Goal: Task Accomplishment & Management: Complete application form

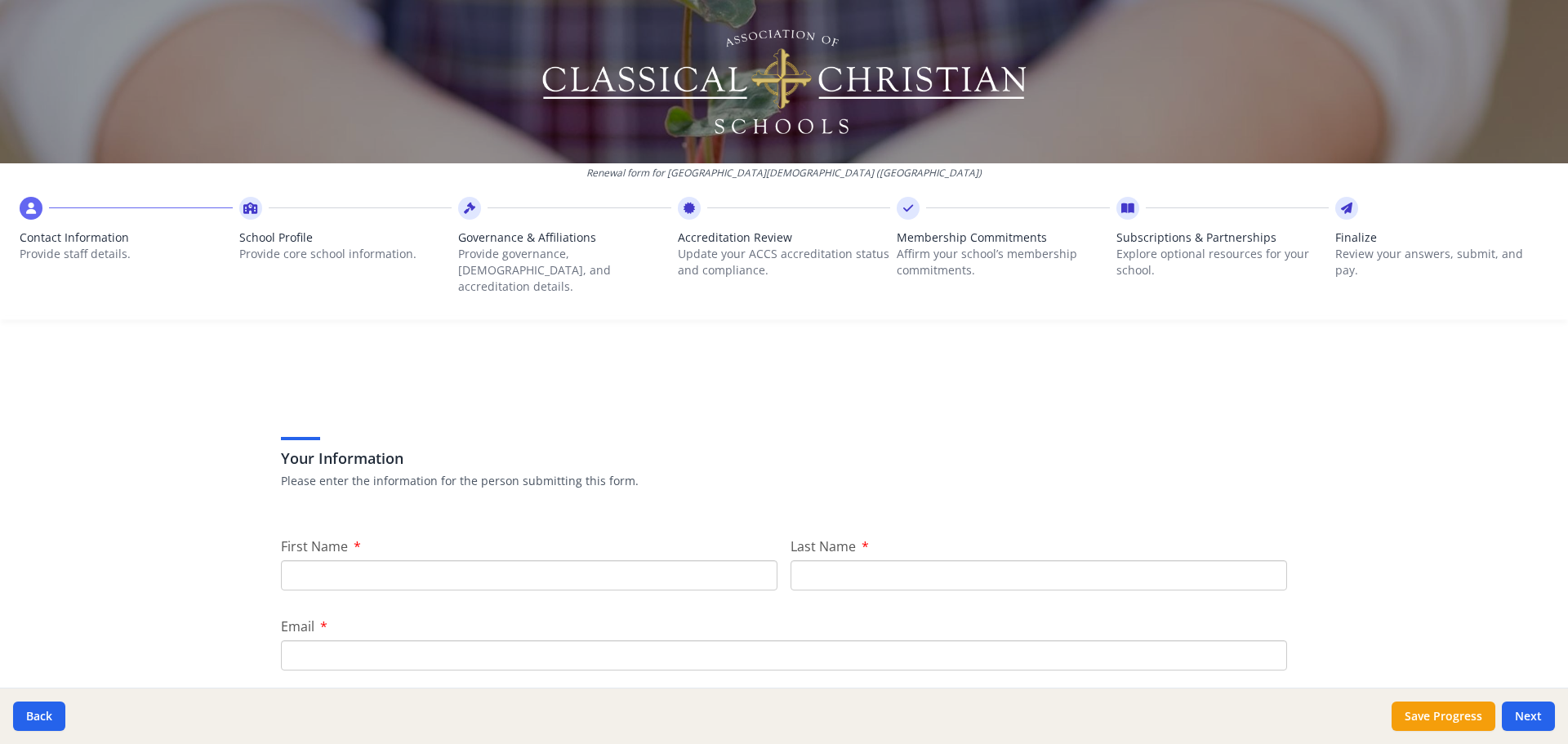
drag, startPoint x: 633, startPoint y: 558, endPoint x: 633, endPoint y: 580, distance: 22.0
click at [632, 560] on input "First Name" at bounding box center [529, 575] width 497 height 30
type input "K"
type input "[PERSON_NAME]"
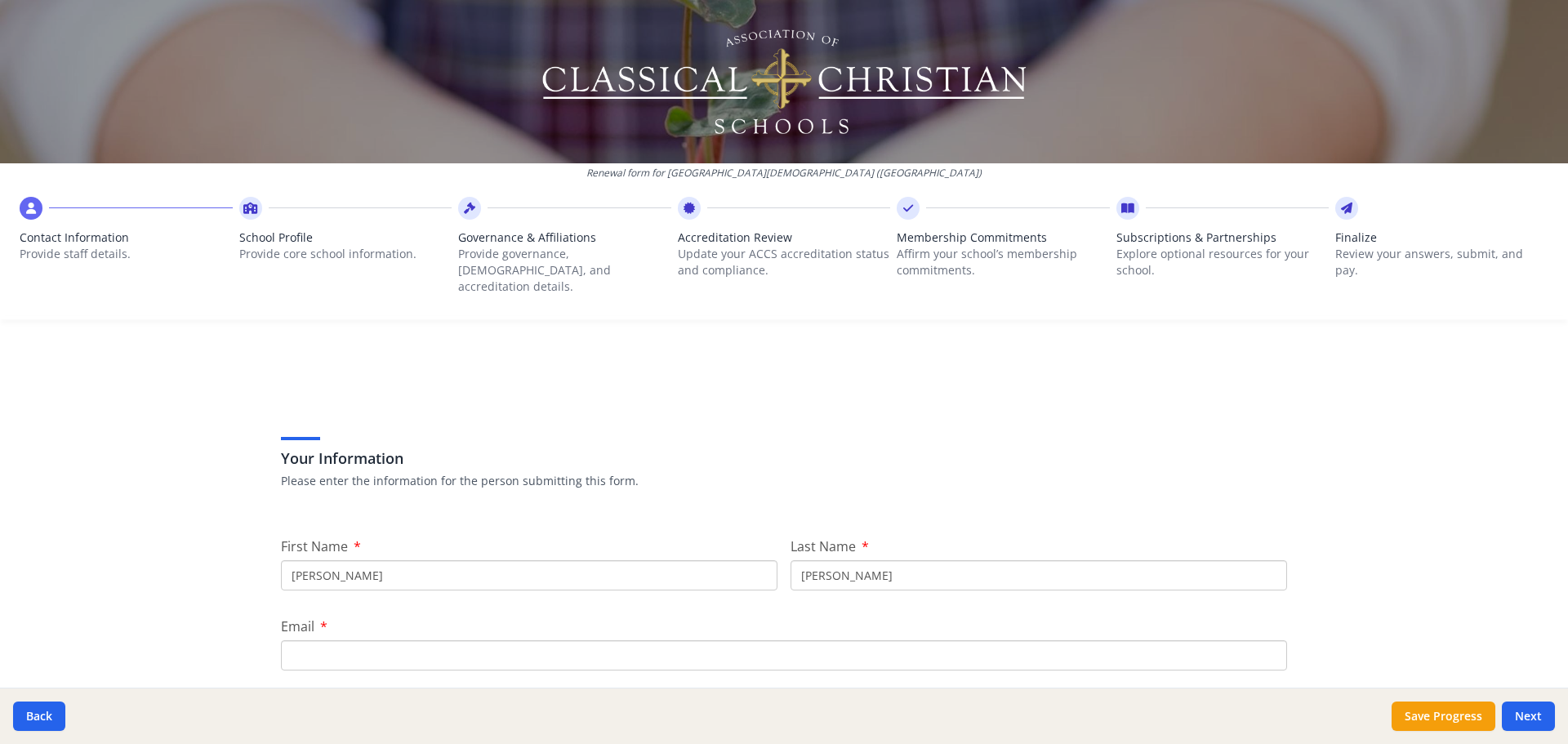
type input "Kendrick"
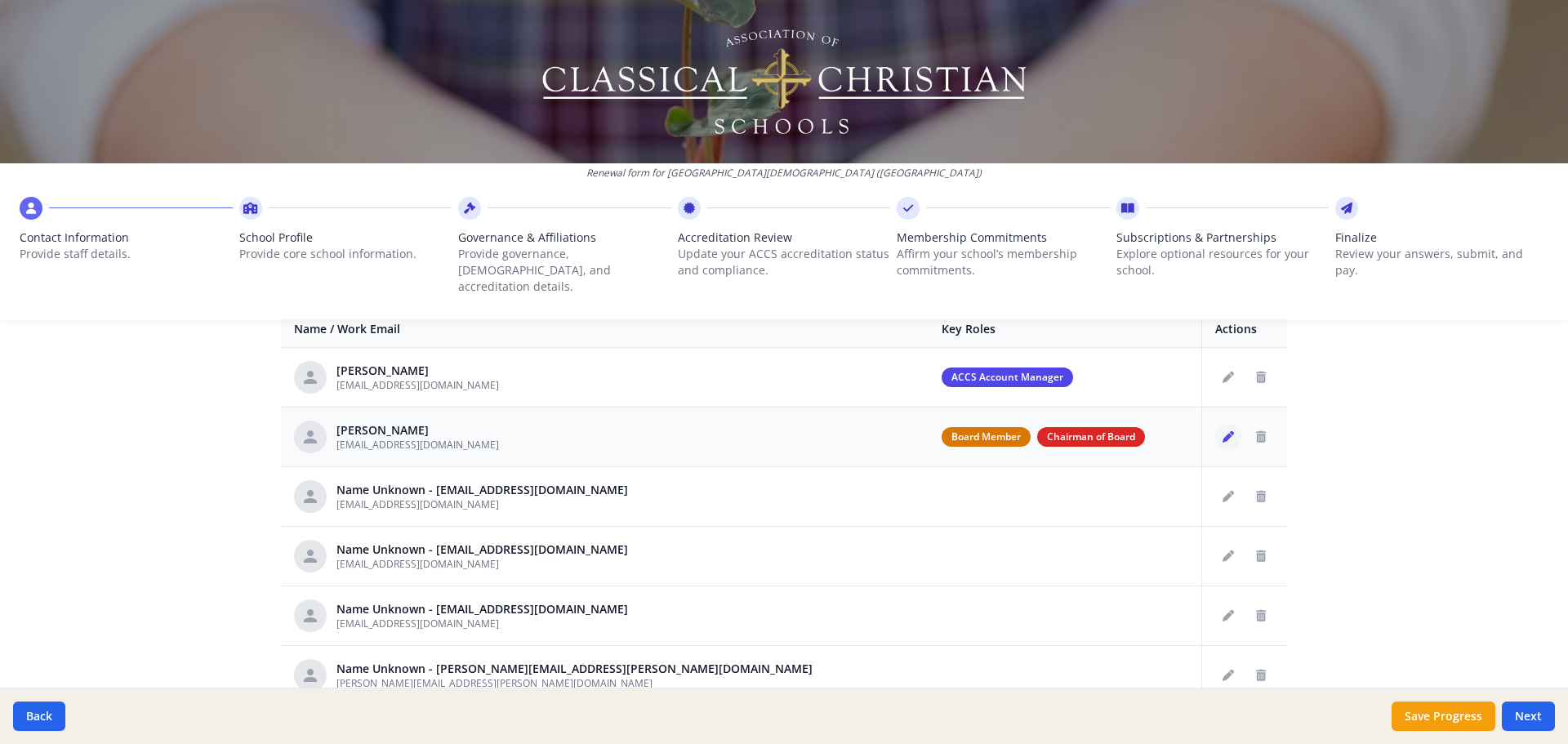
type input "nkendrick@prov-cs.net"
click at [1222, 431] on icon "Edit staff" at bounding box center [1228, 437] width 11 height 11
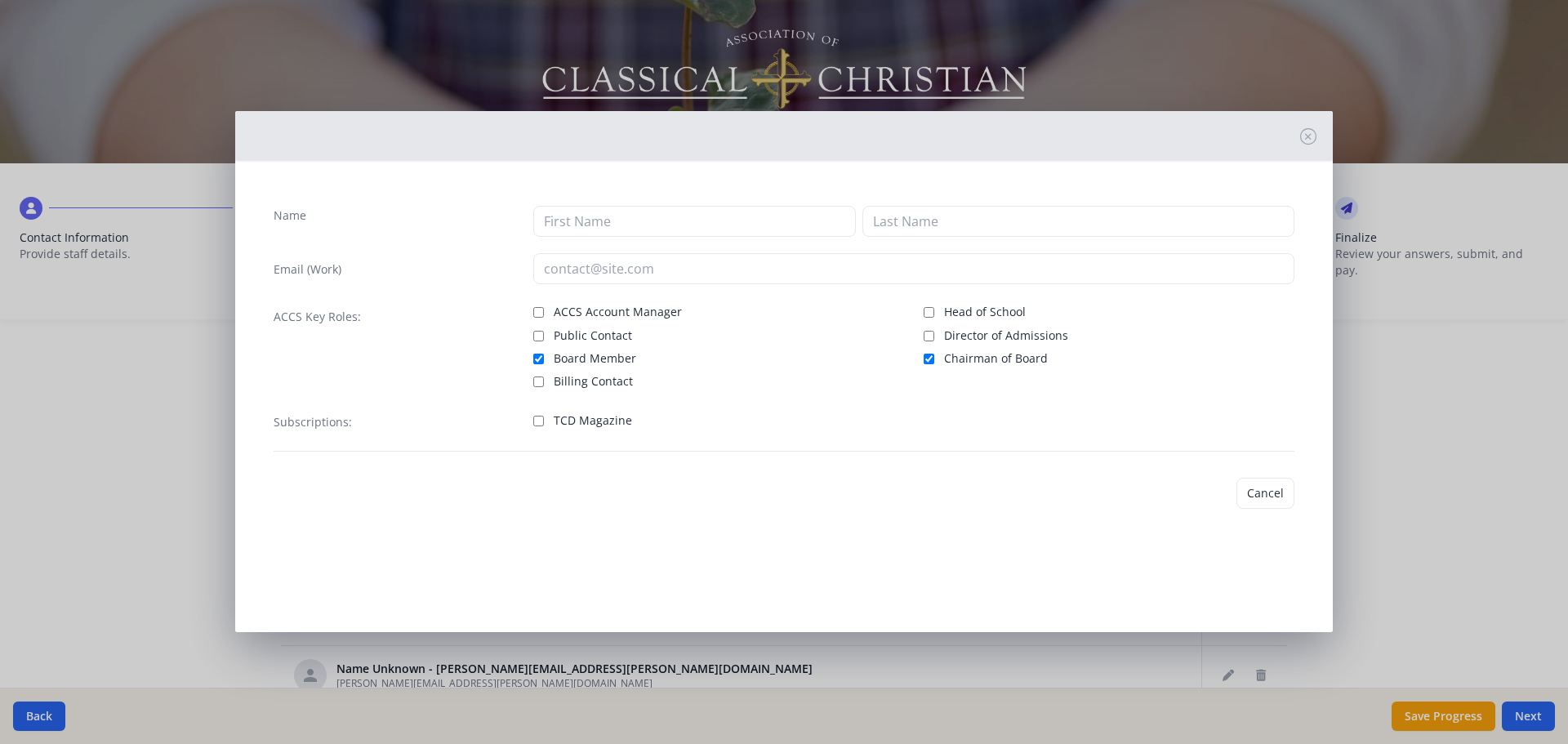
type input "Steven"
type input "Salter"
type input "stevensalter@me.com"
checkbox input "true"
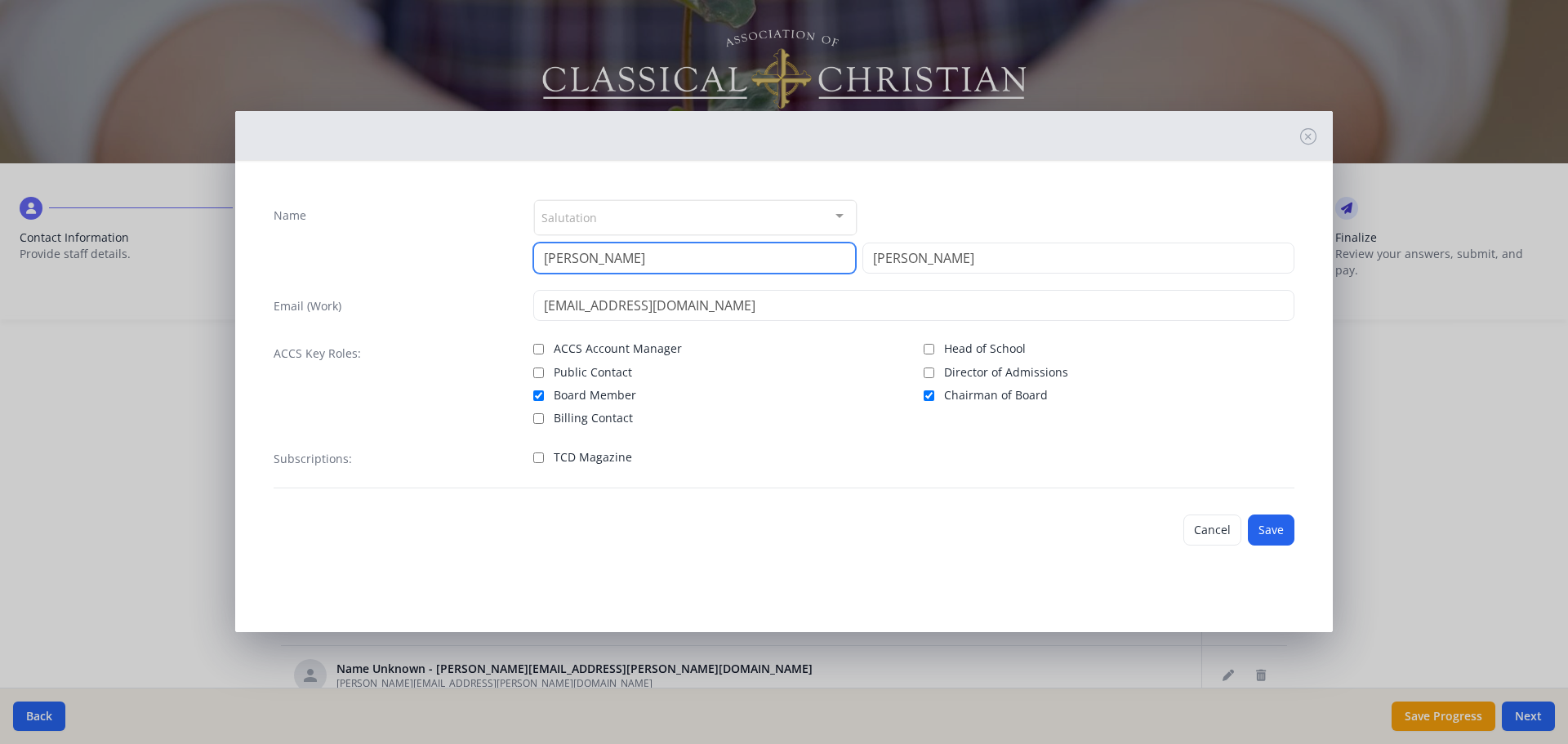
drag, startPoint x: 598, startPoint y: 260, endPoint x: 533, endPoint y: 259, distance: 65.0
click at [533, 259] on input "Steven" at bounding box center [694, 258] width 322 height 31
type input "Michael"
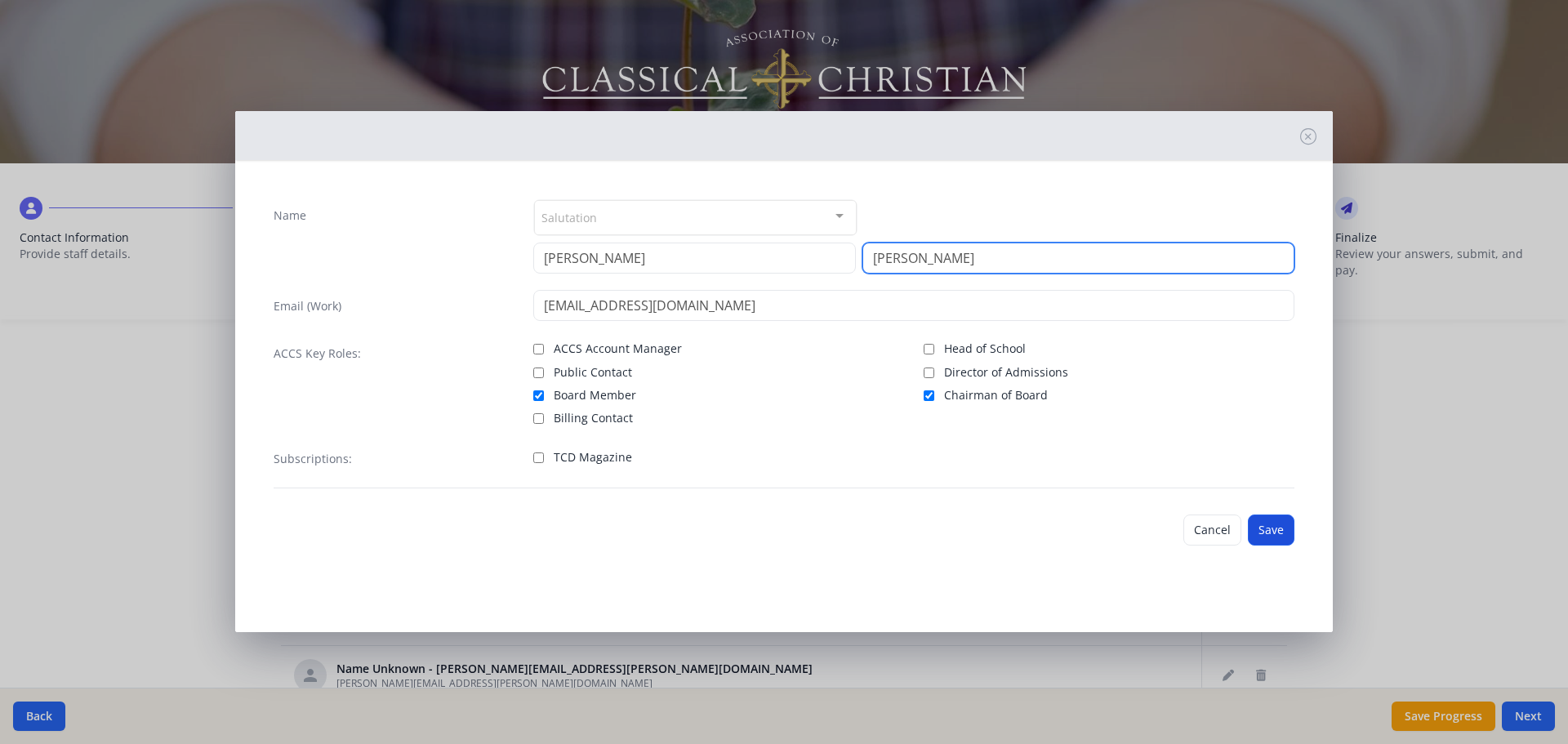
type input "Townsend"
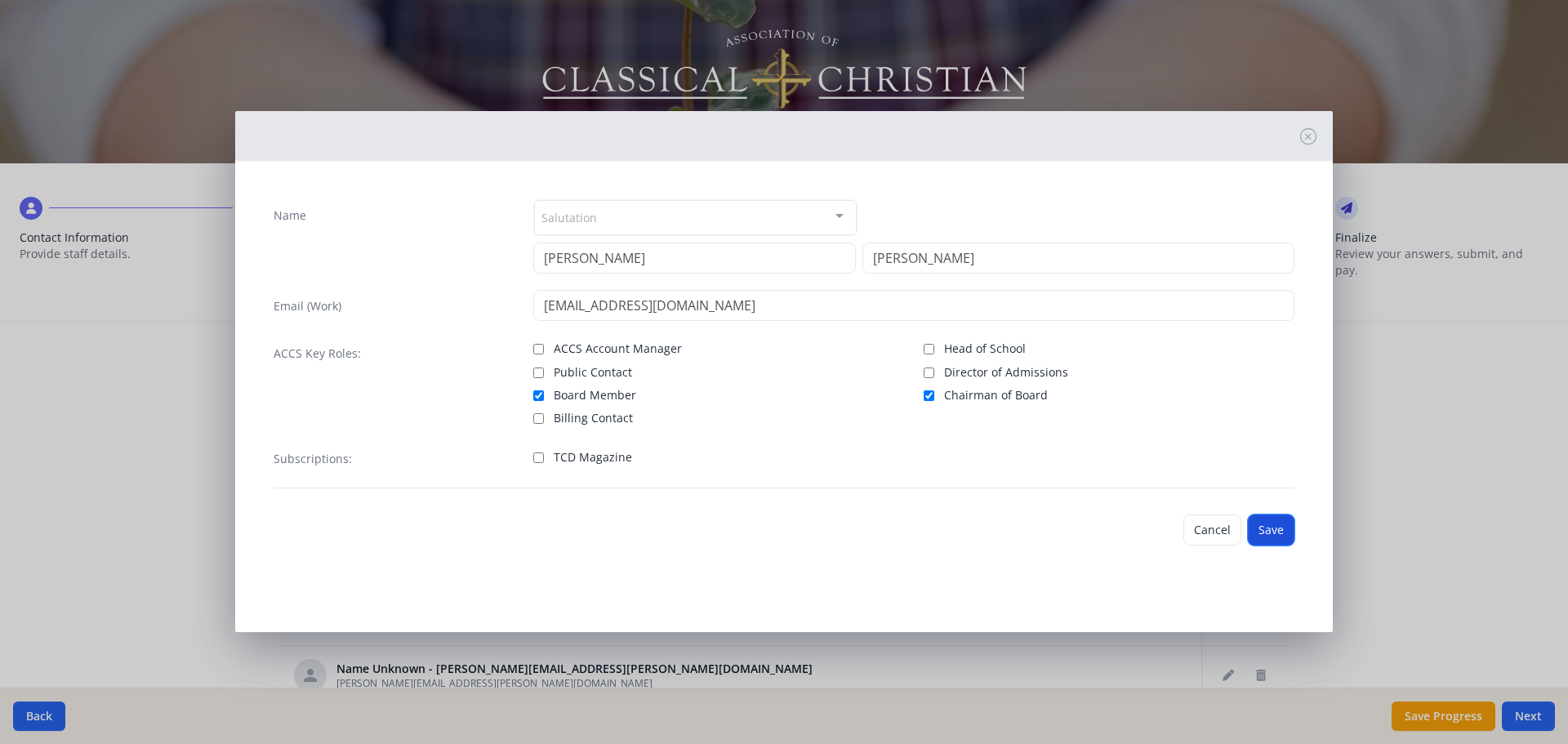
click at [1264, 533] on button "Save" at bounding box center [1270, 530] width 46 height 31
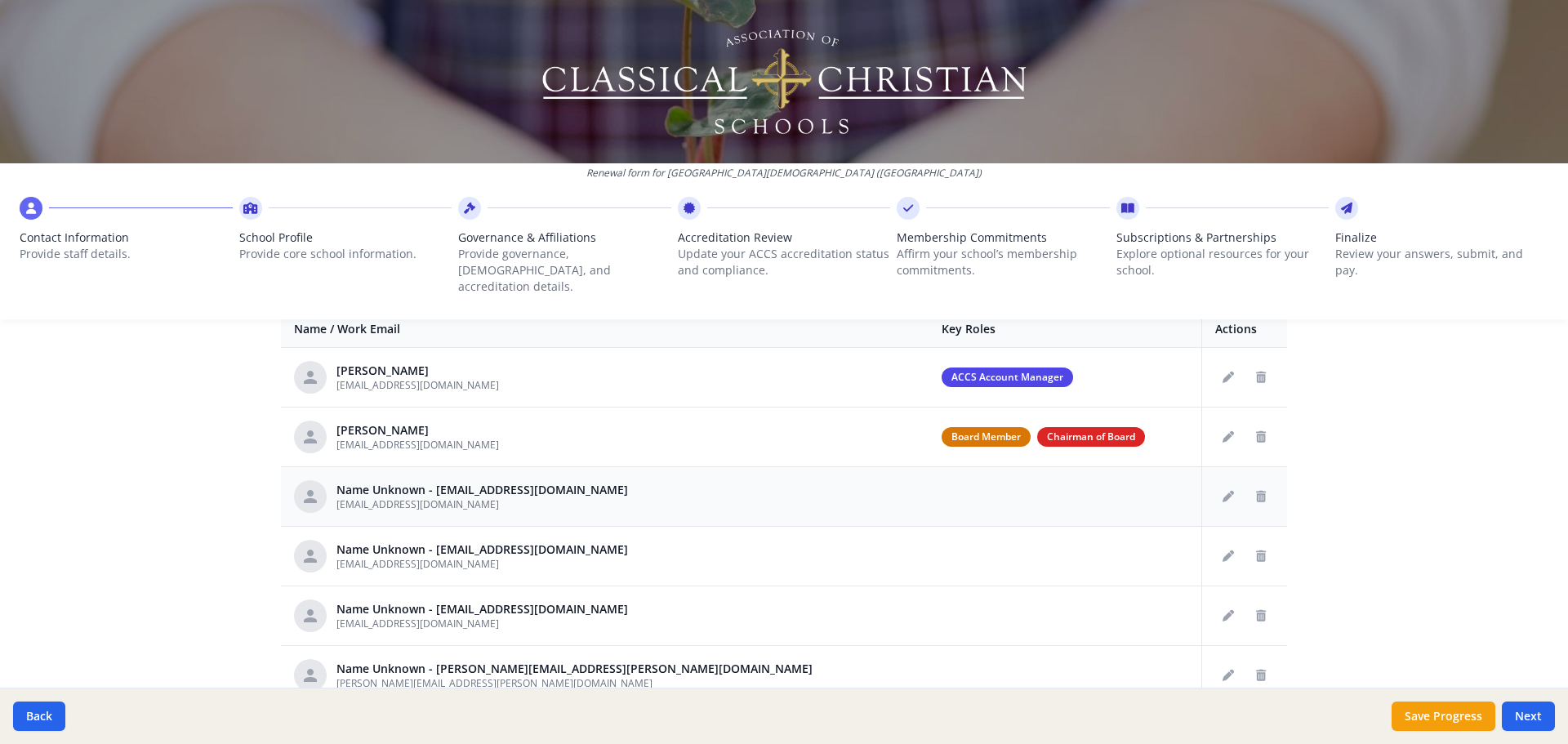
scroll to position [82, 0]
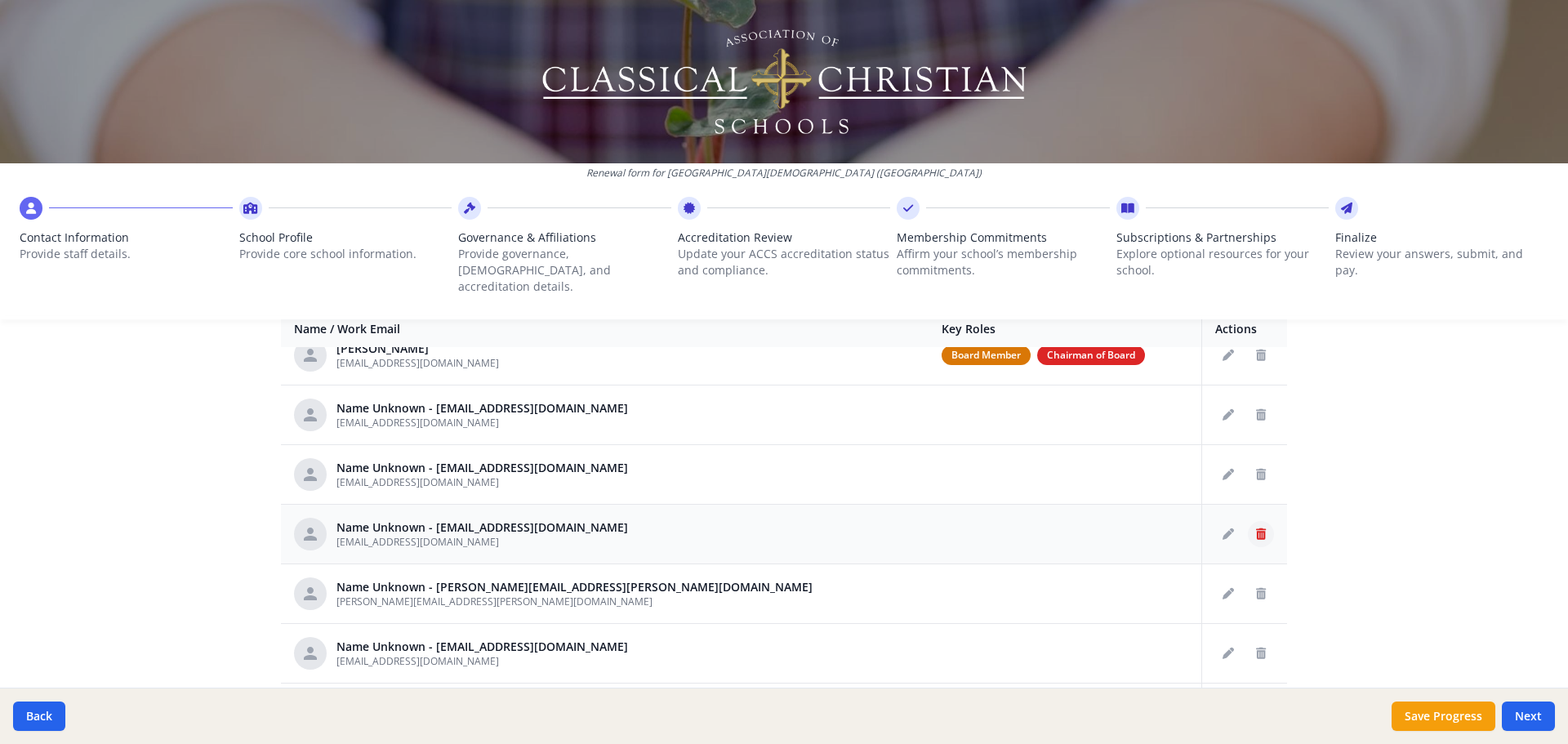
click at [1256, 528] on icon "Delete staff" at bounding box center [1261, 534] width 9 height 11
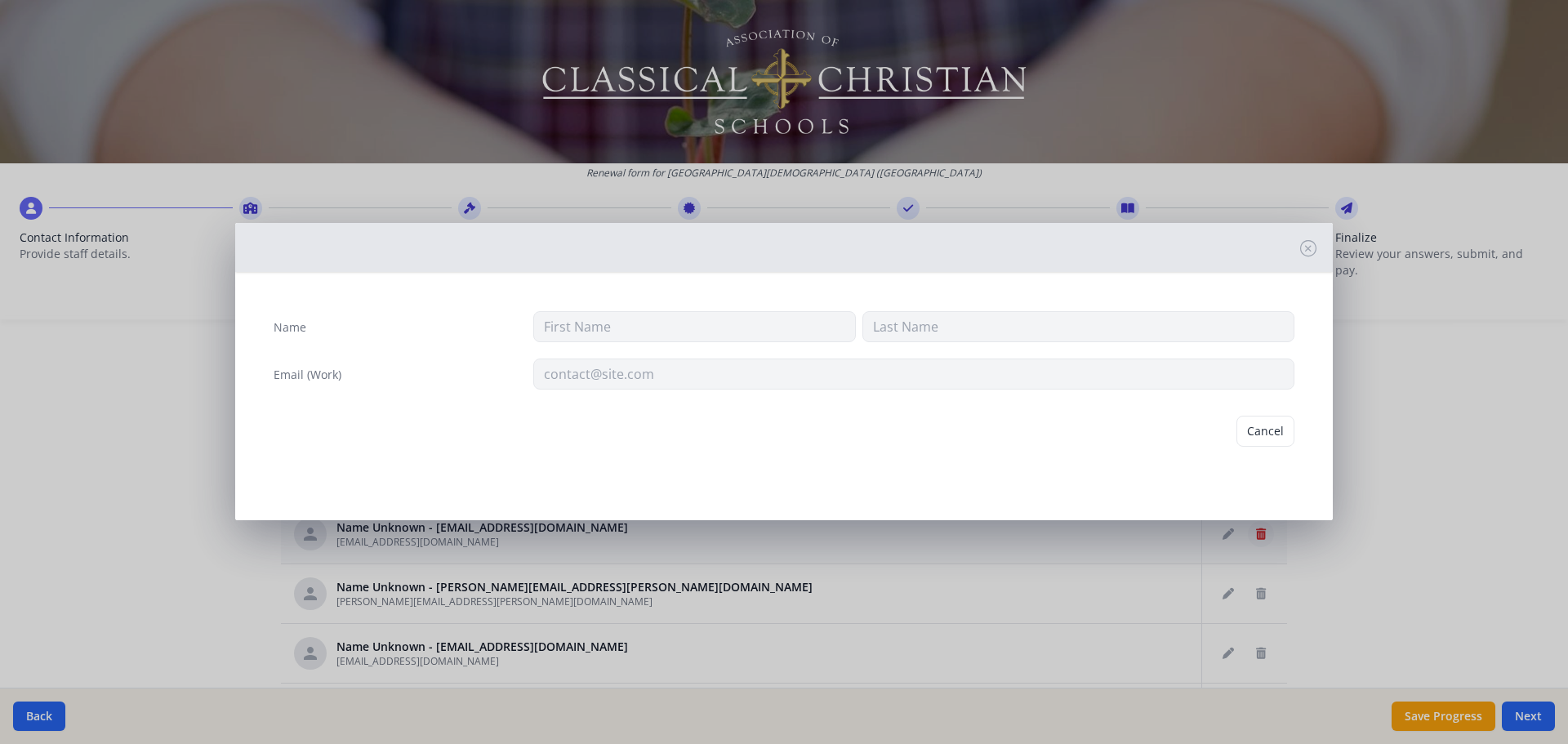
type input "ggoldsb@prov-cs.net"
click at [1251, 438] on button "Delete" at bounding box center [1266, 430] width 56 height 31
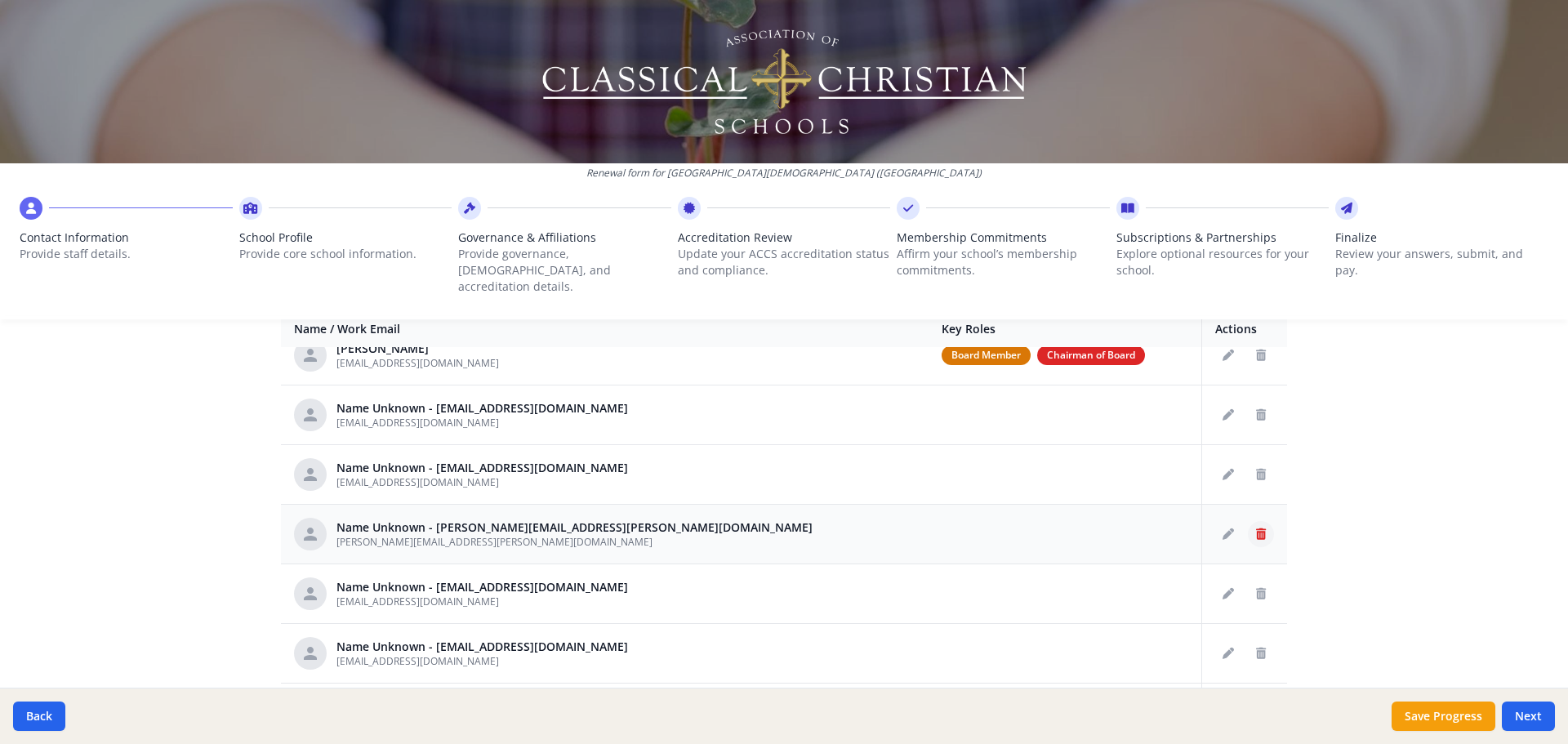
click at [1256, 528] on icon "Delete staff" at bounding box center [1261, 534] width 9 height 11
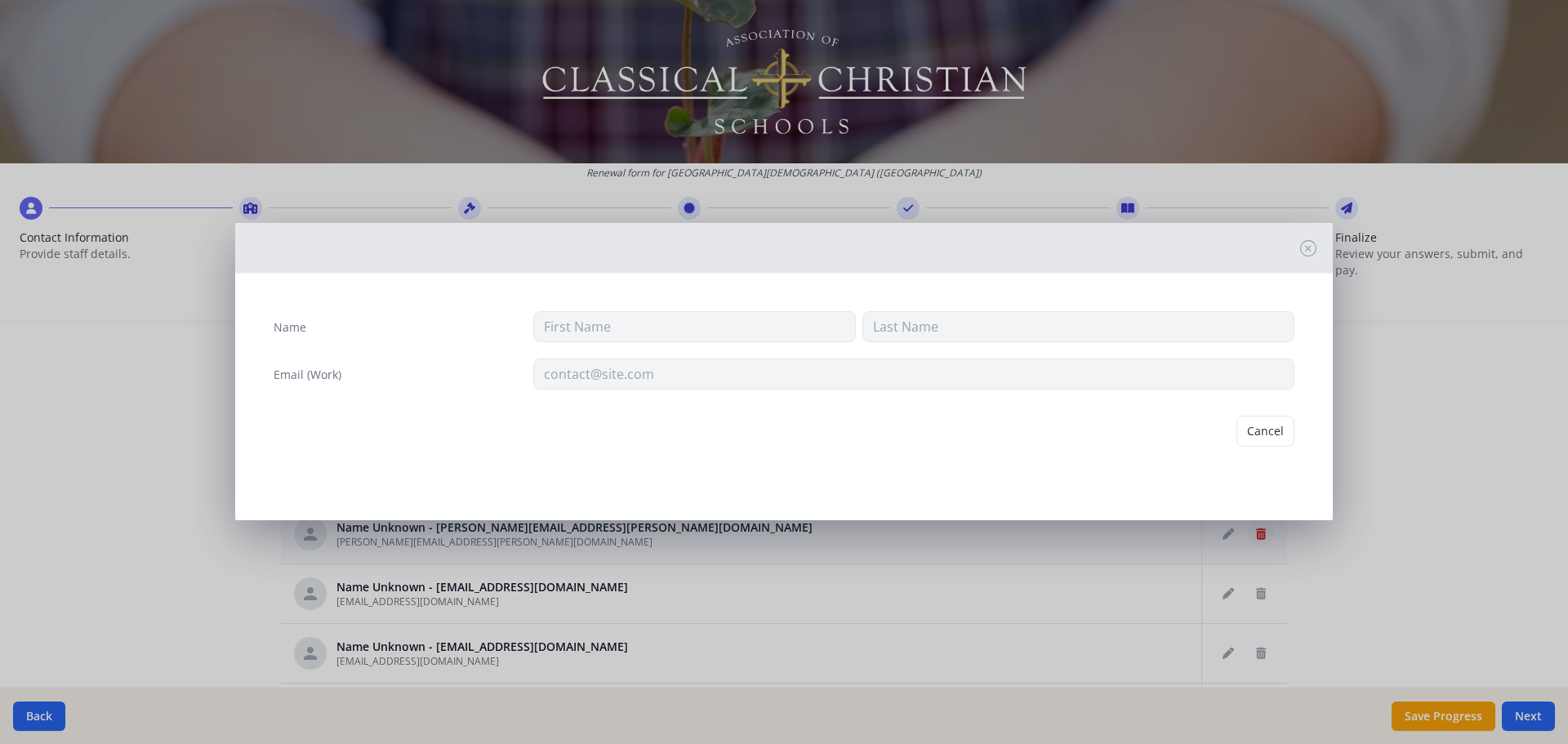
type input "jamie.smith@prov-cs.net"
click at [1275, 431] on button "Delete" at bounding box center [1266, 430] width 56 height 31
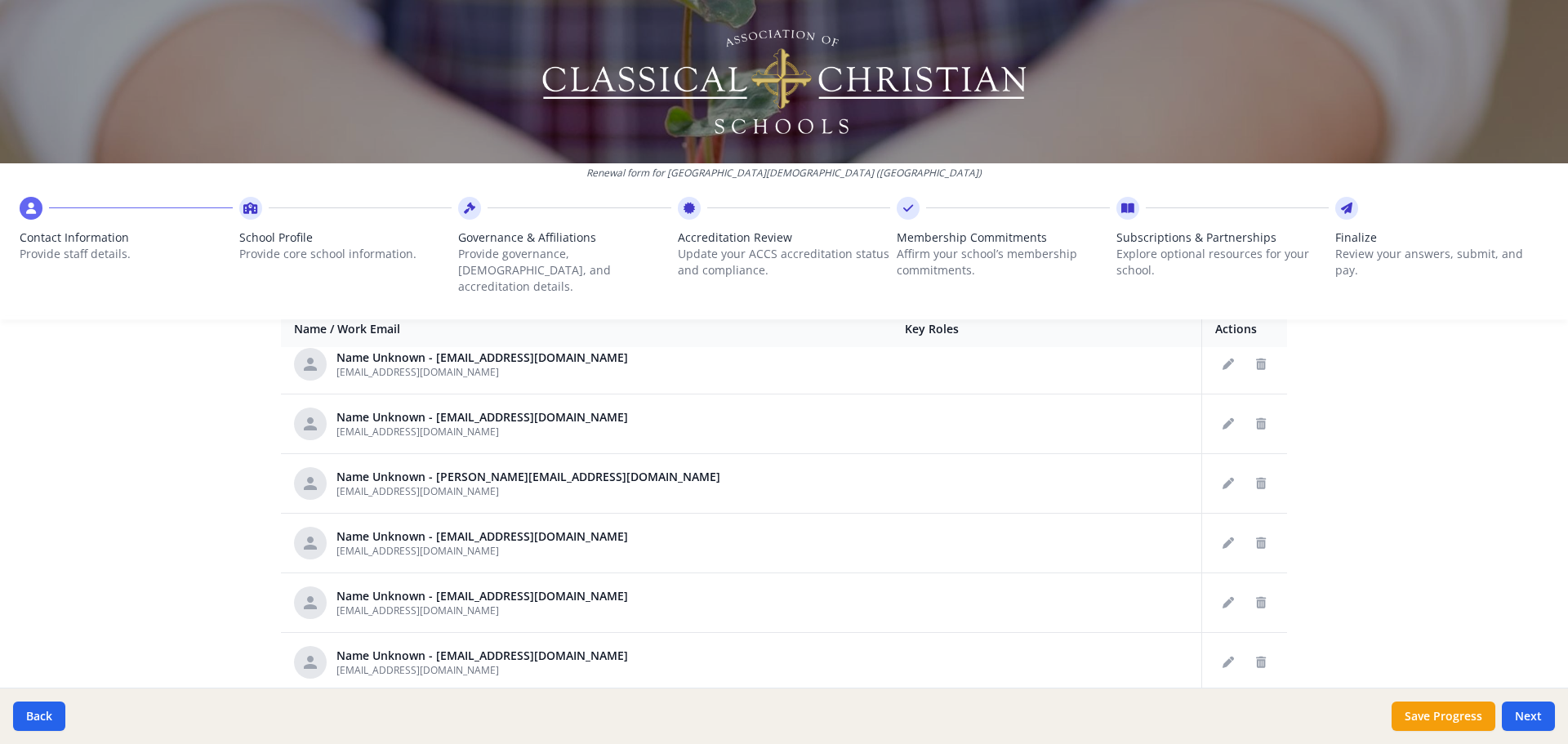
scroll to position [408, 0]
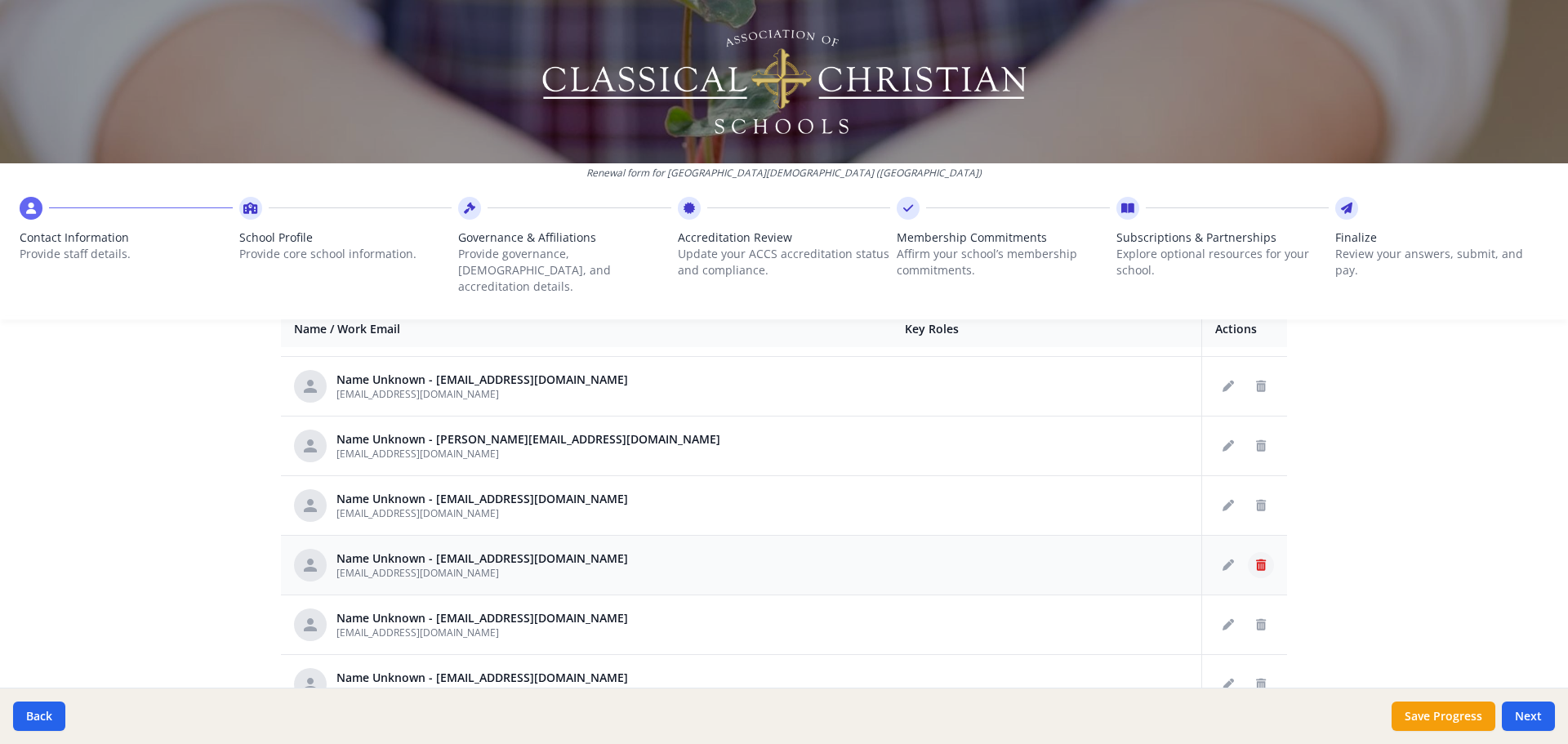
click at [1248, 556] on button "Delete staff" at bounding box center [1261, 565] width 27 height 27
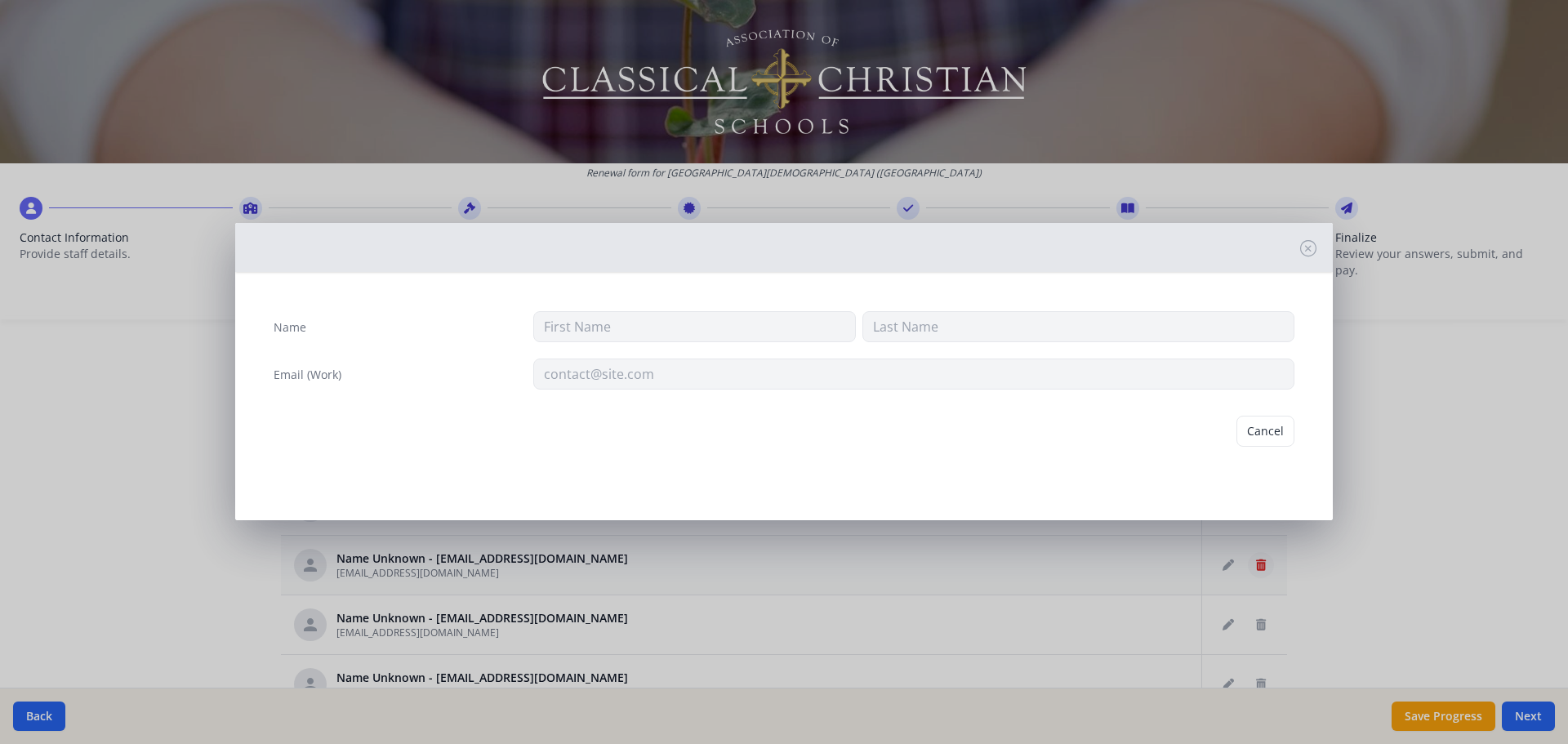
type input "coldfield@prov-cs.net"
click at [1275, 435] on button "Delete" at bounding box center [1266, 430] width 56 height 31
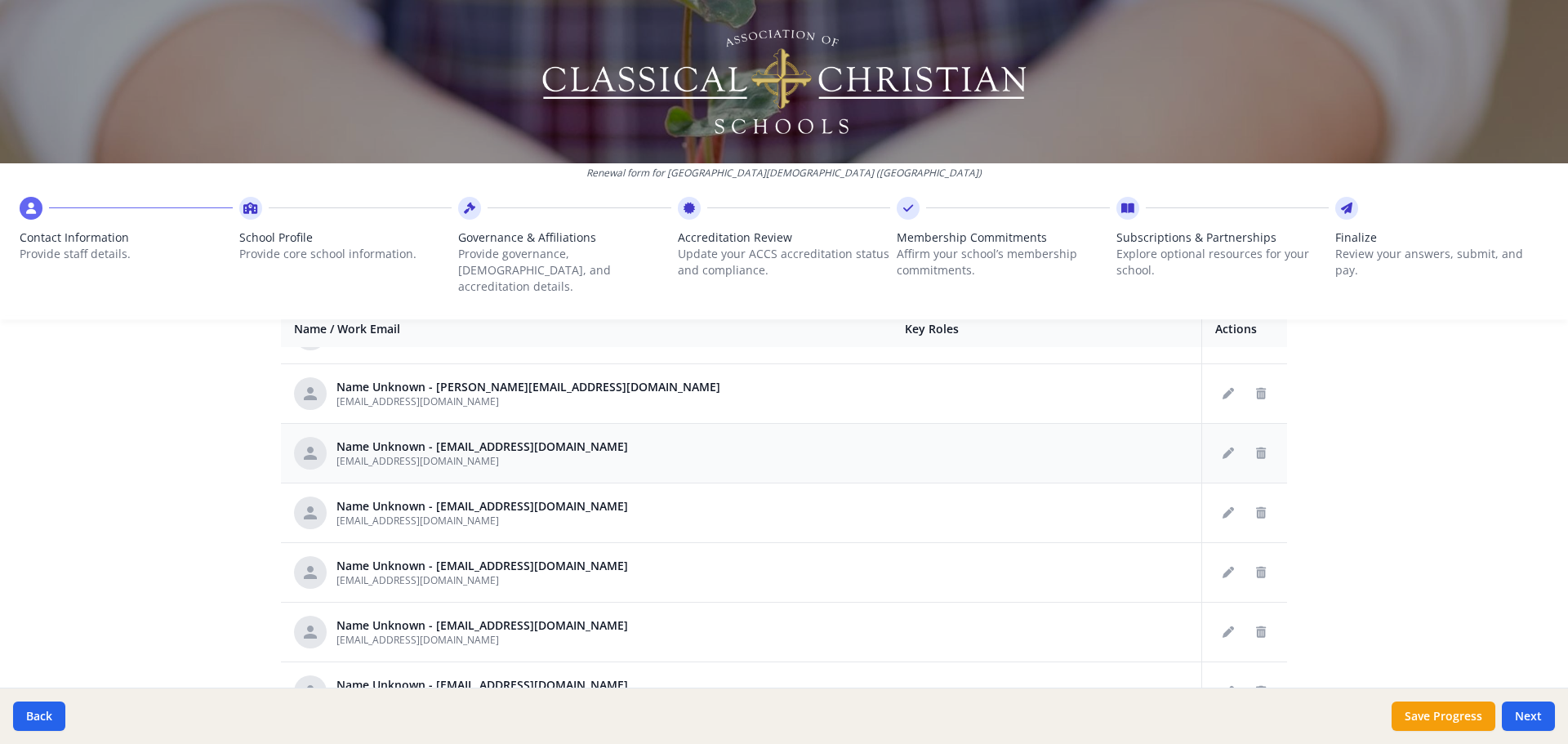
scroll to position [490, 0]
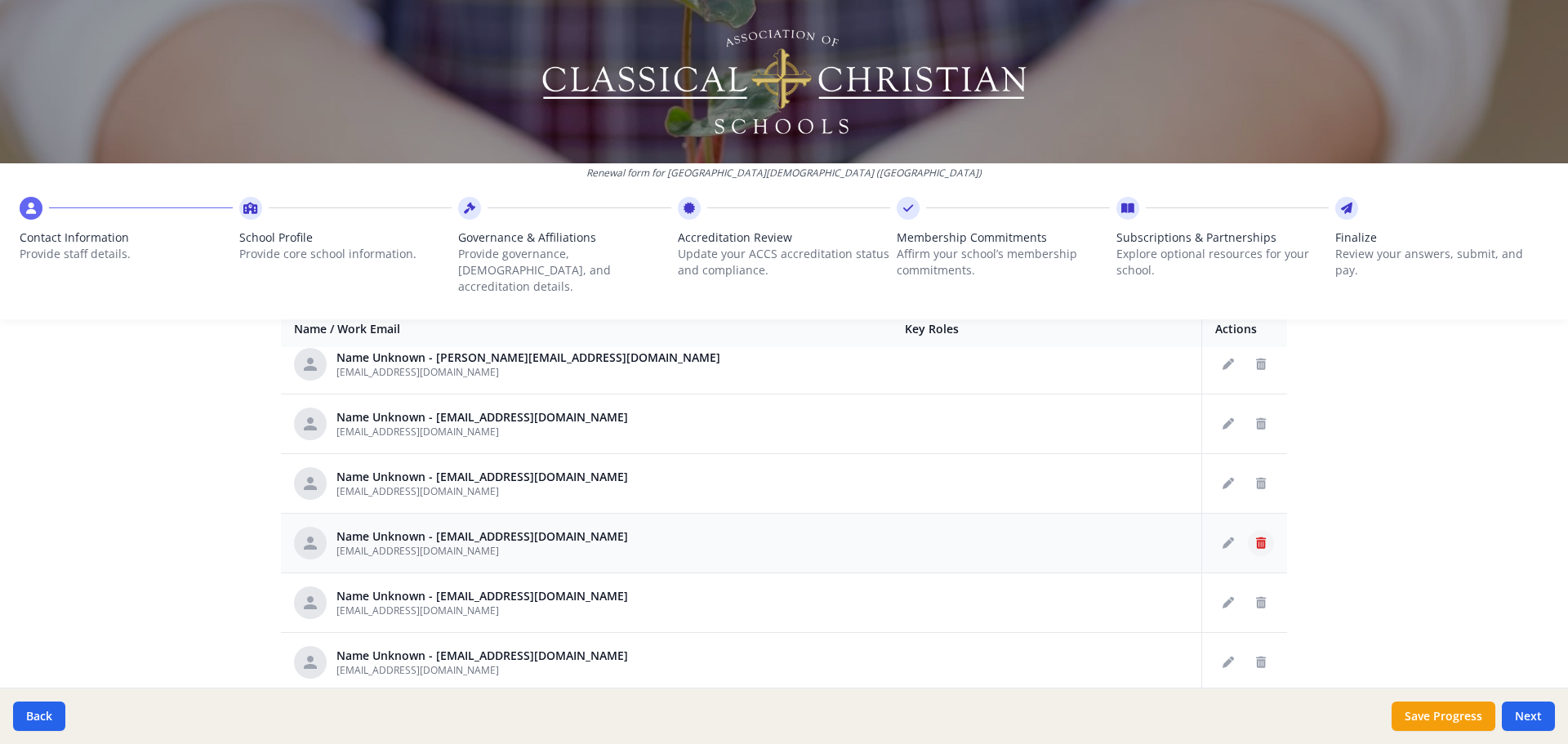
click at [1256, 537] on icon "Delete staff" at bounding box center [1261, 543] width 9 height 11
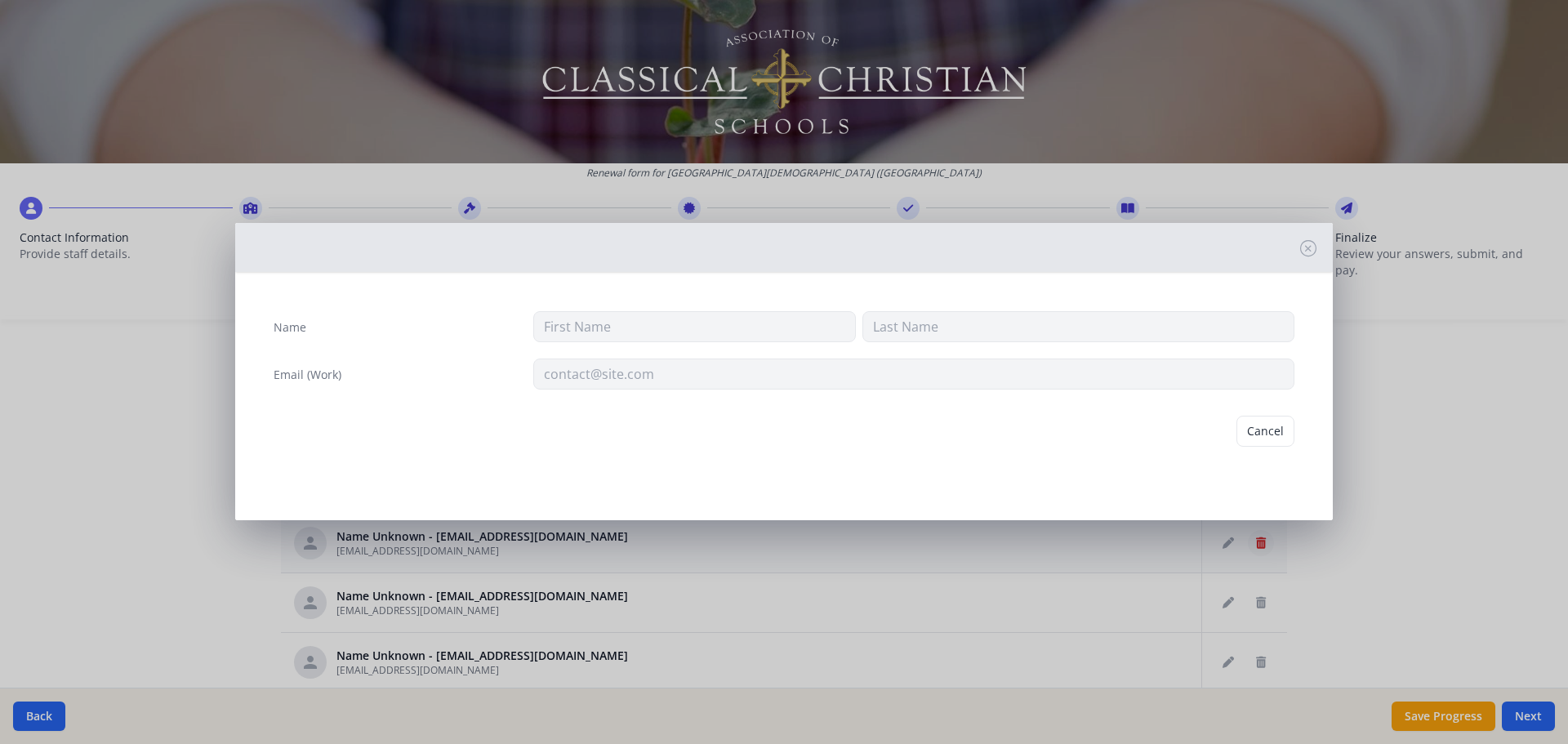
type input "hpalm@prov-cs.net"
click at [1251, 427] on button "Delete" at bounding box center [1266, 430] width 56 height 31
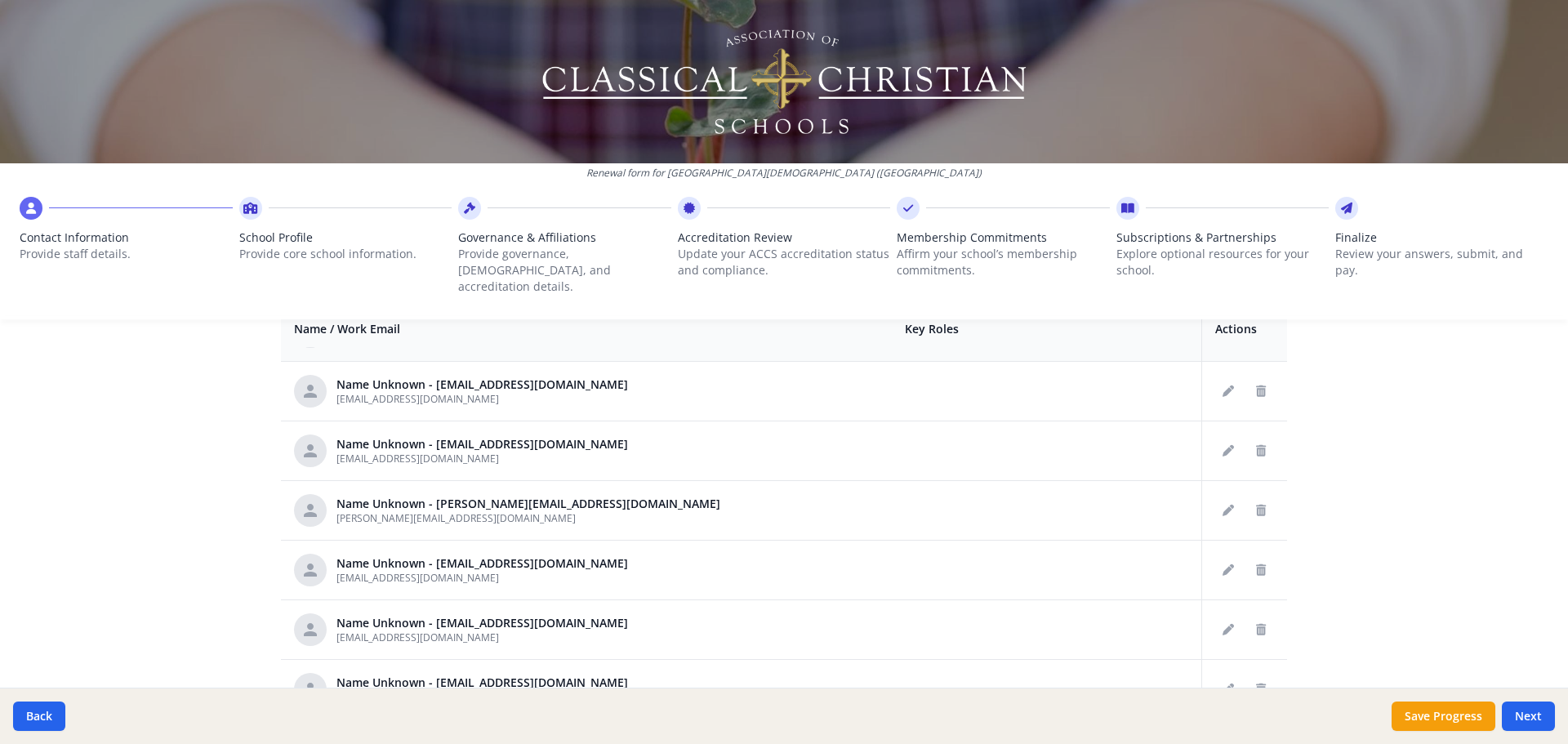
scroll to position [653, 0]
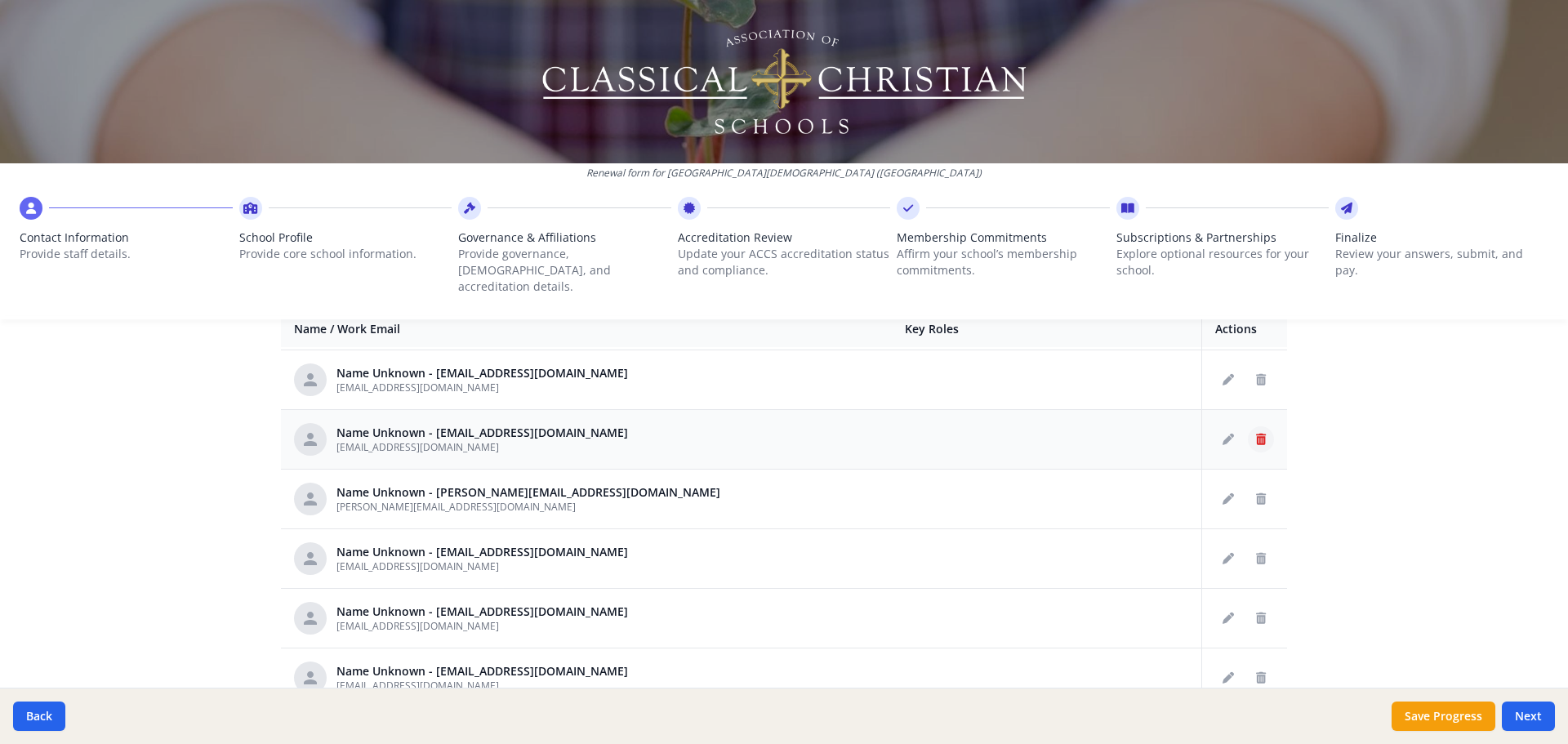
click at [1256, 433] on icon "Delete staff" at bounding box center [1261, 439] width 9 height 11
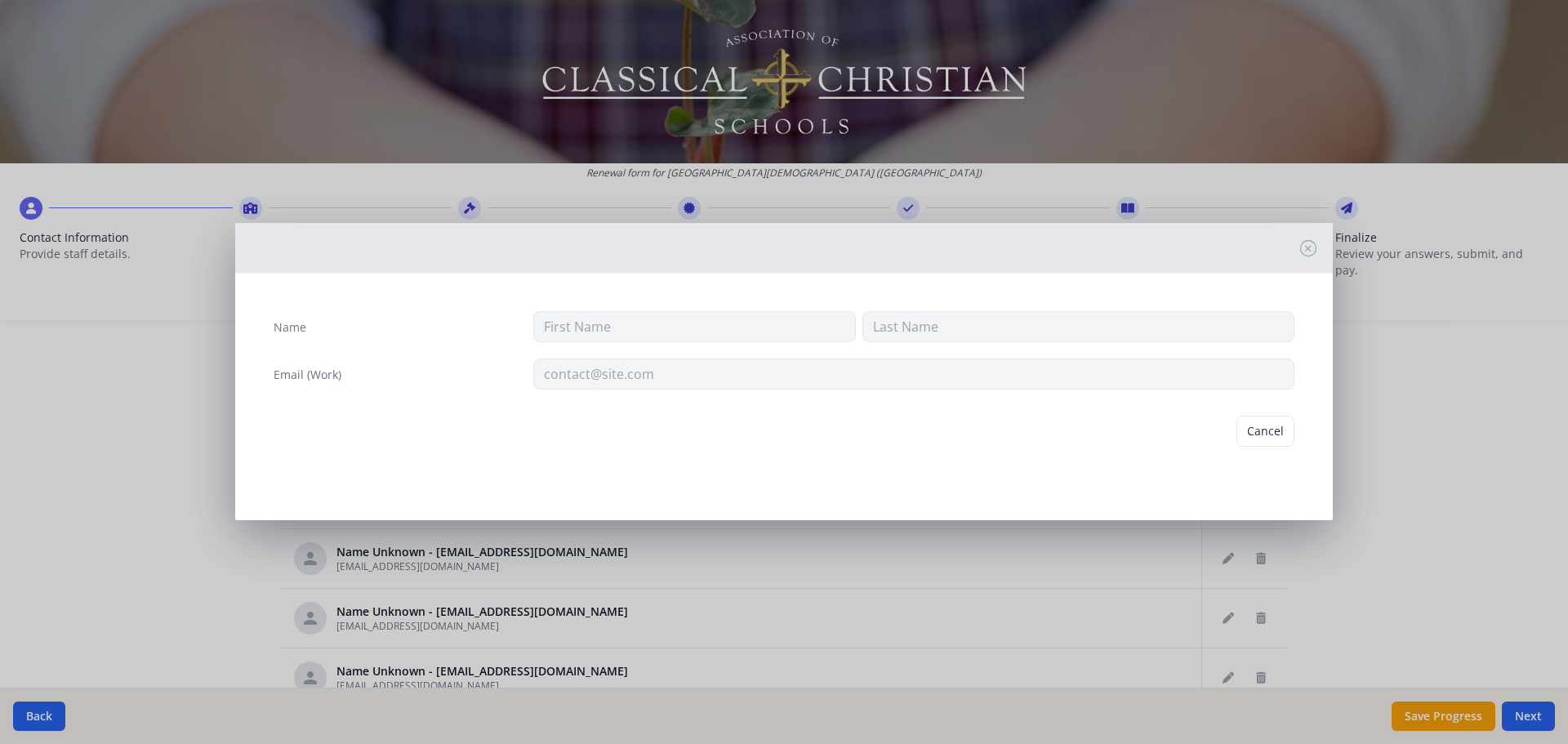
type input "wbarfield@prov-cs.net"
click at [1262, 431] on button "Delete" at bounding box center [1266, 430] width 56 height 31
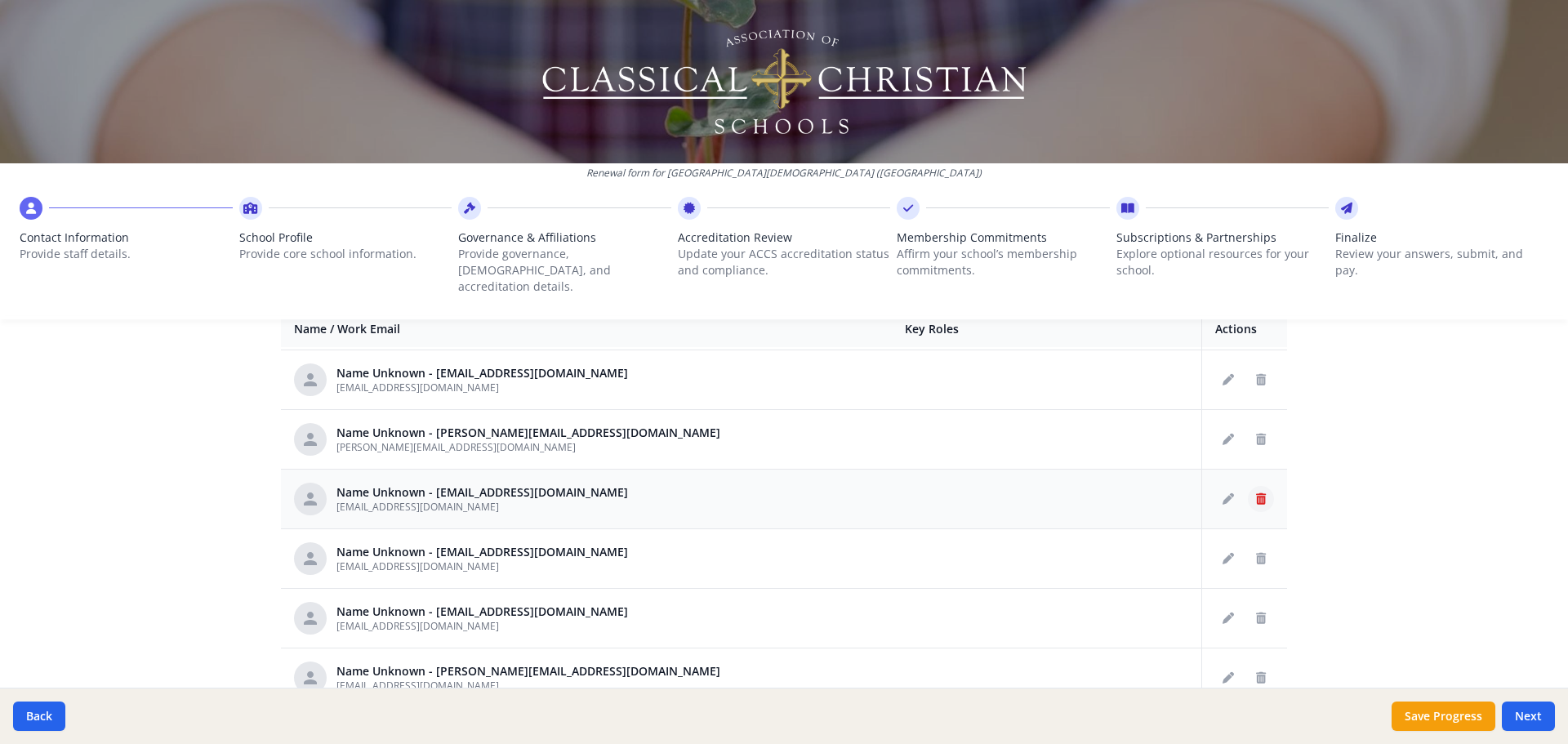
click at [1256, 493] on icon "Delete staff" at bounding box center [1261, 499] width 9 height 11
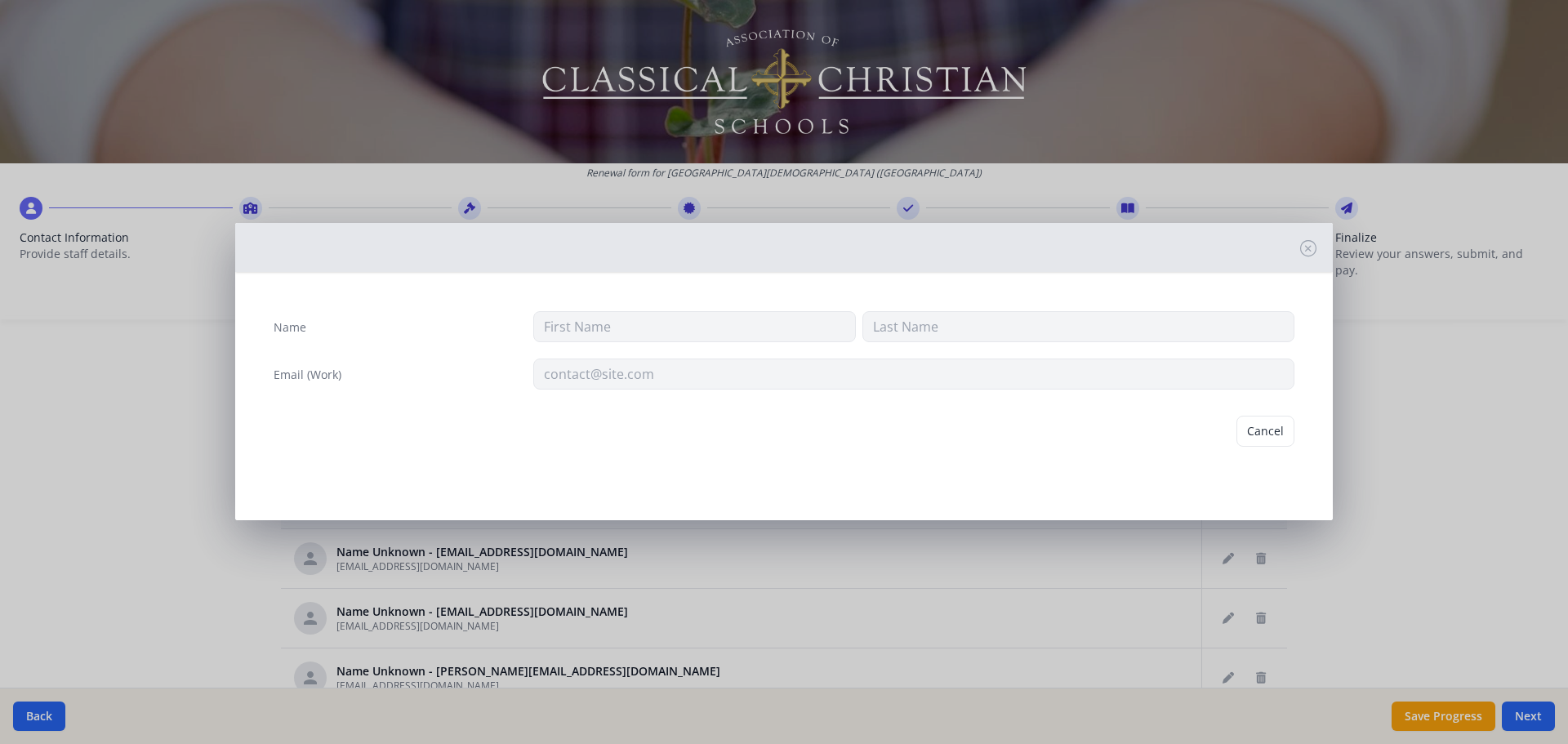
type input "hhendrix@prov-cs.net"
click at [1254, 442] on button "Delete" at bounding box center [1266, 430] width 56 height 31
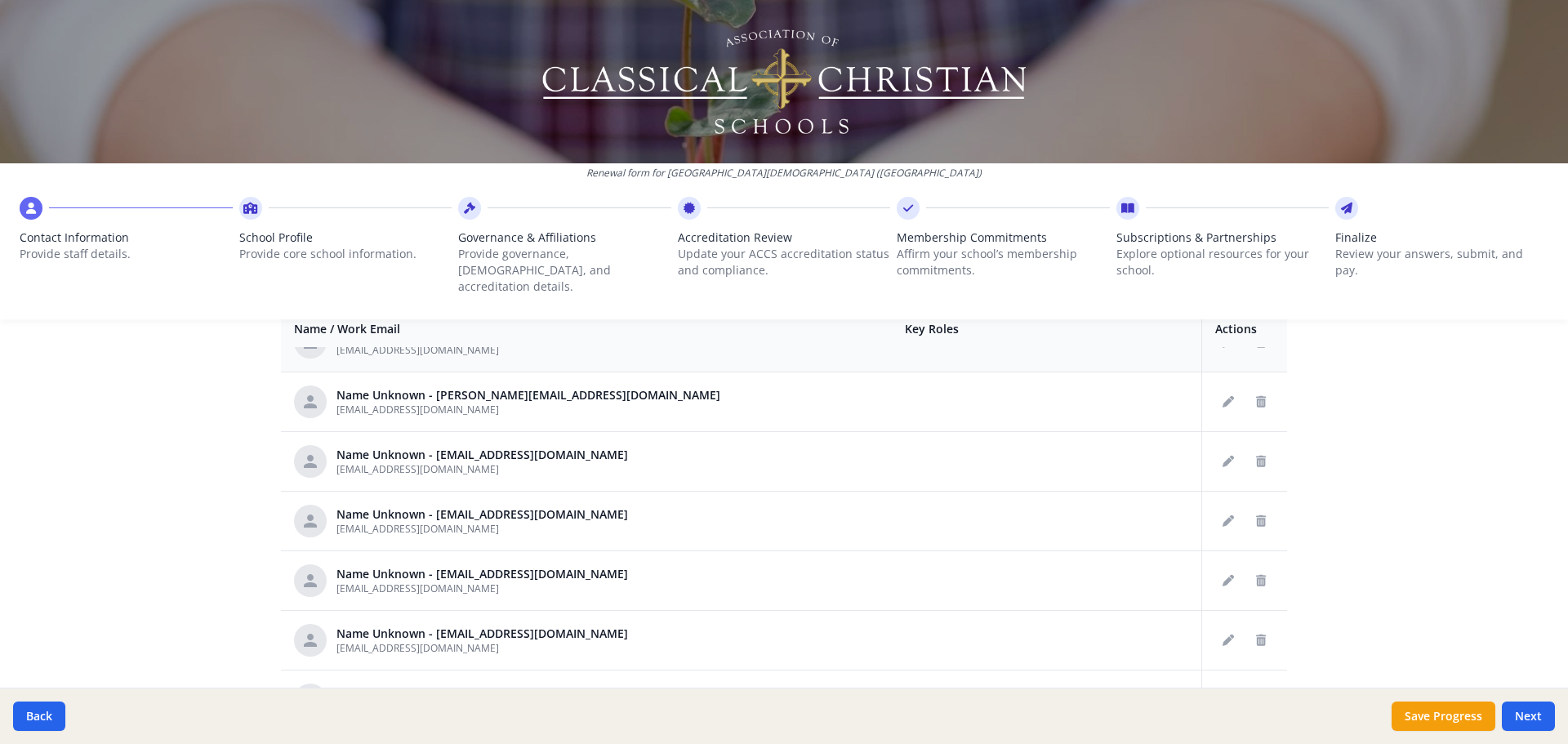
scroll to position [898, 0]
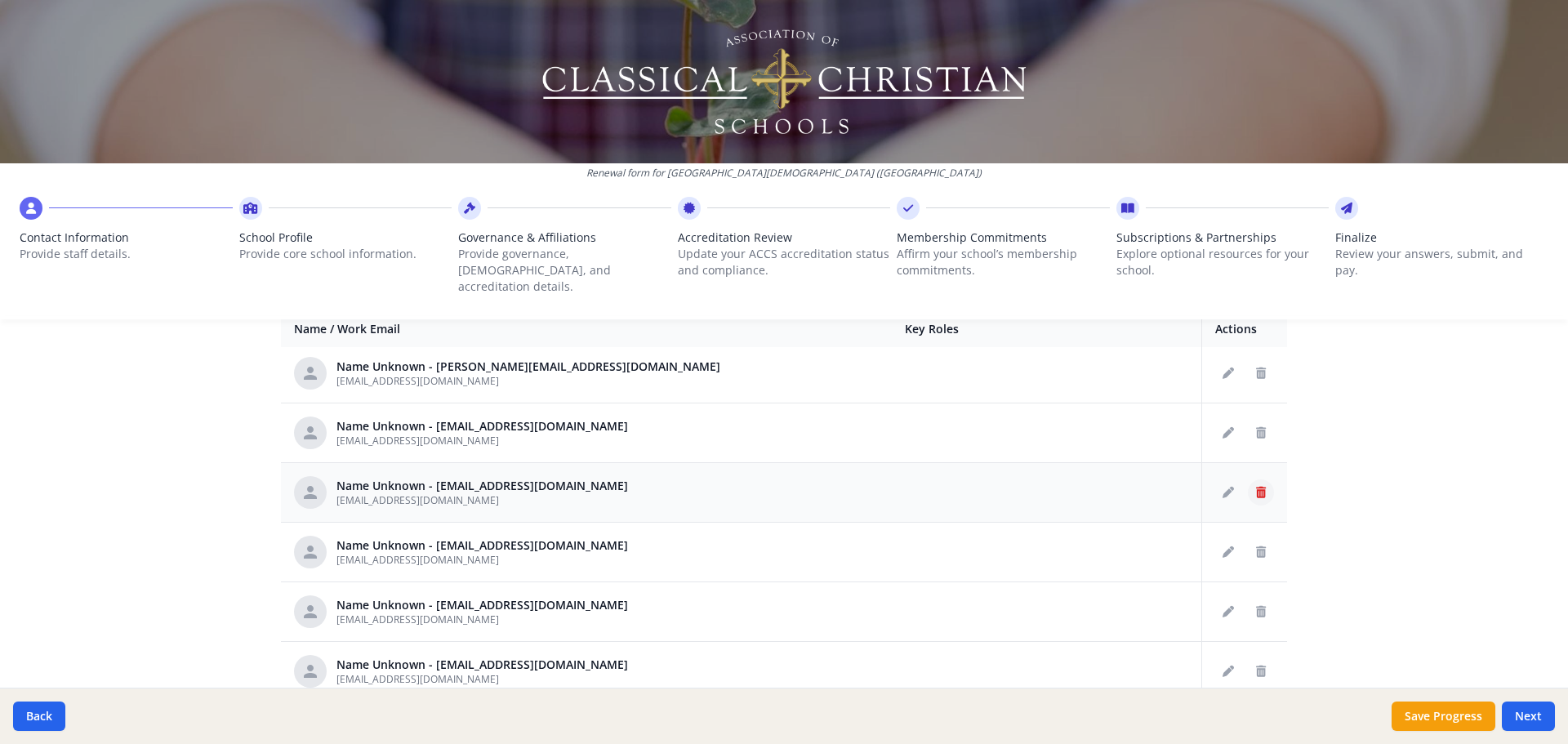
click at [1249, 480] on button "Delete staff" at bounding box center [1261, 493] width 27 height 27
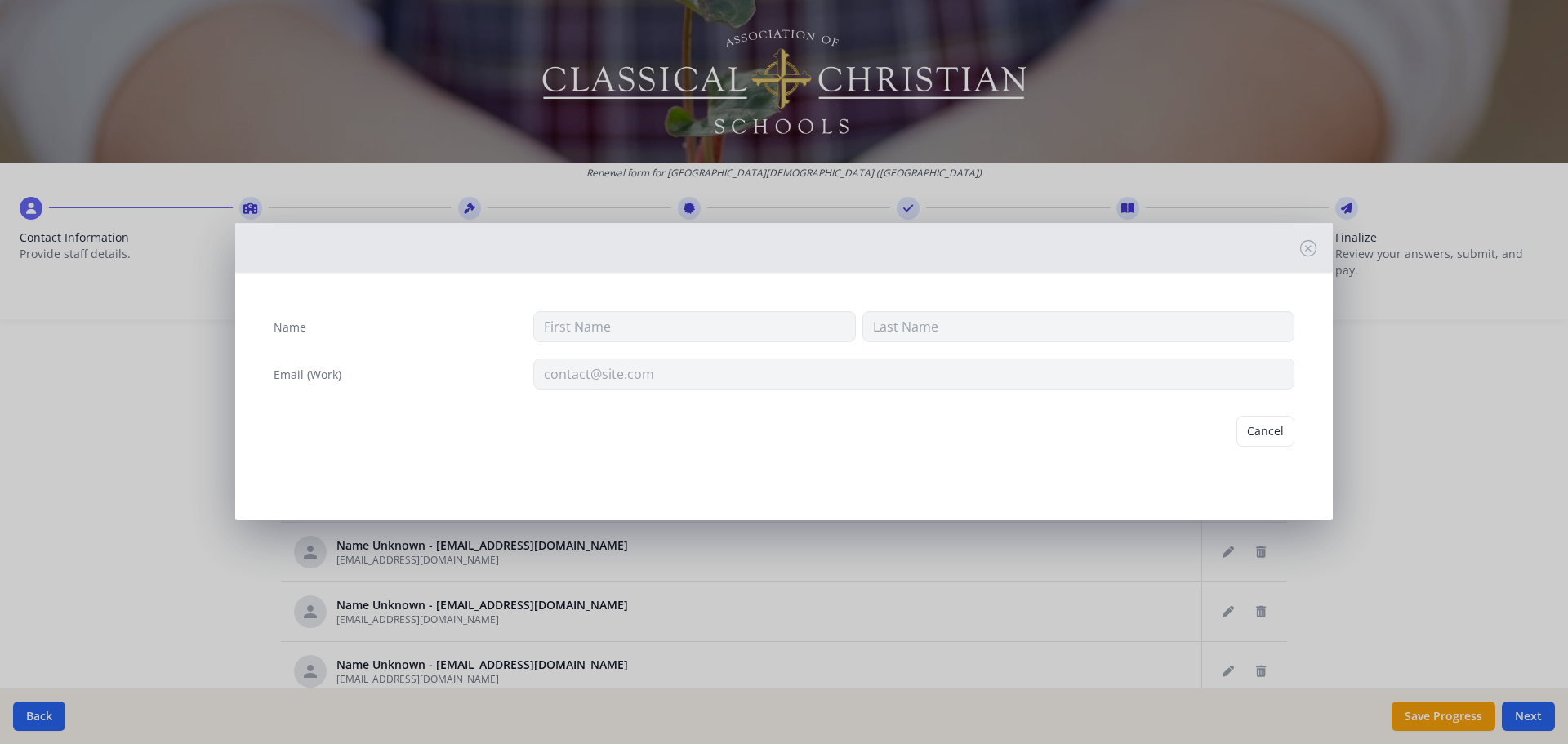
type input "rerickson@providence-cs.net"
click at [1263, 437] on button "Delete" at bounding box center [1266, 430] width 56 height 31
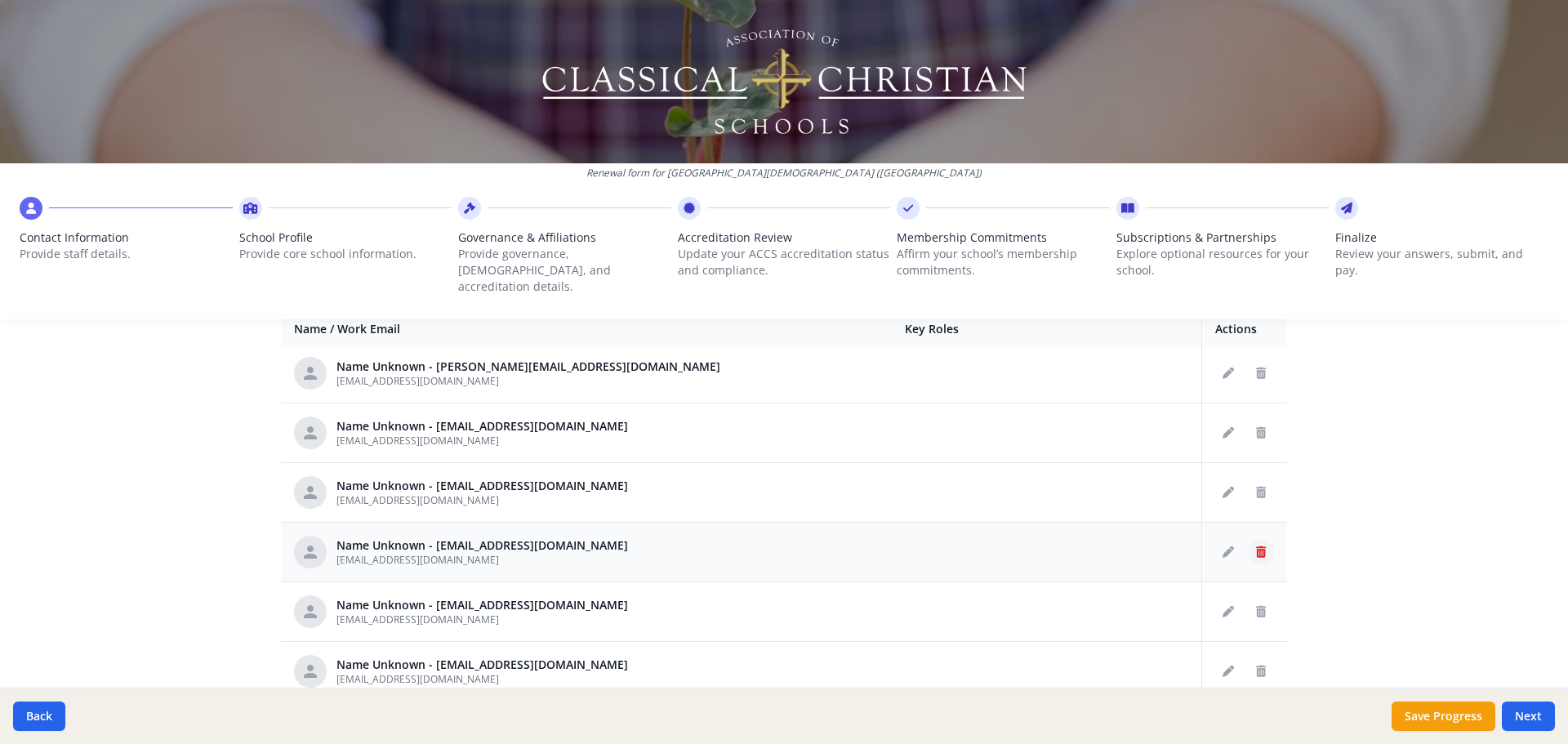
click at [1256, 546] on icon "Delete staff" at bounding box center [1261, 552] width 9 height 11
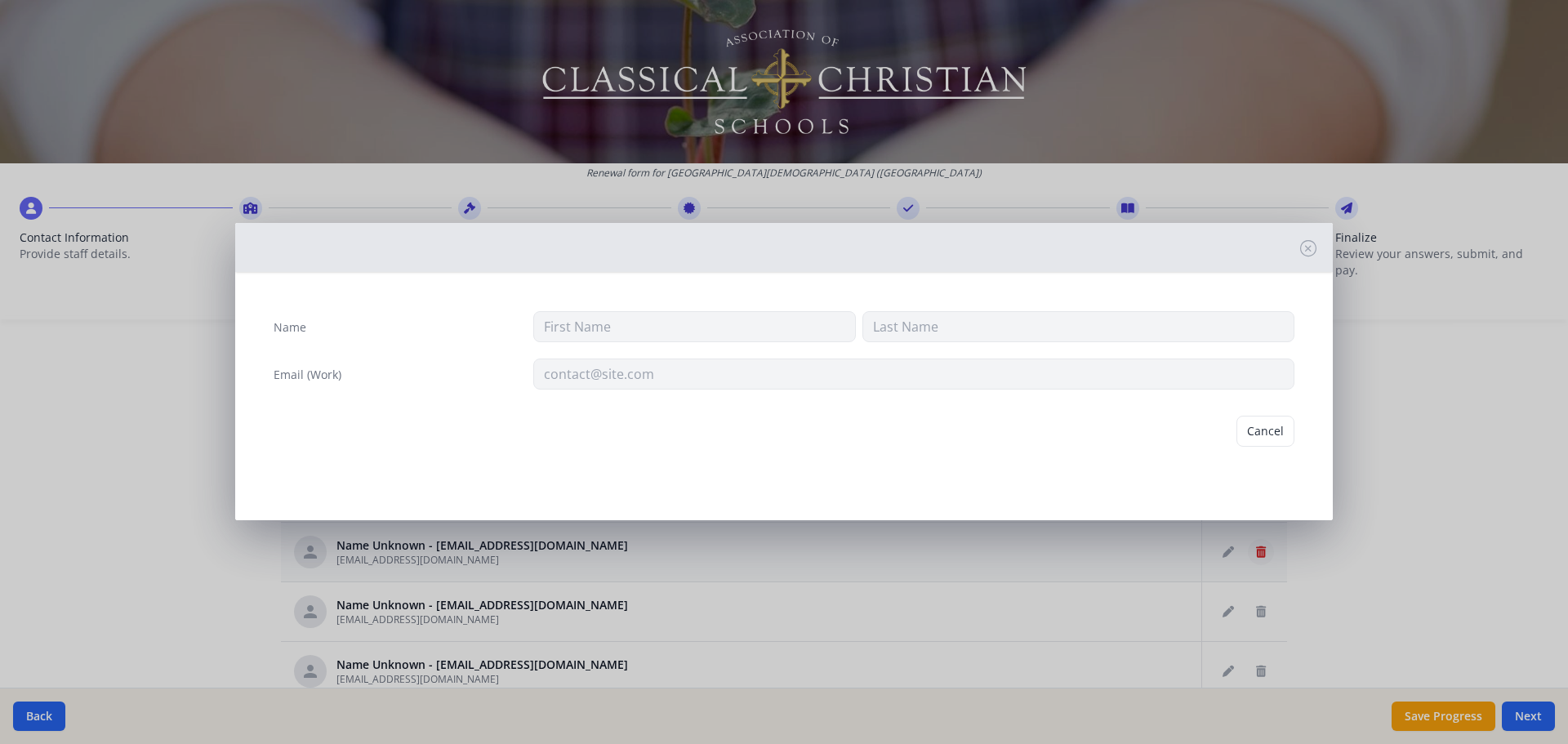
type input "cmcknight@prov-cs.net"
click at [1261, 436] on button "Delete" at bounding box center [1266, 430] width 56 height 31
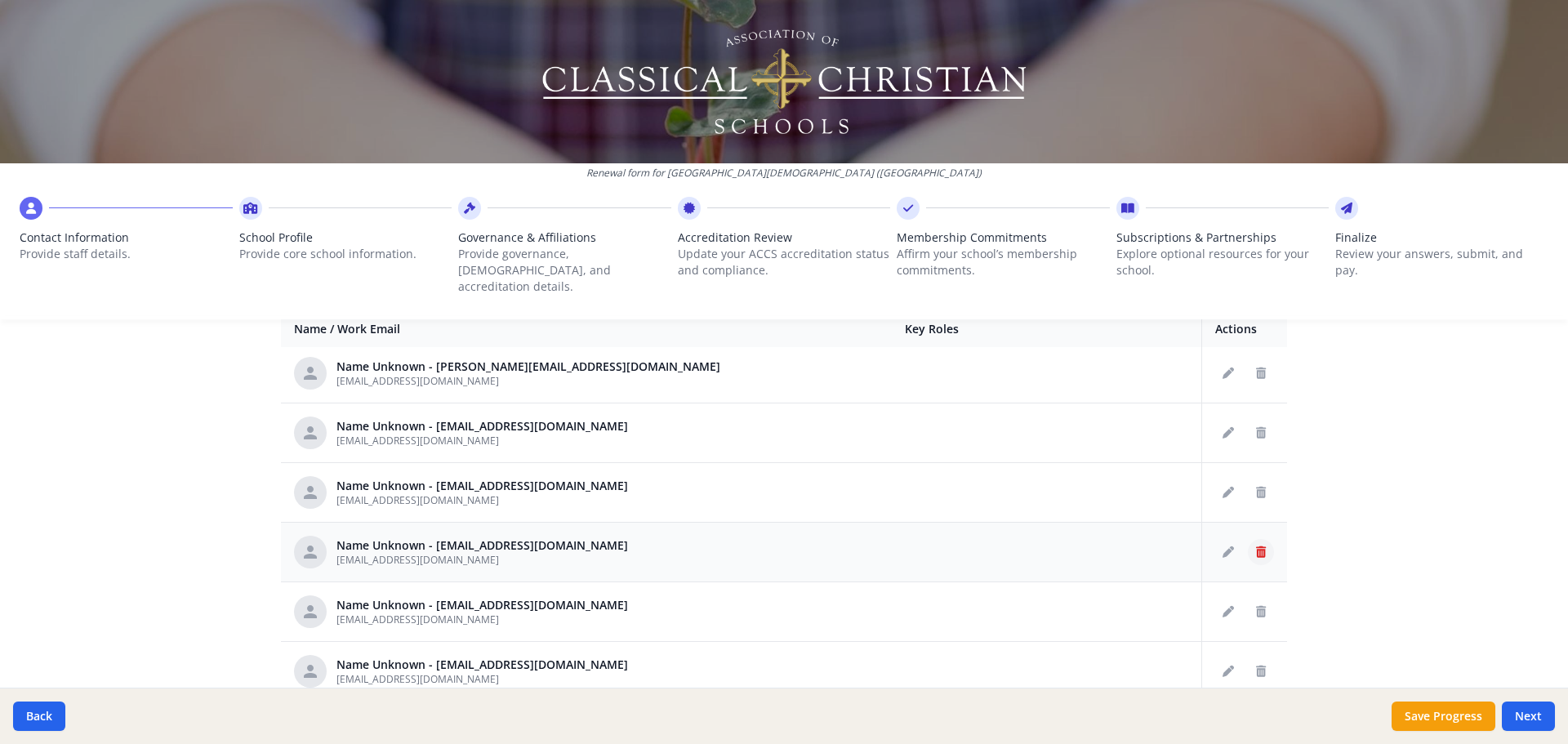
click at [1256, 546] on icon "Delete staff" at bounding box center [1261, 552] width 9 height 11
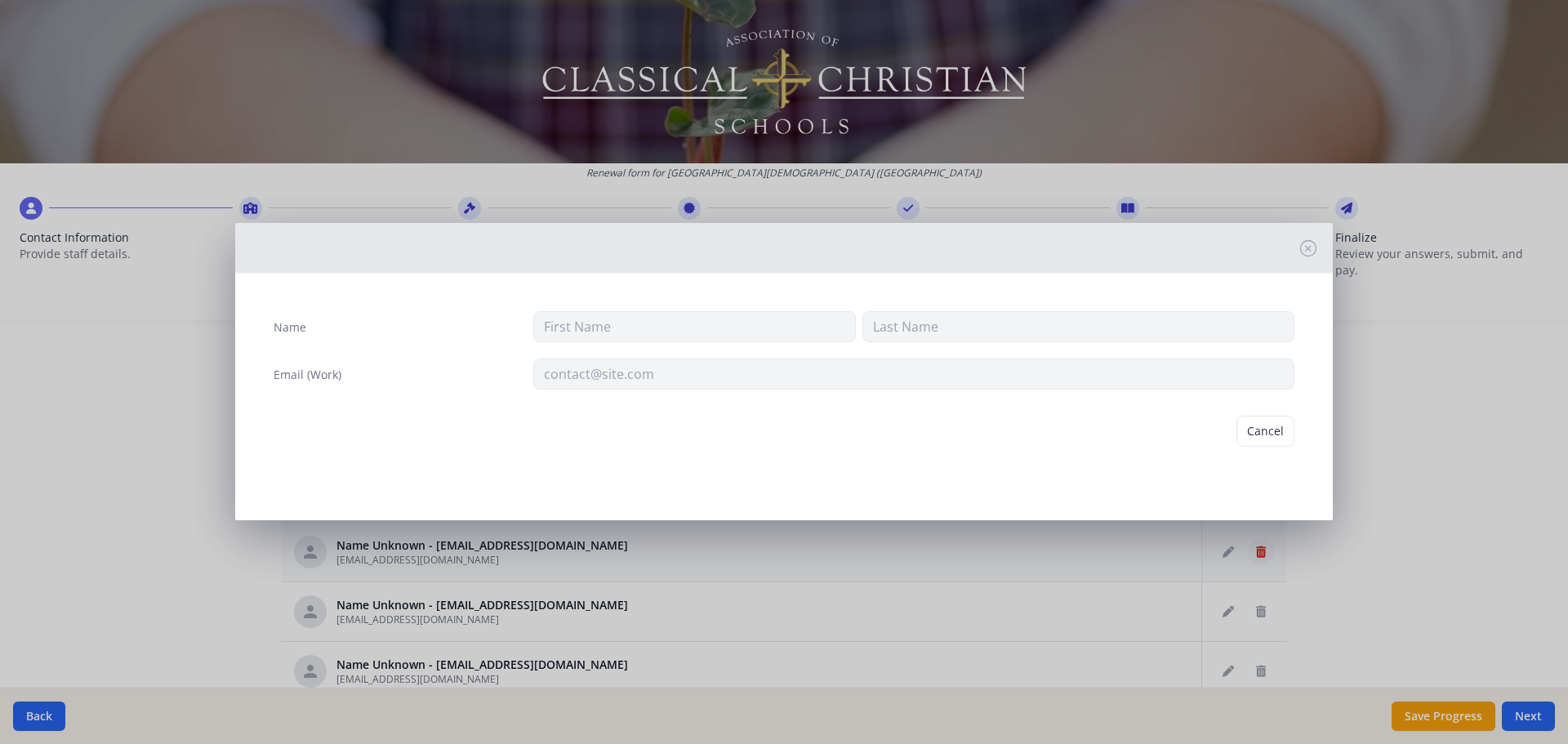
type input "csumpter@prov-cs.net"
click at [1263, 435] on button "Delete" at bounding box center [1266, 430] width 56 height 31
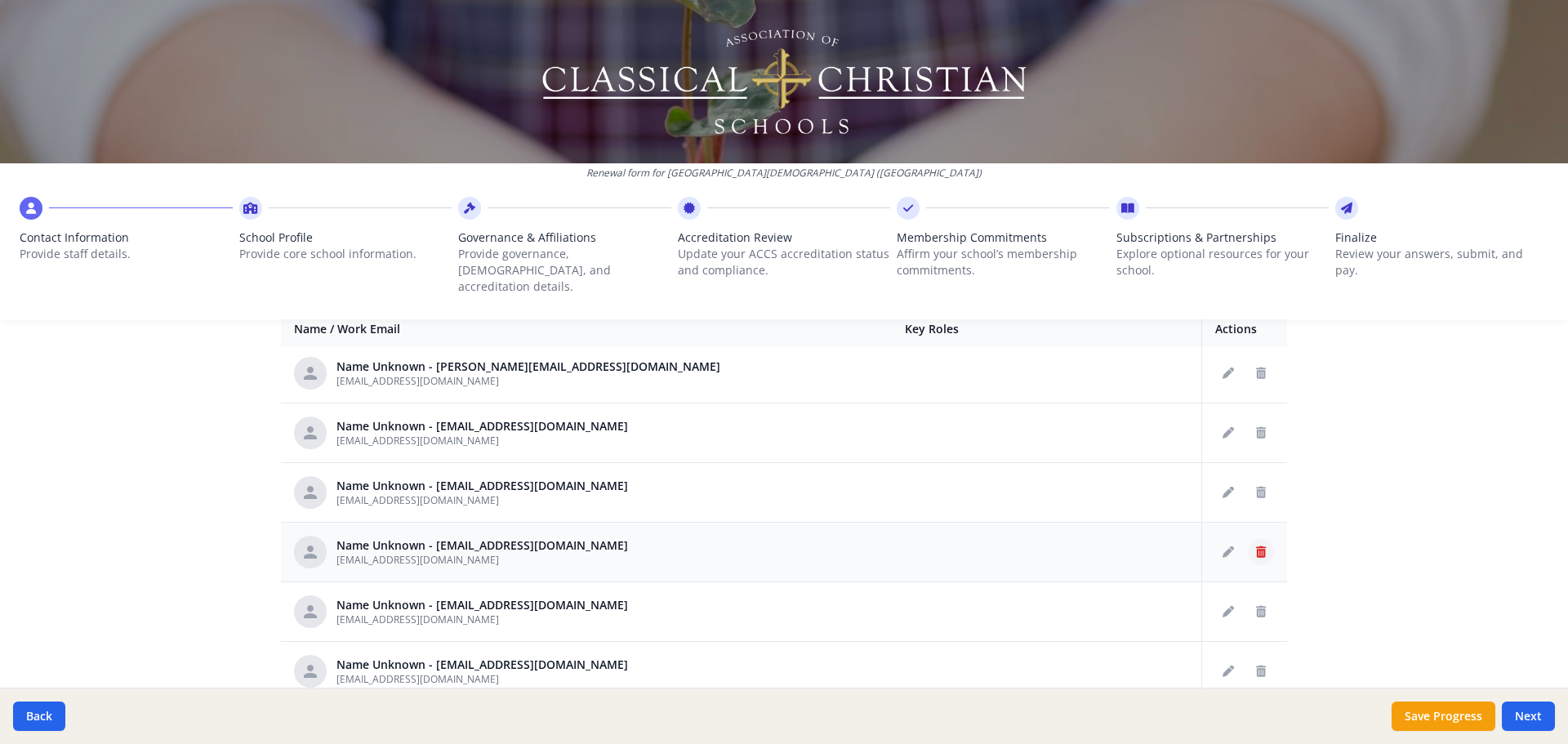
click at [1256, 546] on icon "Delete staff" at bounding box center [1261, 552] width 9 height 11
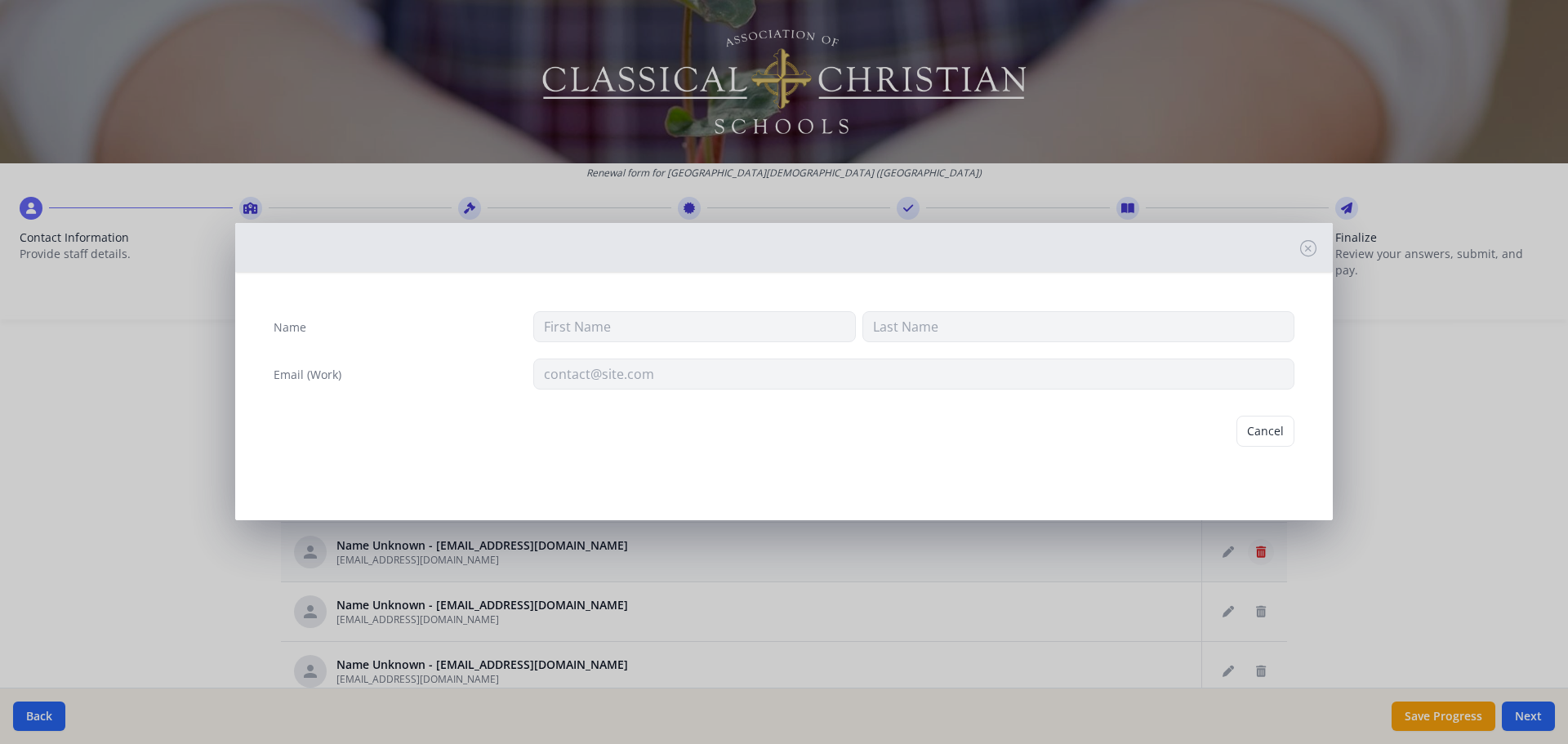
type input "epross@prov-cs.net"
click at [1263, 426] on button "Delete" at bounding box center [1266, 430] width 56 height 31
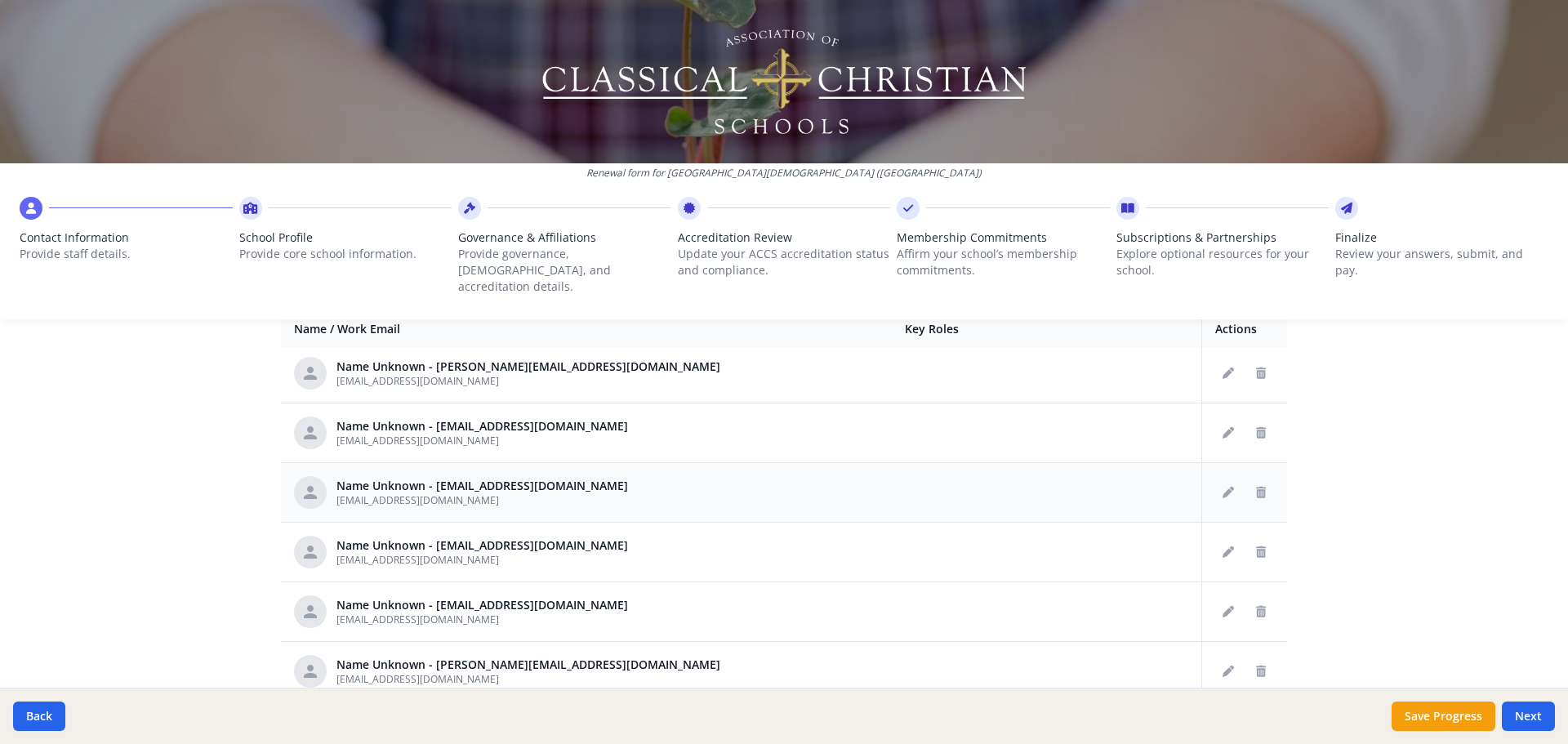
scroll to position [980, 0]
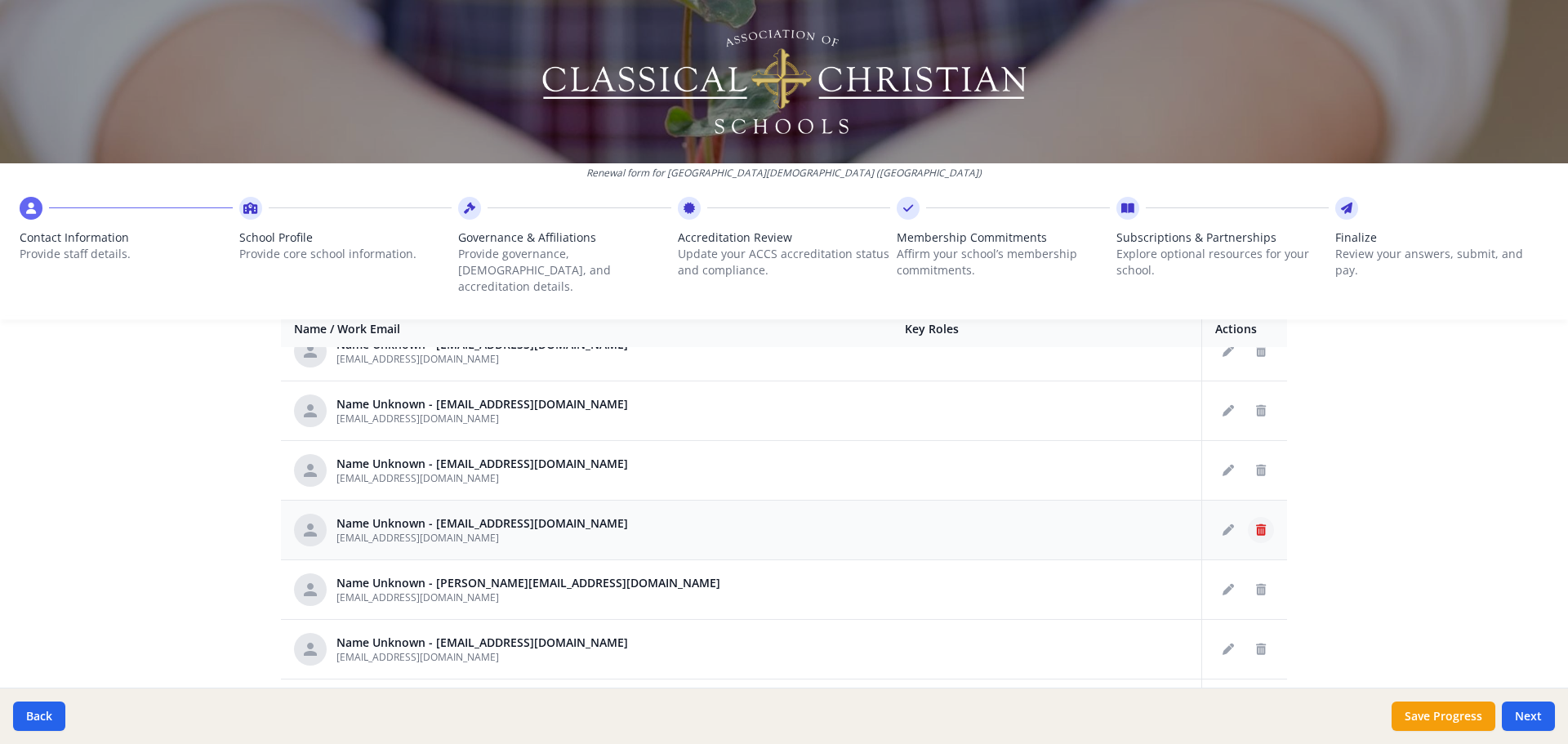
click at [1249, 518] on button "Delete staff" at bounding box center [1261, 530] width 27 height 27
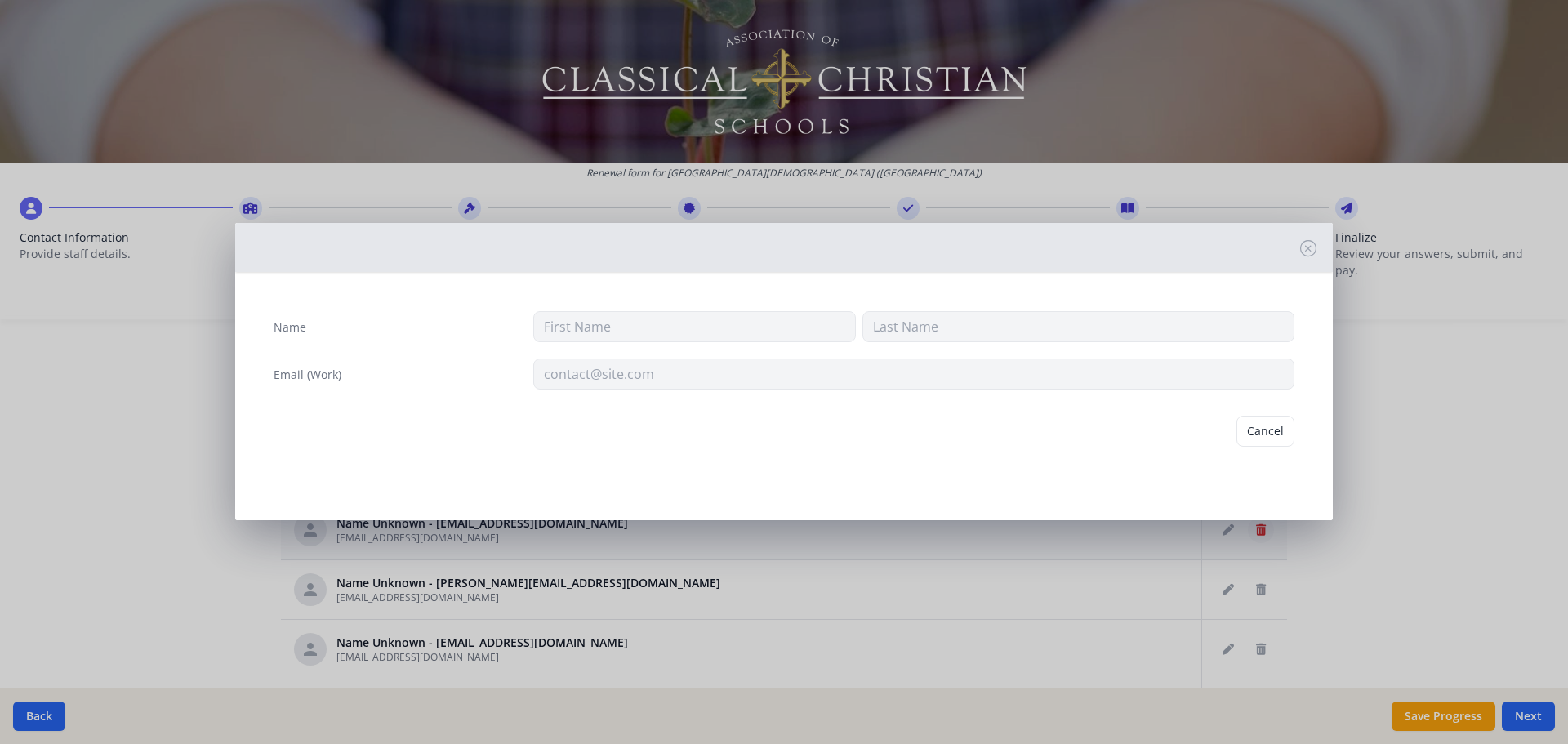
type input "mhall@prov-cs.net"
click at [1264, 439] on button "Delete" at bounding box center [1266, 430] width 56 height 31
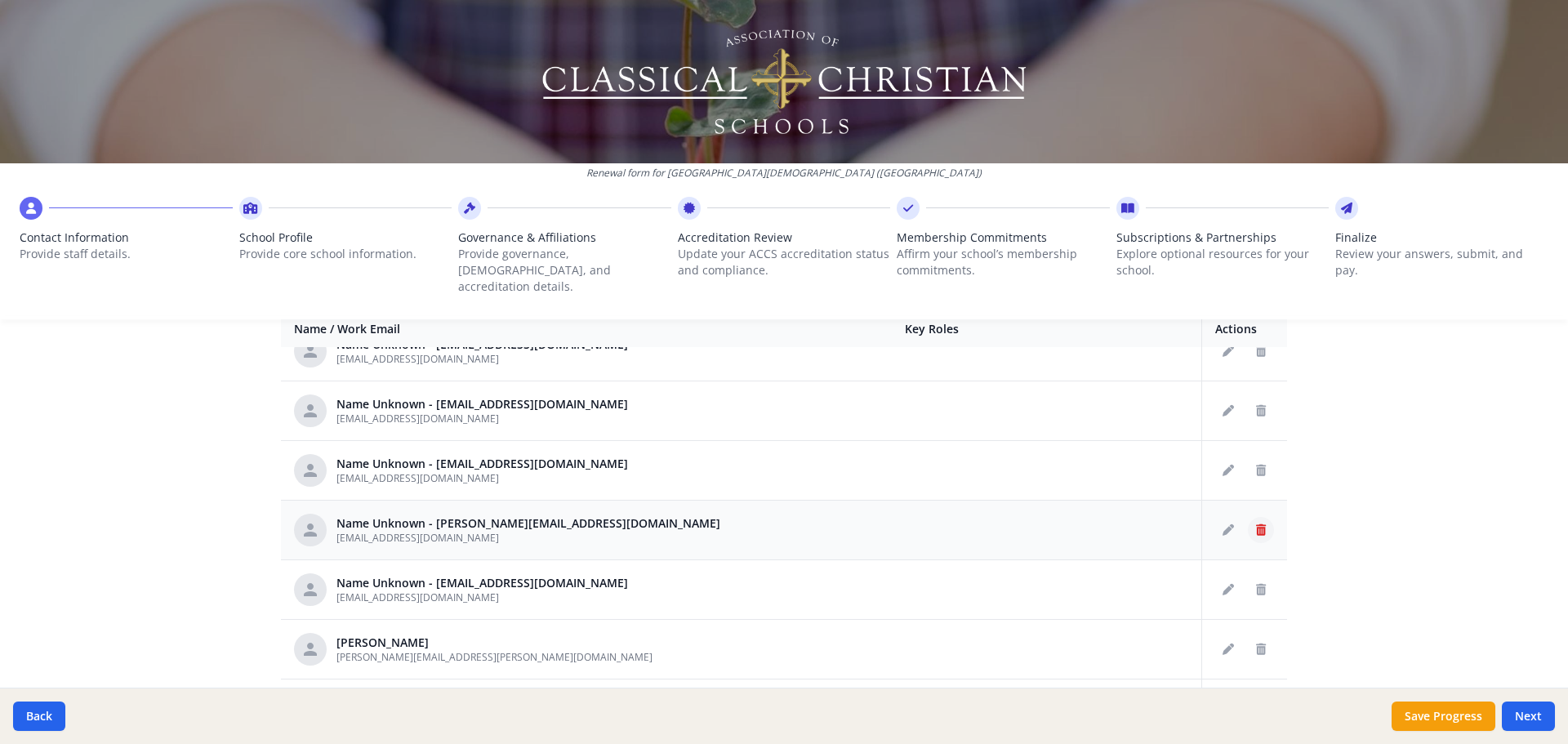
click at [1256, 524] on icon "Delete staff" at bounding box center [1261, 530] width 9 height 11
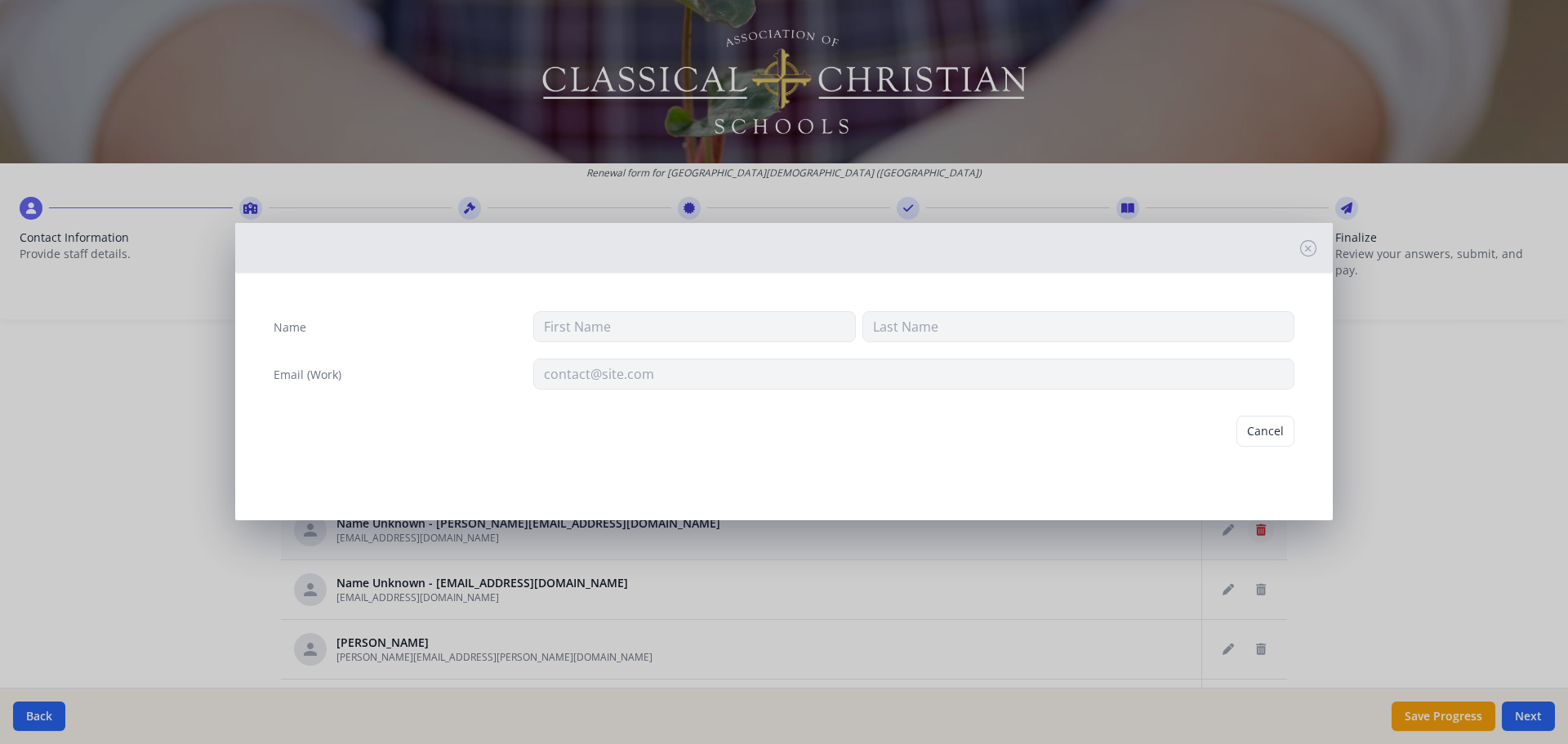
type input "tsullivan@prov-cs.net"
click at [1251, 436] on button "Delete" at bounding box center [1266, 430] width 56 height 31
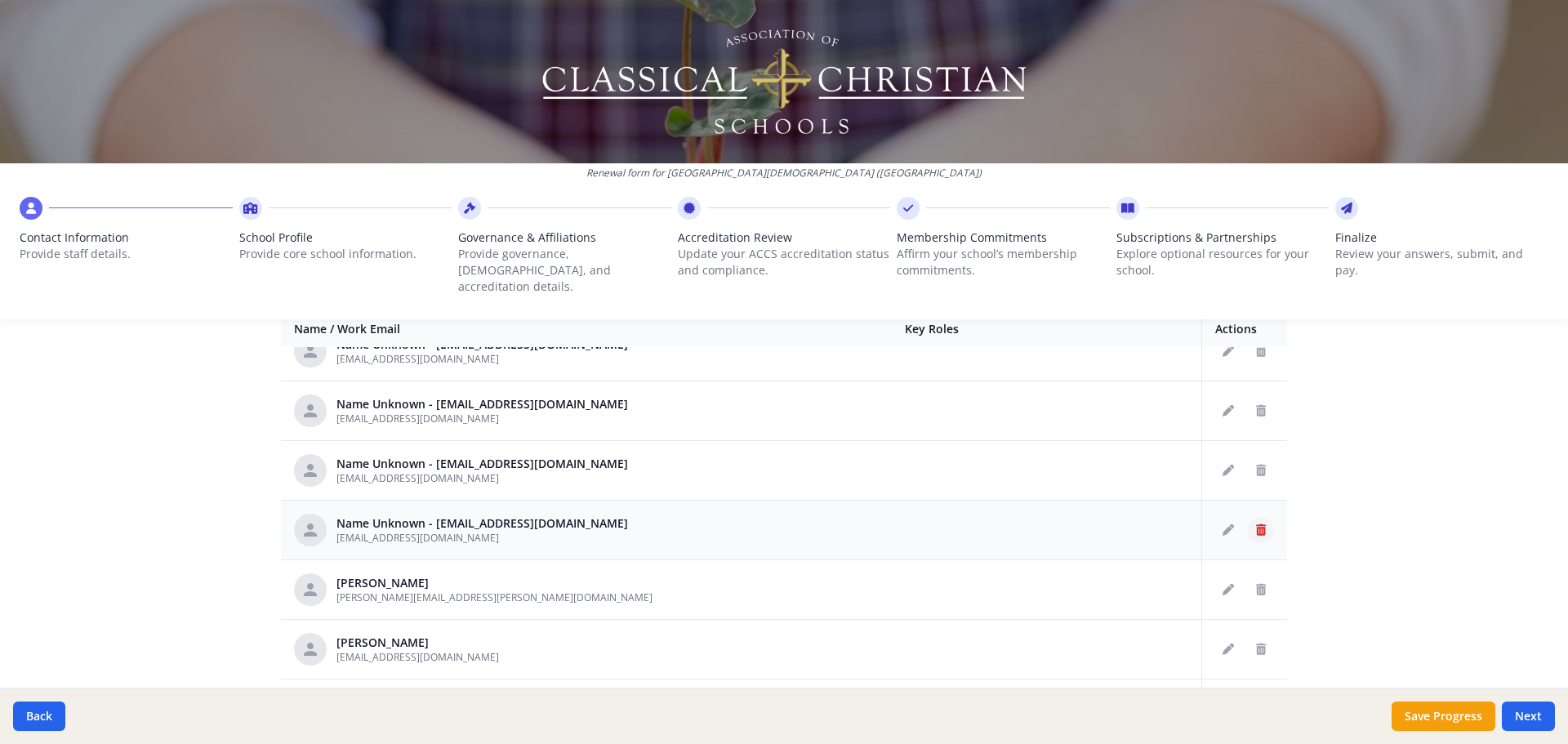
click at [1256, 524] on icon "Delete staff" at bounding box center [1261, 530] width 9 height 11
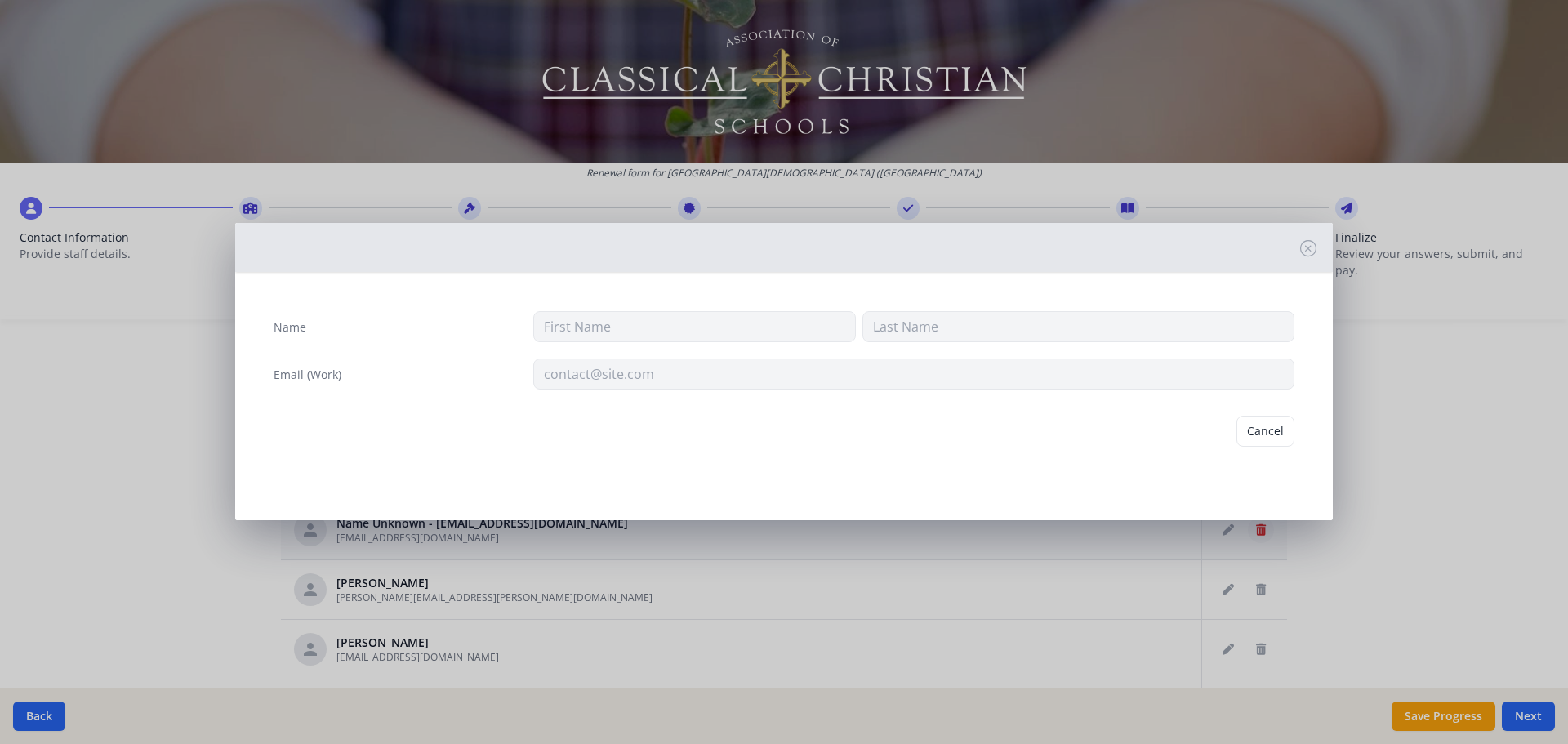
type input "wbarfield@prov-cs.com"
click at [1257, 432] on button "Delete" at bounding box center [1266, 430] width 56 height 31
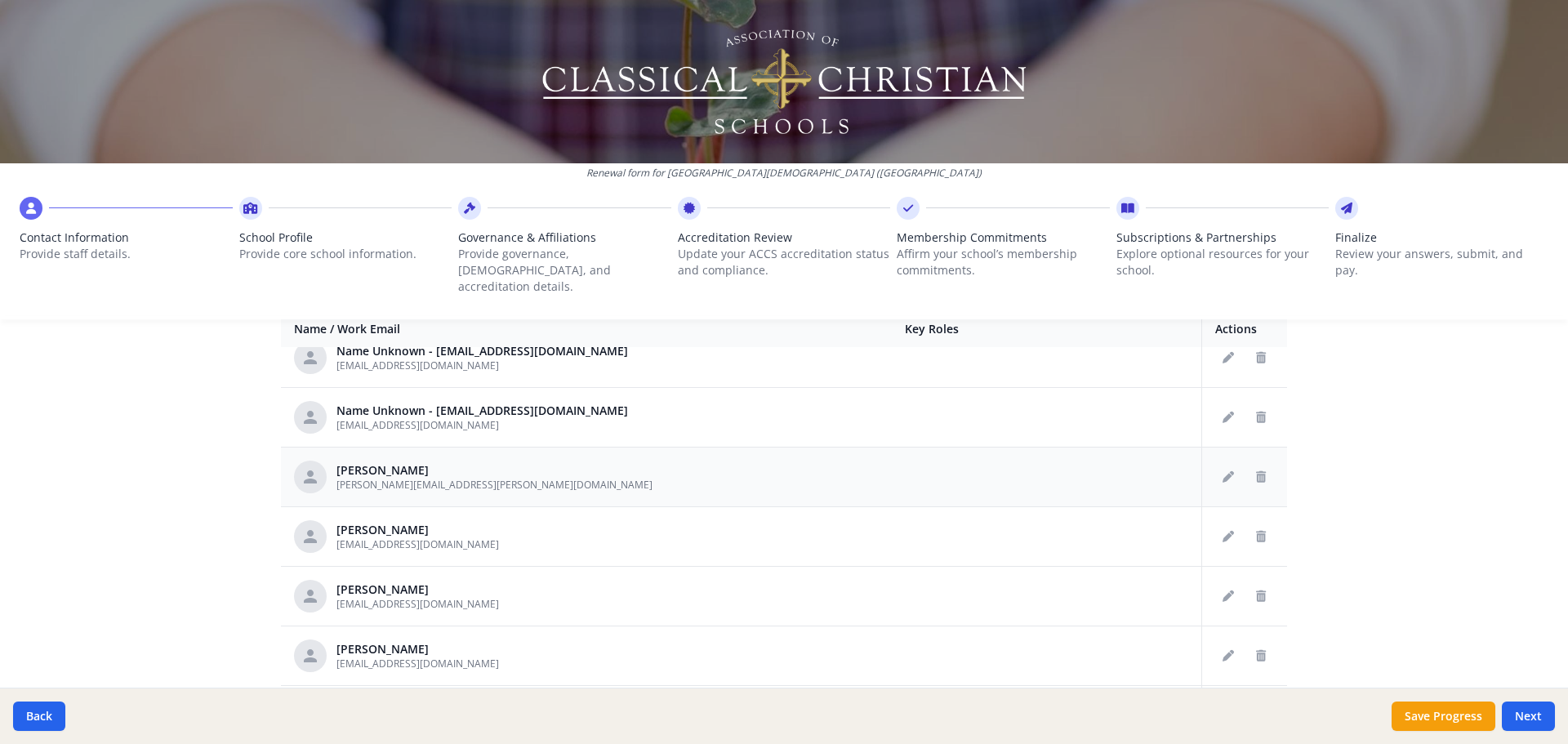
scroll to position [1062, 0]
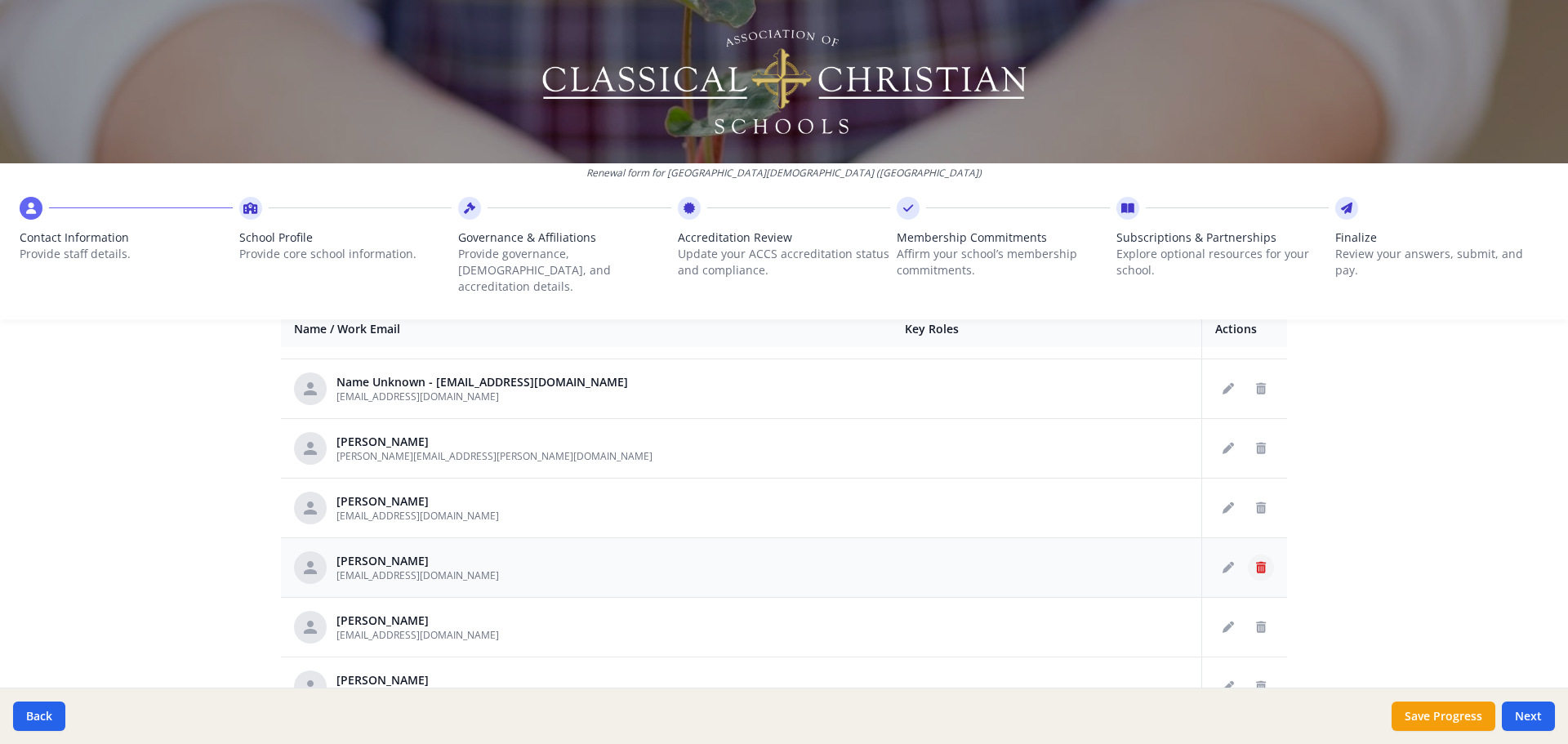
click at [1249, 554] on button "Delete staff" at bounding box center [1261, 568] width 27 height 27
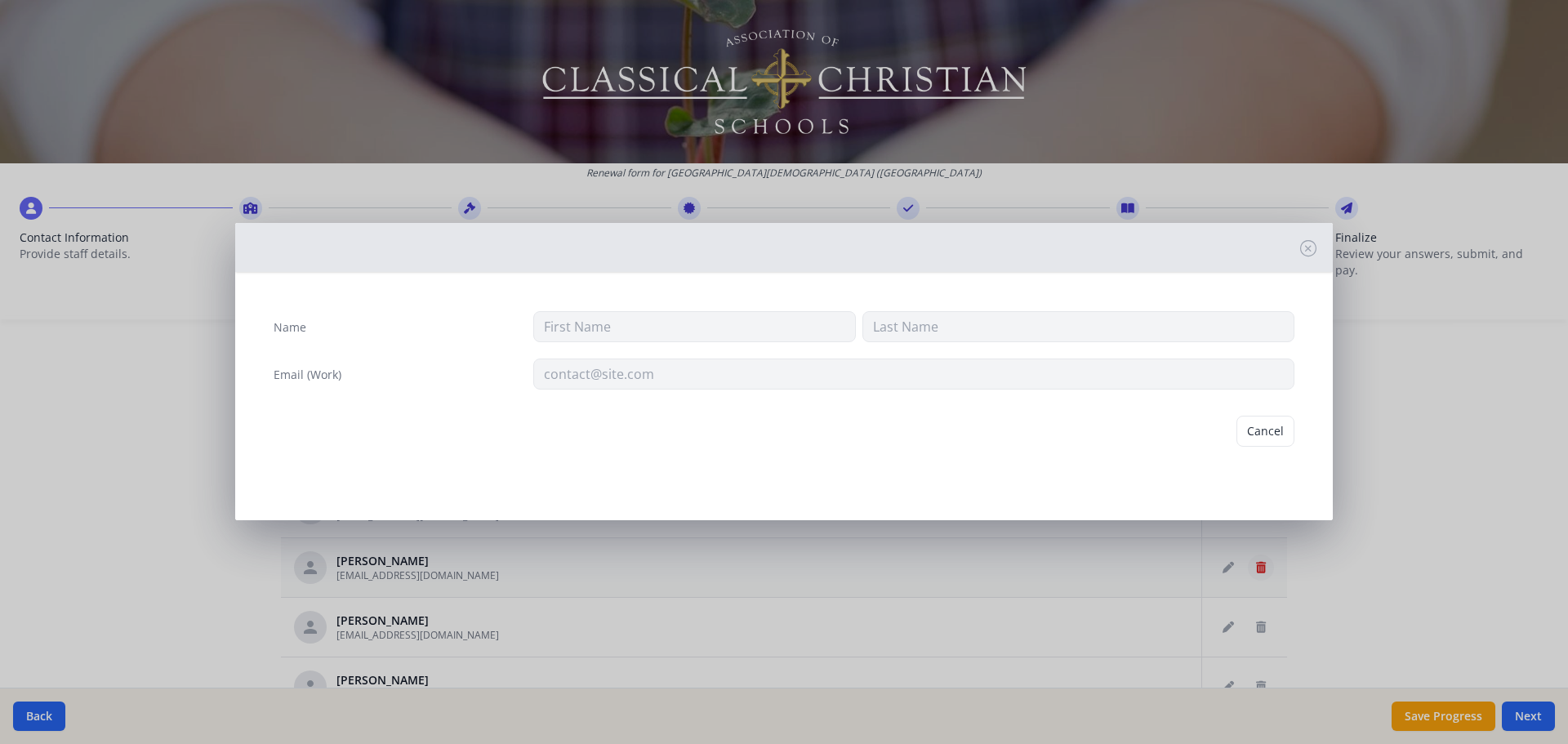
type input "Savanna"
type input "Brackin"
type input "sbrackin@prov-cs.net"
click at [1277, 434] on button "Delete" at bounding box center [1266, 430] width 56 height 31
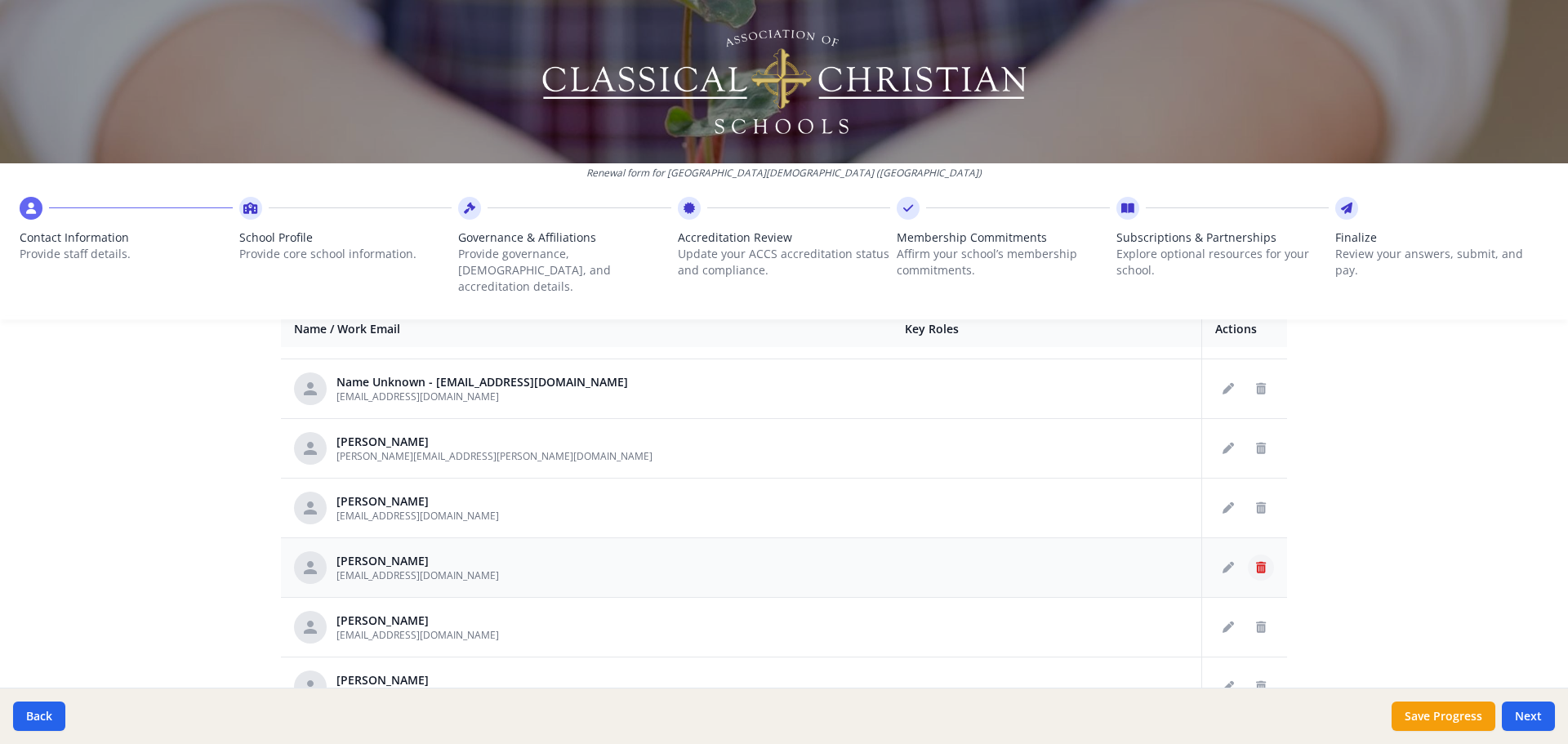
click at [1256, 562] on icon "Delete staff" at bounding box center [1261, 568] width 9 height 11
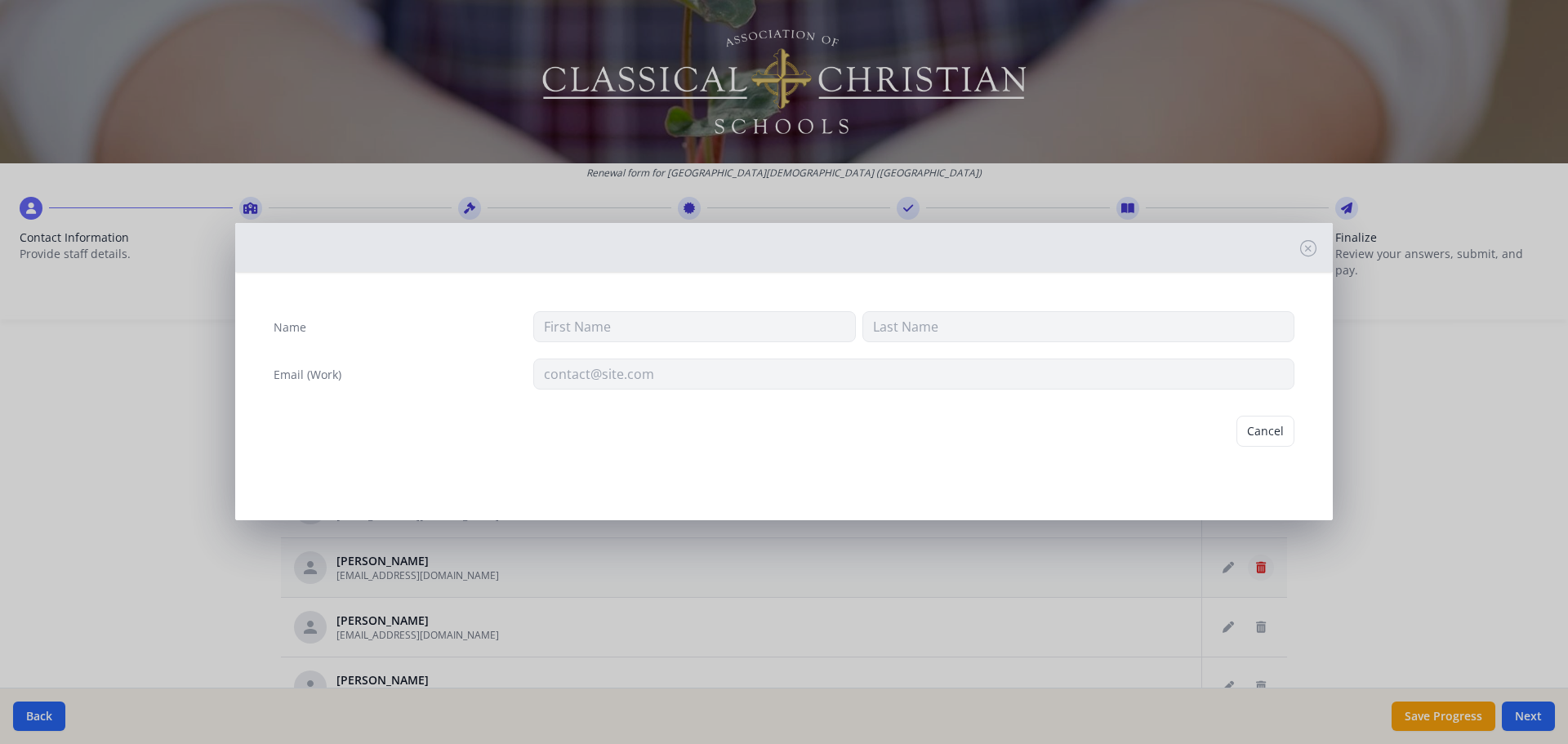
type input "Tammy"
type input "Bruner"
type input "tlbruner@prov-cs.net"
click at [1267, 425] on button "Delete" at bounding box center [1266, 430] width 56 height 31
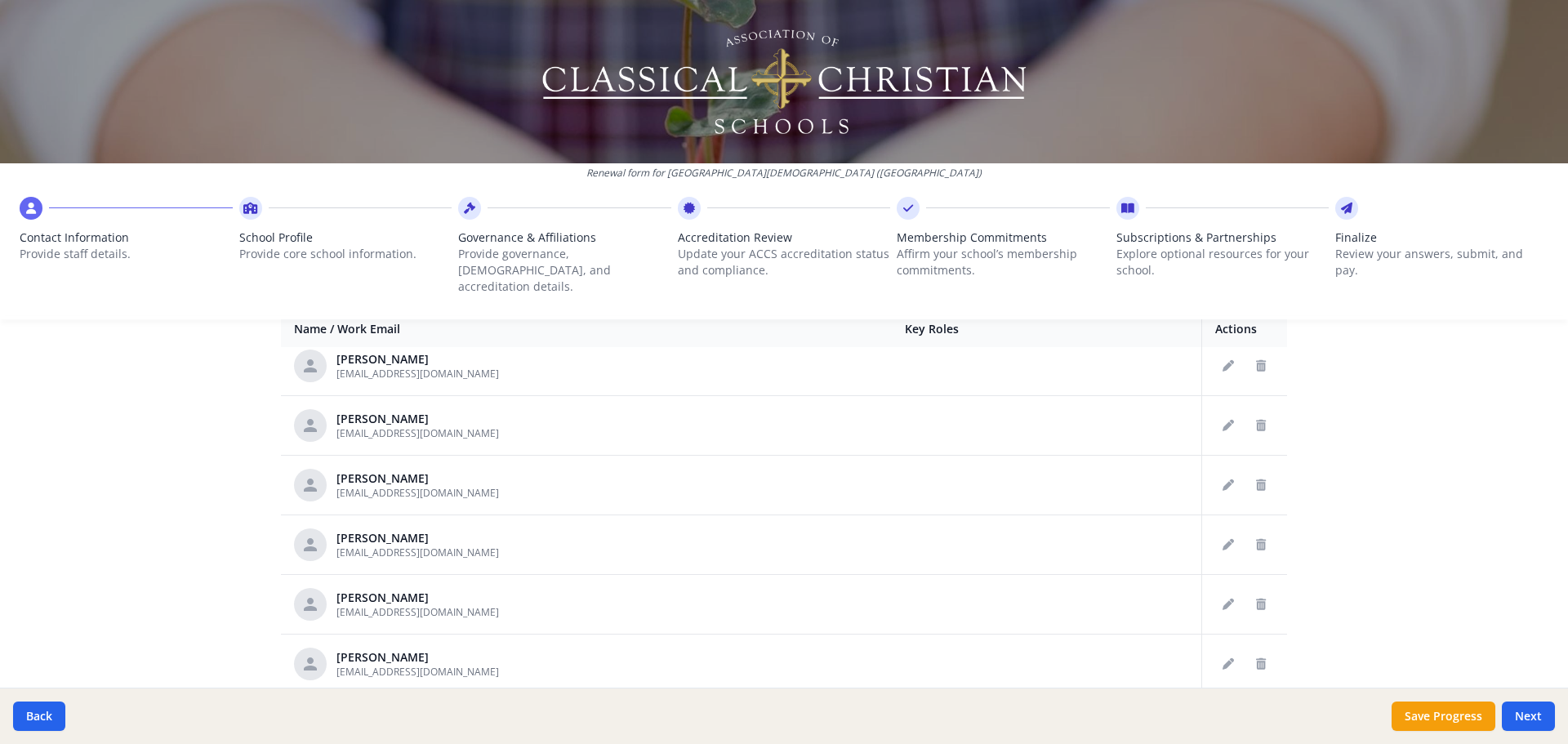
scroll to position [1306, 0]
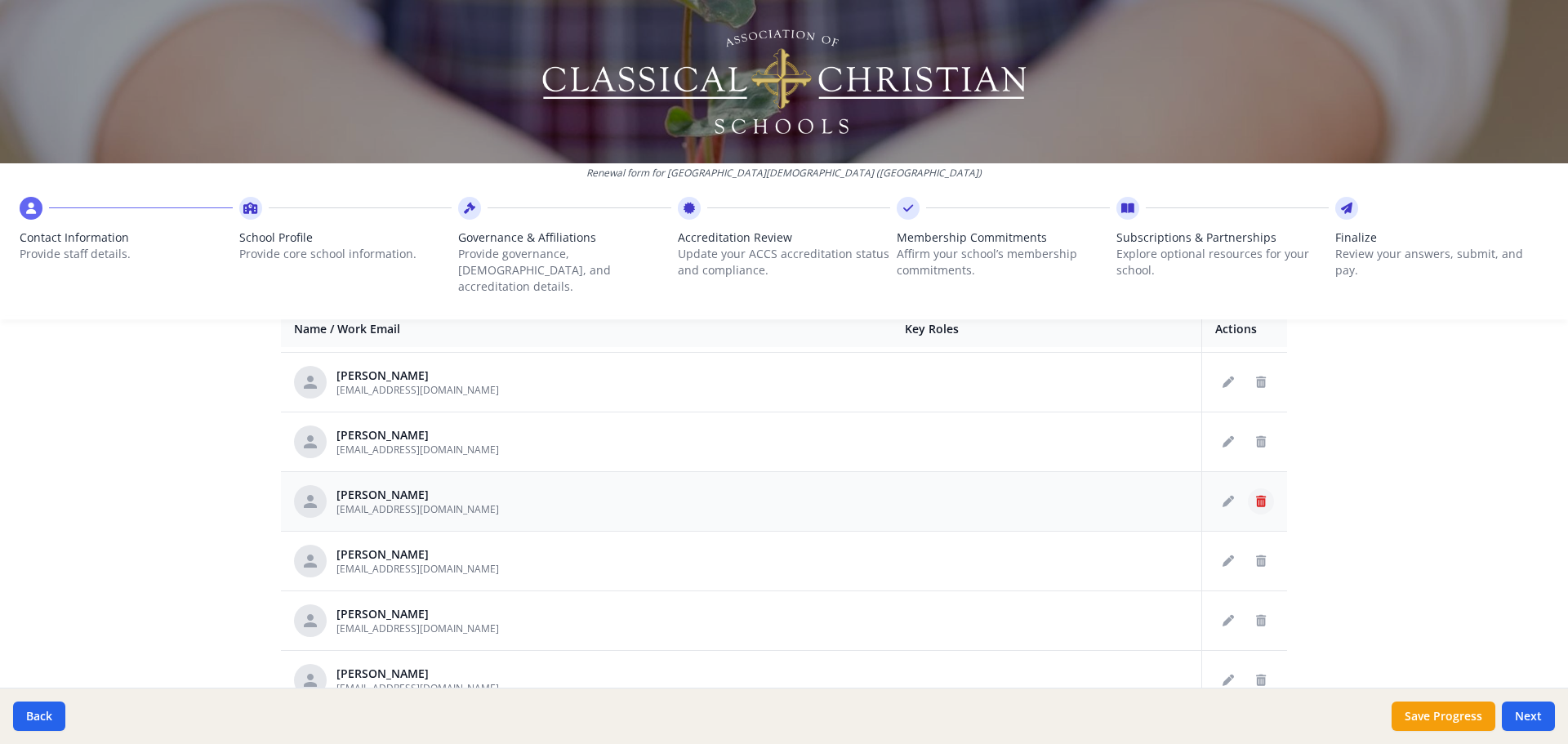
click at [1256, 496] on icon "Delete staff" at bounding box center [1261, 501] width 9 height 11
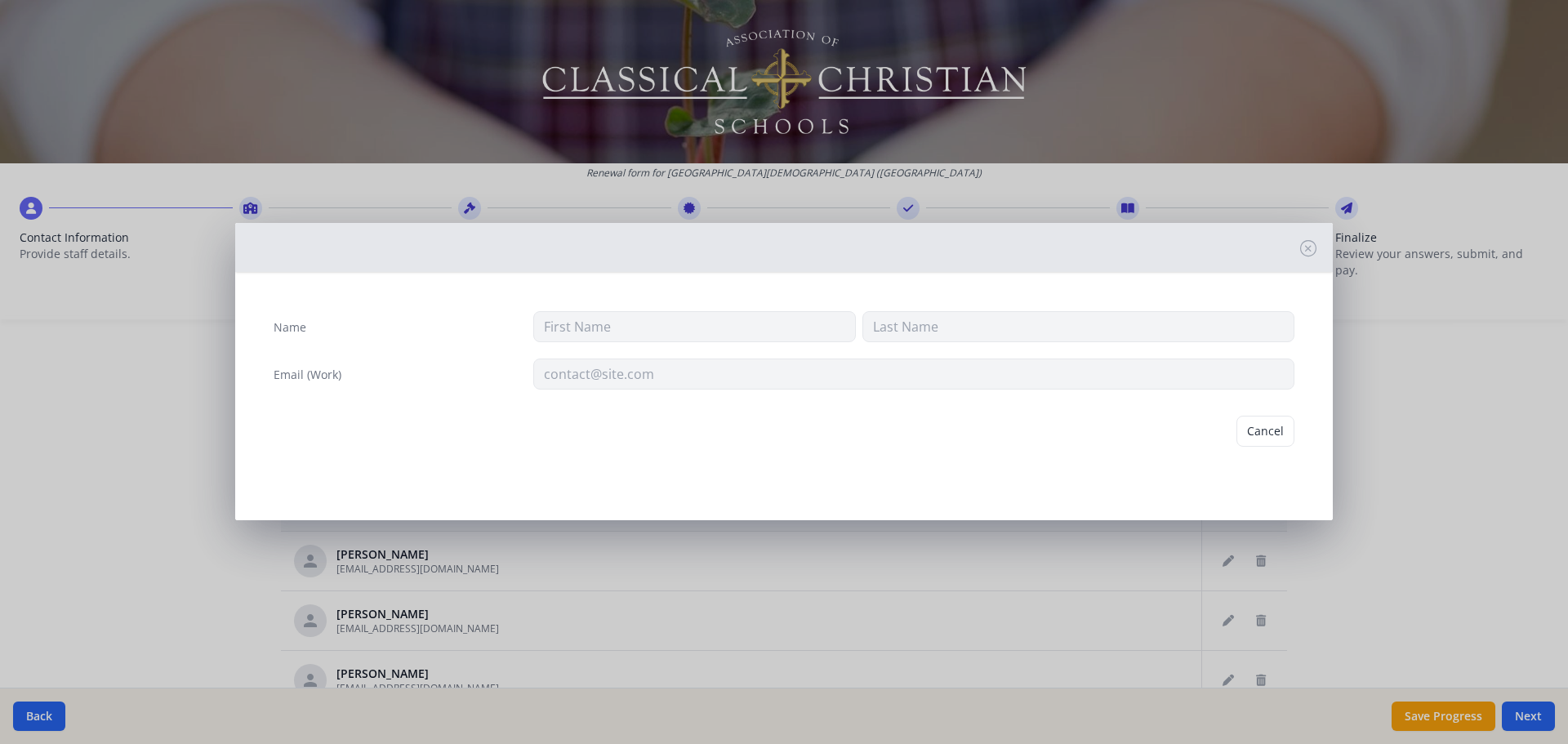
type input "Kathy"
type input "Compton"
type input "kcompton@prov-cs.net"
click at [1261, 429] on button "Delete" at bounding box center [1266, 430] width 56 height 31
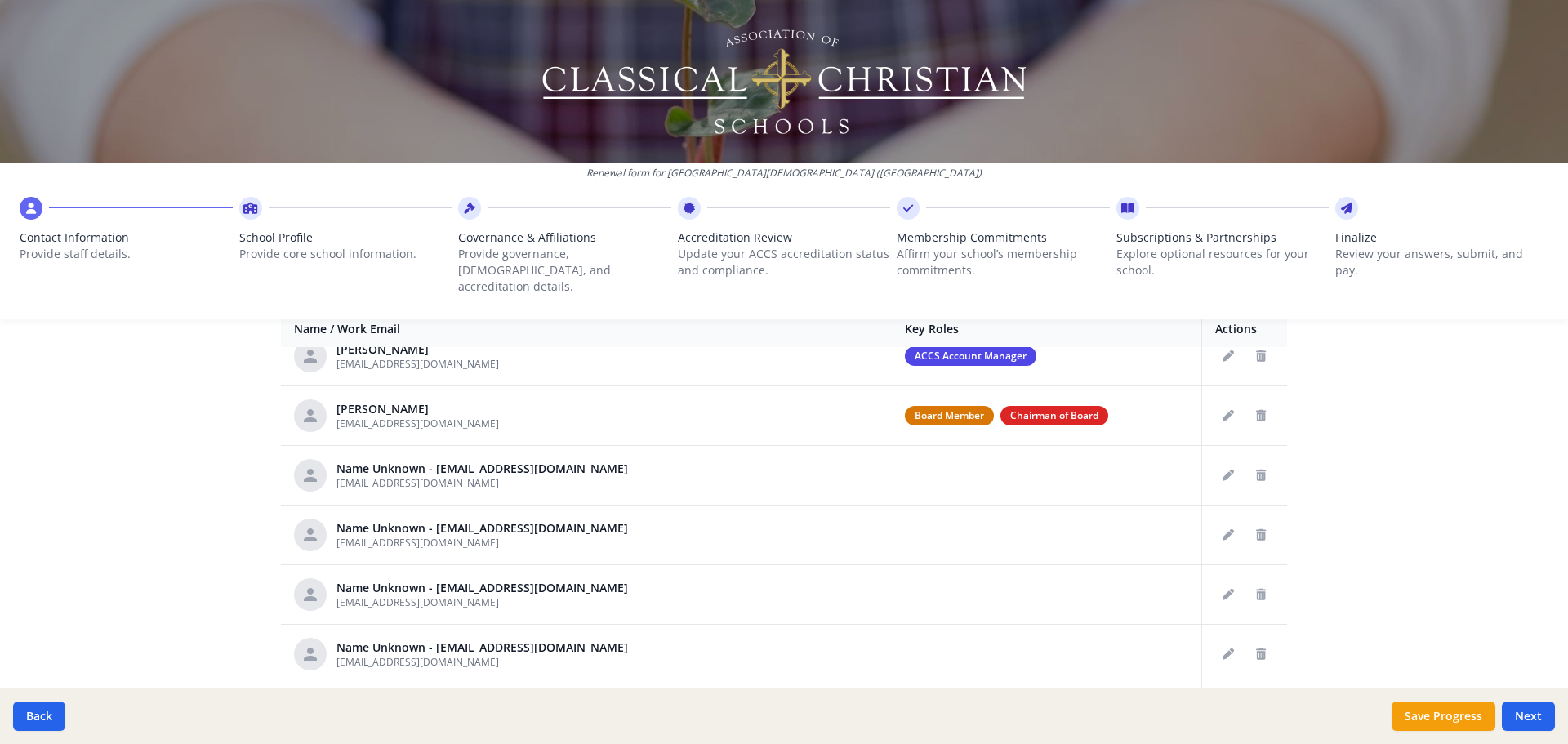
scroll to position [0, 0]
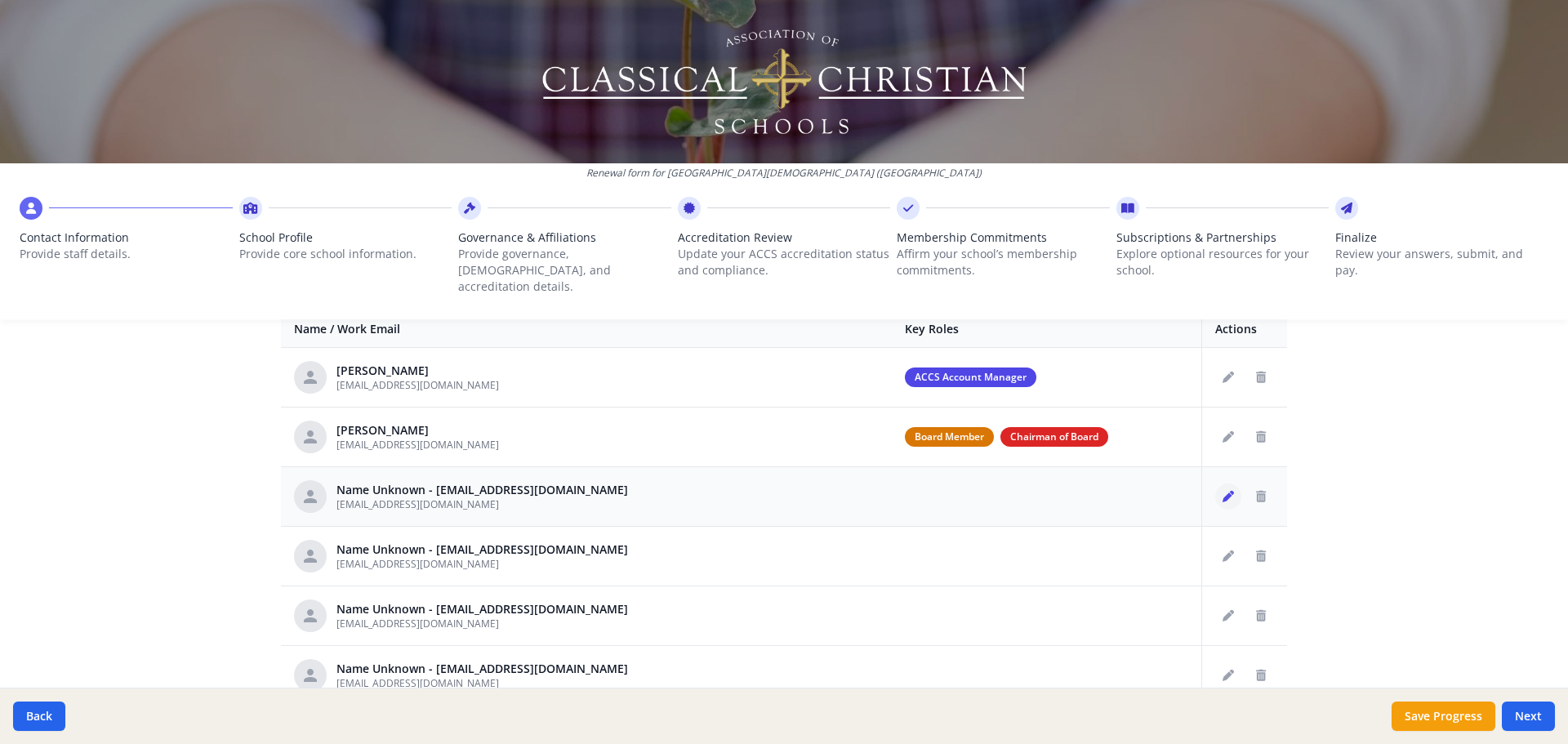
click at [1222, 491] on icon "Edit staff" at bounding box center [1228, 497] width 11 height 11
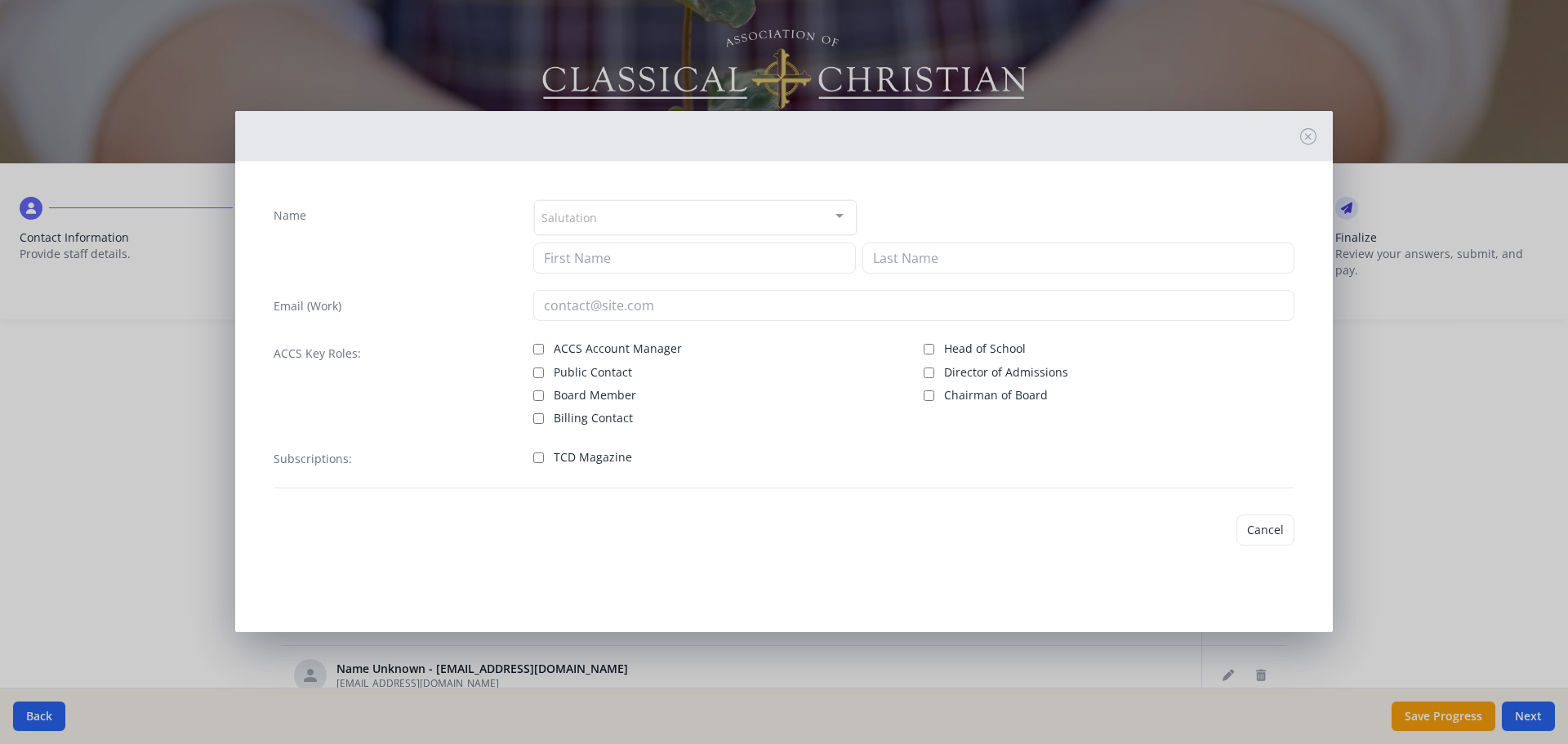
type input "sykilleb@prov-cs.net"
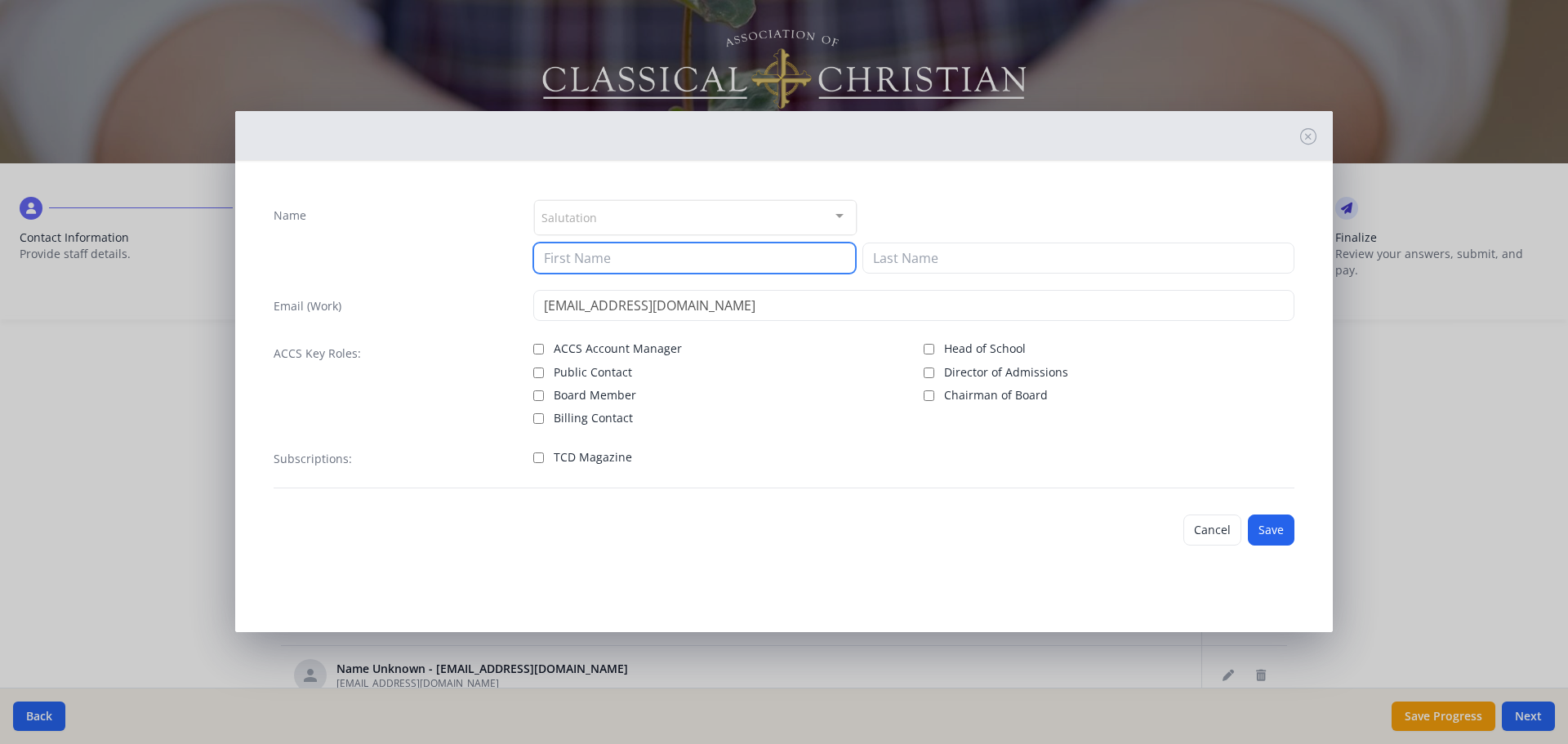
click at [664, 267] on input at bounding box center [694, 258] width 322 height 31
type input "Sue"
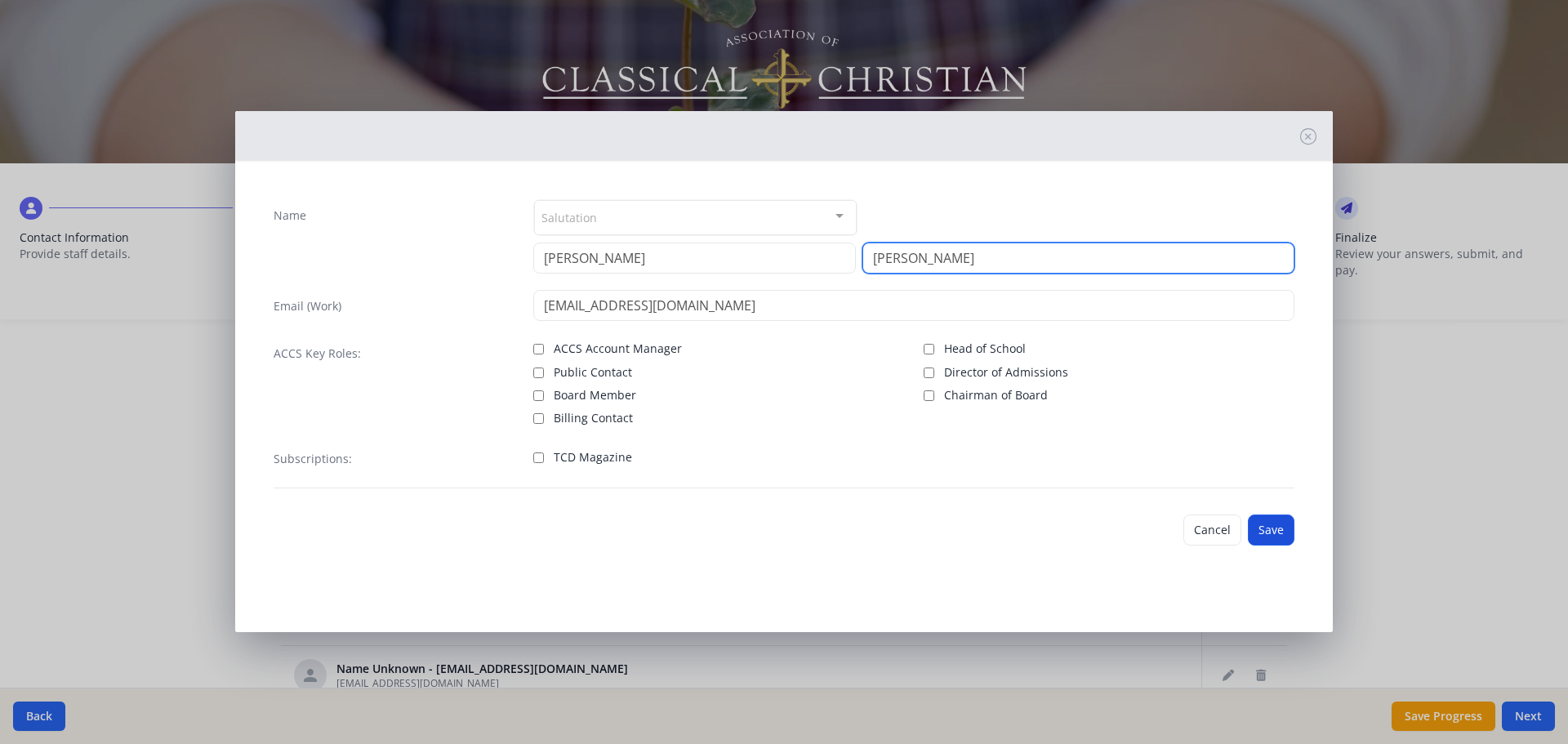
type input "Killebrew"
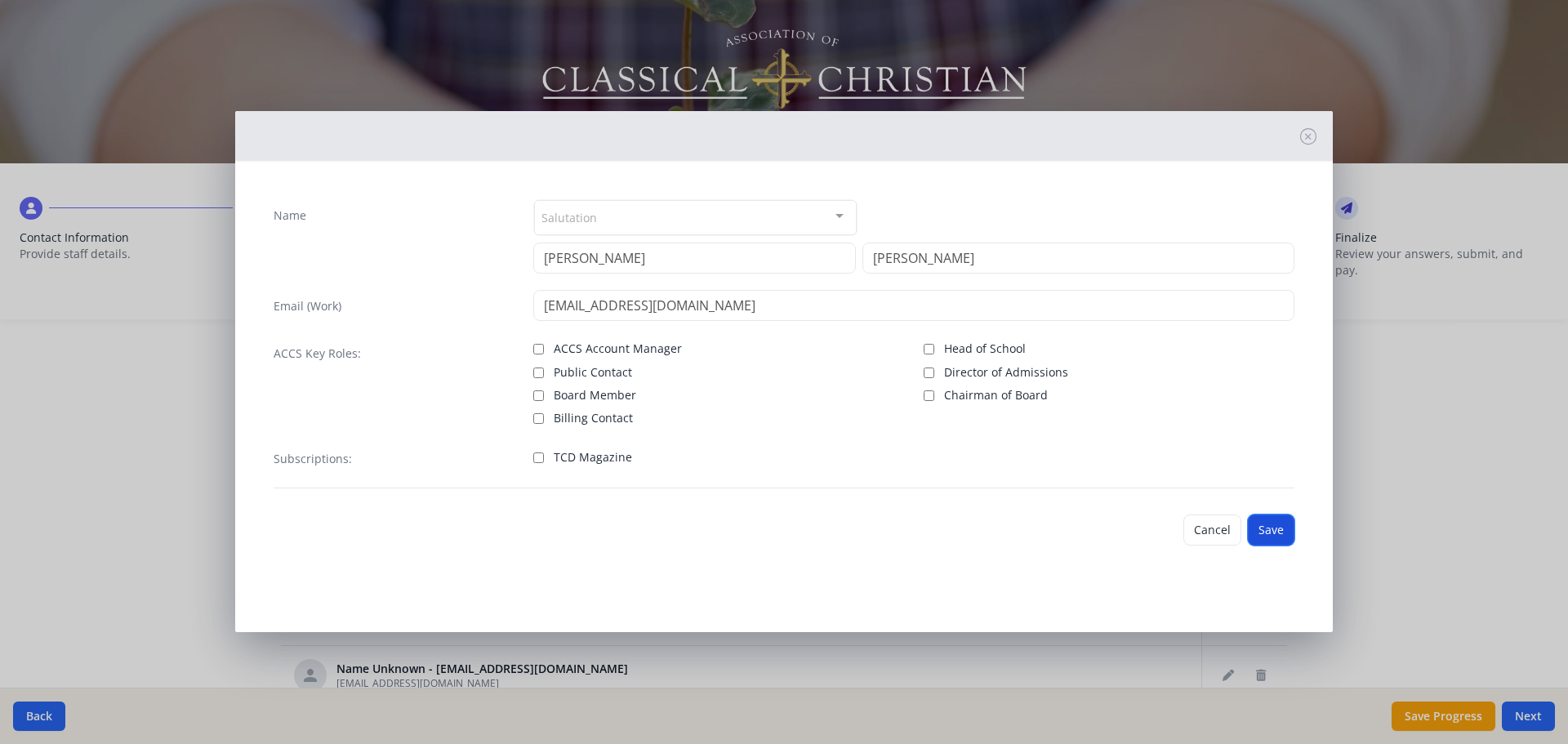
click at [1269, 526] on button "Save" at bounding box center [1270, 530] width 46 height 31
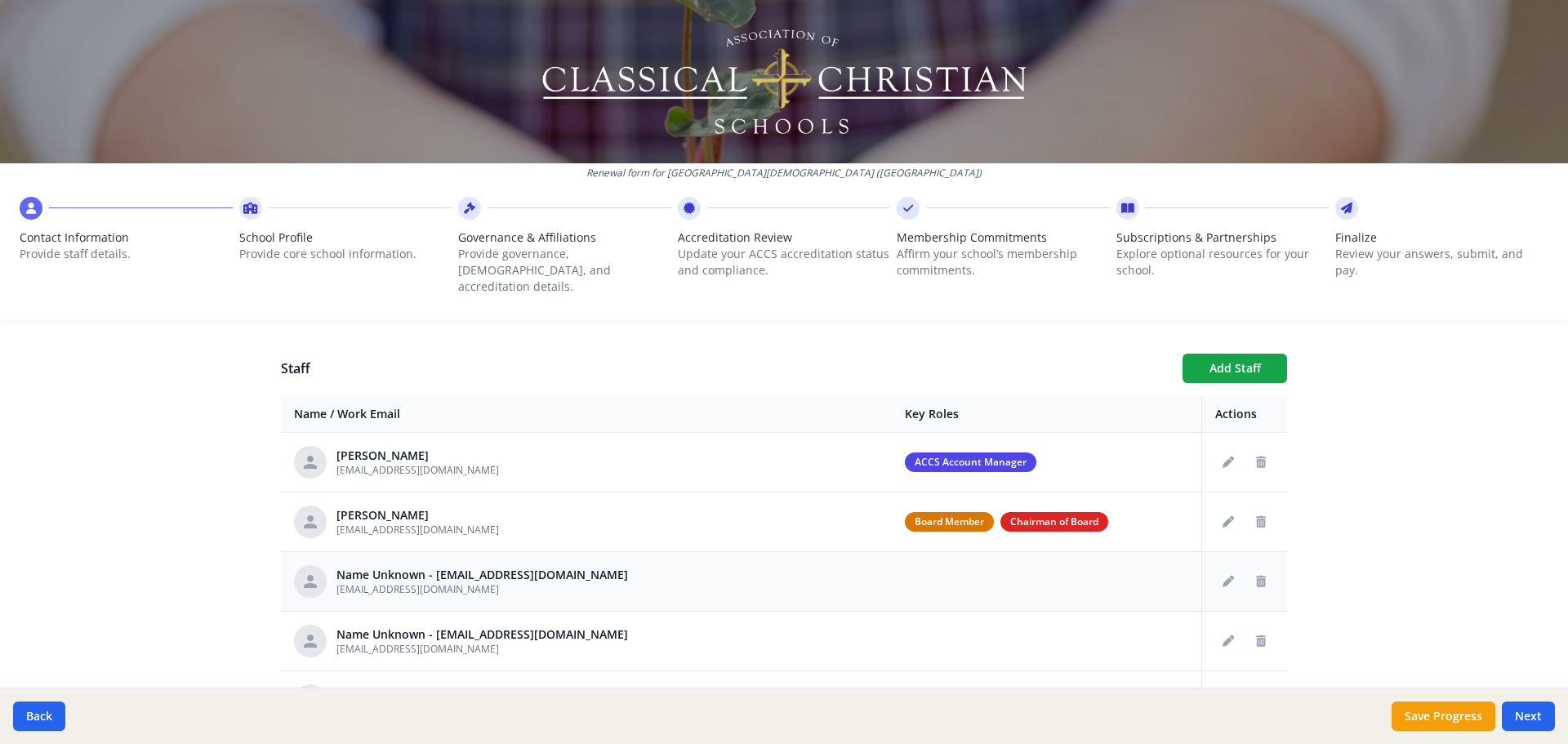
scroll to position [572, 0]
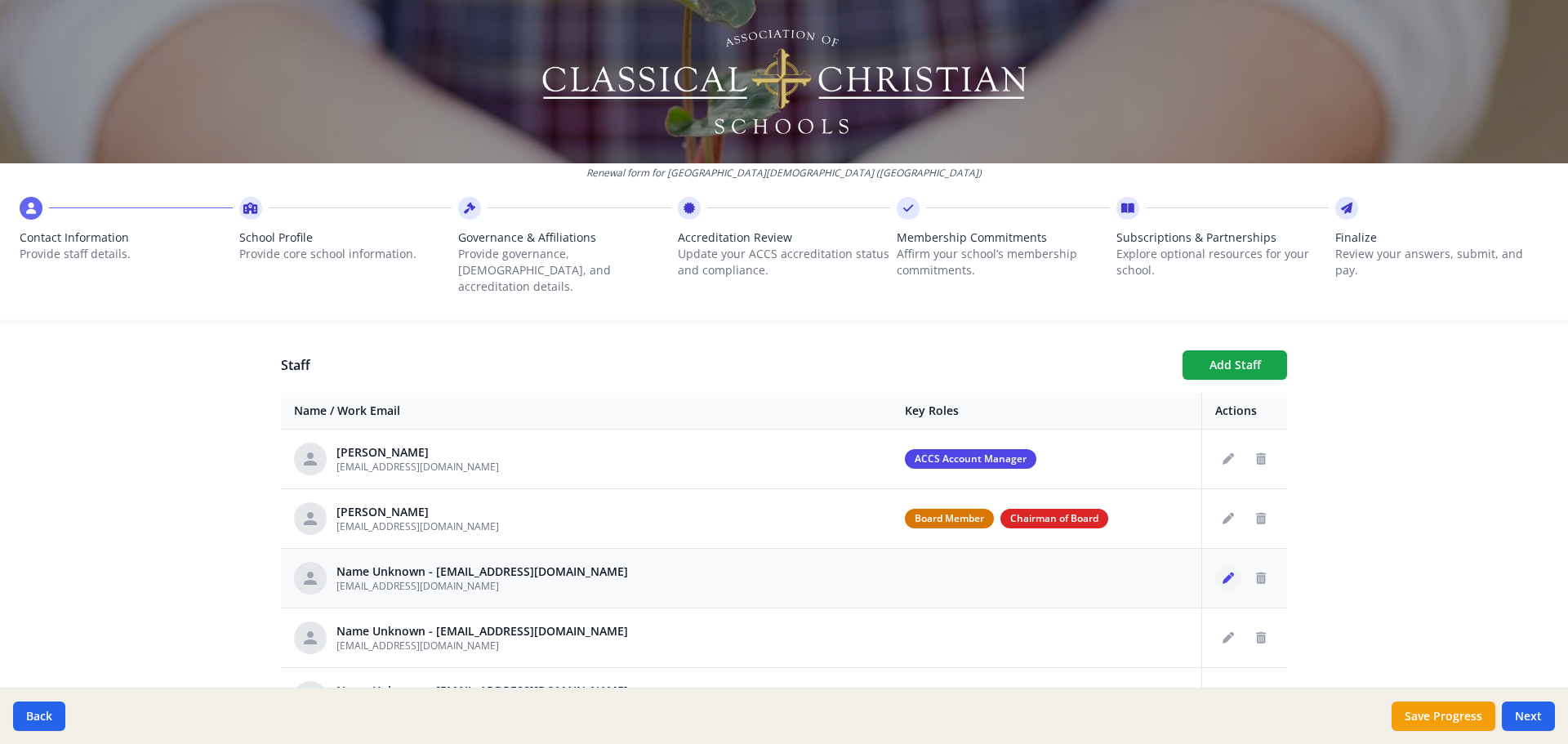
click at [1222, 572] on icon "Edit staff" at bounding box center [1228, 578] width 11 height 11
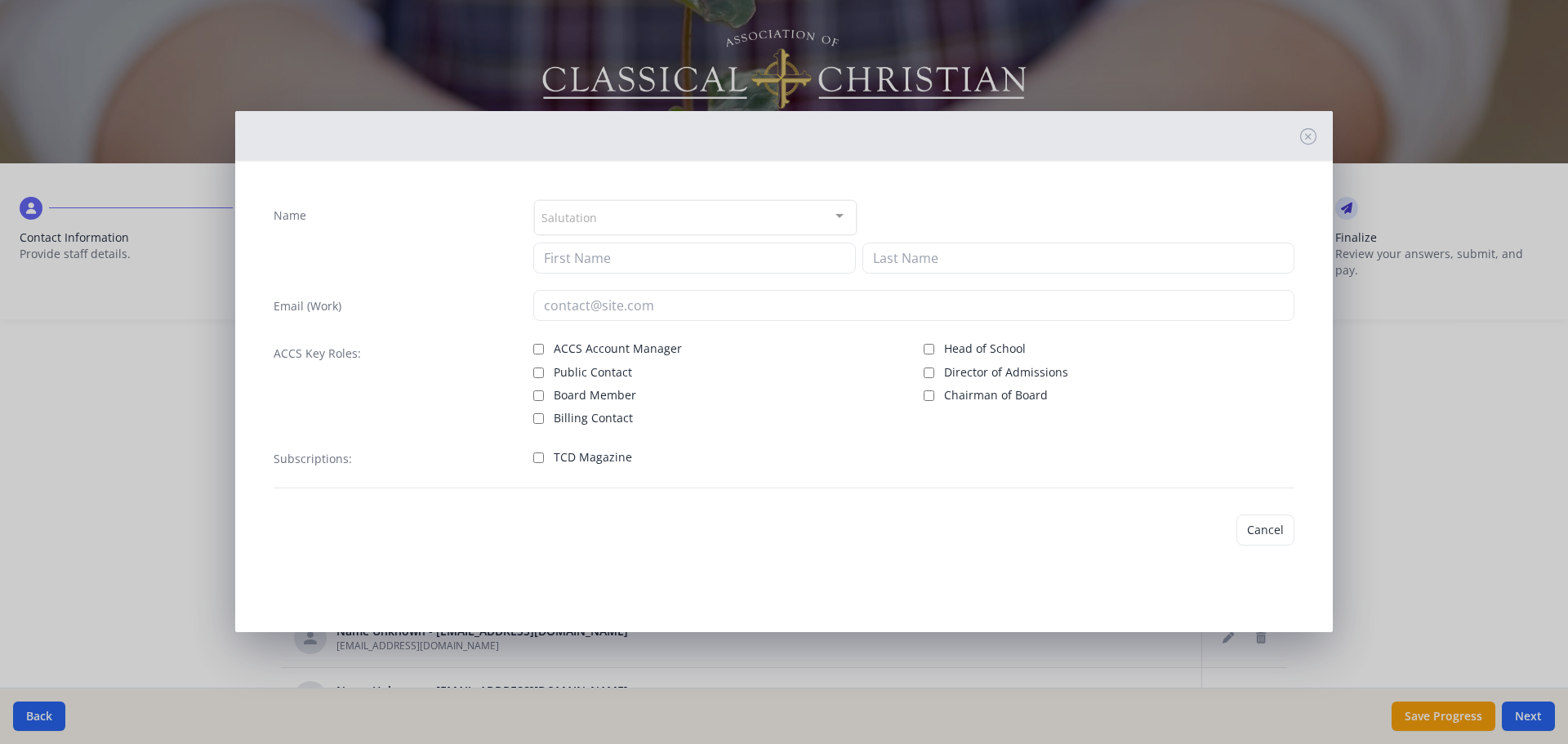
type input "rmayes@prov-cs.net"
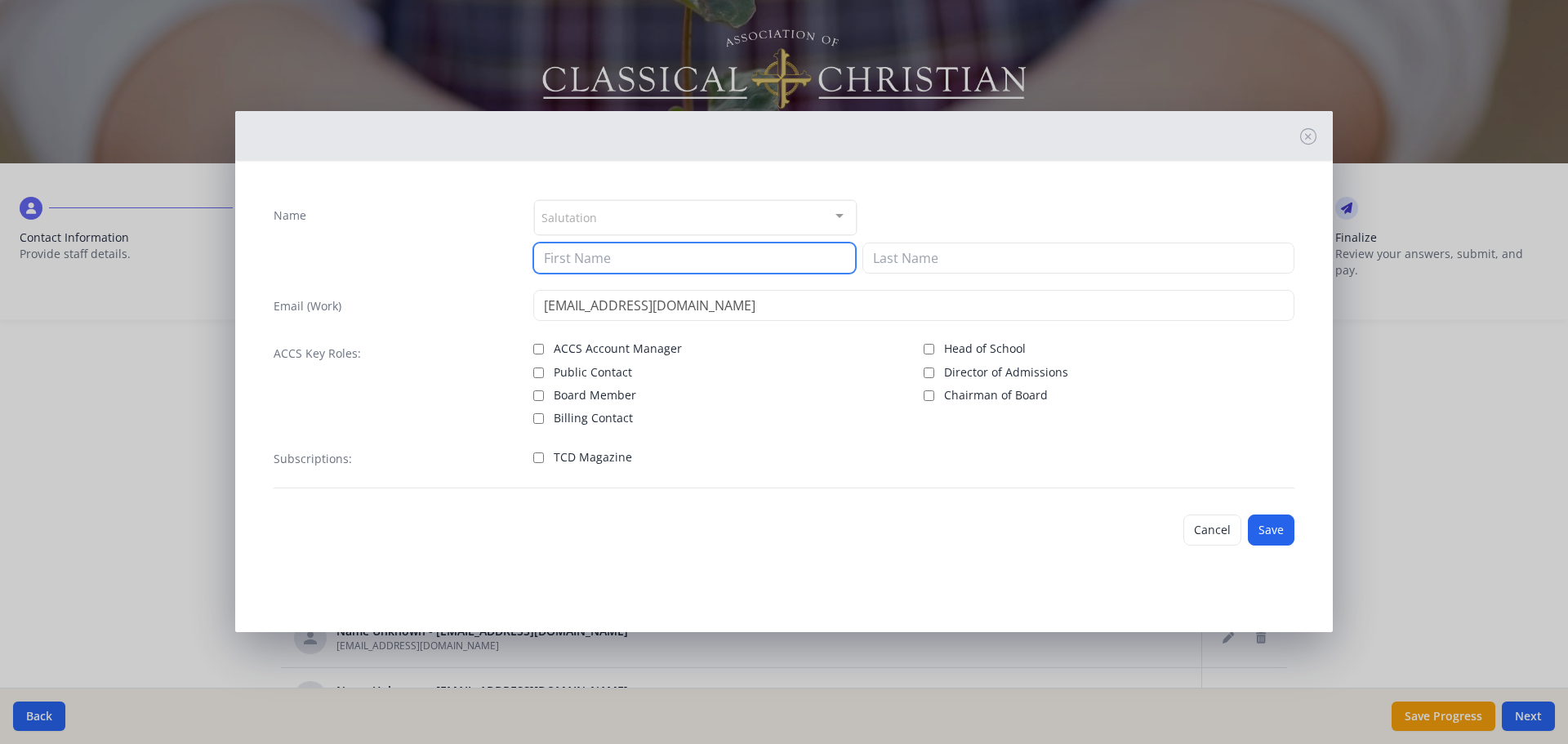
click at [692, 254] on input at bounding box center [694, 258] width 322 height 31
type input "Rachel"
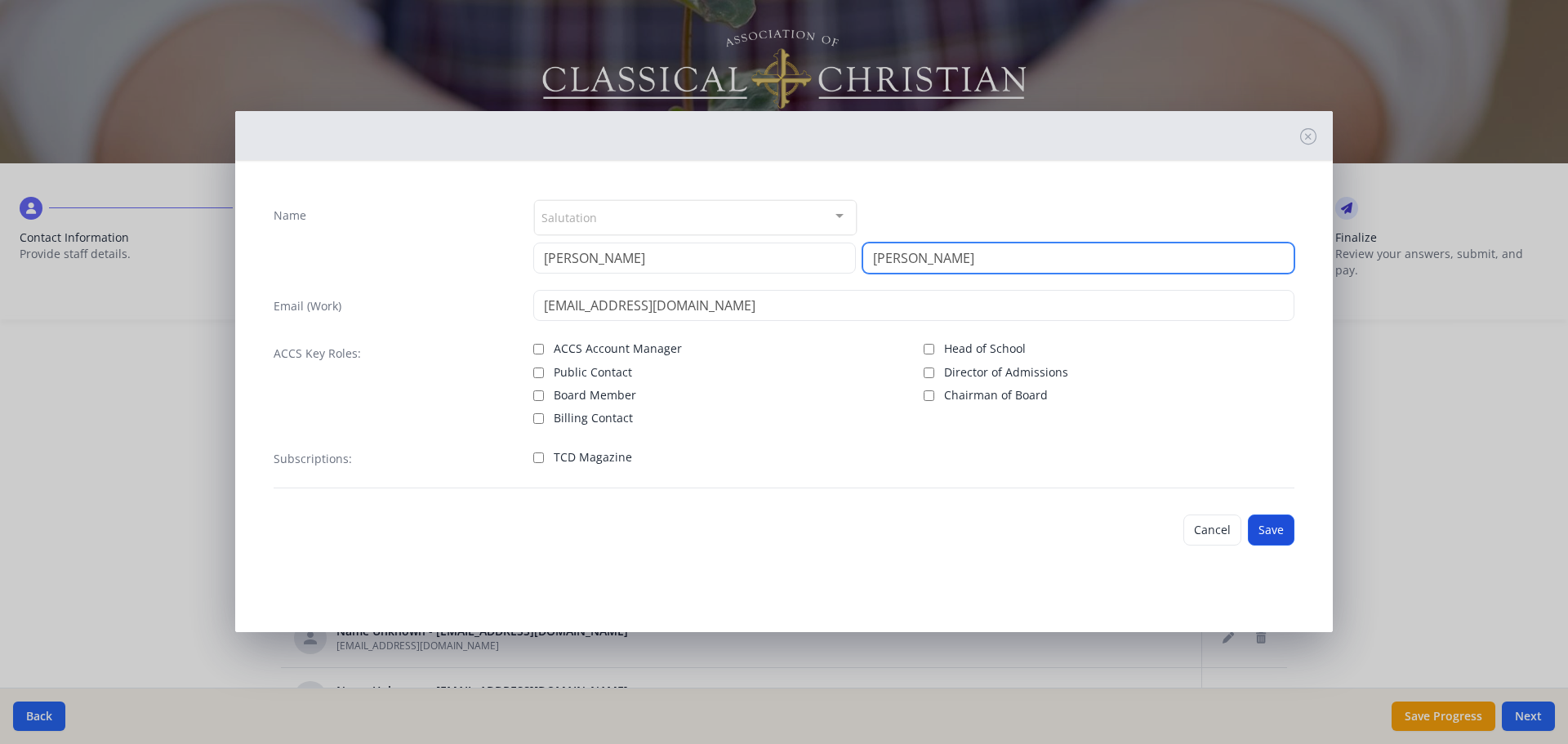
type input "Mayes"
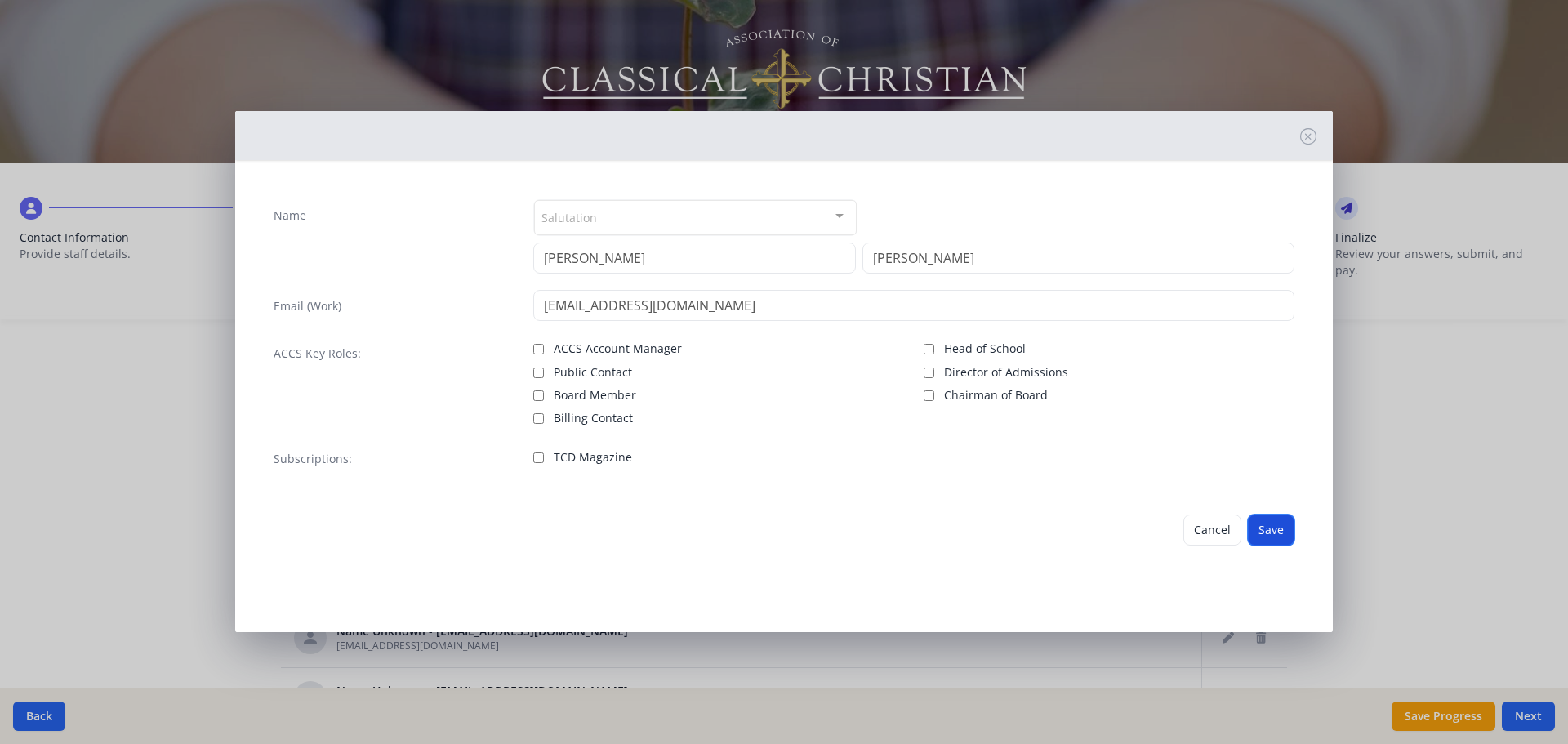
click at [1263, 526] on button "Save" at bounding box center [1270, 530] width 46 height 31
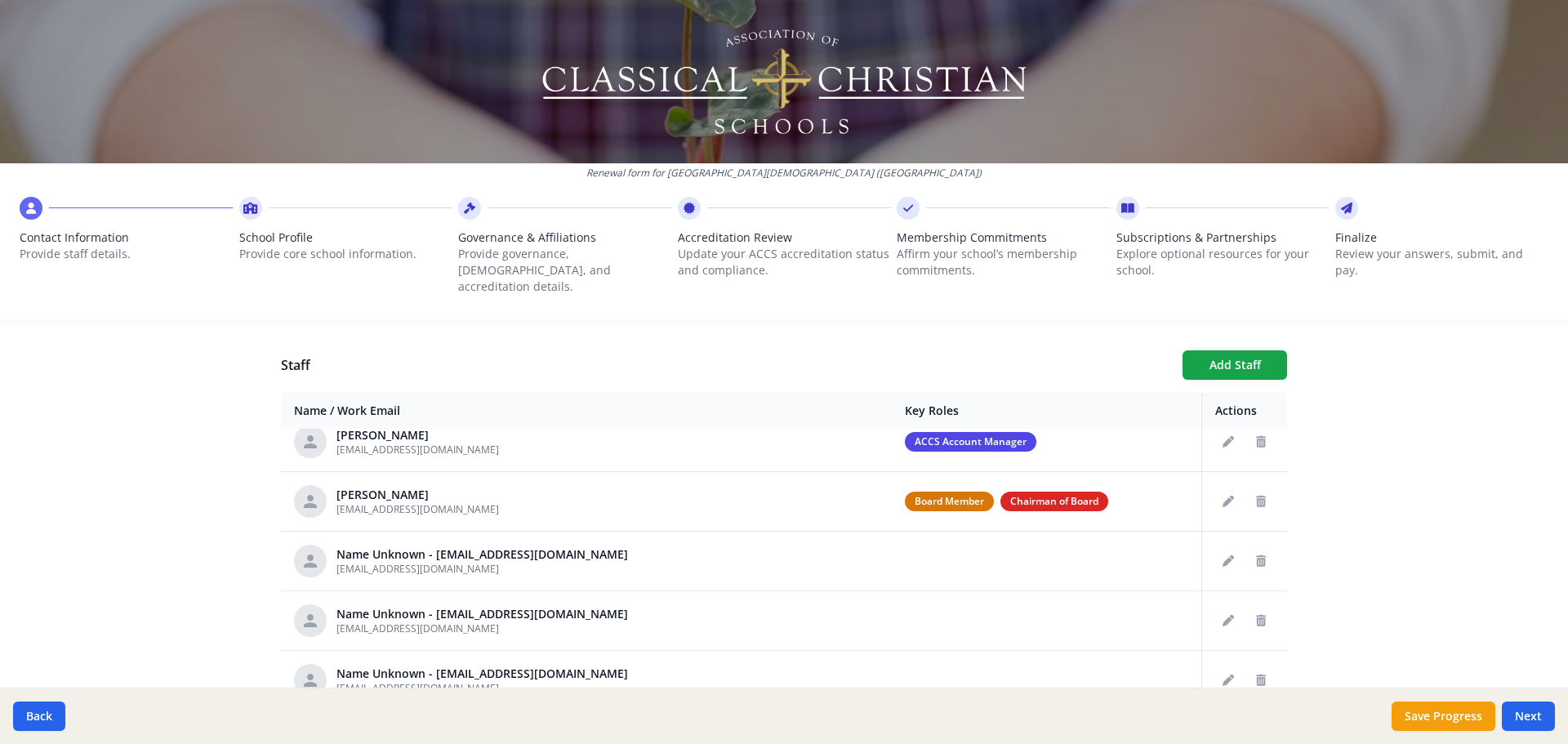
scroll to position [0, 0]
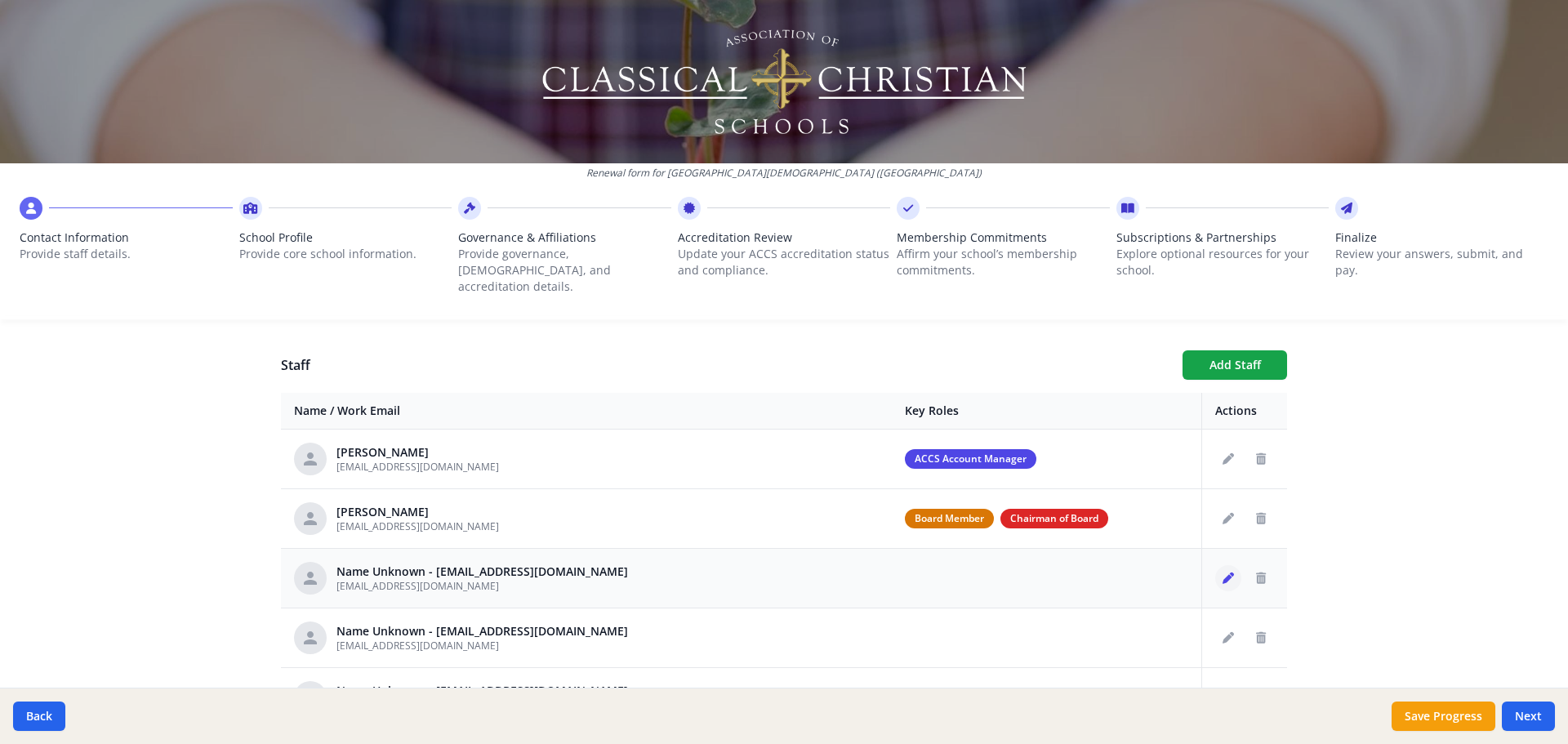
click at [1222, 572] on icon "Edit staff" at bounding box center [1228, 578] width 11 height 11
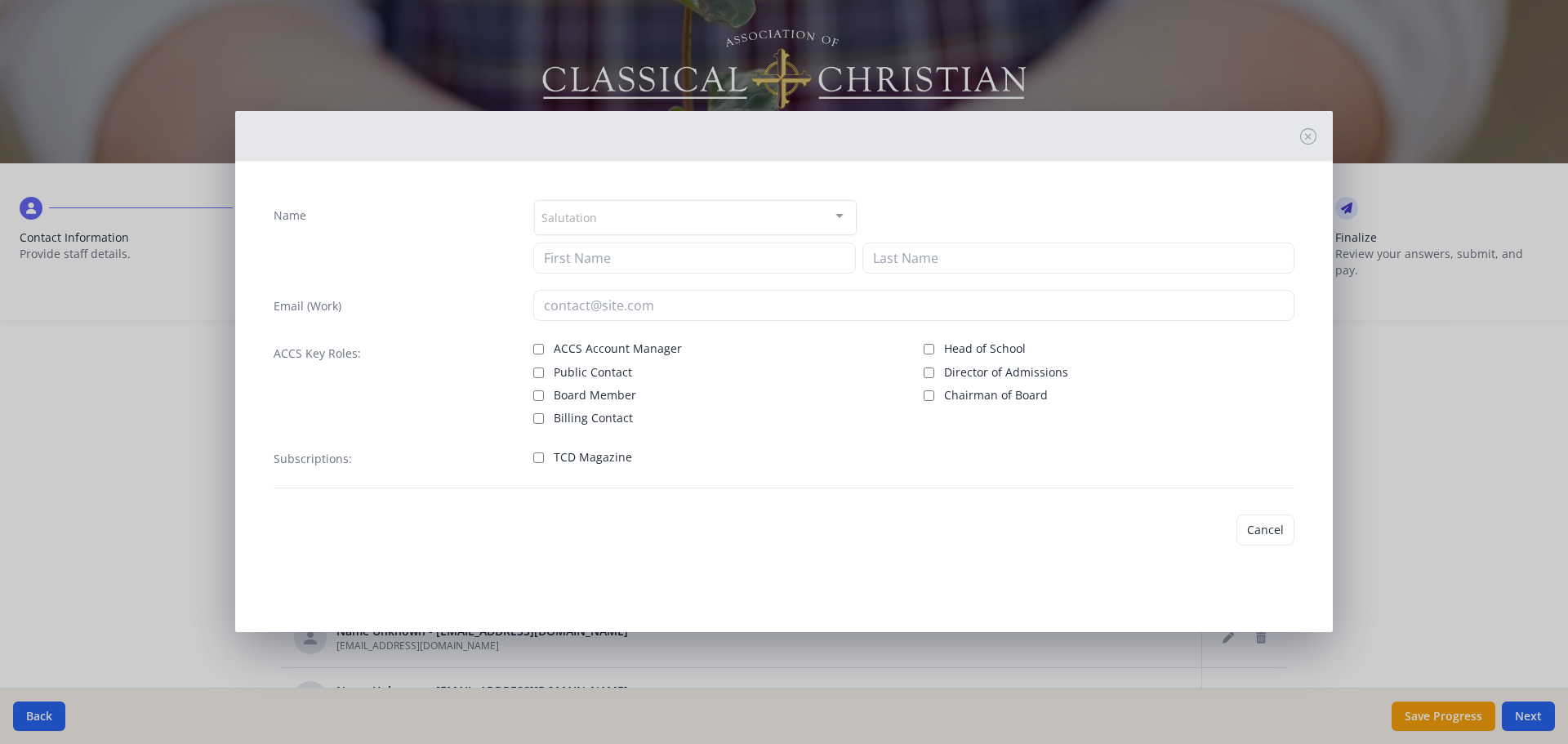
type input "mhasty@prov-cs.net"
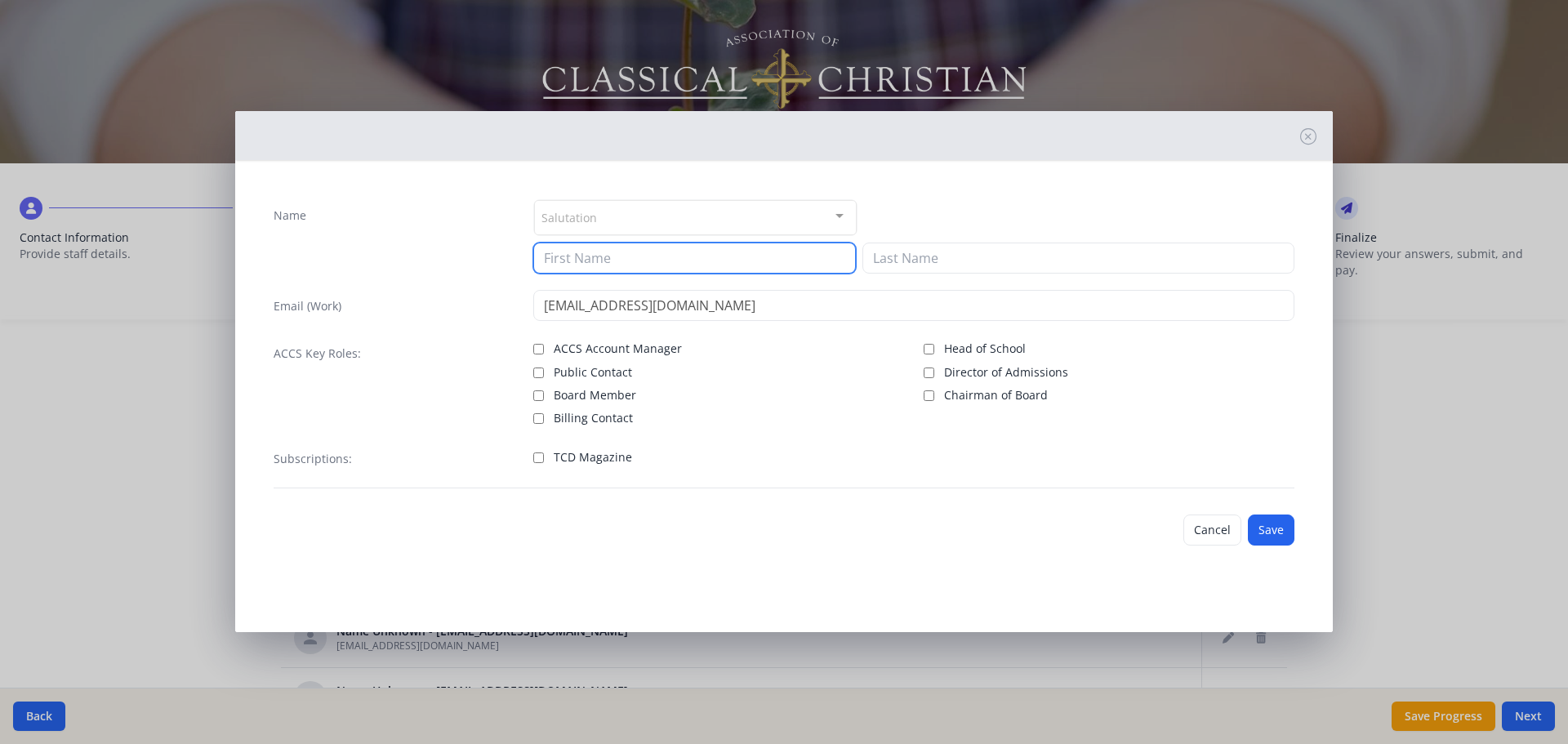
click at [592, 261] on input at bounding box center [694, 258] width 322 height 31
type input "Mitzi"
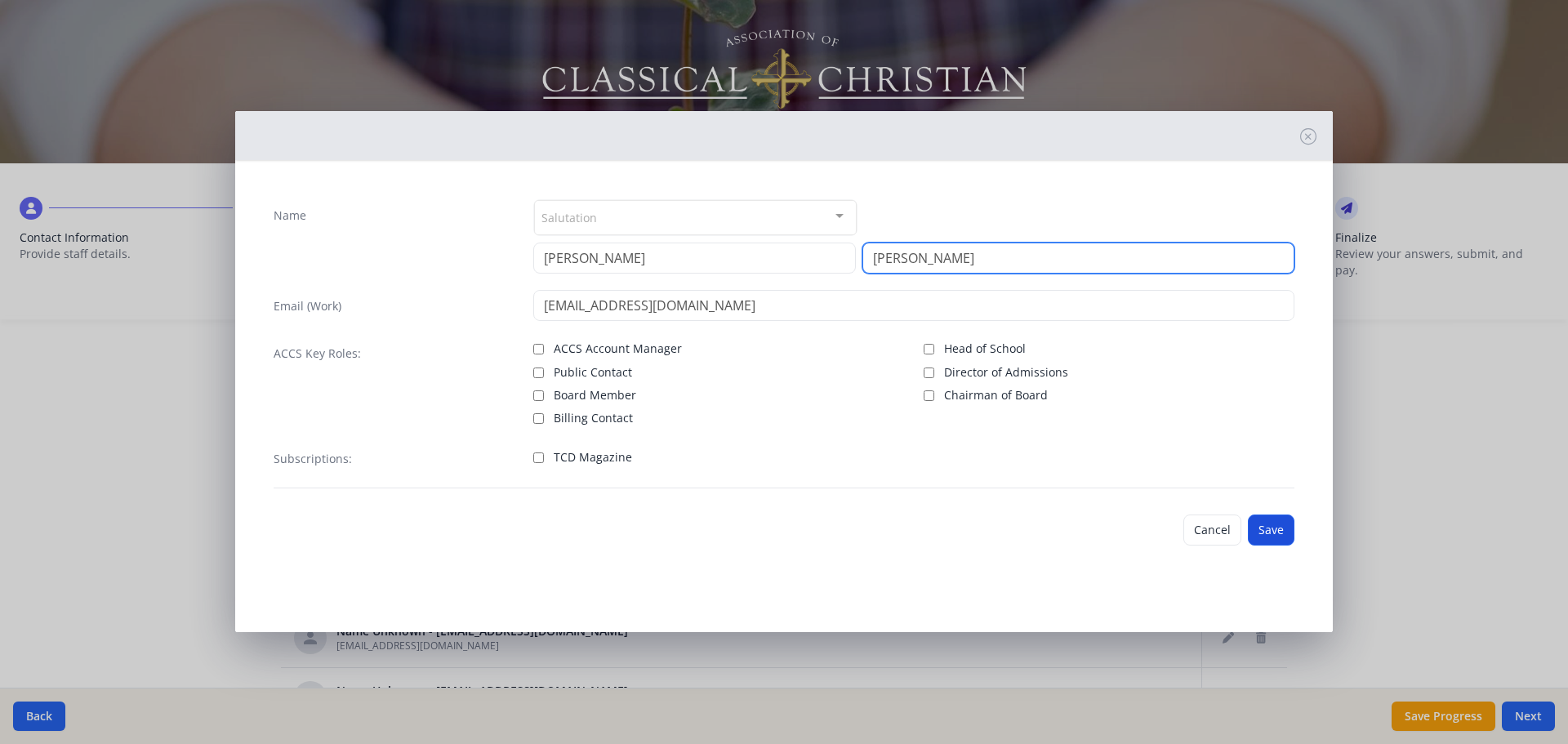
type input "Hasty"
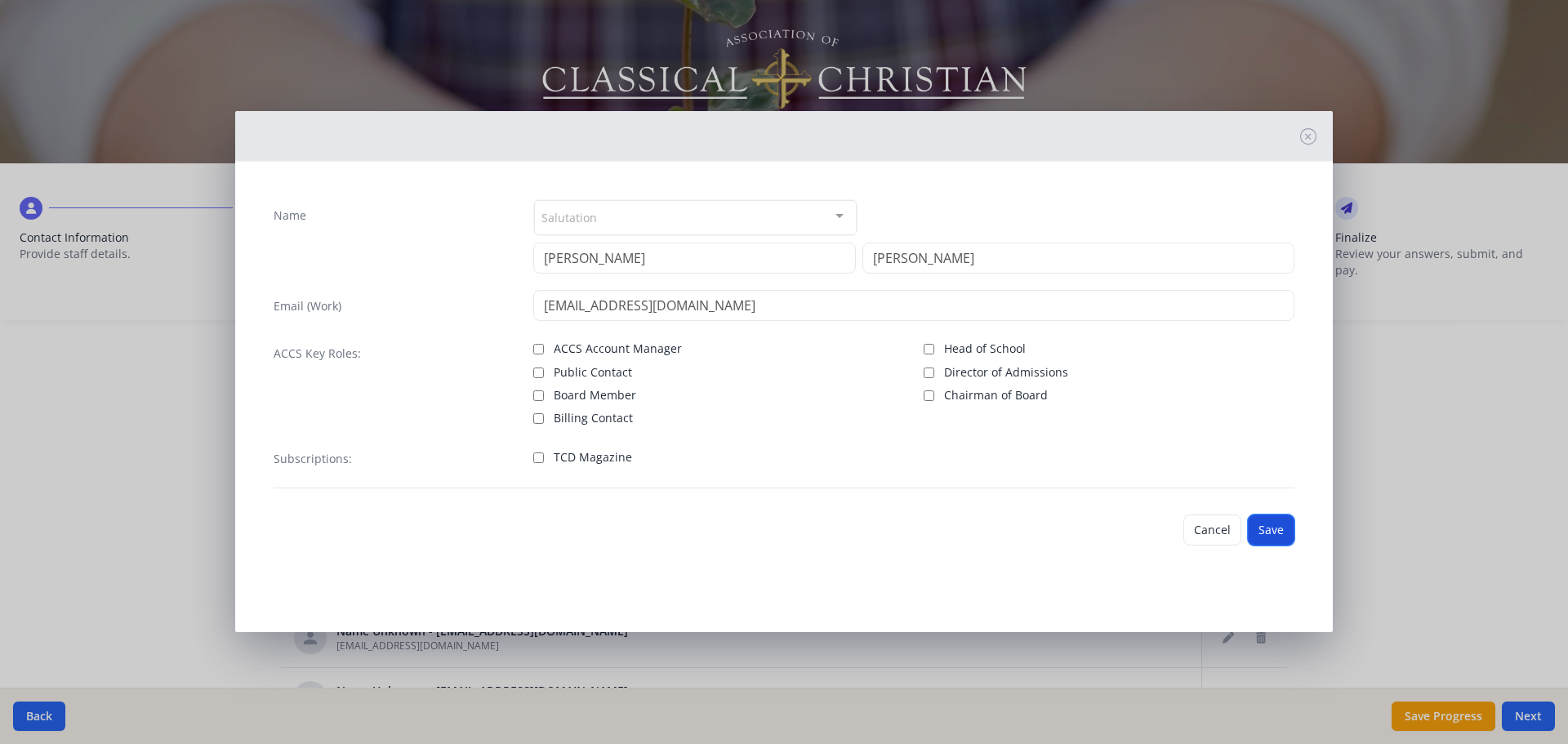
click at [1269, 527] on button "Save" at bounding box center [1270, 530] width 46 height 31
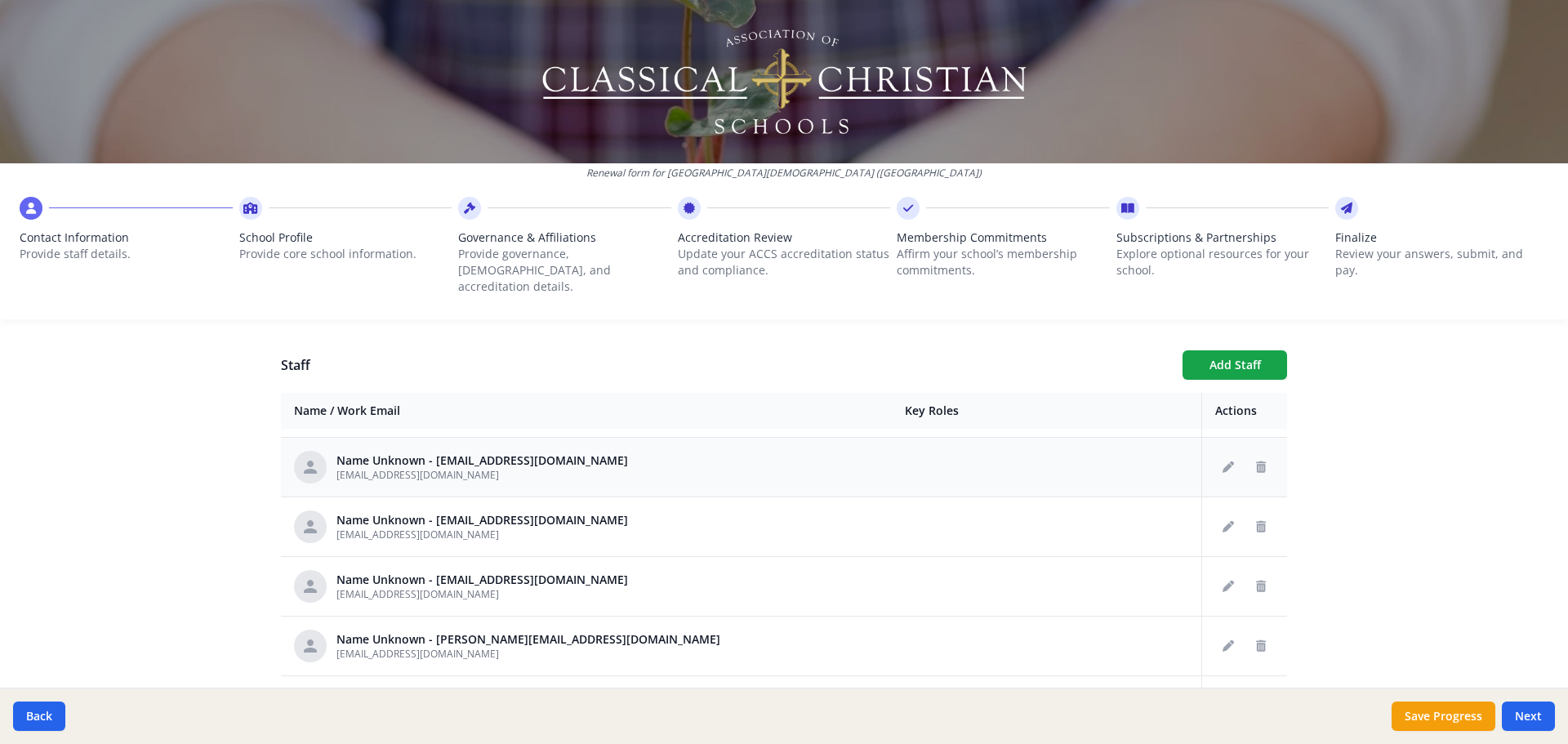
scroll to position [82, 0]
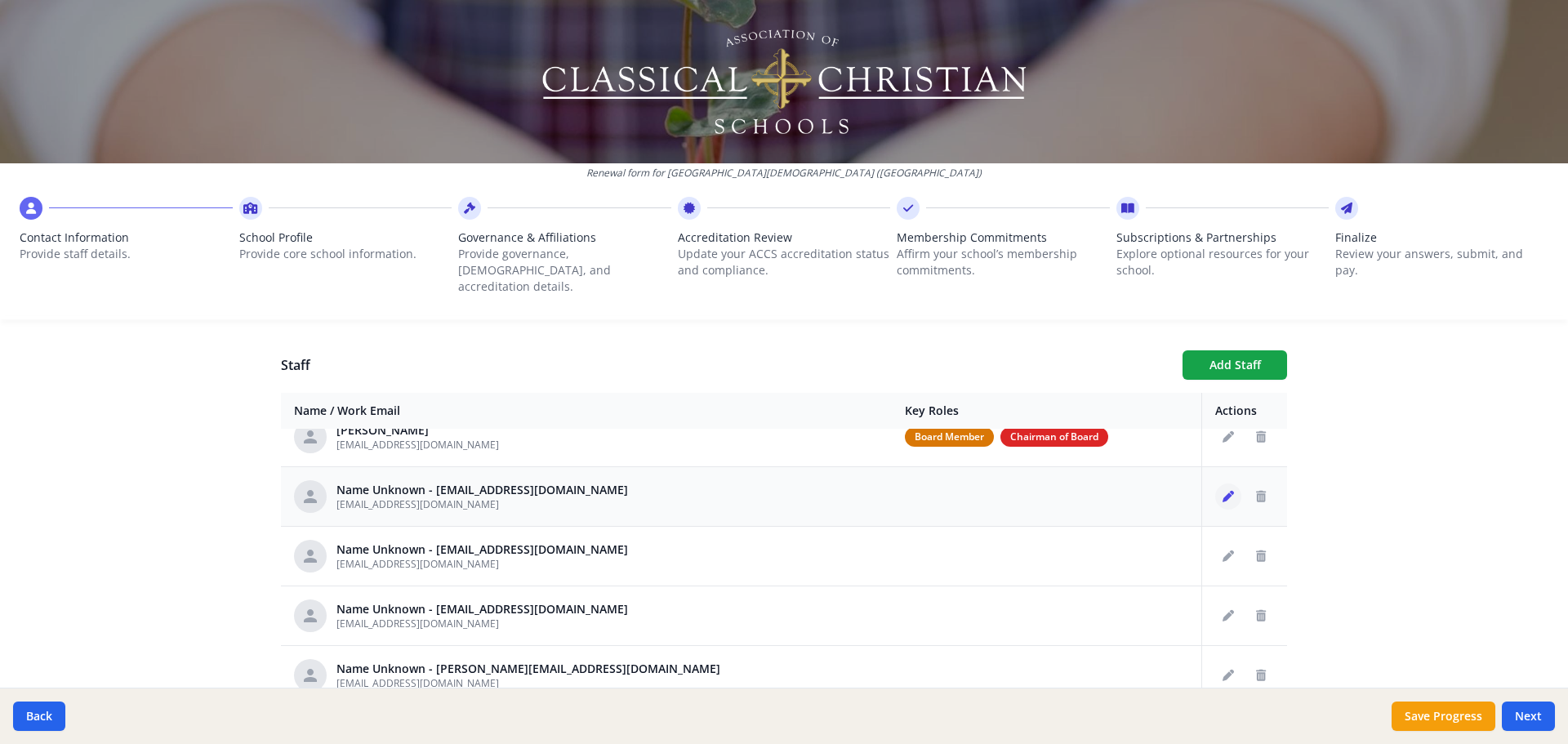
click at [1215, 491] on button "Edit staff" at bounding box center [1229, 497] width 27 height 27
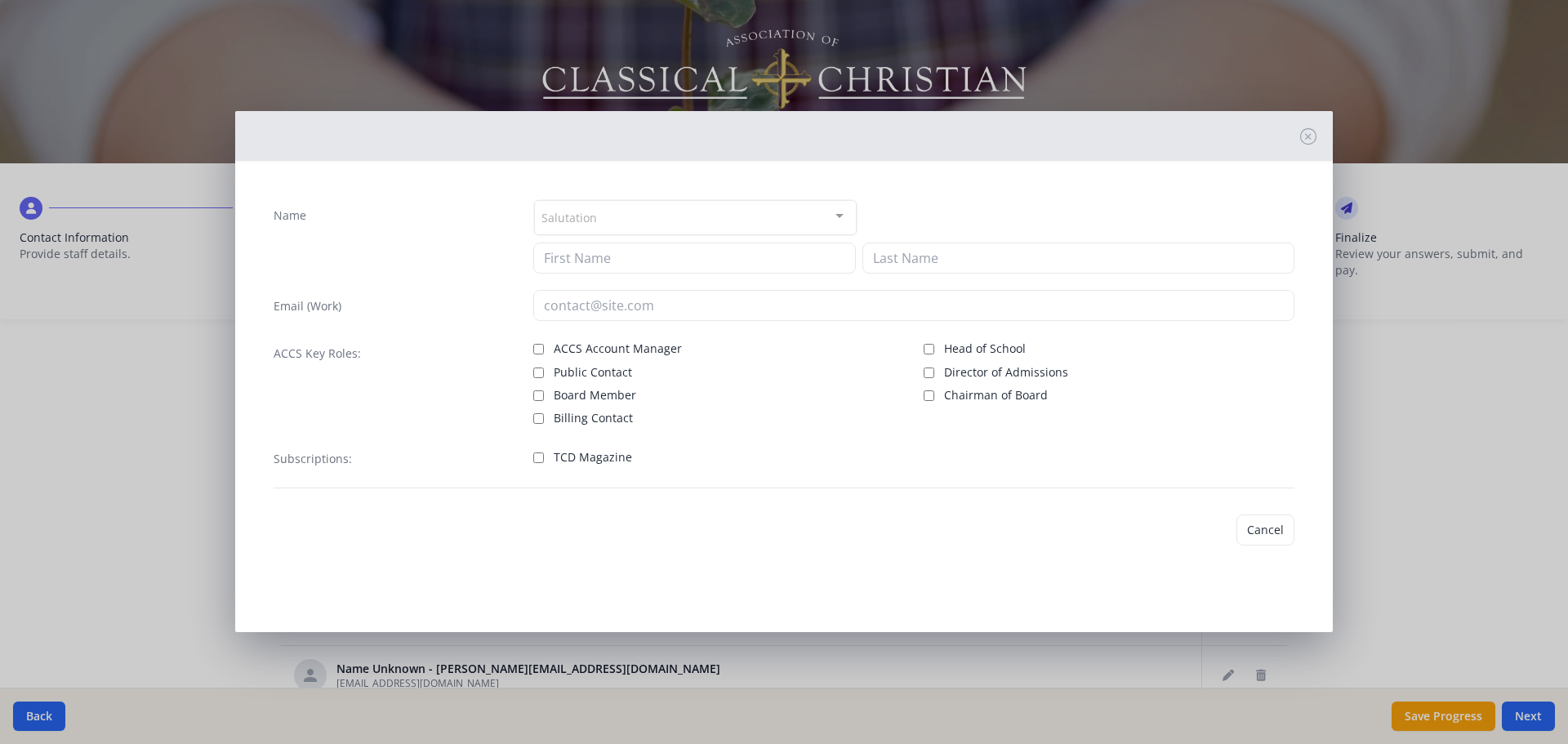
type input "kwright@prov-cs.net"
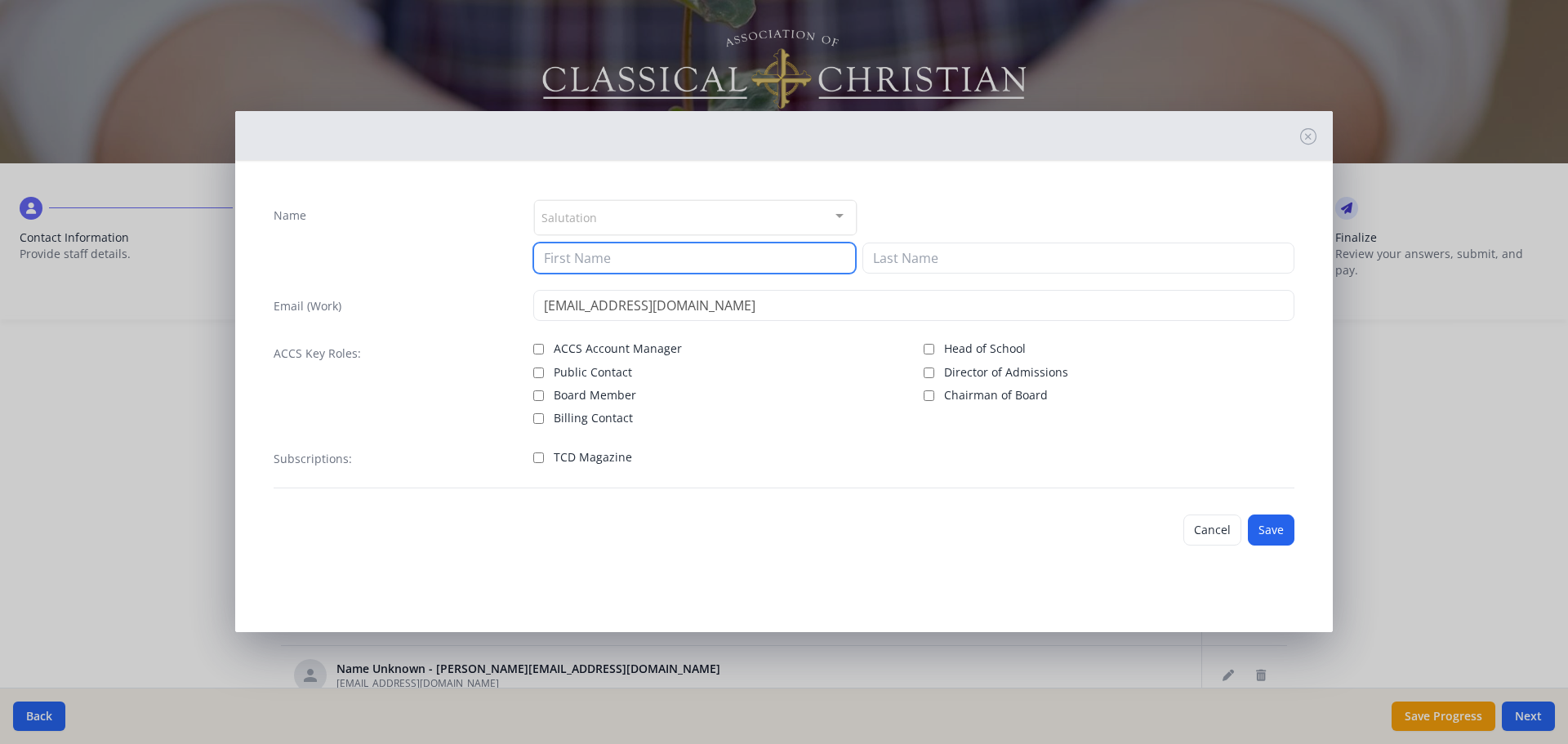
click at [662, 257] on input at bounding box center [694, 258] width 322 height 31
type input "Kara"
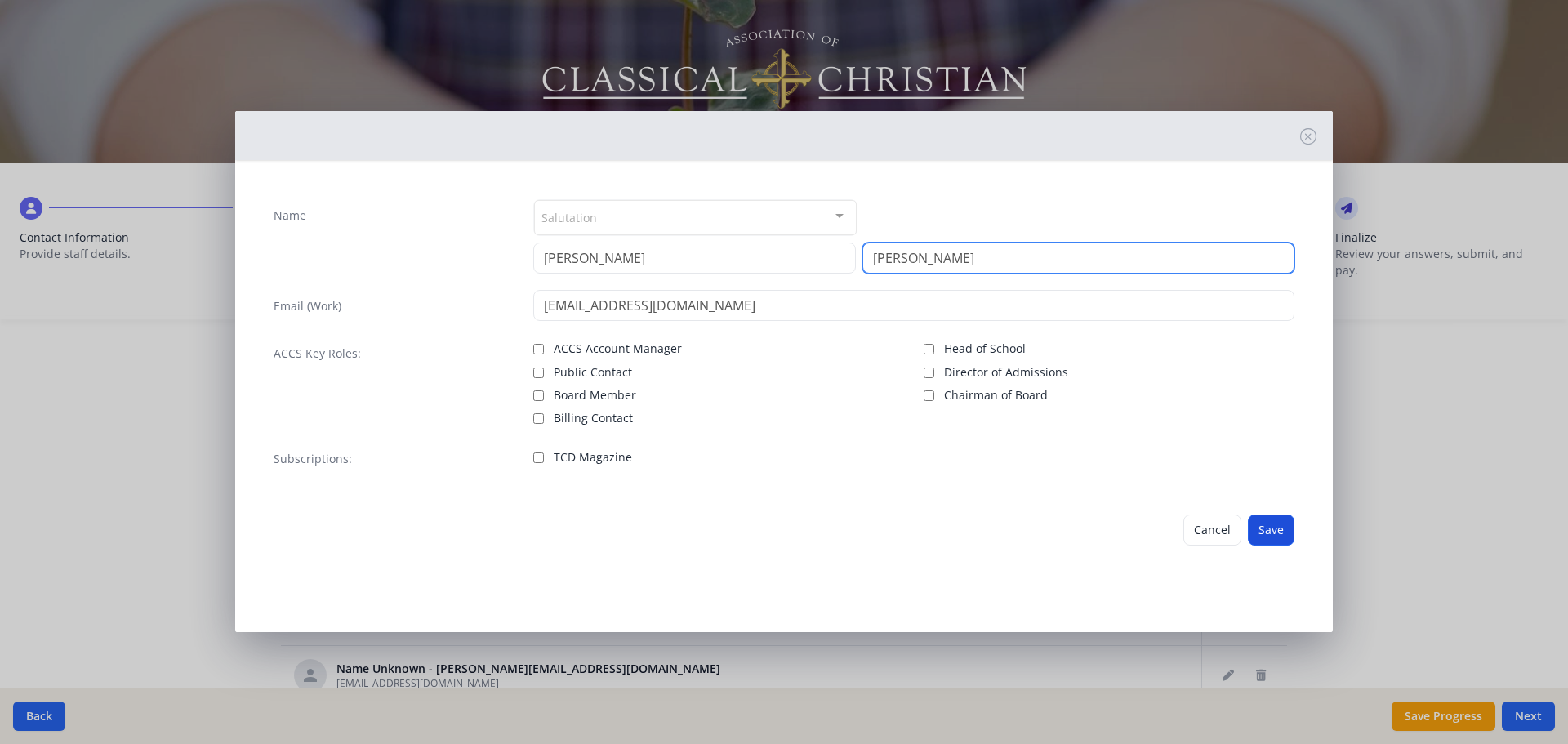
type input "Wright"
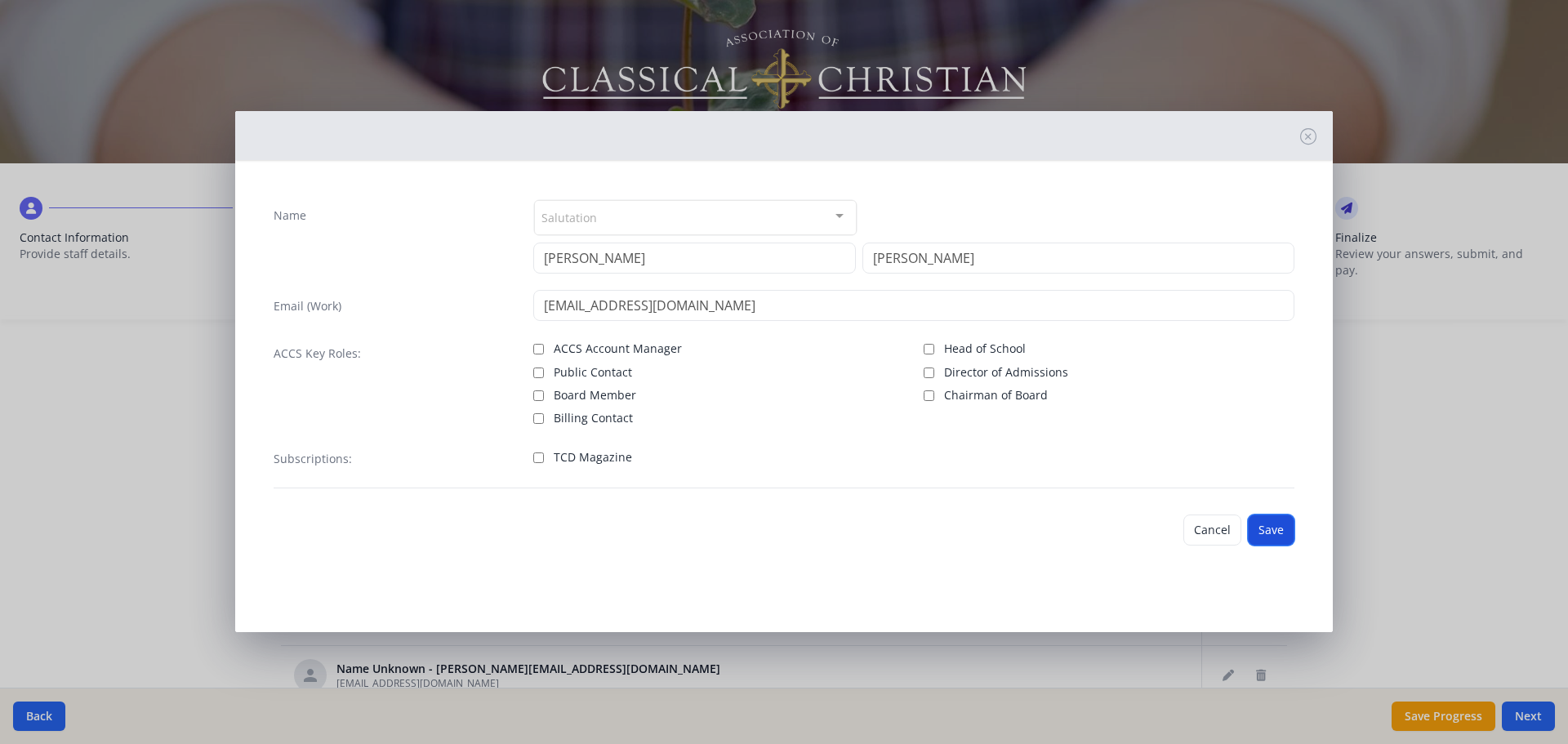
click at [1273, 527] on button "Save" at bounding box center [1270, 530] width 46 height 31
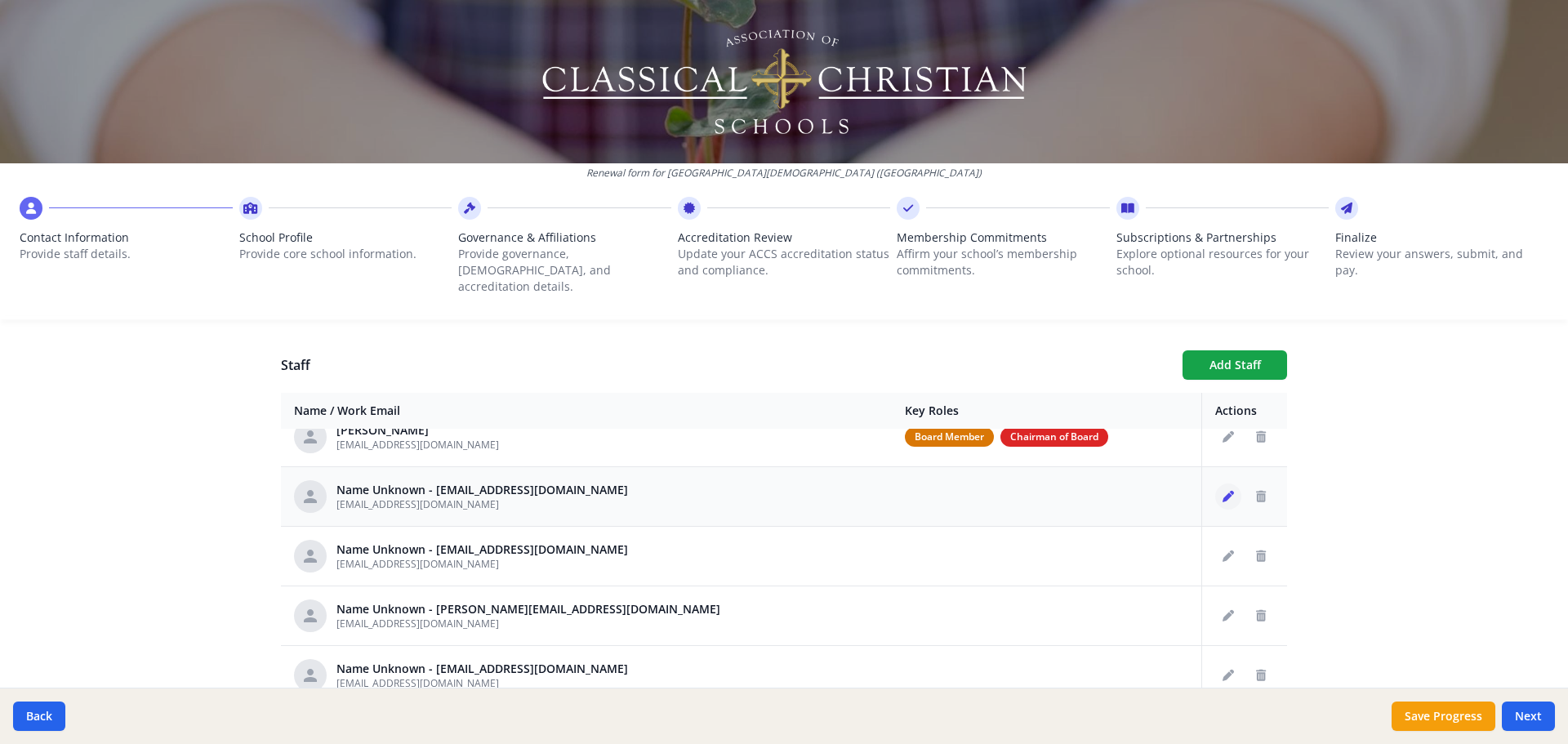
click at [1215, 489] on button "Edit staff" at bounding box center [1229, 497] width 27 height 27
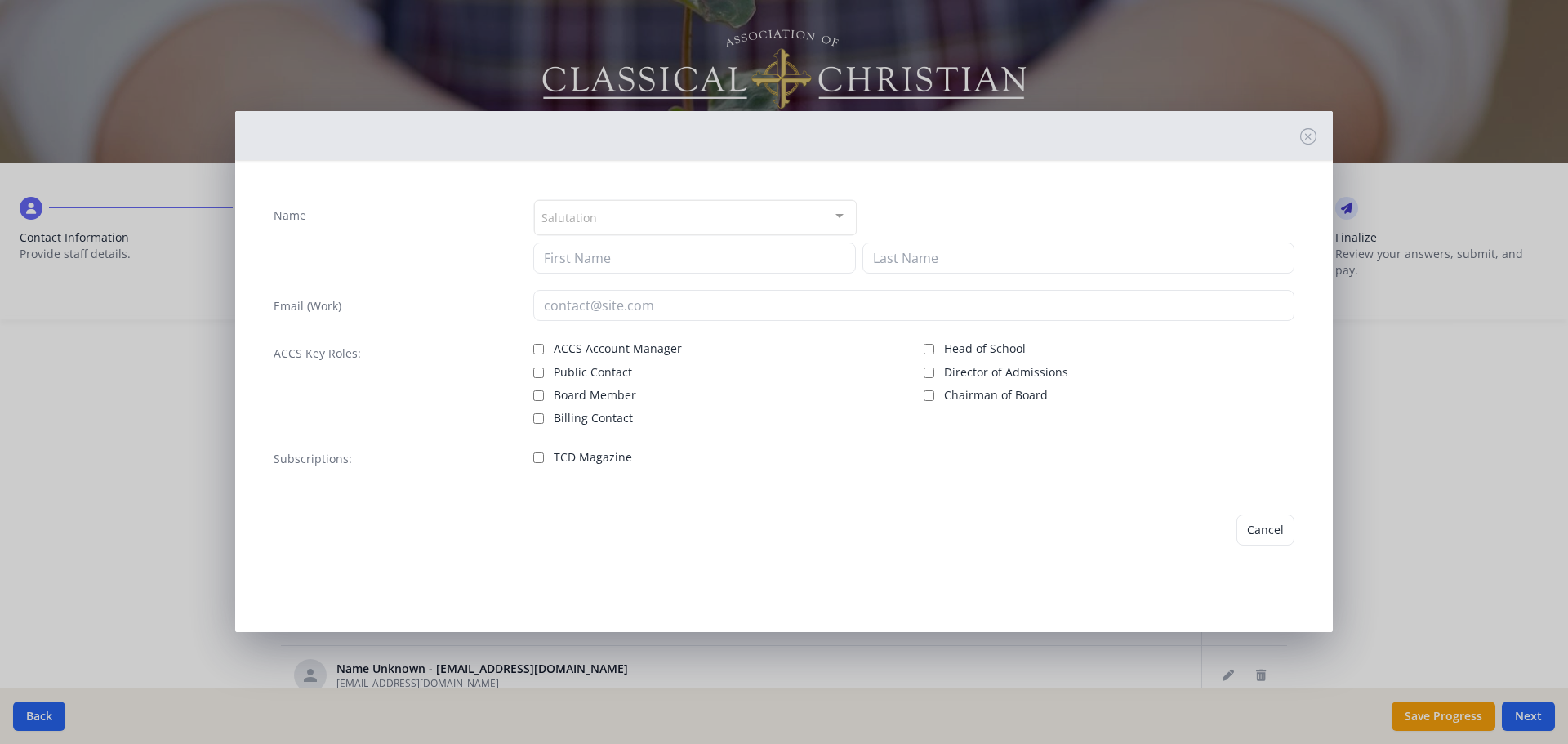
type input "crwynja@prov-cs.net"
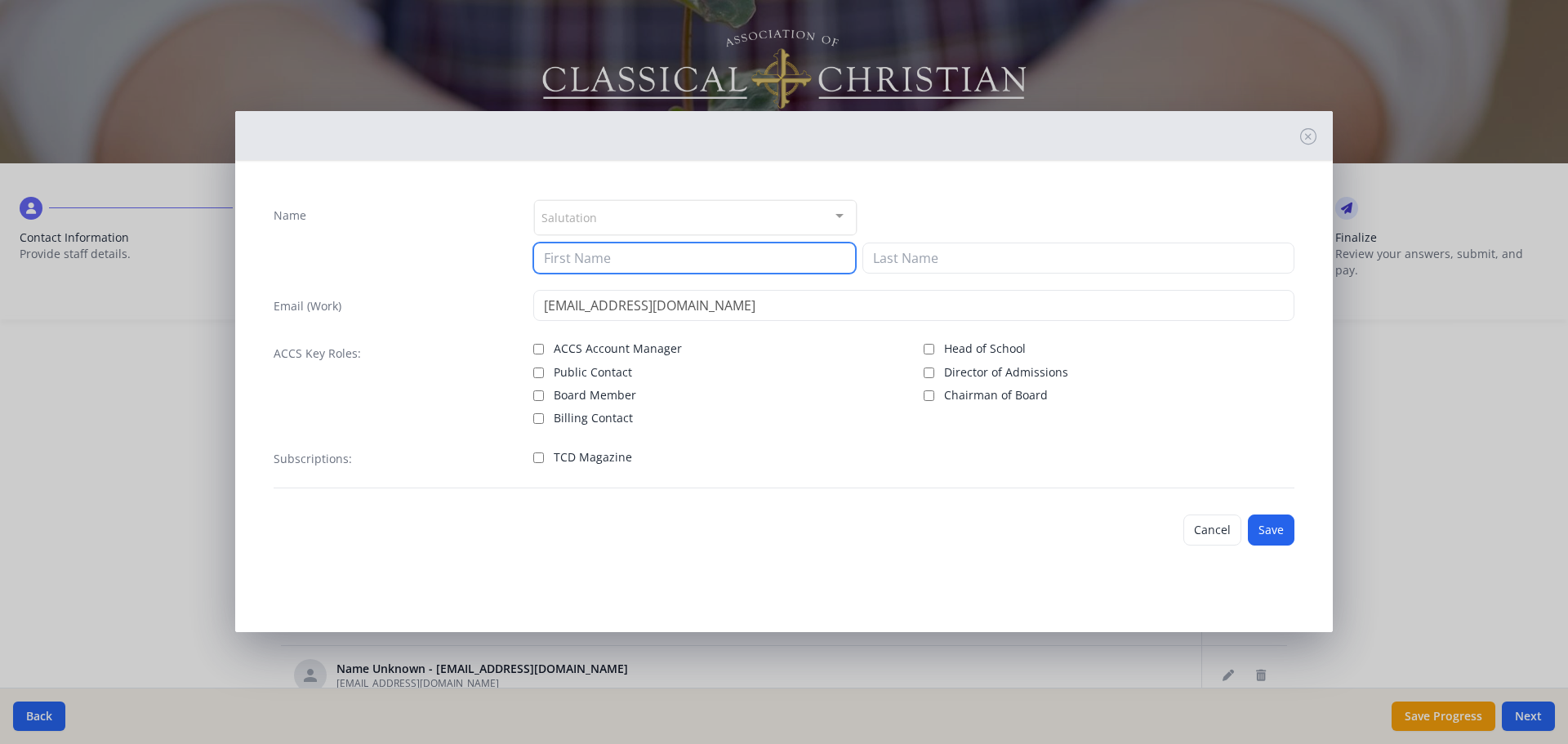
click at [664, 262] on input at bounding box center [694, 258] width 322 height 31
type input "Carolyn"
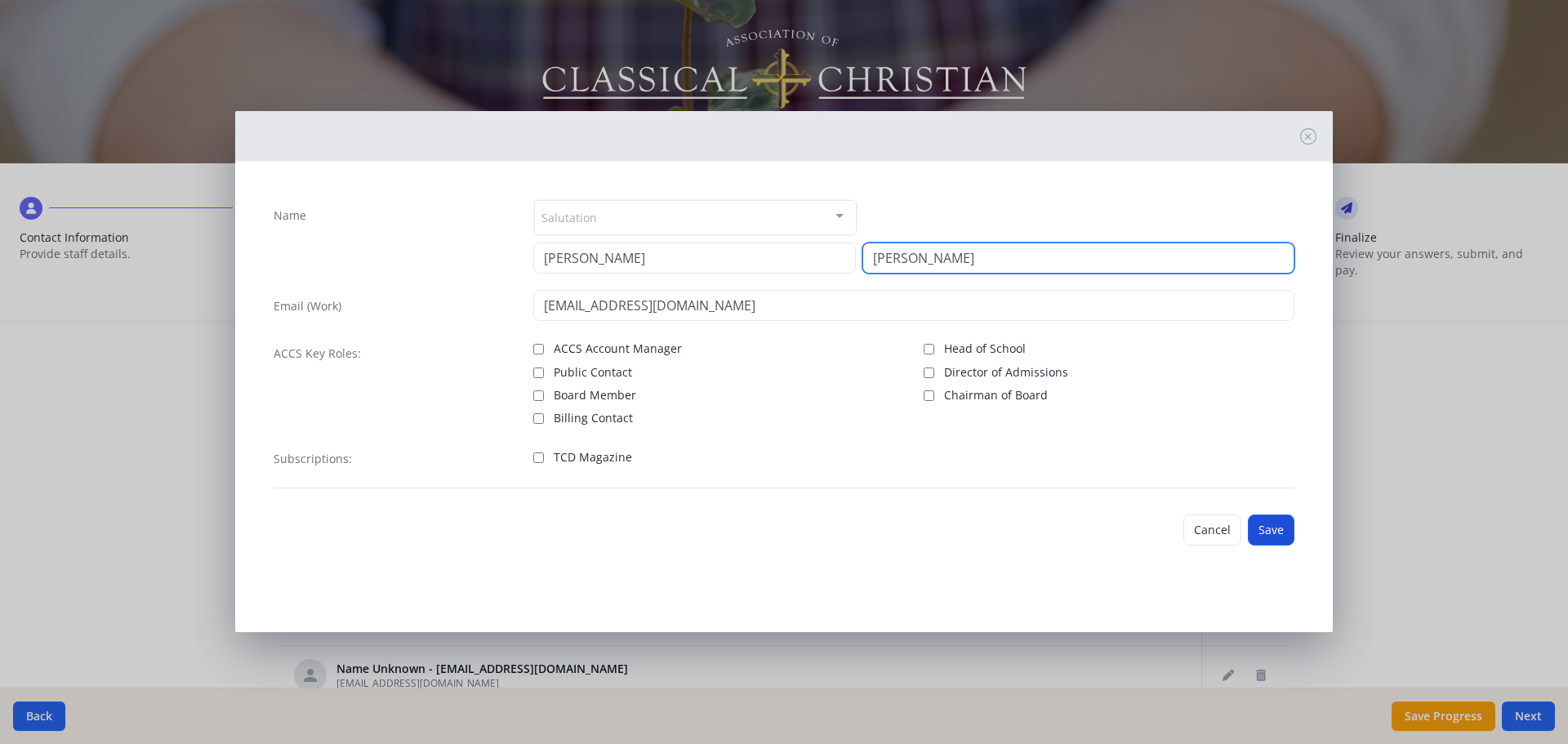
type input "Wynja"
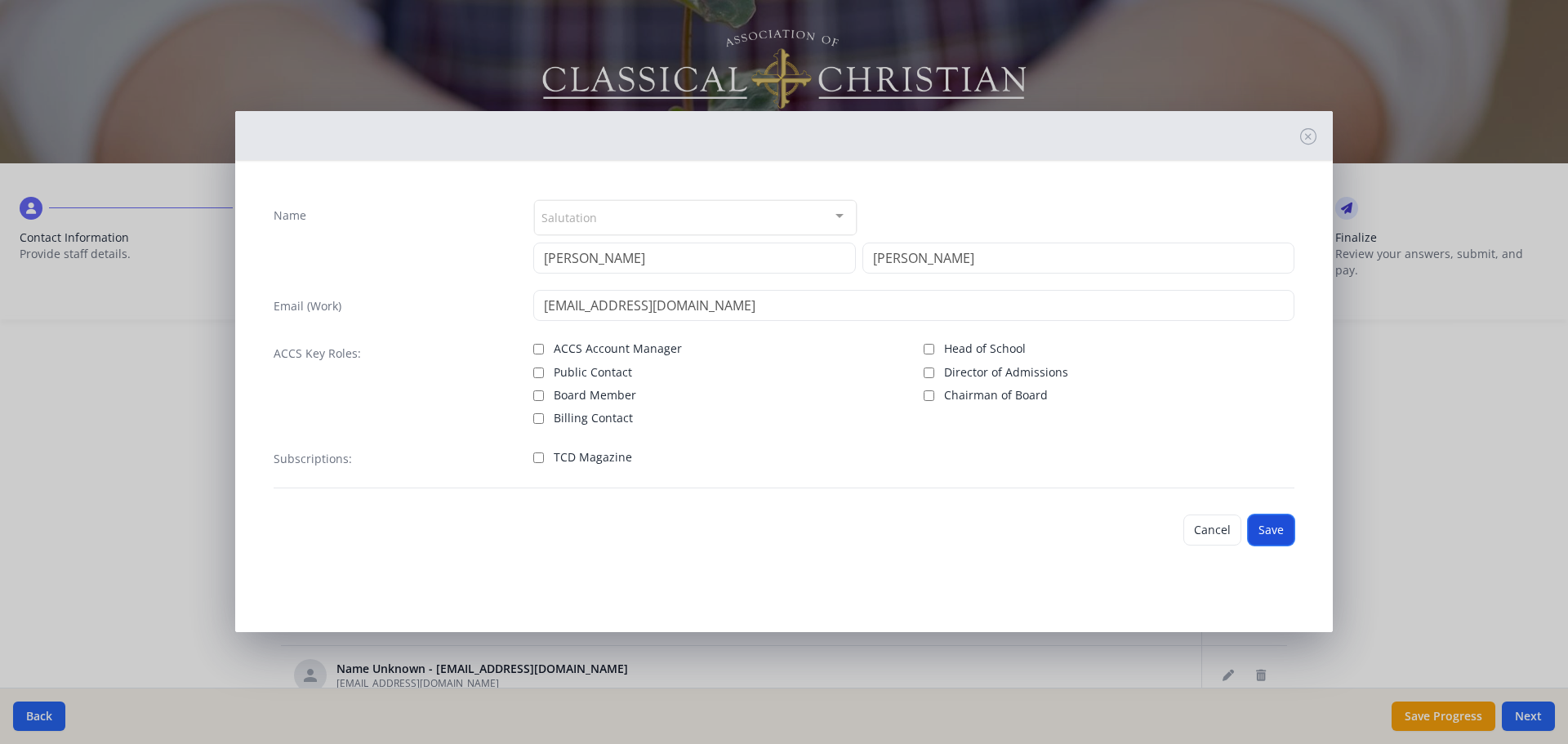
click at [1262, 526] on button "Save" at bounding box center [1270, 530] width 46 height 31
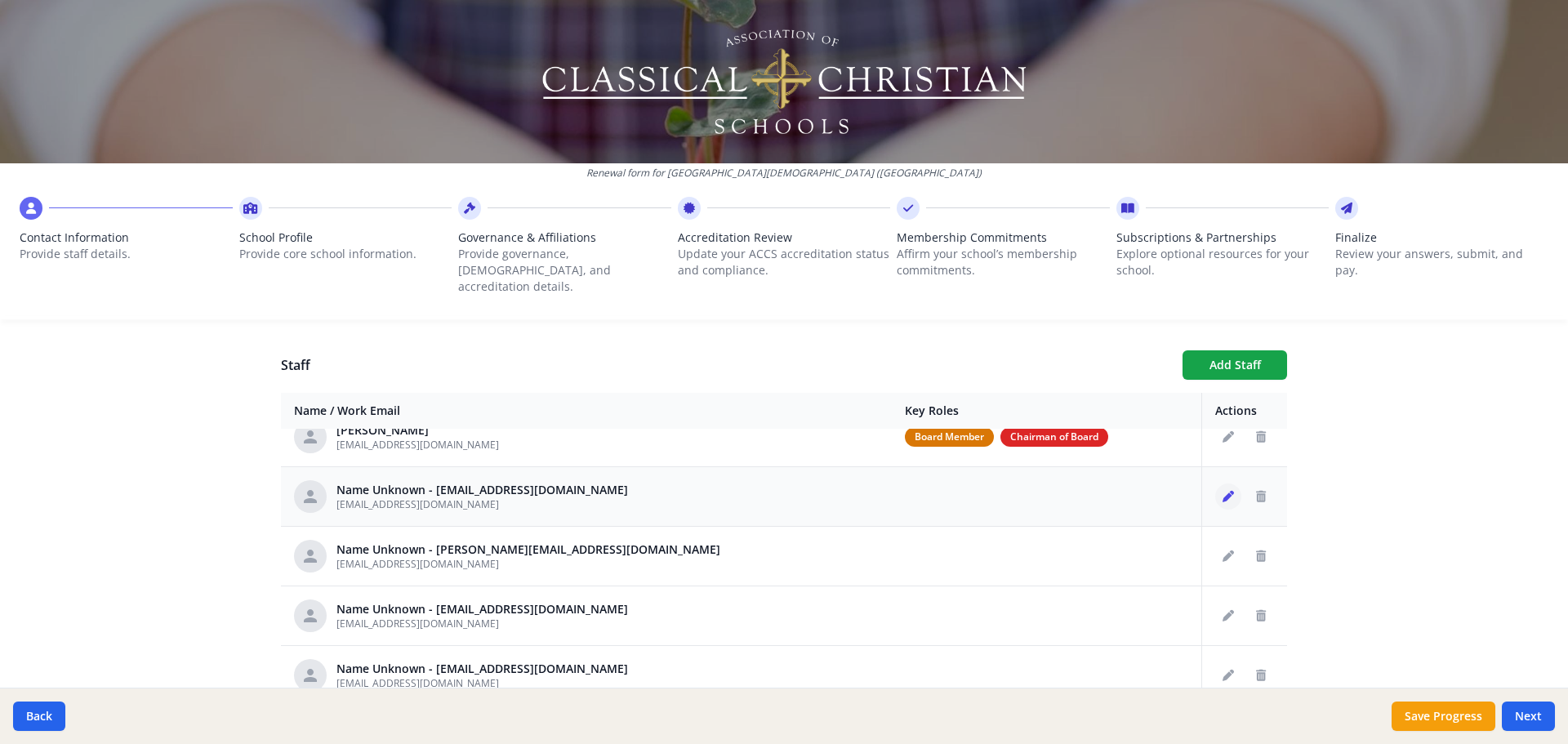
click at [1216, 483] on button "Edit staff" at bounding box center [1229, 497] width 27 height 27
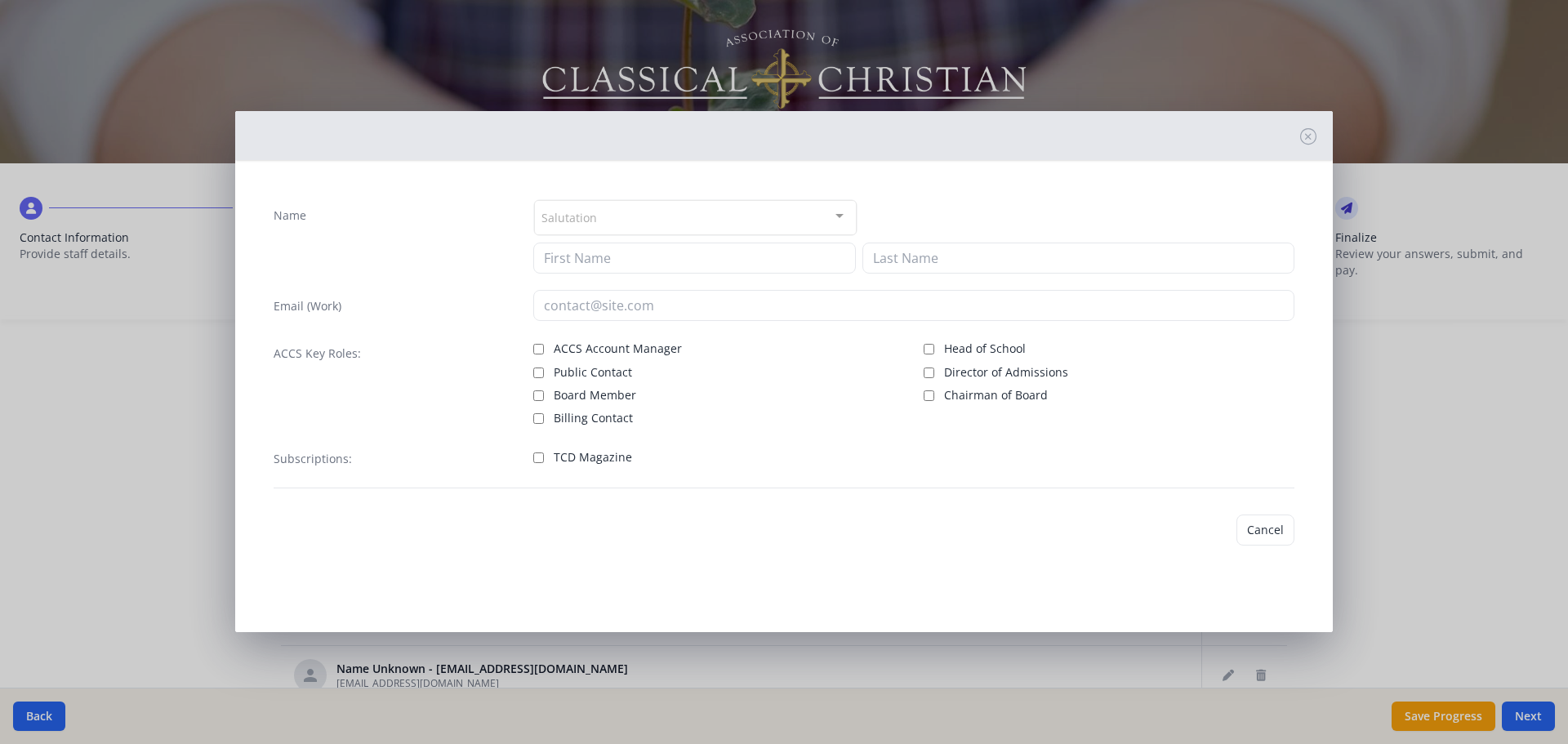
type input "jstickles@prov-cs.net"
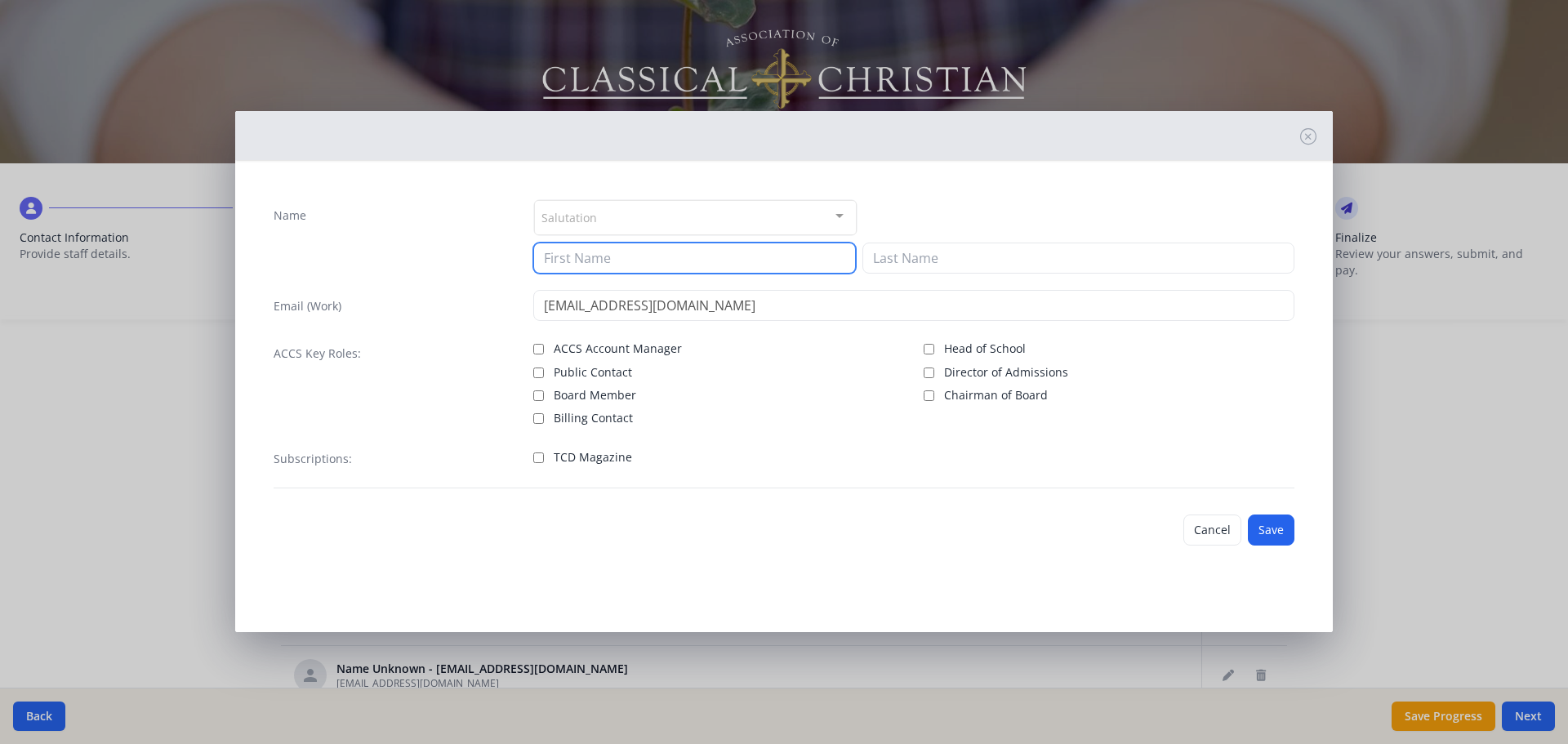
click at [671, 260] on input at bounding box center [694, 258] width 322 height 31
type input "John"
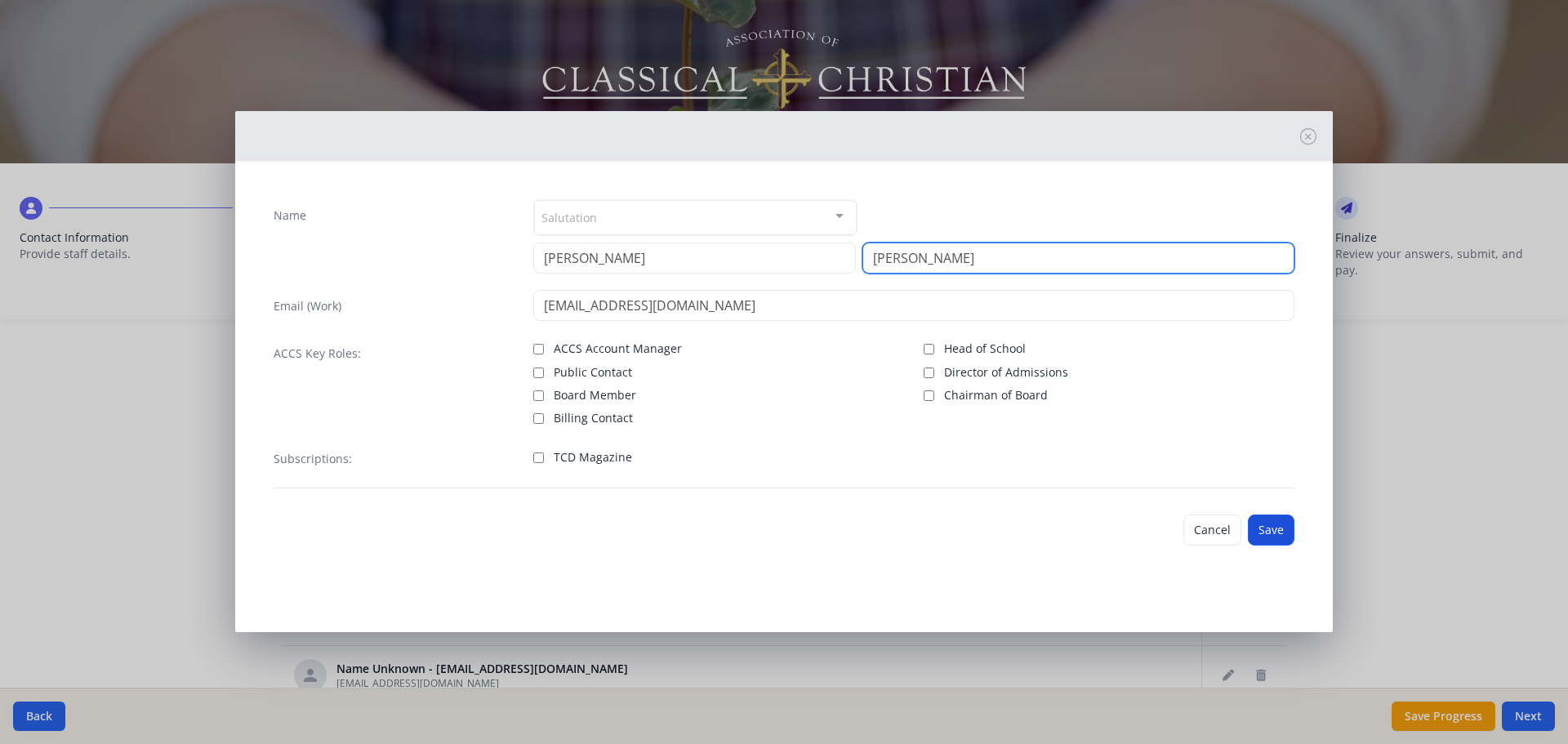
type input "Stickles"
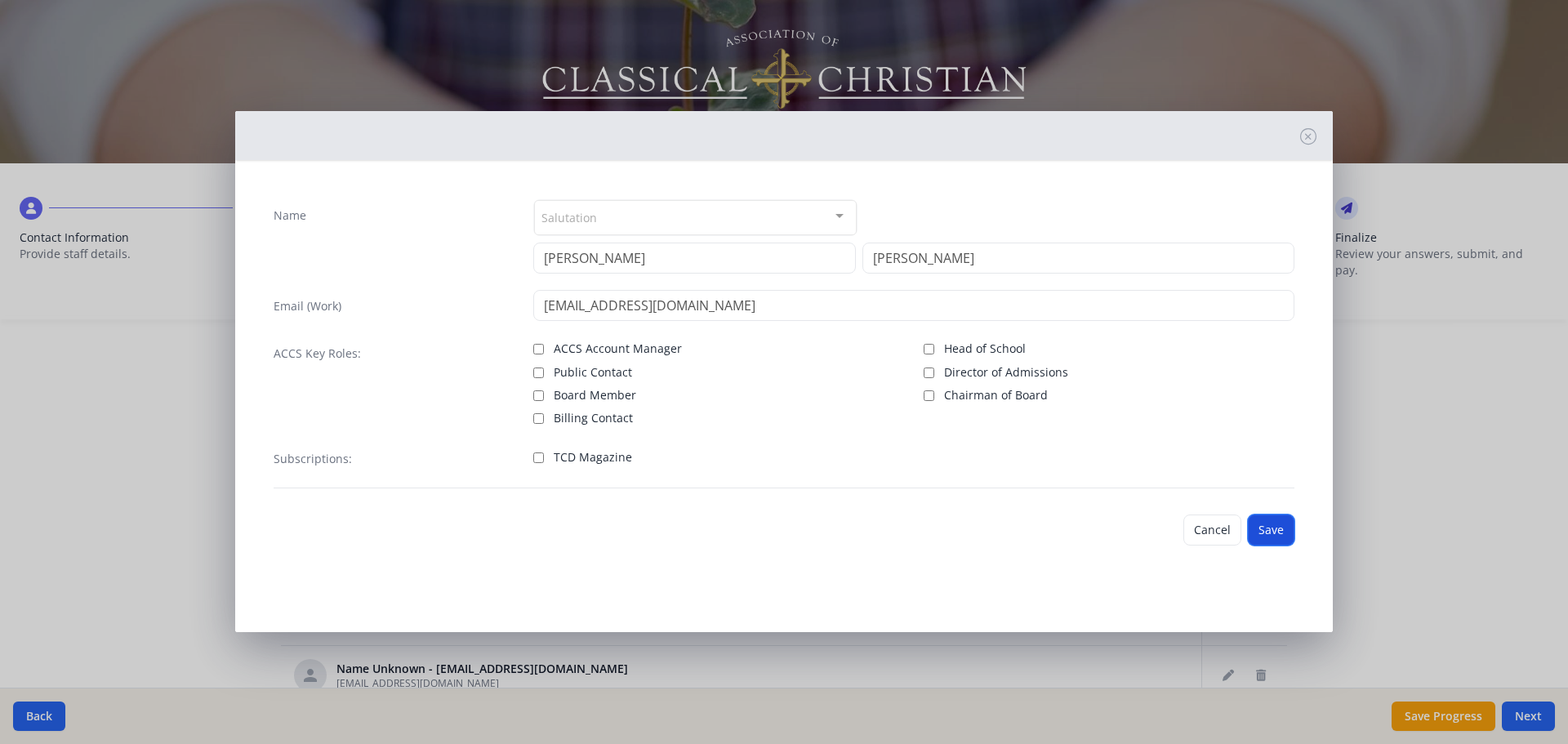
click at [1279, 533] on button "Save" at bounding box center [1270, 530] width 46 height 31
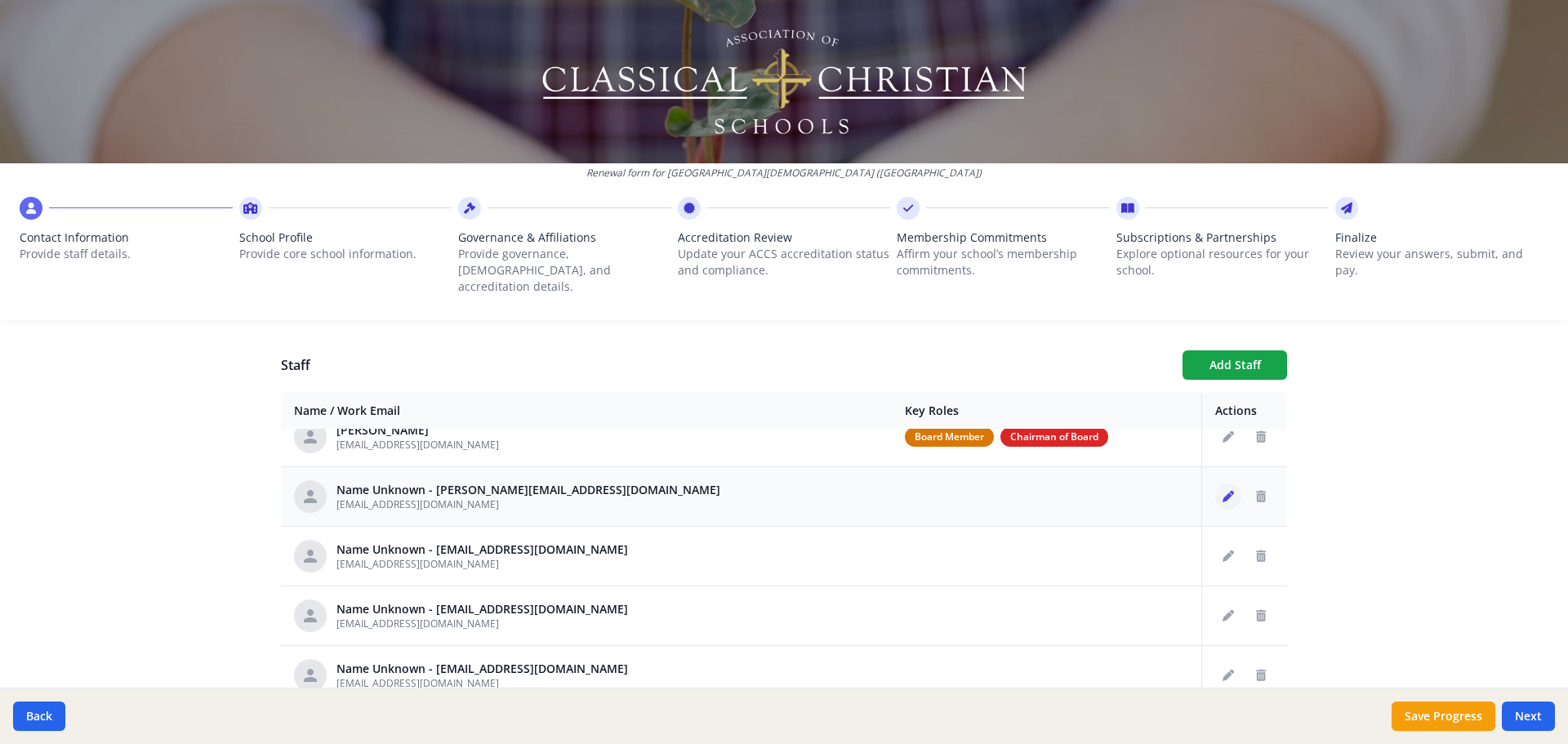
click at [1222, 491] on icon "Edit staff" at bounding box center [1228, 497] width 11 height 11
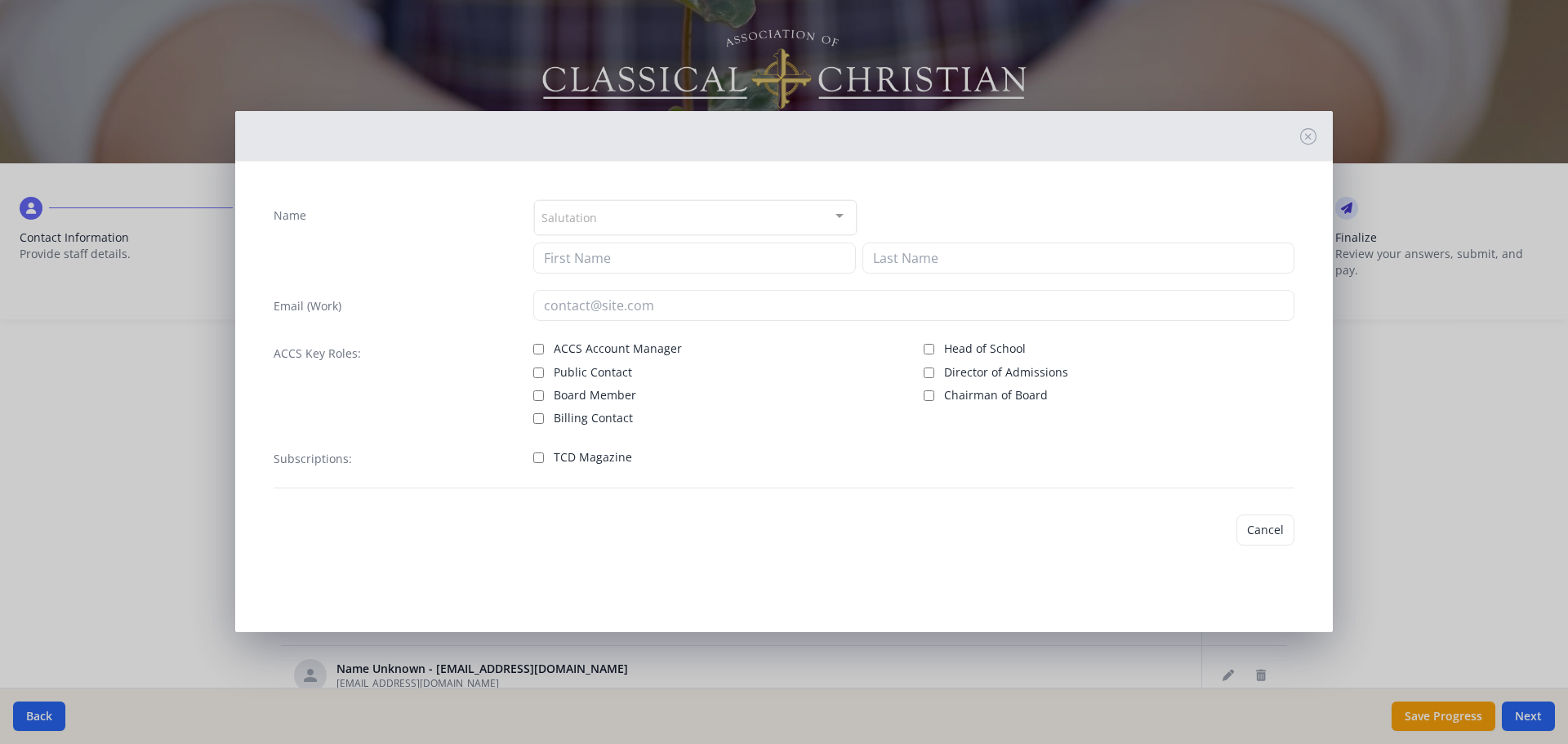
type input "ehoffmann@prov-cs.net"
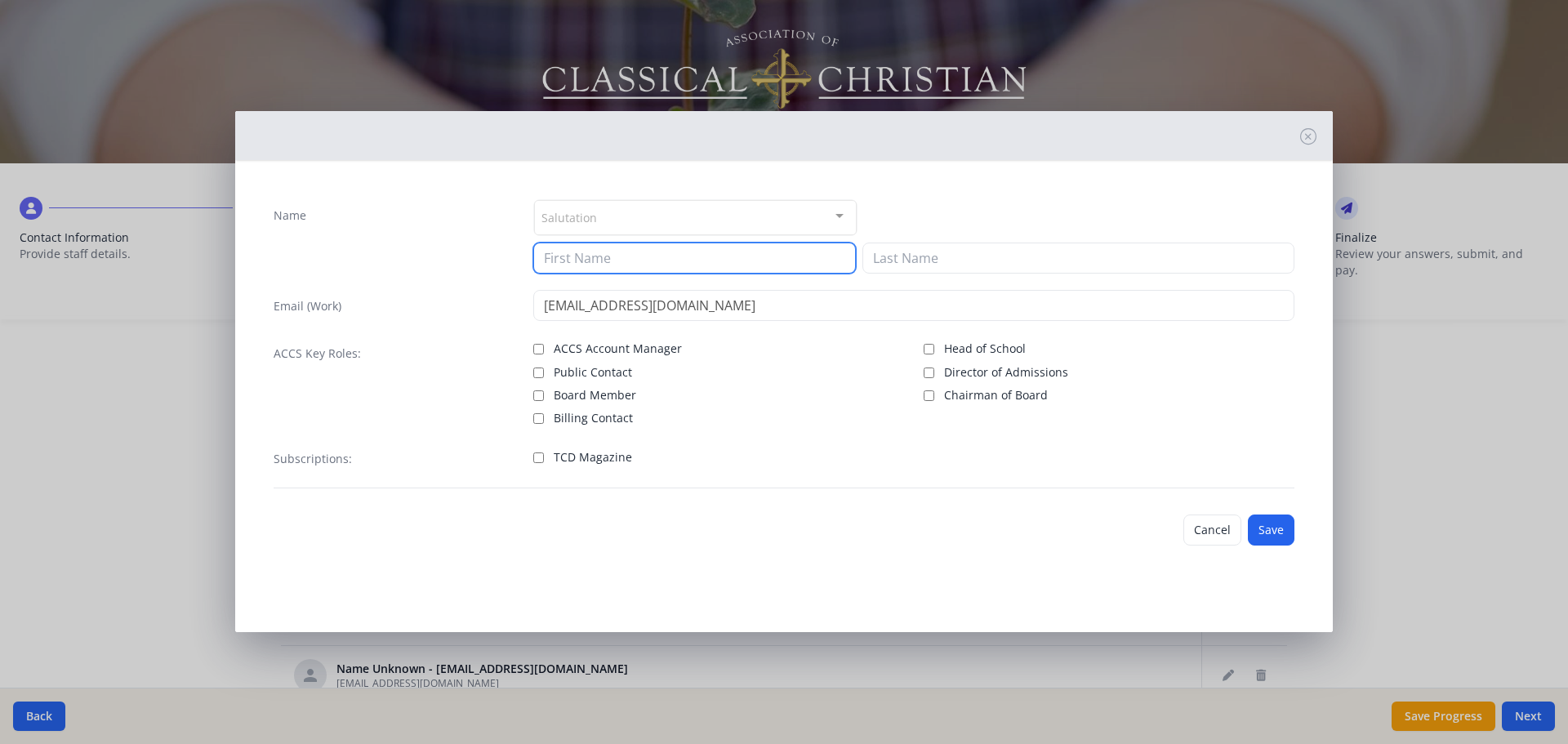
click at [611, 264] on input at bounding box center [694, 258] width 322 height 31
type input "Eric"
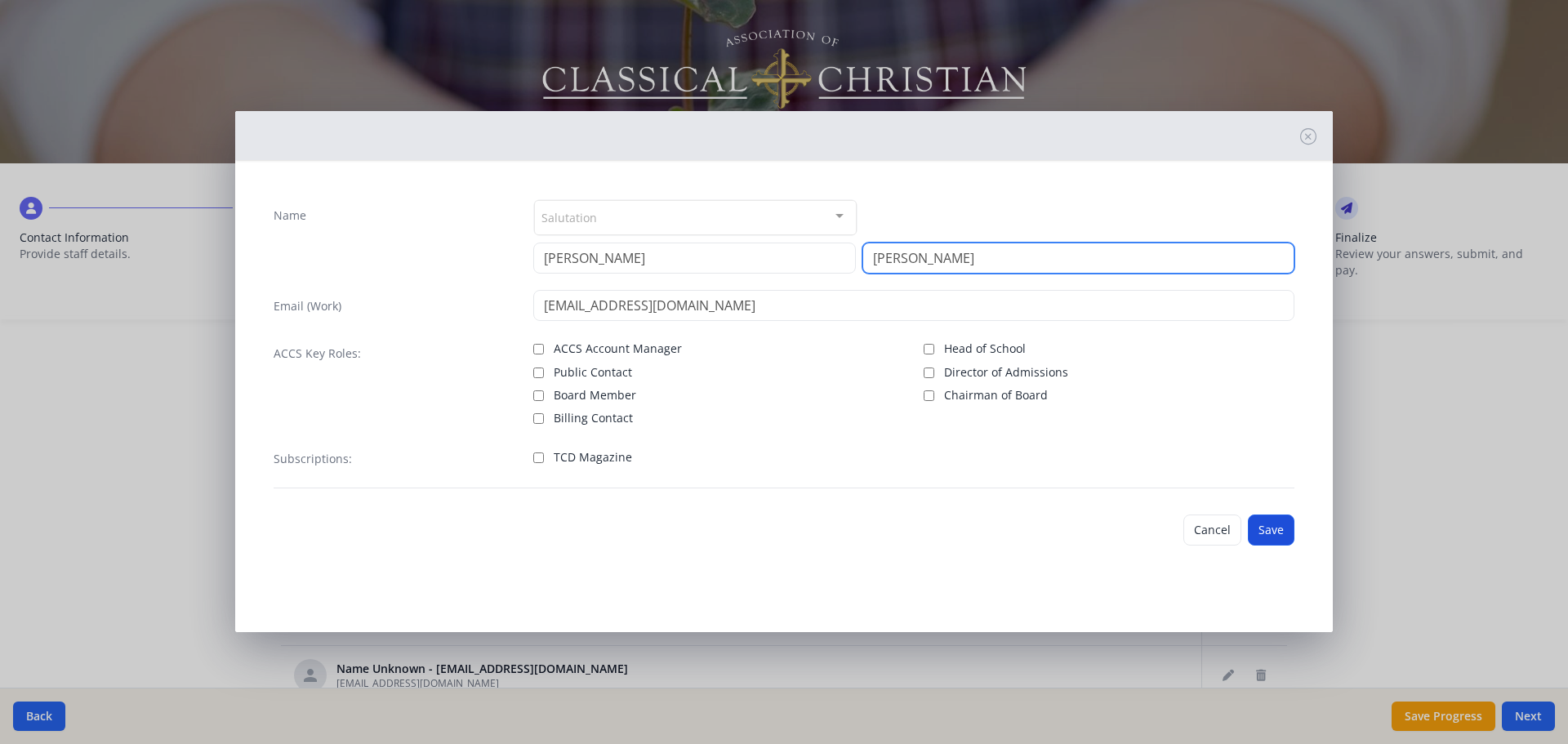
type input "Hoffmann"
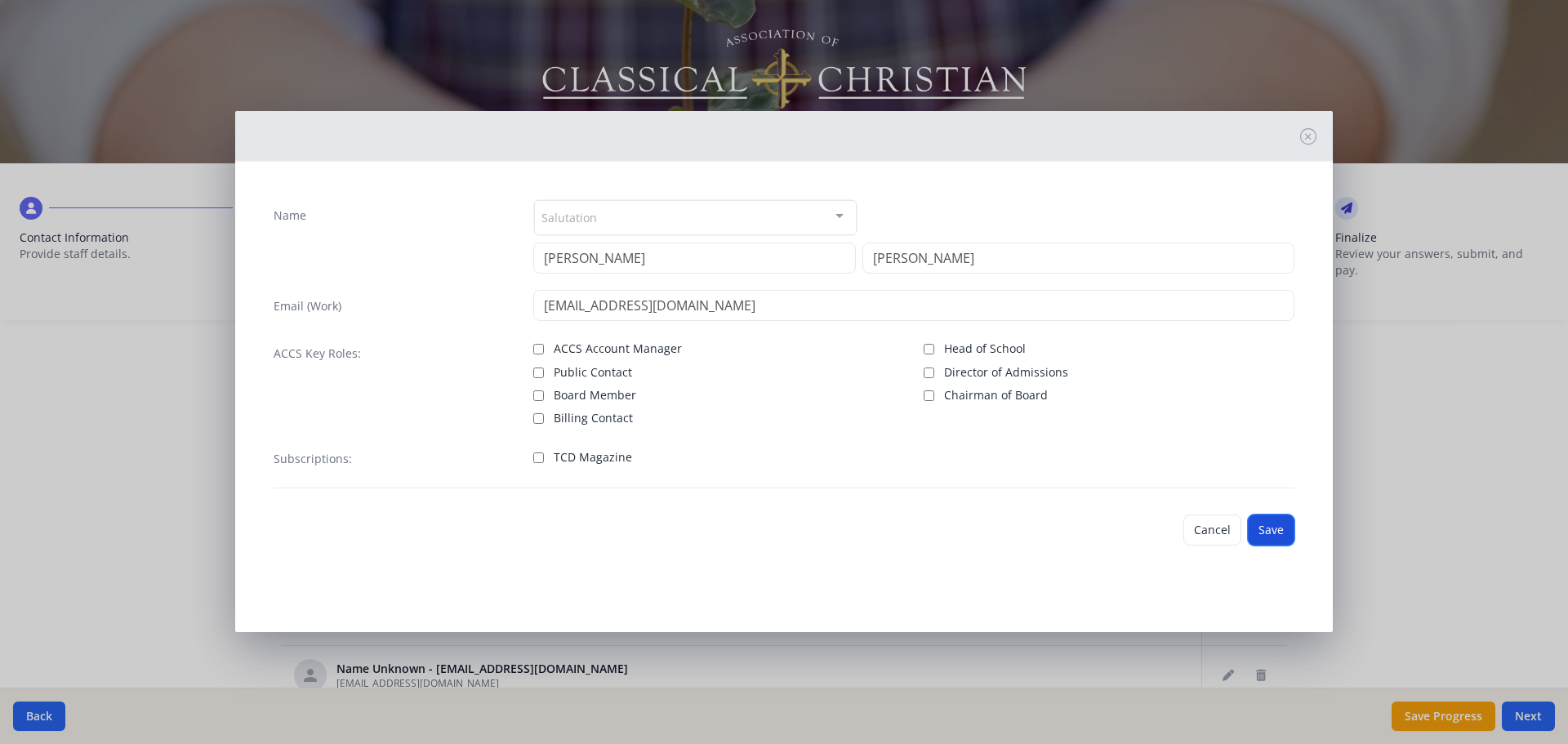
click at [1270, 528] on button "Save" at bounding box center [1270, 530] width 46 height 31
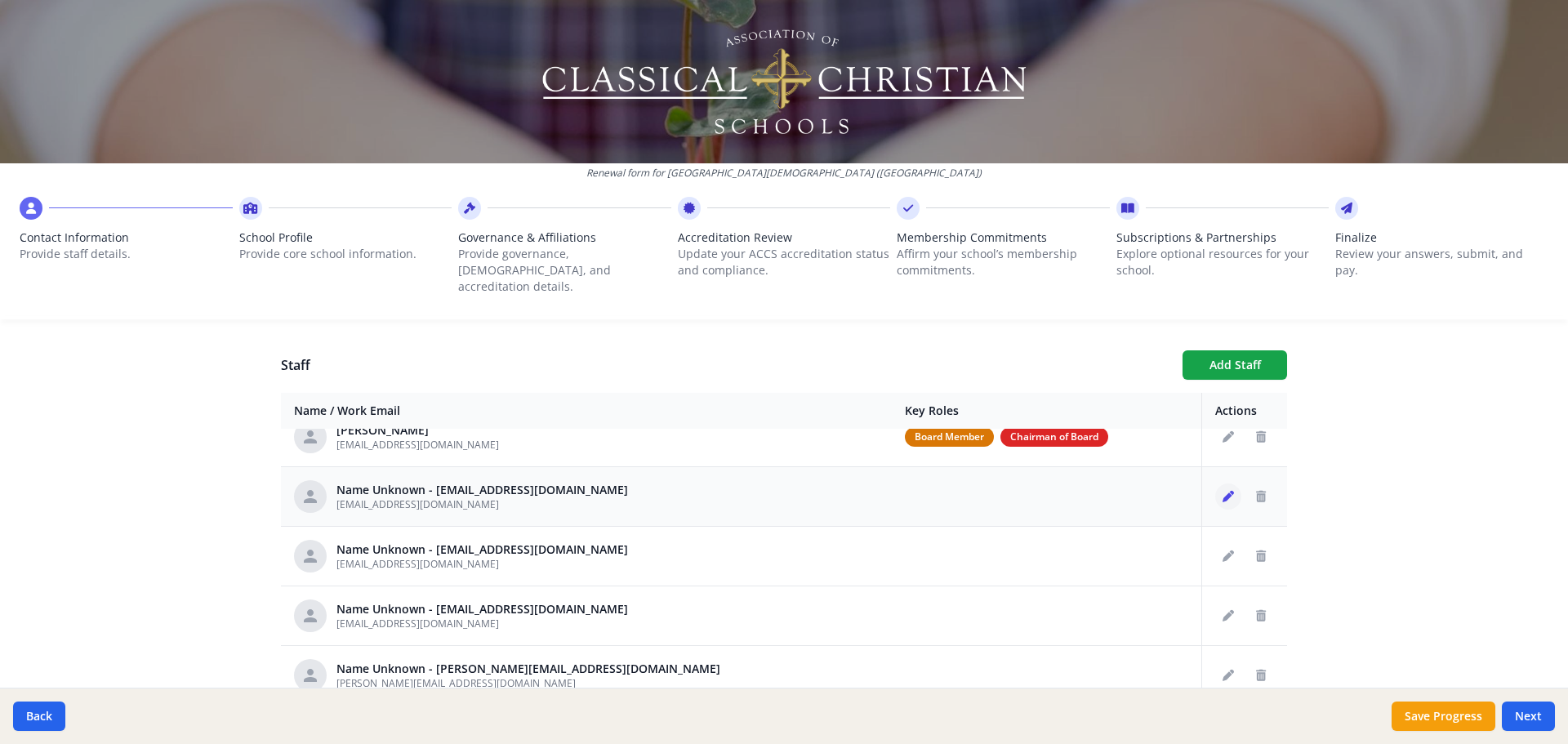
click at [1222, 491] on icon "Edit staff" at bounding box center [1228, 497] width 11 height 11
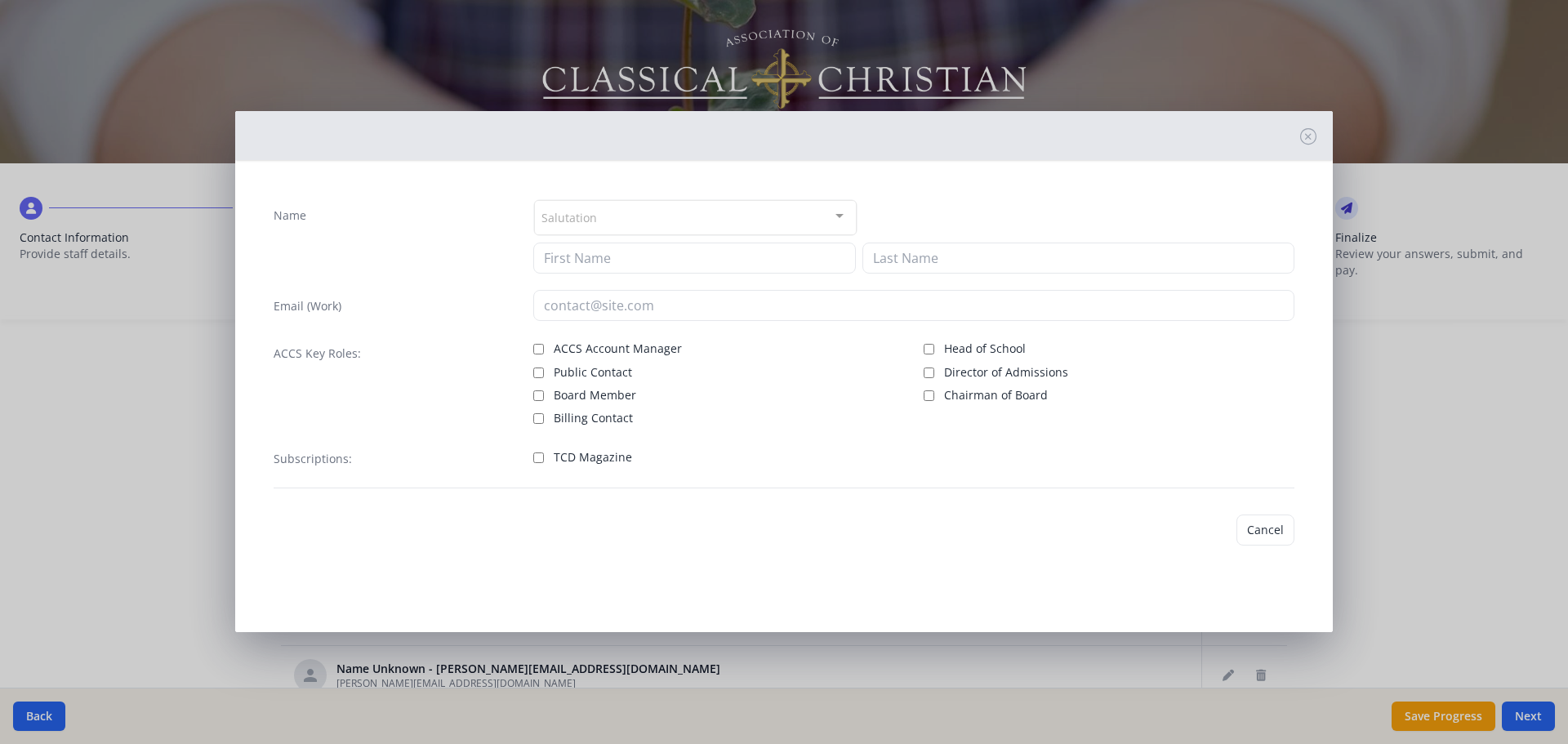
type input "cmann@prov-cs.net"
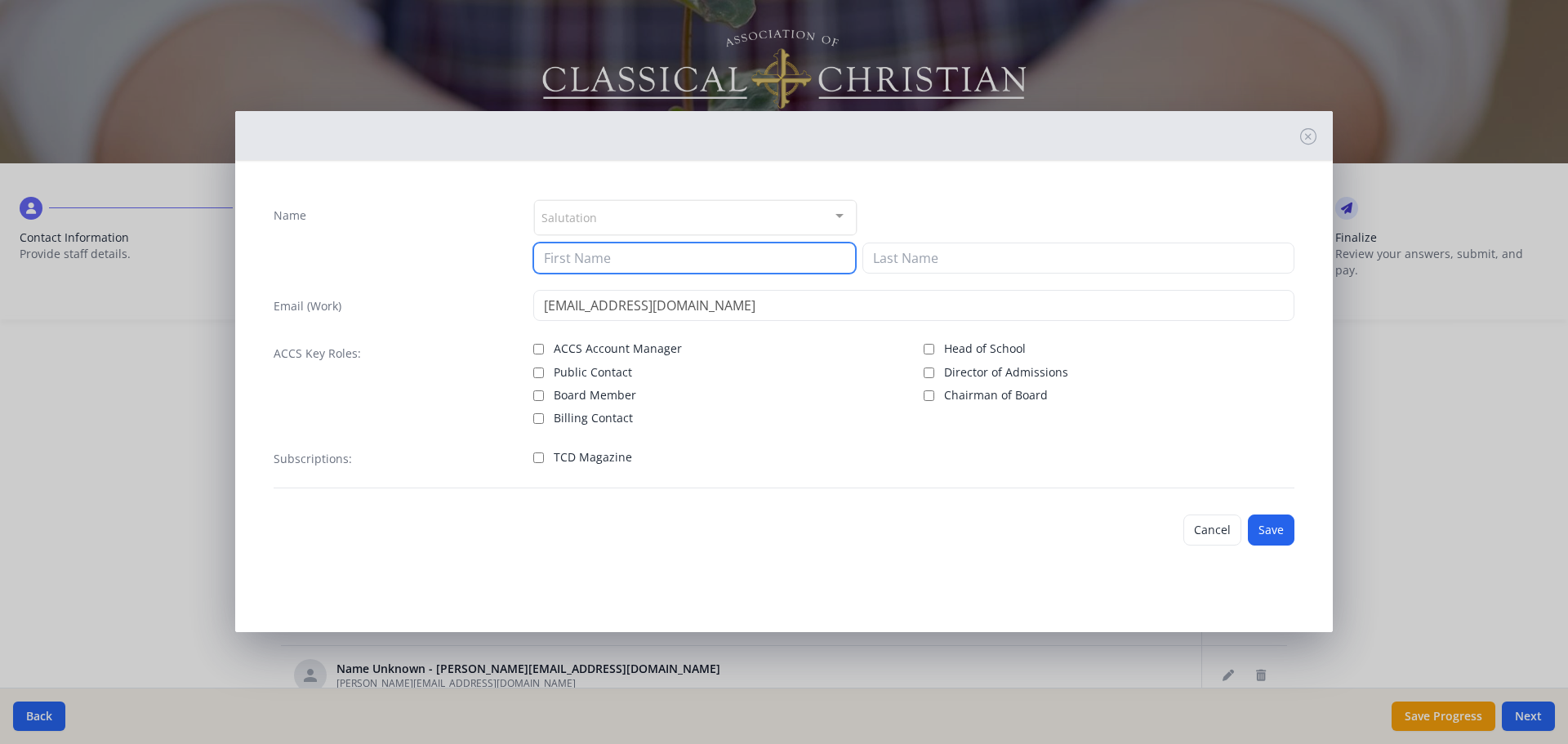
click at [805, 268] on input at bounding box center [694, 258] width 322 height 31
type input "Courtney"
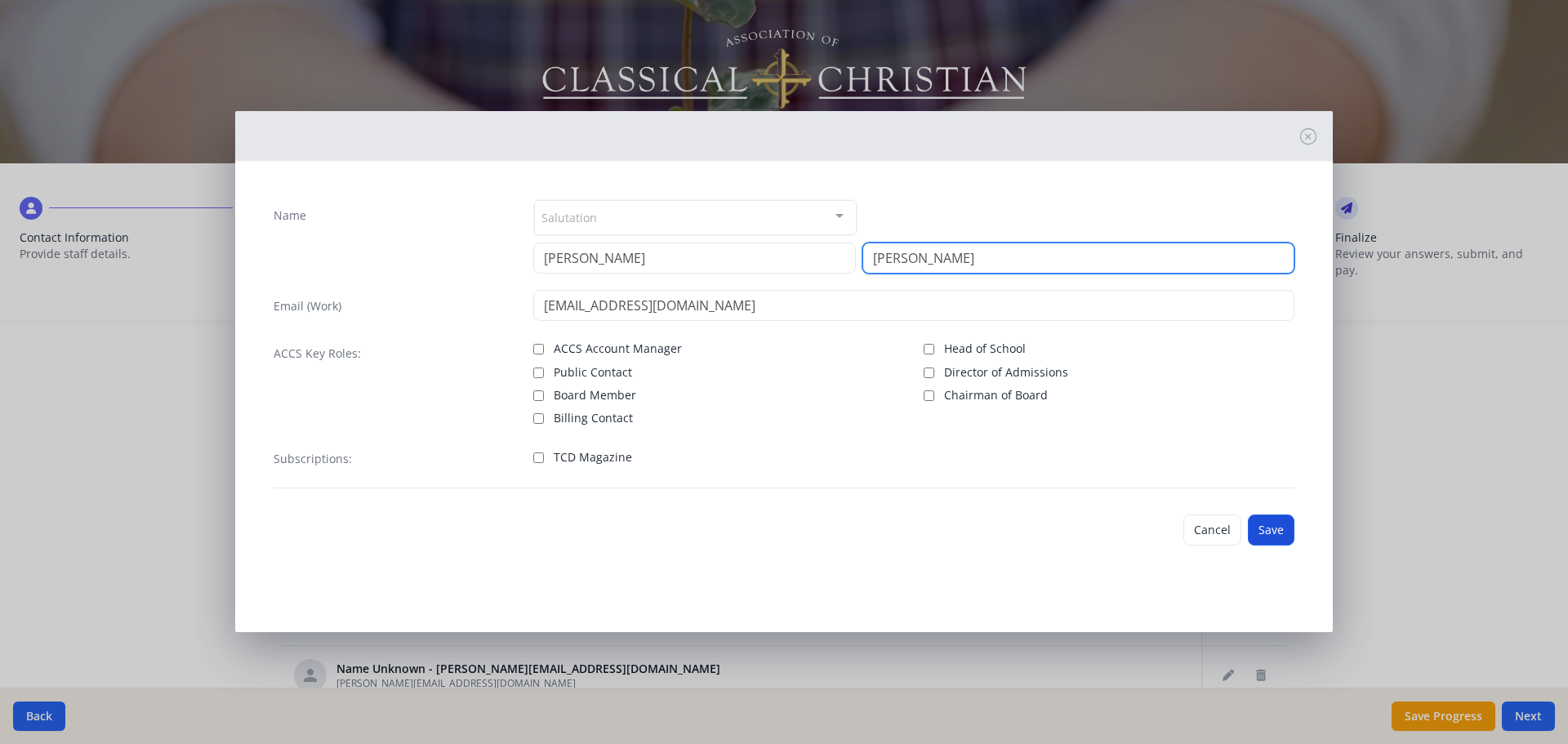
type input "Mann"
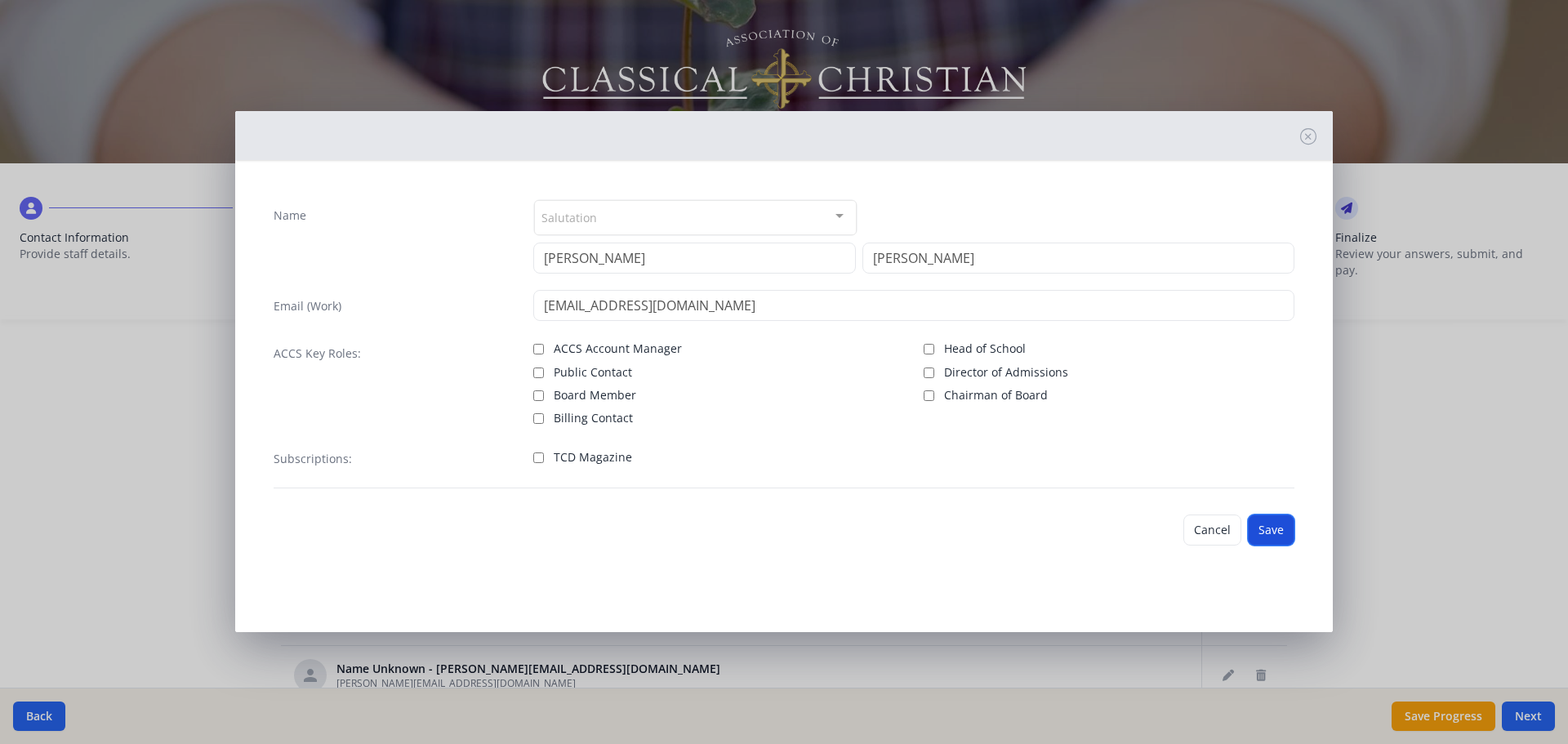
click at [1277, 527] on button "Save" at bounding box center [1270, 530] width 46 height 31
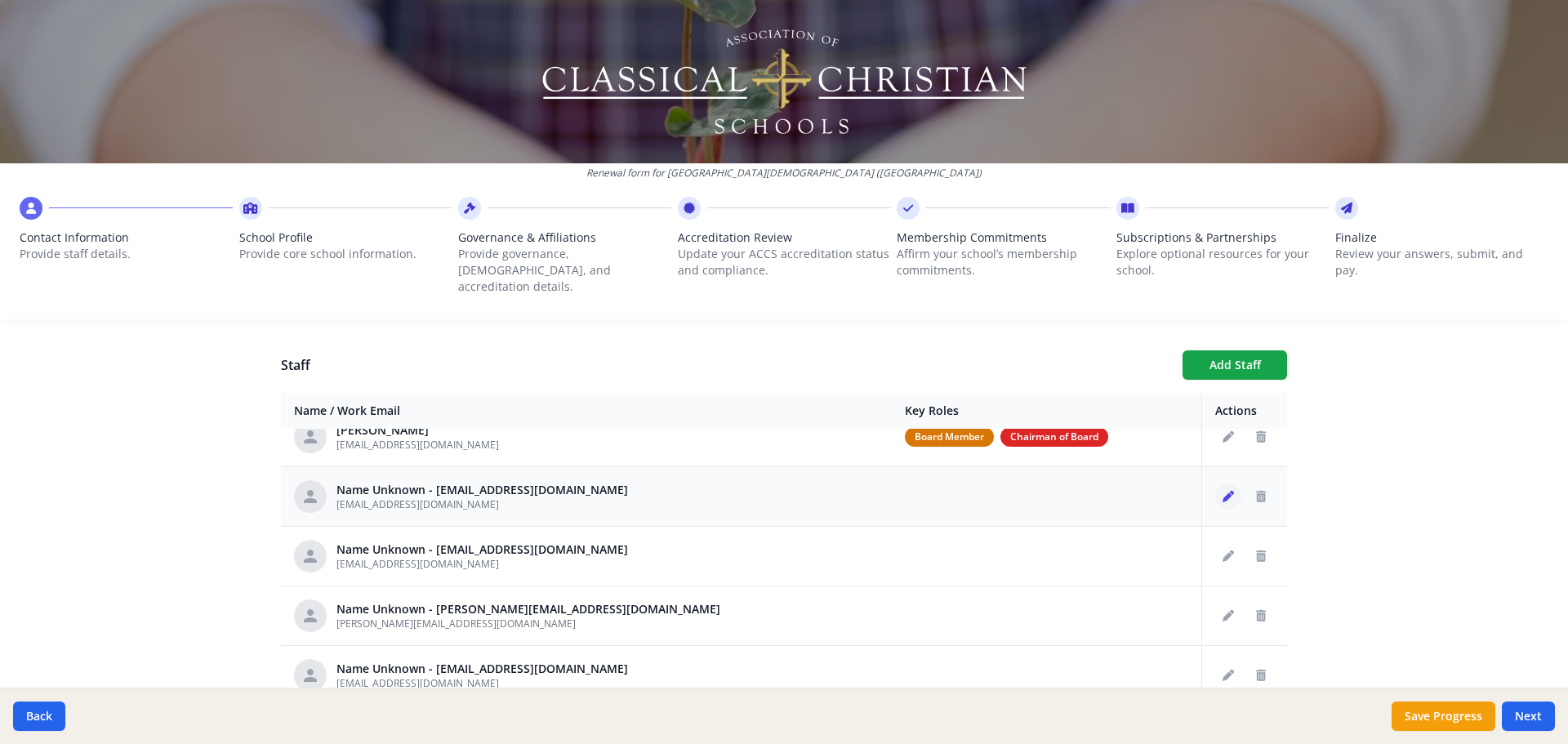
click at [1215, 486] on button "Edit staff" at bounding box center [1229, 497] width 27 height 27
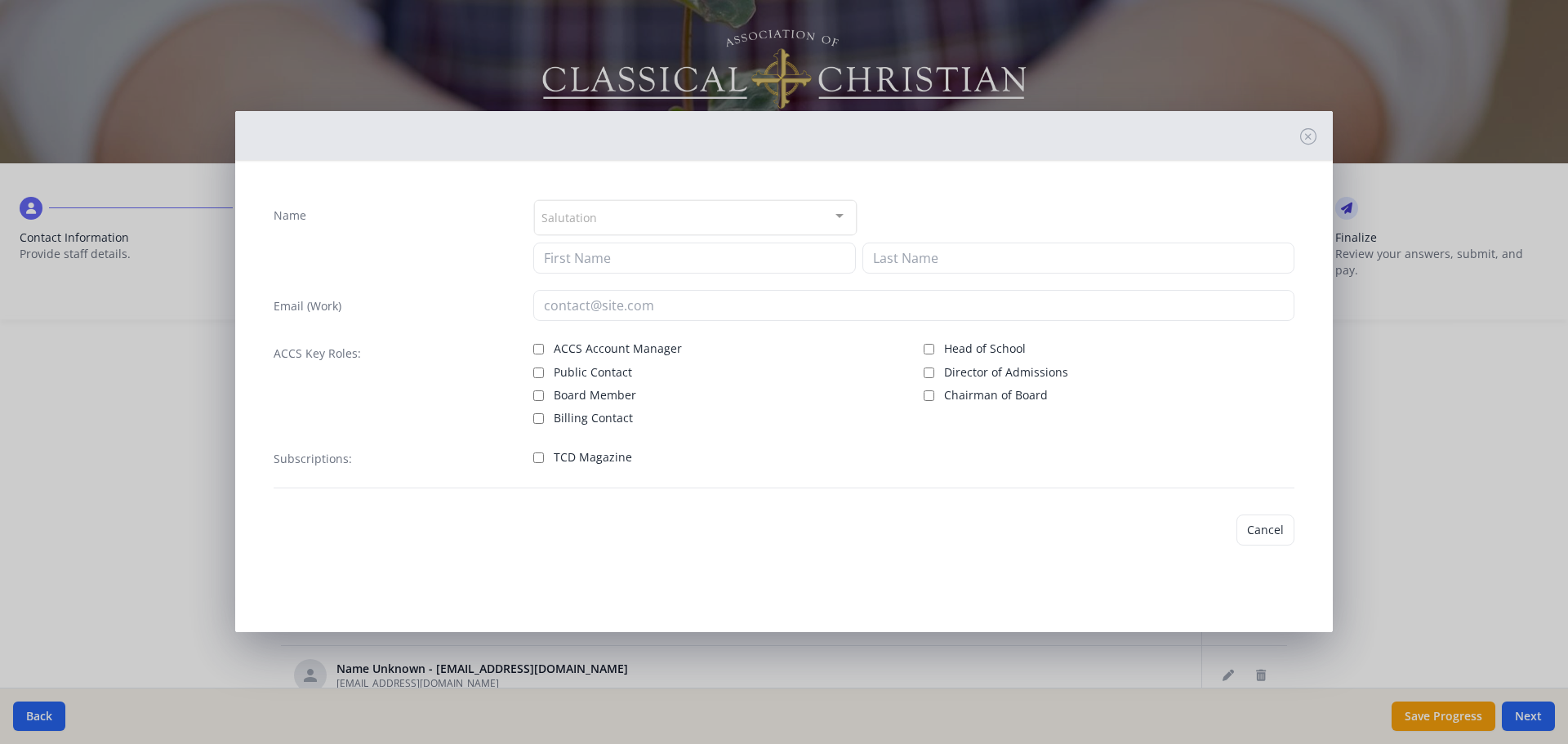
type input "lbenak@prov-cs.net"
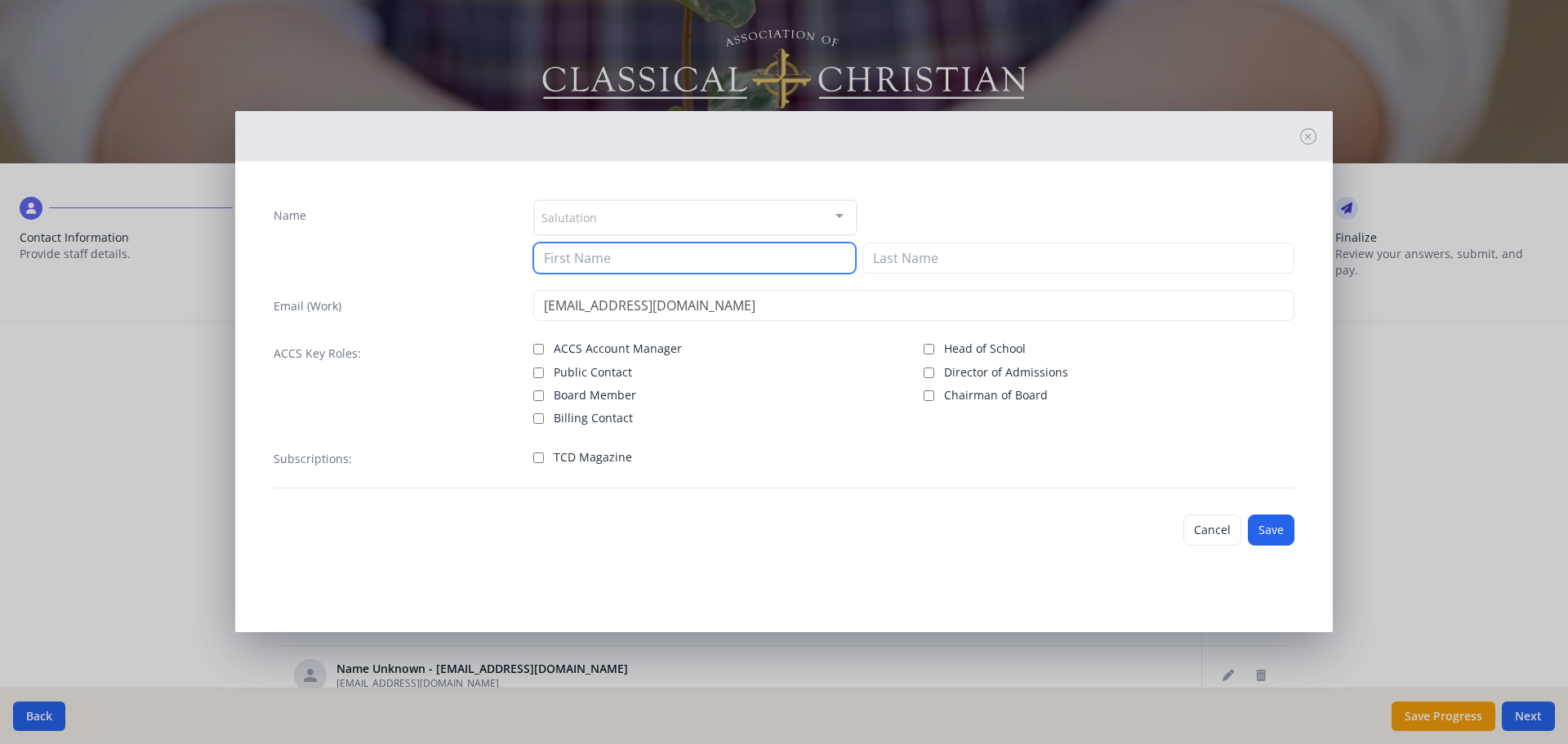
click at [594, 255] on input at bounding box center [694, 258] width 322 height 31
type input "Lauren"
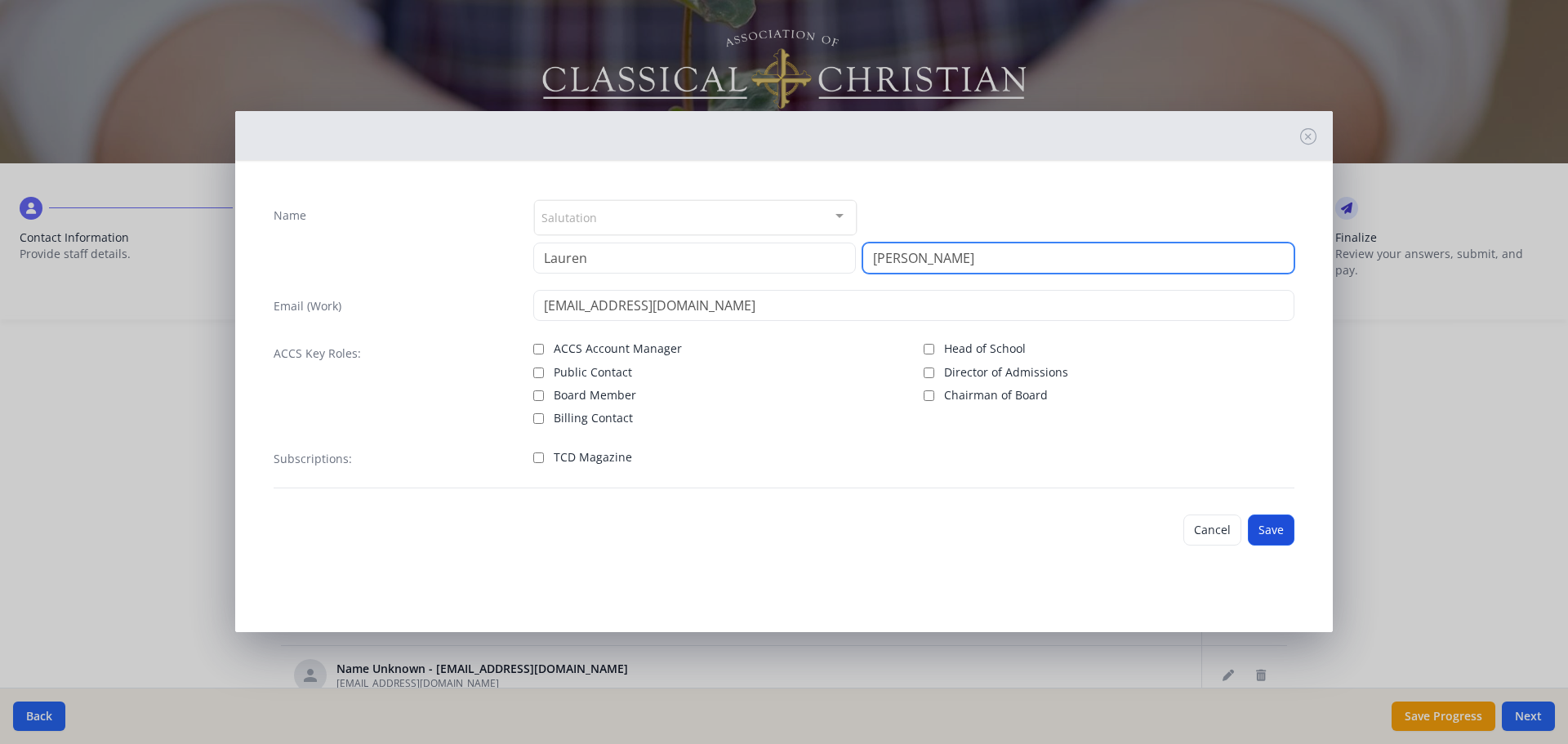
type input "Benak"
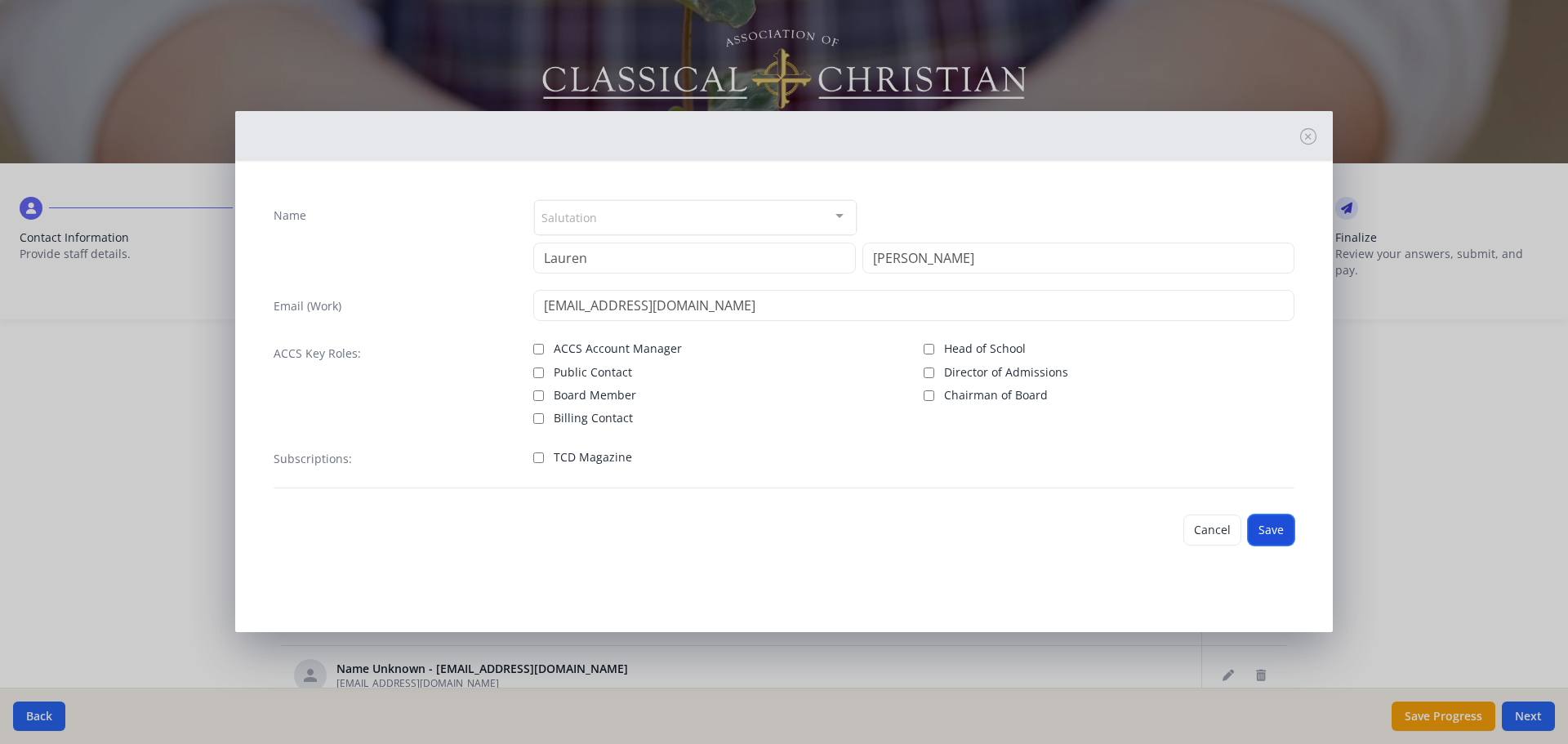
click at [1267, 526] on button "Save" at bounding box center [1270, 530] width 46 height 31
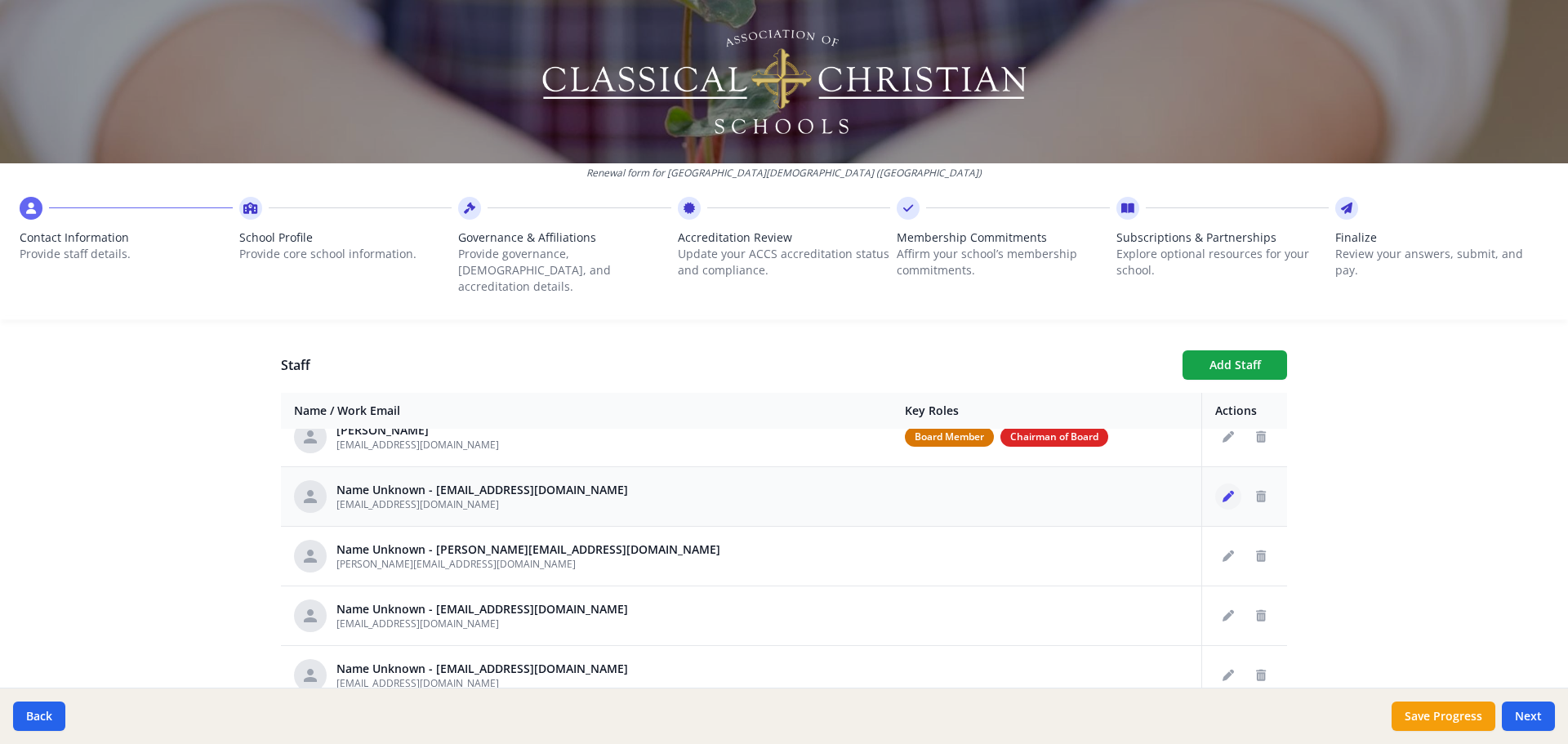
click at [1222, 491] on icon "Edit staff" at bounding box center [1228, 497] width 11 height 11
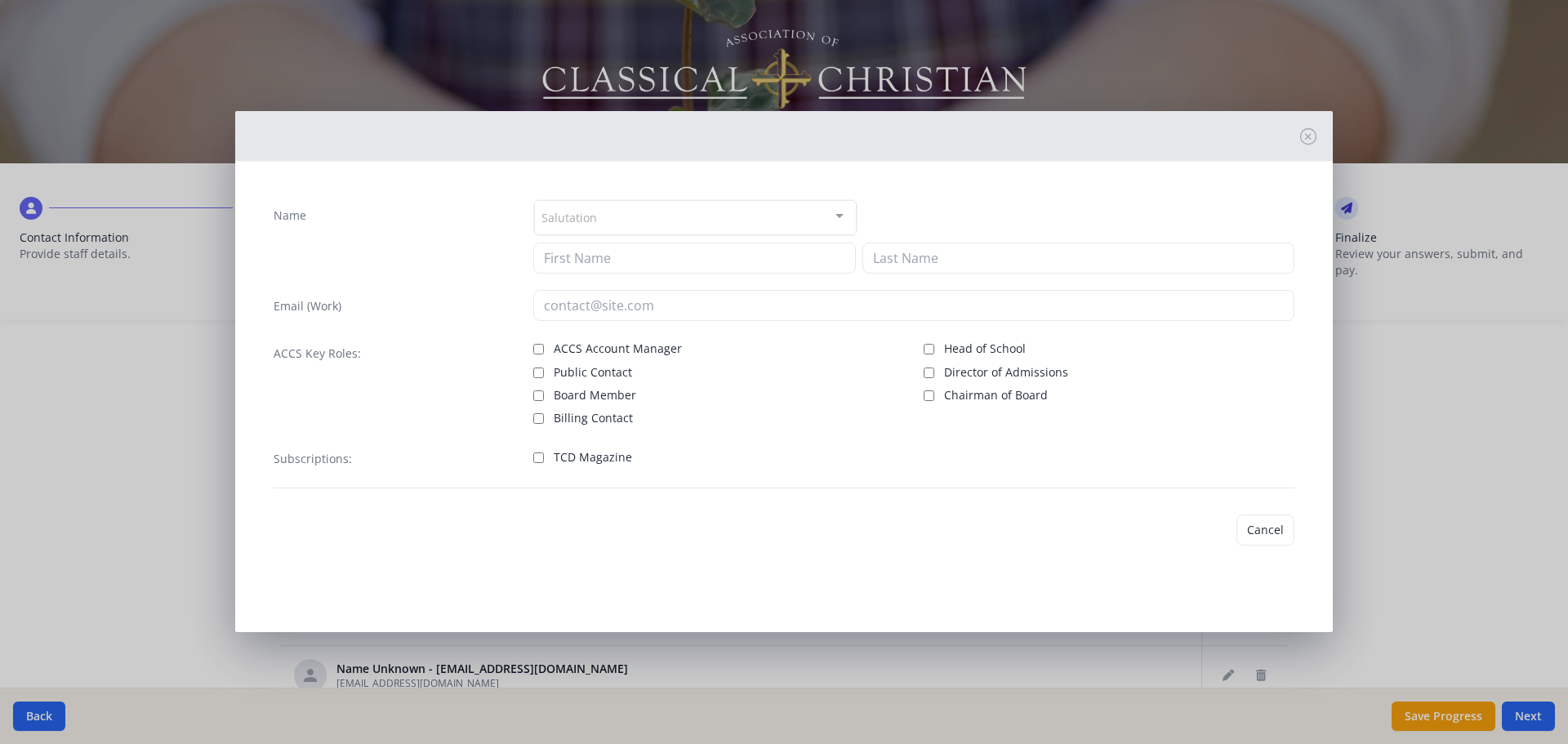
type input "pregister@prov-cs.net"
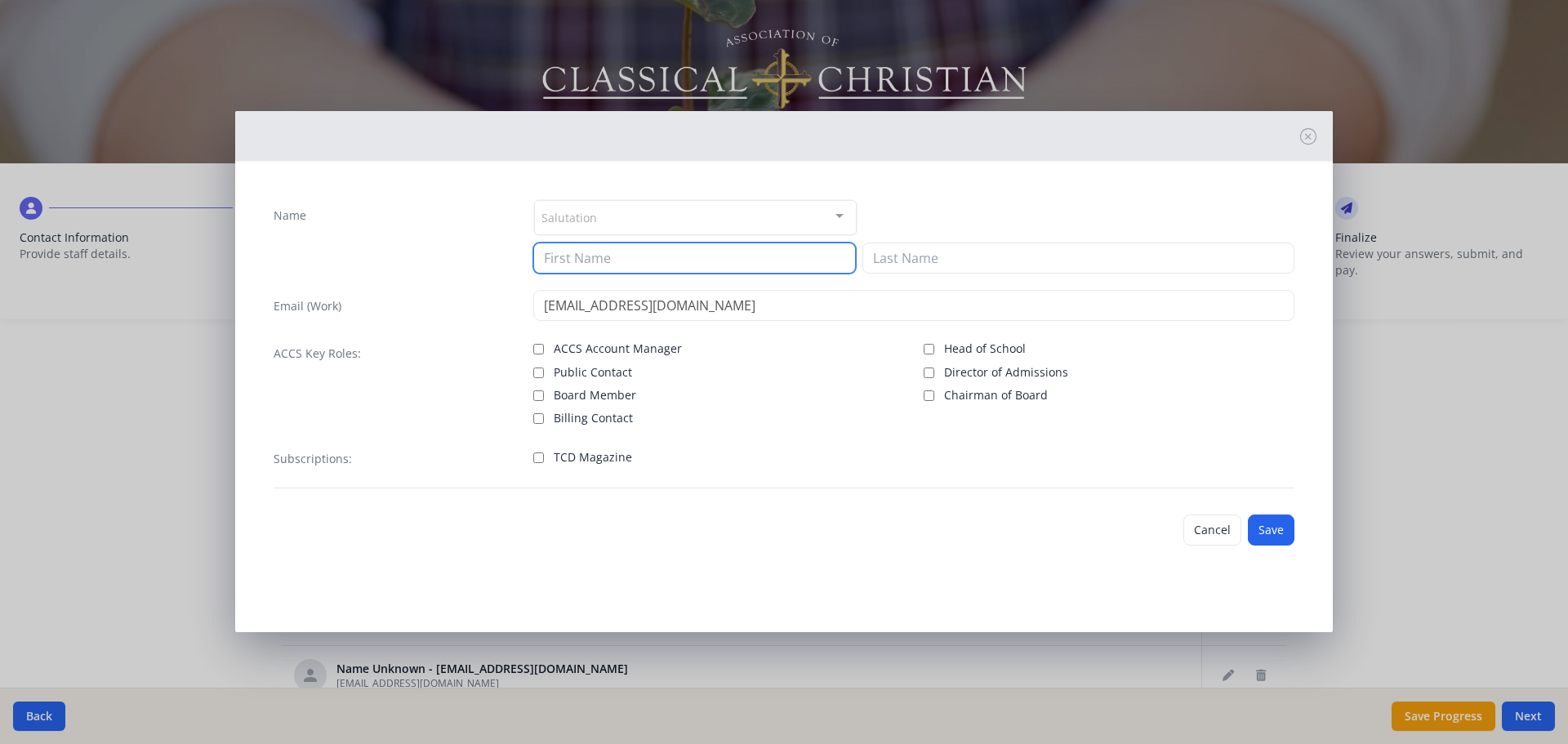
click at [614, 255] on input at bounding box center [694, 258] width 322 height 31
type input "Peyton"
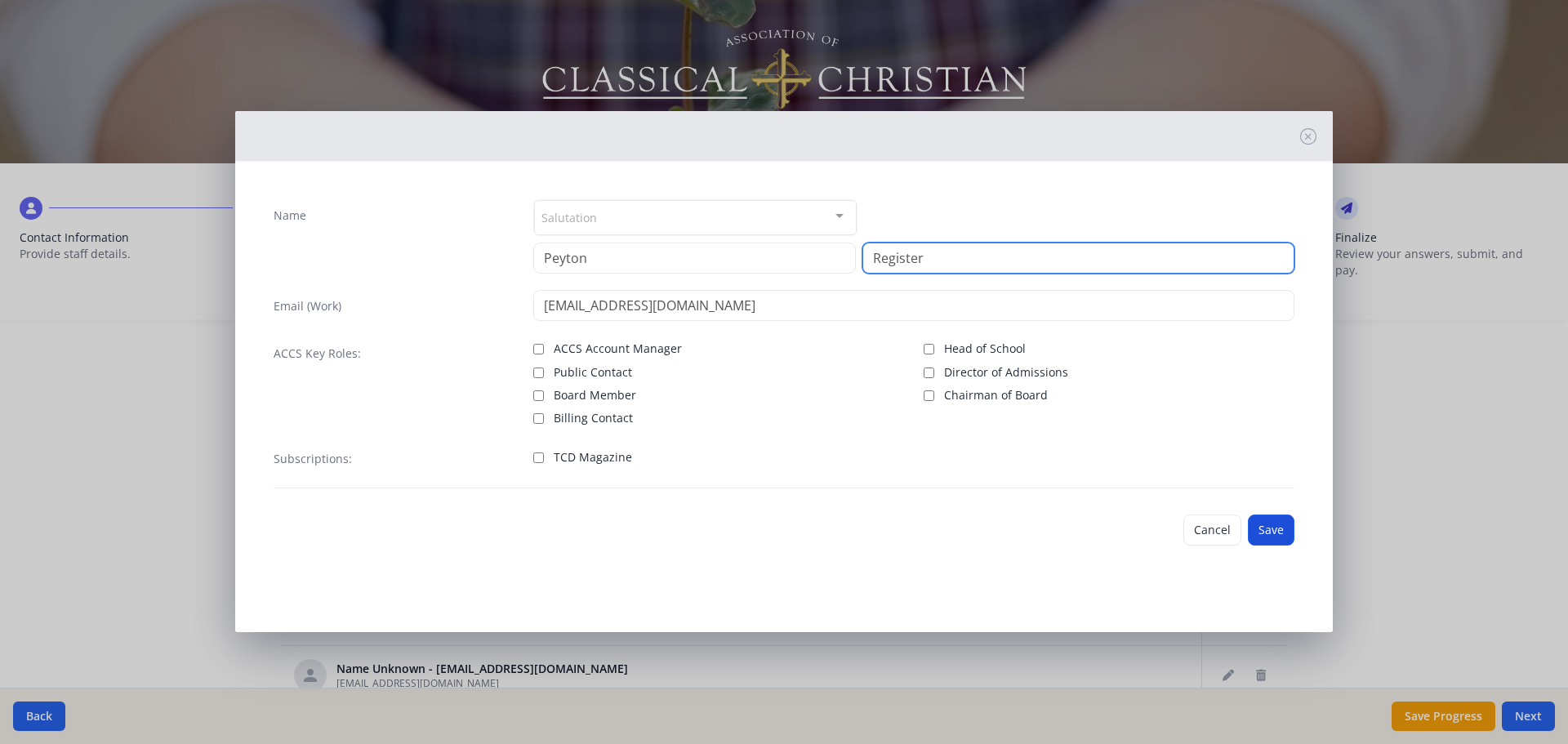
type input "Register"
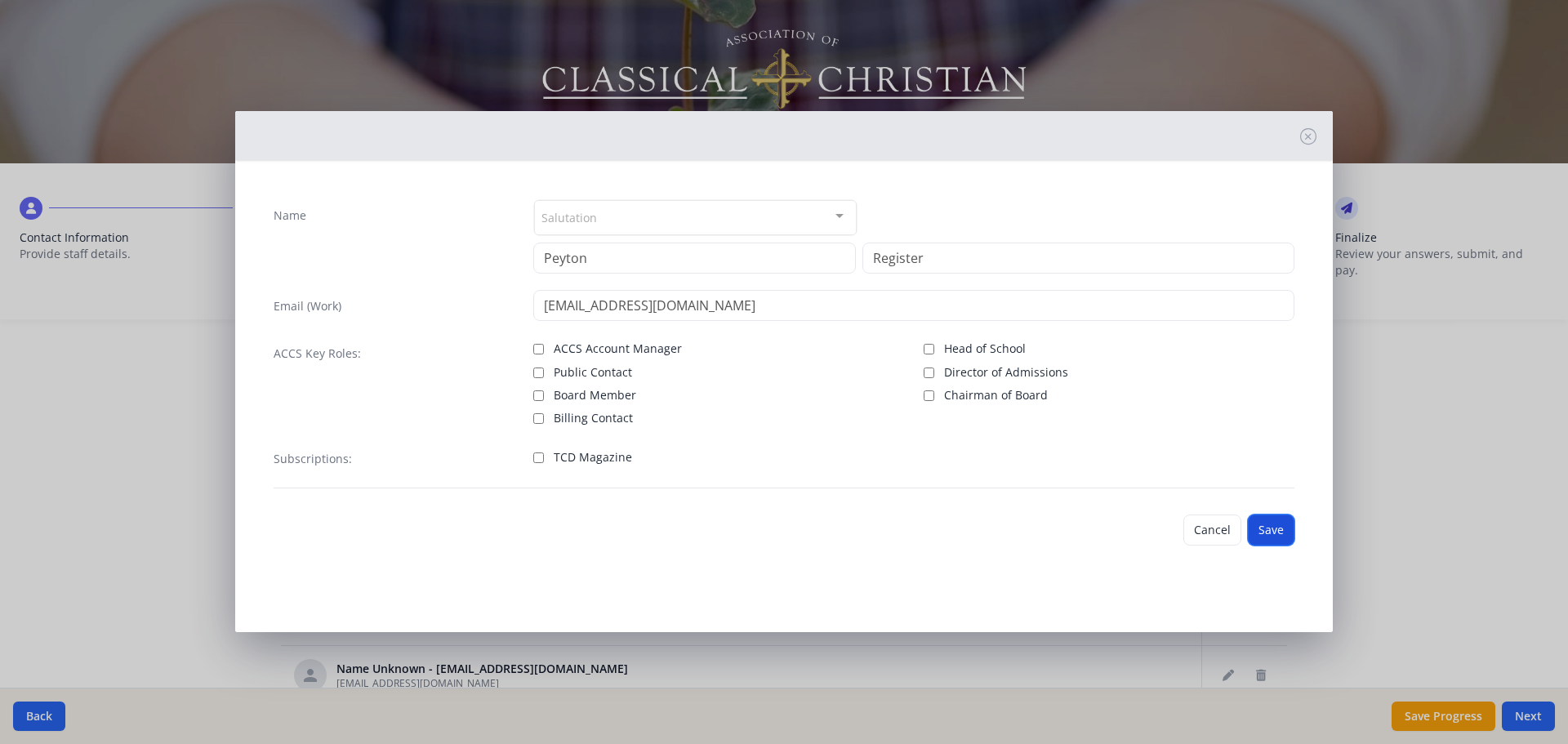
click at [1266, 528] on button "Save" at bounding box center [1270, 530] width 46 height 31
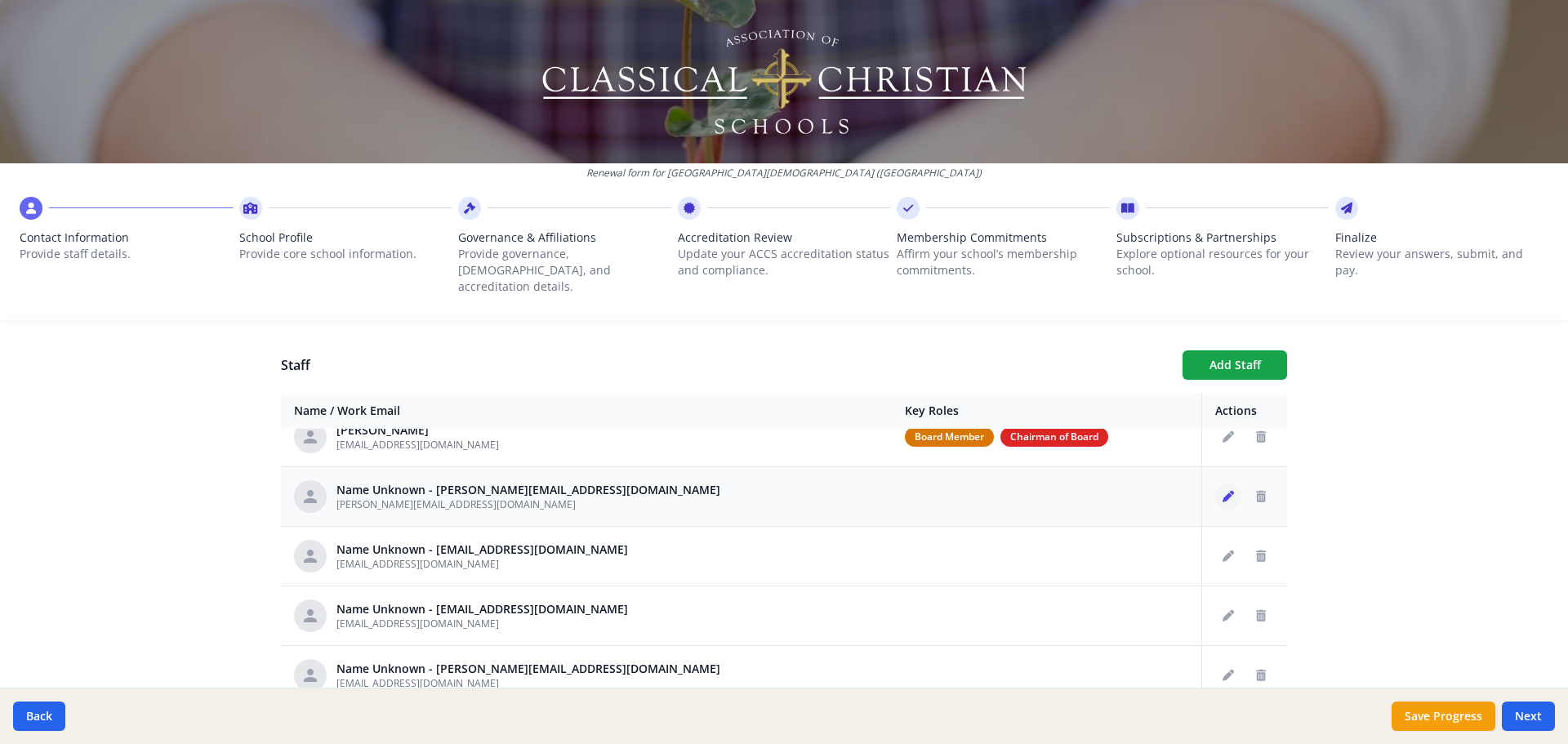
click at [1215, 483] on button "Edit staff" at bounding box center [1229, 497] width 27 height 27
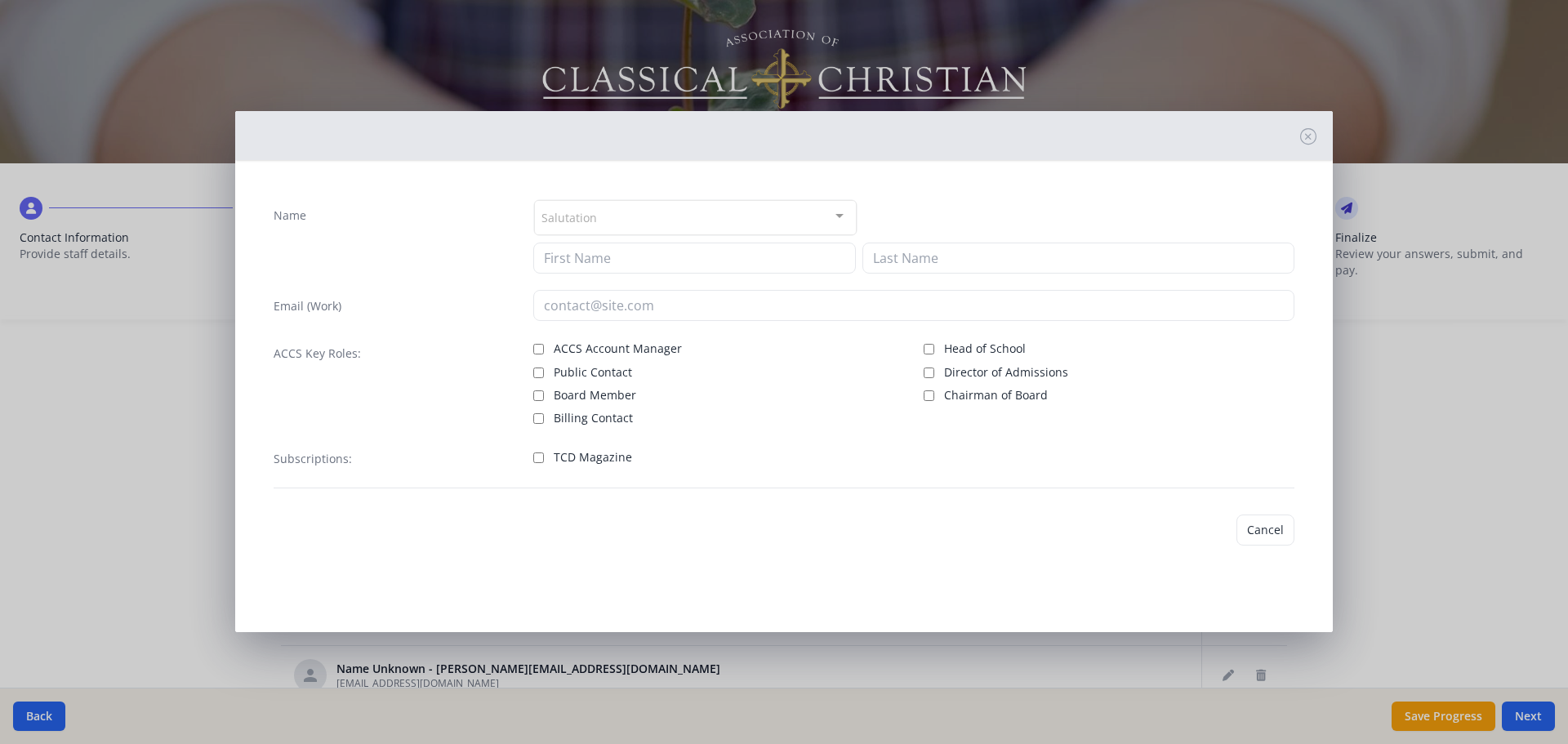
type input "samiller@prov-cs.net"
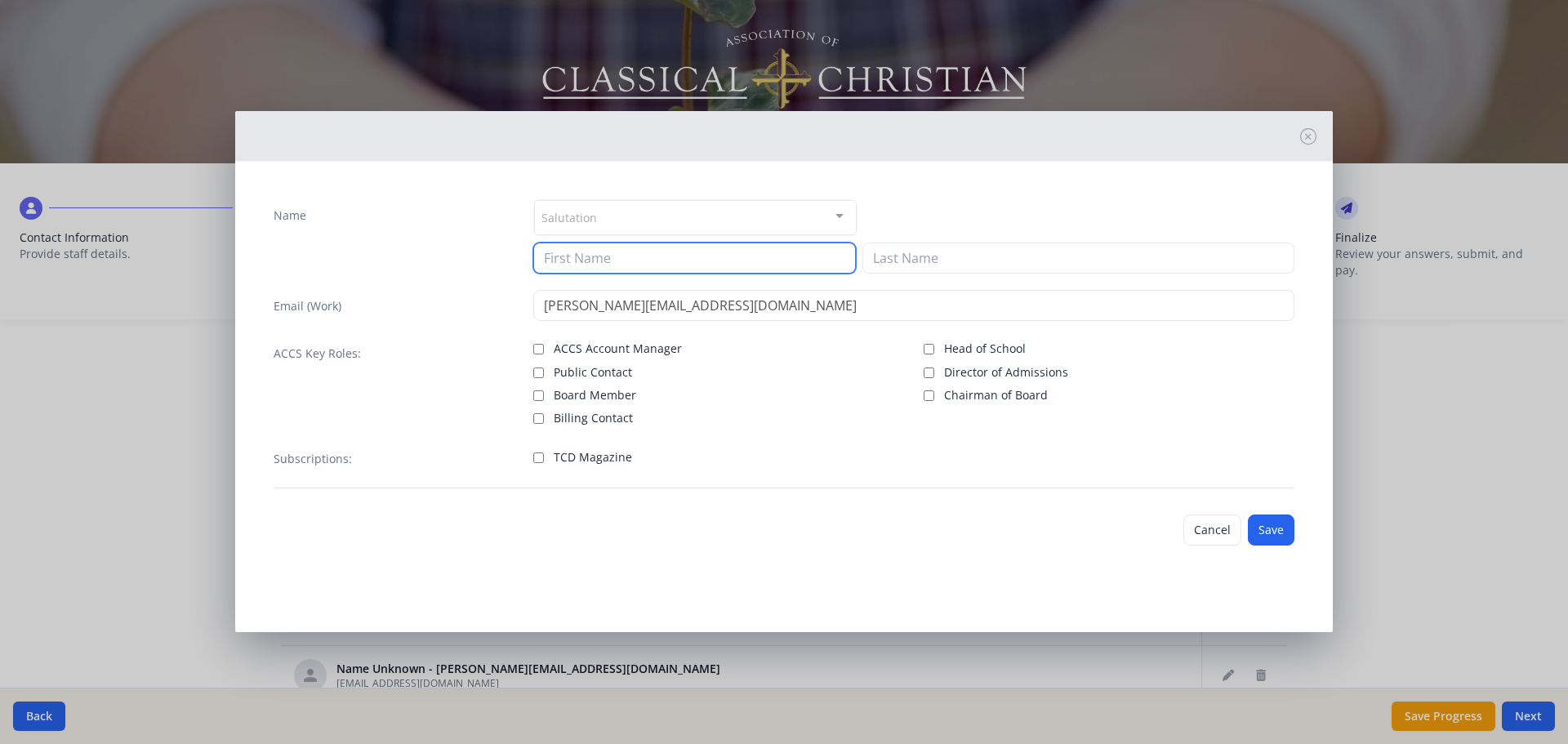
click at [727, 267] on input at bounding box center [694, 258] width 322 height 31
type input "Sue"
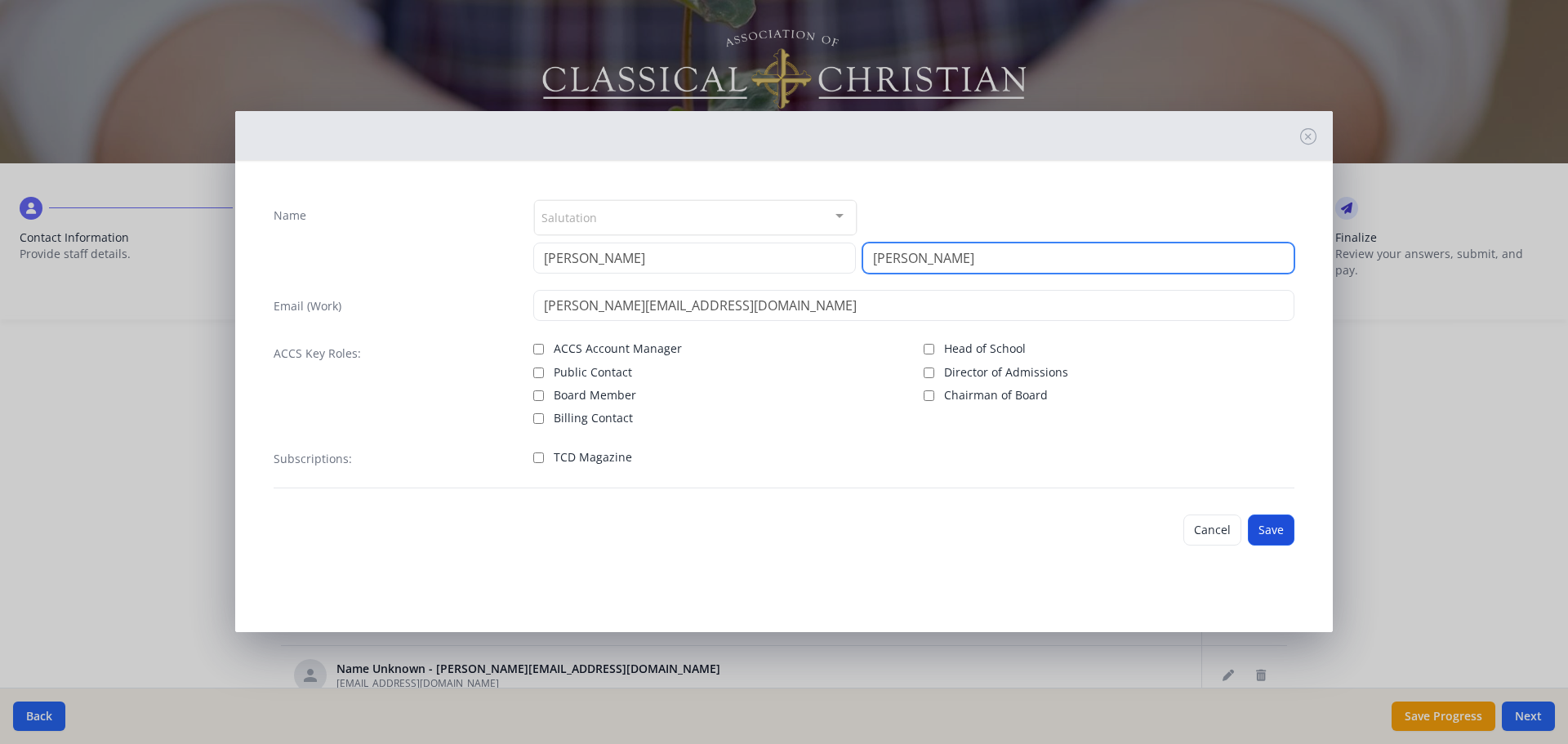
type input "Miller"
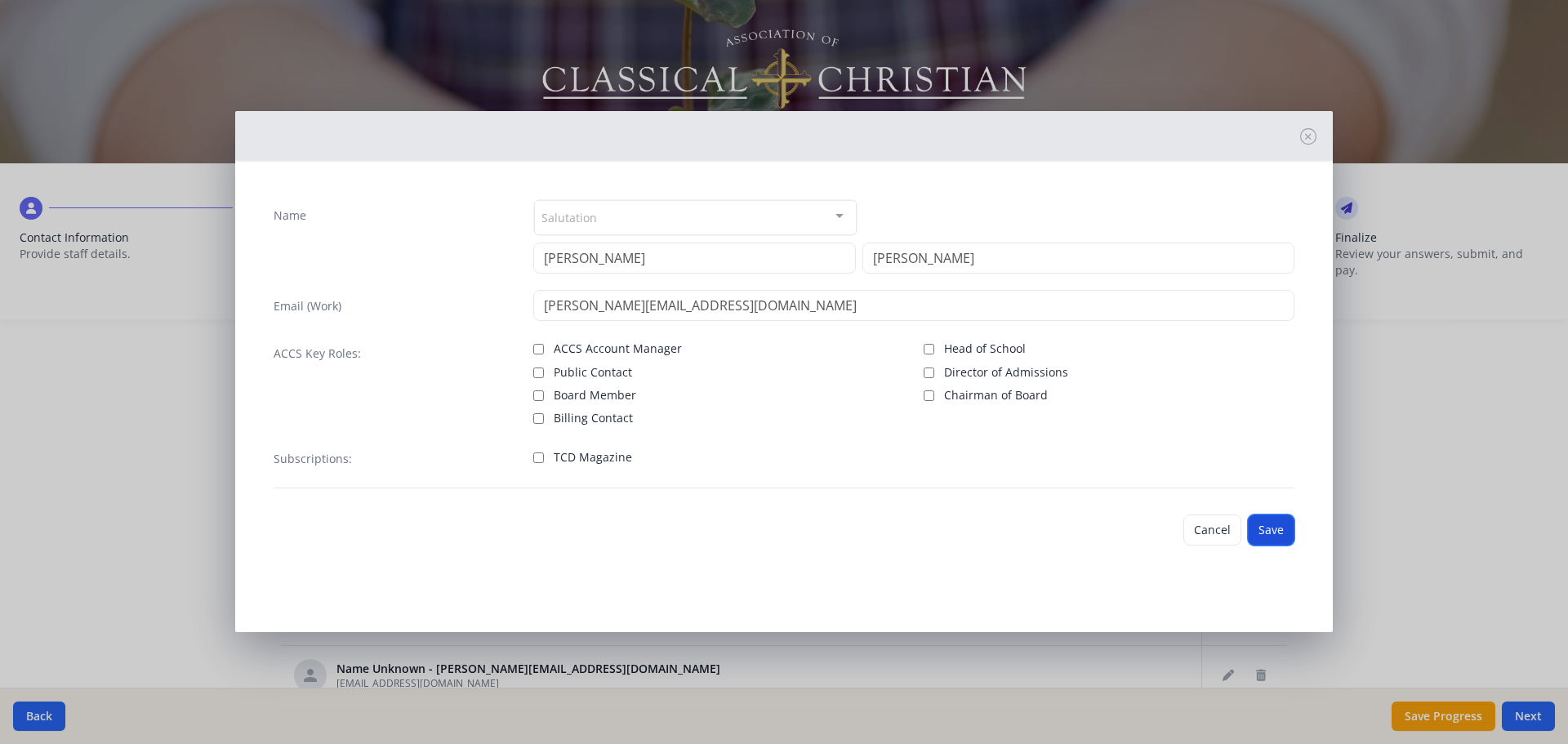
click at [1269, 521] on button "Save" at bounding box center [1270, 530] width 46 height 31
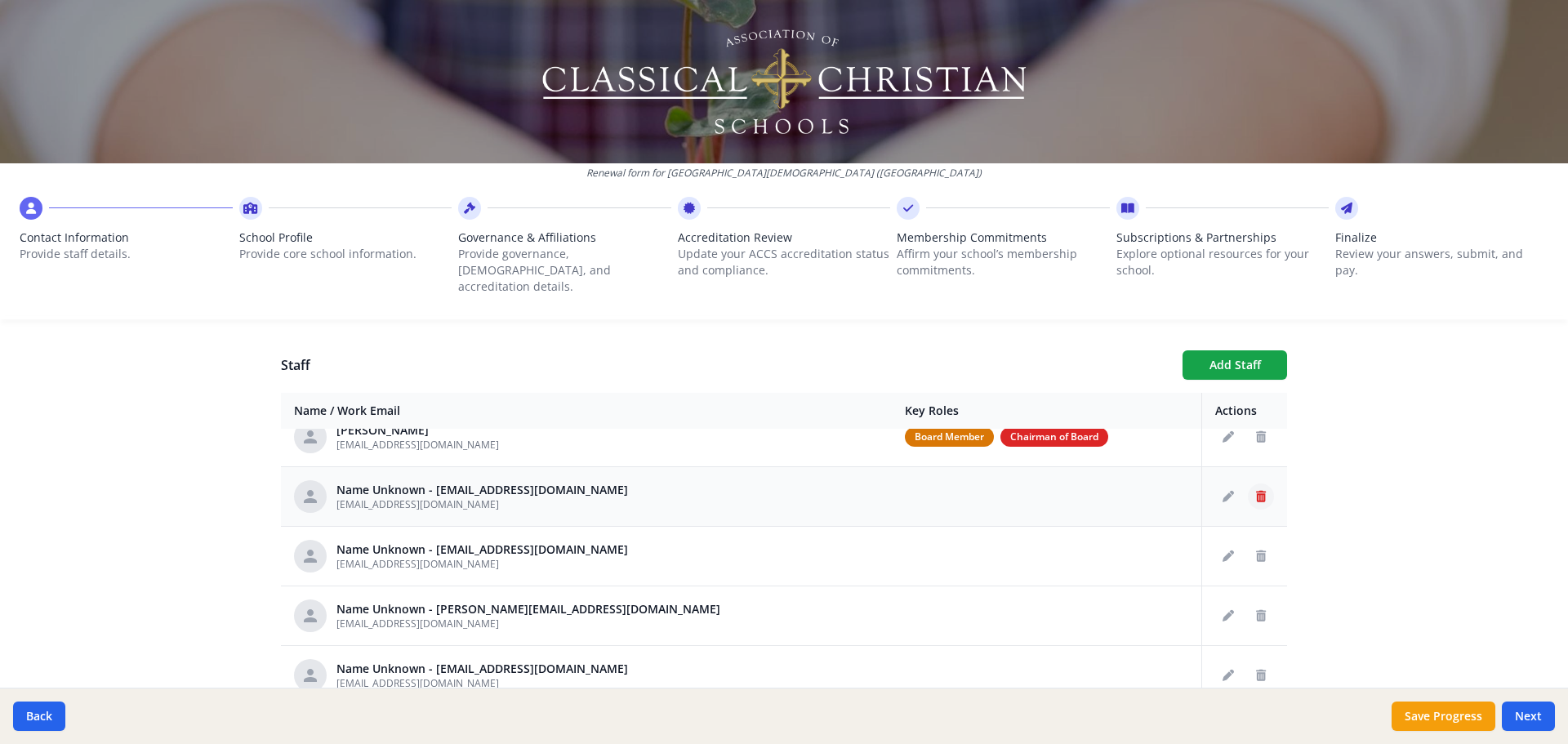
click at [1256, 491] on icon "Delete staff" at bounding box center [1261, 497] width 9 height 11
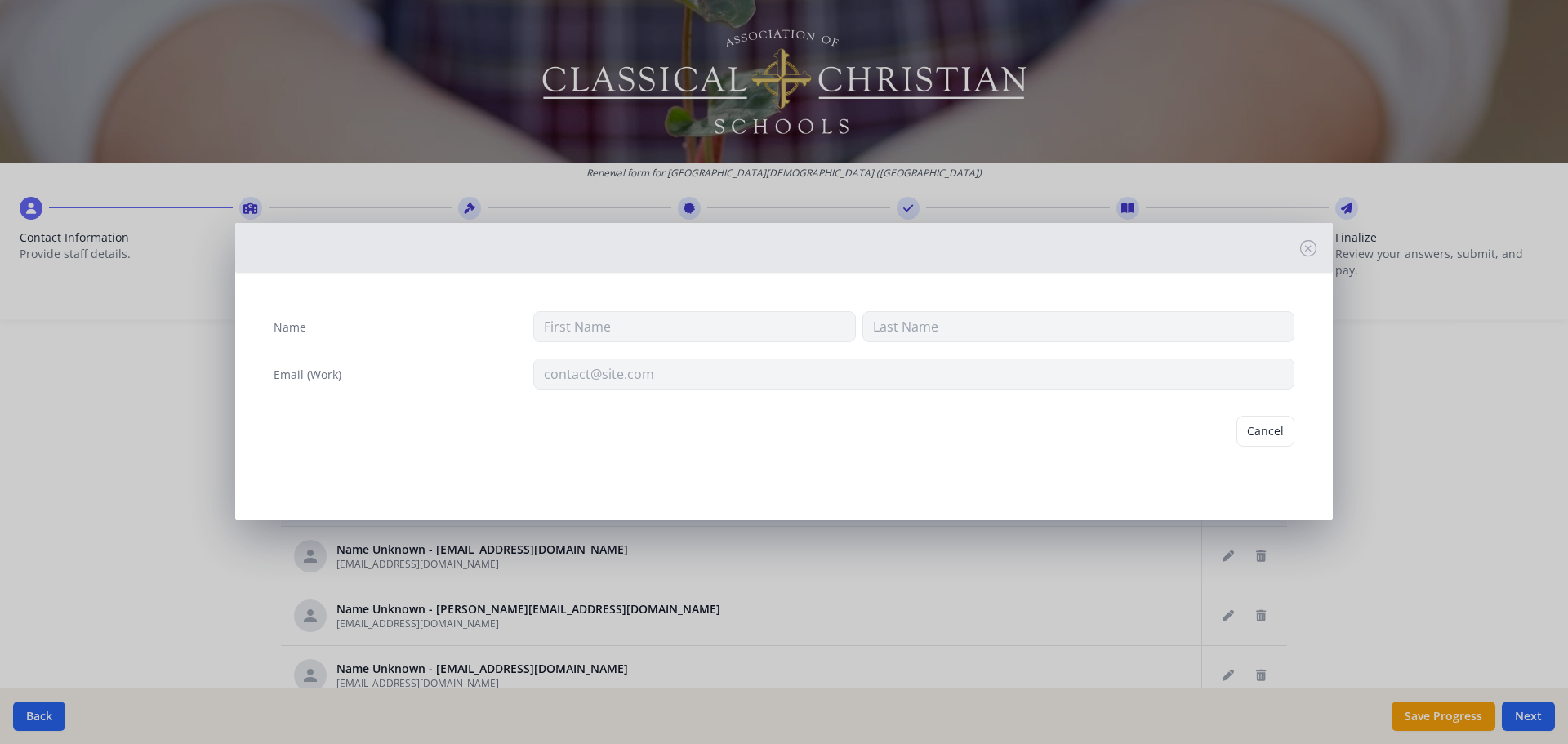
type input "cprice@prov-cs.net"
click at [1265, 438] on button "Delete" at bounding box center [1266, 430] width 56 height 31
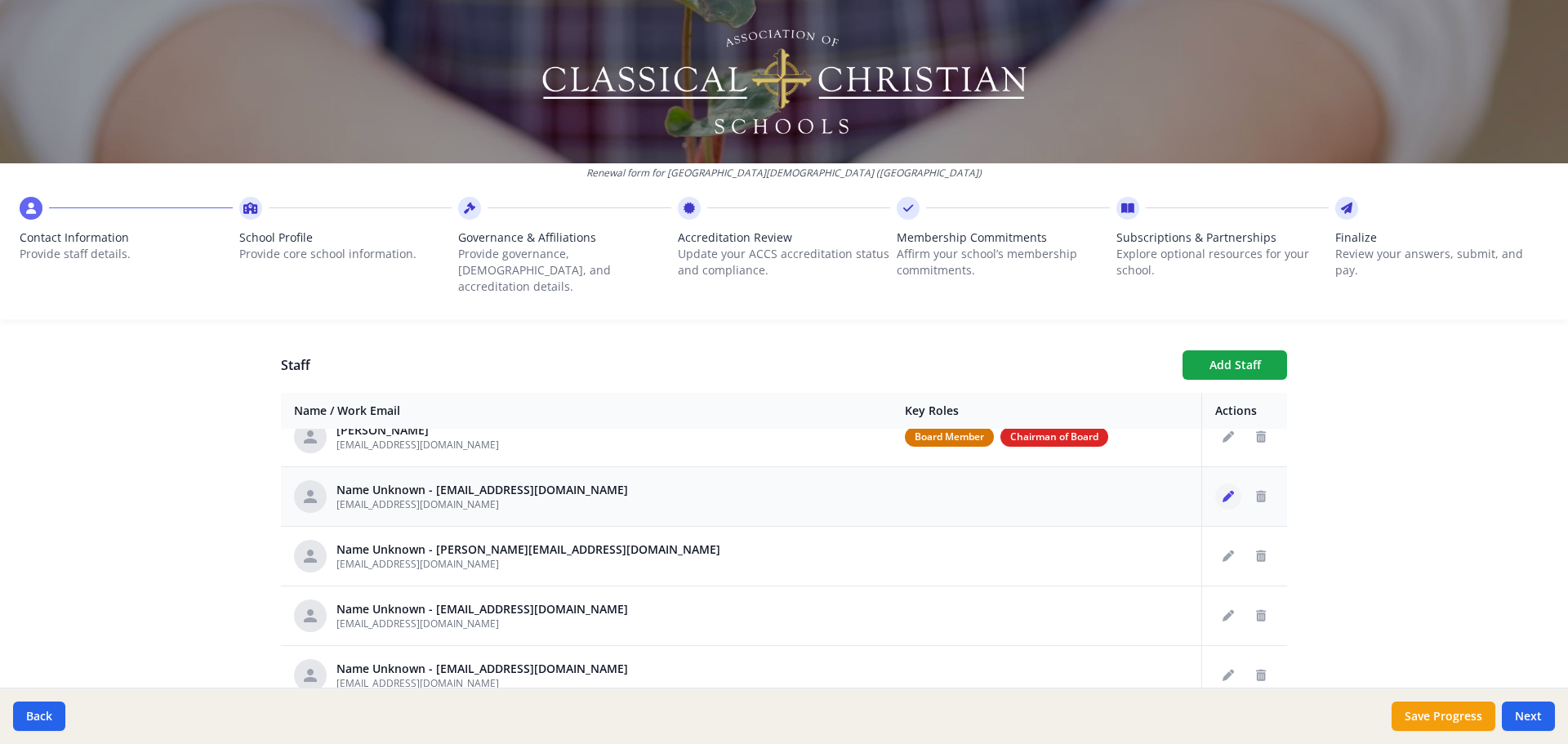
click at [1222, 491] on icon "Edit staff" at bounding box center [1228, 497] width 11 height 11
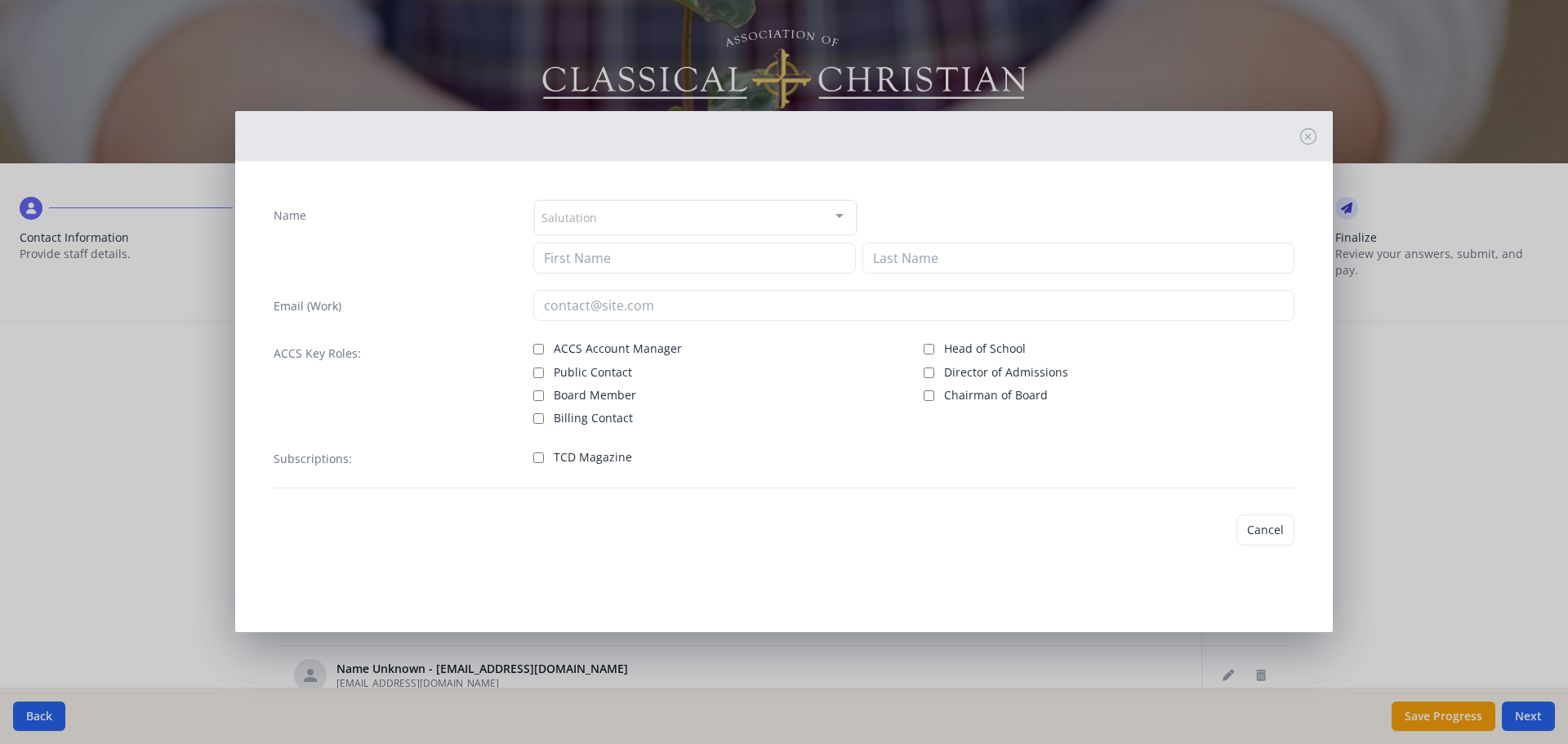
type input "acarpenter@prov-cs.net"
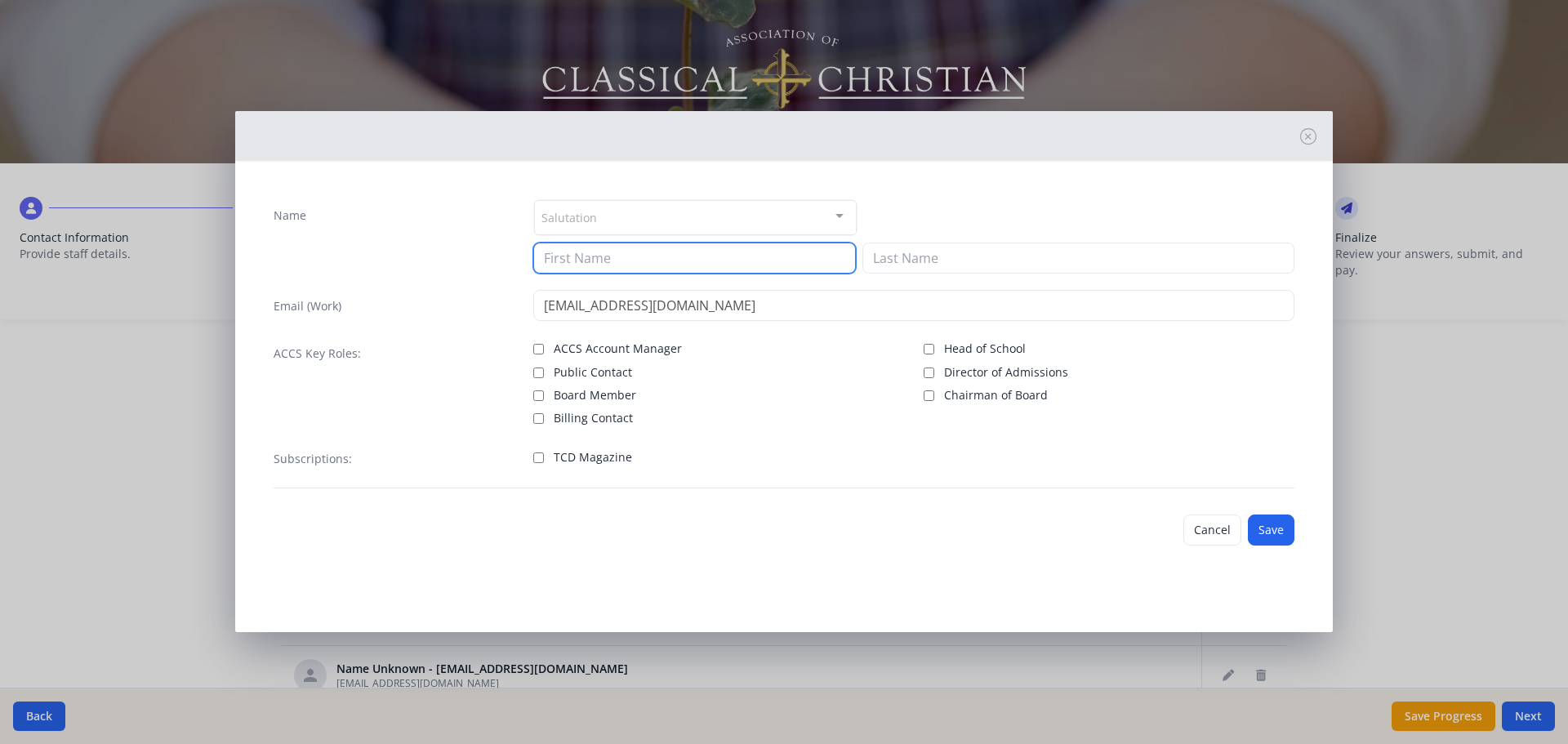
click at [670, 251] on input at bounding box center [694, 258] width 322 height 31
type input "Ali"
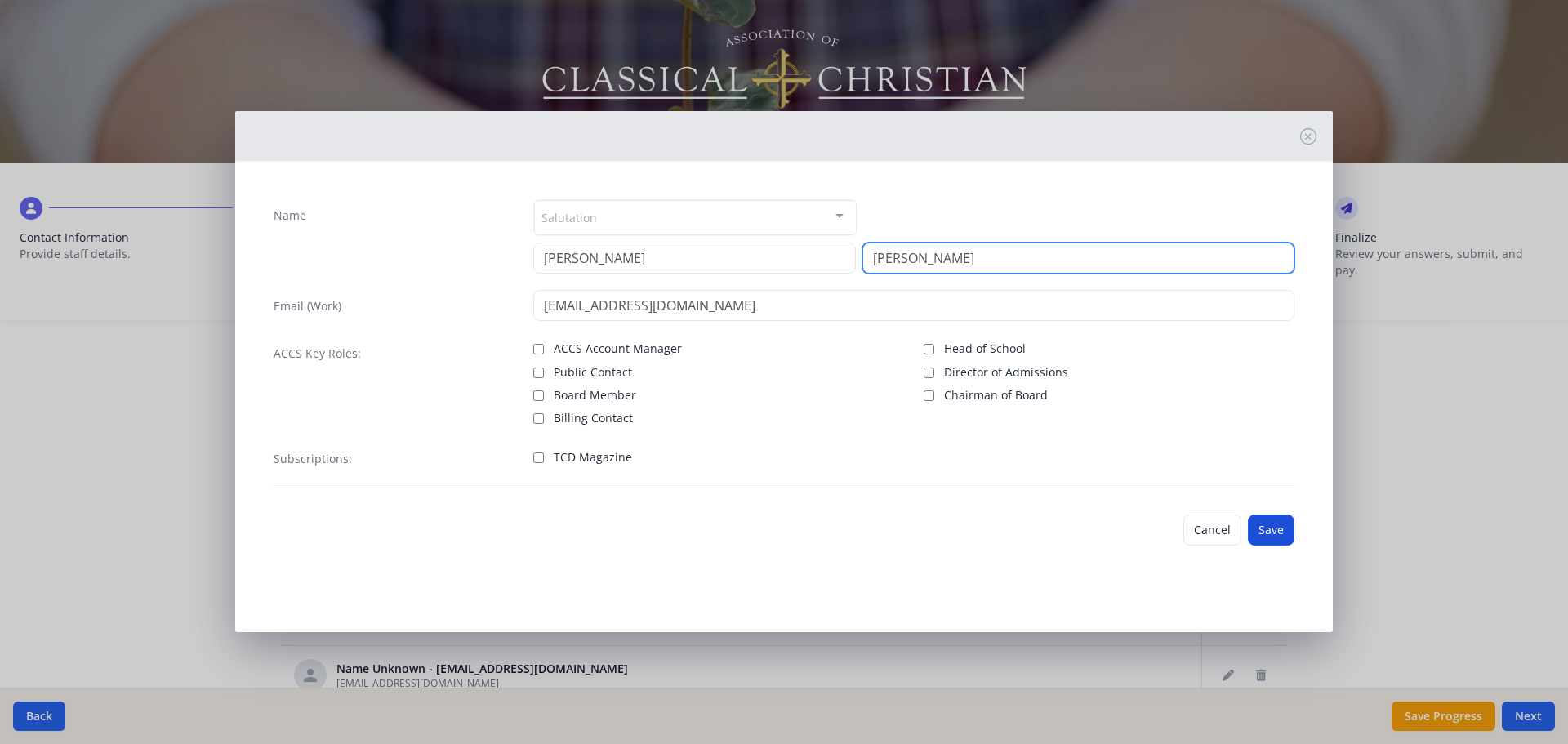
type input "Carpenter"
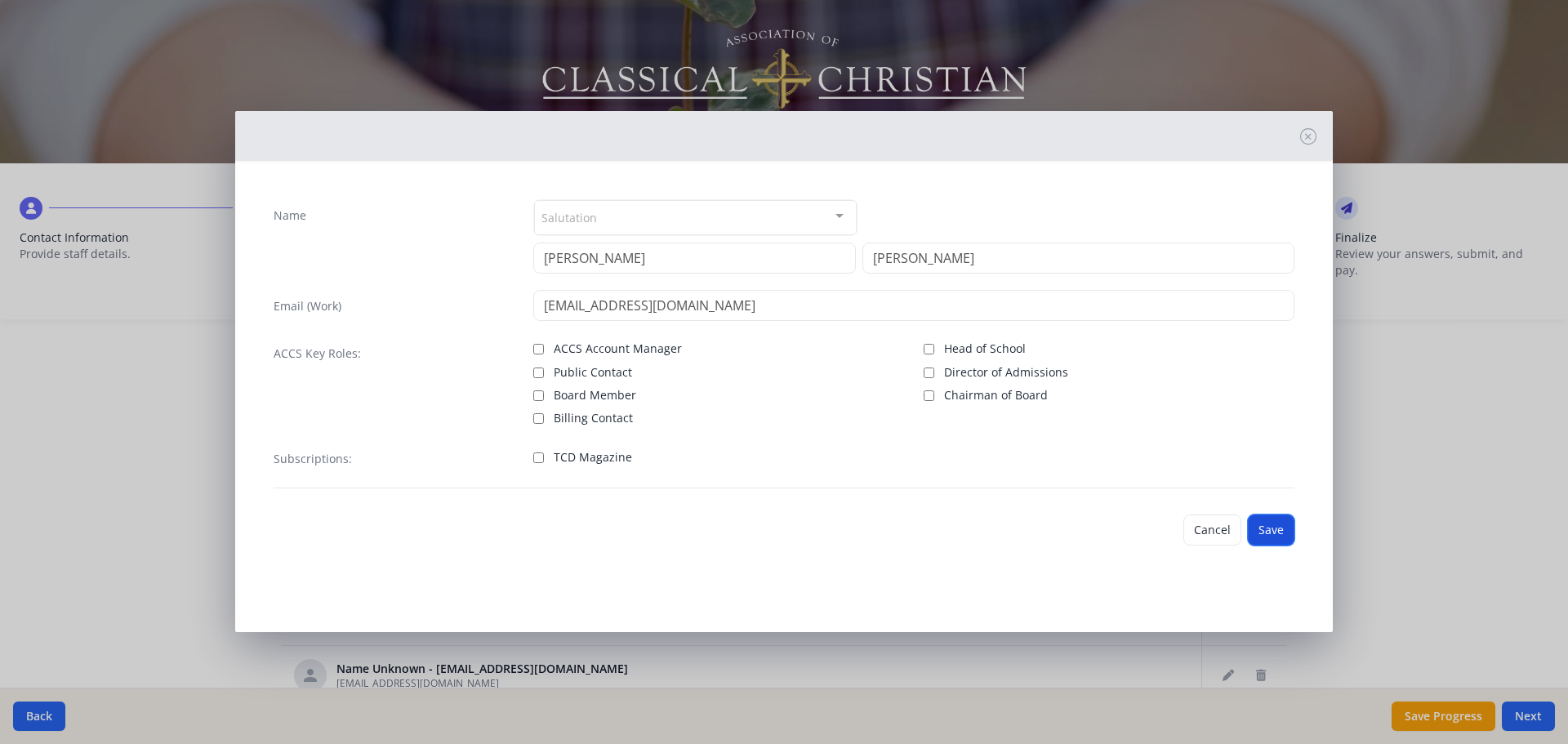
click at [1260, 533] on button "Save" at bounding box center [1270, 530] width 46 height 31
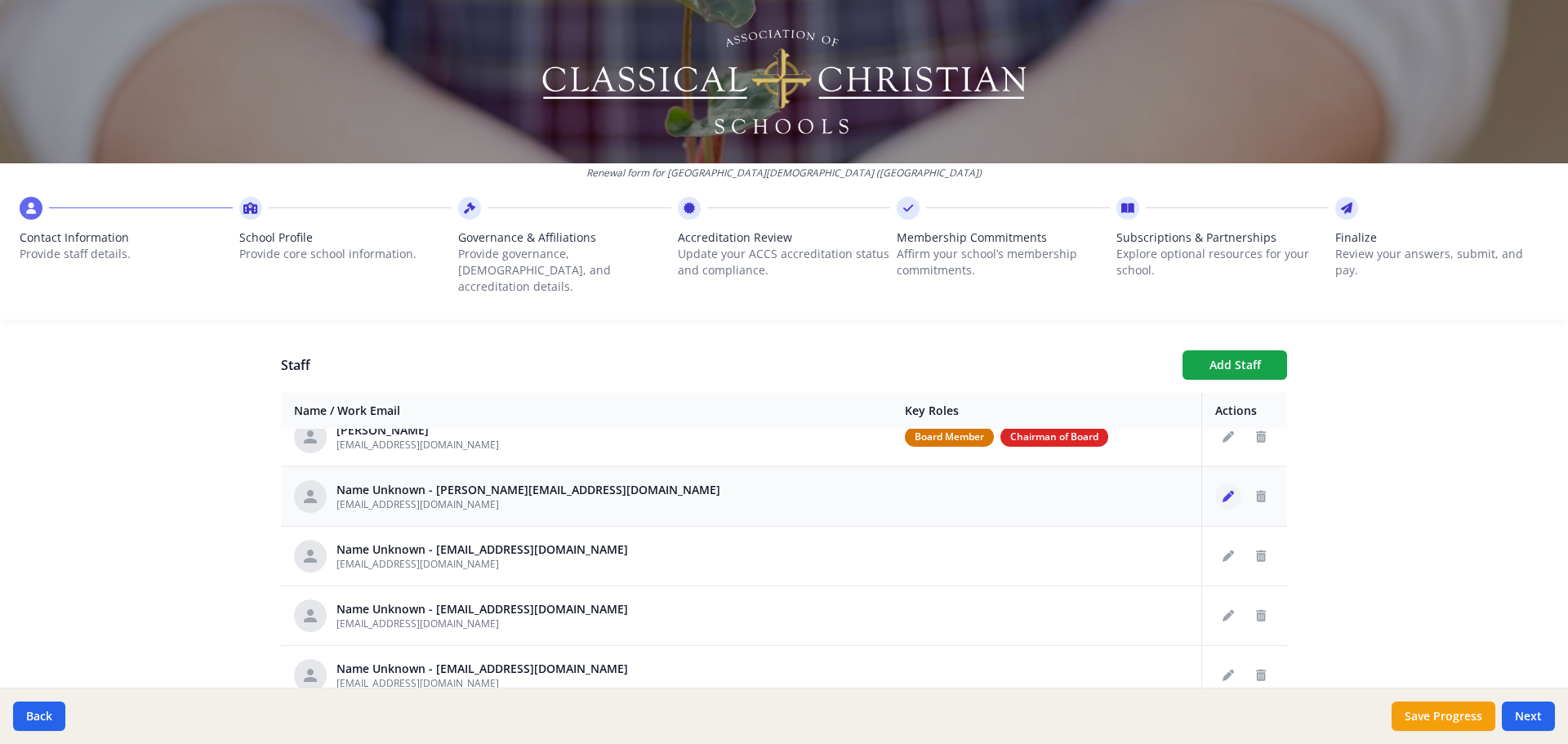
click at [1215, 483] on button "Edit staff" at bounding box center [1229, 497] width 27 height 27
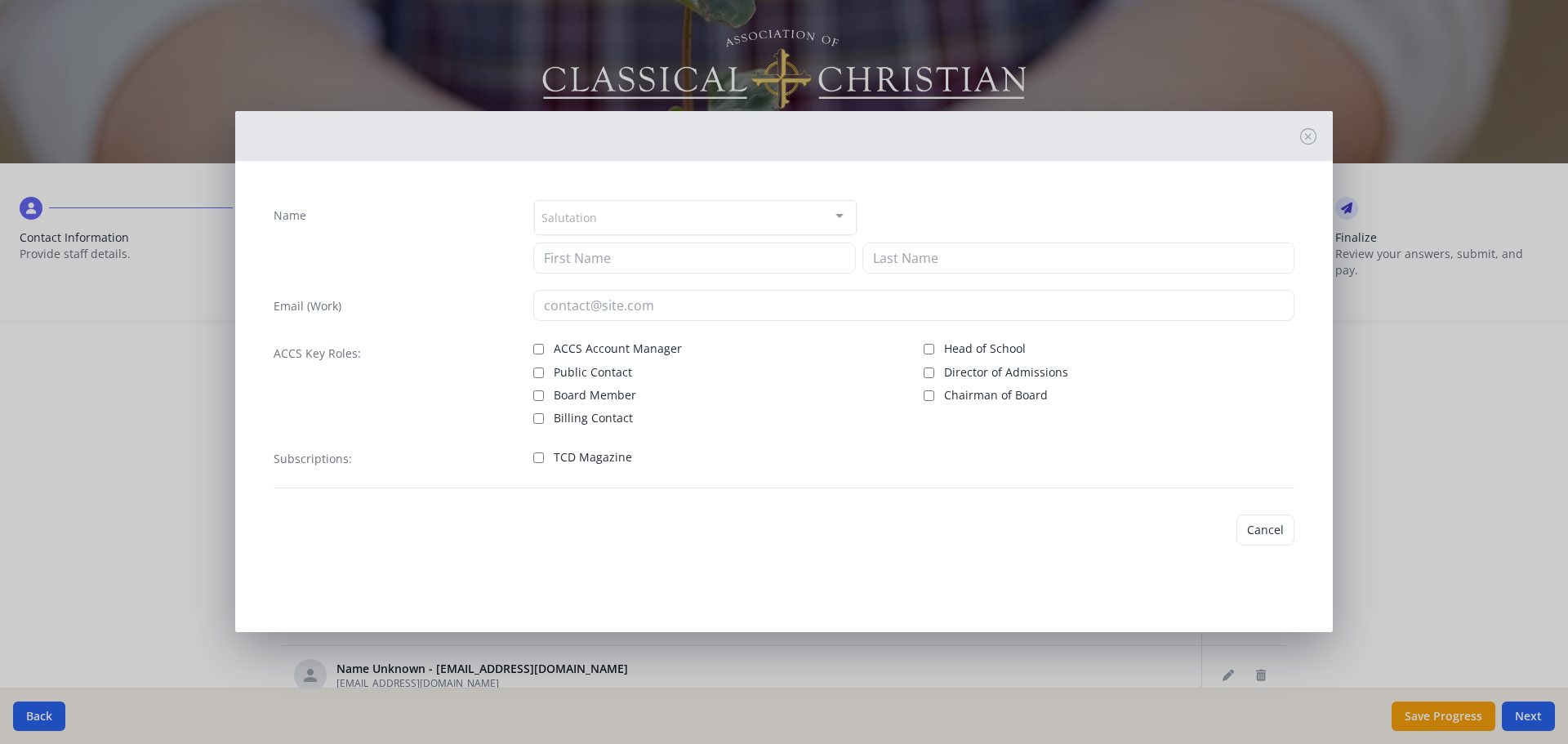
type input "arutland@prov-cs.net"
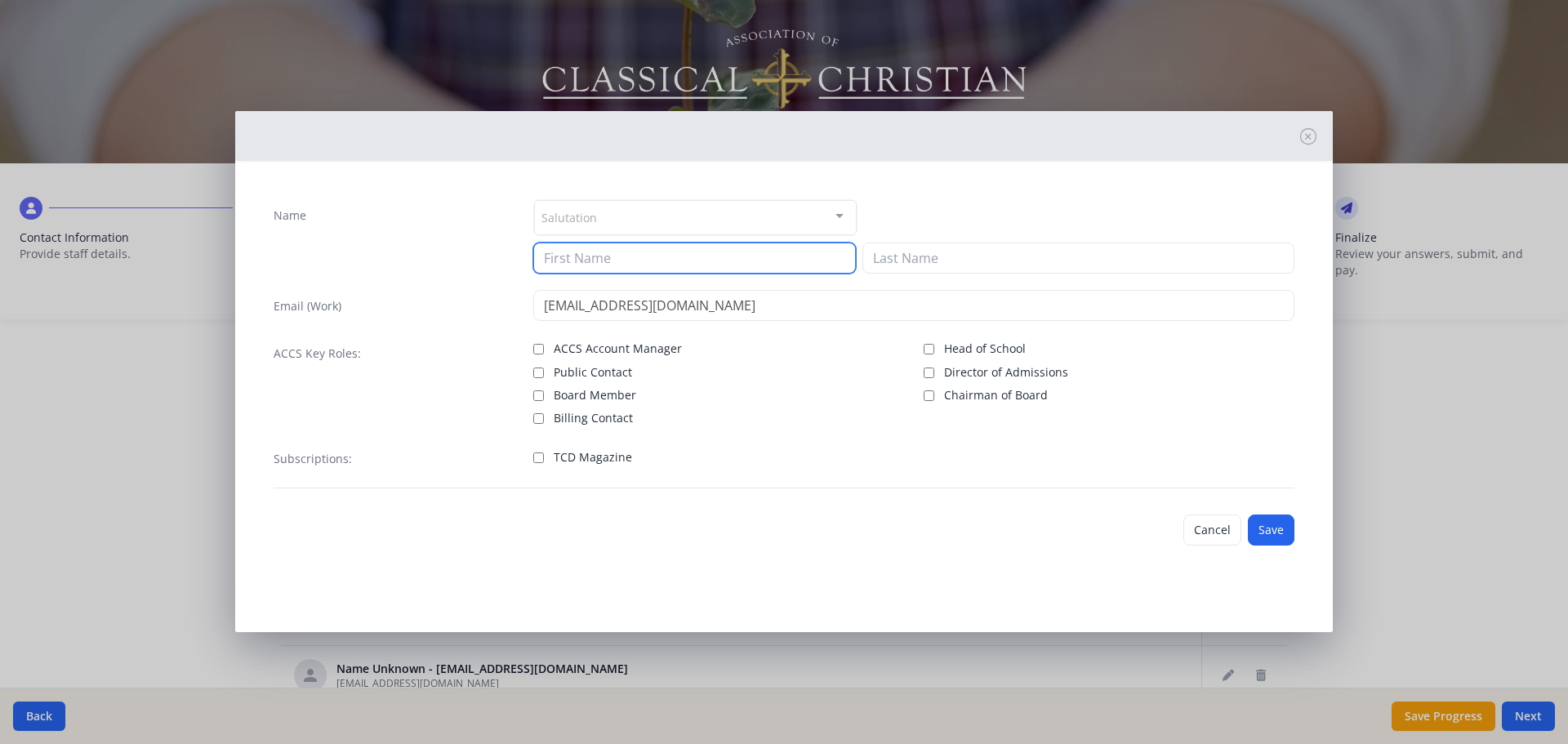
click at [782, 263] on input at bounding box center [694, 258] width 322 height 31
type input "Ashley"
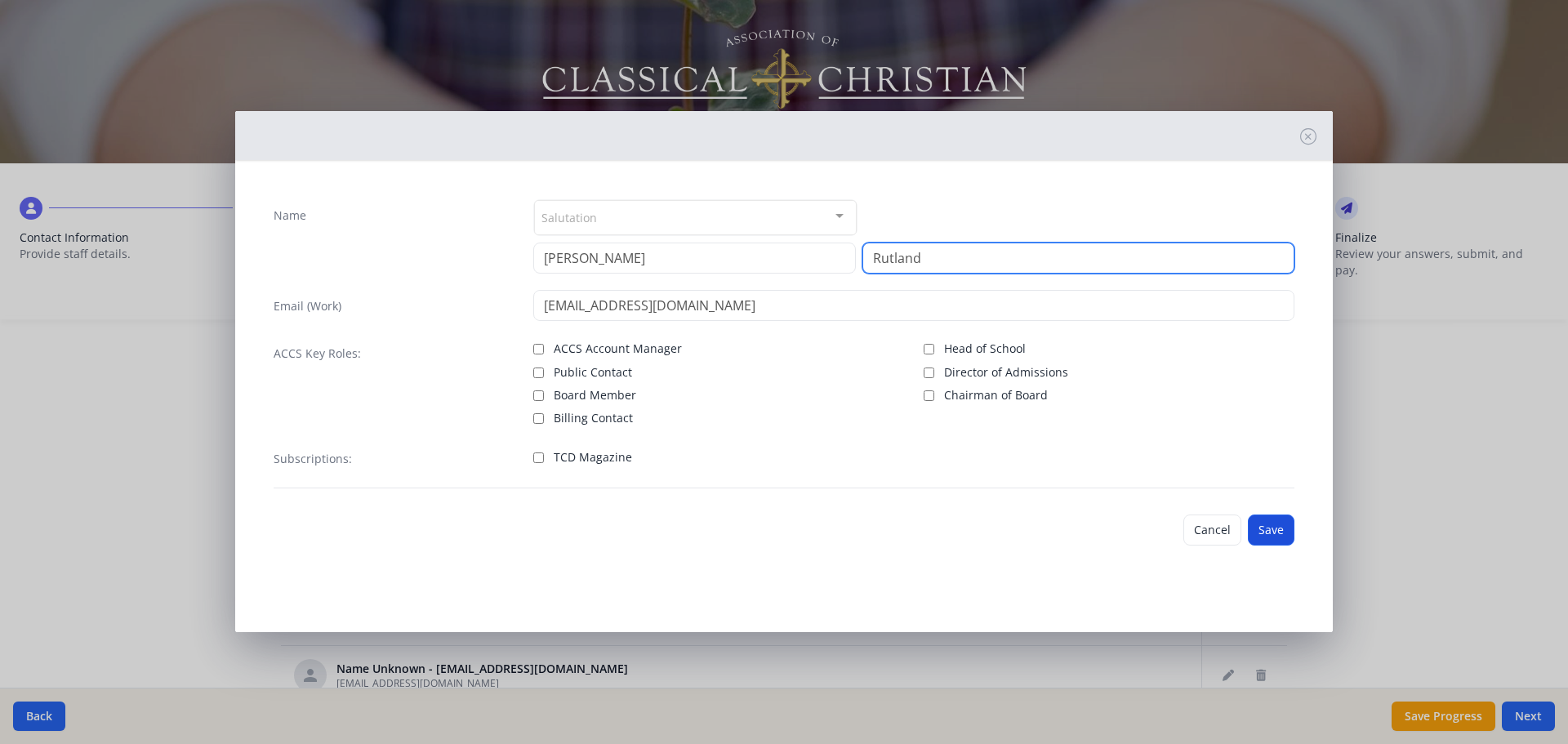
type input "Rutland"
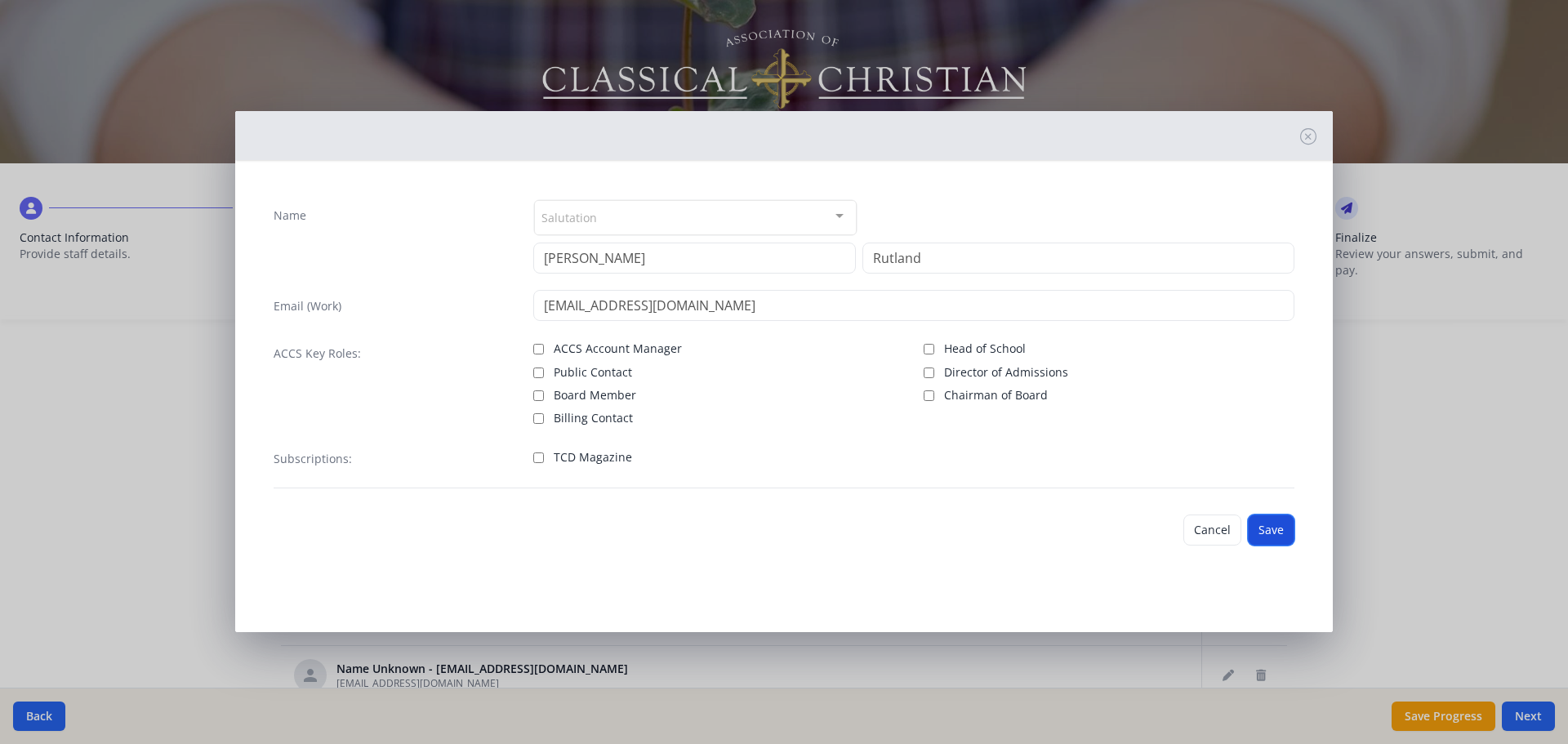
click at [1263, 527] on button "Save" at bounding box center [1270, 530] width 46 height 31
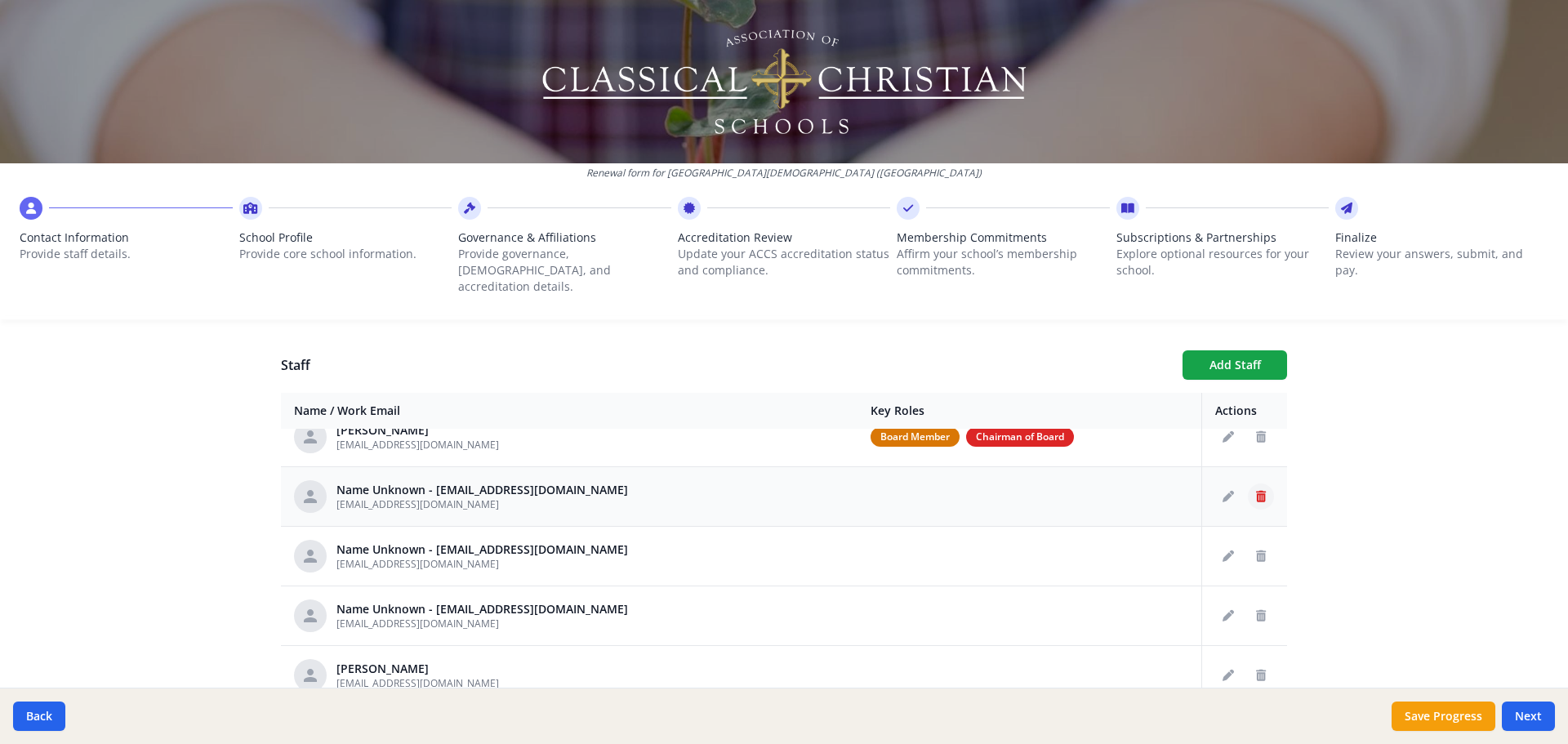
click at [1251, 484] on button "Delete staff" at bounding box center [1261, 497] width 27 height 27
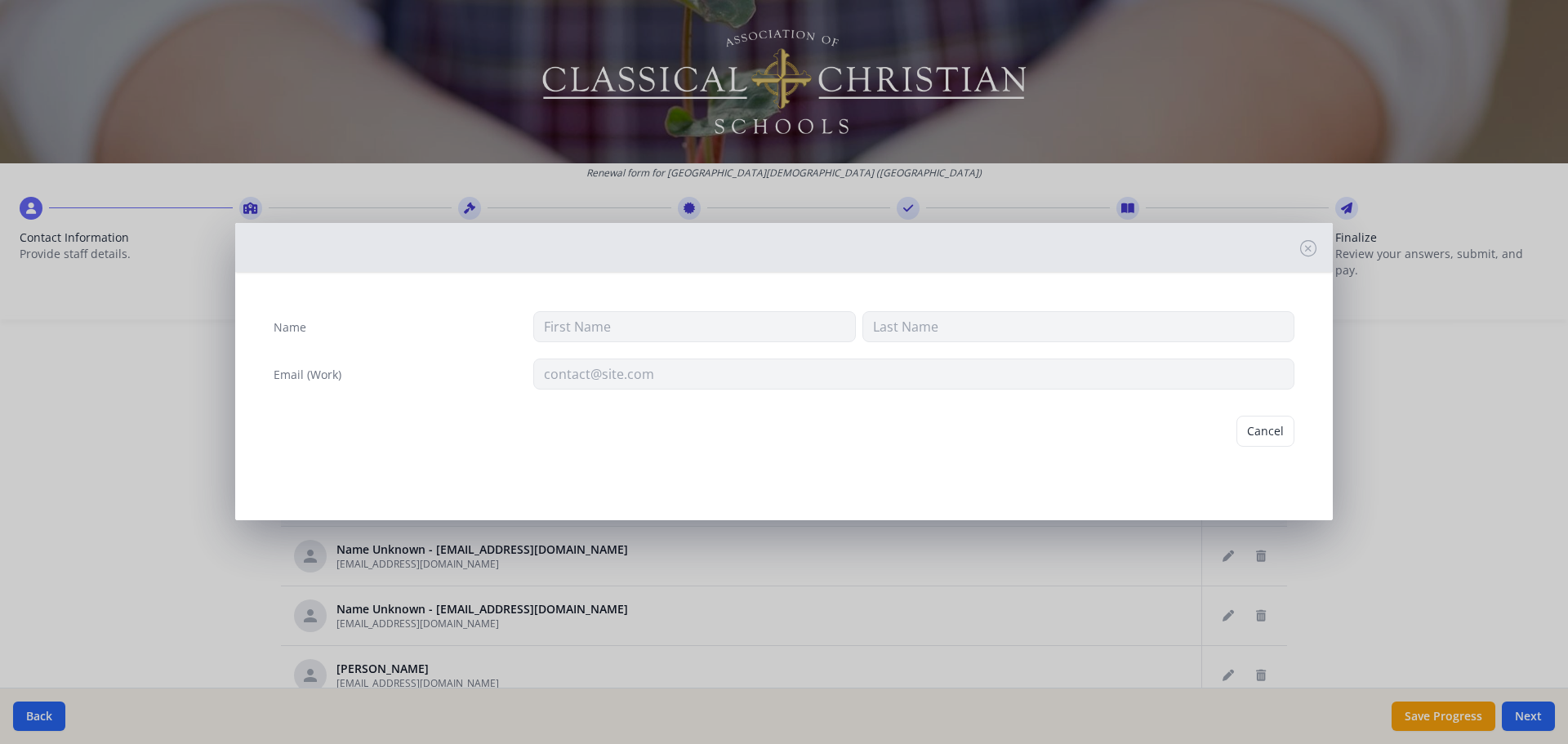
type input "mshipman@prov-cs.net"
click at [1263, 426] on button "Delete" at bounding box center [1266, 430] width 56 height 31
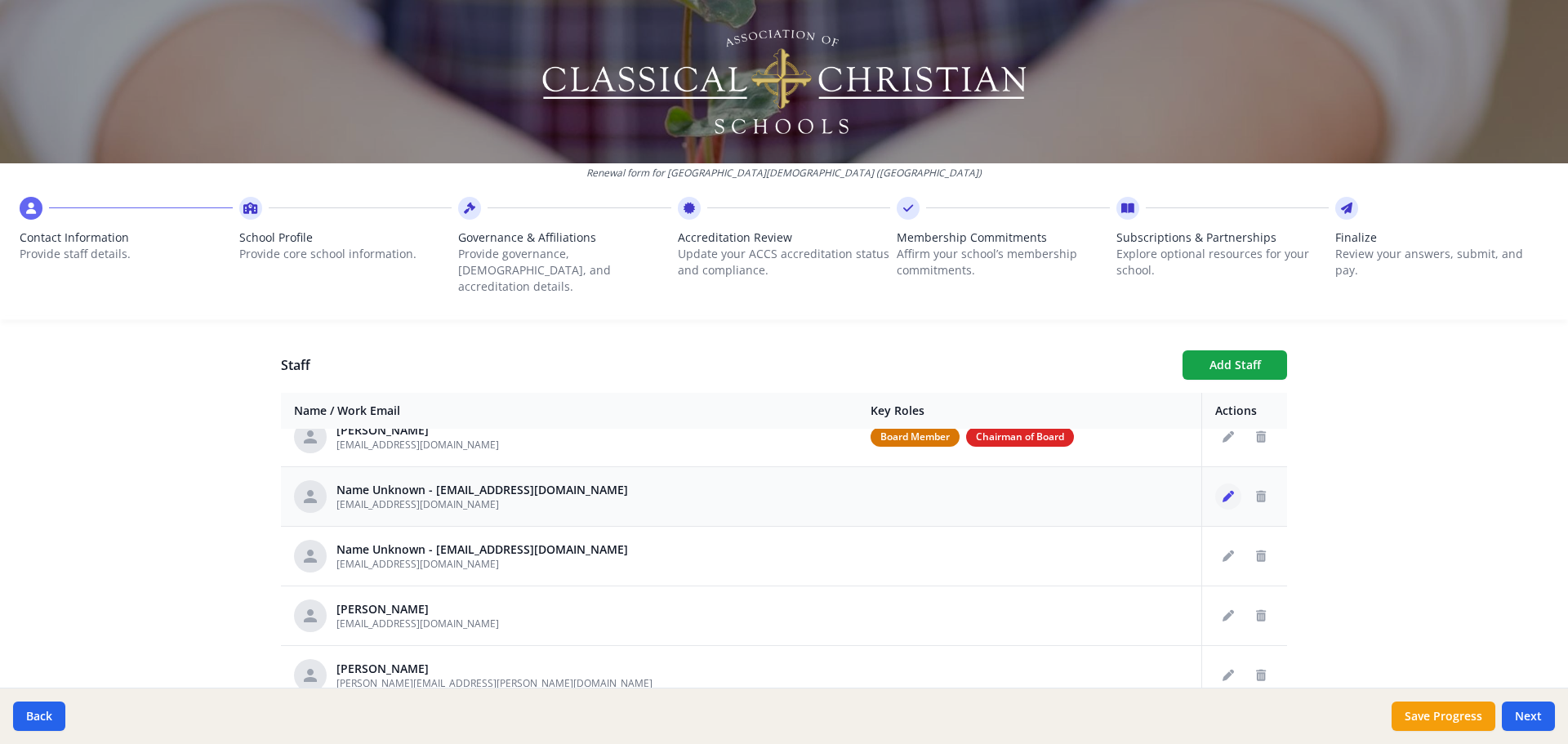
click at [1216, 483] on button "Edit staff" at bounding box center [1229, 497] width 27 height 27
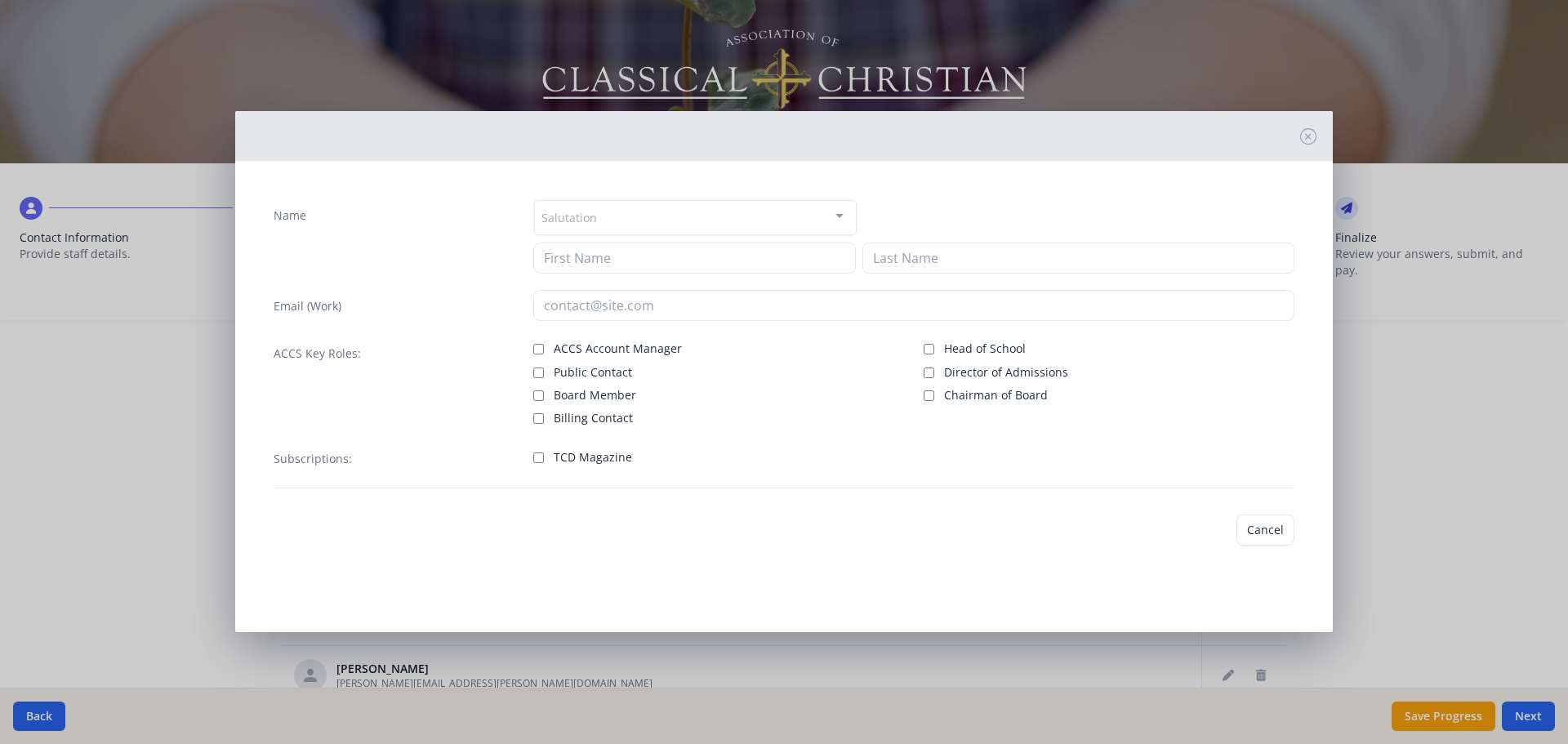
type input "rerickson@prov-cs.net"
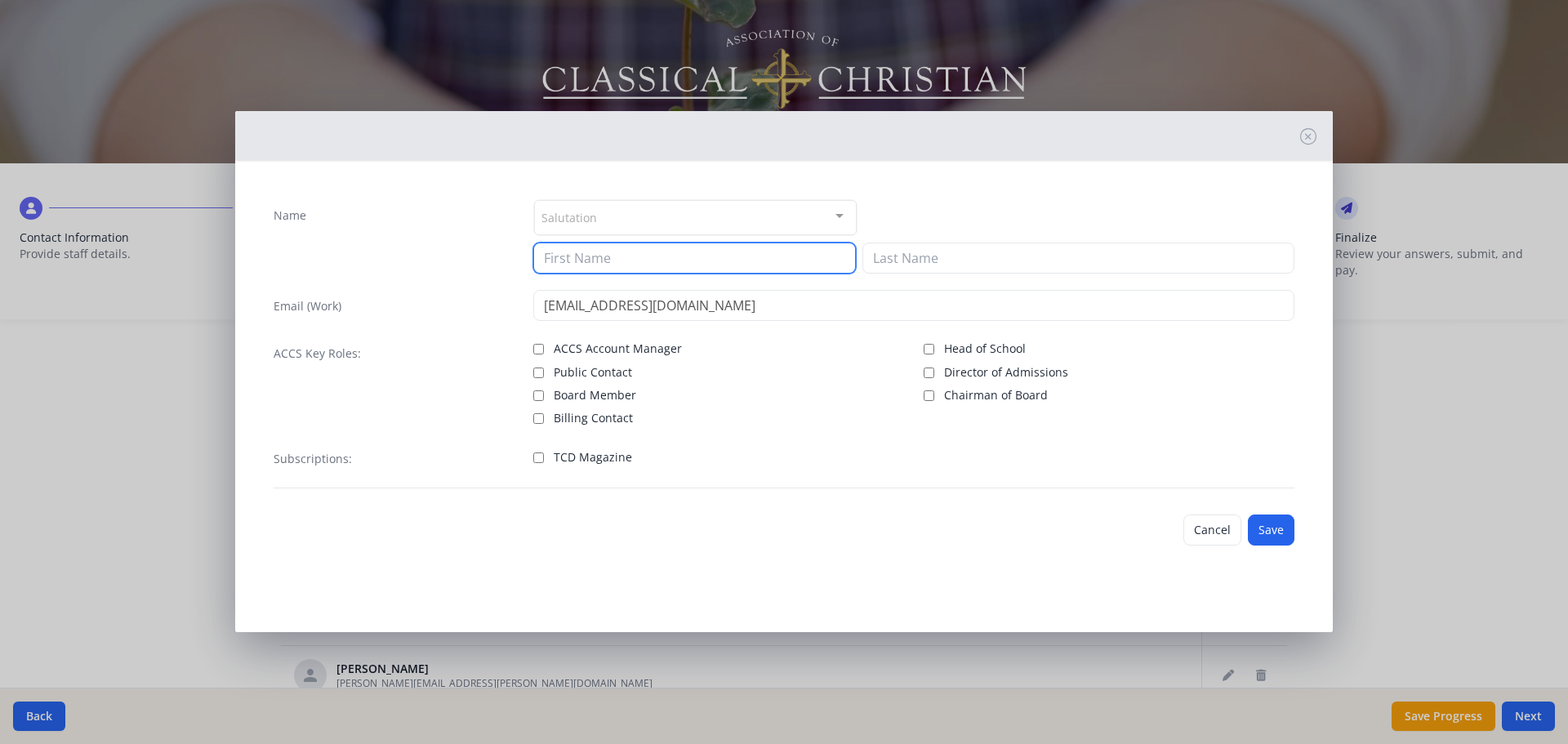
click at [684, 262] on input at bounding box center [694, 258] width 322 height 31
type input "Rebekah"
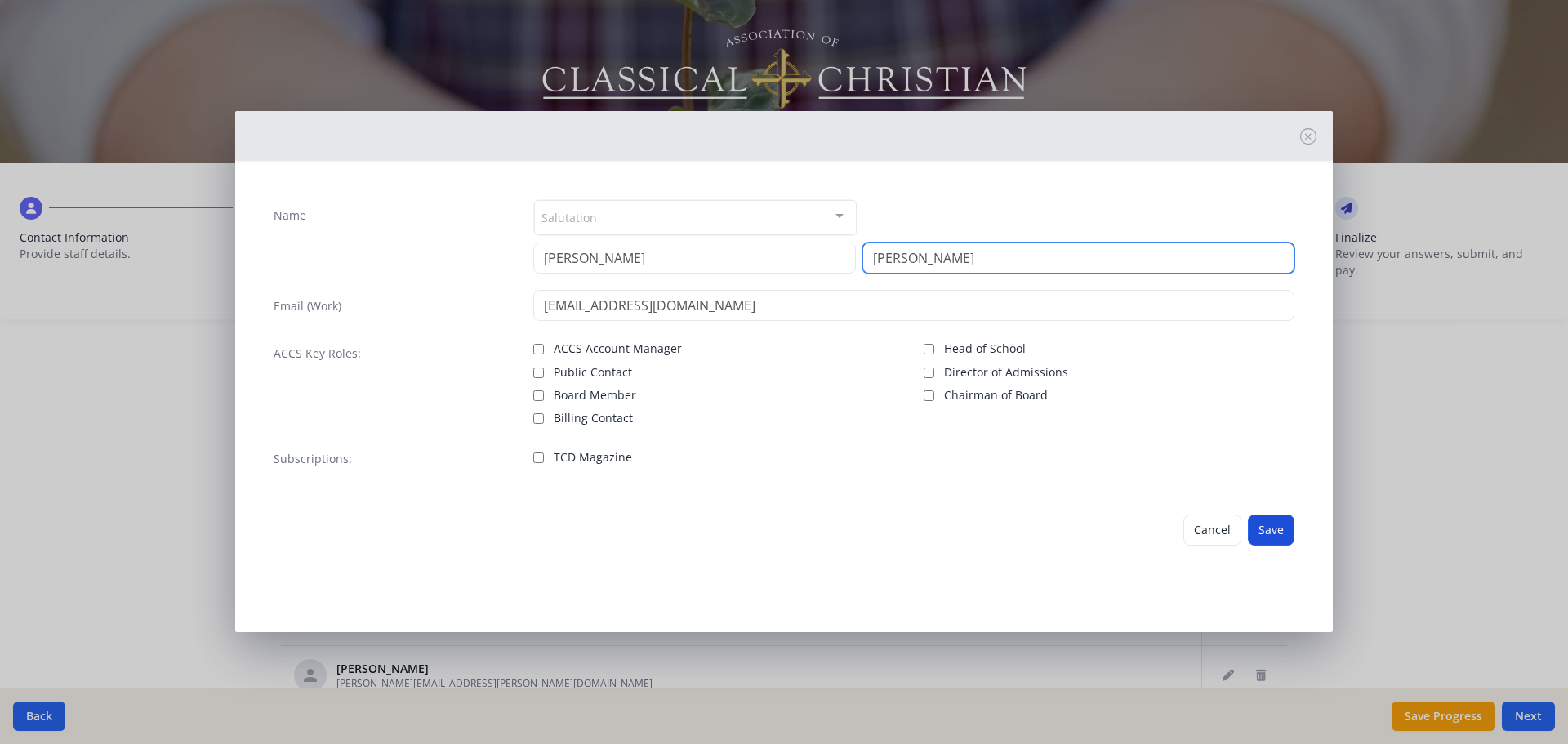
type input "Erickson"
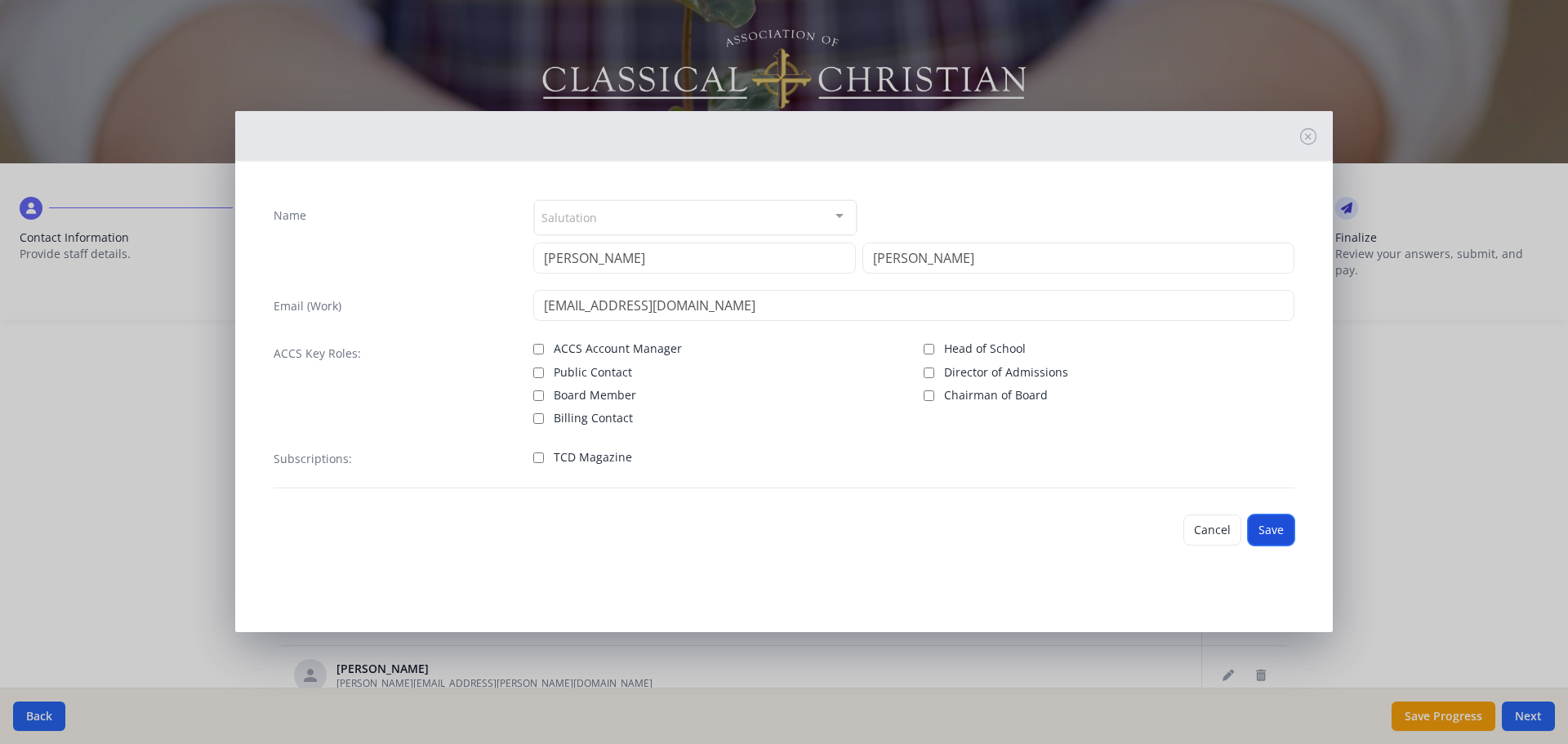
click at [1276, 527] on button "Save" at bounding box center [1270, 530] width 46 height 31
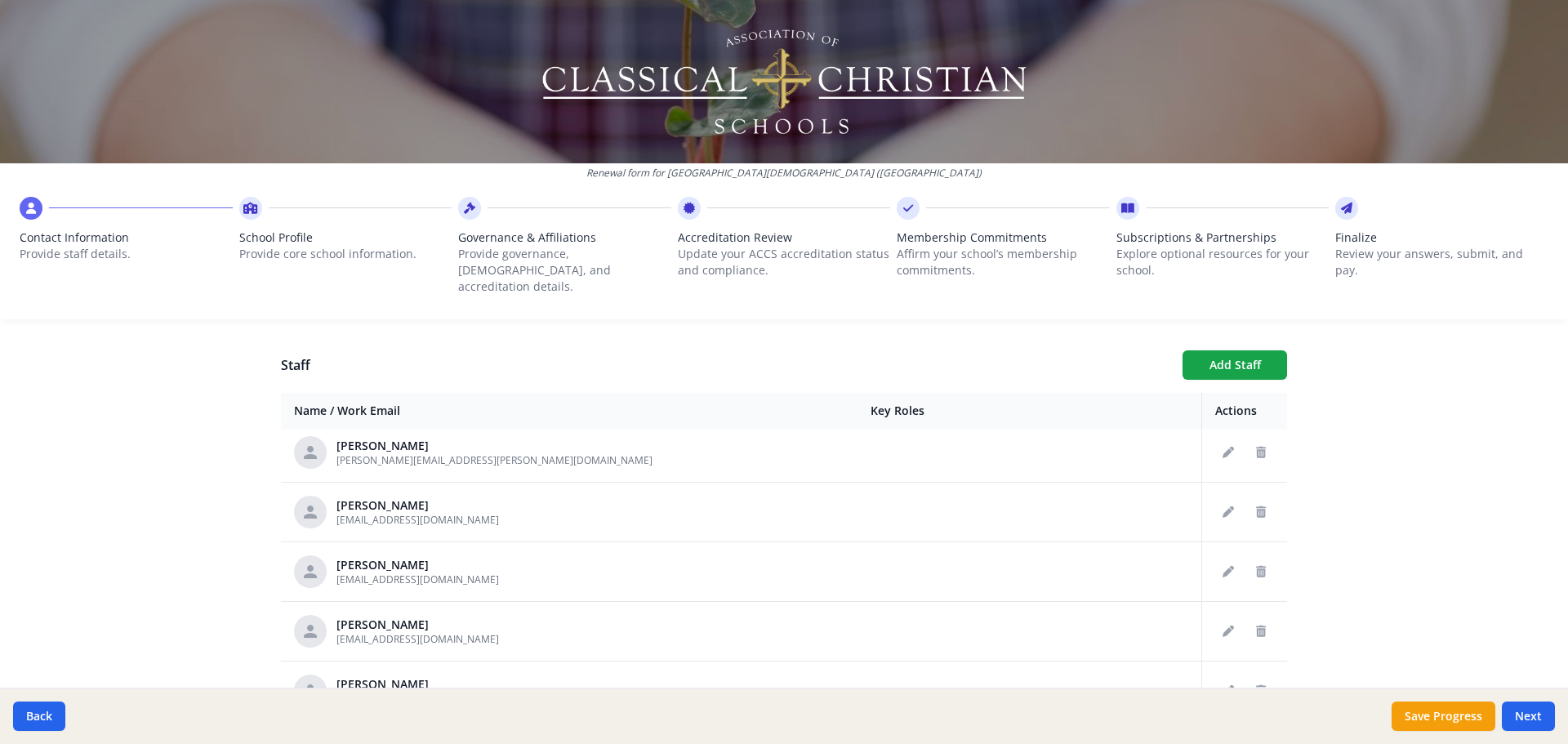
scroll to position [0, 0]
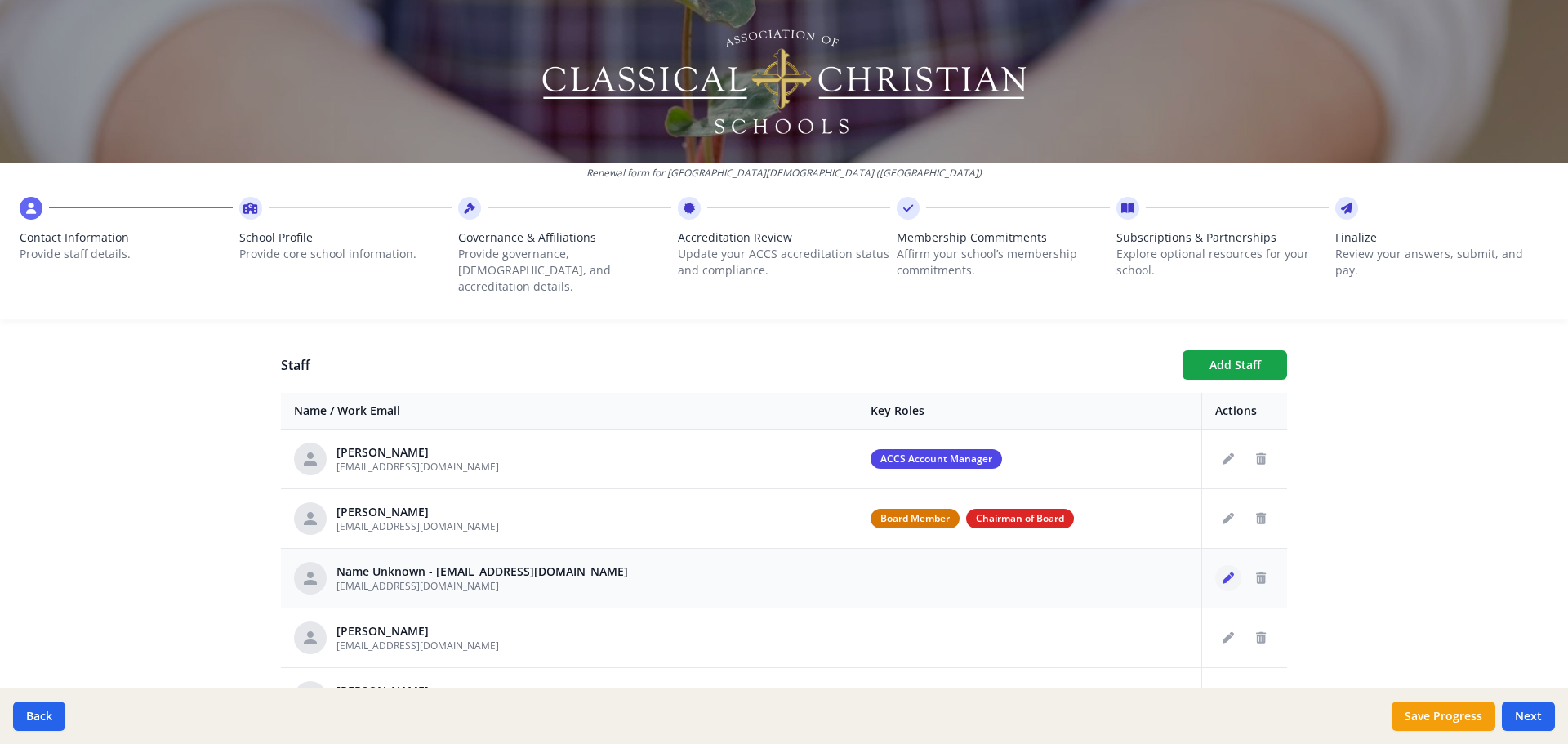
click at [1215, 565] on button "Edit staff" at bounding box center [1229, 578] width 27 height 27
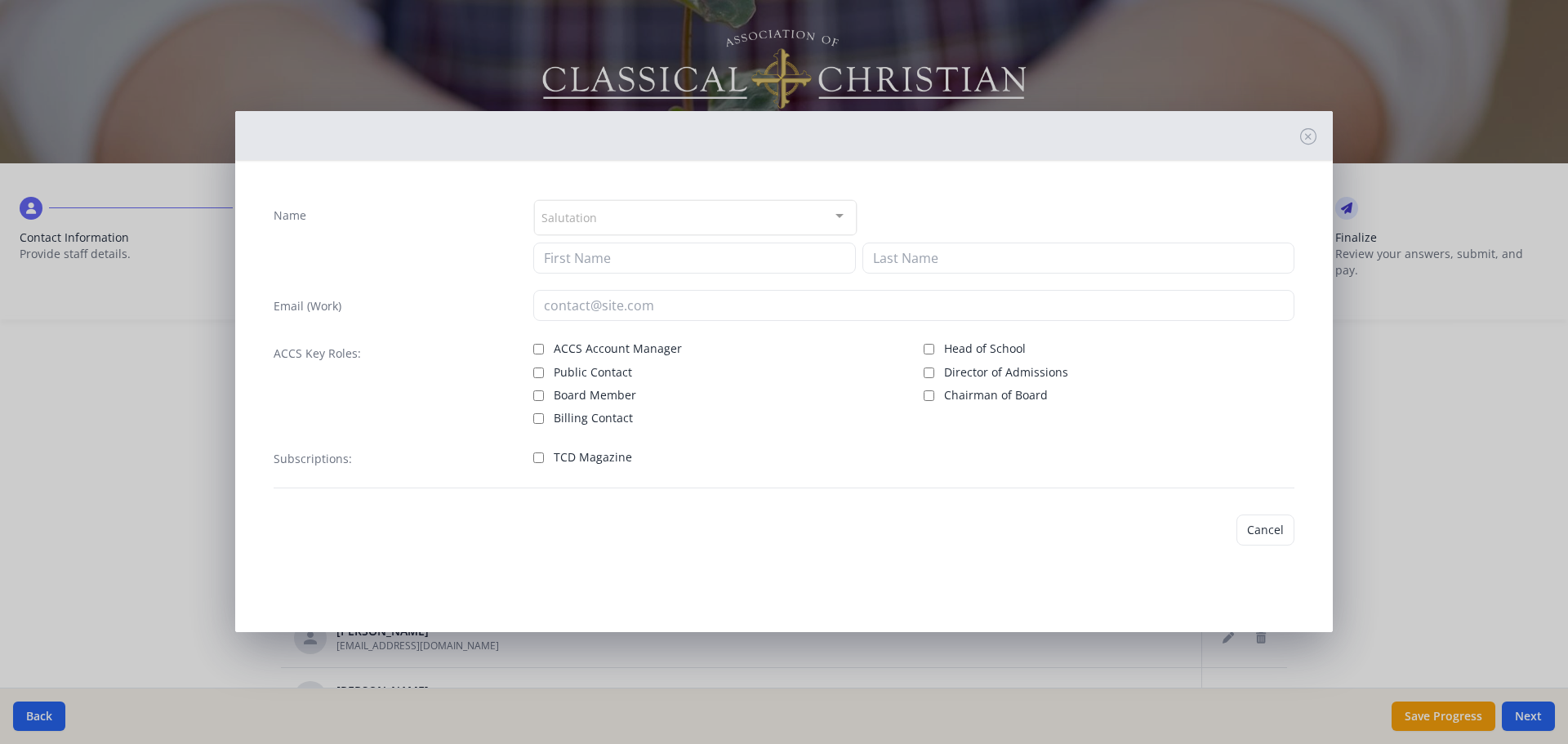
type input "jsmurray@prov-cs.net"
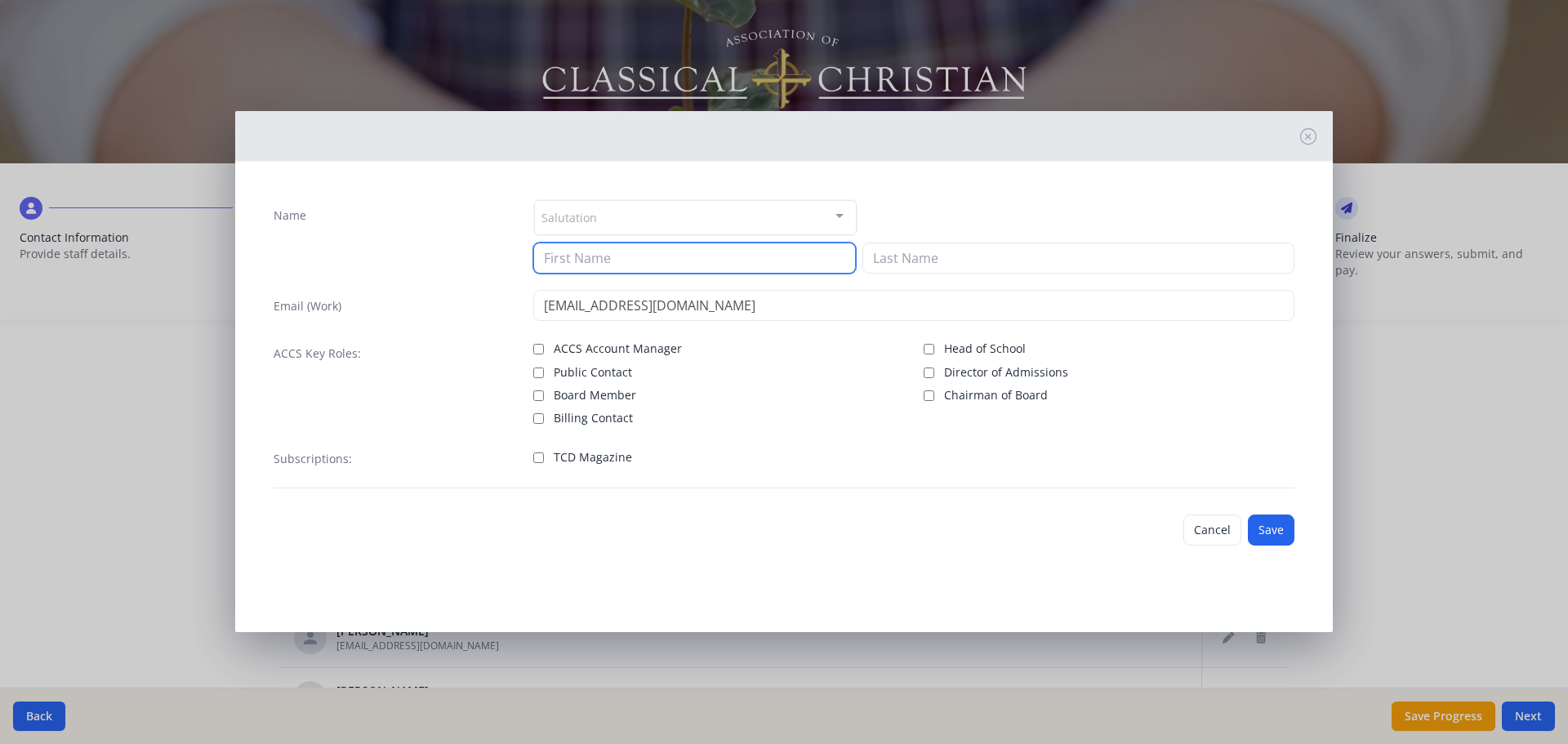
click at [713, 262] on input at bounding box center [694, 258] width 322 height 31
type input "Jan"
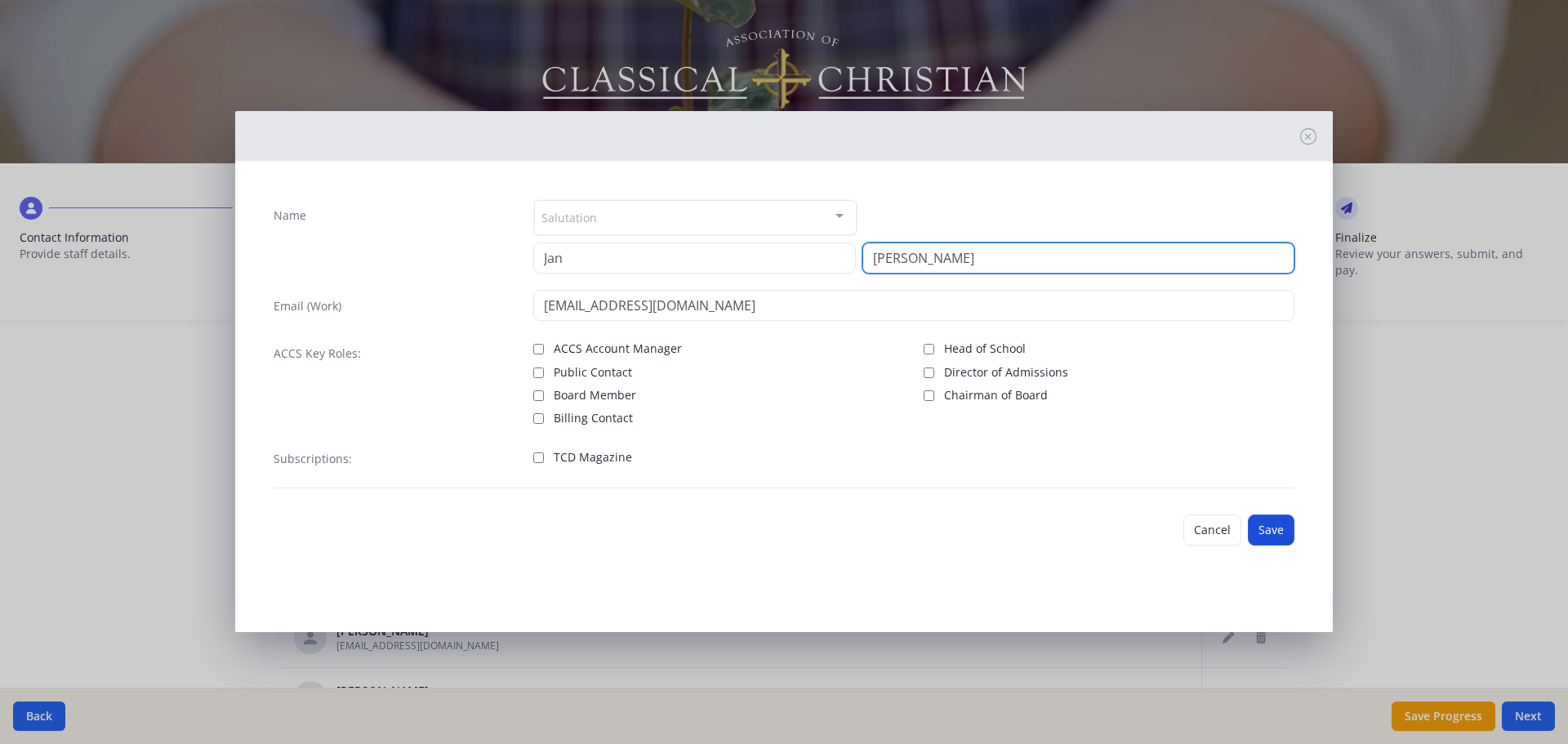
type input "Murray"
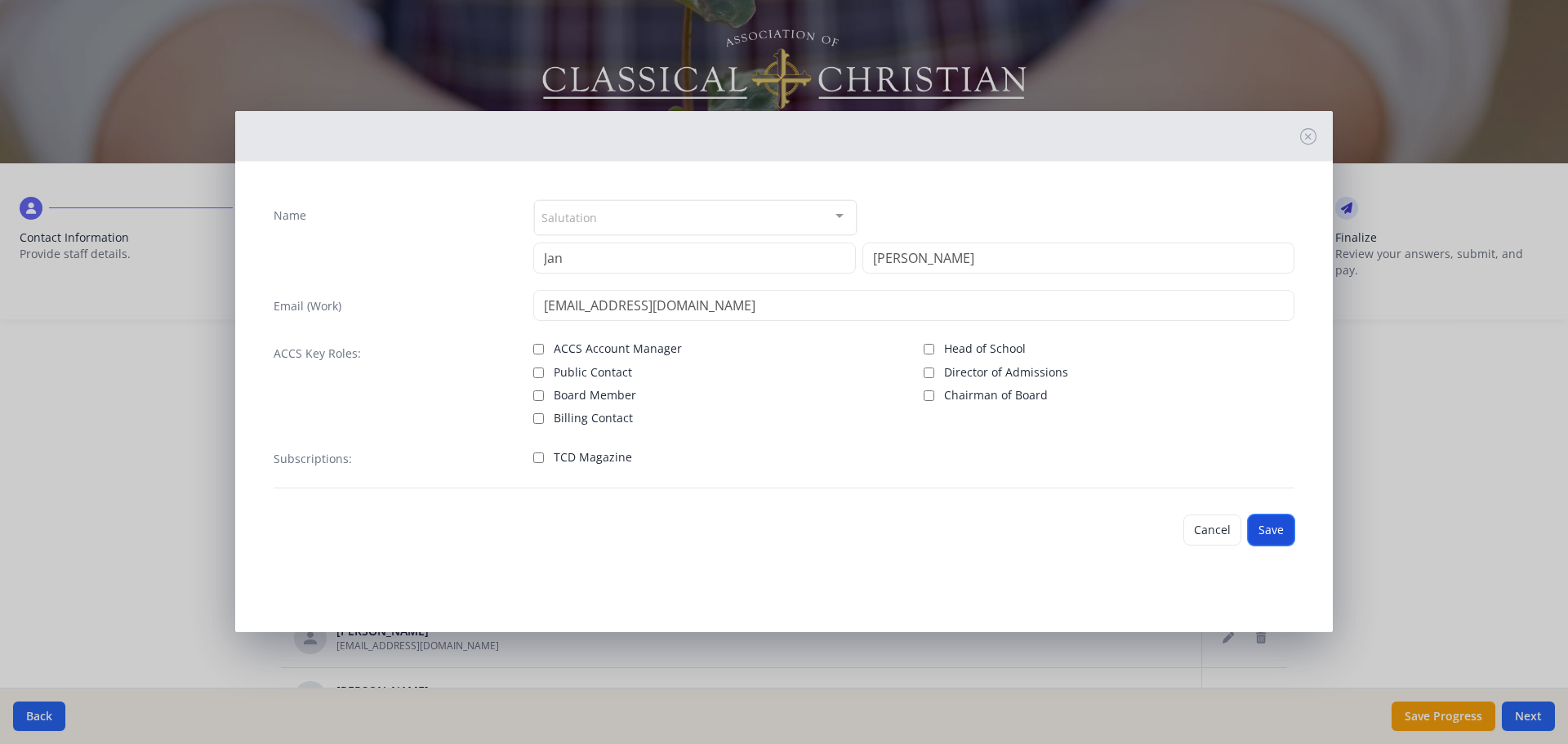
click at [1269, 524] on button "Save" at bounding box center [1270, 530] width 46 height 31
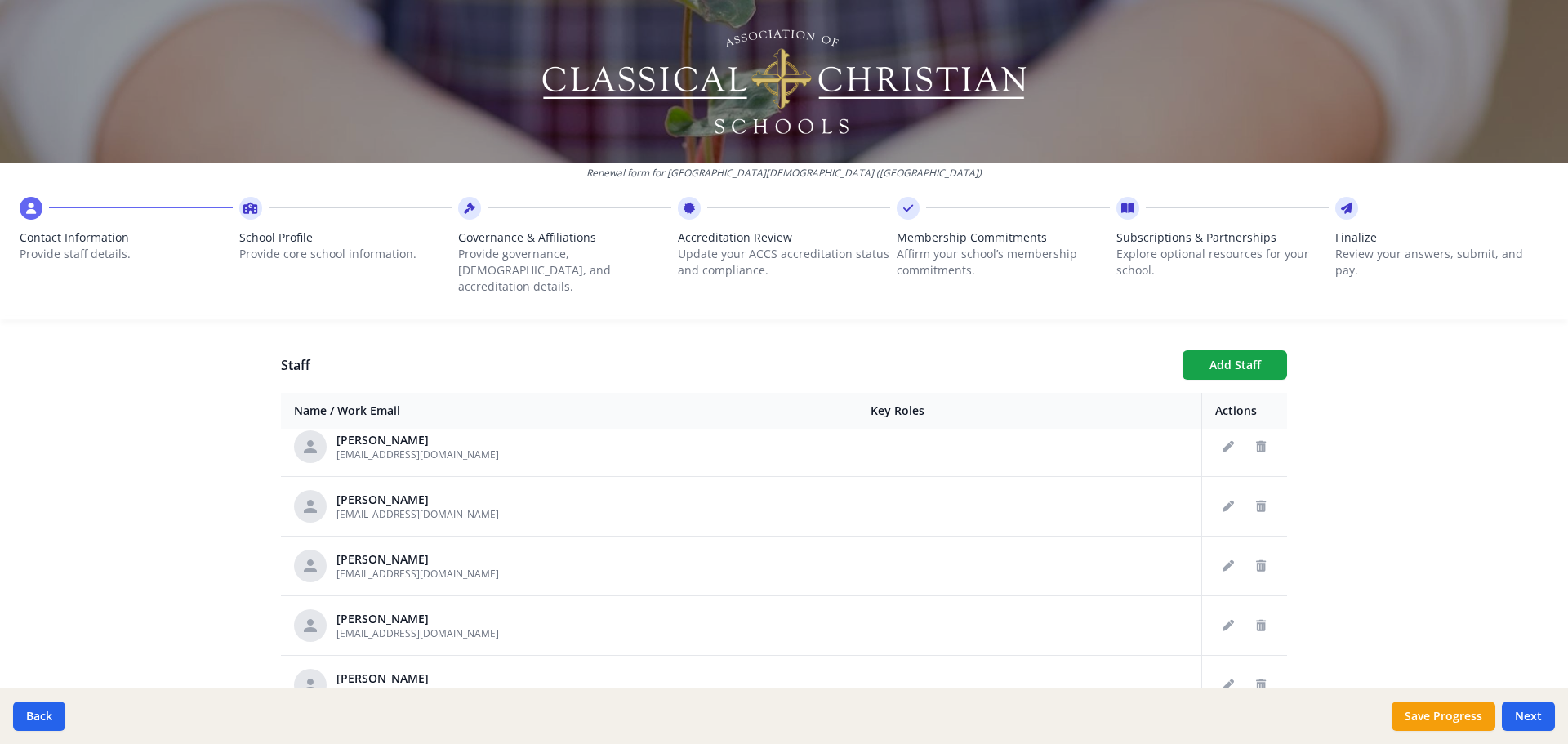
scroll to position [408, 0]
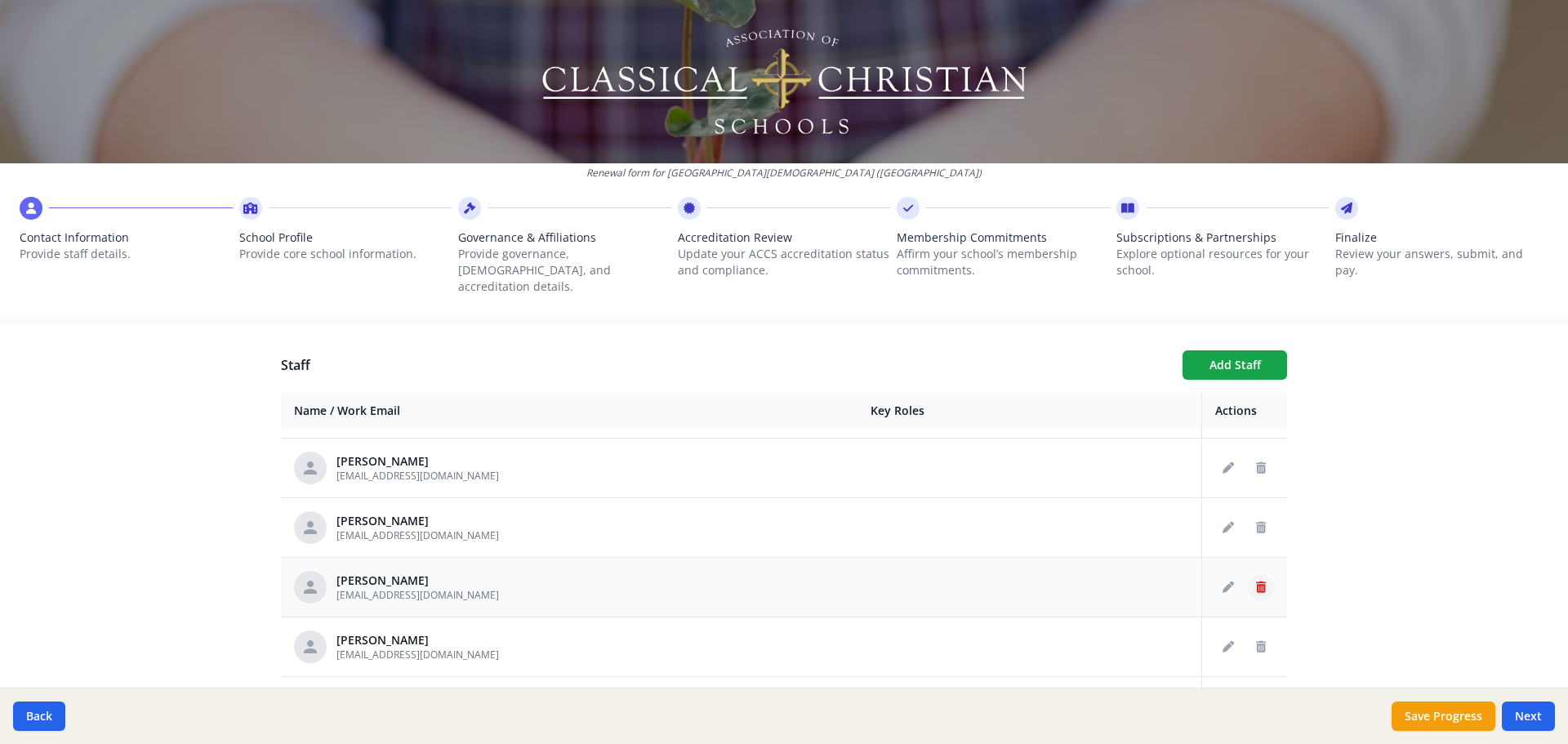
click at [1256, 581] on icon "Delete staff" at bounding box center [1261, 587] width 9 height 11
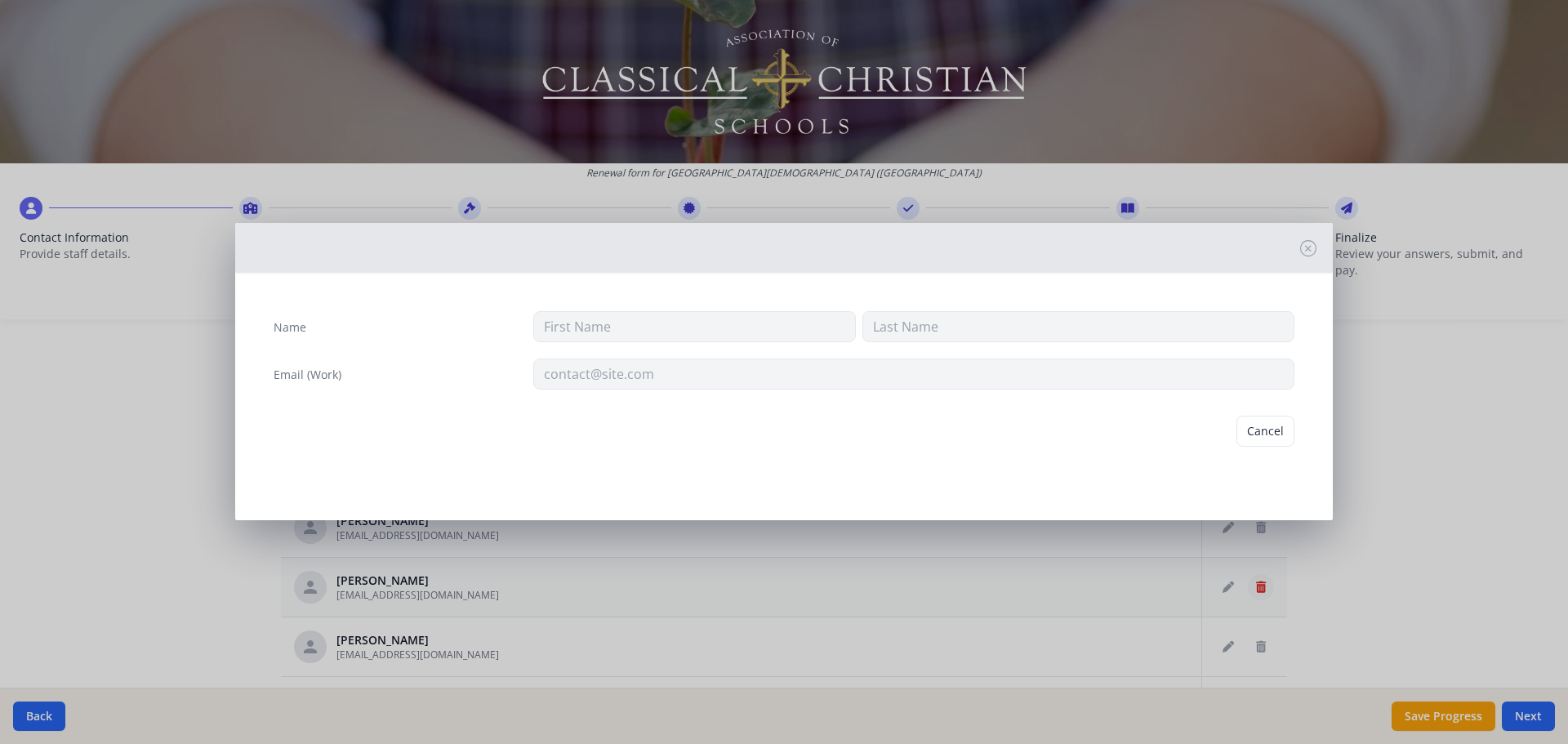
type input "Shera"
type input "Cooley"
type input "scooley@prov-cs.net"
click at [1274, 432] on button "Delete" at bounding box center [1266, 430] width 56 height 31
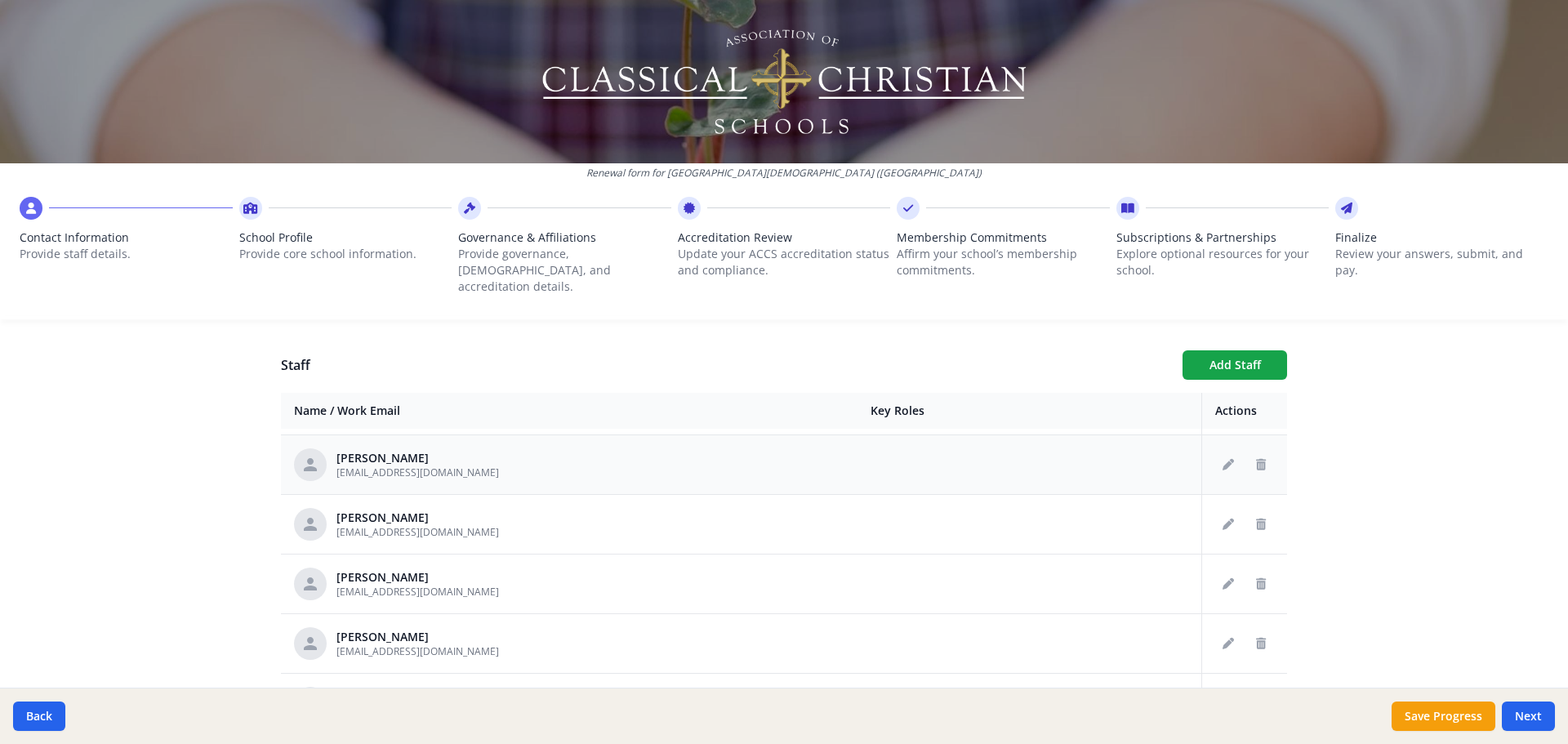
scroll to position [490, 0]
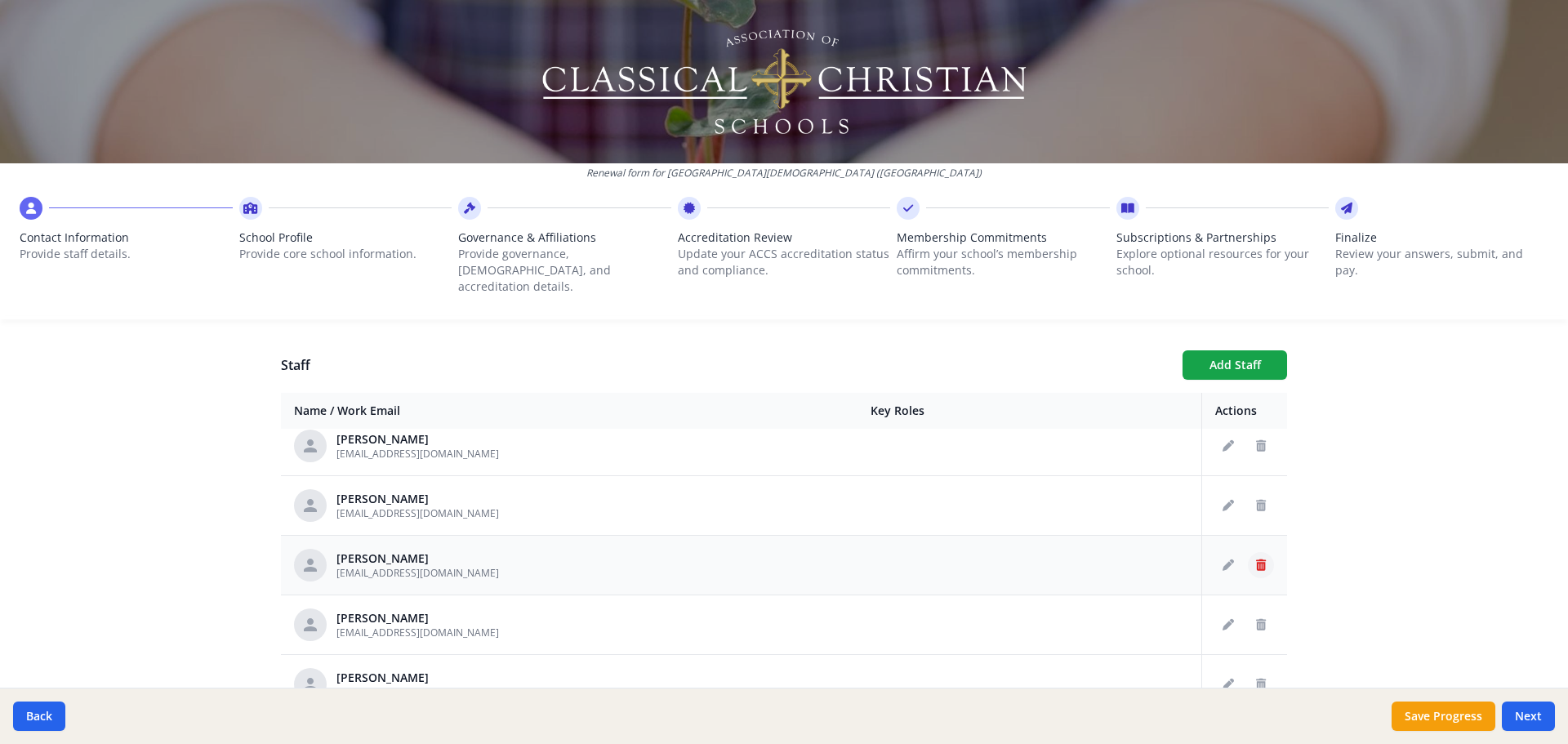
click at [1256, 559] on icon "Delete staff" at bounding box center [1261, 565] width 9 height 11
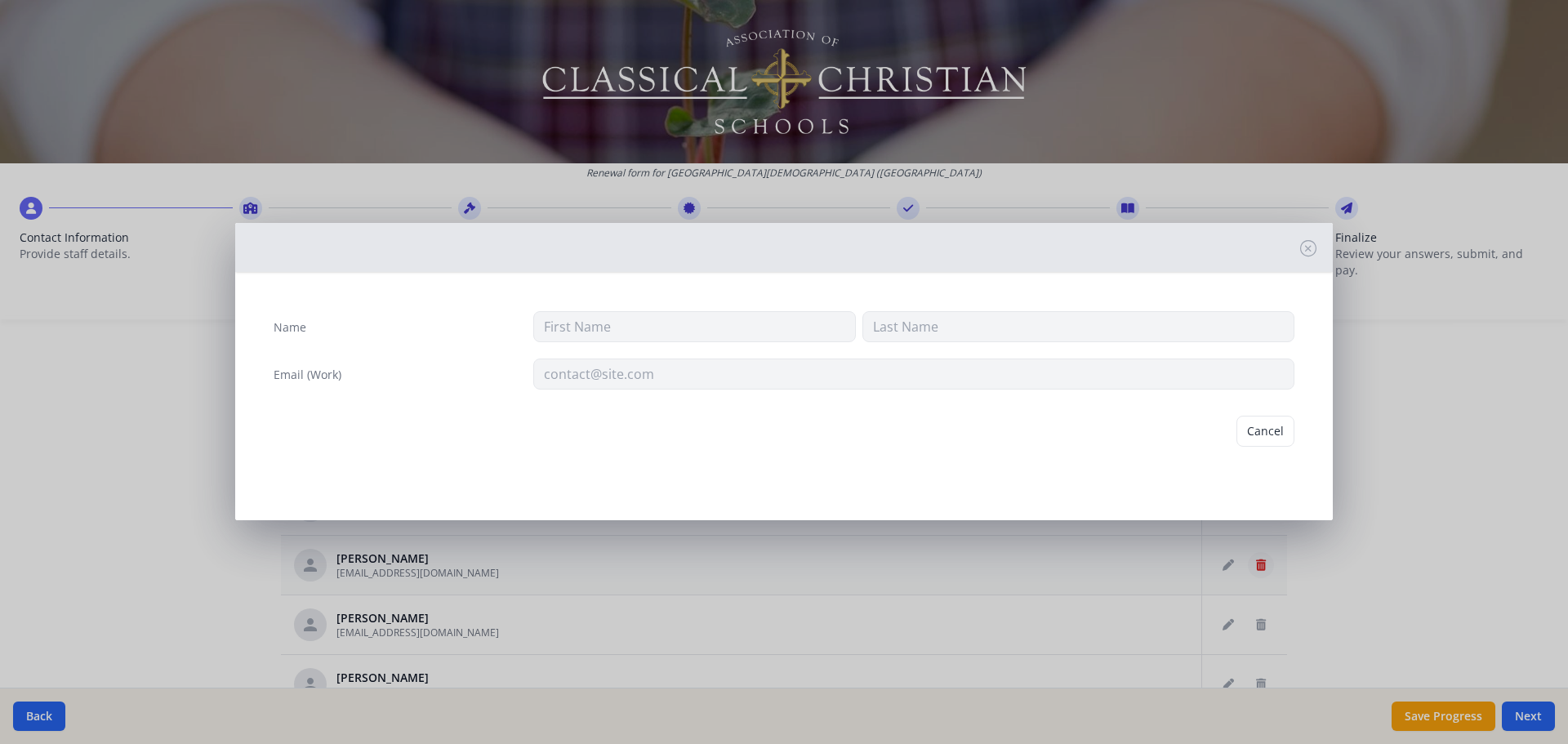
type input "Claire"
type input "Crockett"
type input "cwiggins@prov-cs.net"
click at [1254, 436] on button "Delete" at bounding box center [1266, 430] width 56 height 31
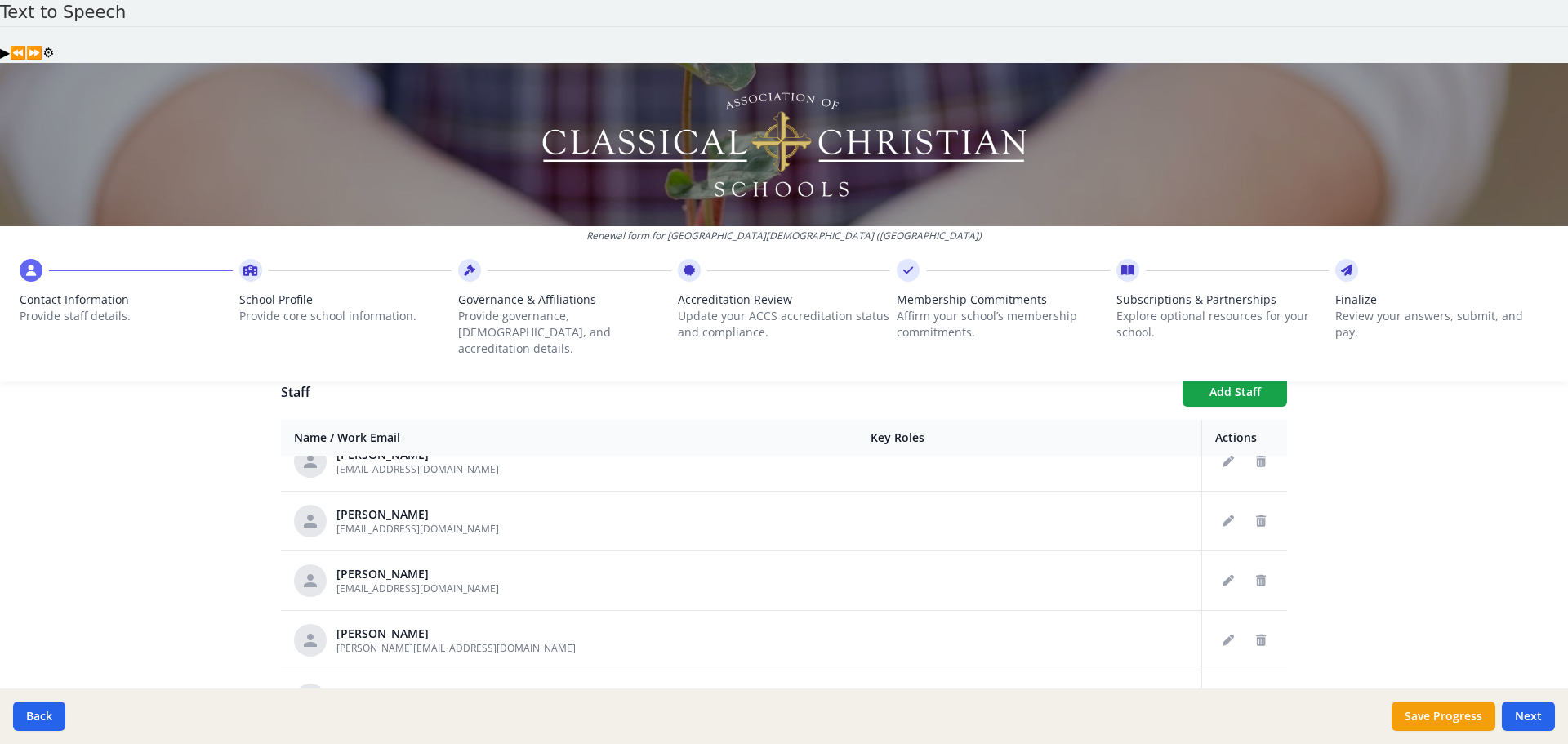
scroll to position [572, 0]
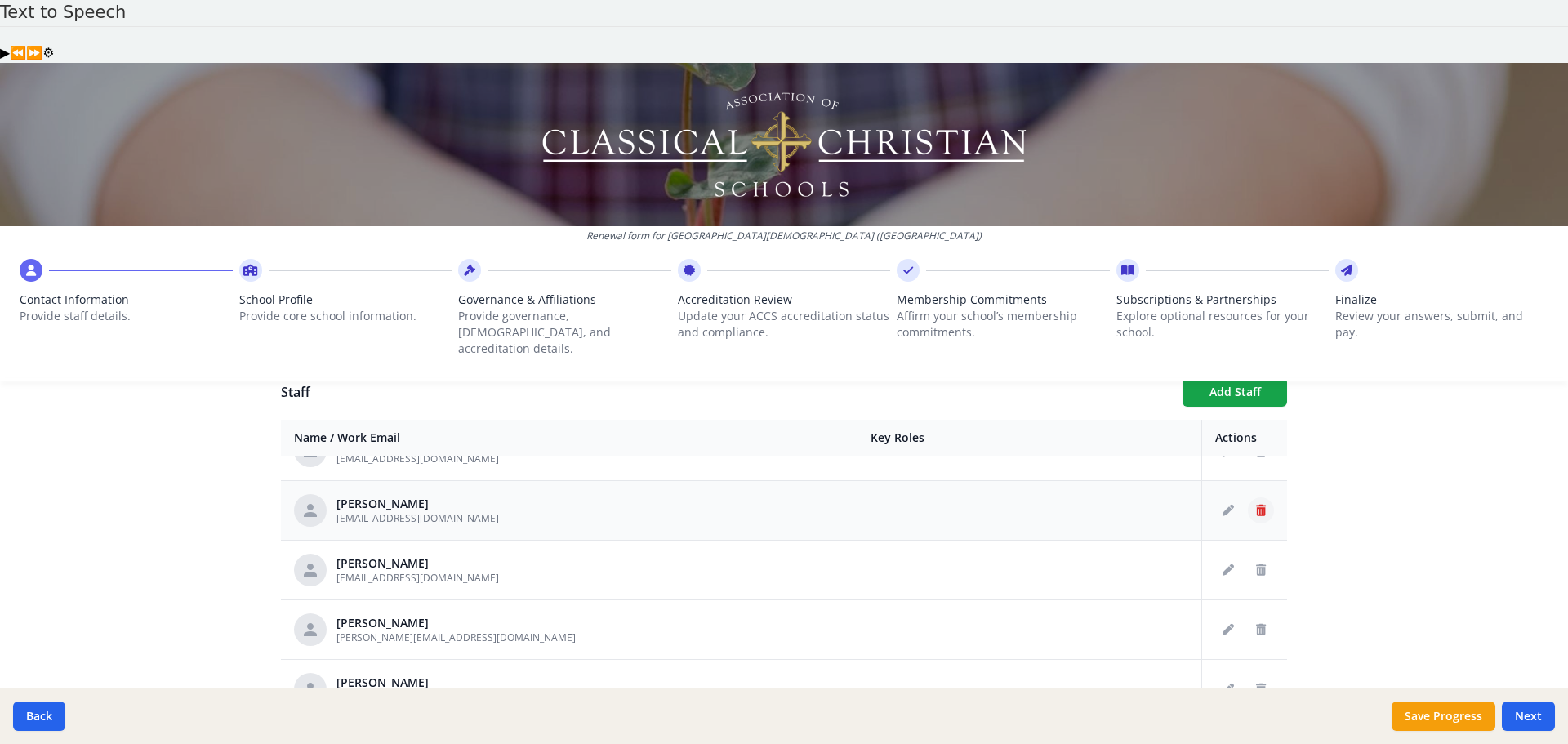
click at [1248, 498] on button "Delete staff" at bounding box center [1261, 511] width 27 height 27
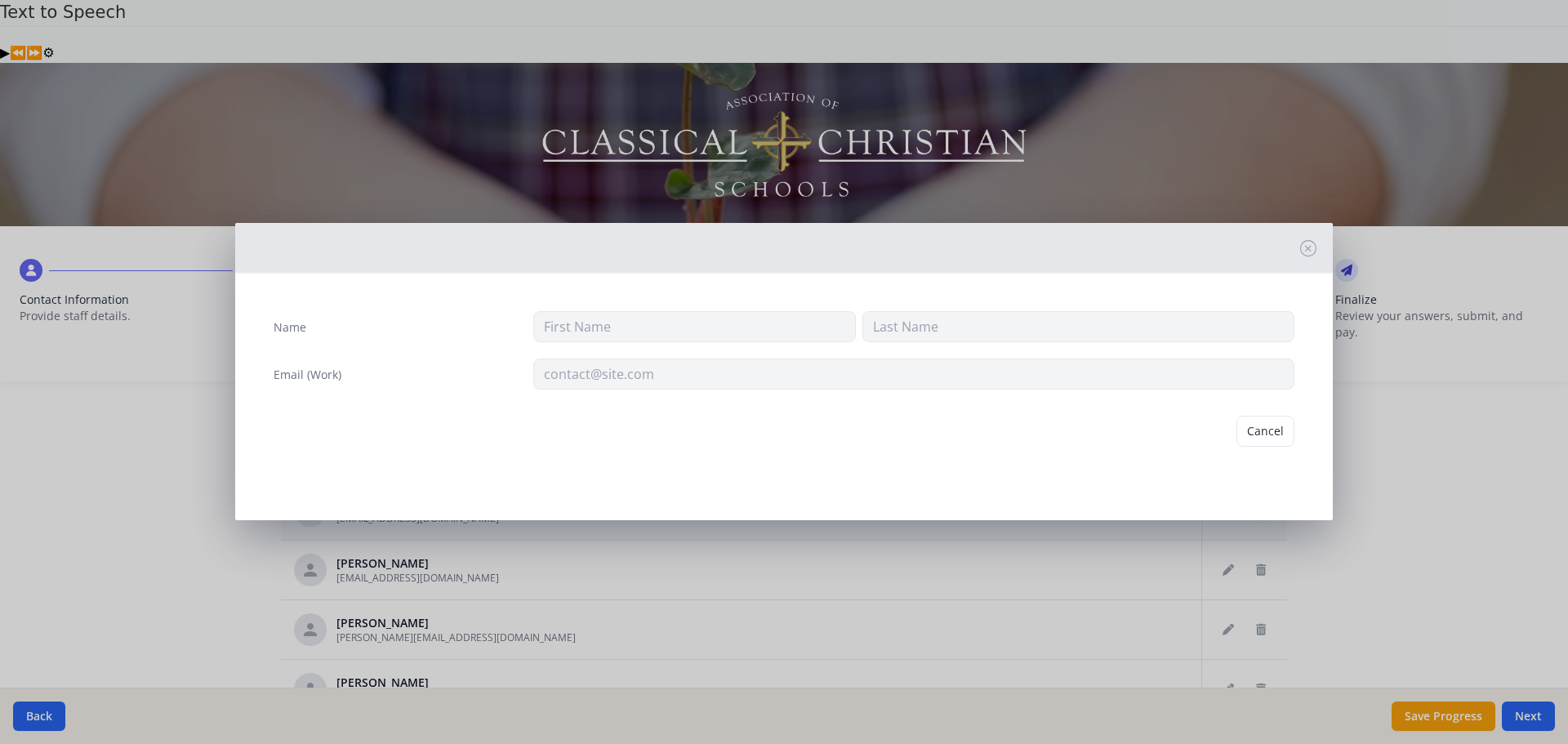
type input "Jonathan"
type input "Davis"
type input "jdavis@prov-cs.net"
click at [1257, 435] on button "Delete" at bounding box center [1266, 430] width 56 height 31
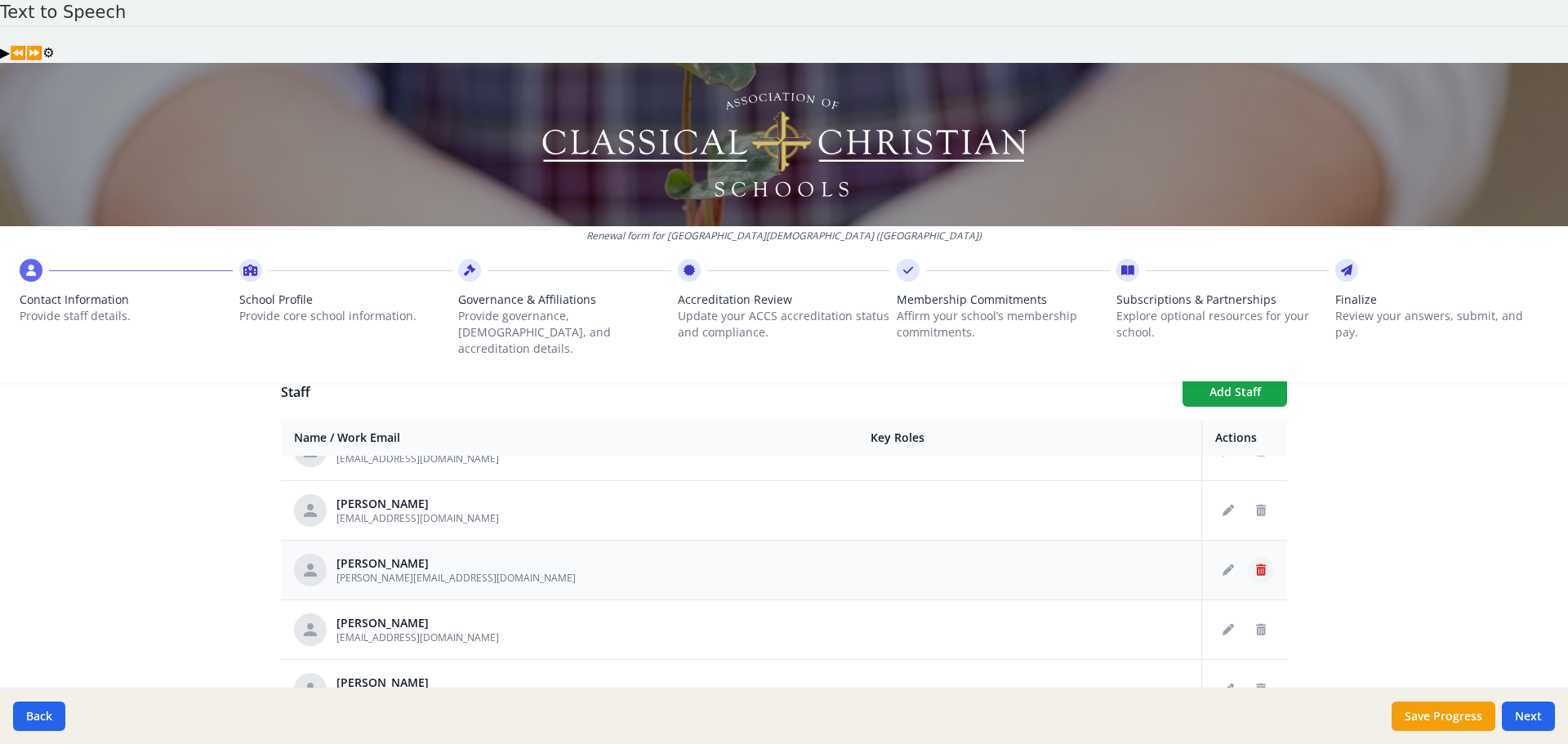
click at [1256, 564] on icon "Delete staff" at bounding box center [1261, 570] width 9 height 11
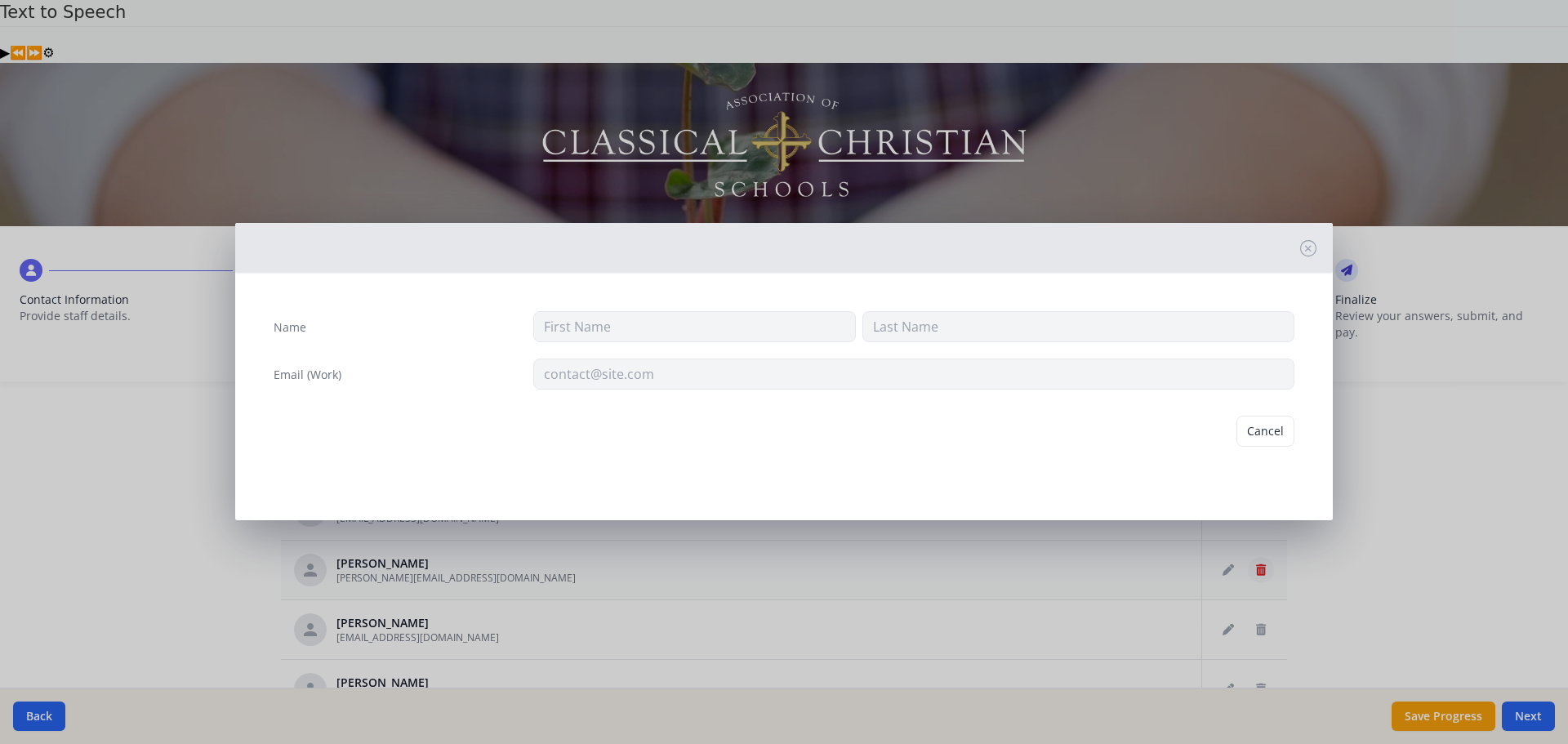
type input "Breanna"
type input "Egbert"
type input "b.egbert@prov-cs.net"
click at [1267, 432] on button "Delete" at bounding box center [1266, 430] width 56 height 31
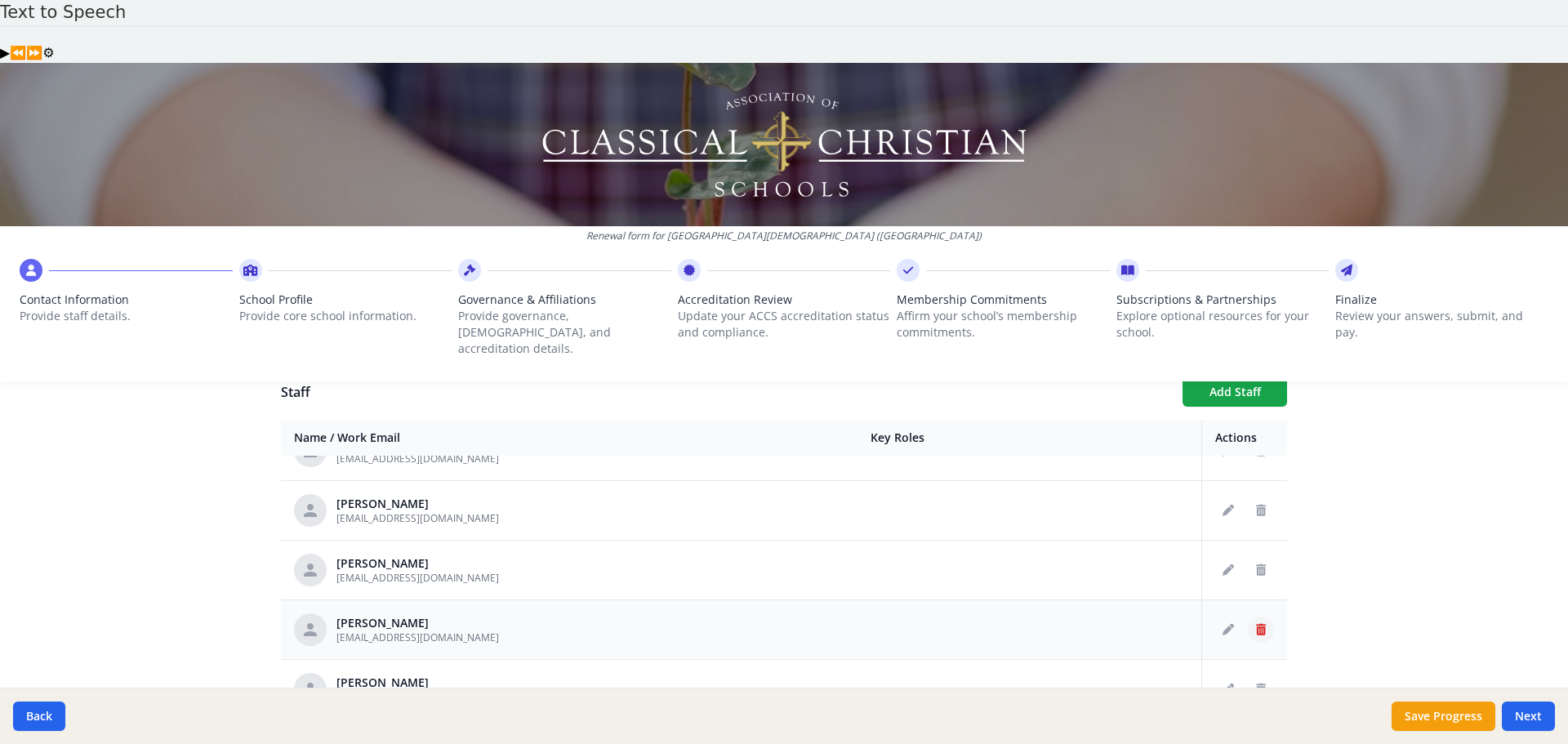
click at [1256, 624] on icon "Delete staff" at bounding box center [1261, 629] width 9 height 11
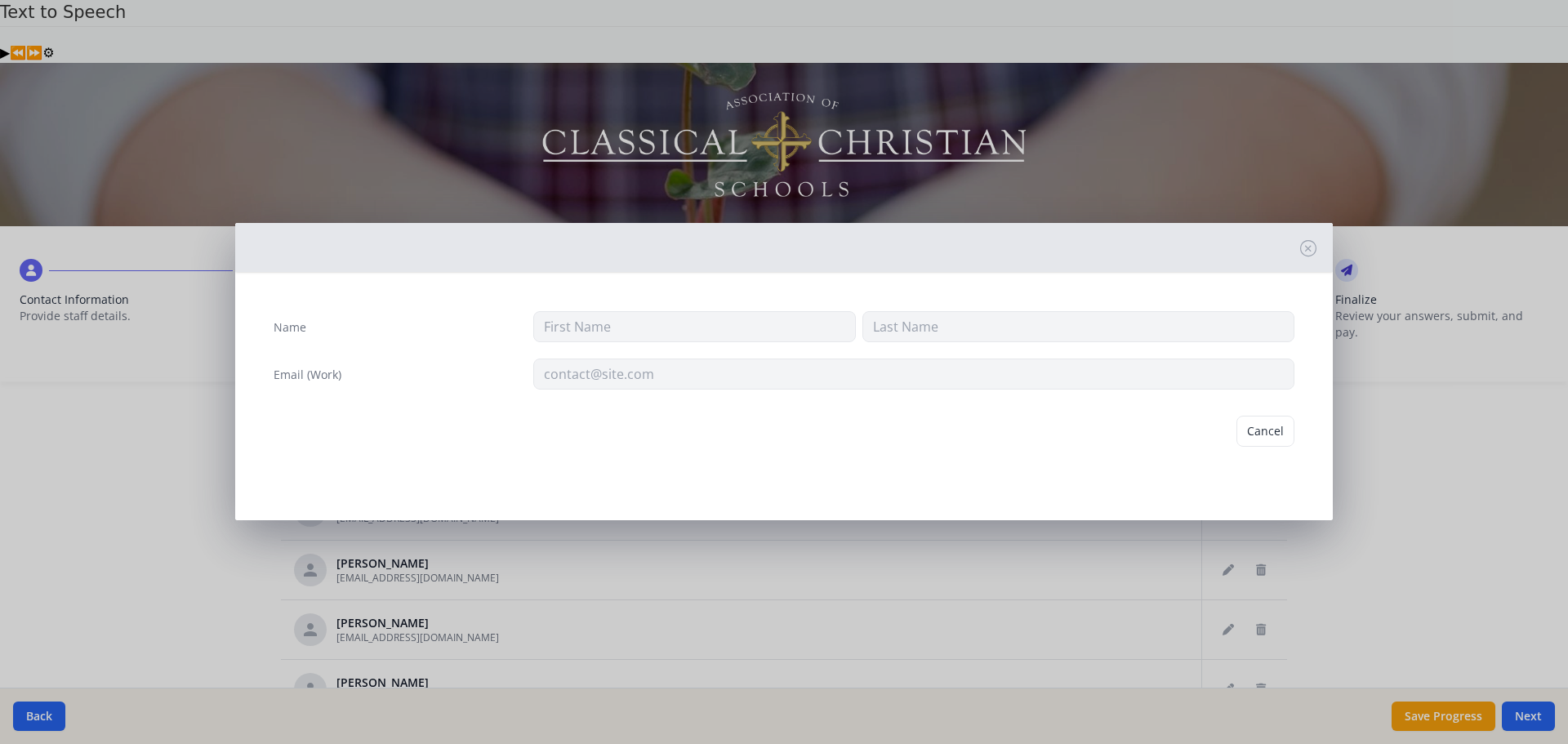
type input "Reagan"
type input "Farris"
type input "rfarris@prov-cs.net"
click at [1269, 433] on button "Delete" at bounding box center [1266, 430] width 56 height 31
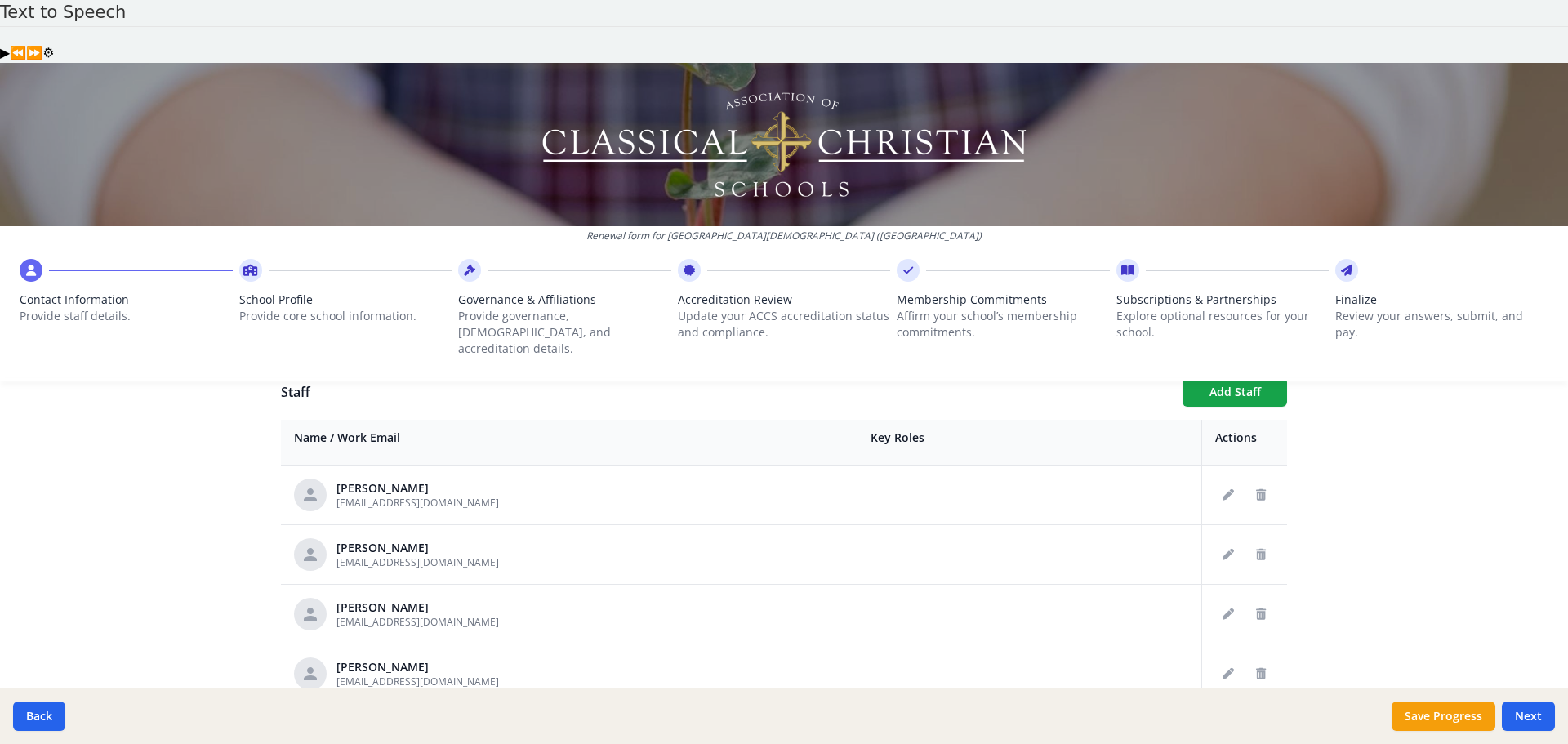
scroll to position [735, 0]
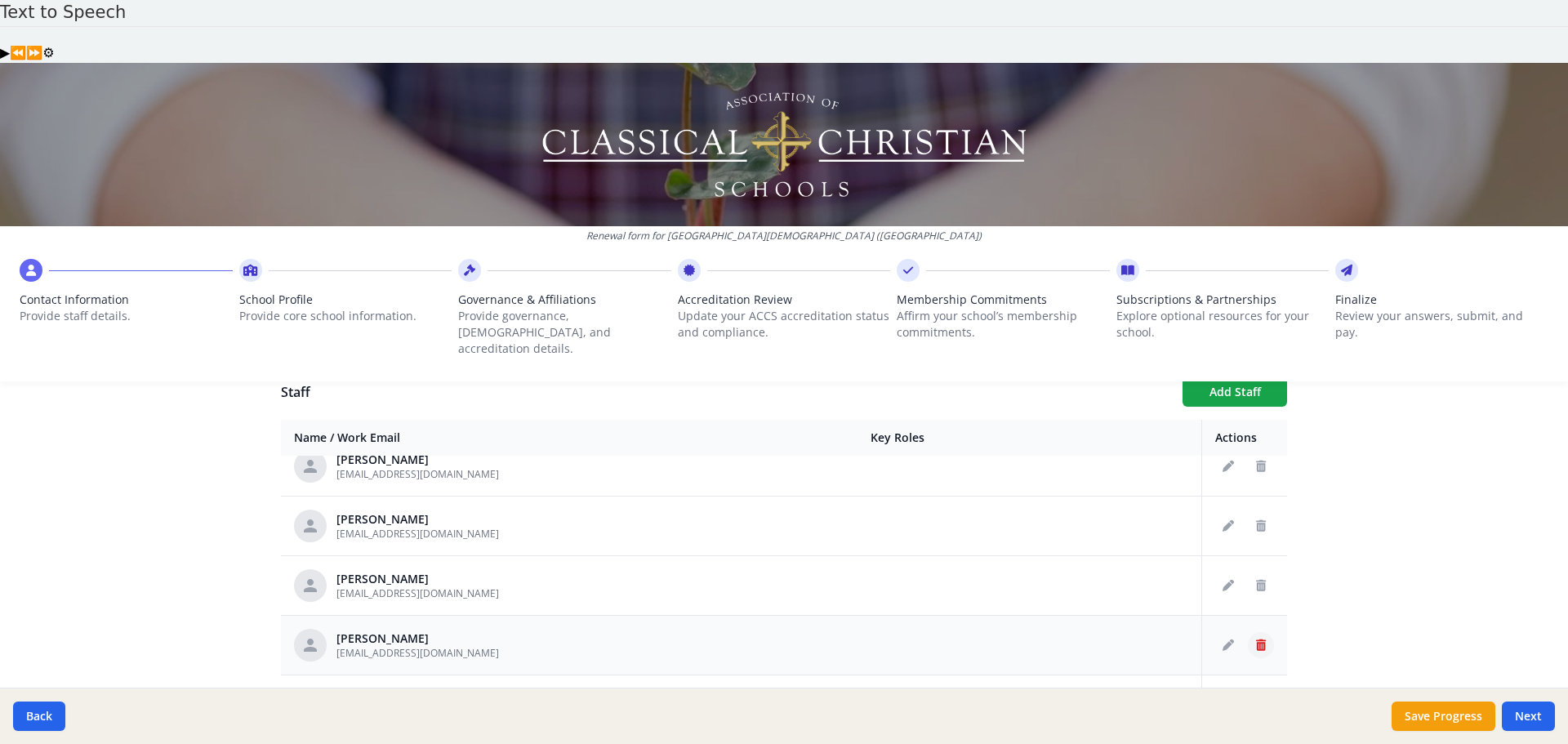
click at [1256, 639] on icon "Delete staff" at bounding box center [1261, 644] width 9 height 11
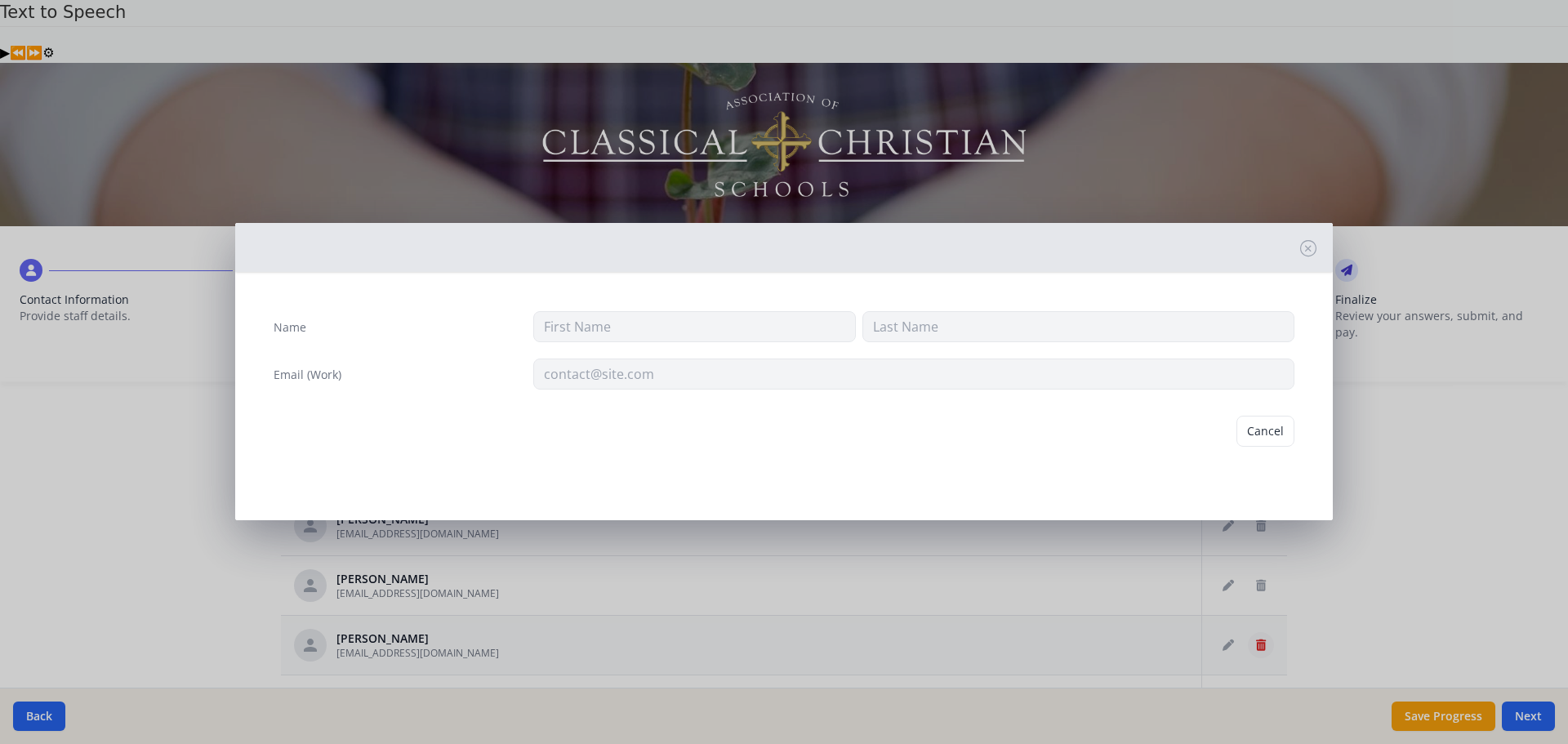
type input "Marlesa"
type input "Greiner"
type input "mgreiner@prov-cs.net"
click at [1265, 425] on button "Delete" at bounding box center [1266, 430] width 56 height 31
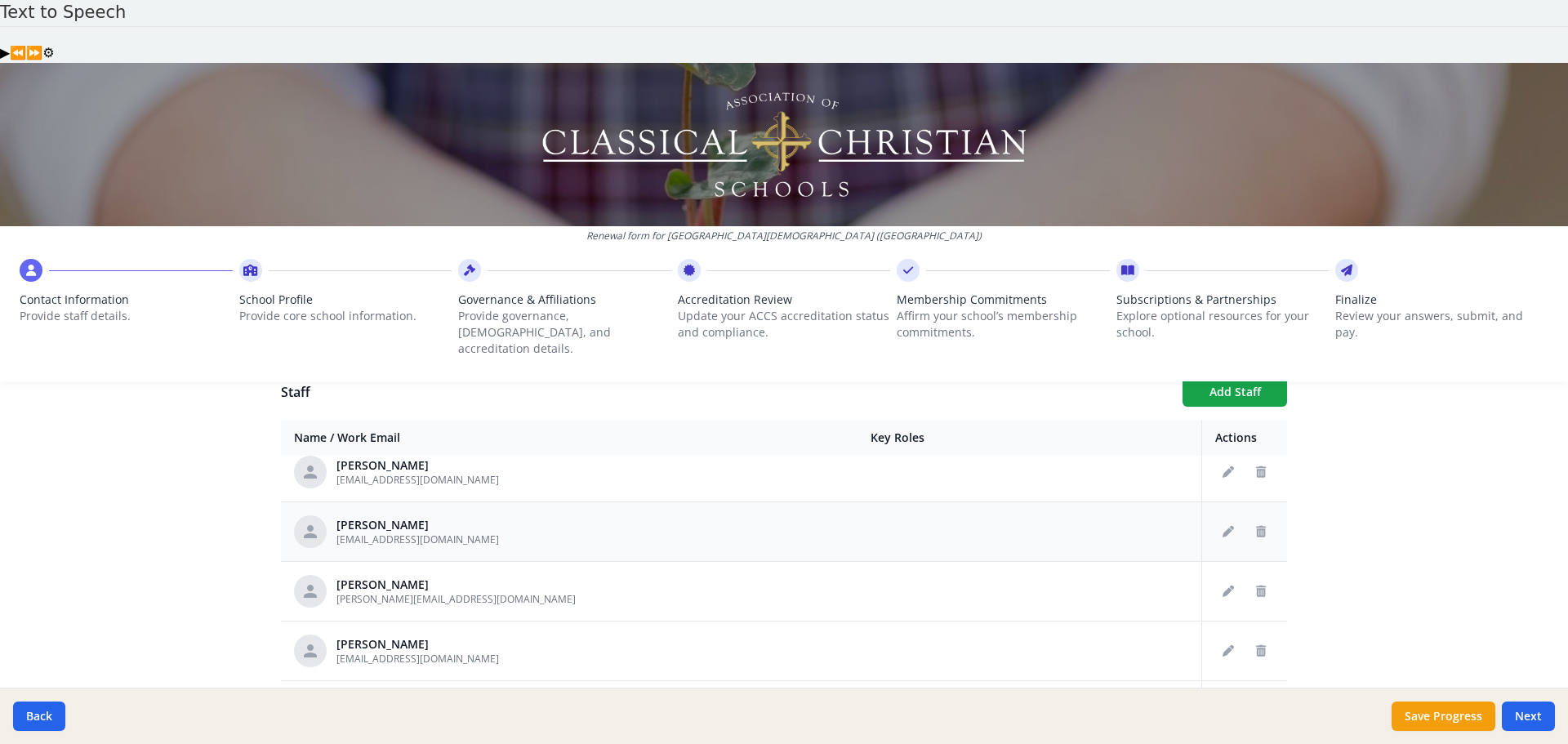
scroll to position [816, 0]
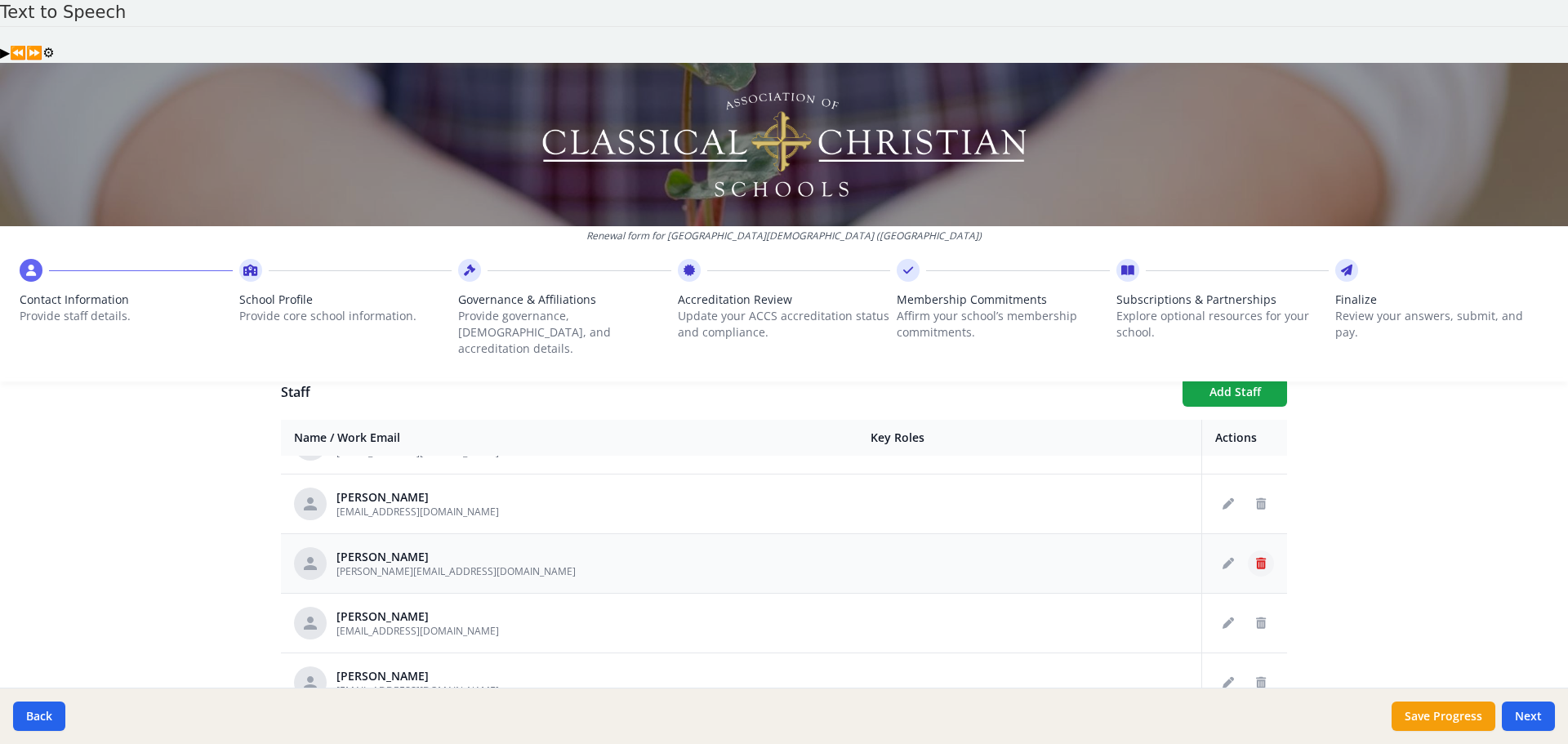
click at [1256, 557] on icon "Delete staff" at bounding box center [1261, 563] width 9 height 11
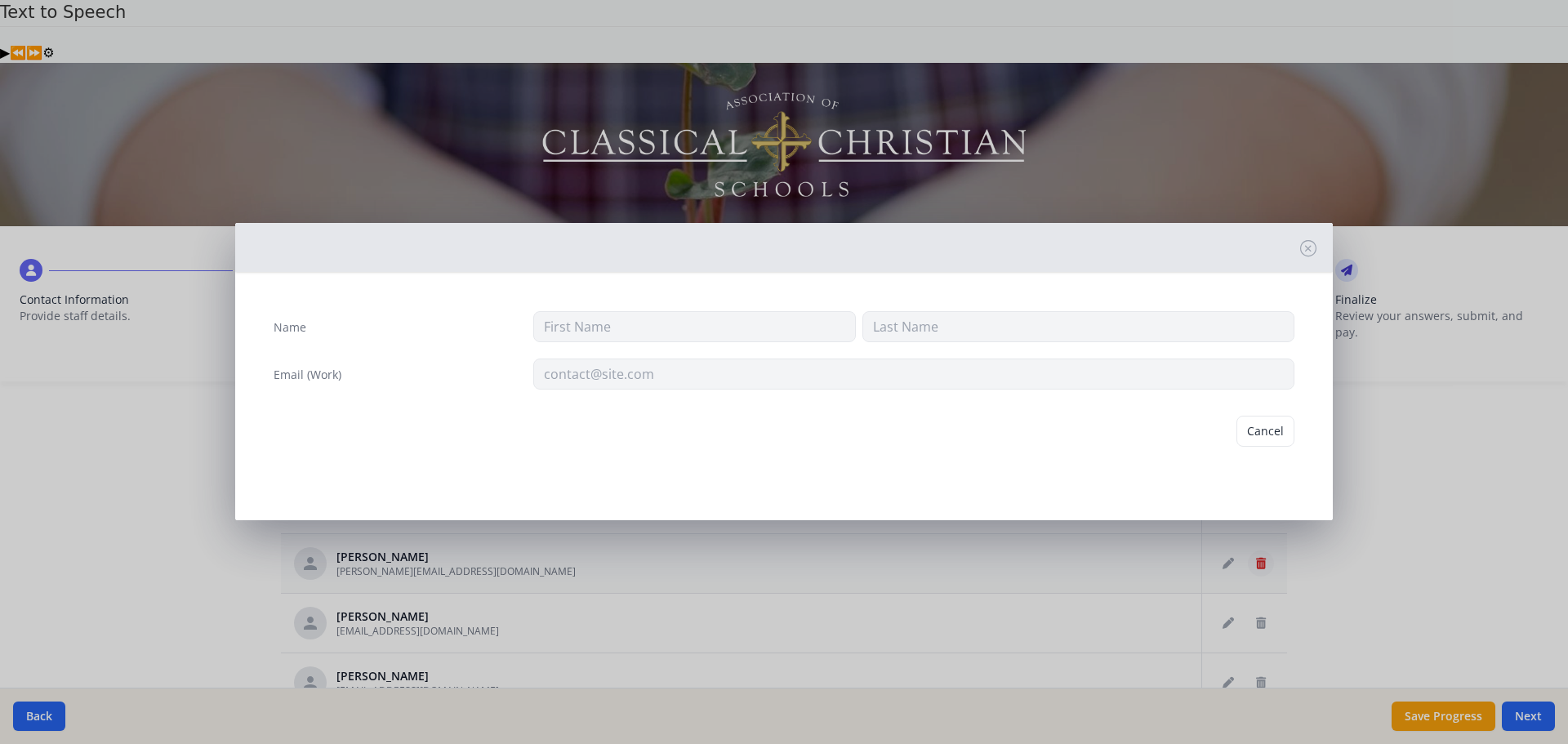
type input "Sarah"
type input "Harmon"
type input "sharmon@prov-cs.net"
click at [1265, 435] on button "Delete" at bounding box center [1266, 430] width 56 height 31
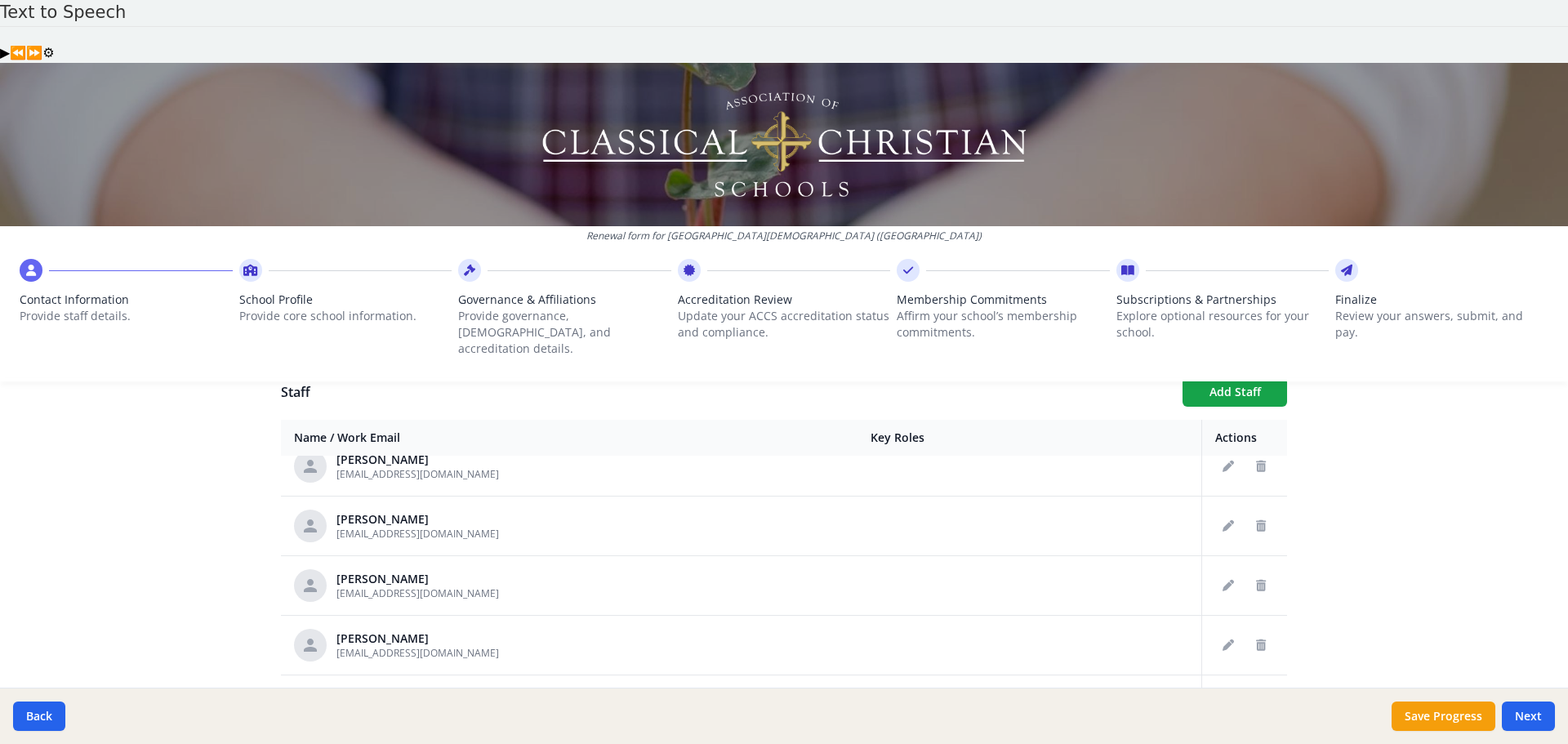
scroll to position [1062, 0]
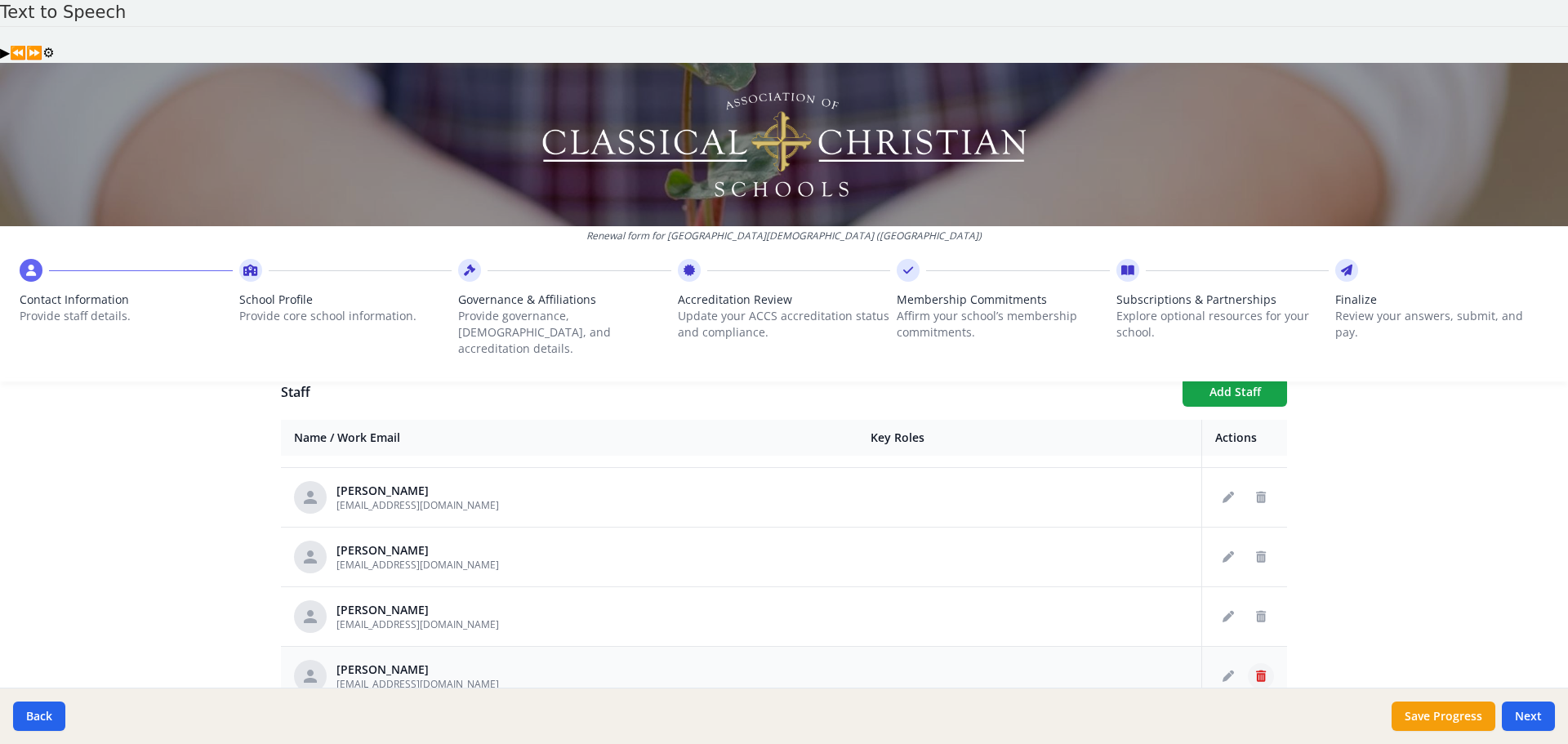
click at [1256, 670] on icon "Delete staff" at bounding box center [1261, 676] width 9 height 11
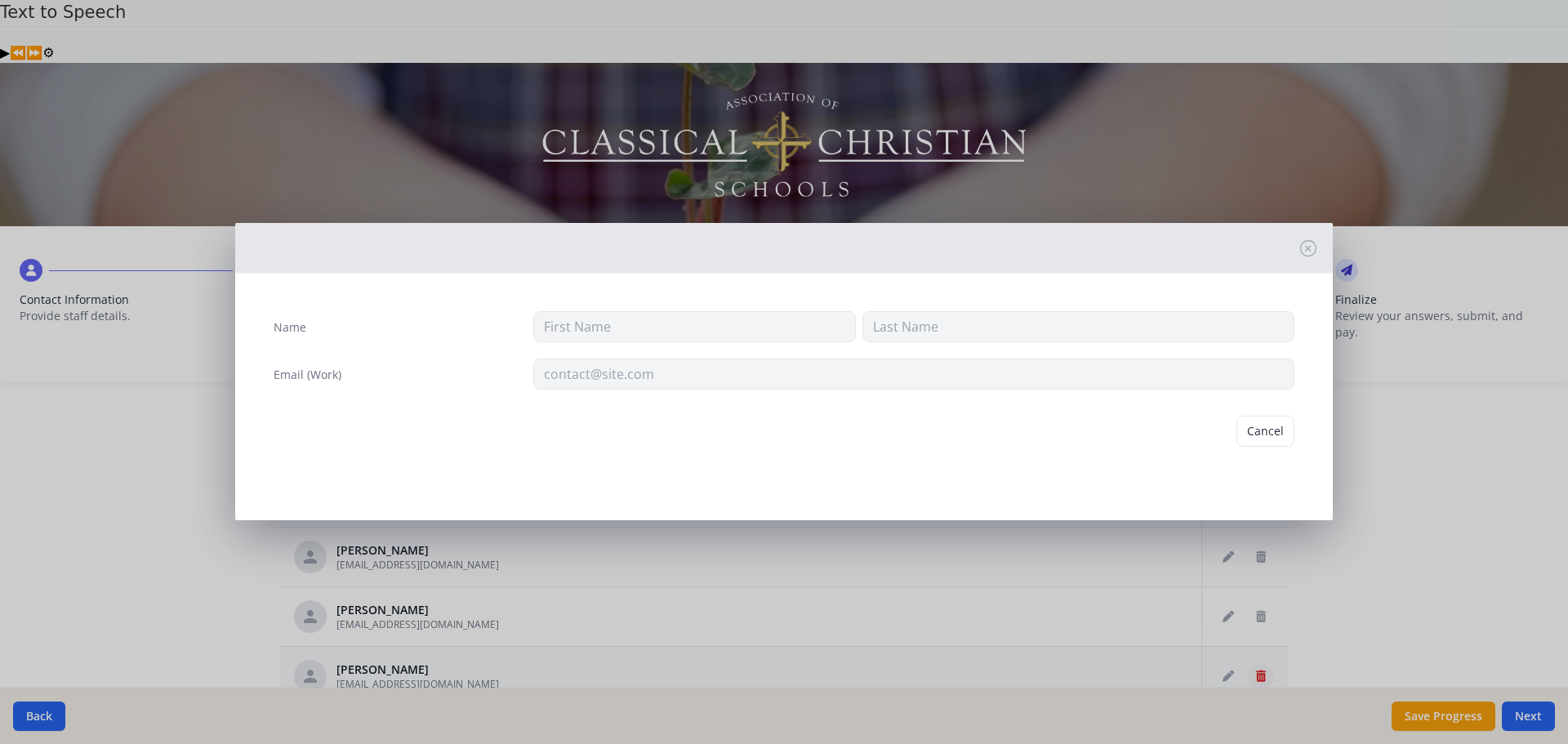
type input "Melanie"
type input "Jones"
type input "mjones@prov-cs.net"
click at [1268, 433] on button "Delete" at bounding box center [1266, 430] width 56 height 31
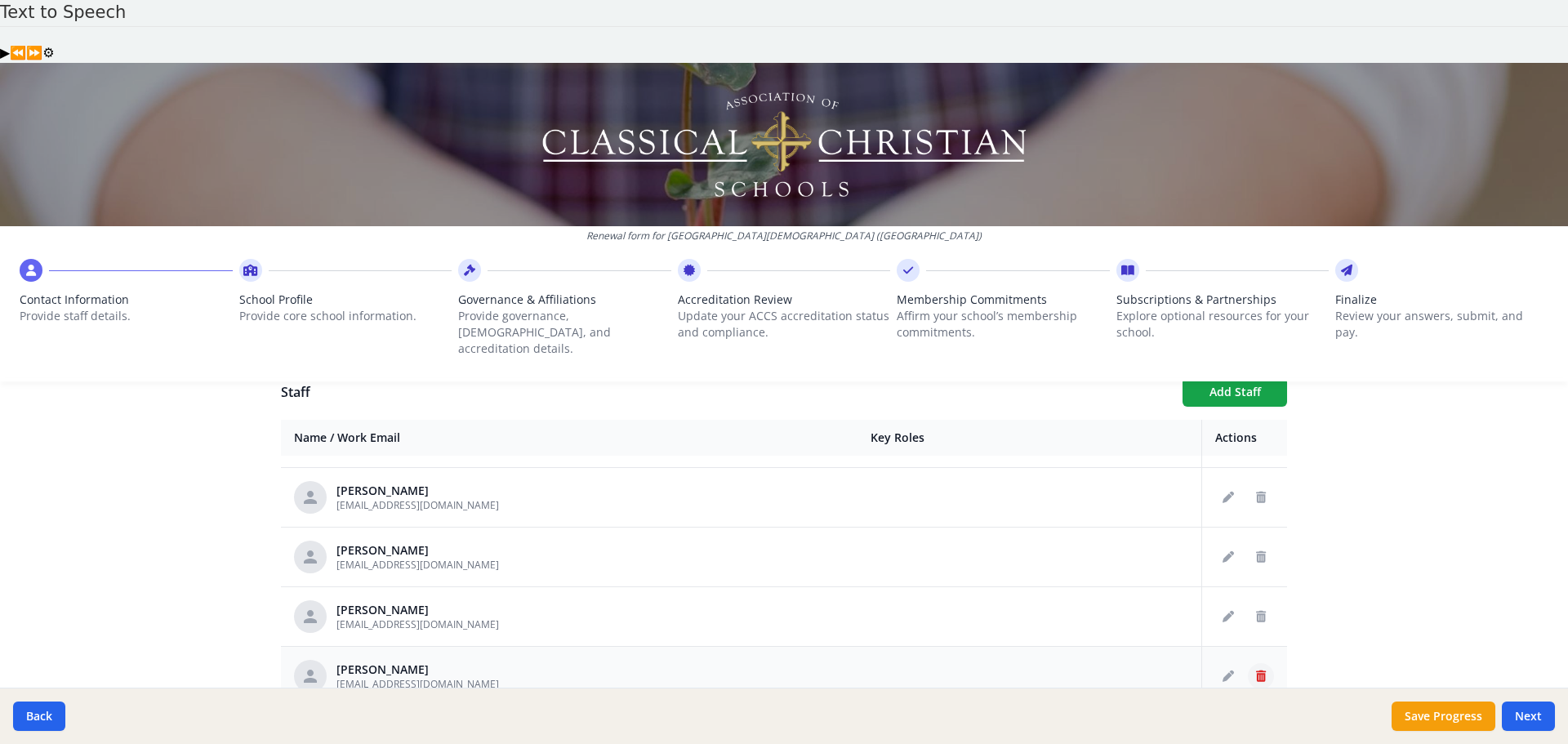
click at [1256, 670] on icon "Delete staff" at bounding box center [1261, 676] width 9 height 11
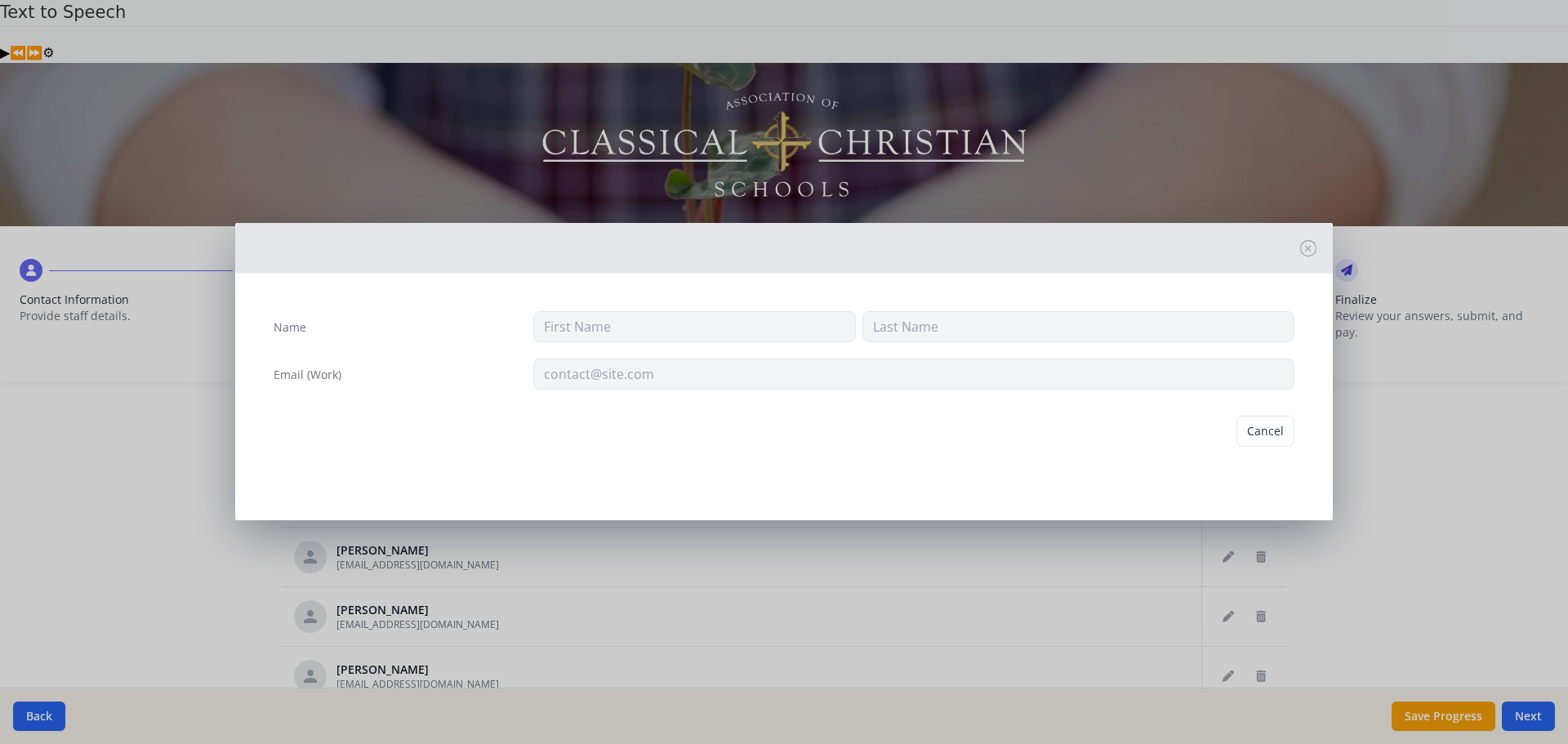
type input "Darlene"
type input "Jones"
type input "djones@prov-cs.net"
click at [1276, 431] on button "Delete" at bounding box center [1266, 430] width 56 height 31
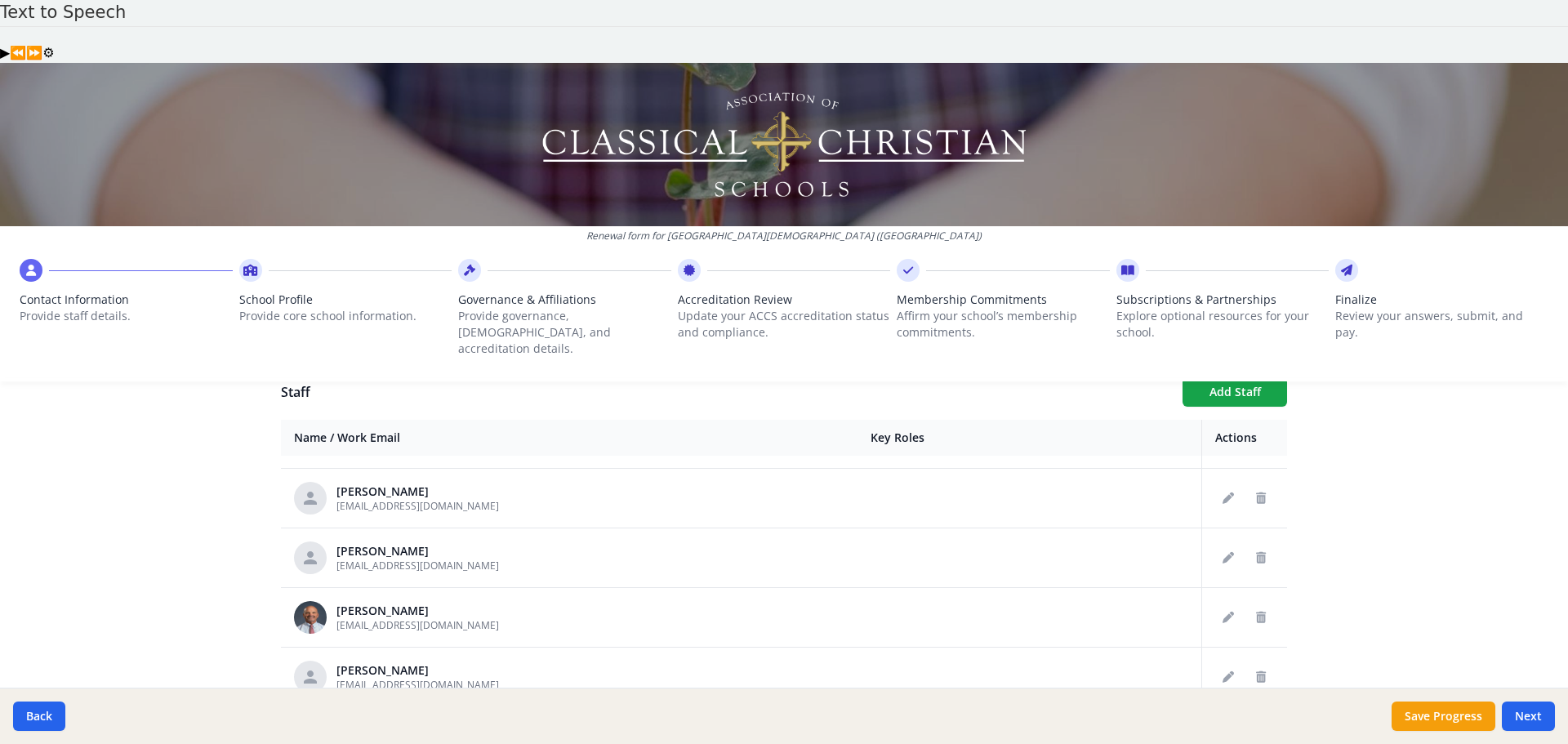
scroll to position [1388, 0]
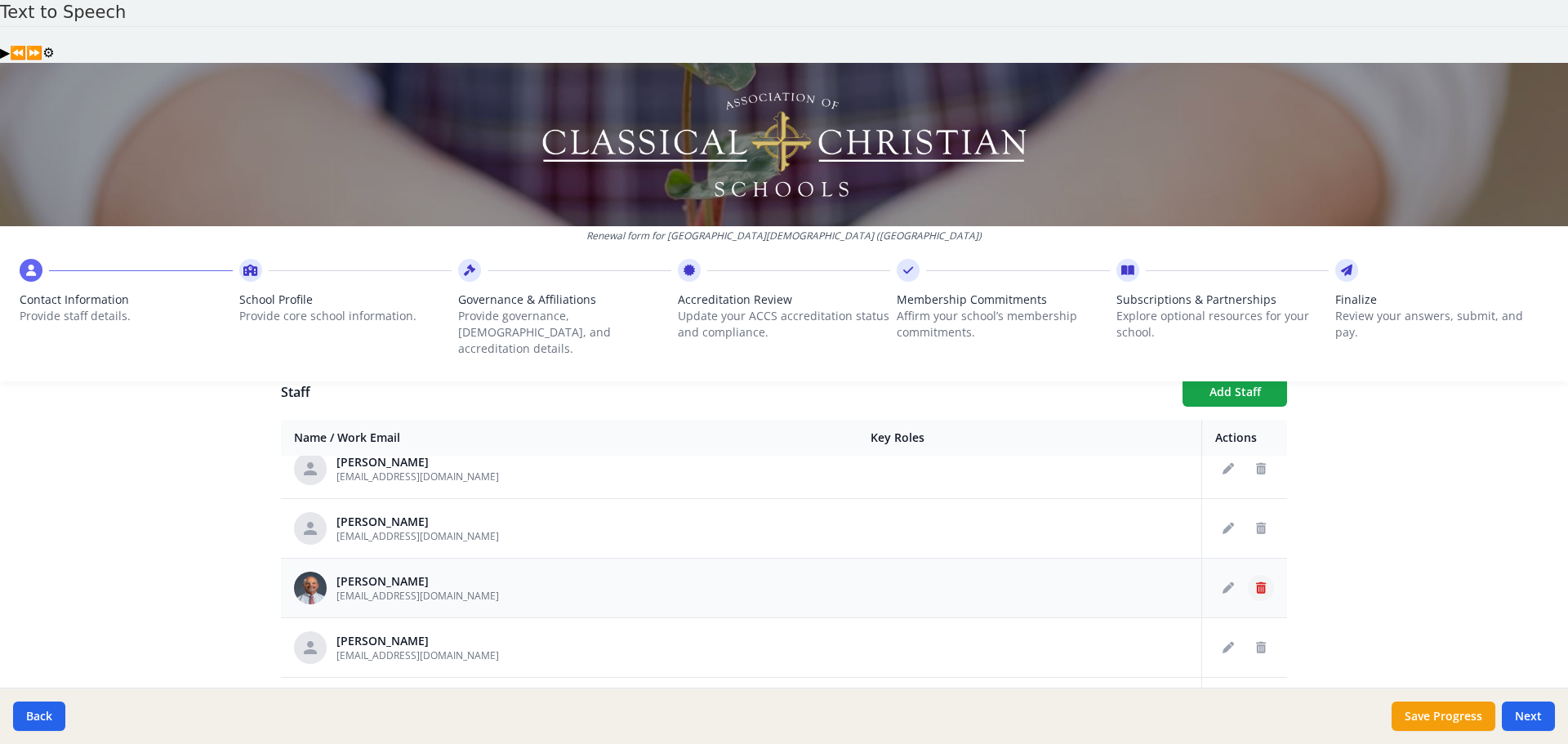
click at [1256, 582] on icon "Delete staff" at bounding box center [1261, 588] width 9 height 11
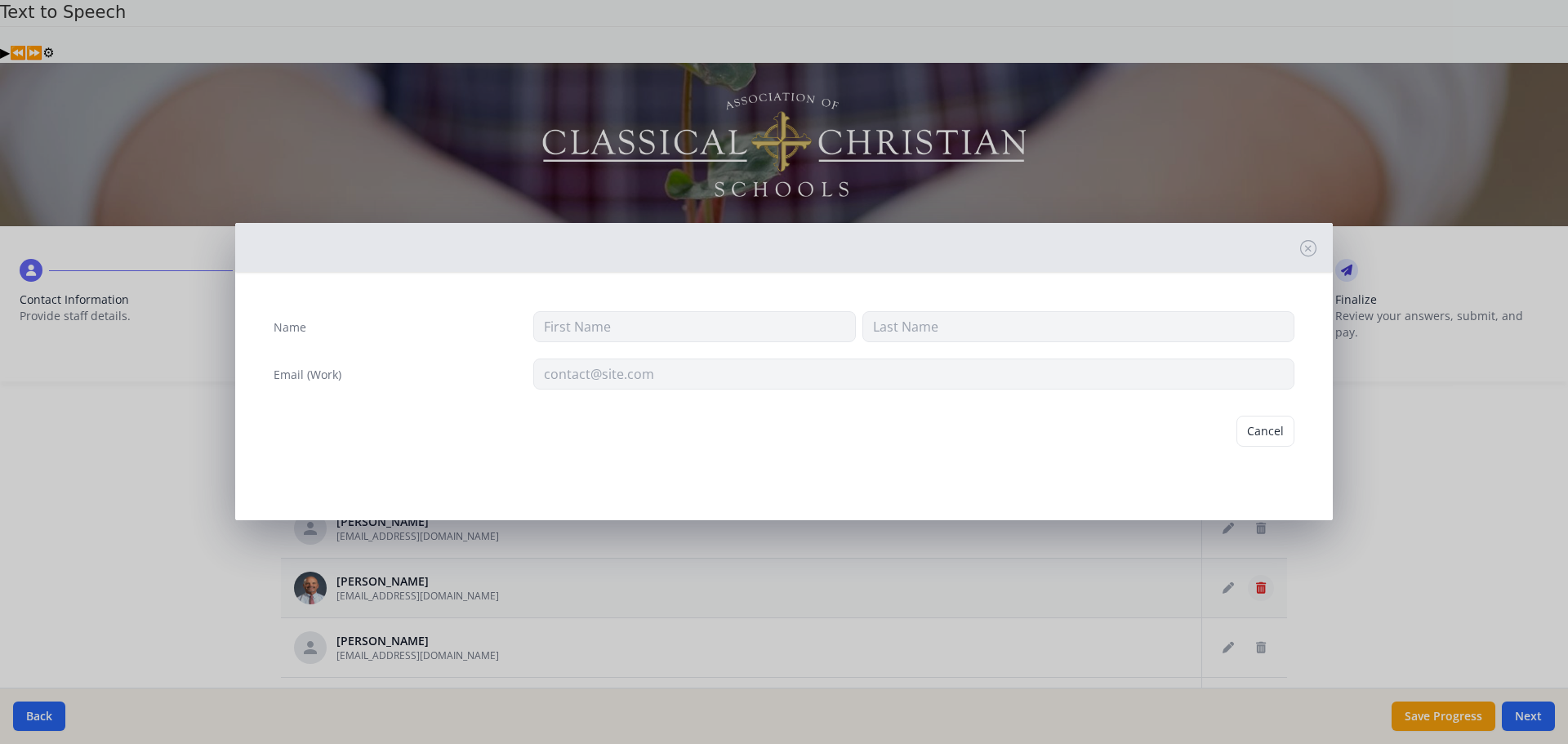
type input "Emory"
type input "Latta"
type input "elatta@prov-cs.net"
click at [1259, 430] on button "Delete" at bounding box center [1266, 430] width 56 height 31
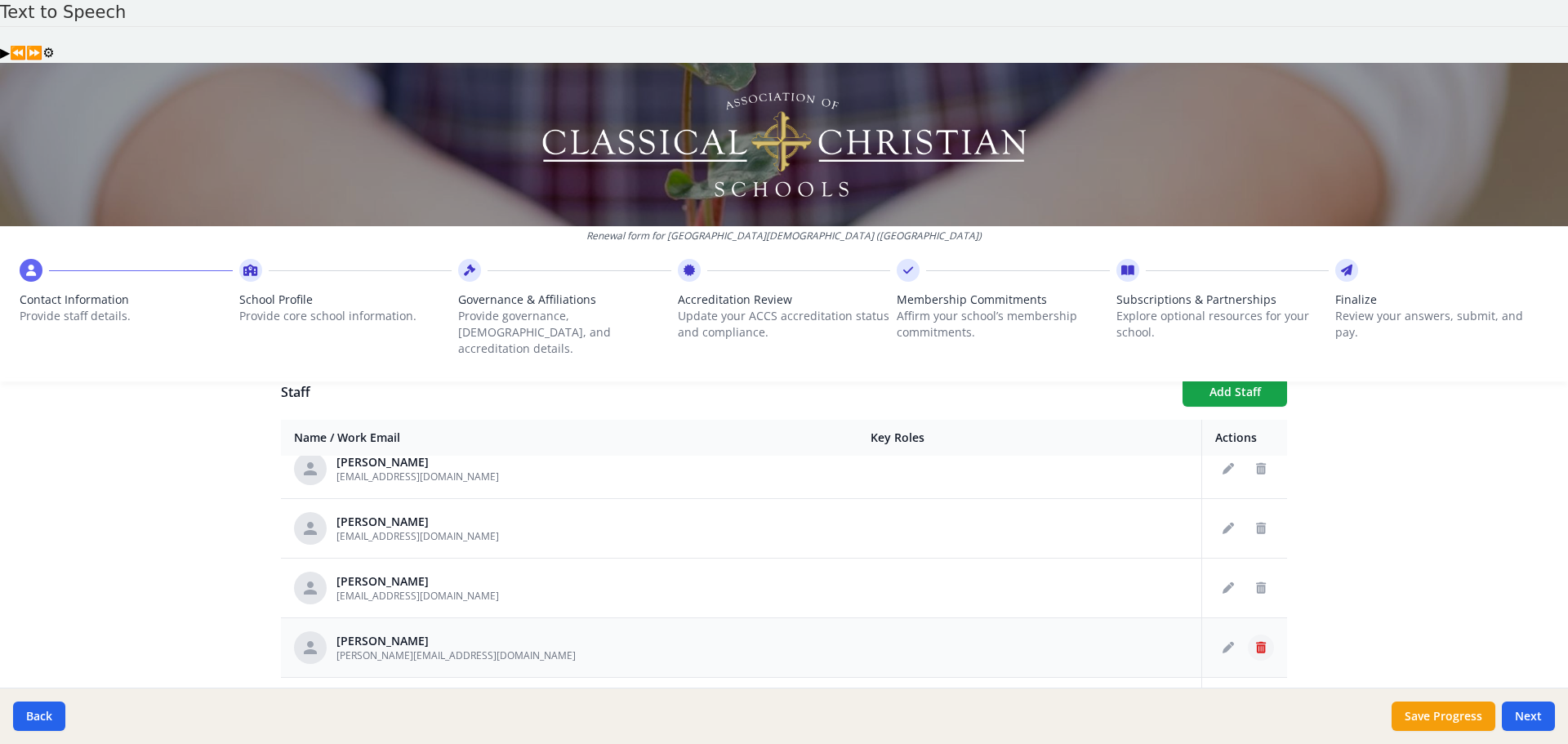
click at [1256, 642] on icon "Delete staff" at bounding box center [1261, 647] width 9 height 11
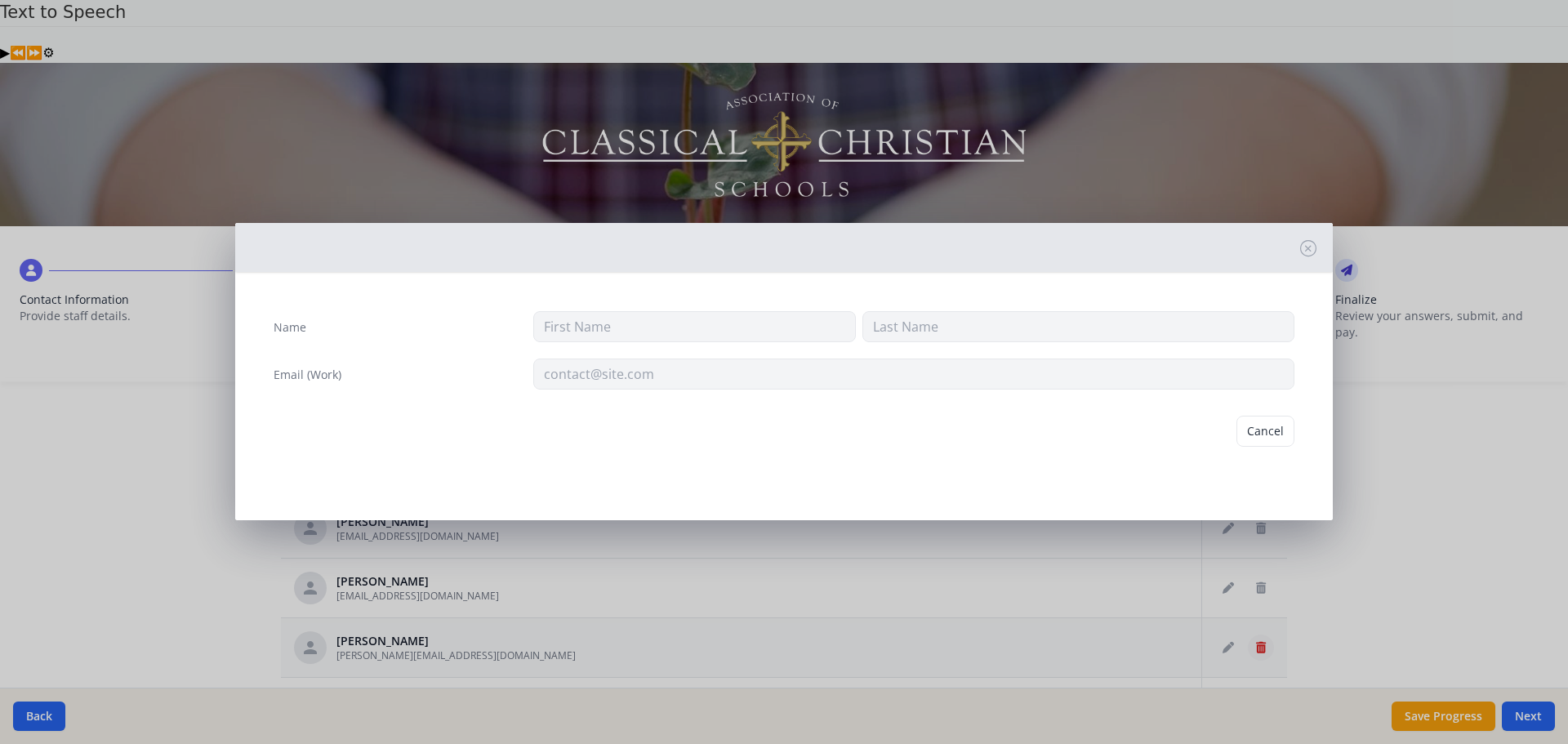
type input "S"
type input "Lynn"
type input "slynn@prov-cs.net"
click at [1257, 427] on button "Delete" at bounding box center [1266, 430] width 56 height 31
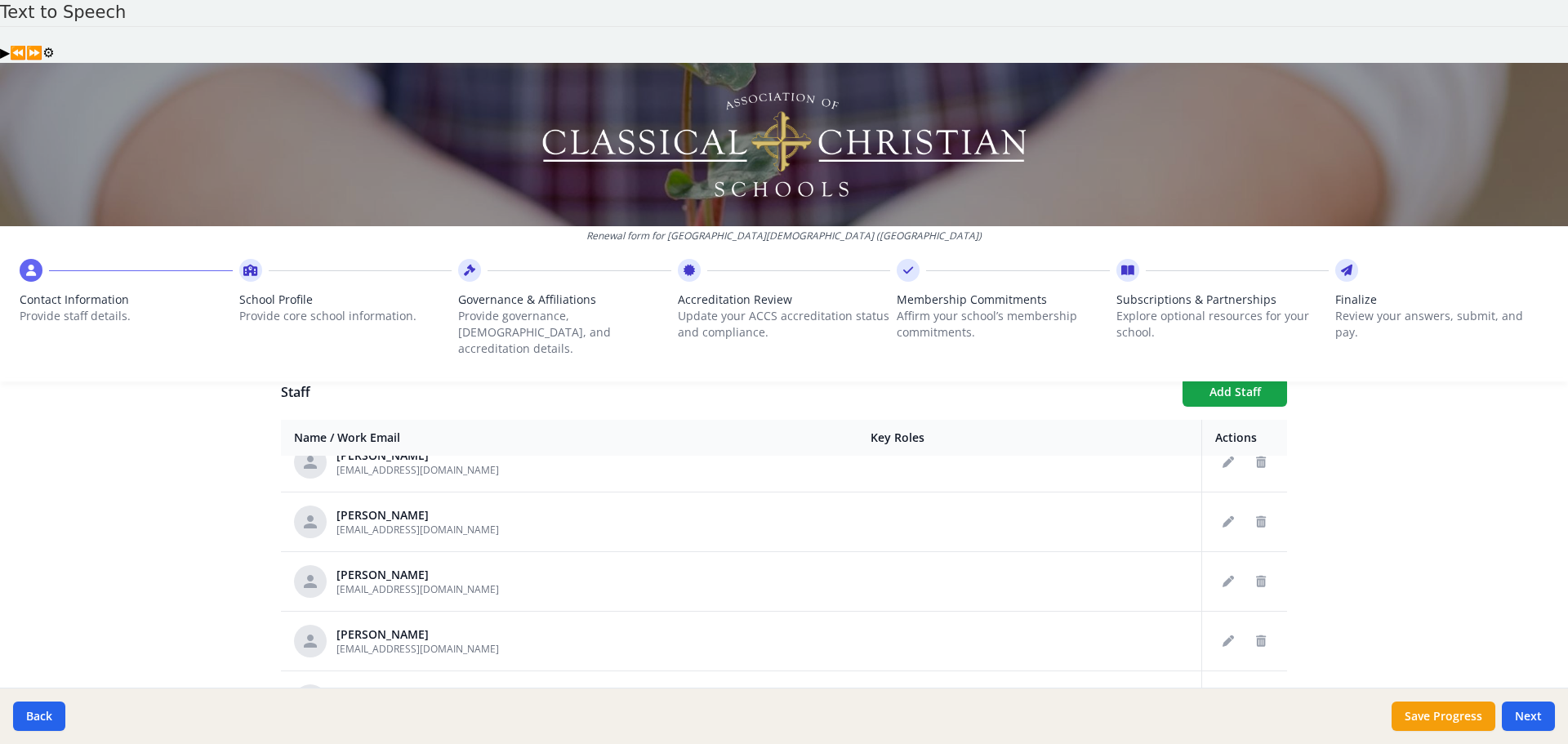
scroll to position [1552, 0]
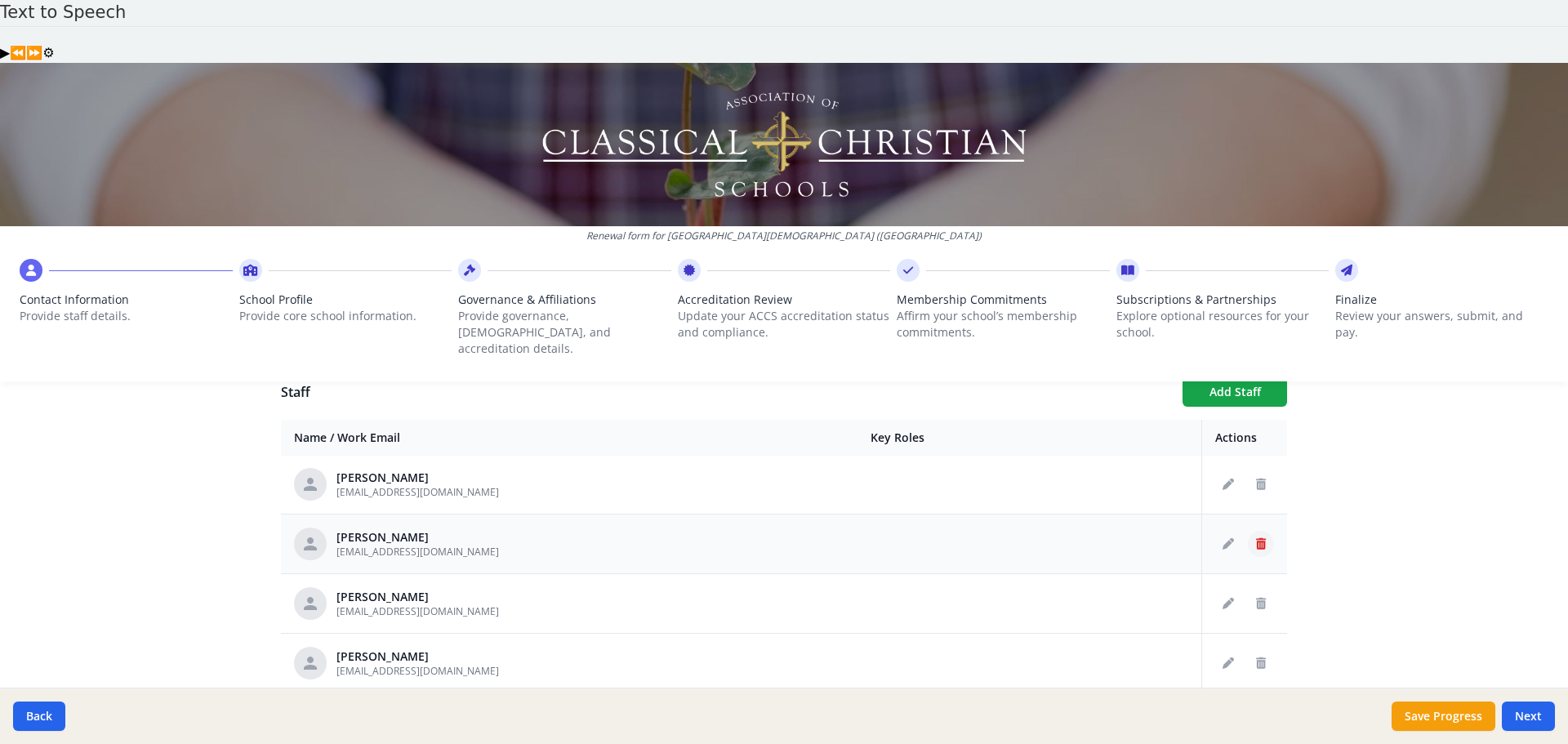
click at [1256, 538] on icon "Delete staff" at bounding box center [1261, 544] width 9 height 11
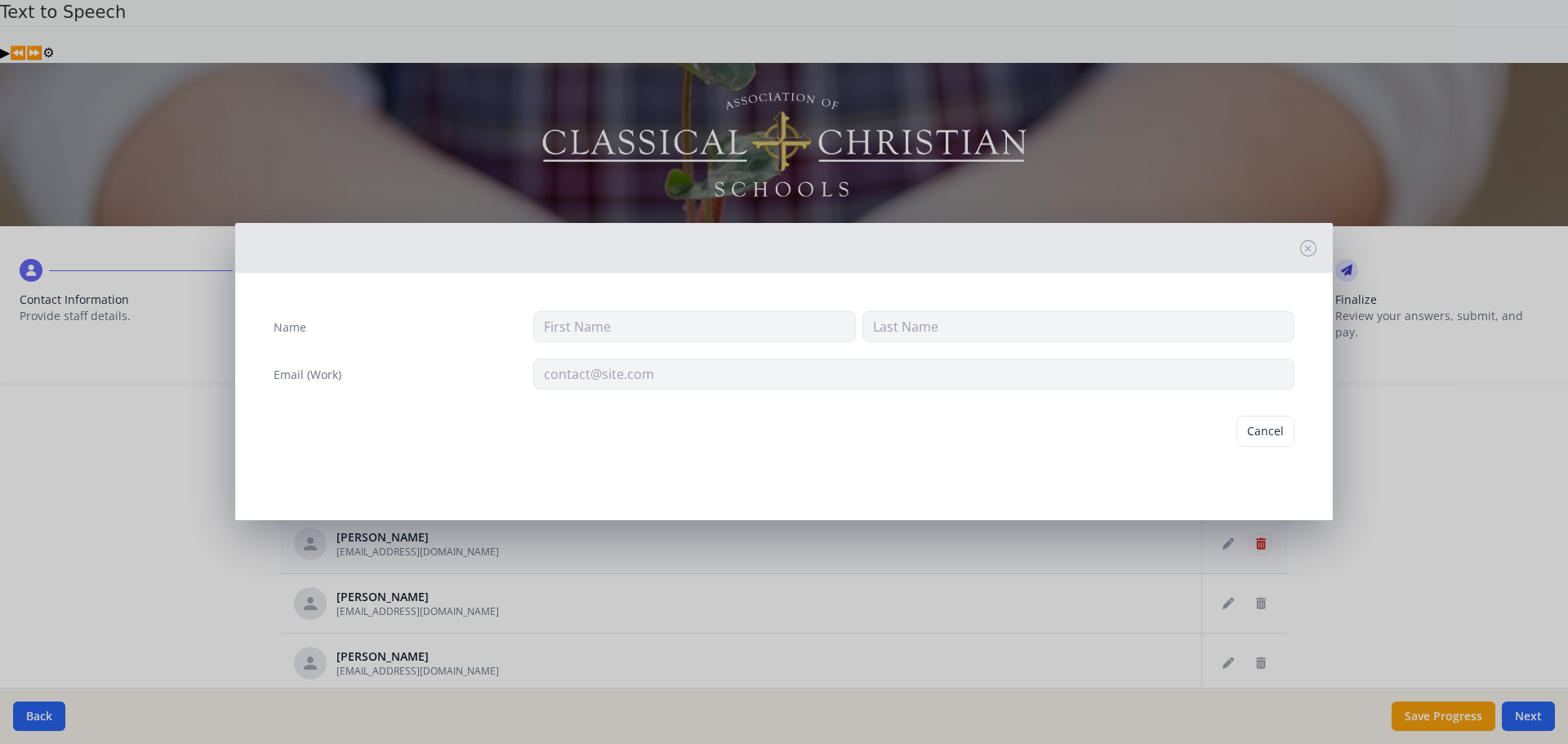
type input "Ray"
type input "Martin"
type input "rmartin@prov-cs.net"
click at [1258, 443] on button "Delete" at bounding box center [1266, 430] width 56 height 31
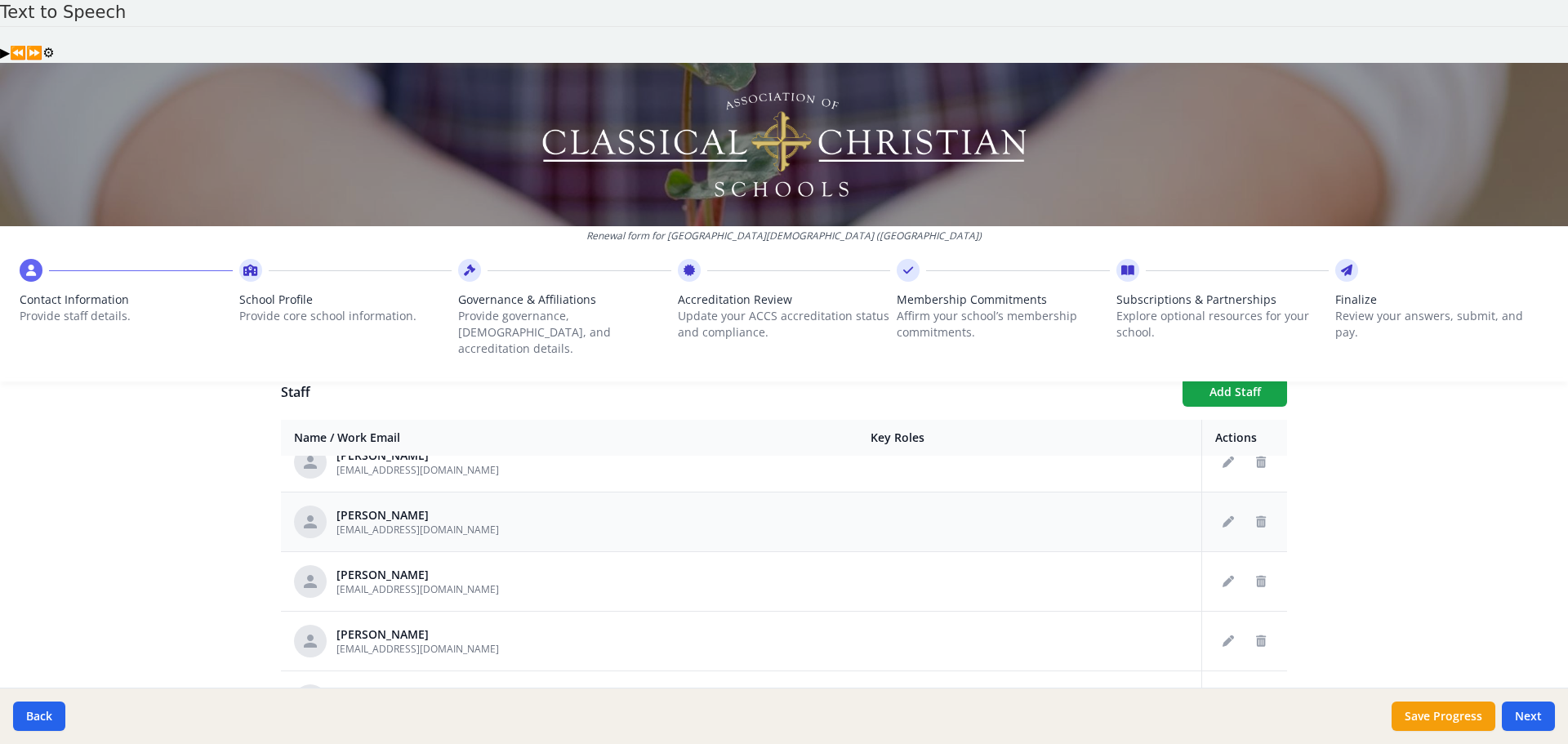
scroll to position [1715, 0]
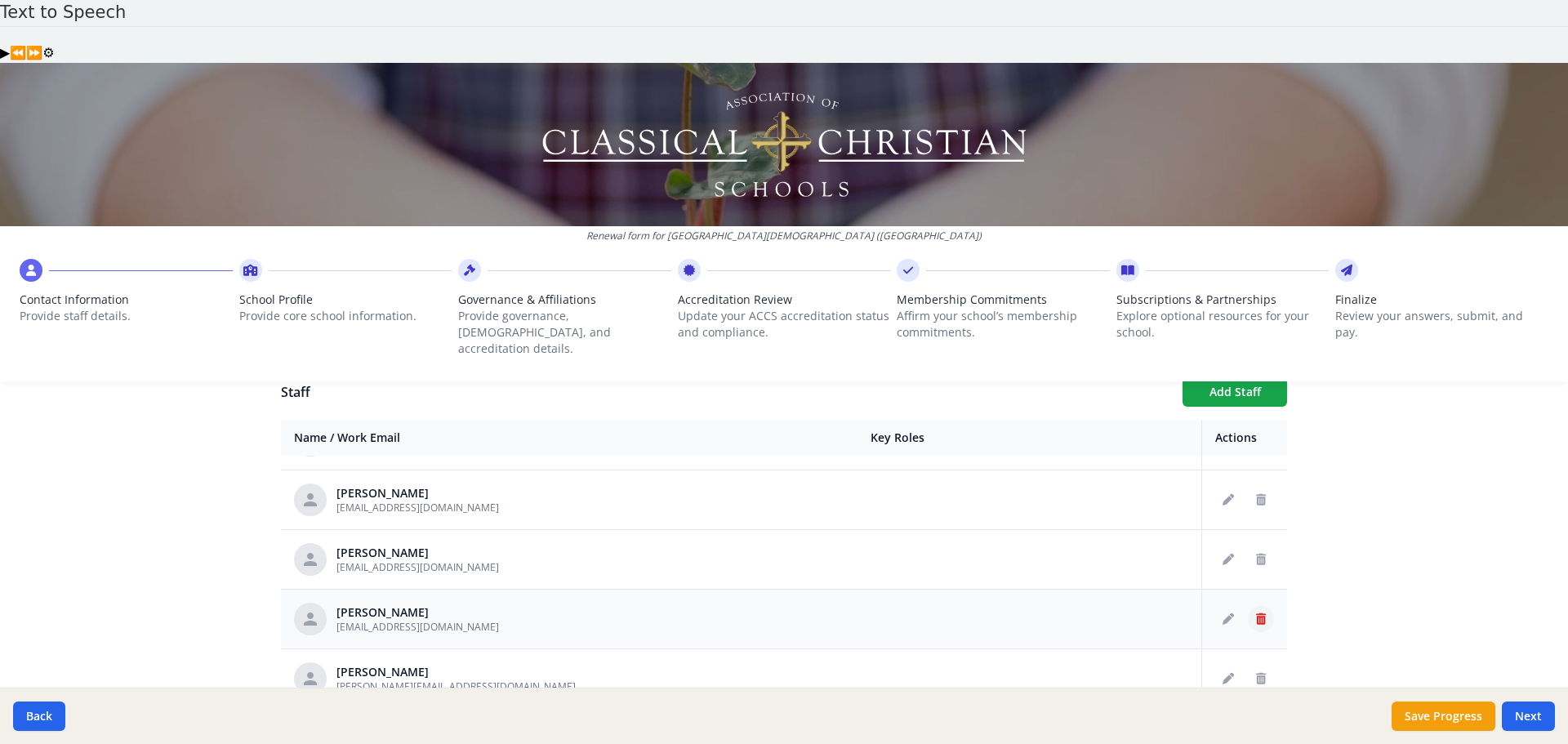
click at [1256, 613] on icon "Delete staff" at bounding box center [1261, 619] width 9 height 11
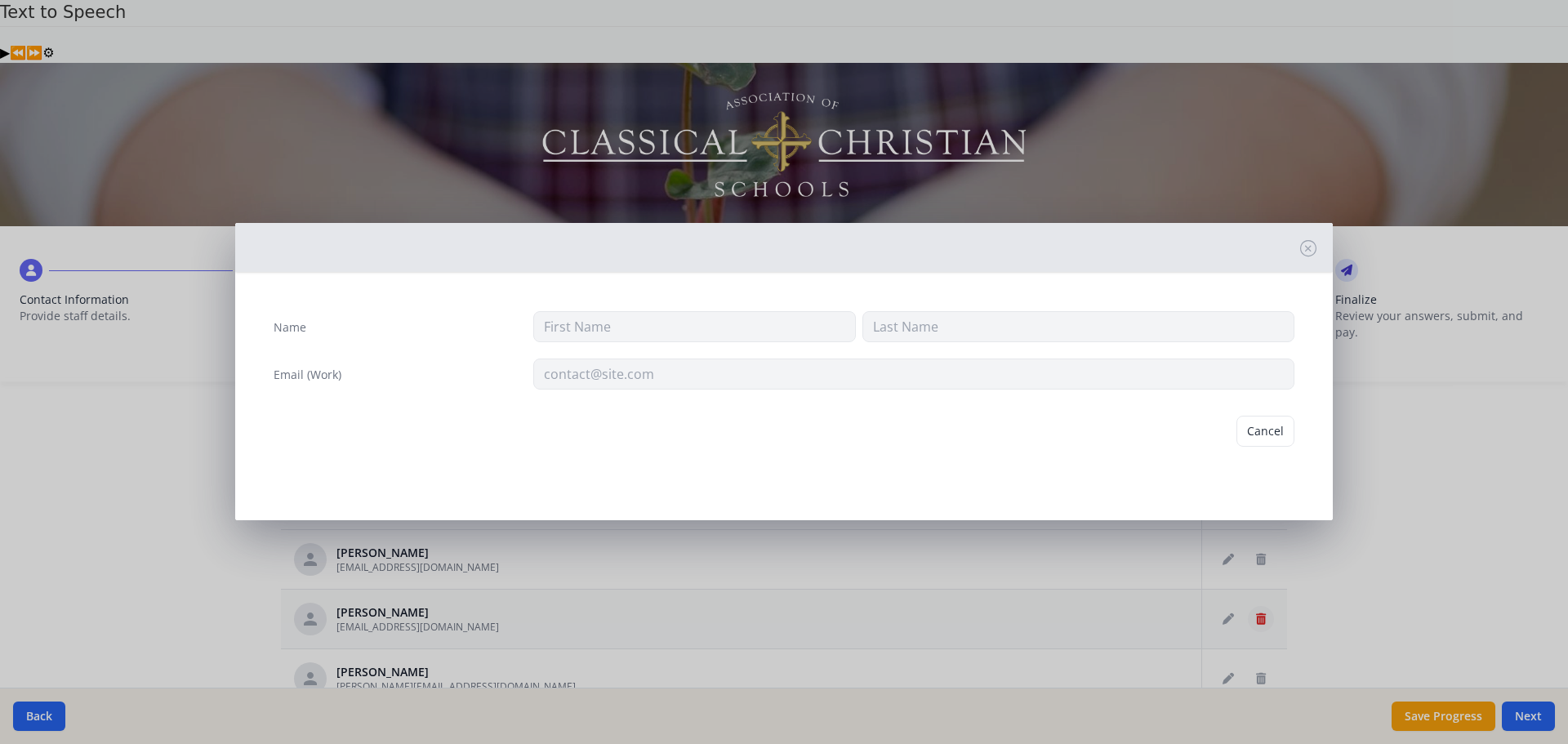
type input "S"
type input "Miller"
type input "smiller@prov-cs.net"
click at [1255, 437] on button "Delete" at bounding box center [1266, 430] width 56 height 31
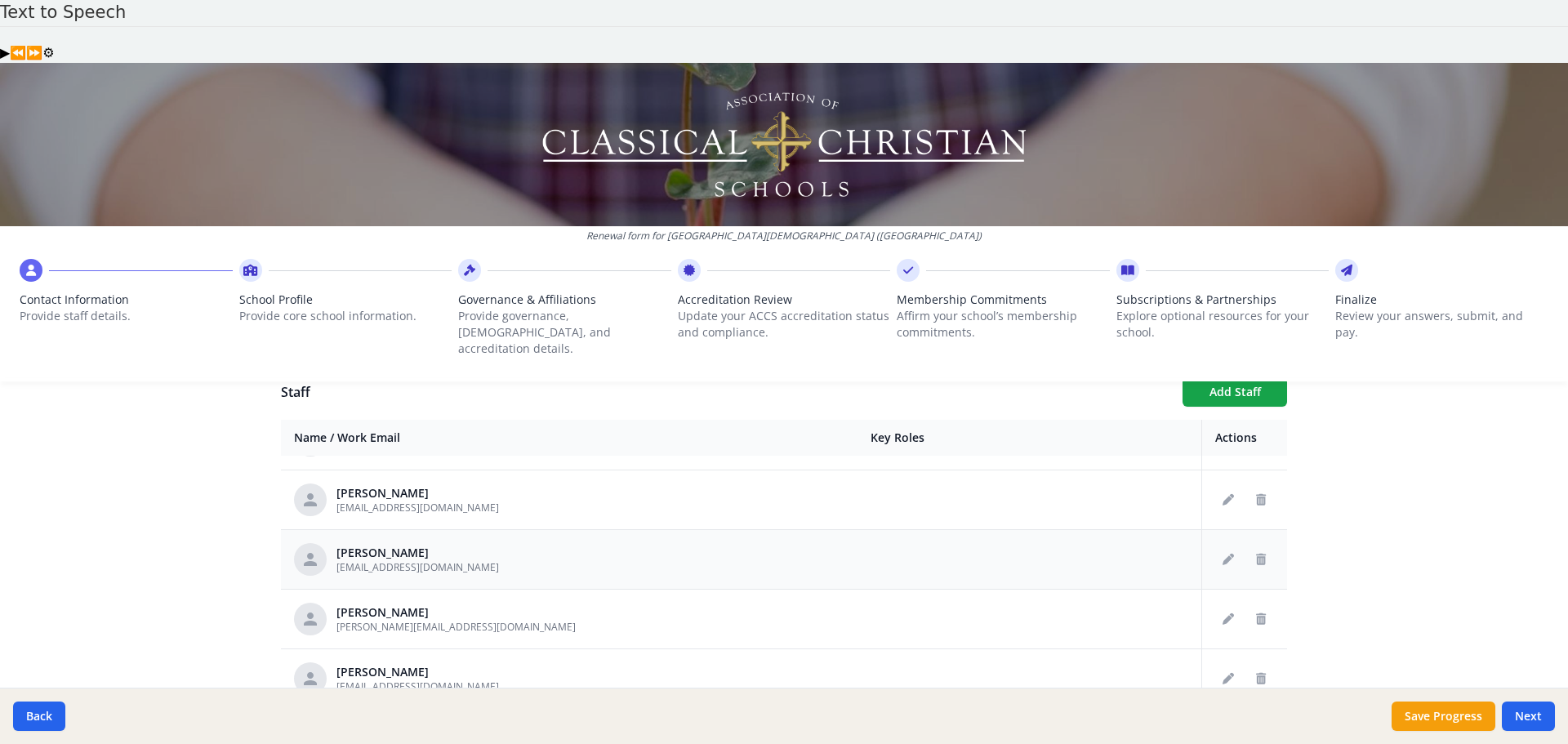
scroll to position [1796, 0]
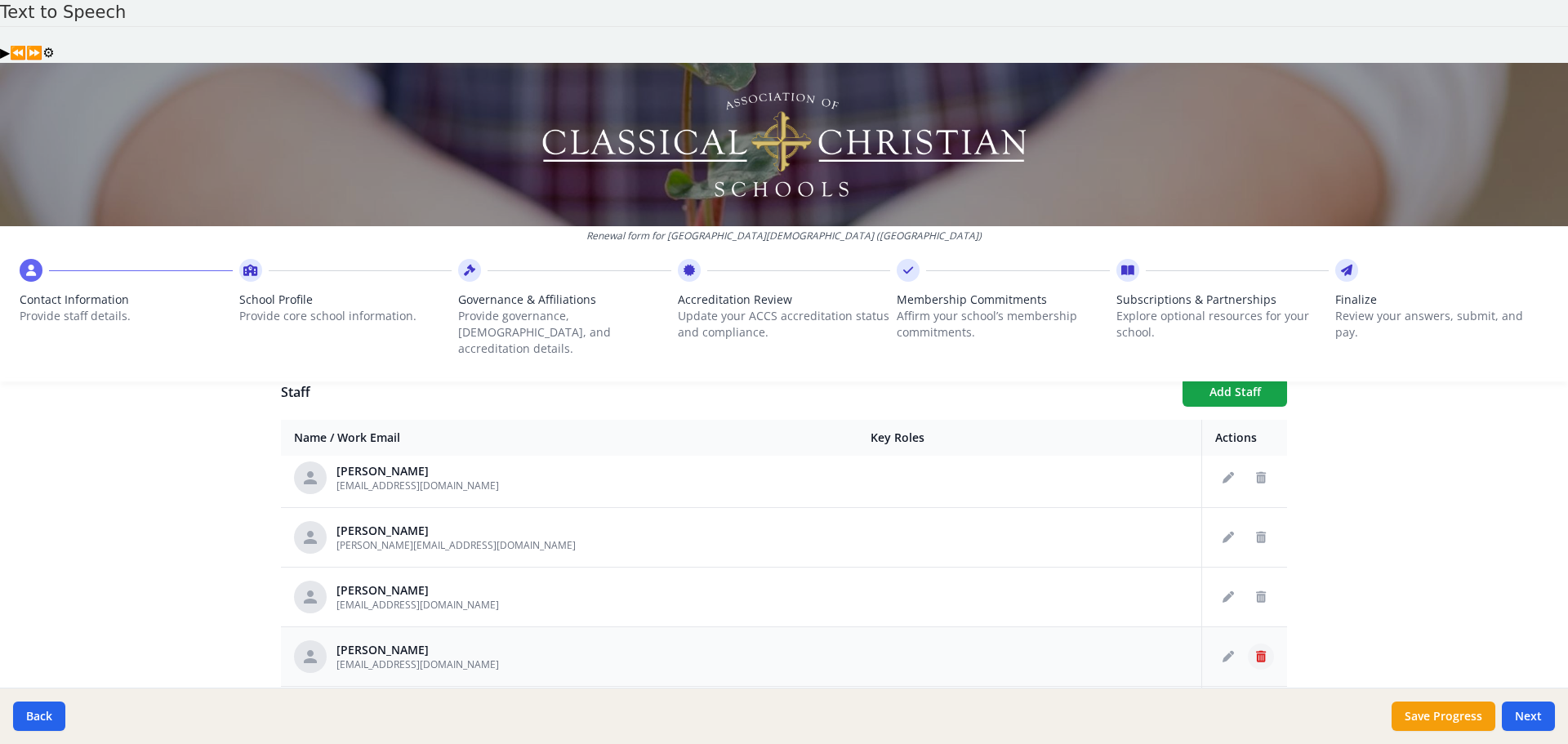
click at [1256, 650] on icon "Delete staff" at bounding box center [1261, 656] width 9 height 11
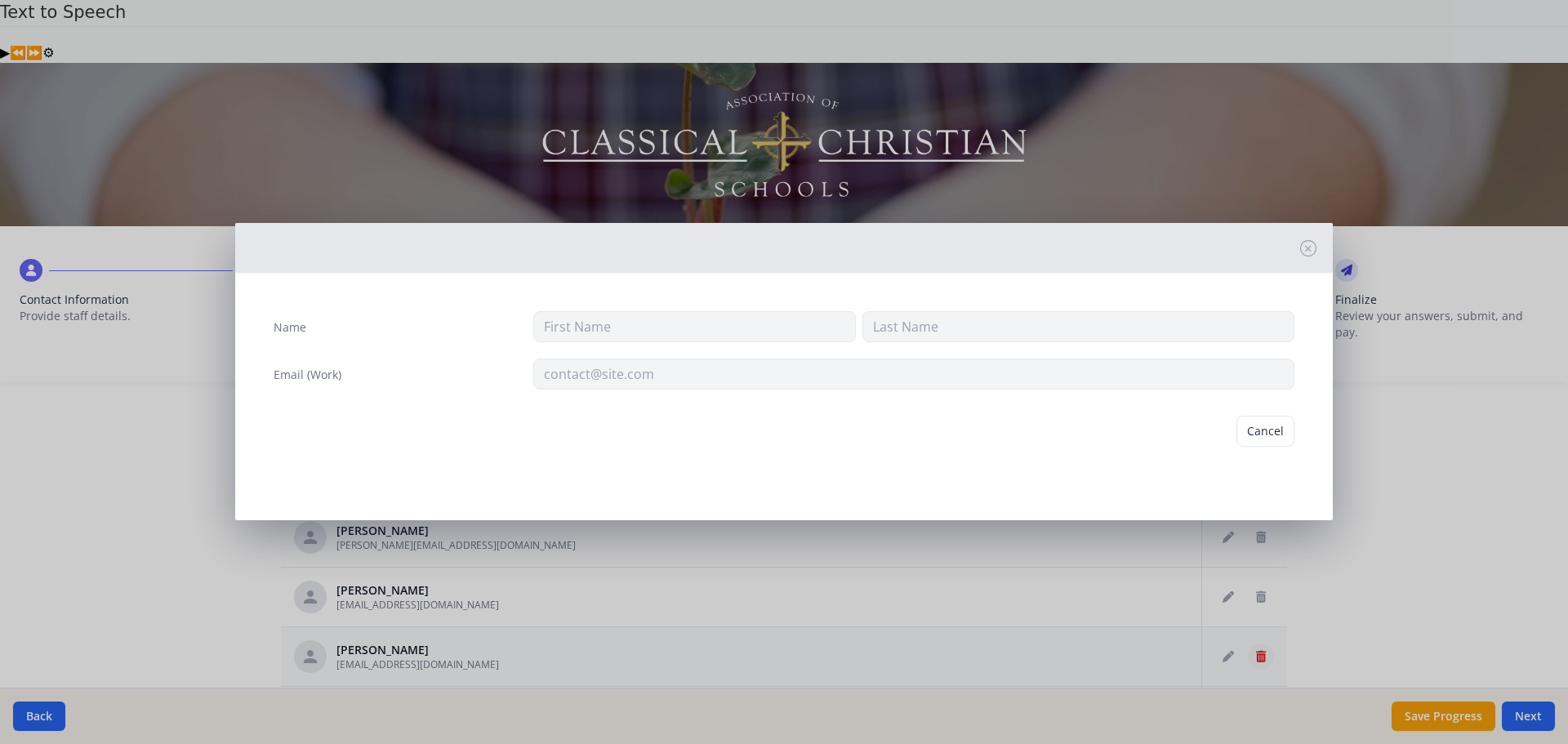
type input "Sam"
type input "Nolen"
type input "snolen@prov-cs.net"
click at [1255, 431] on button "Delete" at bounding box center [1266, 430] width 56 height 31
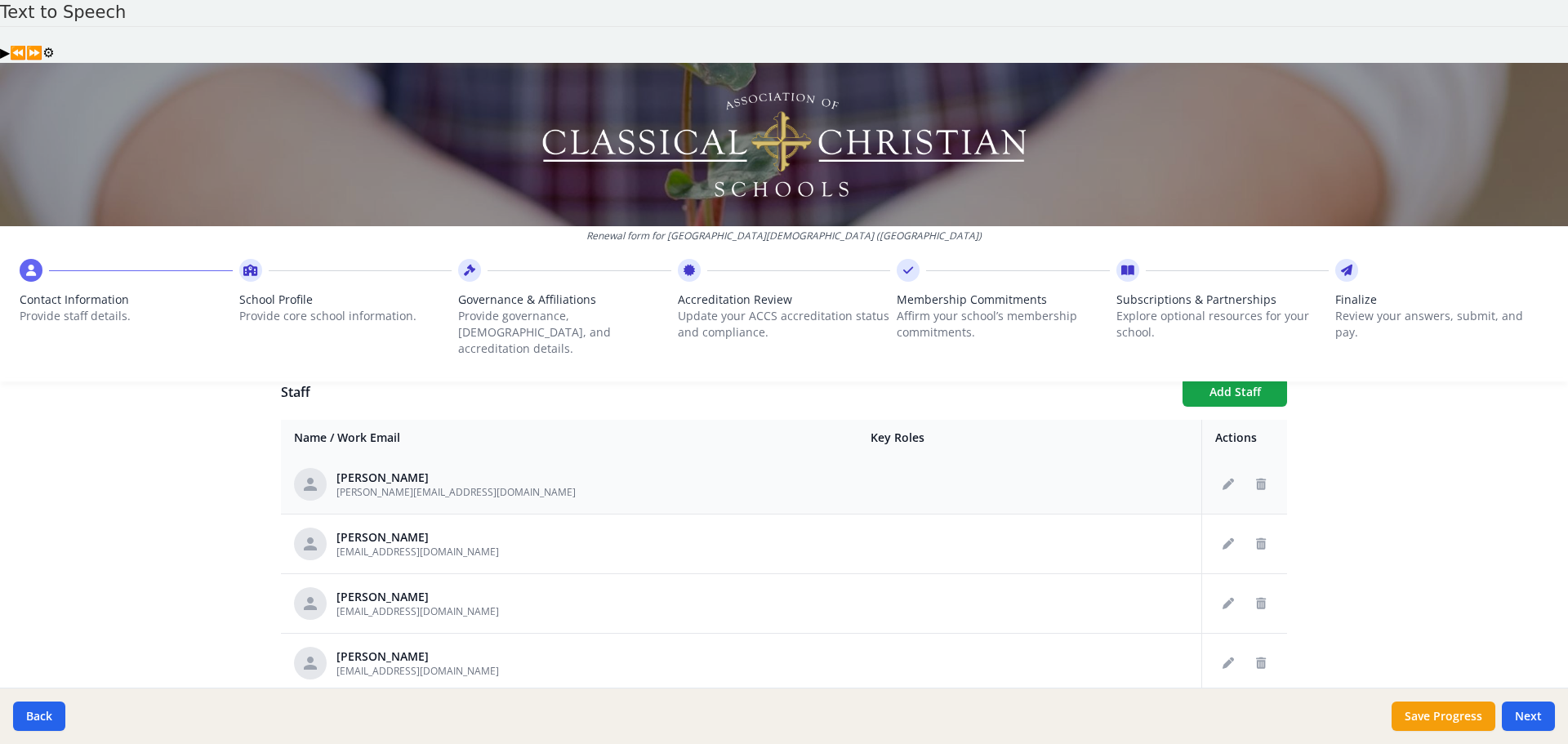
scroll to position [1878, 0]
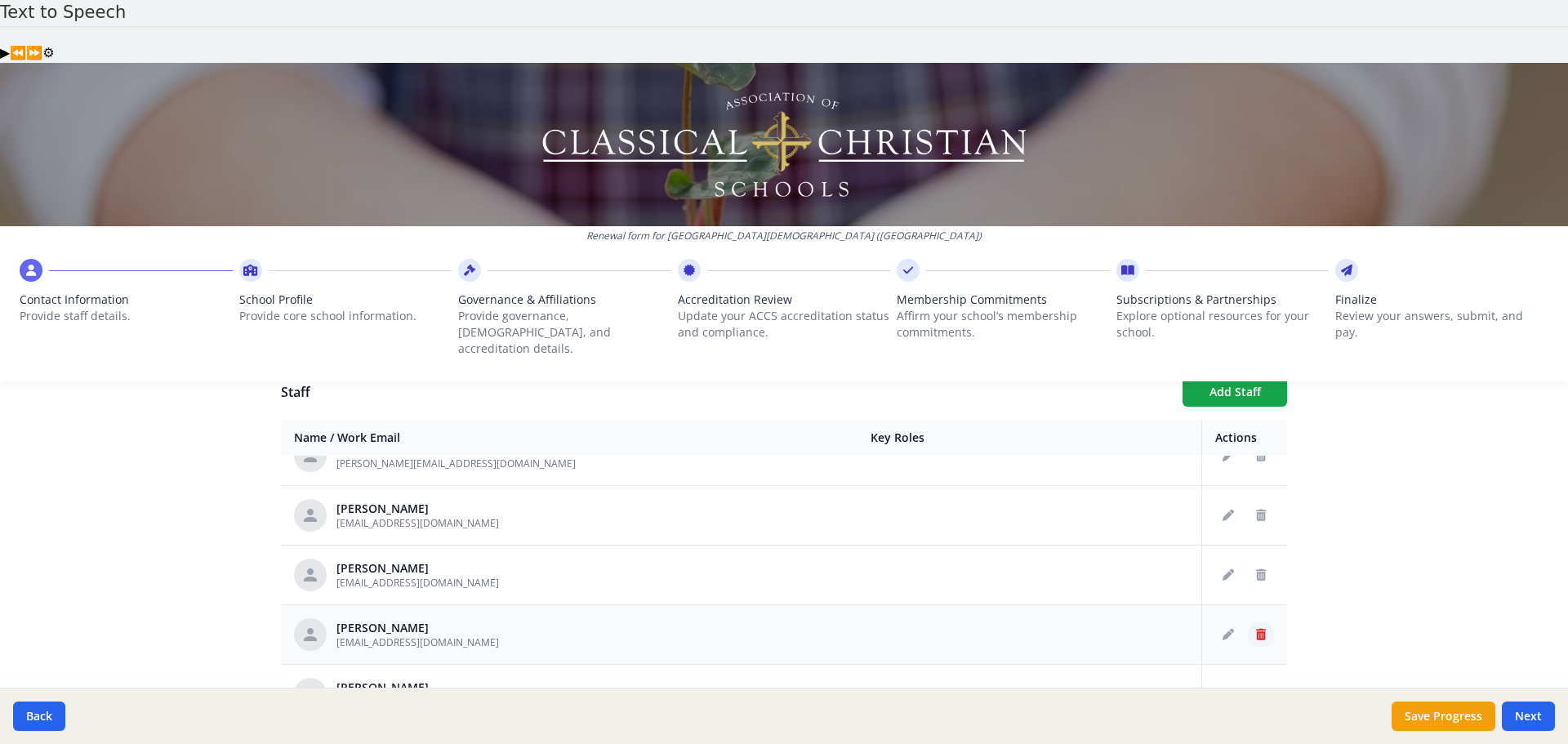
click at [1250, 621] on button "Delete staff" at bounding box center [1261, 634] width 27 height 27
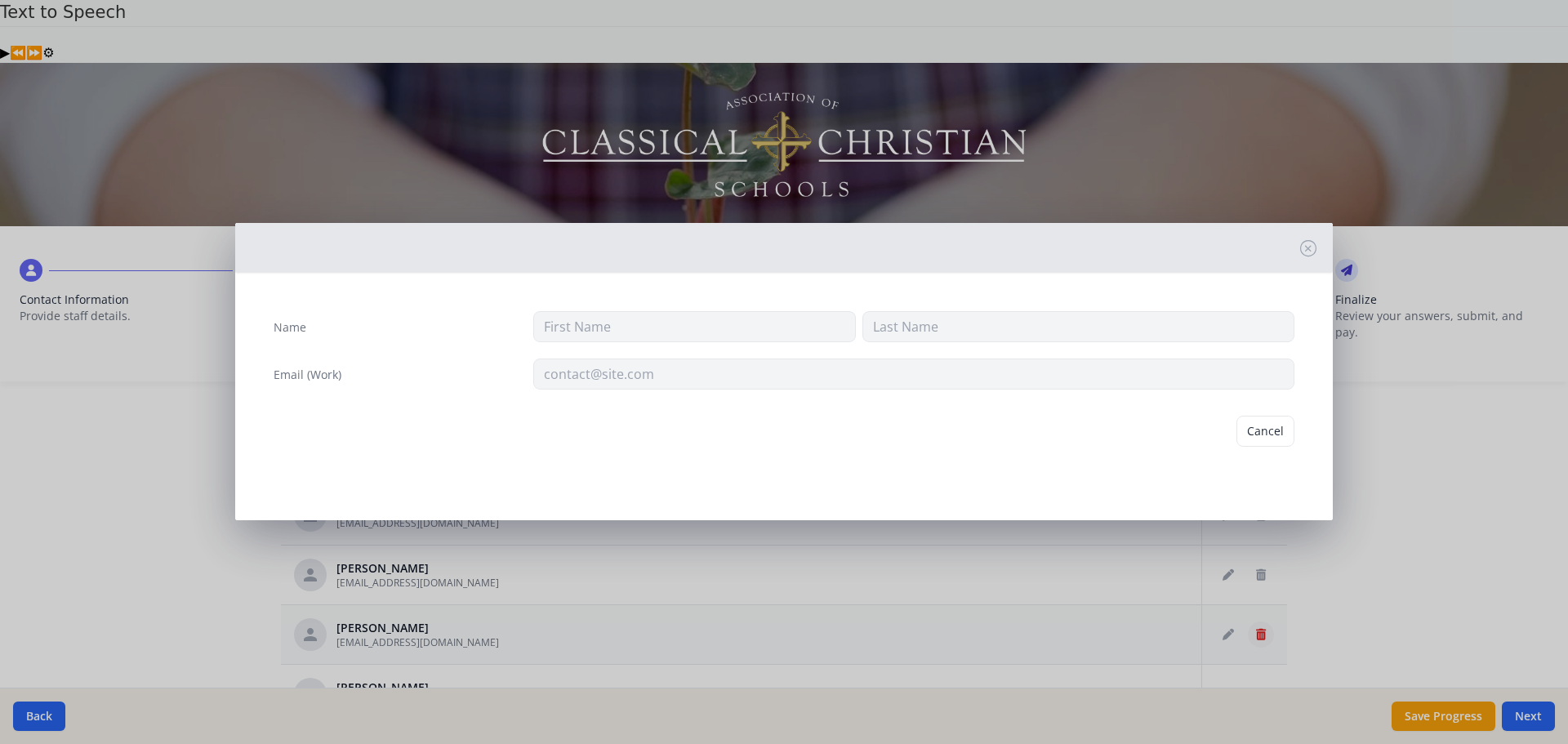
type input "Shea"
type input "Norwood"
type input "snorwood@prov-cs.net"
click at [1267, 427] on button "Delete" at bounding box center [1266, 430] width 56 height 31
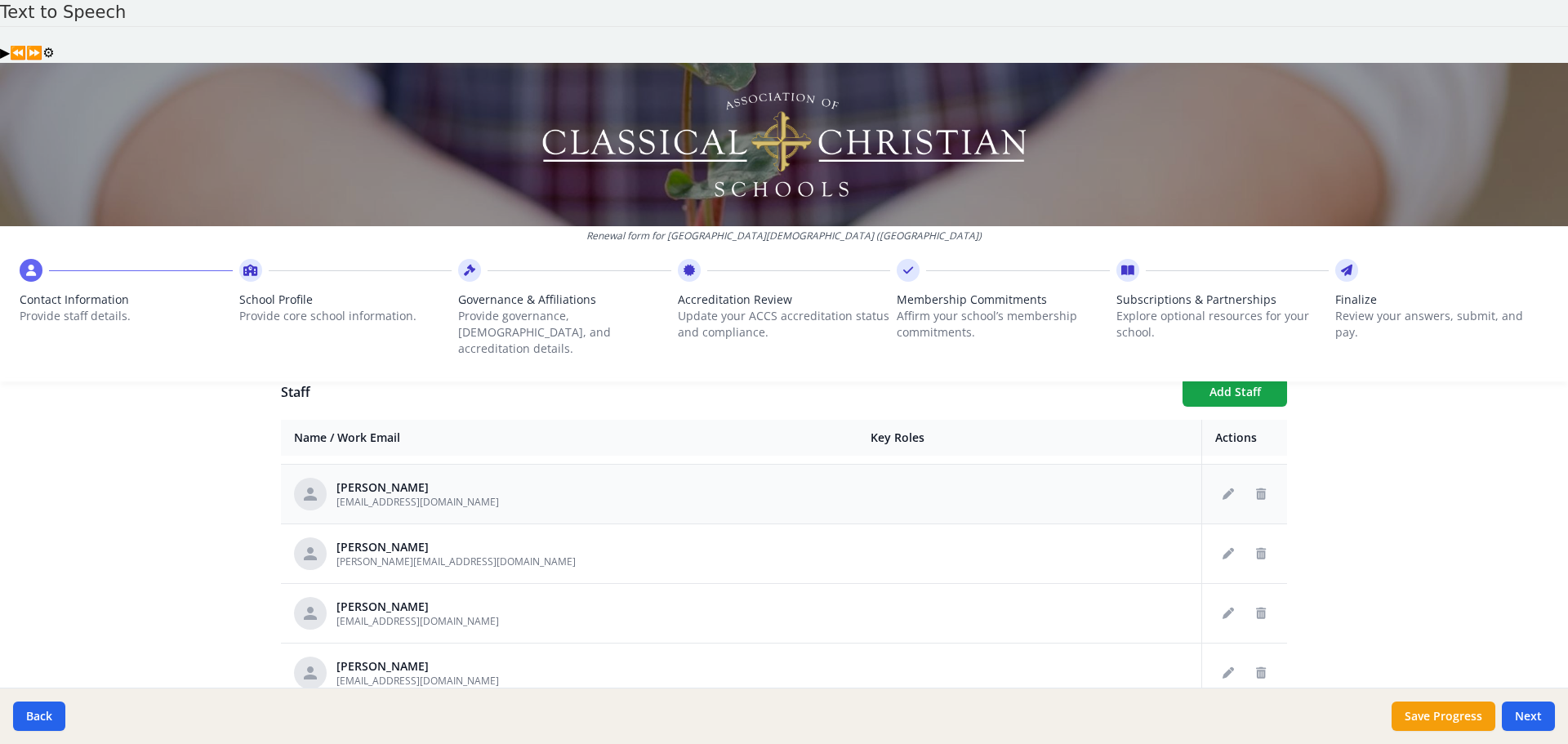
scroll to position [1959, 0]
click at [1256, 607] on icon "Delete staff" at bounding box center [1261, 612] width 9 height 11
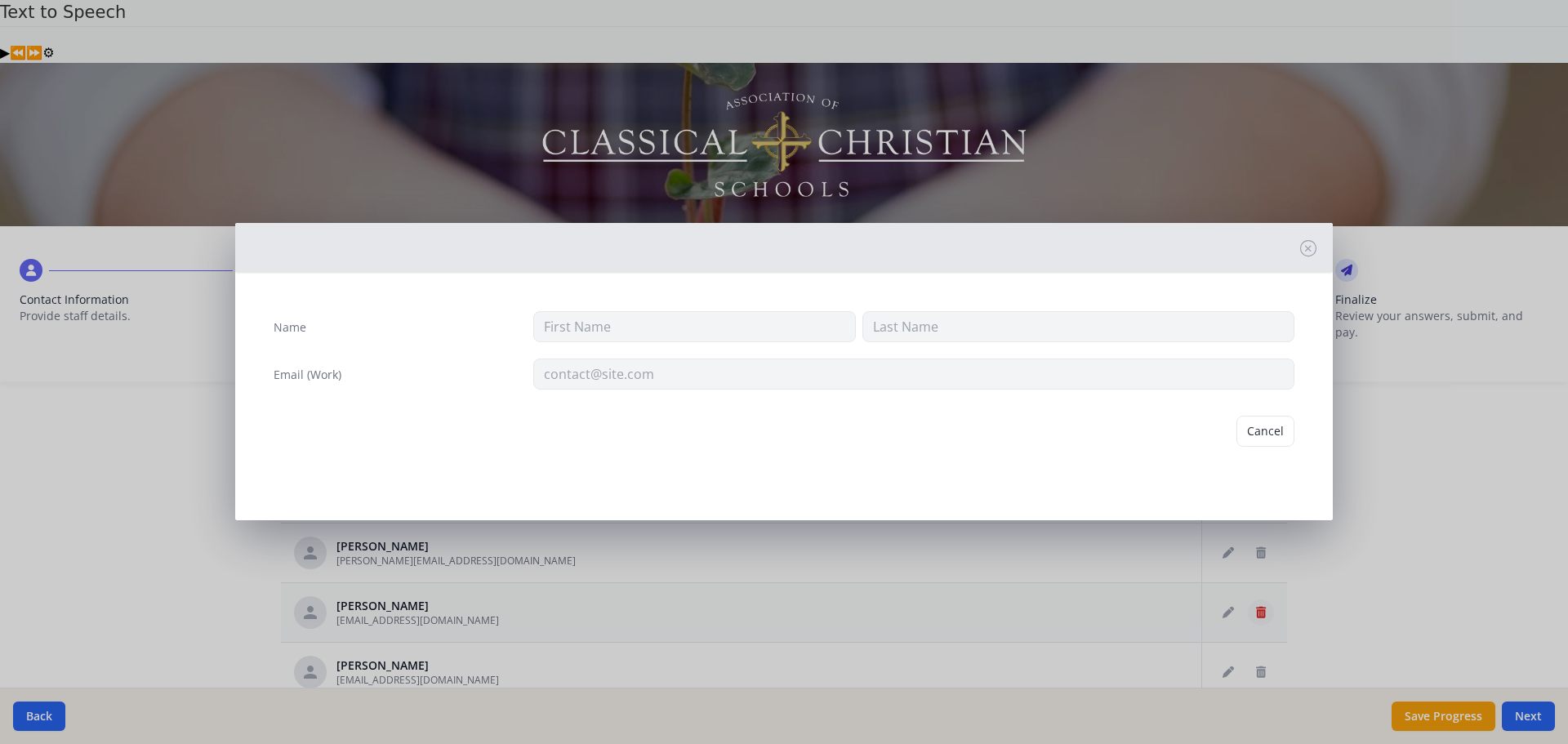
type input "Bill"
type input "Oldfield"
type input "boldfield@prov-cs.net"
click at [1264, 431] on button "Delete" at bounding box center [1266, 430] width 56 height 31
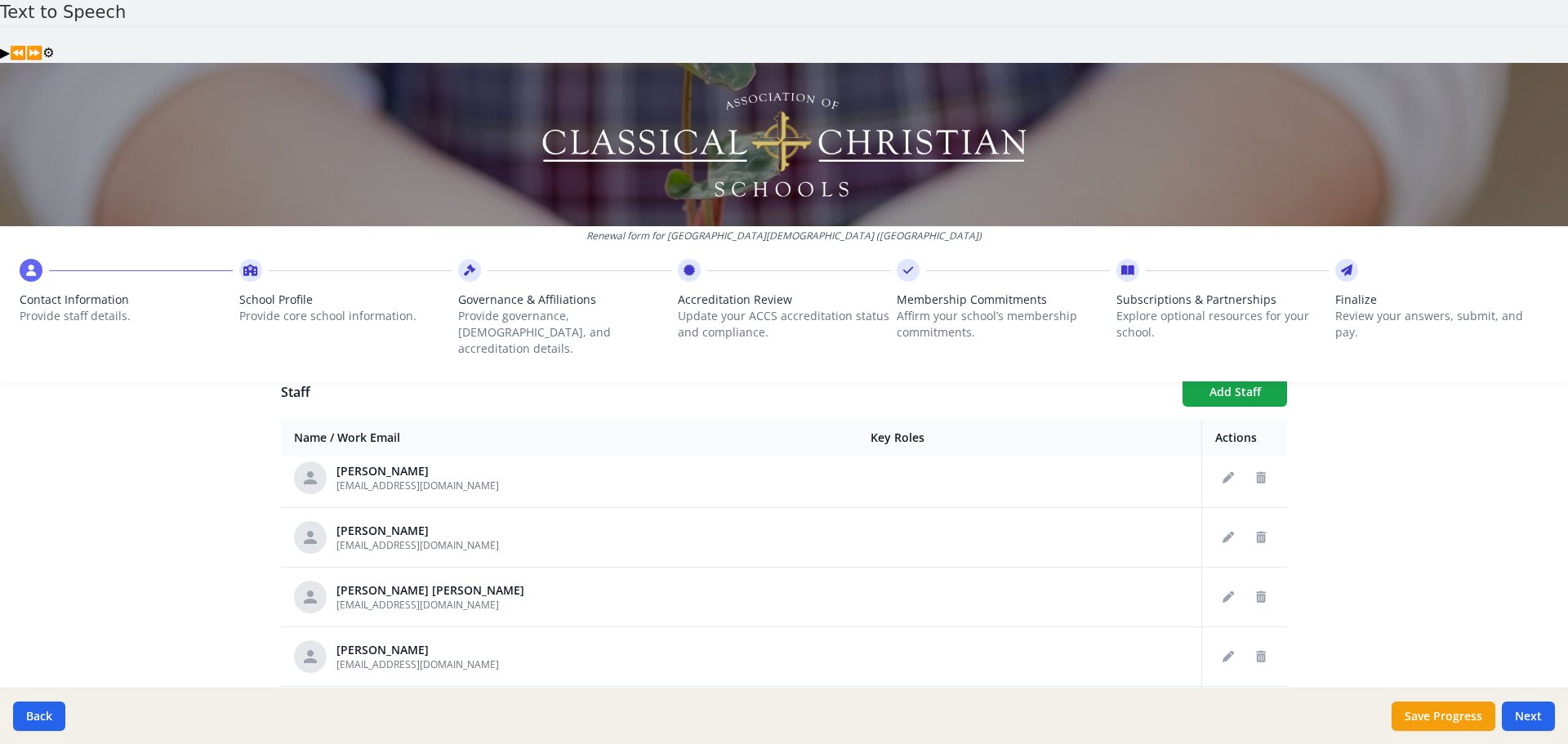
scroll to position [2122, 0]
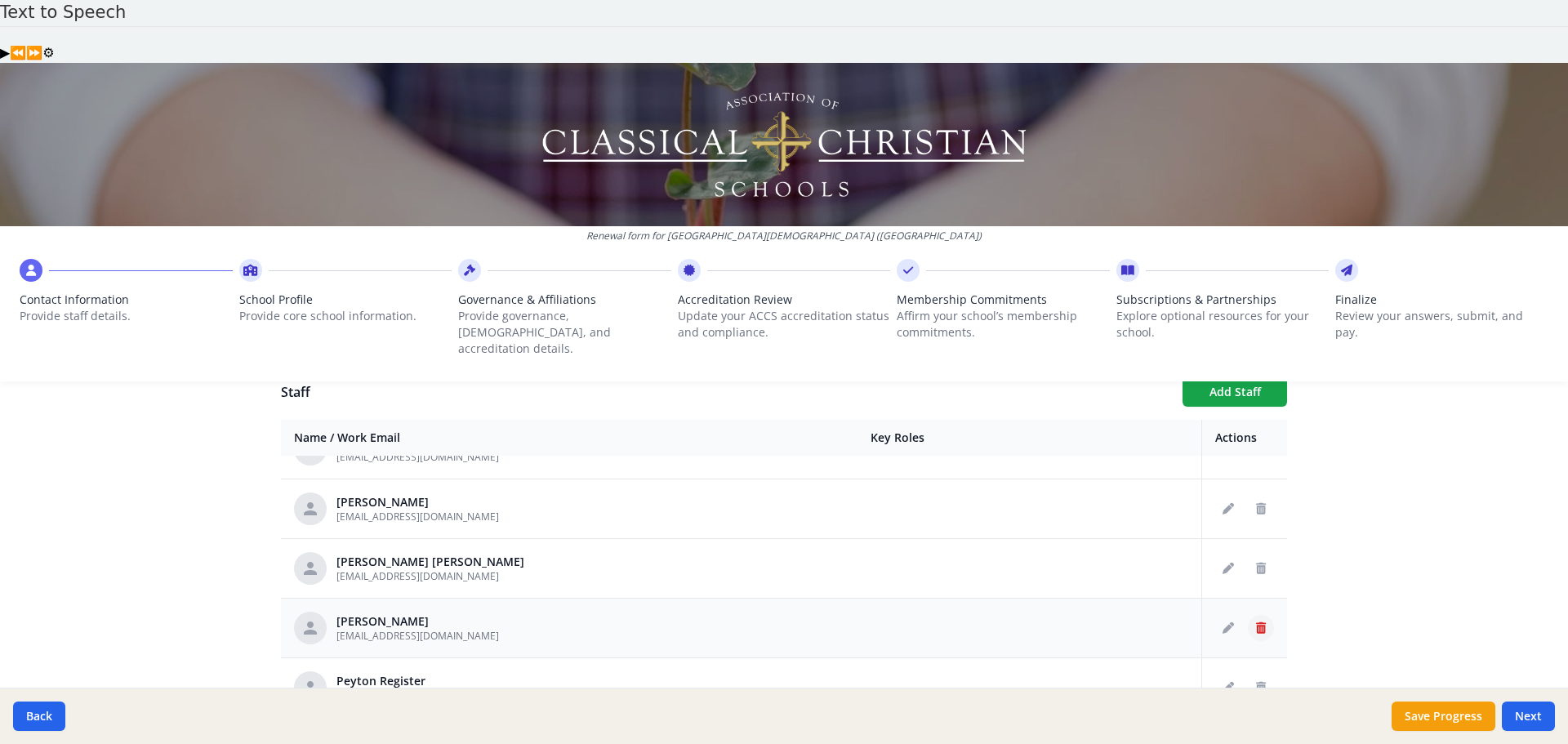
click at [1248, 615] on button "Delete staff" at bounding box center [1261, 628] width 27 height 27
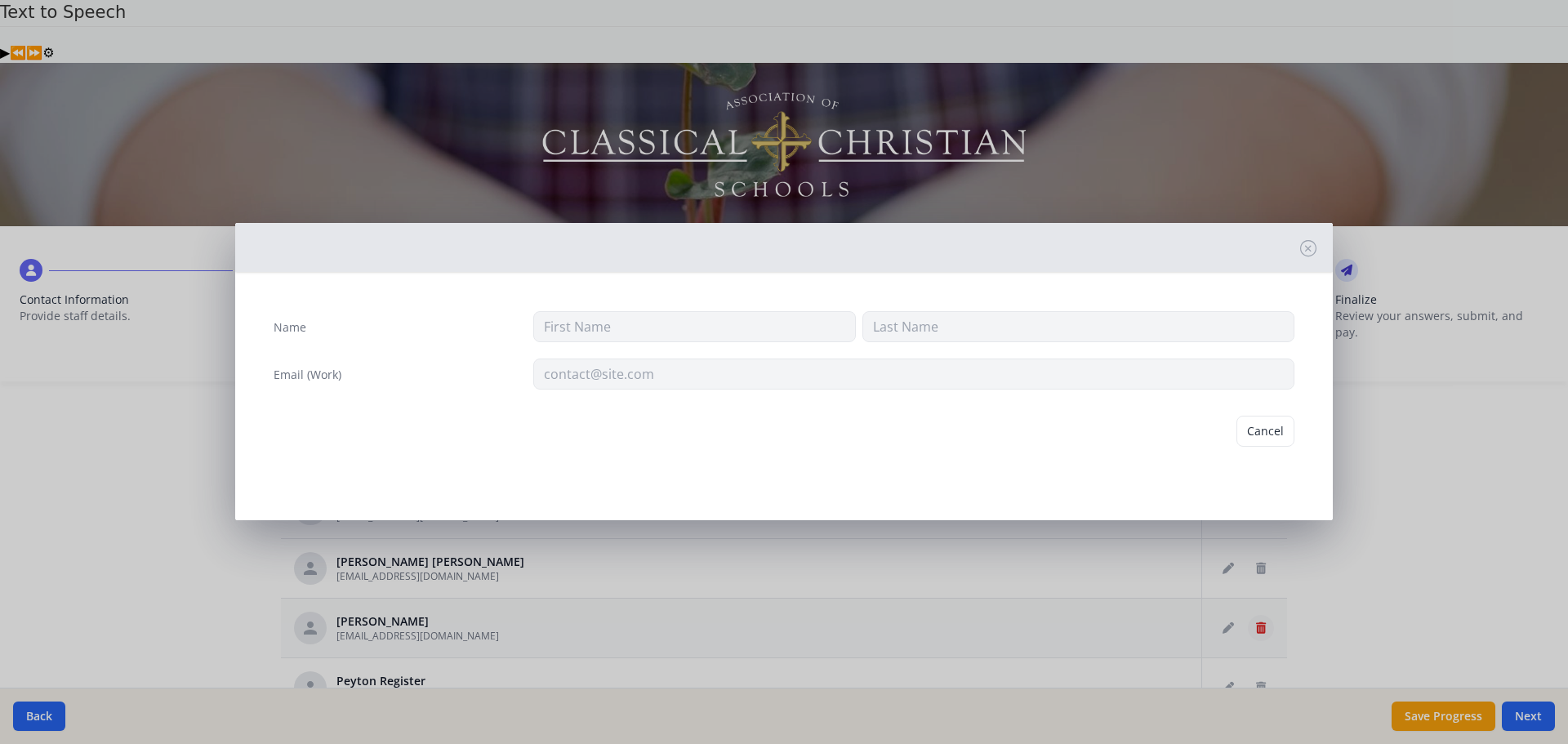
type input "Jill"
type input "Pylant"
type input "jpylant@prov-cs.net"
click at [1249, 437] on button "Delete" at bounding box center [1266, 430] width 56 height 31
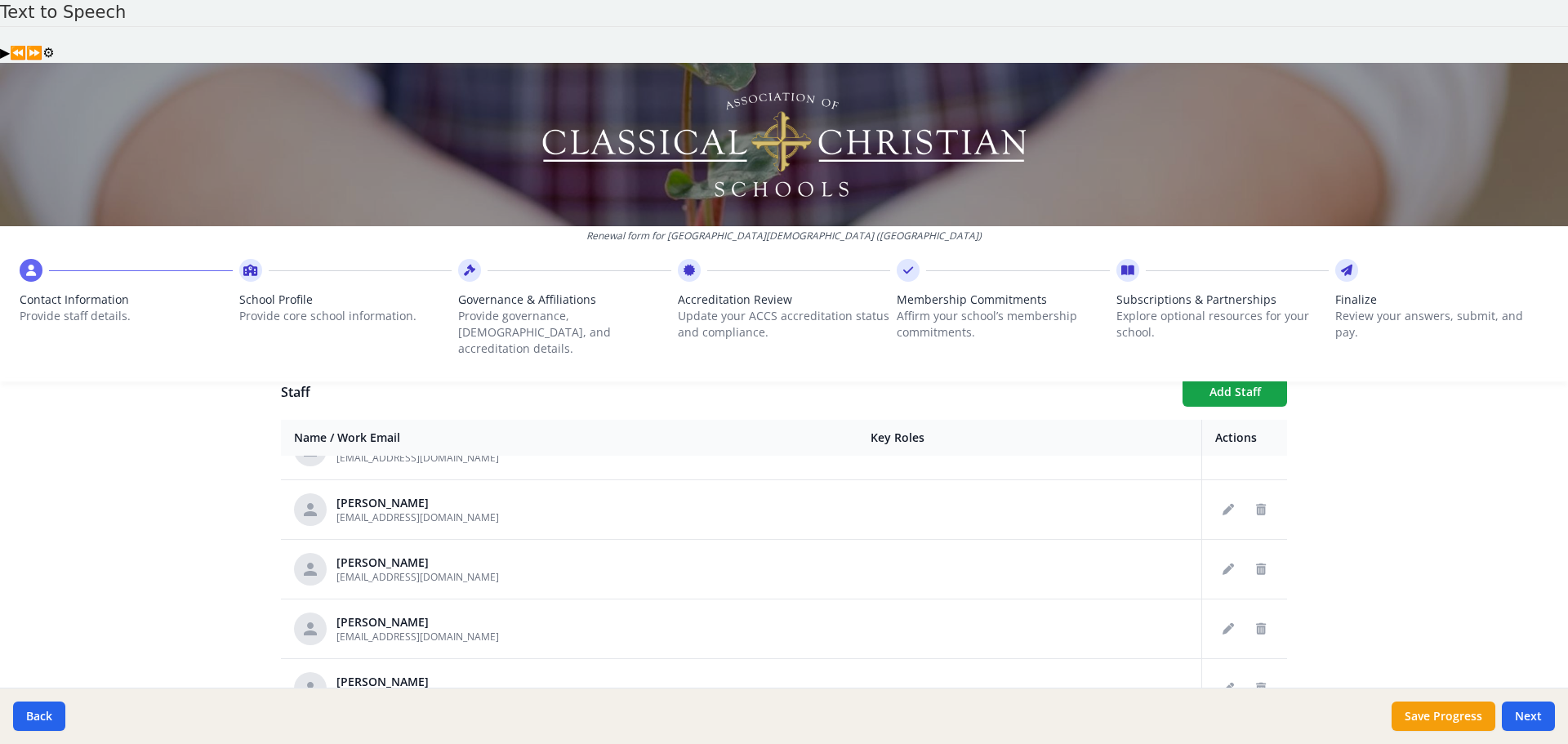
scroll to position [2449, 0]
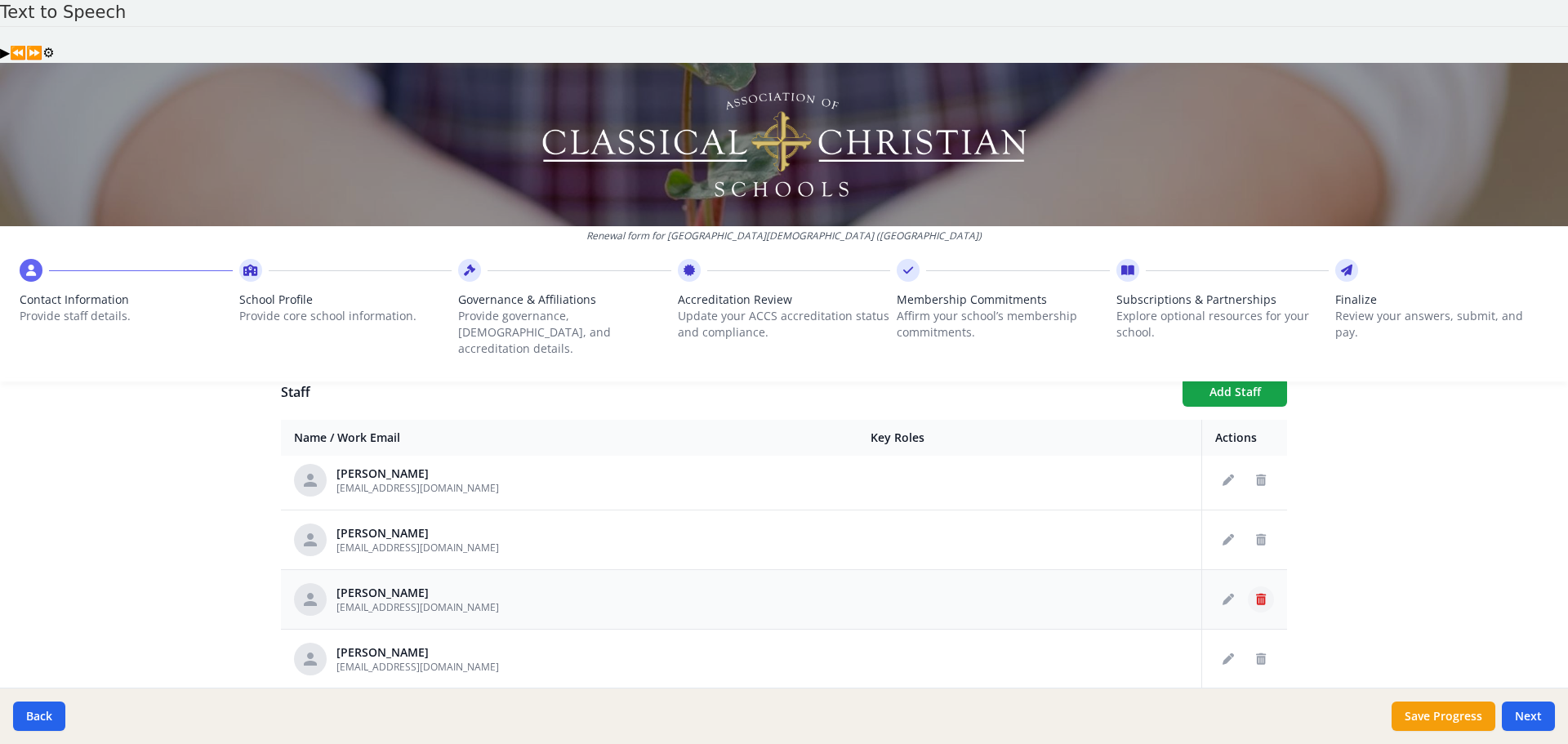
click at [1249, 586] on button "Delete staff" at bounding box center [1261, 599] width 27 height 27
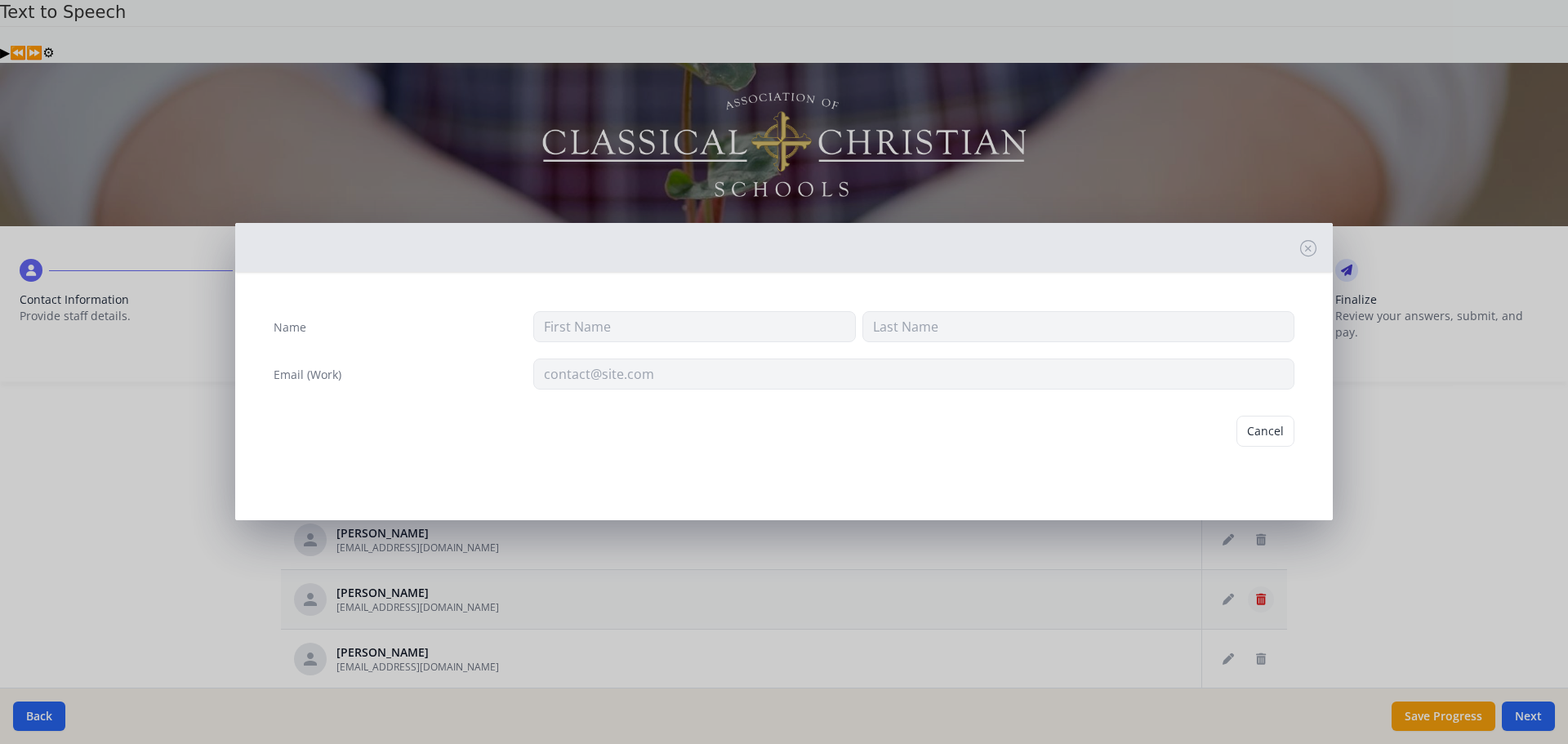
type input "Brooke"
type input "Searcy"
type input "bsearcy@prov-cs.net"
click at [1259, 435] on button "Delete" at bounding box center [1266, 430] width 56 height 31
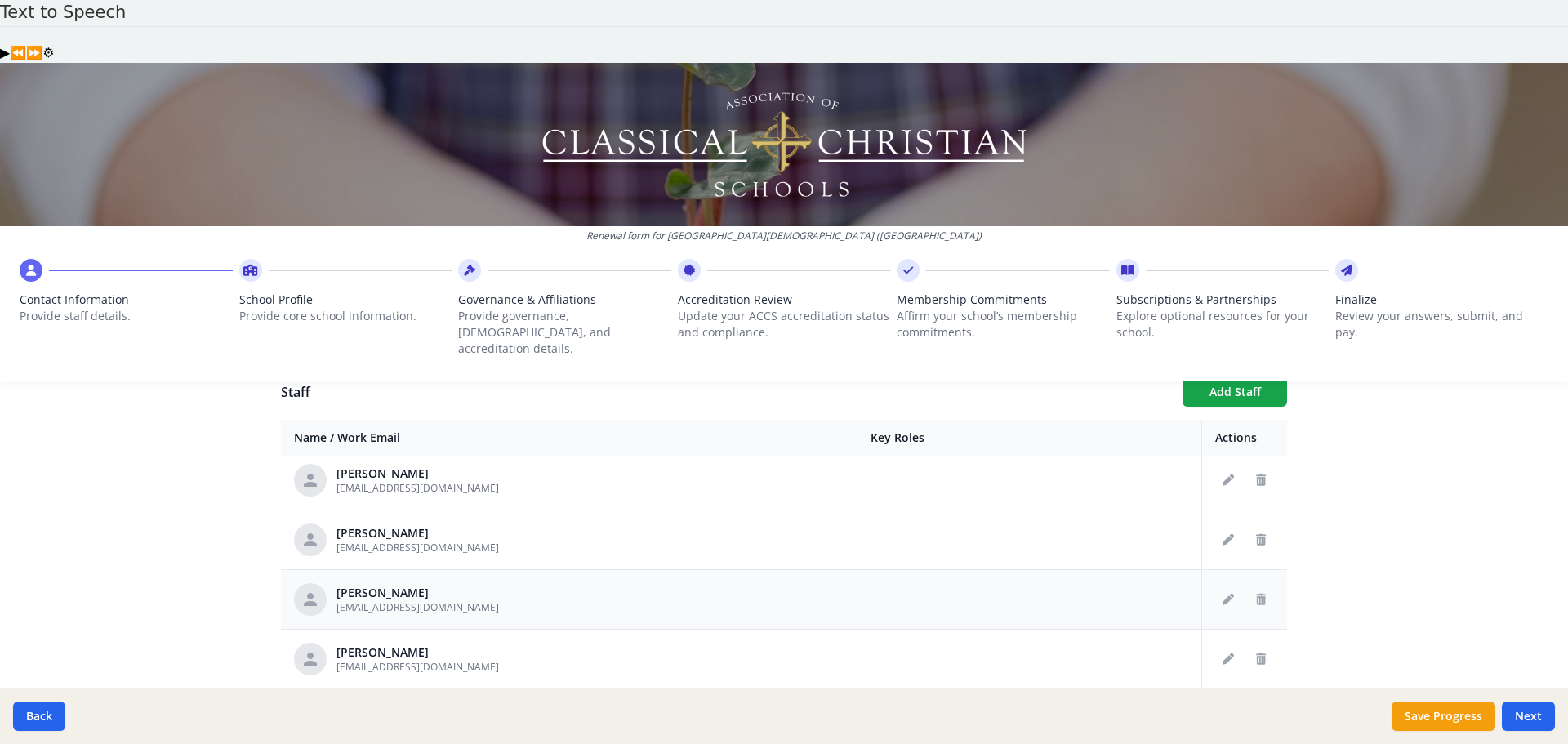
scroll to position [2531, 0]
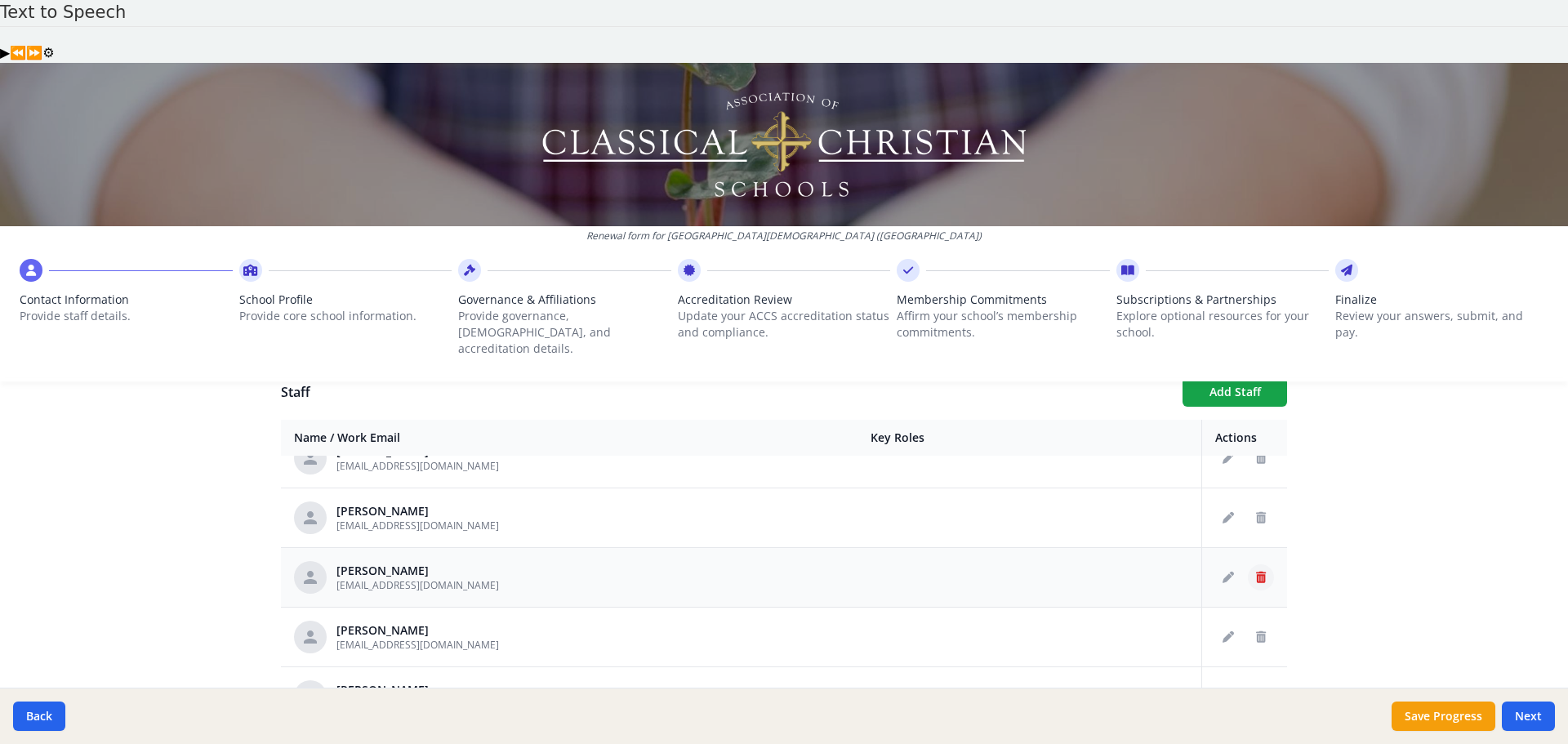
click at [1256, 572] on icon "Delete staff" at bounding box center [1261, 577] width 9 height 11
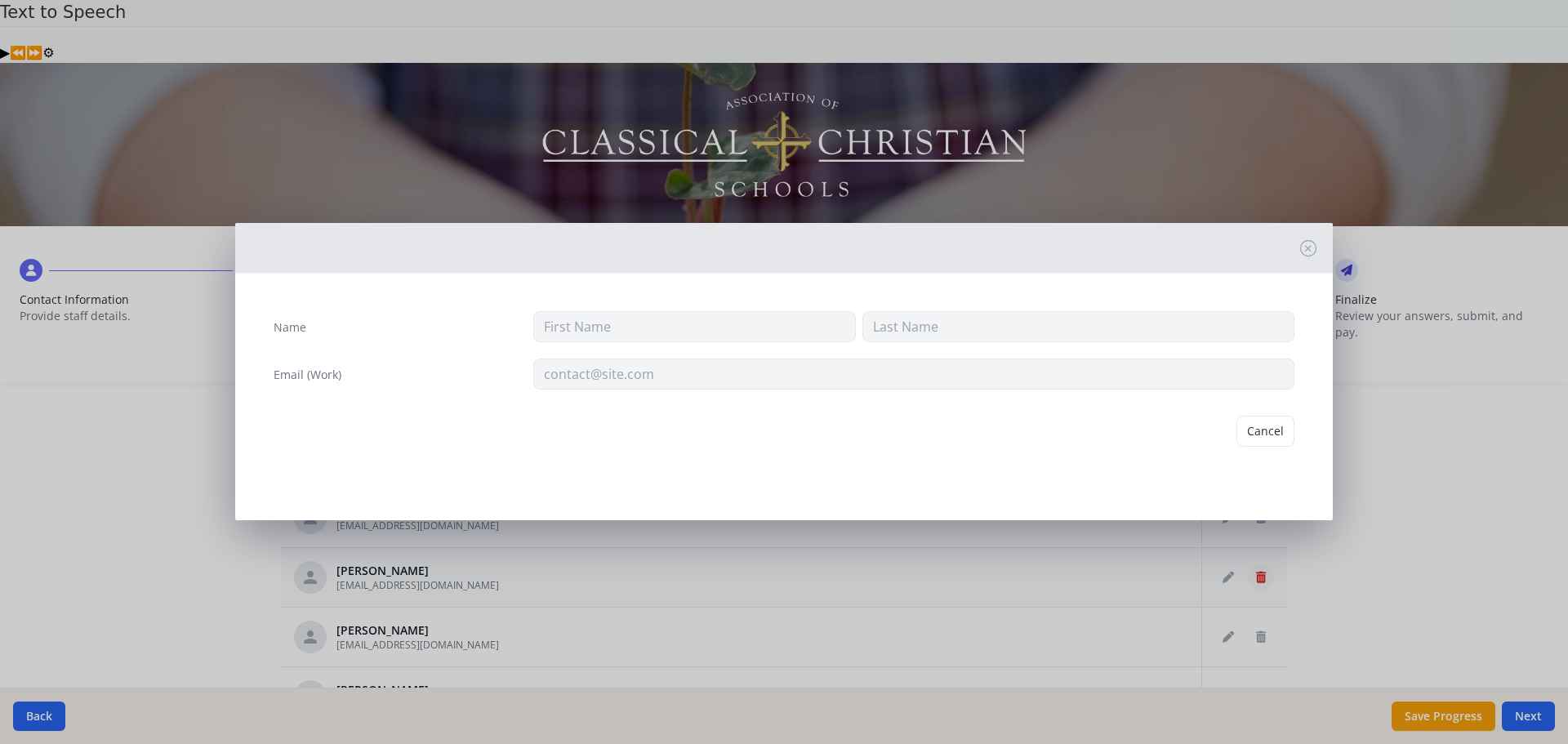
type input "Nicholas"
type input "Shepherd"
type input "nshepherd@prov-cs.net"
click at [1259, 426] on button "Delete" at bounding box center [1266, 430] width 56 height 31
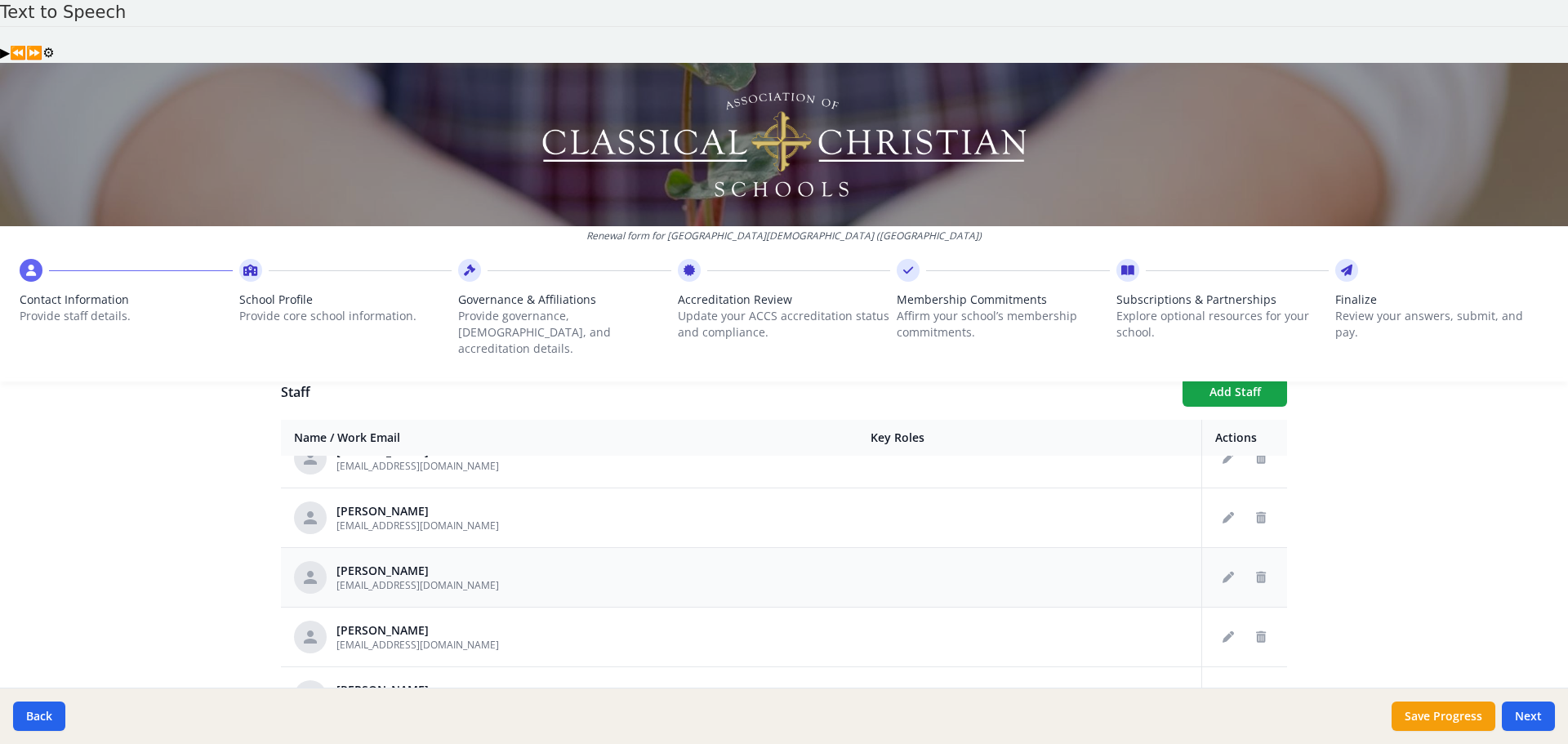
scroll to position [2612, 0]
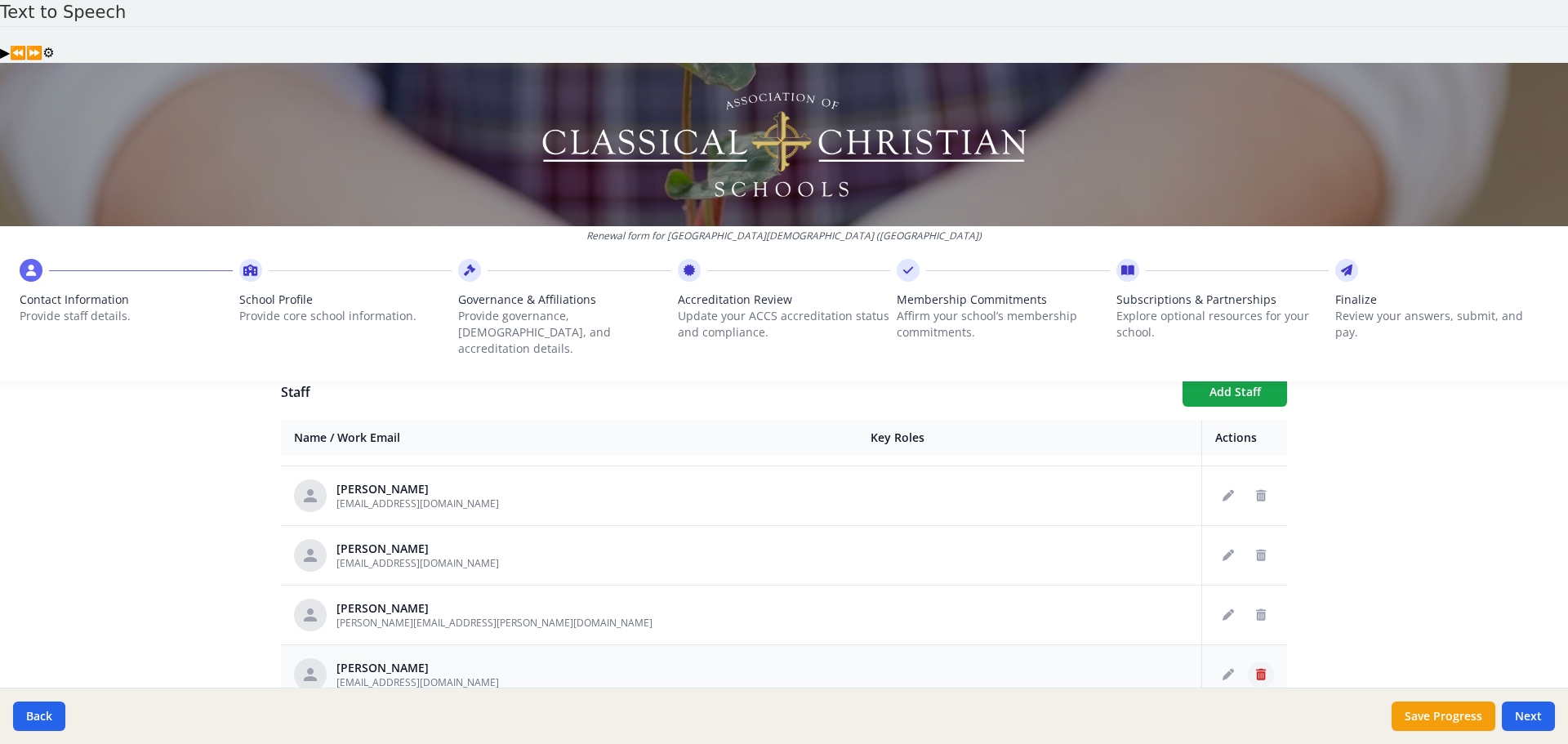
click at [1256, 668] on icon "Delete staff" at bounding box center [1261, 674] width 9 height 11
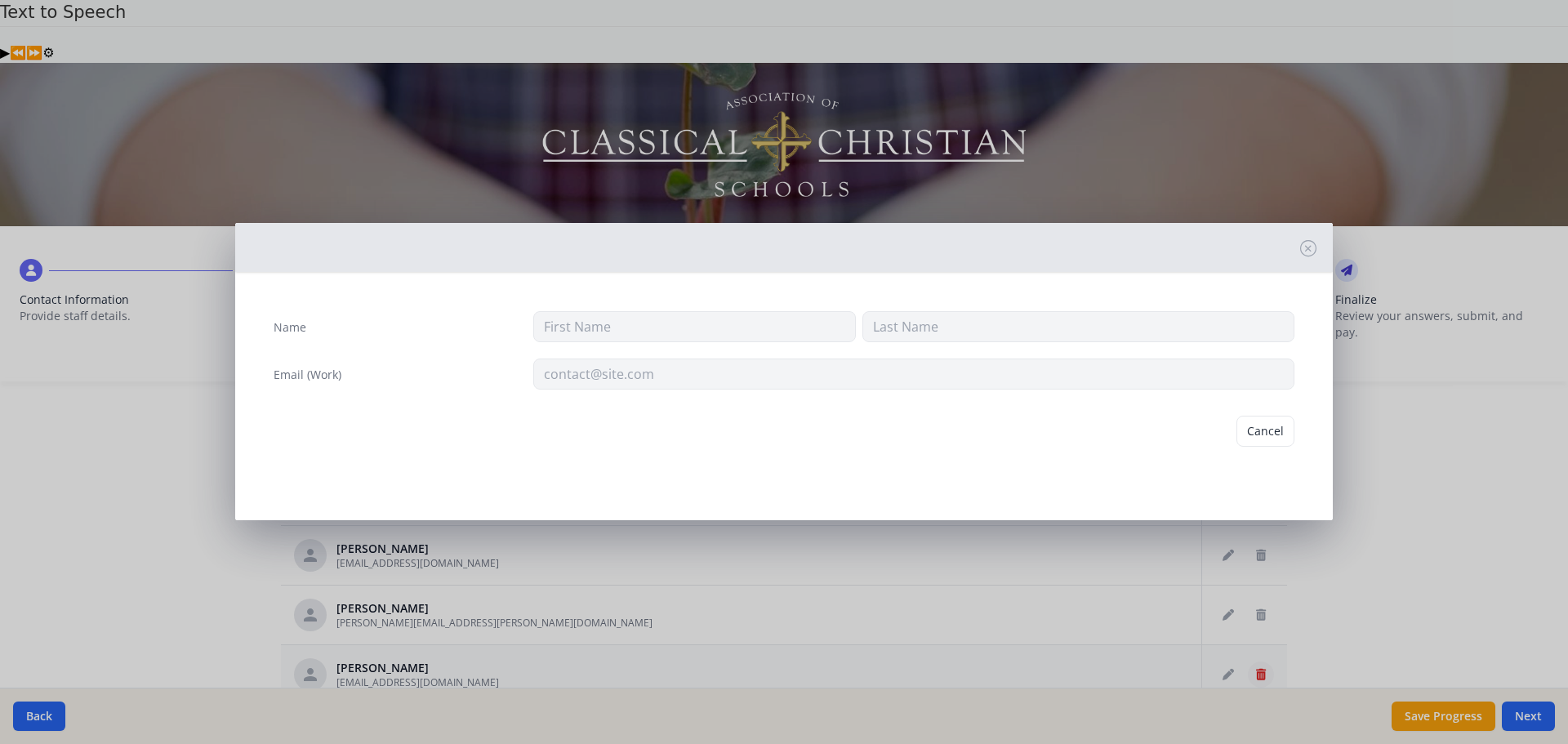
type input "casey"
type input "smith"
type input "csmith@prov-cs.net"
click at [1267, 437] on button "Delete" at bounding box center [1266, 430] width 56 height 31
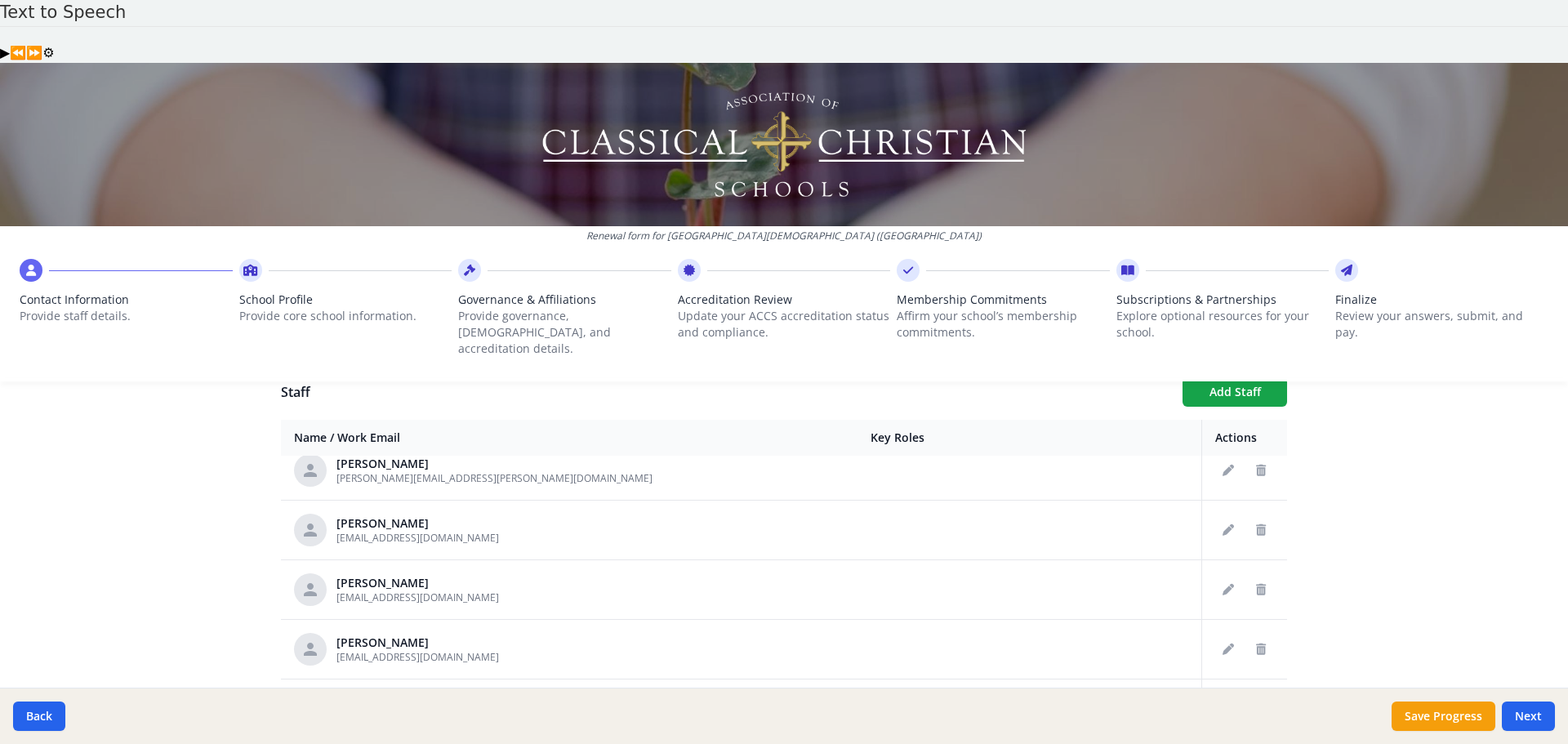
scroll to position [2776, 0]
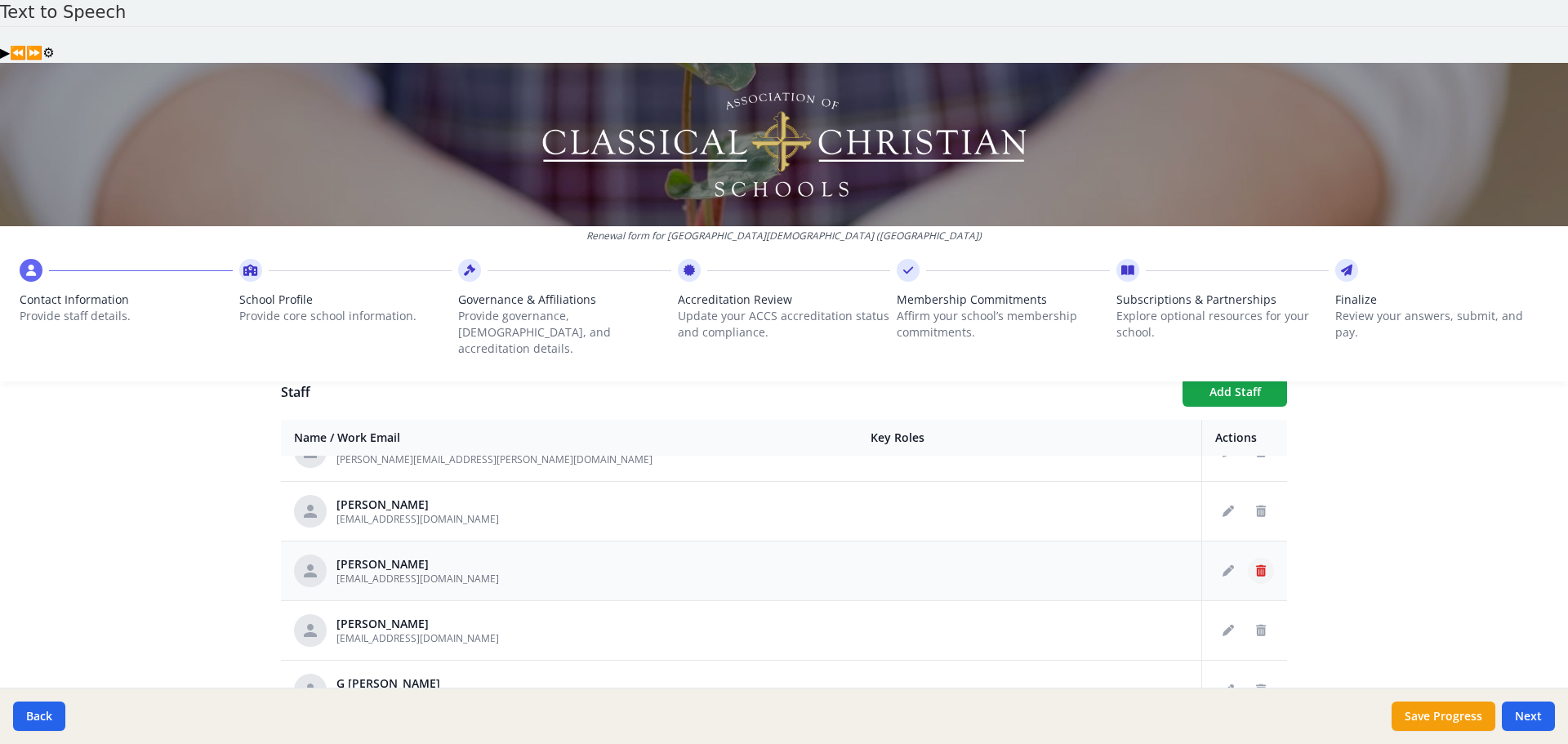
click at [1256, 565] on icon "Delete staff" at bounding box center [1261, 571] width 9 height 11
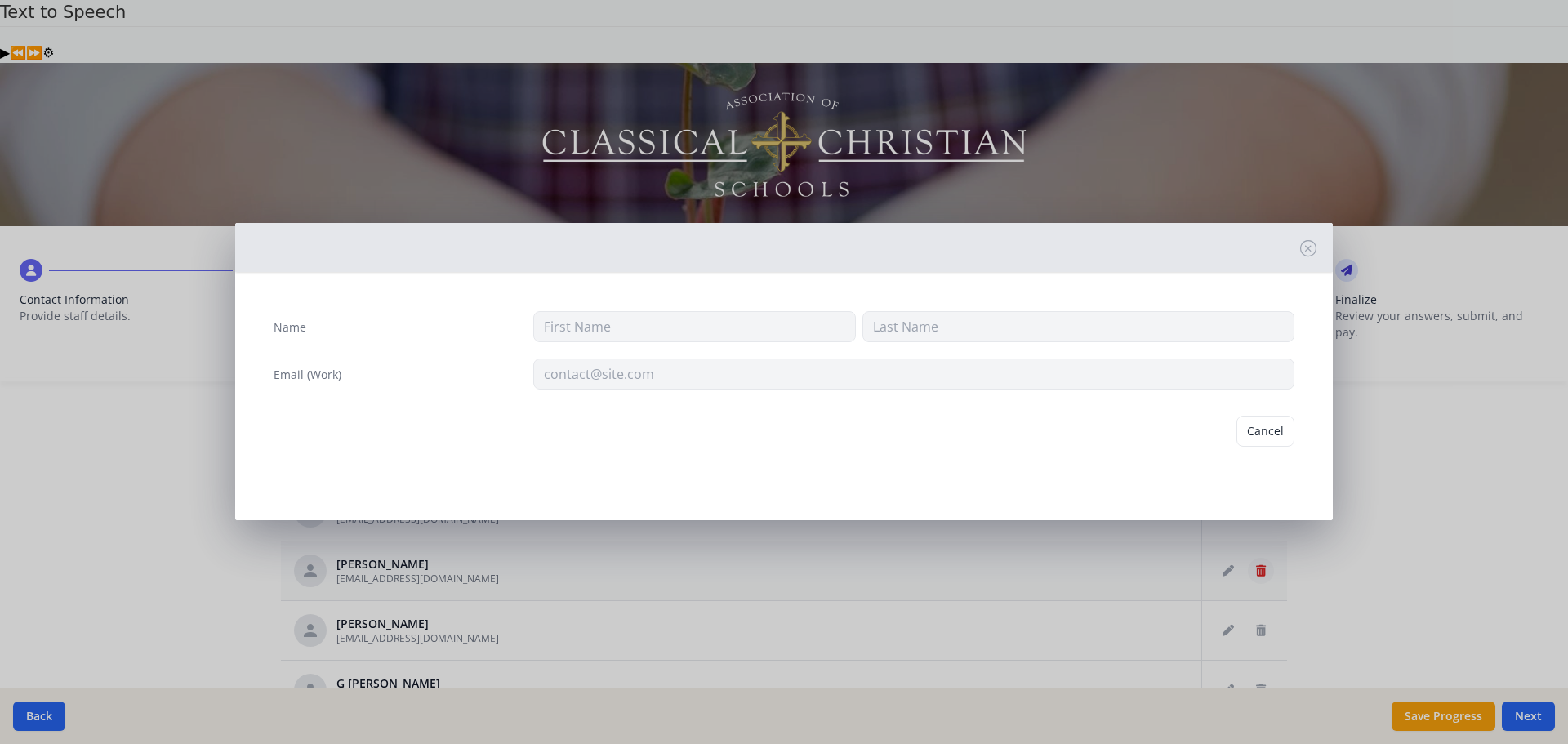
type input "K"
type input "Stewart"
type input "kstewart@prov-cs.net"
click at [1260, 433] on button "Delete" at bounding box center [1266, 430] width 56 height 31
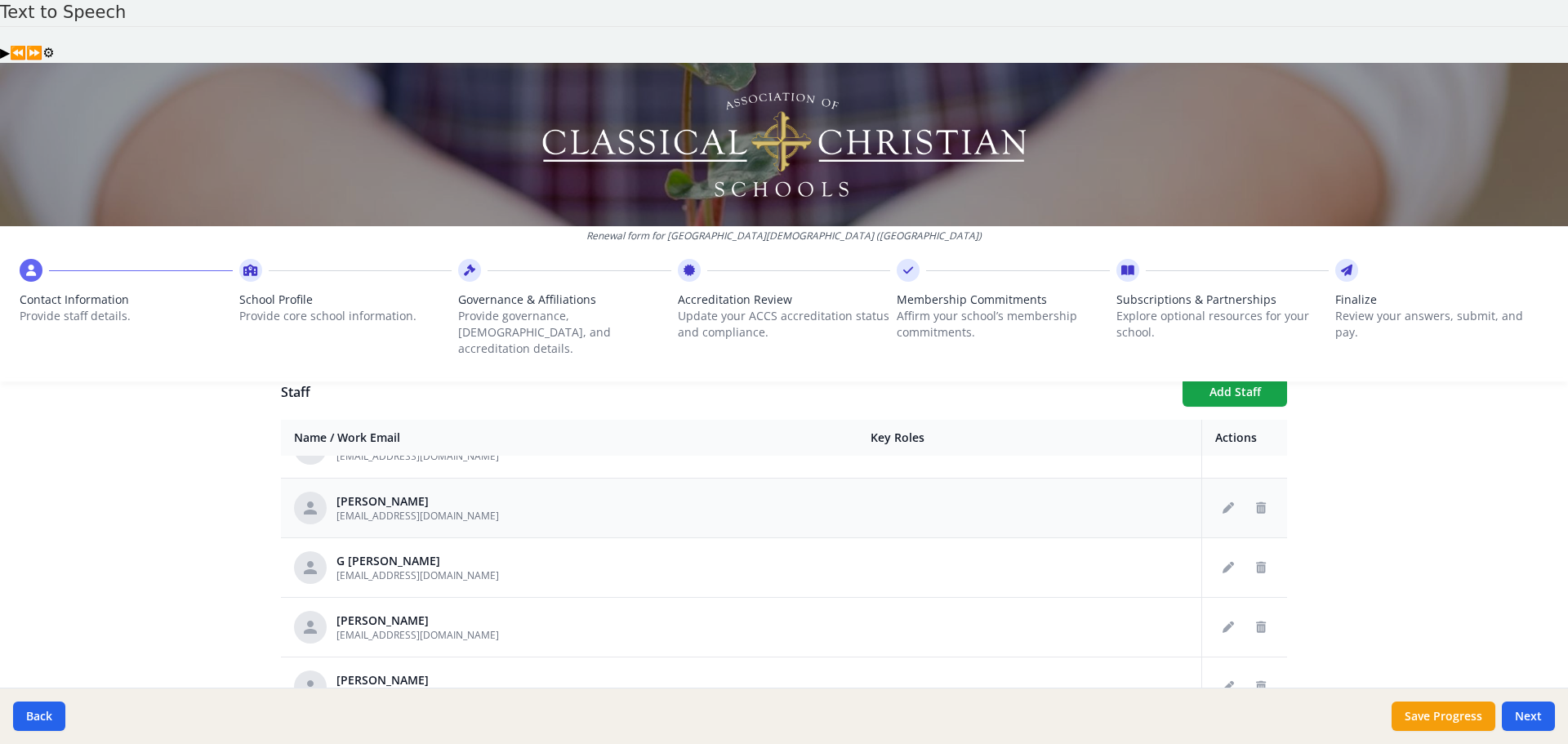
scroll to position [2858, 0]
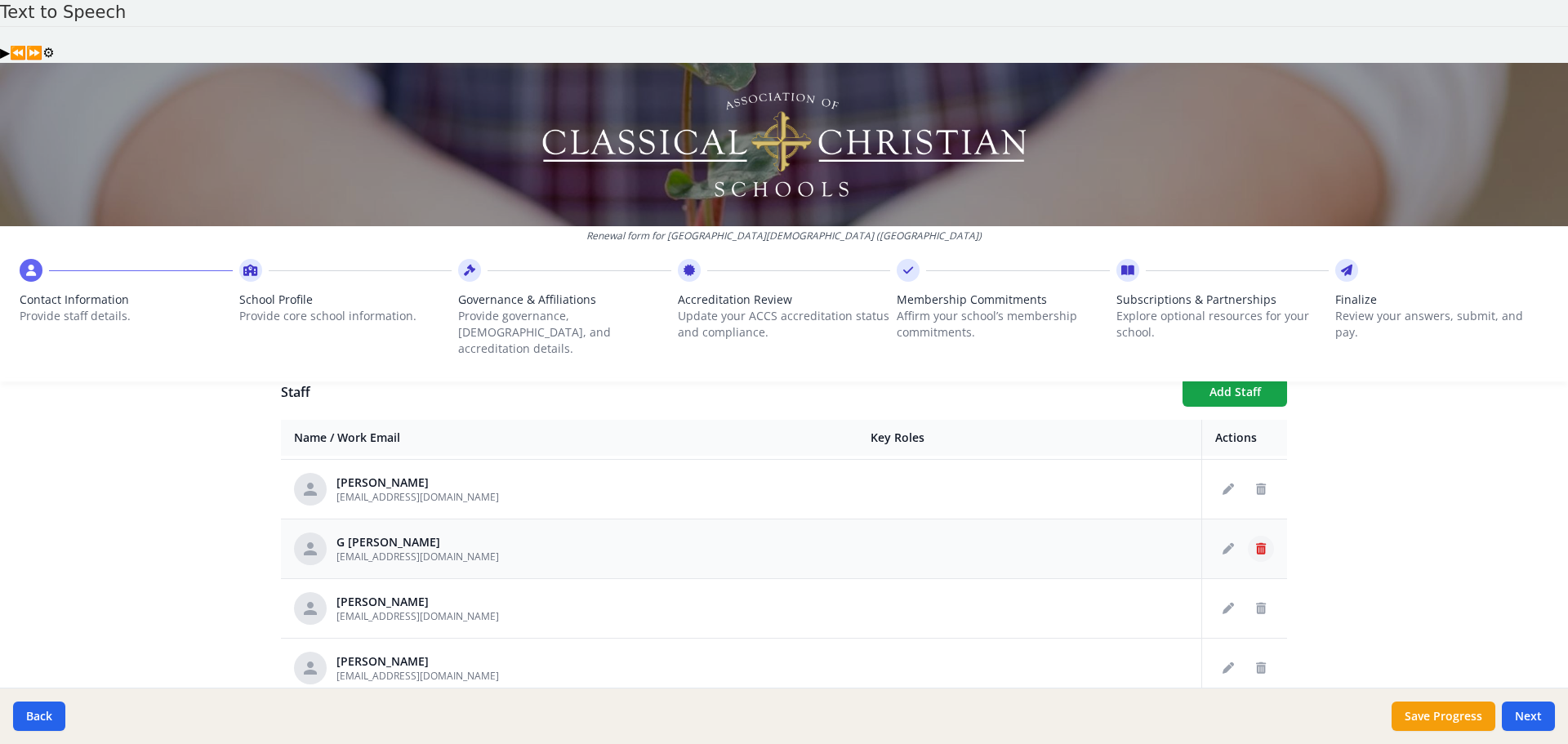
click at [1248, 535] on button "Delete staff" at bounding box center [1261, 549] width 27 height 27
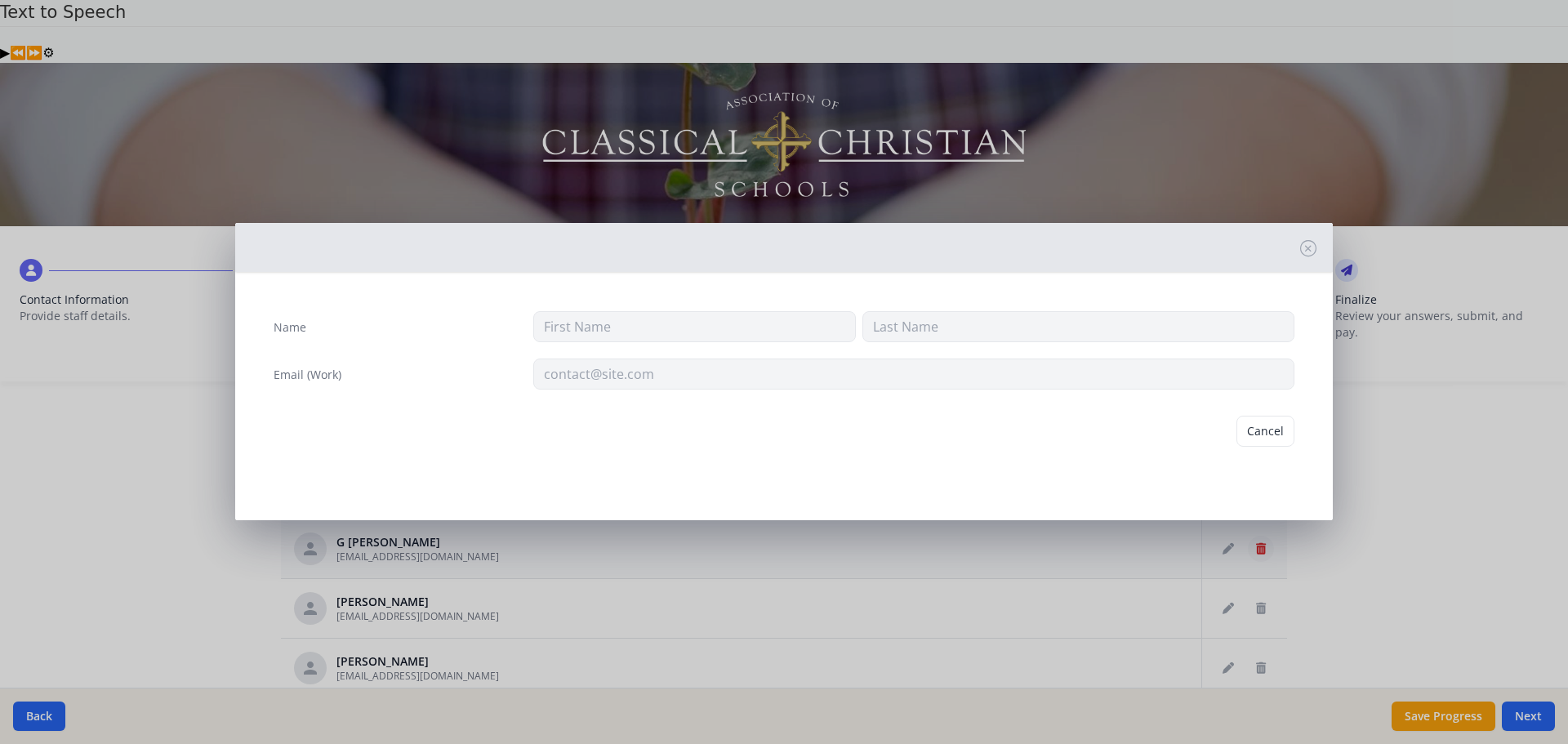
type input "G"
type input "Swann"
type input "gswann@prov-cs.net"
click at [1259, 438] on button "Delete" at bounding box center [1266, 430] width 56 height 31
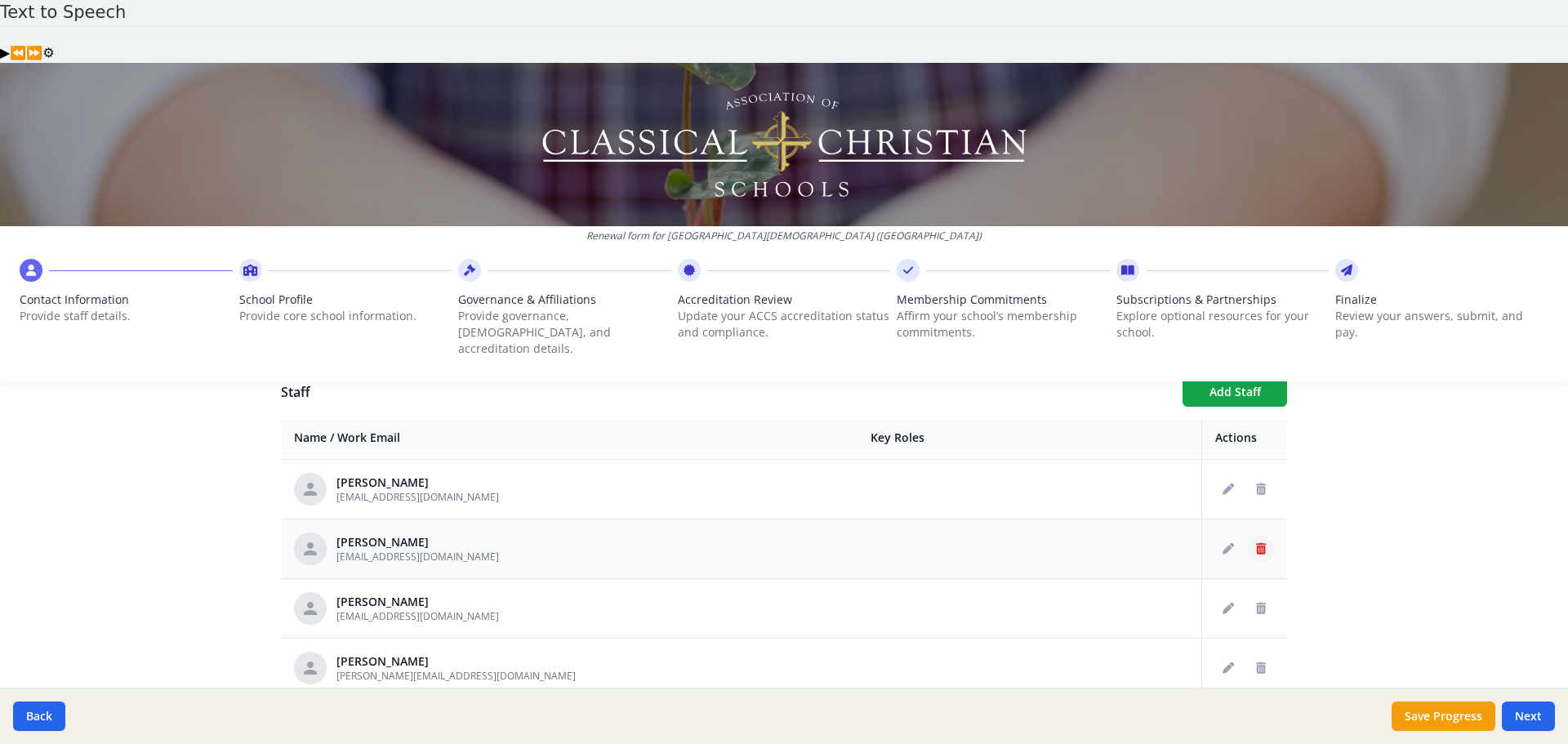
click at [1248, 535] on button "Delete staff" at bounding box center [1261, 549] width 27 height 27
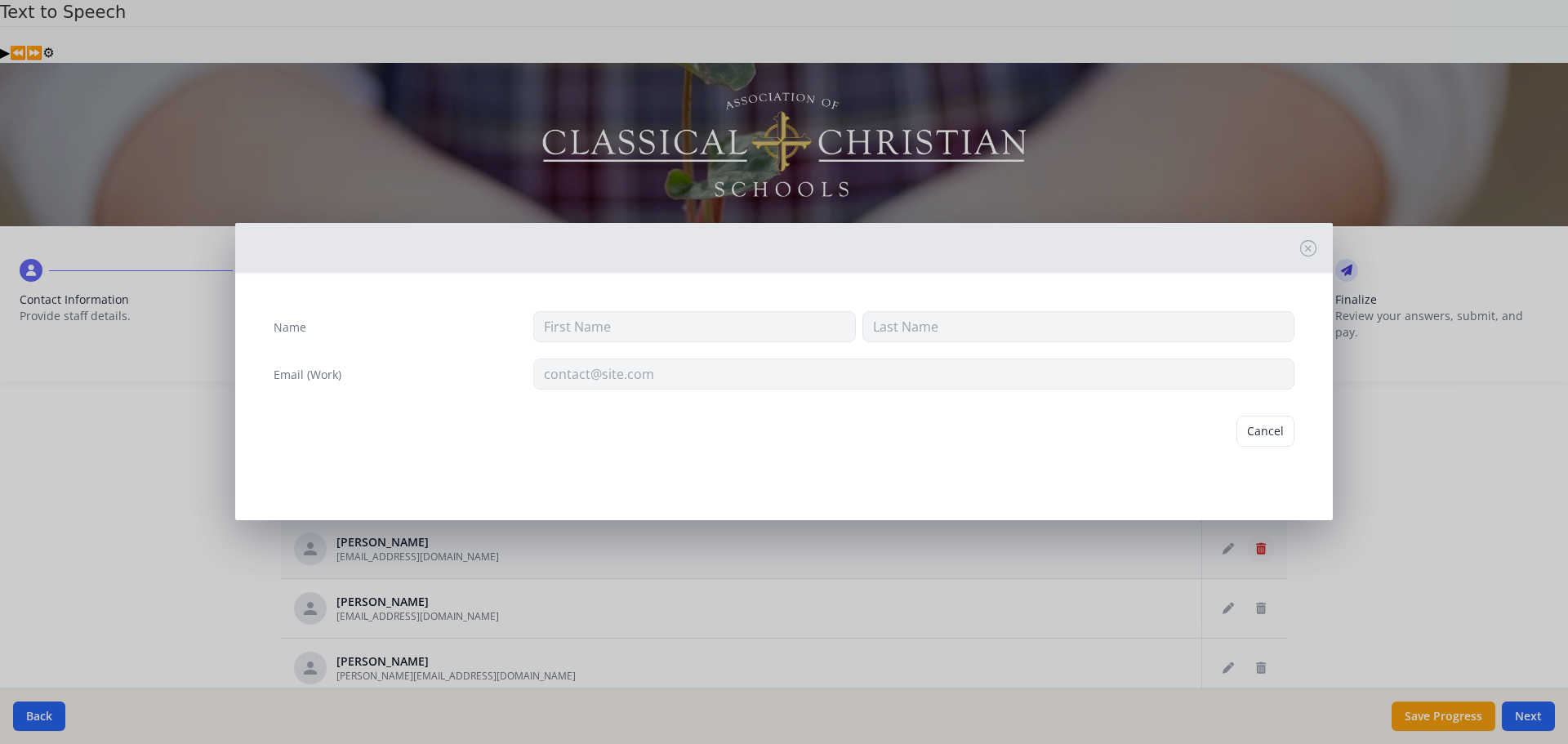
type input "Liz"
type input "Talmadge"
type input "ltalmadge@prov-cs.net"
click at [1252, 439] on button "Delete" at bounding box center [1266, 430] width 56 height 31
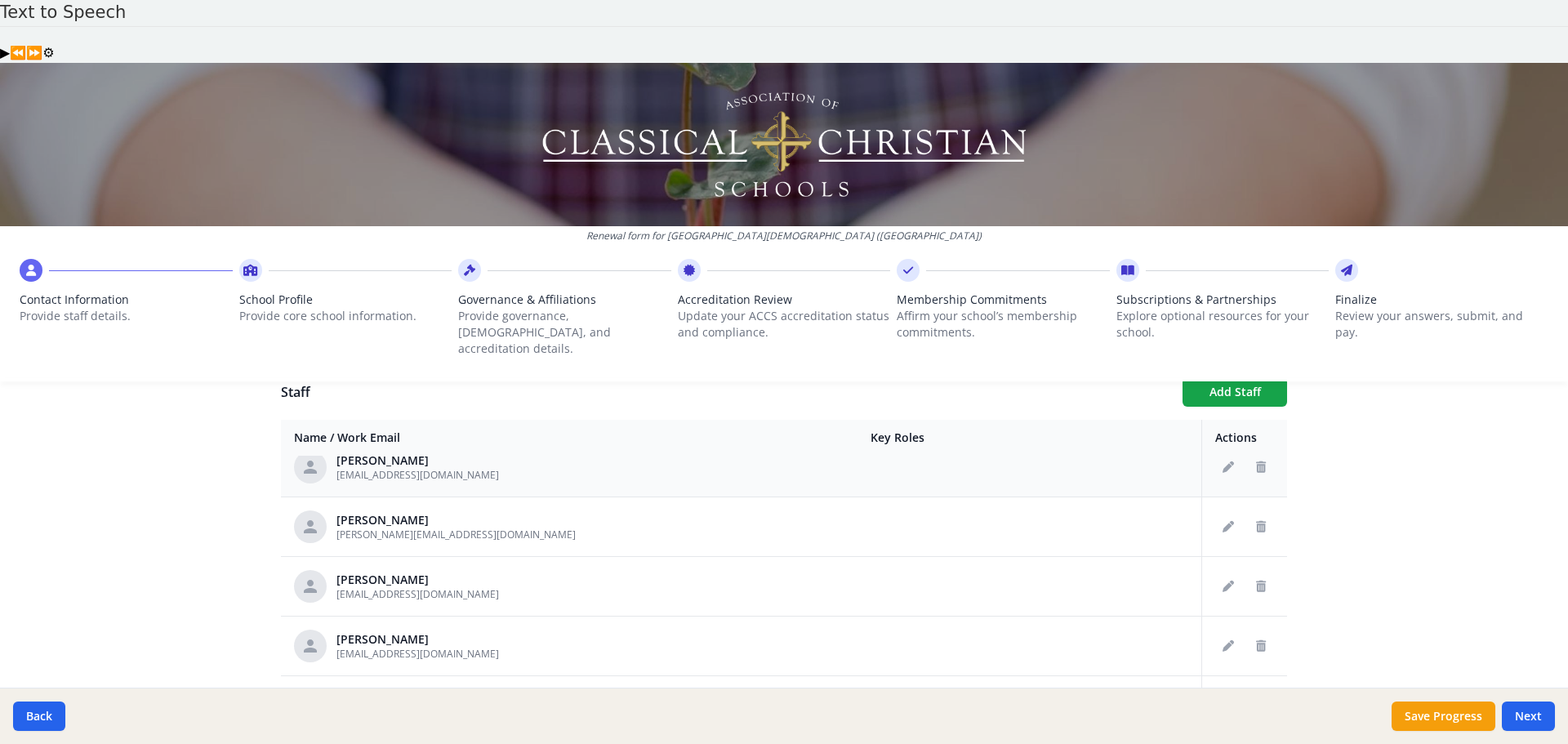
scroll to position [3021, 0]
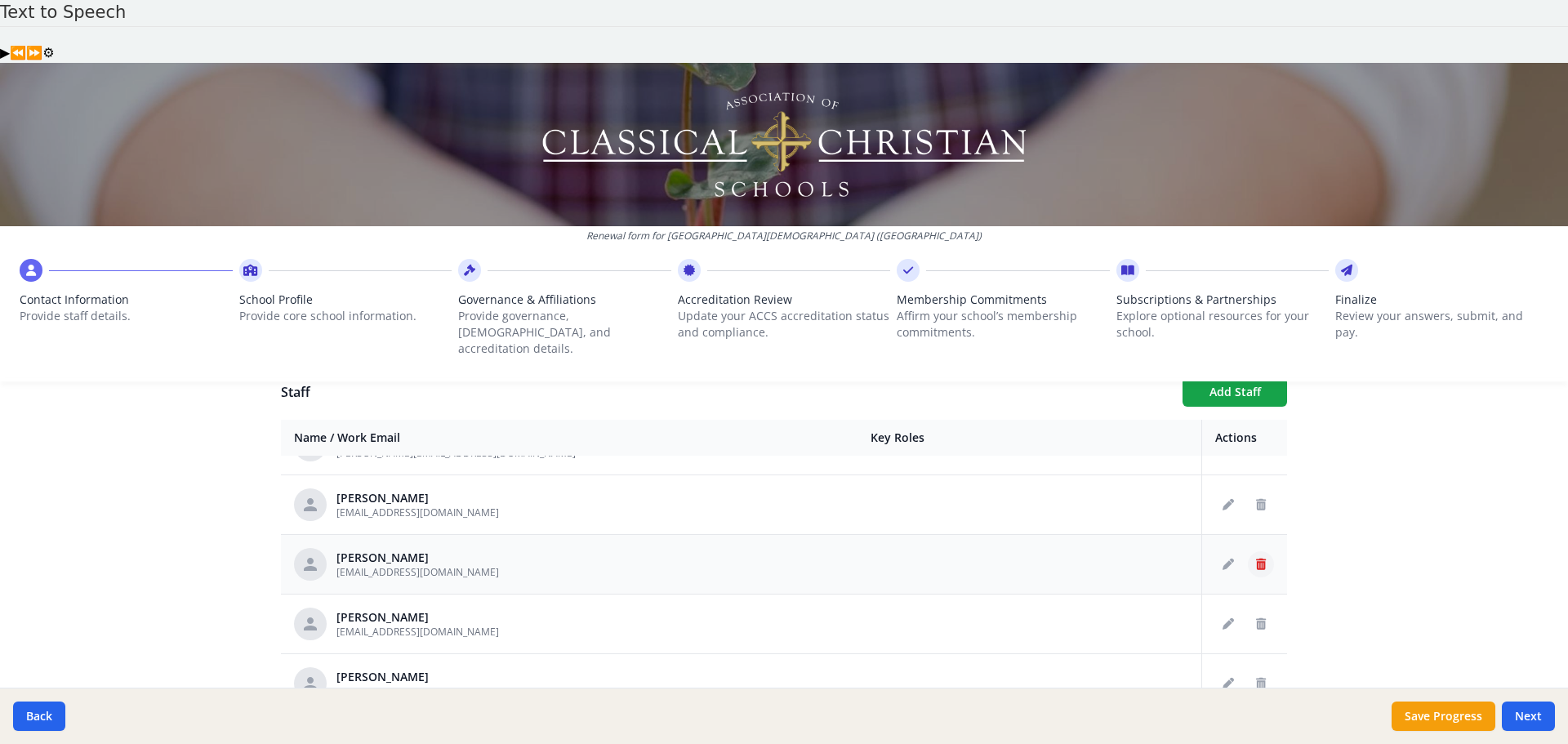
click at [1256, 558] on icon "Delete staff" at bounding box center [1261, 564] width 9 height 11
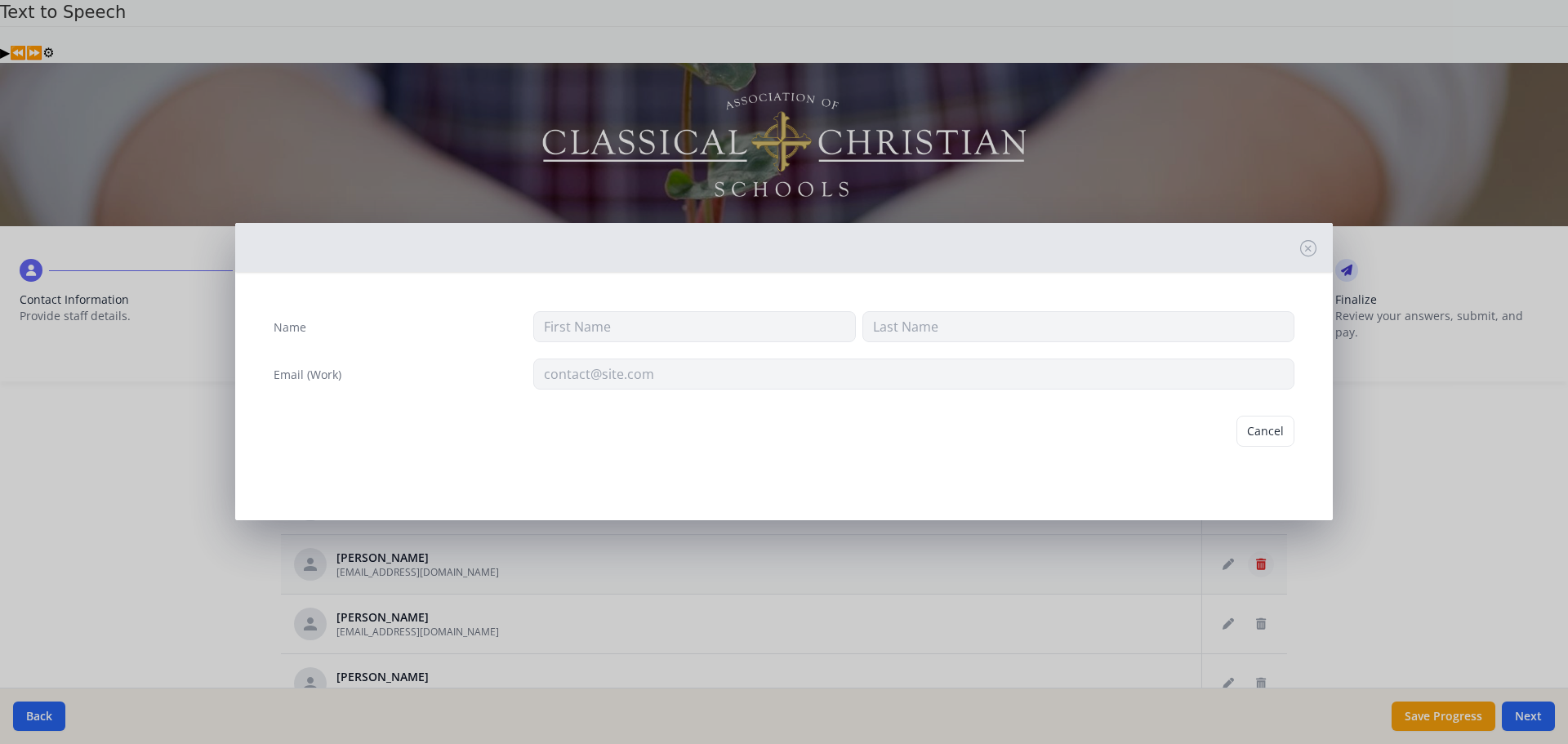
type input "Betty"
type input "Thomas"
type input "bthomas@prov-cs.net"
click at [1251, 430] on button "Delete" at bounding box center [1266, 430] width 56 height 31
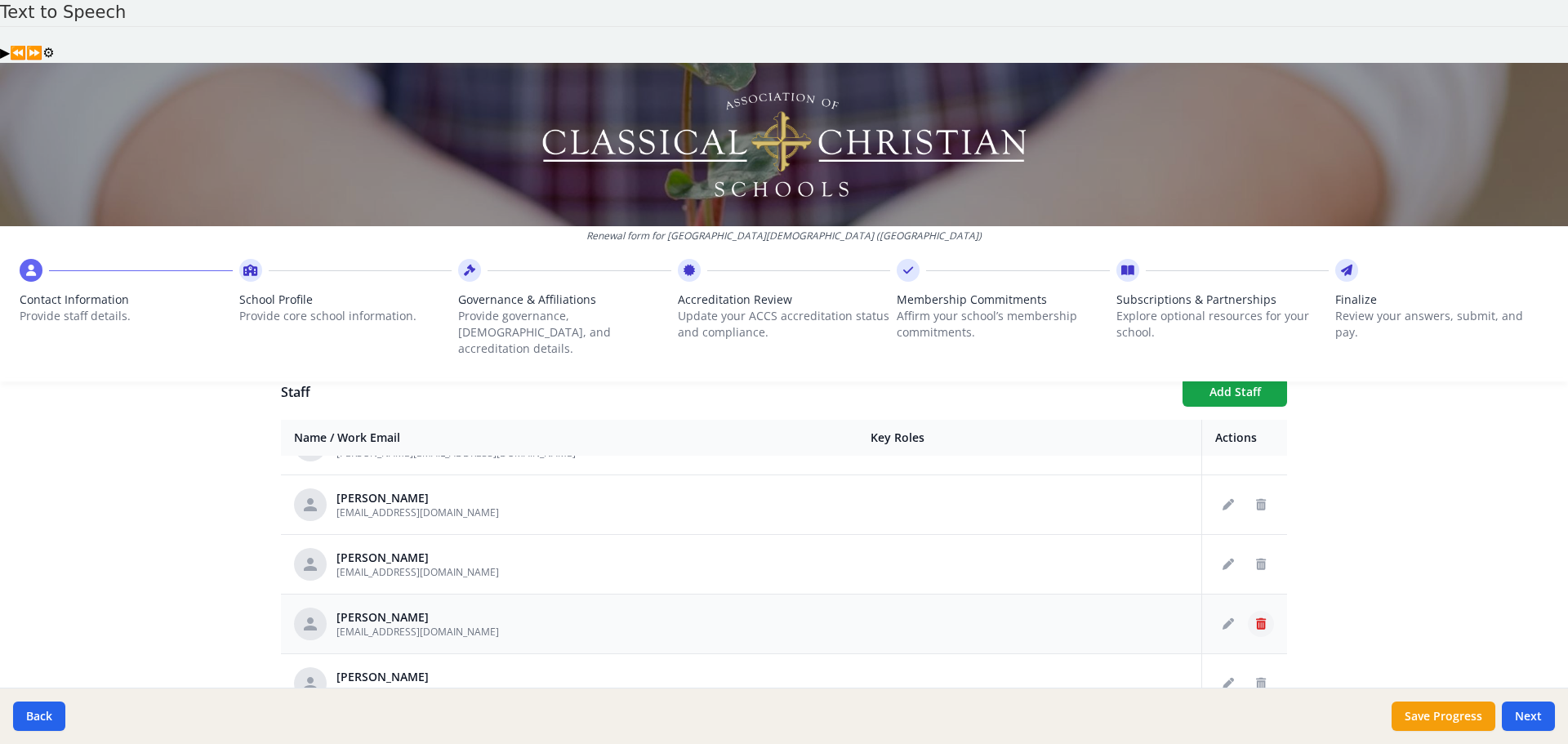
click at [1256, 618] on icon "Delete staff" at bounding box center [1261, 624] width 9 height 11
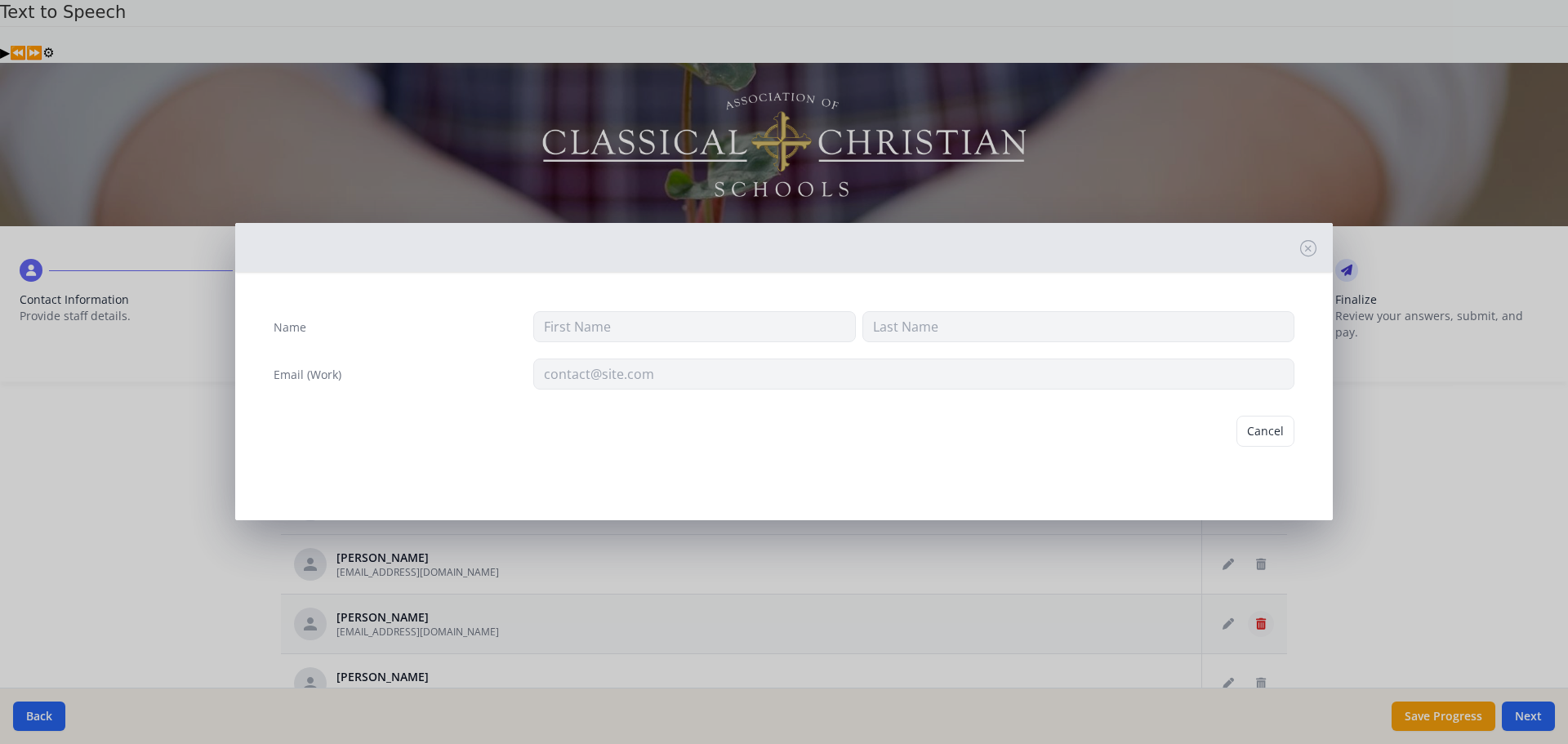
type input "Teresa"
type input "Thompson"
type input "tjthomps3@gmail.com"
click at [1263, 436] on button "Delete" at bounding box center [1266, 430] width 56 height 31
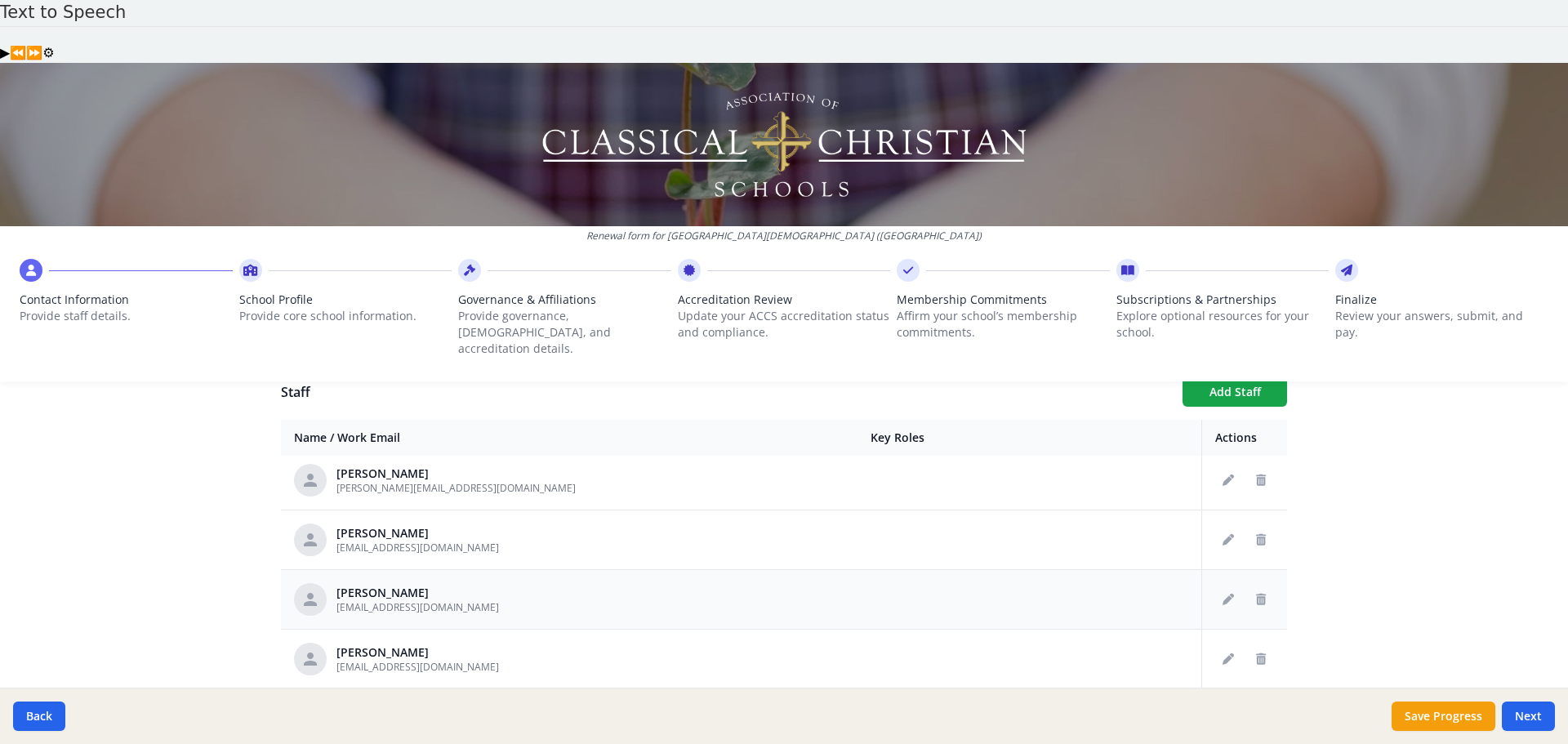
scroll to position [3184, 0]
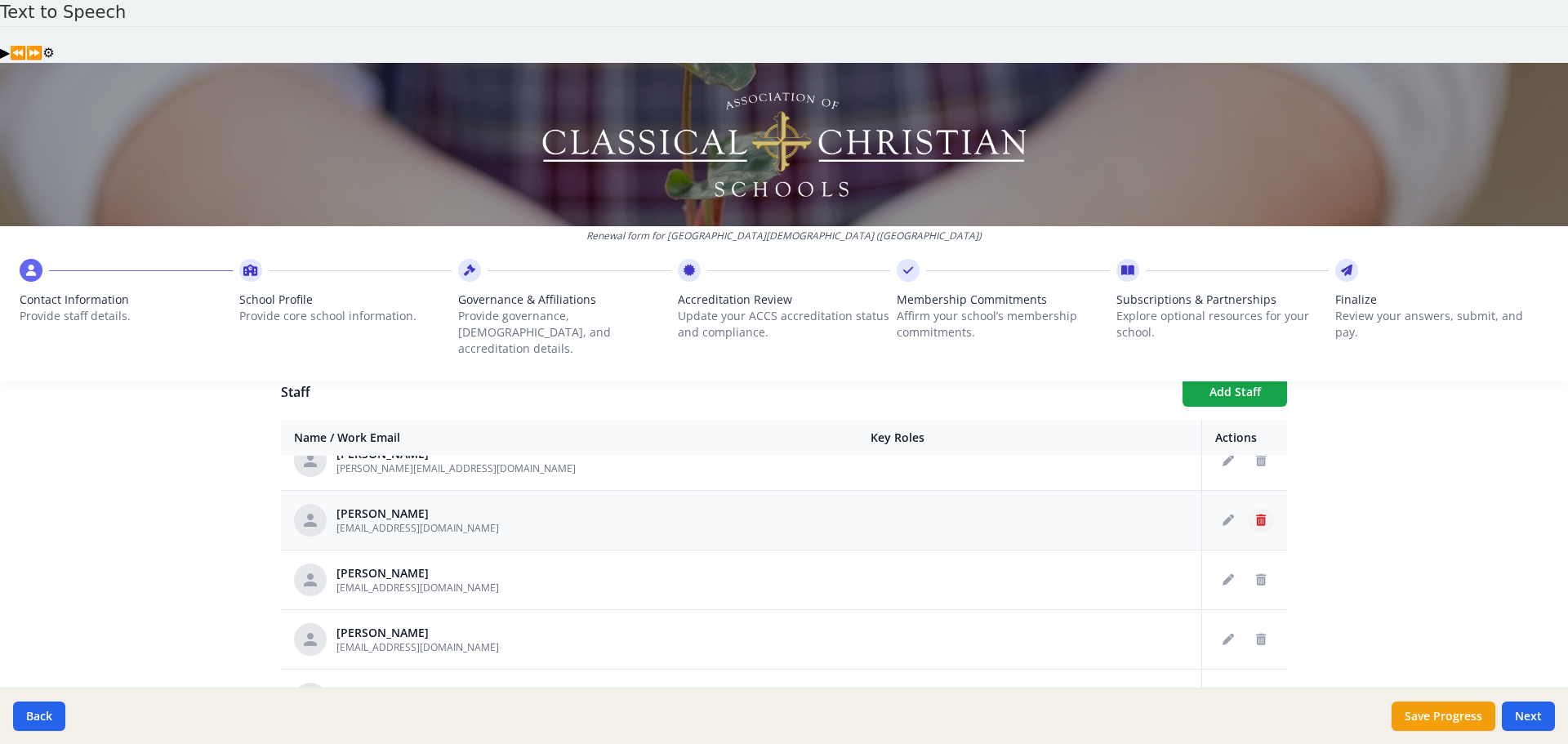
click at [1256, 515] on icon "Delete staff" at bounding box center [1261, 520] width 9 height 11
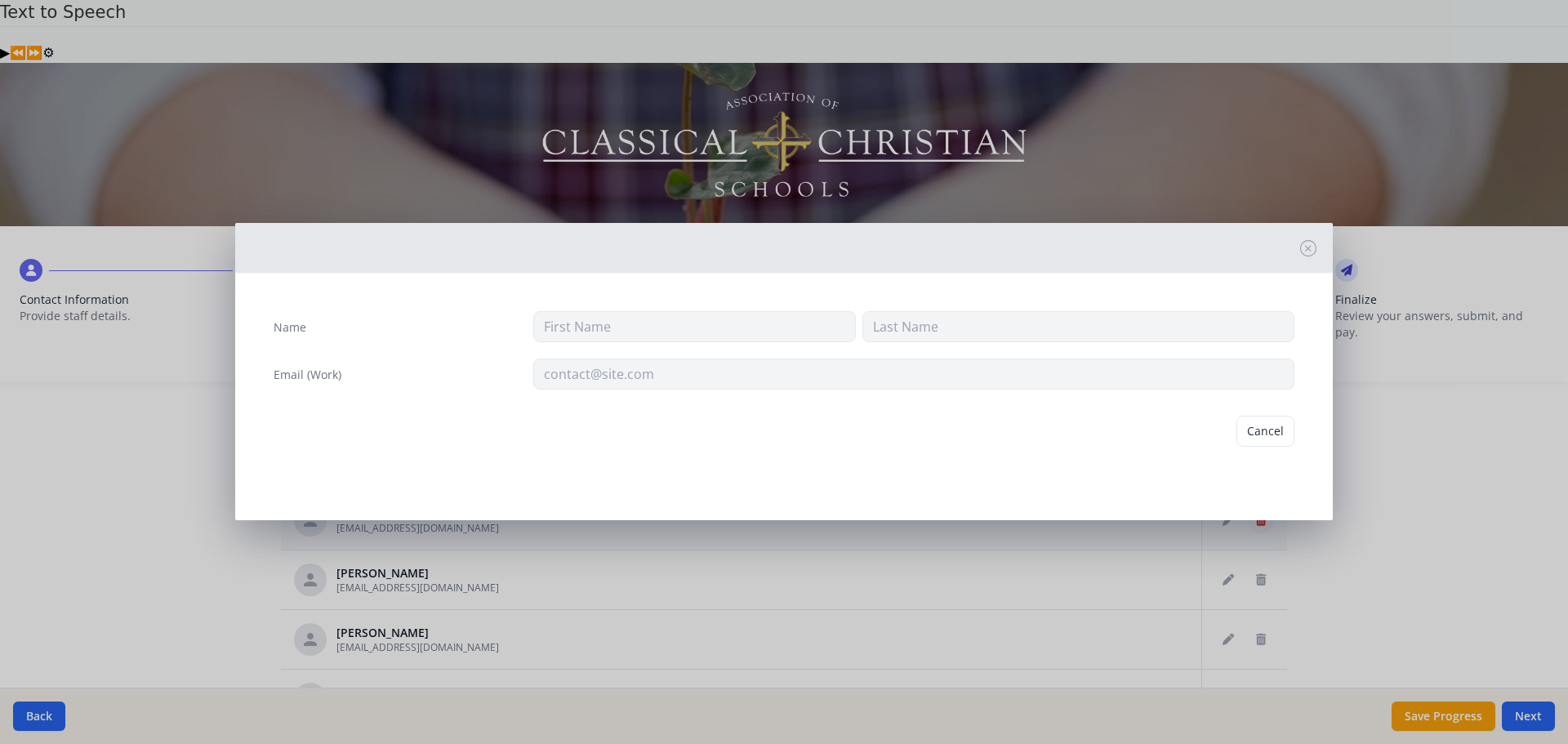
type input "Gary"
type input "Waddell"
type input "glwaddell@prov-cs.net"
click at [1253, 440] on button "Delete" at bounding box center [1266, 430] width 56 height 31
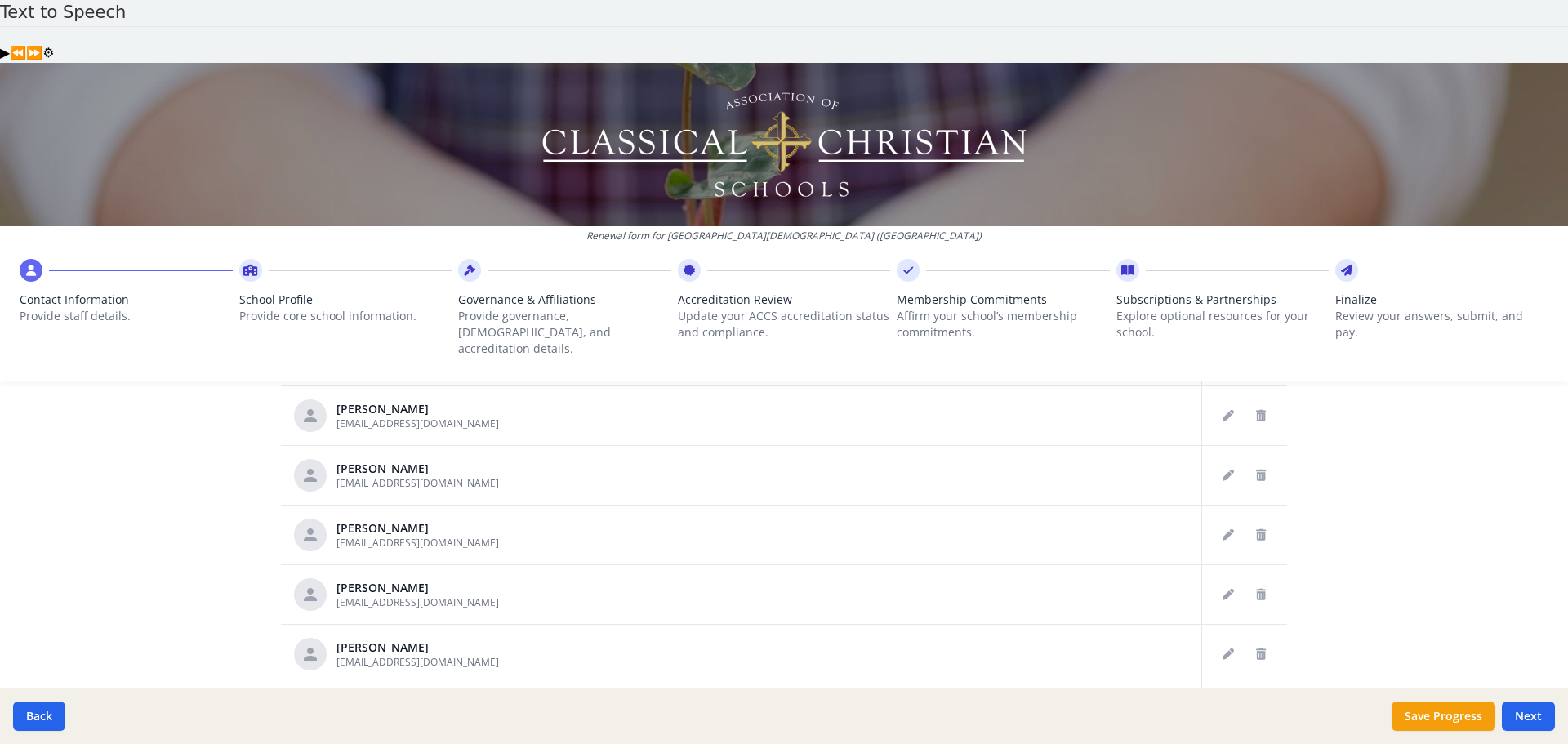
scroll to position [1271, 0]
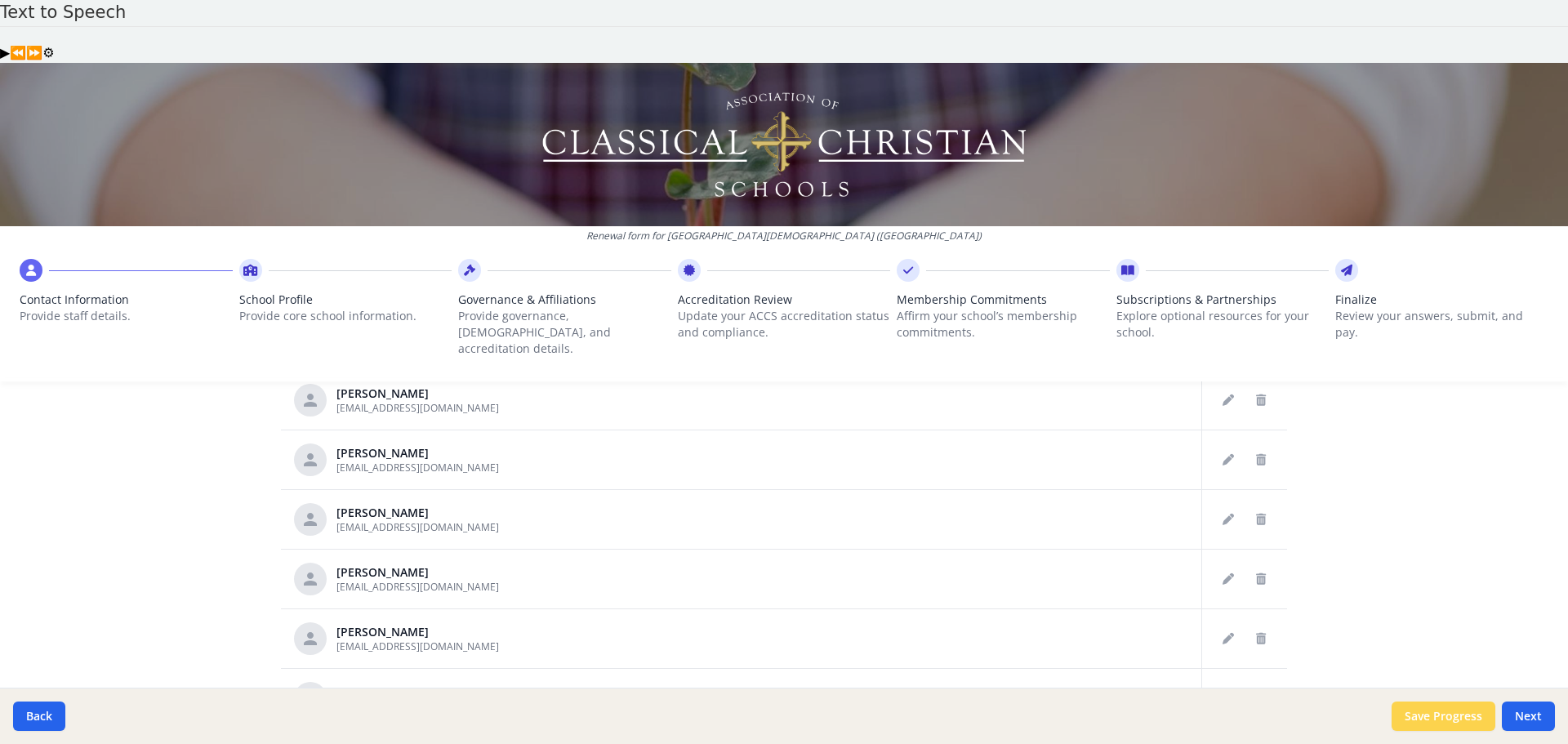
click at [1413, 713] on button "Save Progress" at bounding box center [1443, 716] width 103 height 29
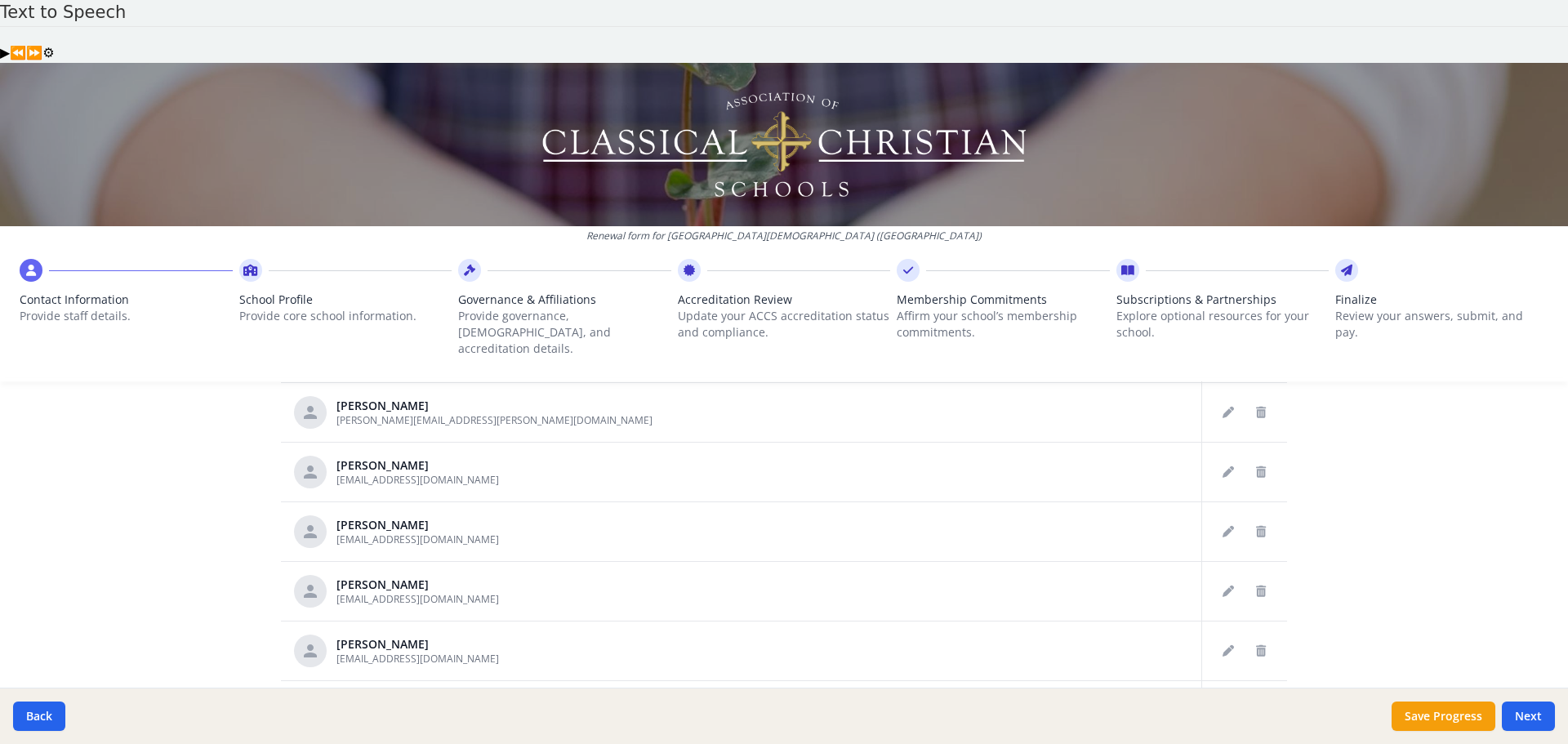
scroll to position [0, 0]
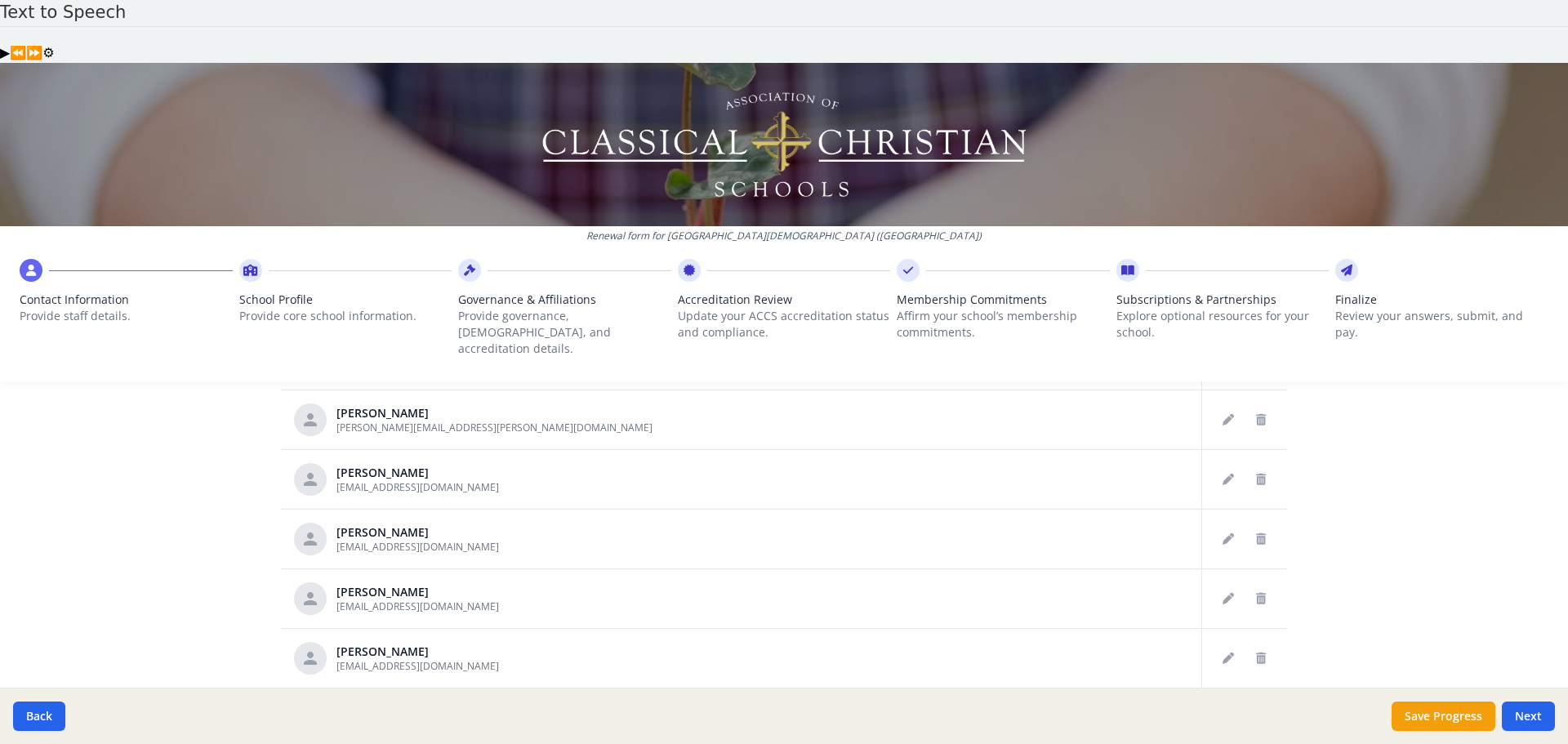
click at [312, 308] on p "Provide core school information." at bounding box center [345, 316] width 213 height 16
click at [244, 262] on icon at bounding box center [251, 269] width 15 height 16
click at [469, 262] on icon at bounding box center [469, 269] width 11 height 16
click at [1510, 710] on button "Next" at bounding box center [1528, 716] width 53 height 29
type input "(334) 702-8933"
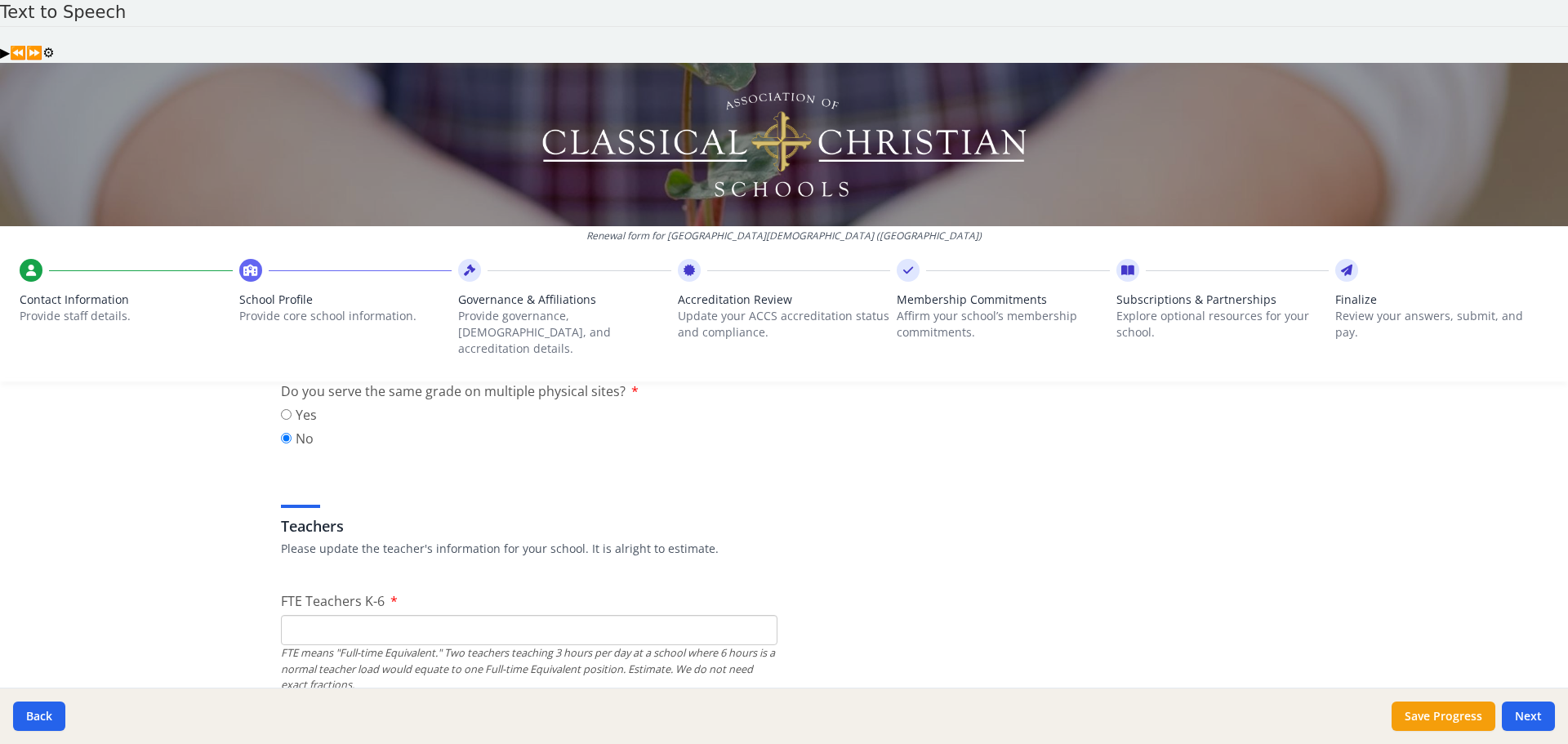
scroll to position [898, 0]
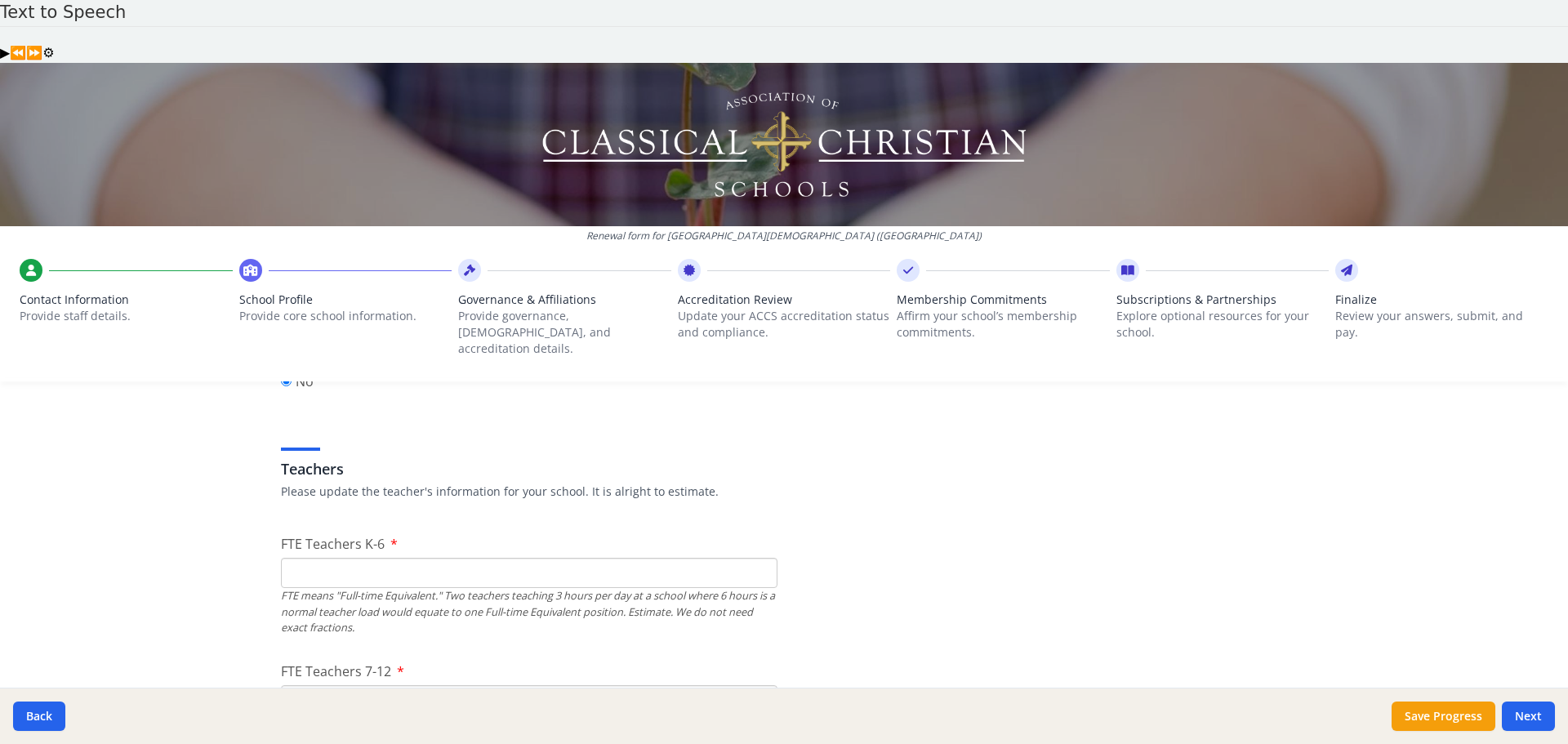
click at [441, 557] on input "FTE Teachers K-6" at bounding box center [529, 572] width 497 height 30
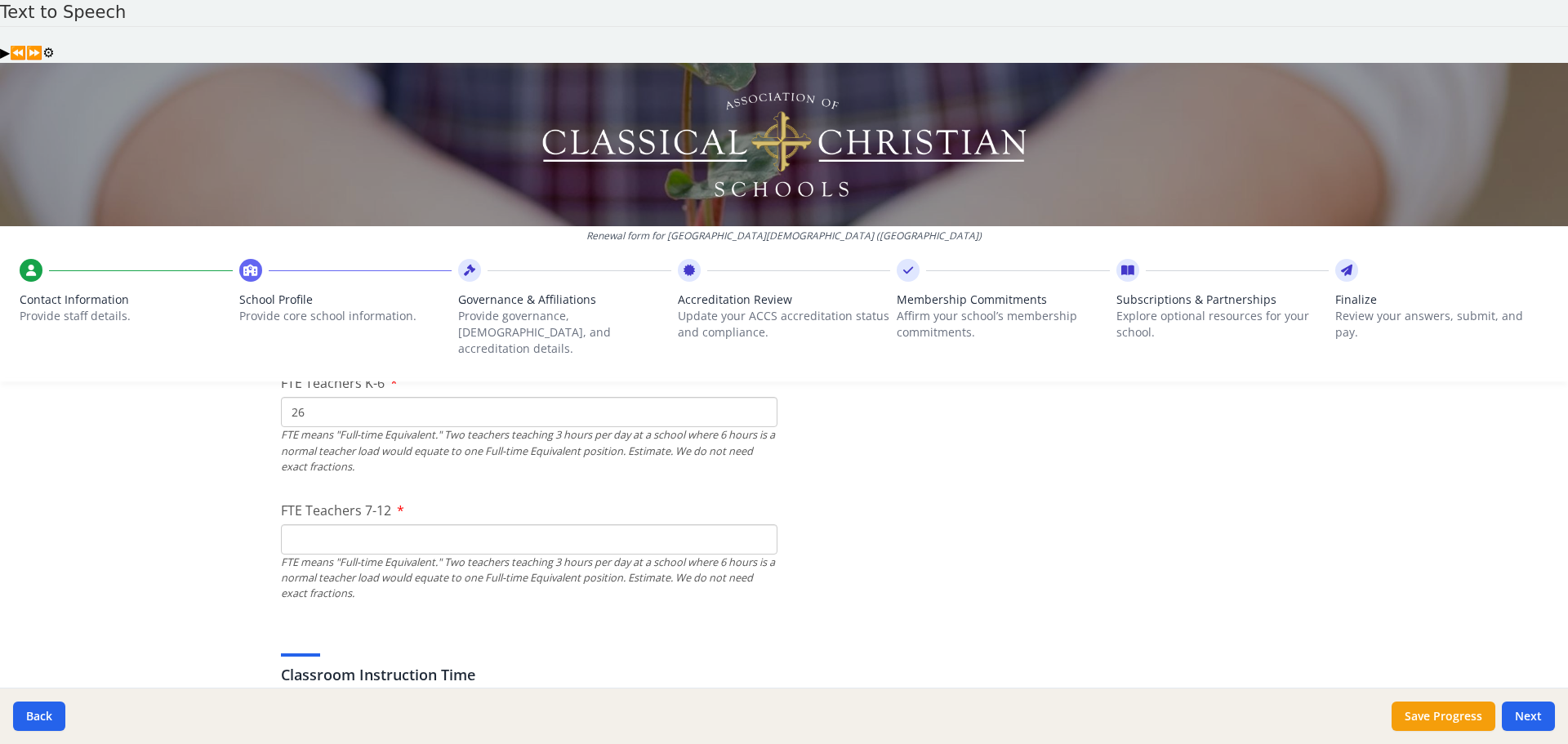
scroll to position [1062, 0]
type input "26"
click at [511, 521] on input "FTE Teachers 7-12" at bounding box center [529, 536] width 497 height 30
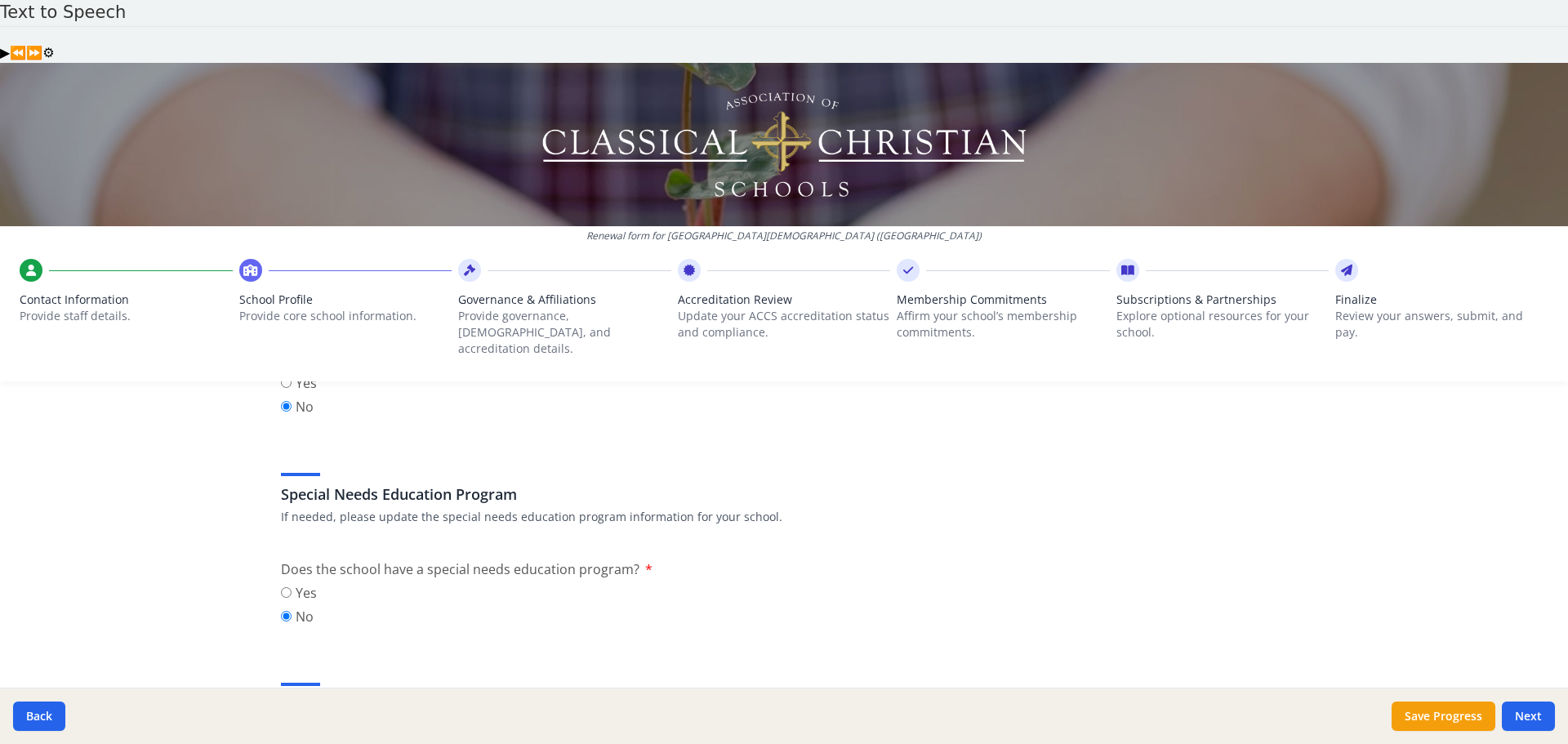
scroll to position [1796, 0]
type input "29"
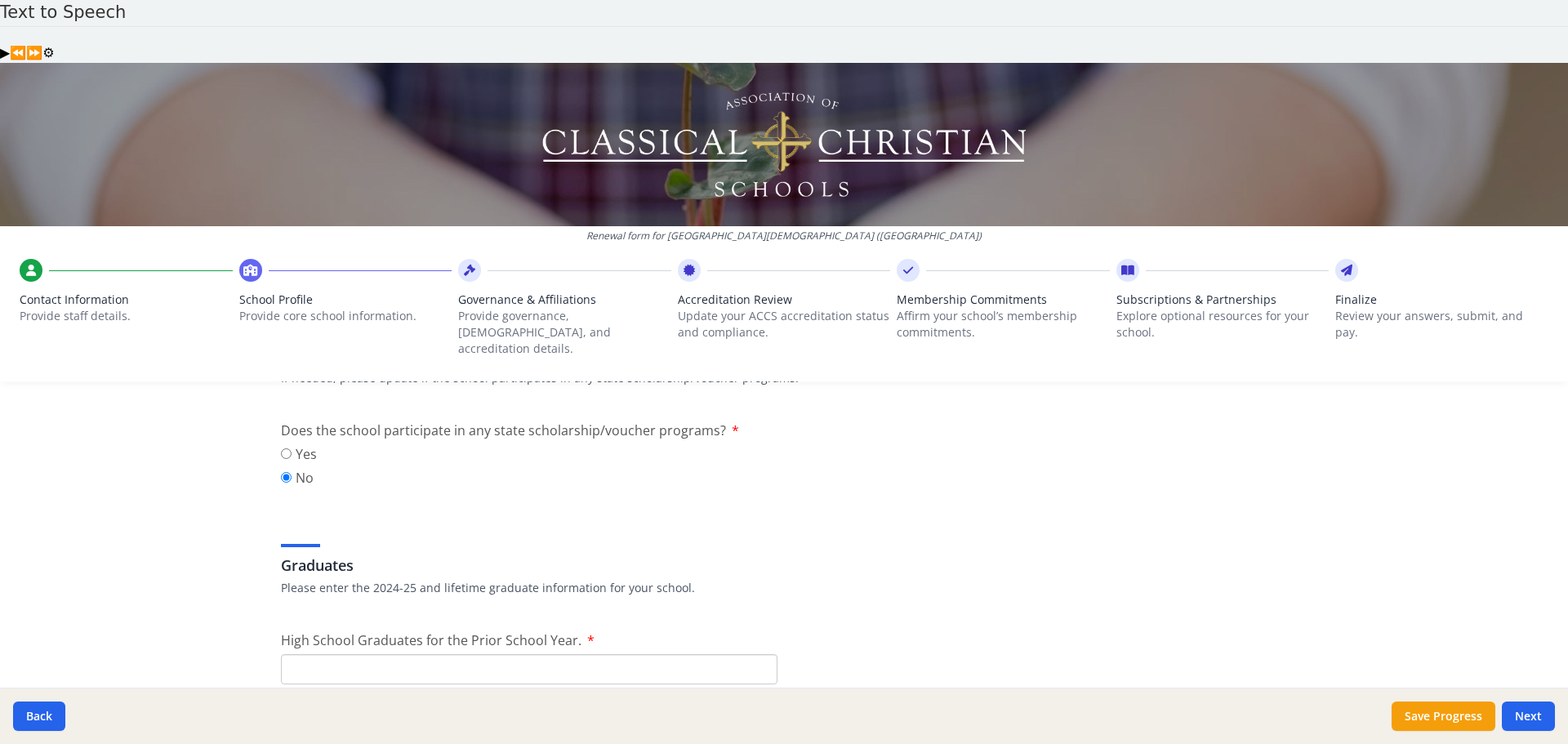
scroll to position [2205, 0]
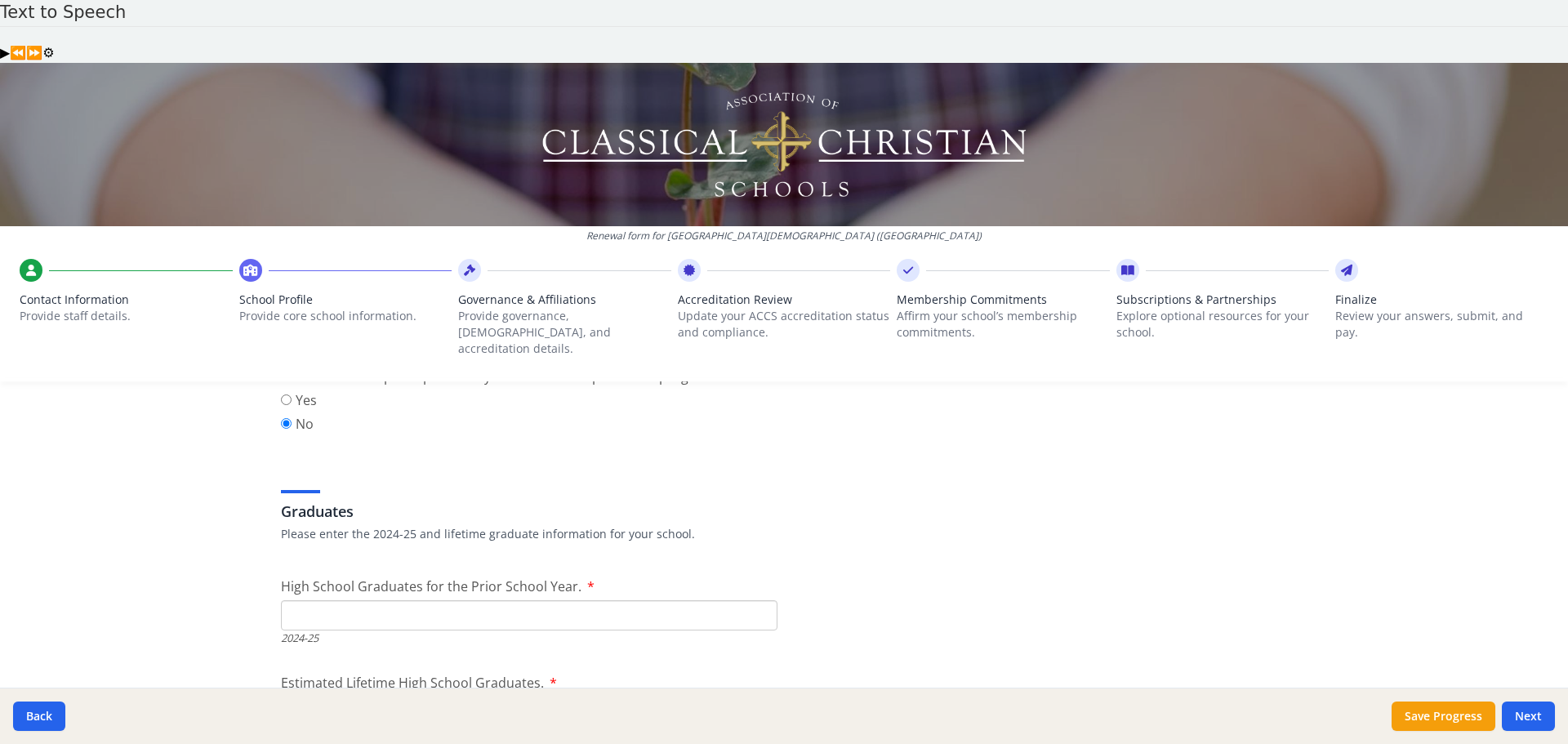
click at [615, 600] on input "High School Graduates for the Prior School Year." at bounding box center [529, 615] width 497 height 30
type input "52"
click at [569, 697] on input "Estimated Lifetime High School Graduates." at bounding box center [529, 712] width 497 height 30
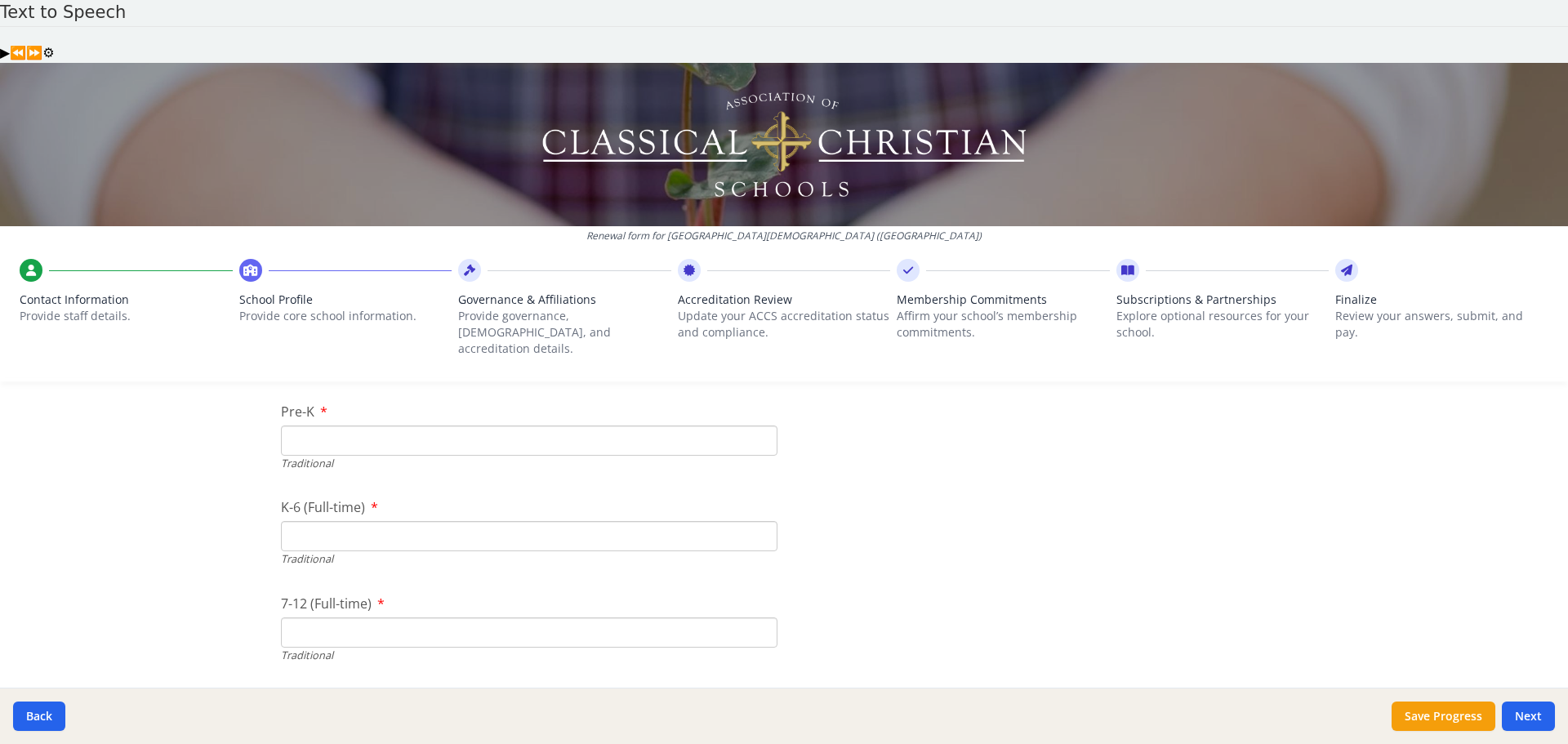
scroll to position [3429, 0]
type input "979"
click at [374, 415] on input "Pre-K" at bounding box center [529, 430] width 497 height 30
type input "0"
click at [348, 511] on input "K-6 (Full-time)" at bounding box center [529, 526] width 497 height 30
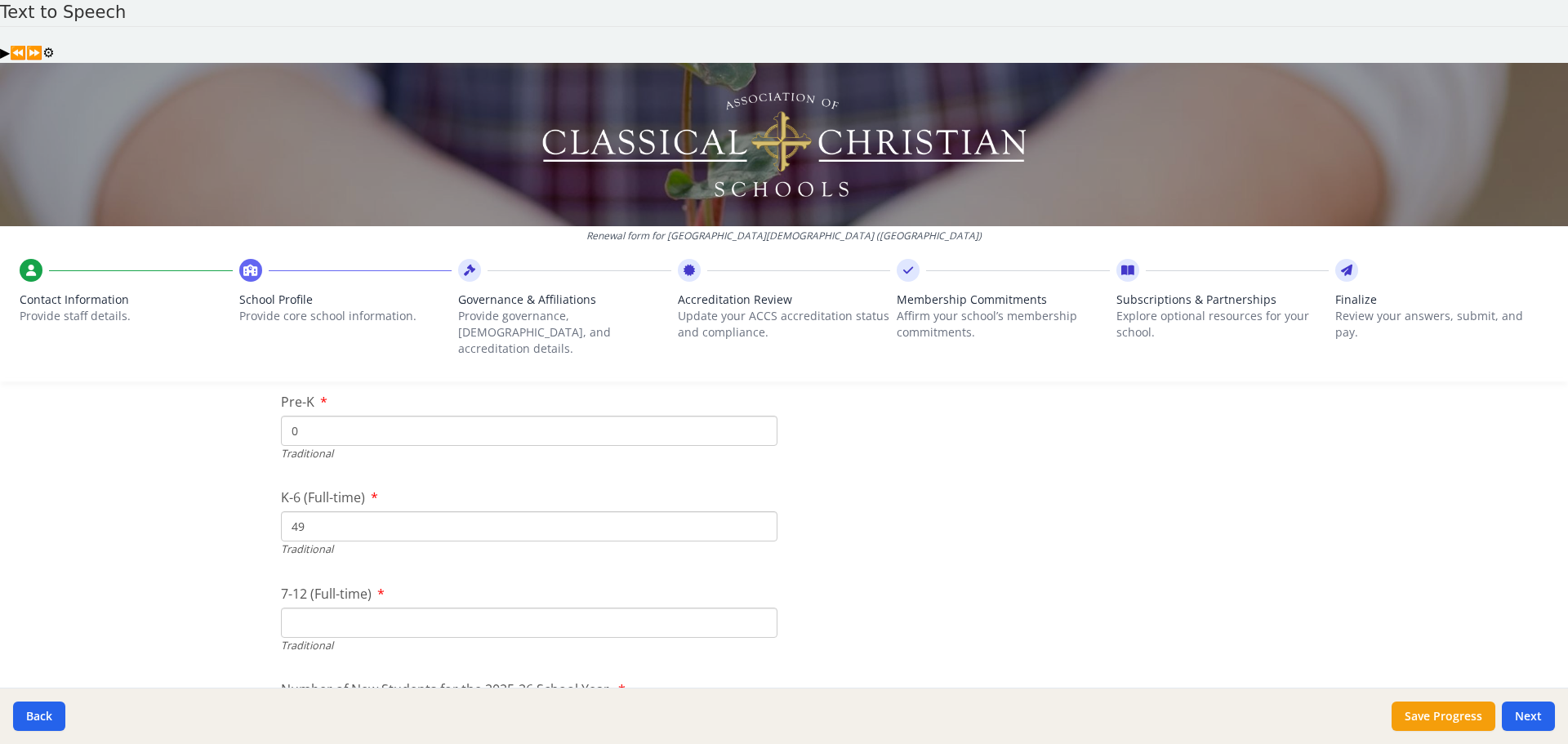
type input "4"
type input "383"
click at [348, 608] on input "7-12 (Full-time)" at bounding box center [529, 623] width 497 height 30
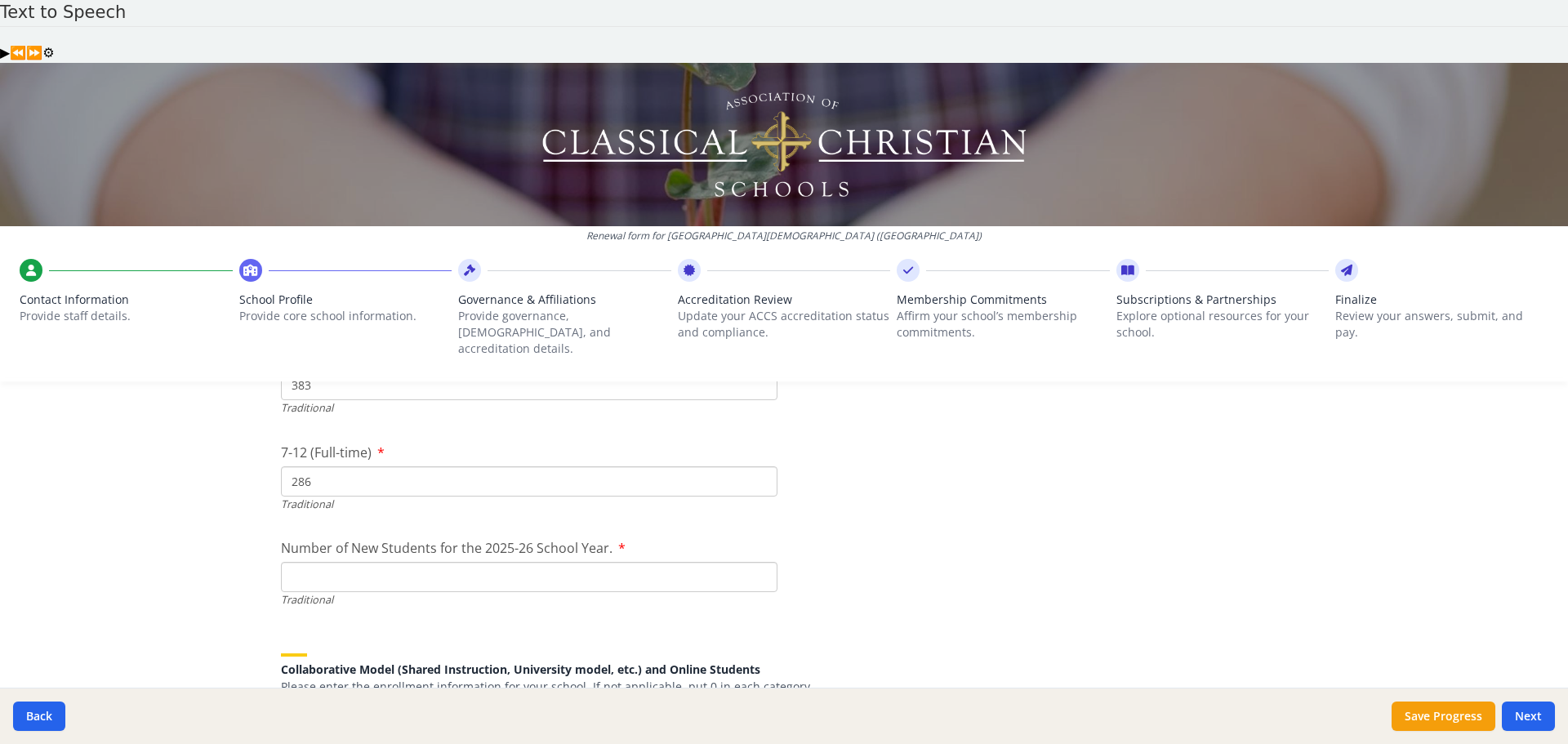
scroll to position [3592, 0]
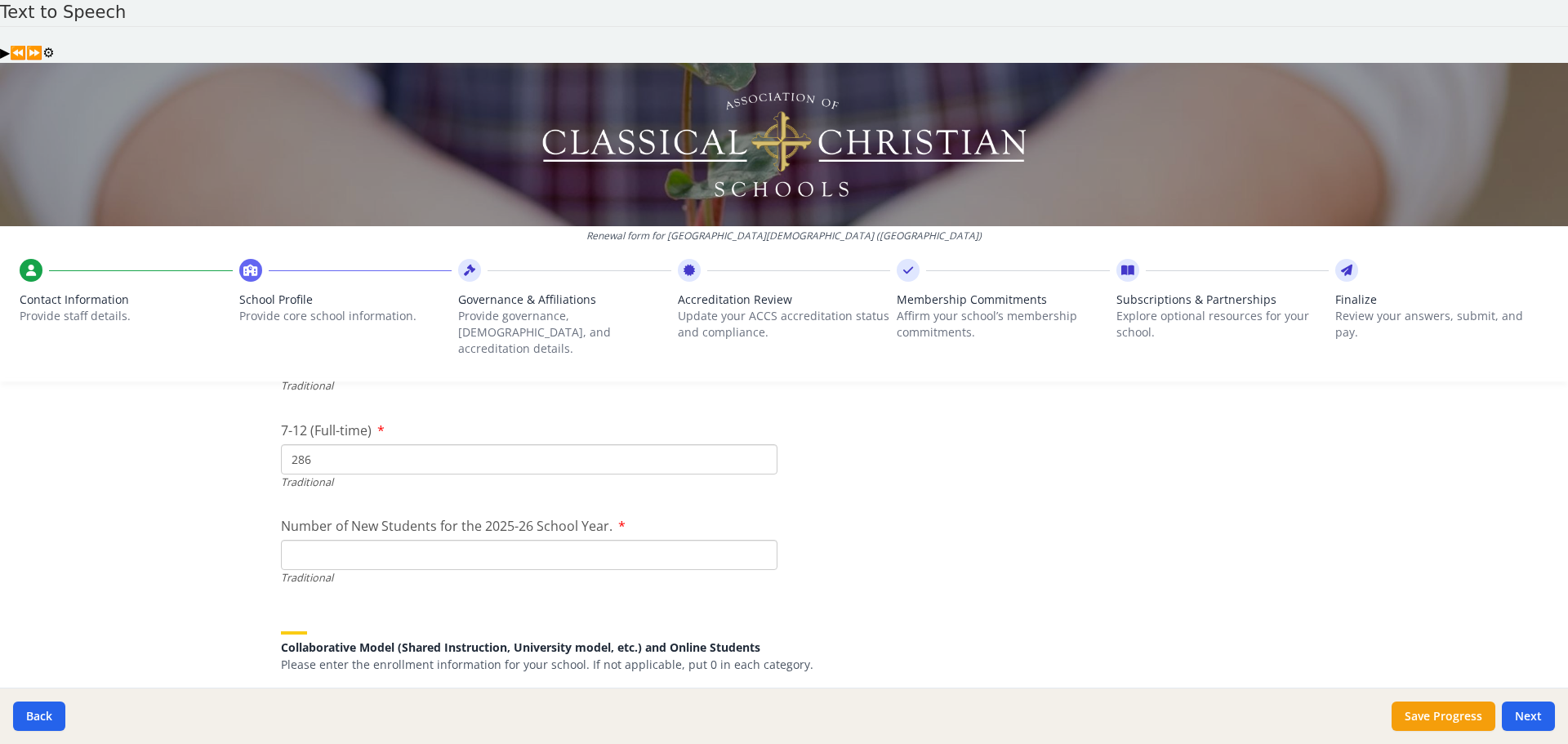
type input "286"
click at [428, 539] on input "Number of New Students for the 2025-26 School Year." at bounding box center [529, 554] width 497 height 30
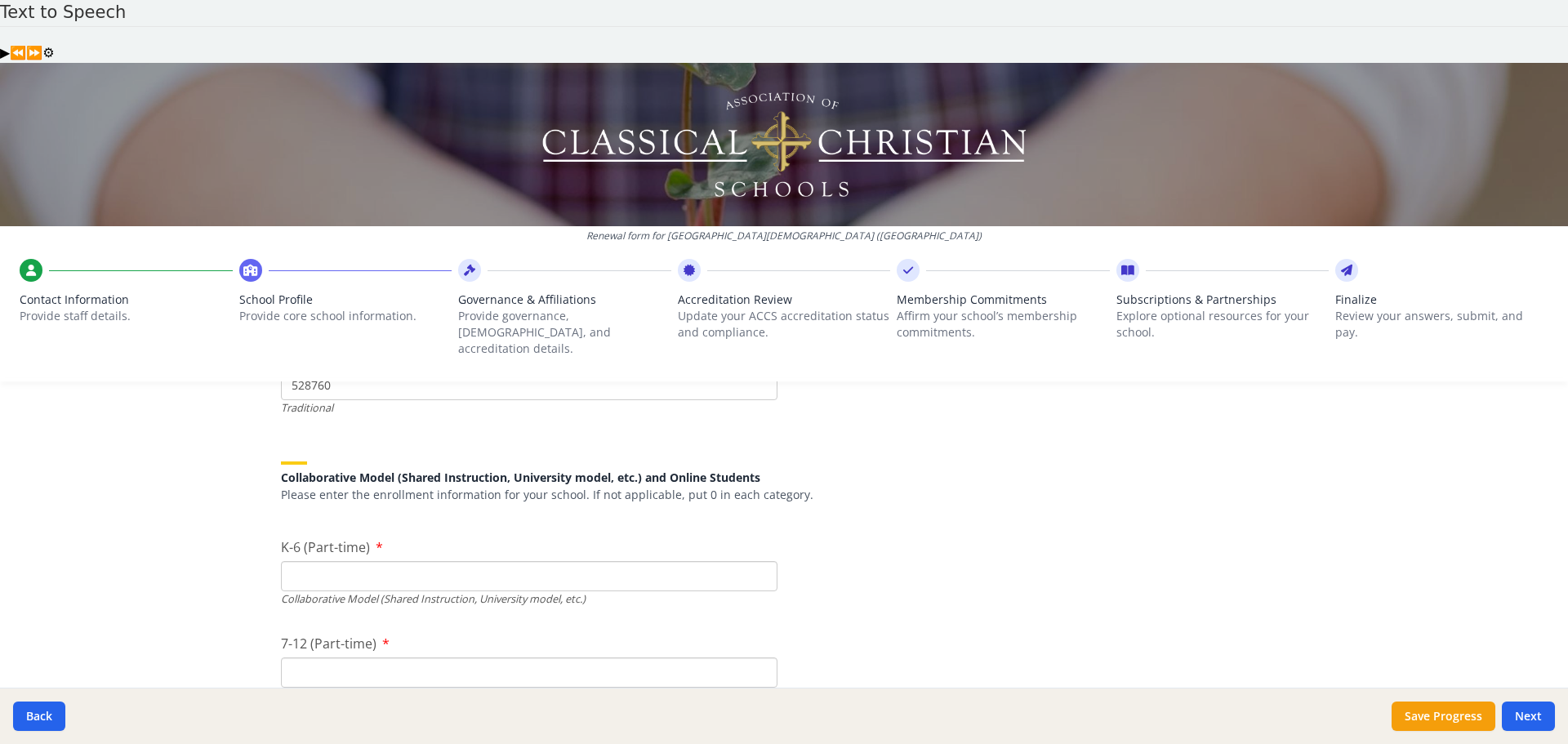
scroll to position [3733, 0]
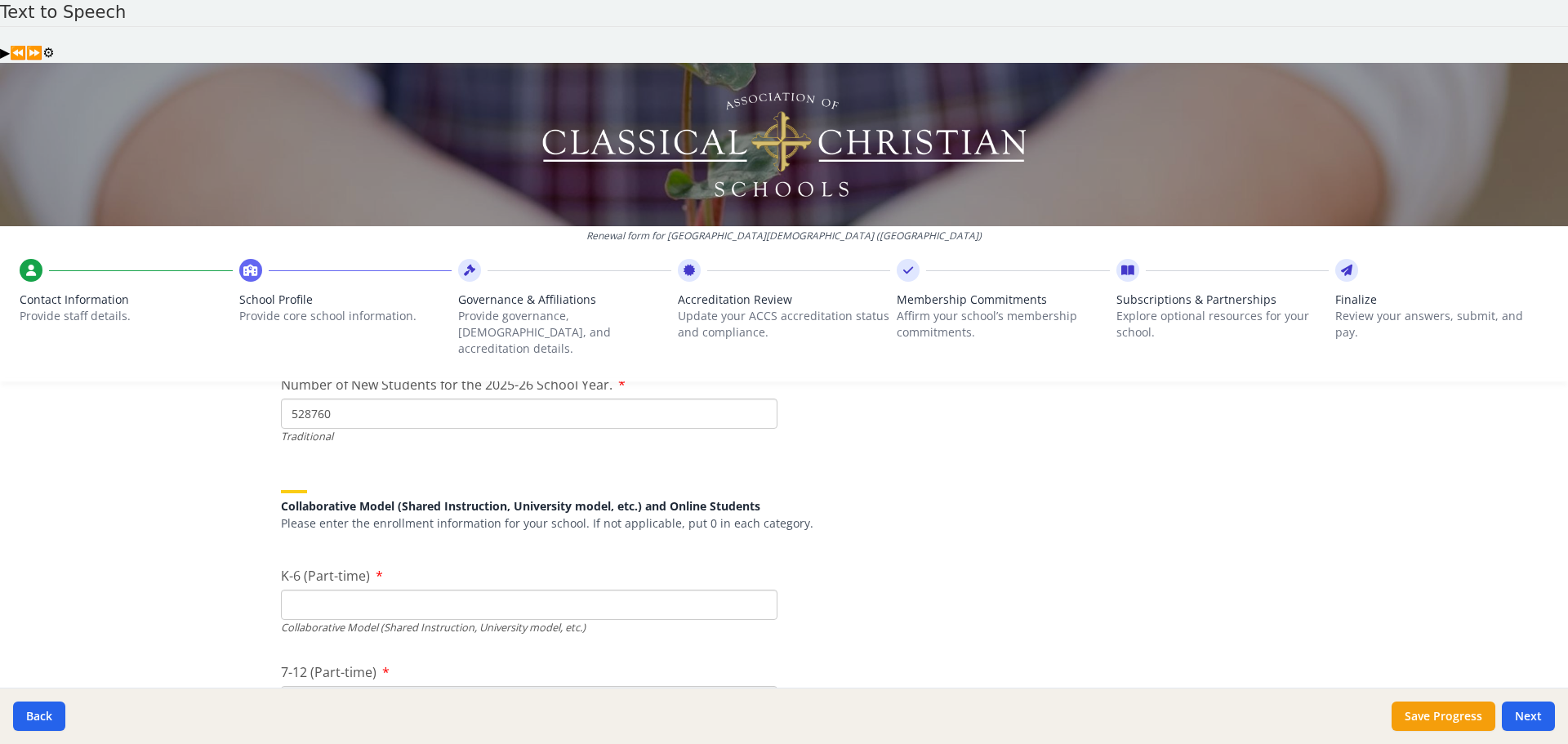
type input "528760"
click at [480, 590] on input "K-6 (Part-time)" at bounding box center [529, 605] width 497 height 30
type input "0"
click at [437, 686] on input "7-12 (Part-time)" at bounding box center [529, 701] width 497 height 30
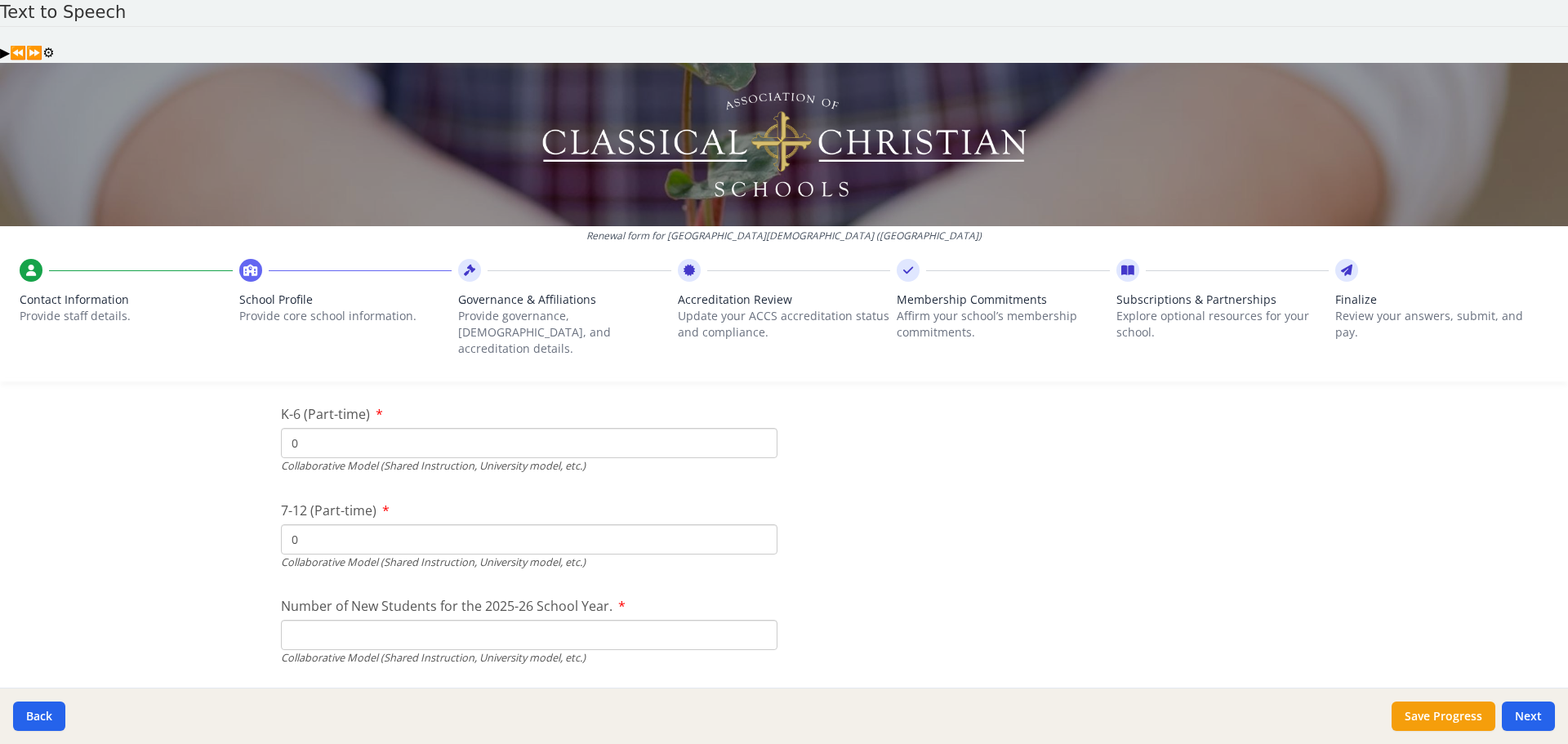
scroll to position [3896, 0]
type input "0"
click at [431, 265] on input "Number of New Students for the 2025-26 School Year." at bounding box center [529, 250] width 497 height 30
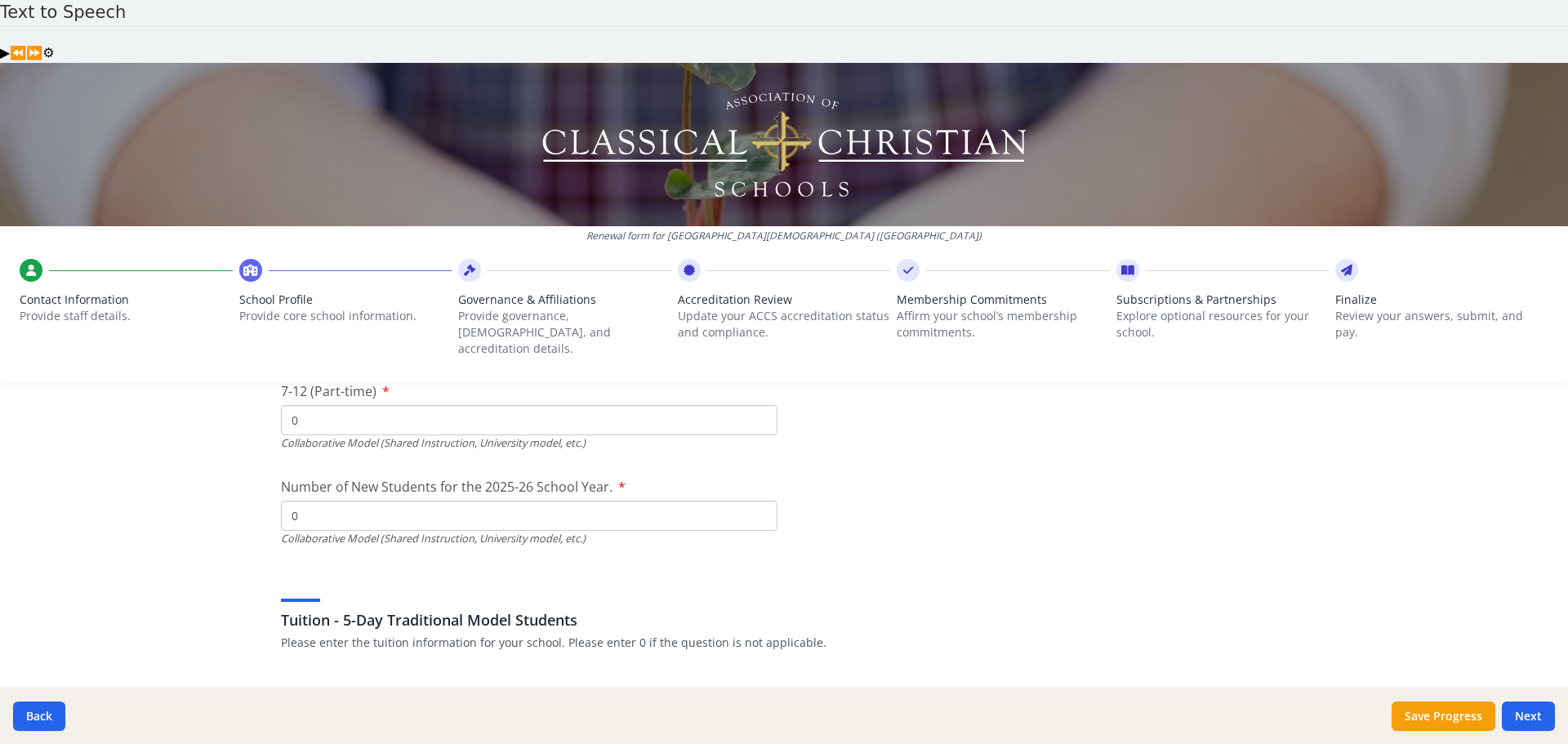
scroll to position [4059, 0]
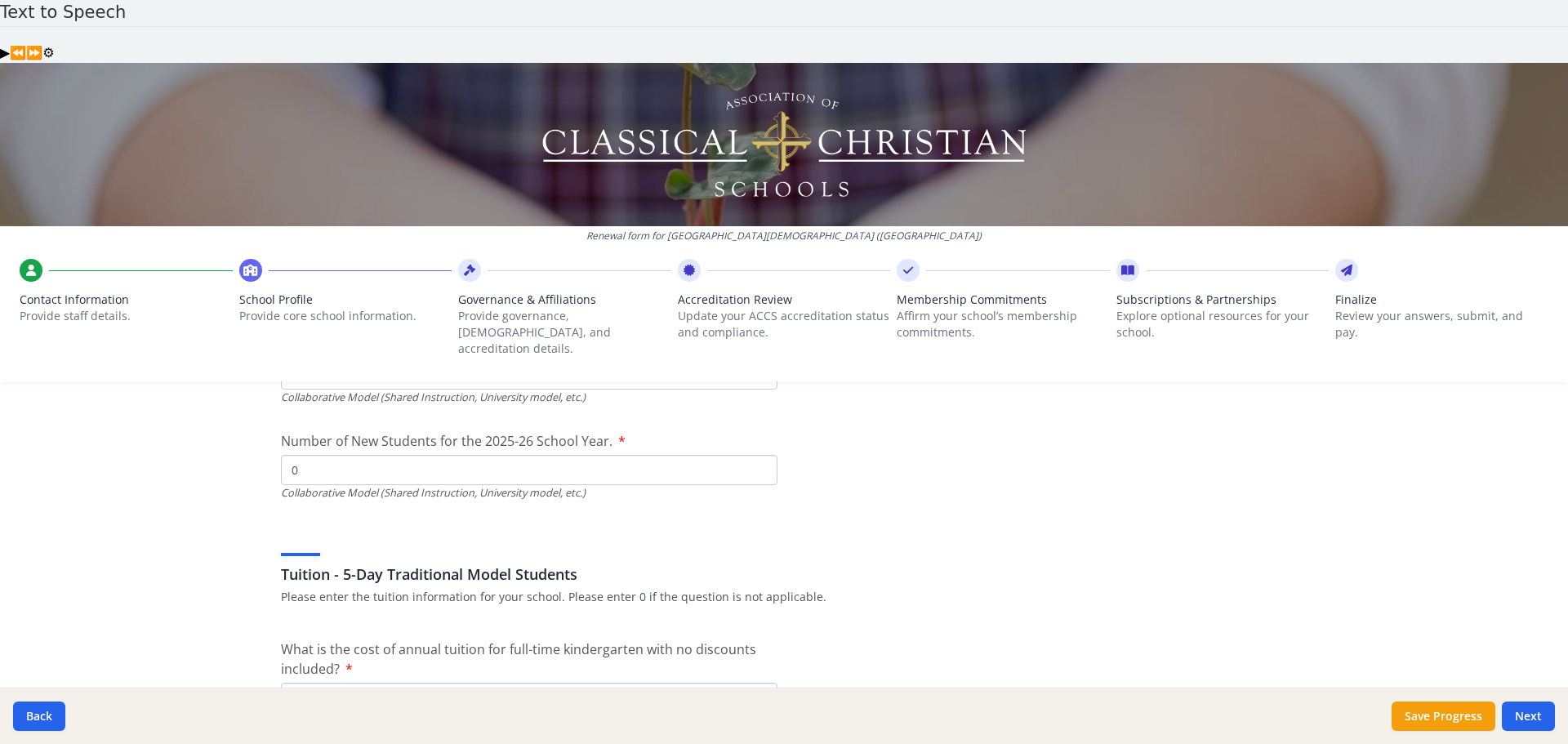
type input "0"
click at [522, 682] on input "$" at bounding box center [529, 698] width 497 height 30
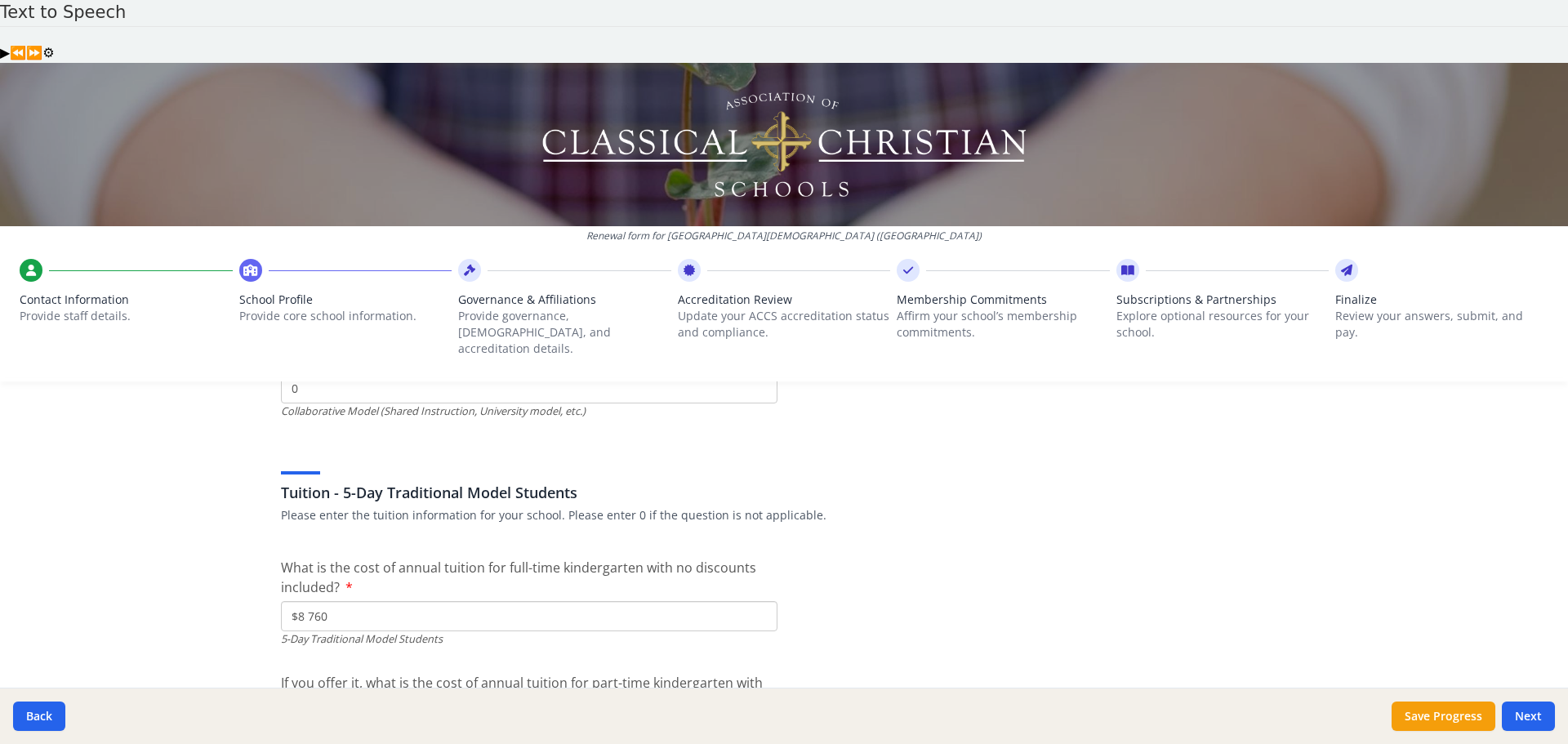
scroll to position [4223, 0]
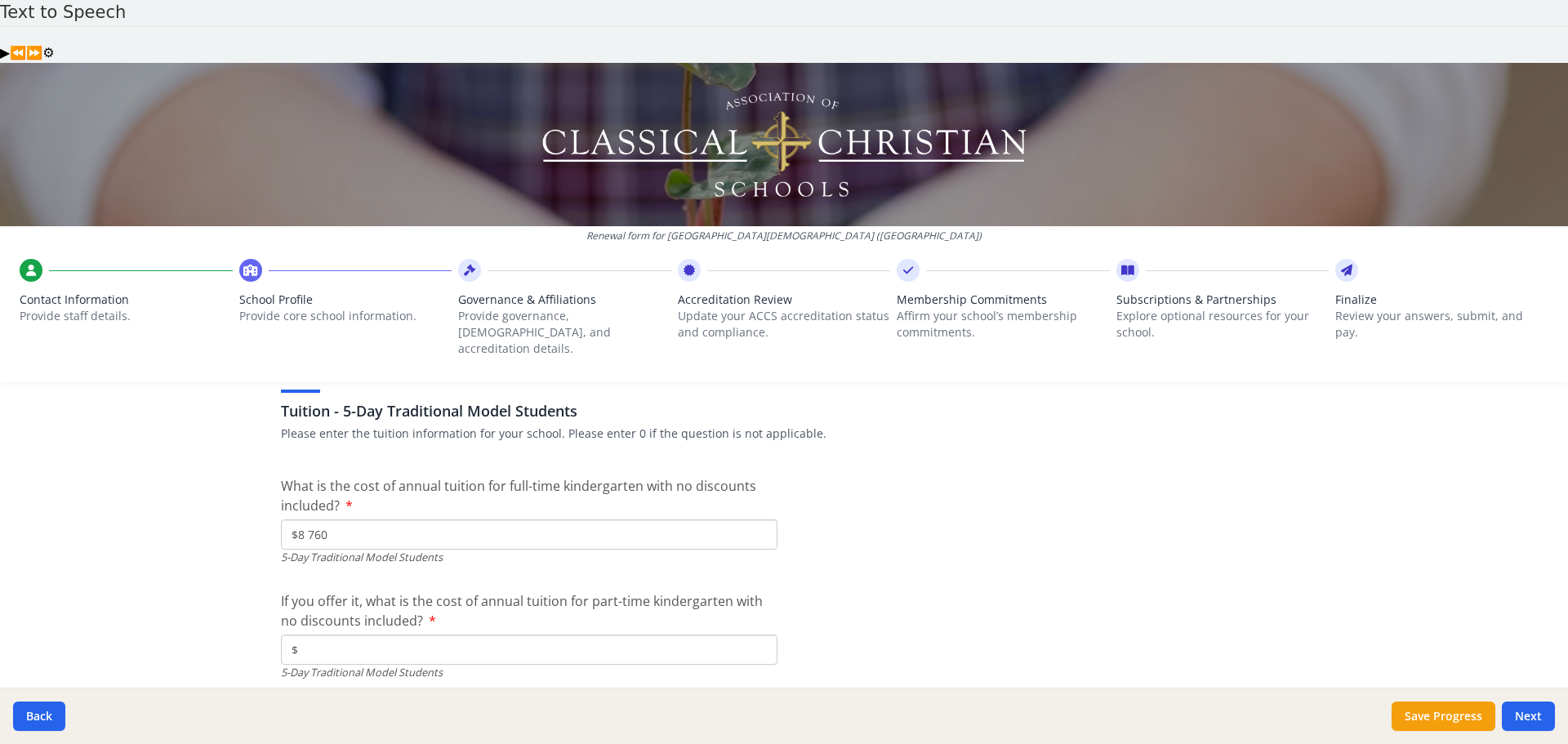
type input "$8 760"
click at [511, 634] on input "$" at bounding box center [529, 649] width 497 height 30
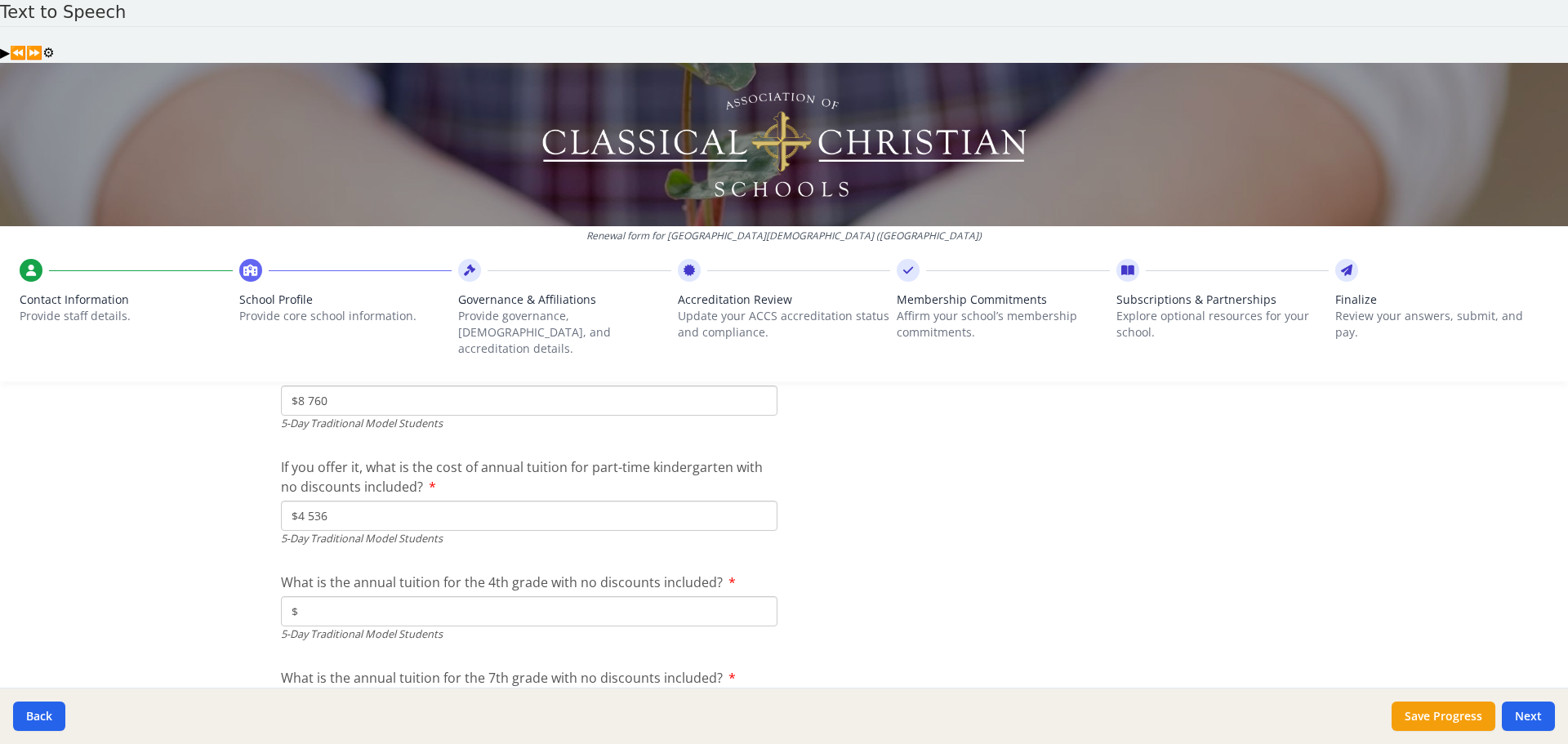
scroll to position [4386, 0]
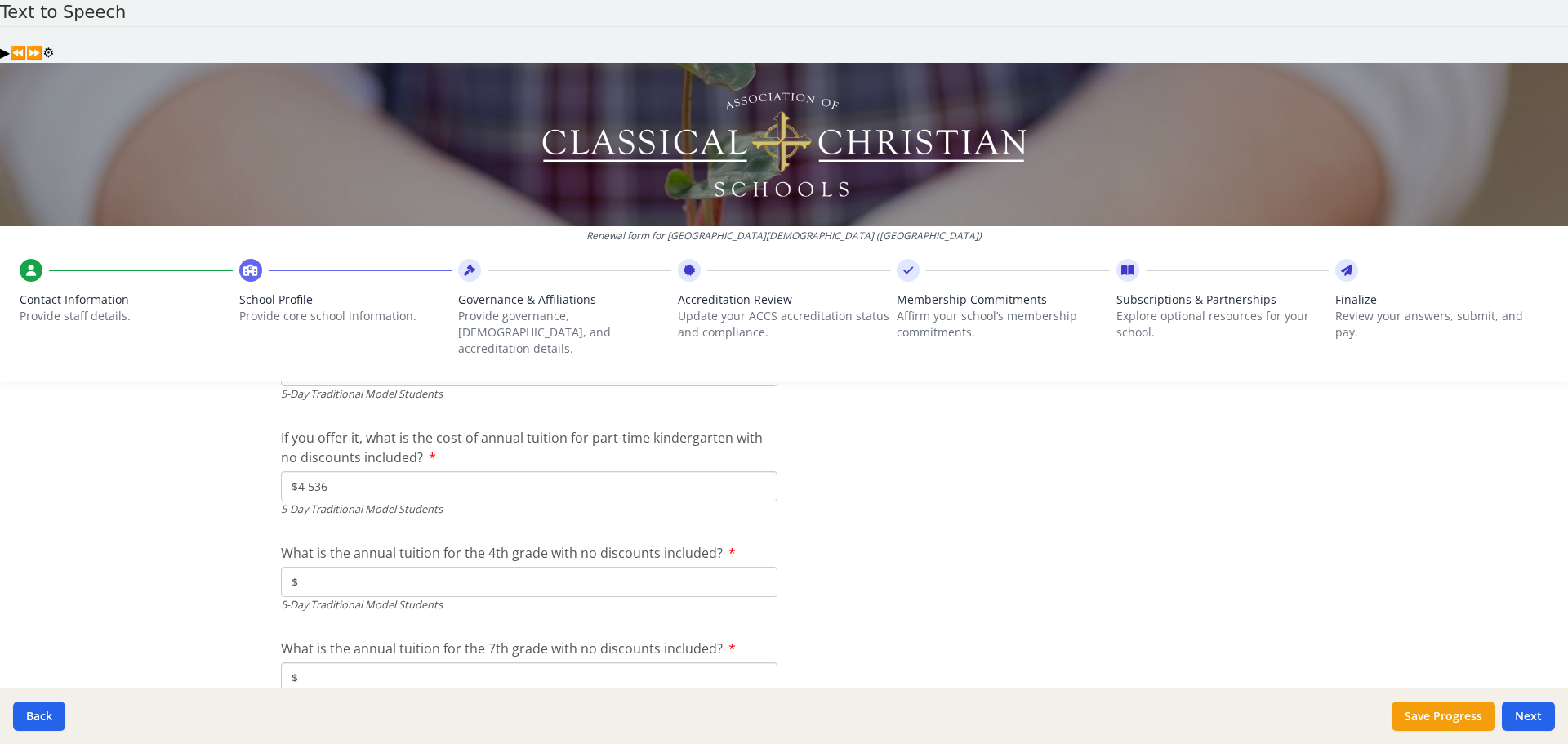
type input "$4 536"
click at [494, 567] on input "$" at bounding box center [529, 582] width 497 height 30
type input "$9 790"
click at [461, 662] on input "$" at bounding box center [529, 678] width 497 height 30
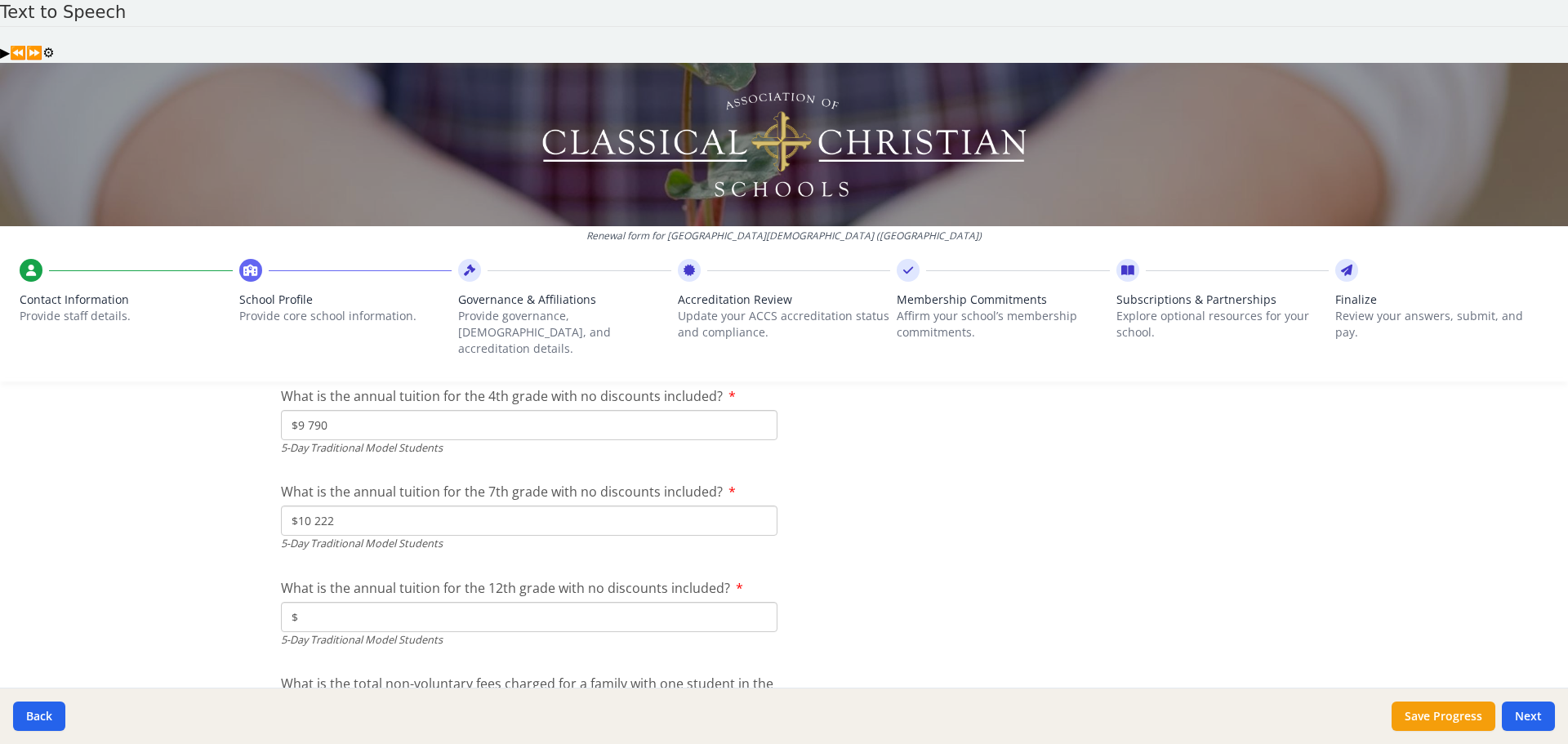
scroll to position [4549, 0]
type input "$10 222"
click at [522, 595] on input "$" at bounding box center [529, 610] width 497 height 30
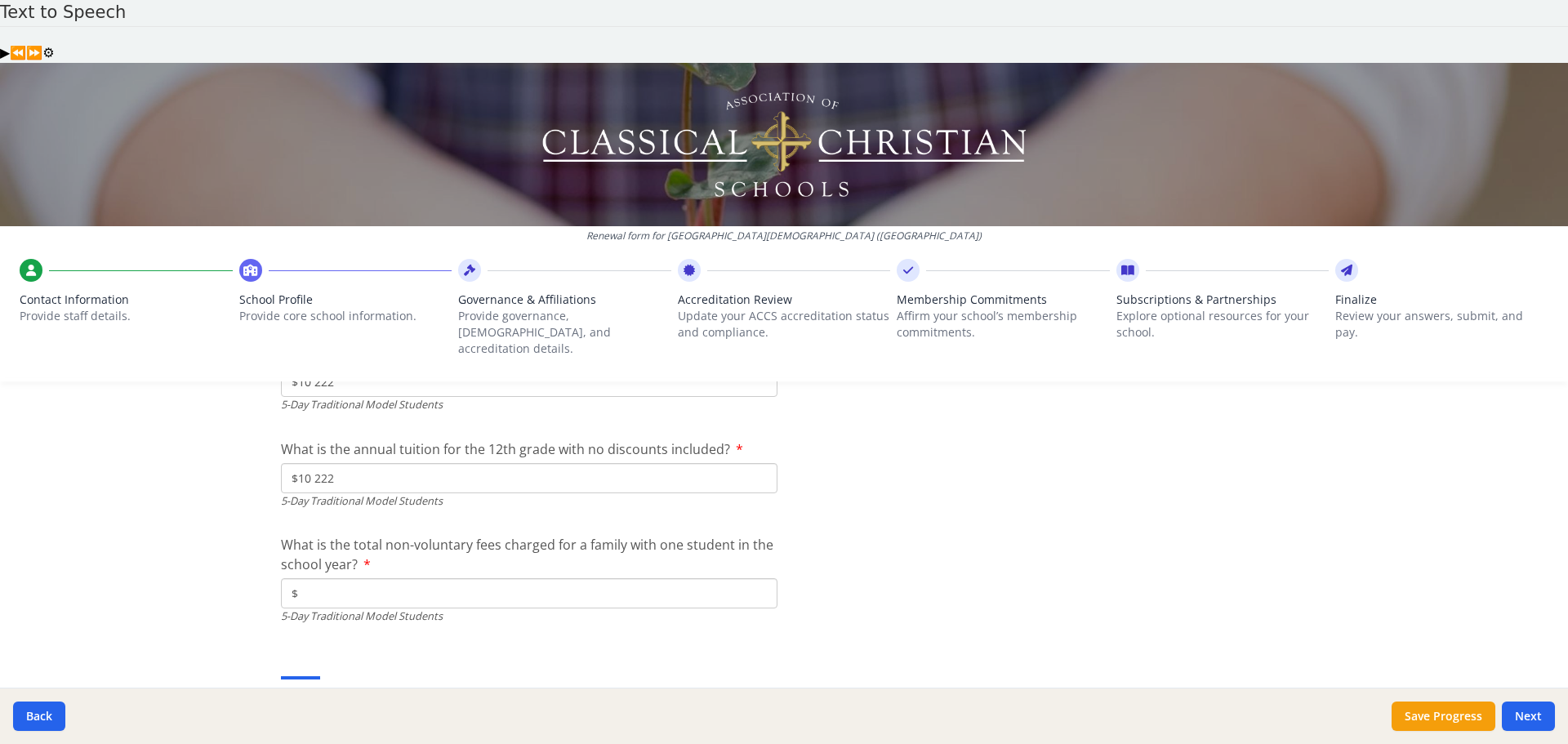
scroll to position [4713, 0]
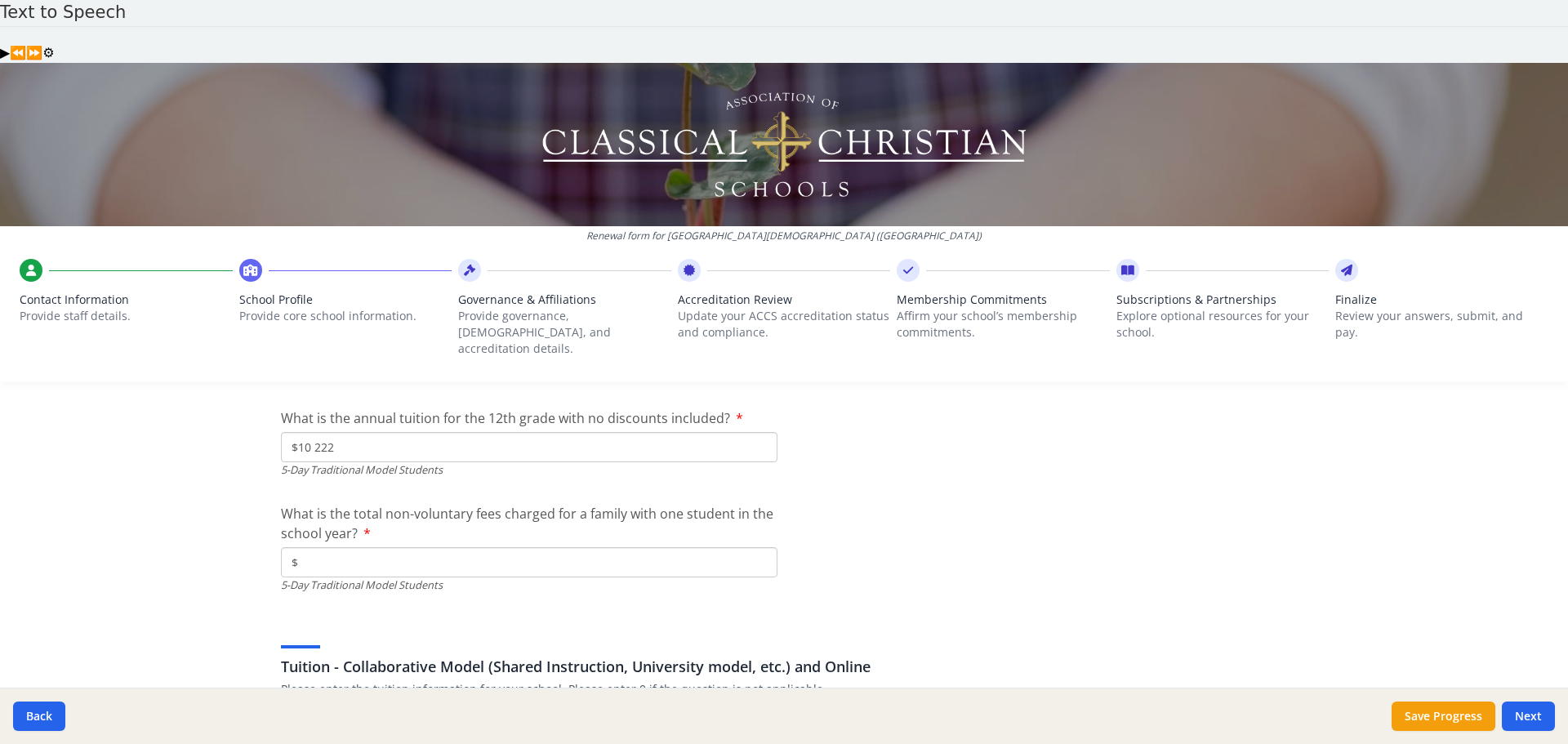
type input "$10 222"
click at [412, 547] on input "$" at bounding box center [529, 562] width 497 height 30
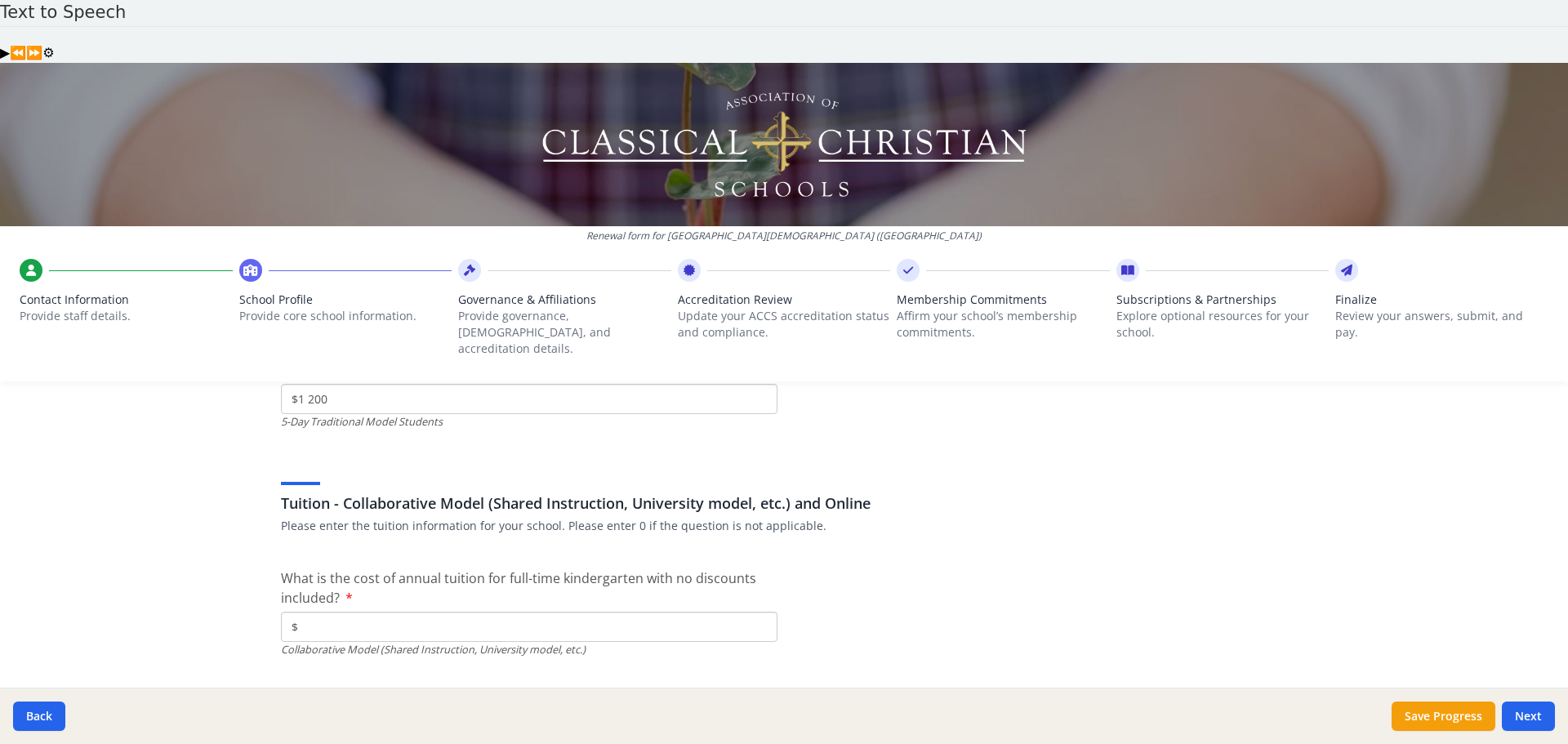
scroll to position [4958, 0]
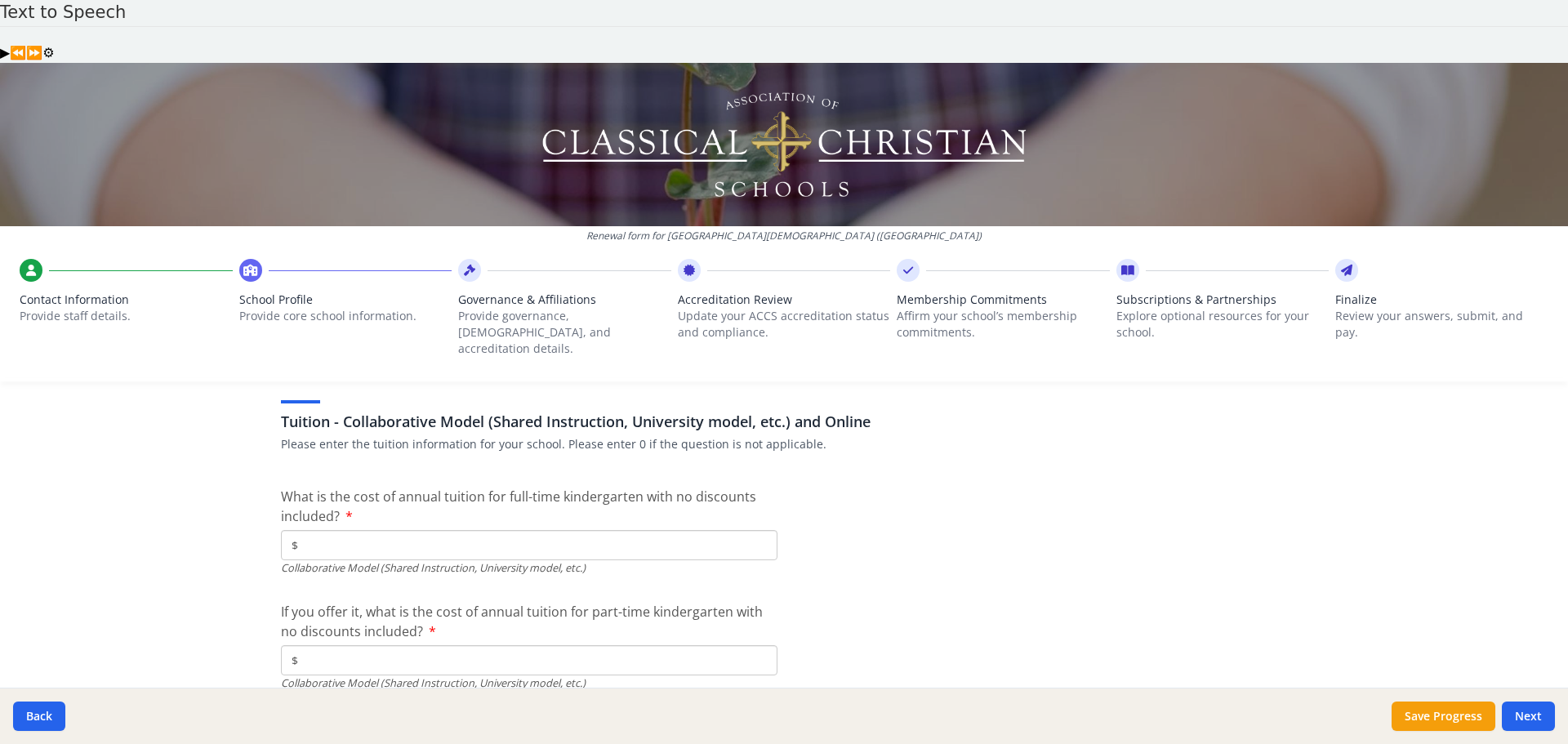
type input "$1 200"
type input "$0"
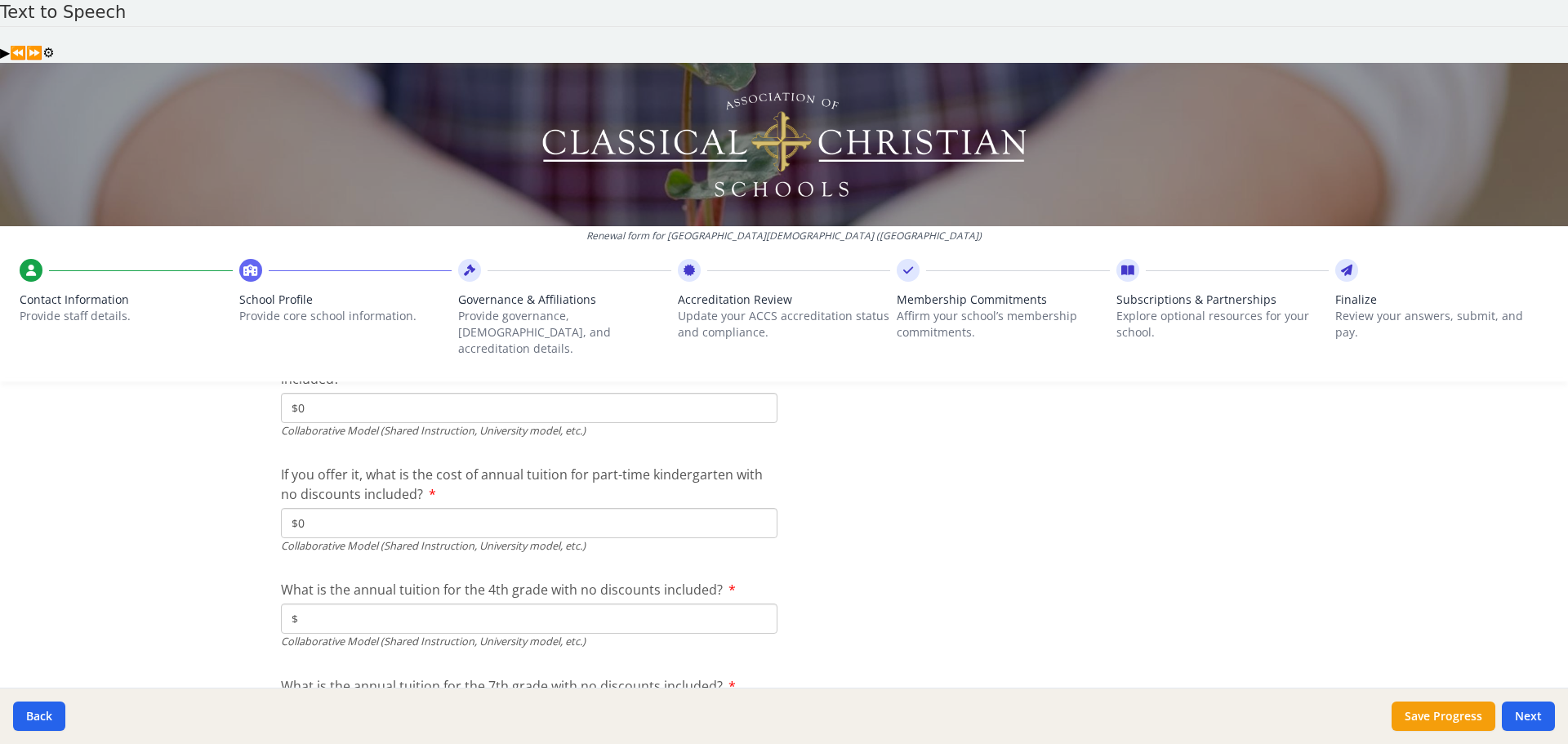
scroll to position [5121, 0]
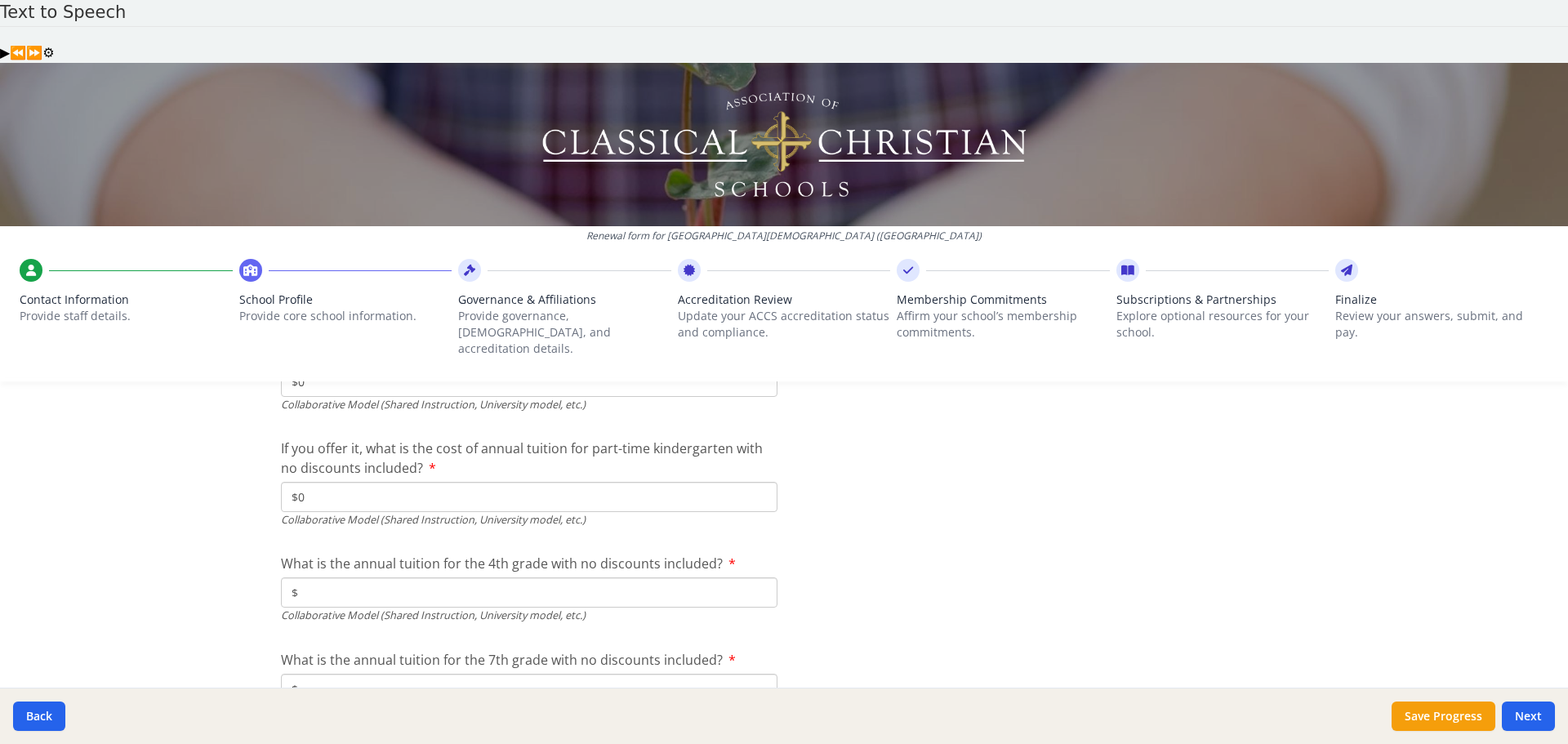
type input "$0"
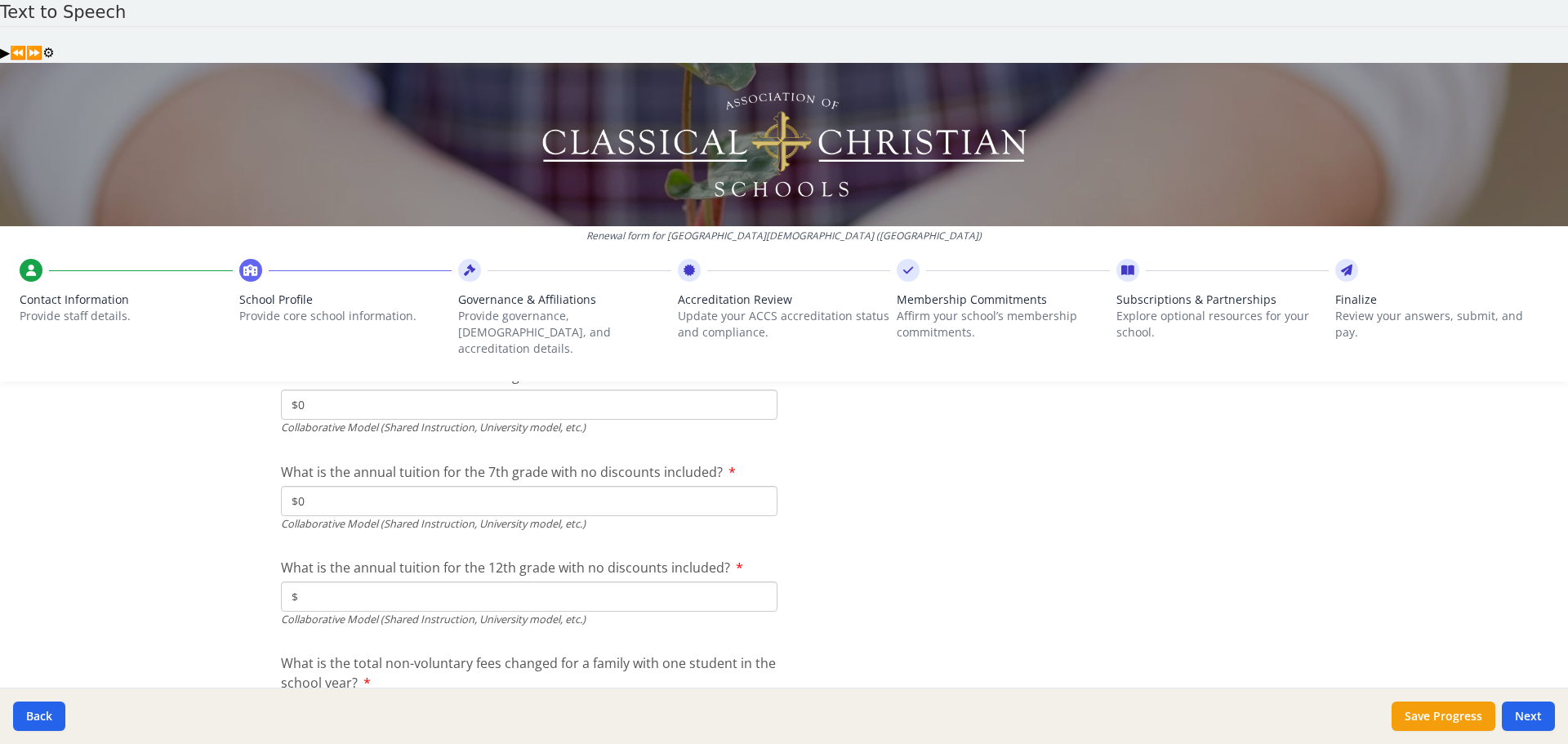
scroll to position [5354, 0]
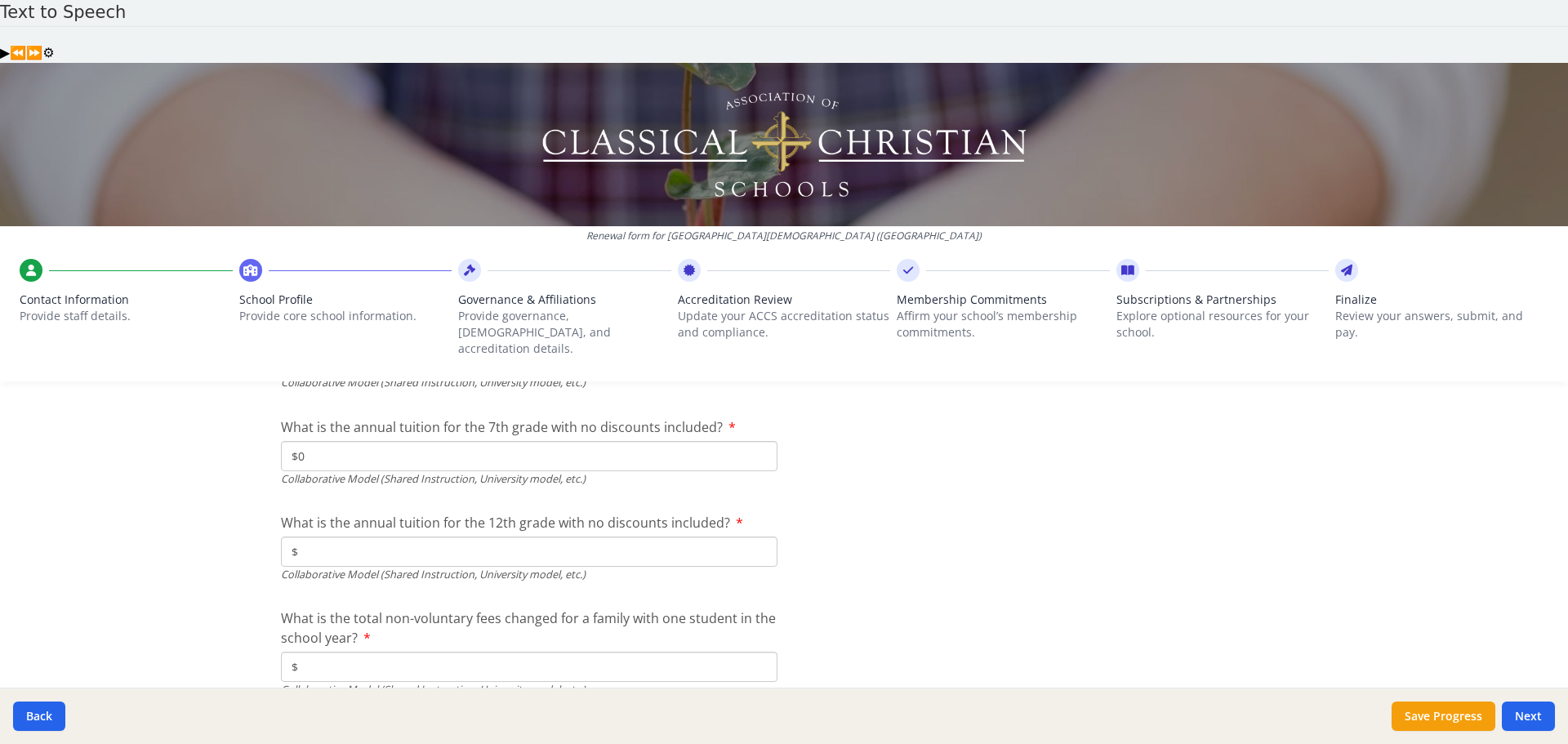
type input "$0"
click at [348, 651] on input "$" at bounding box center [529, 666] width 497 height 30
type input "$0"
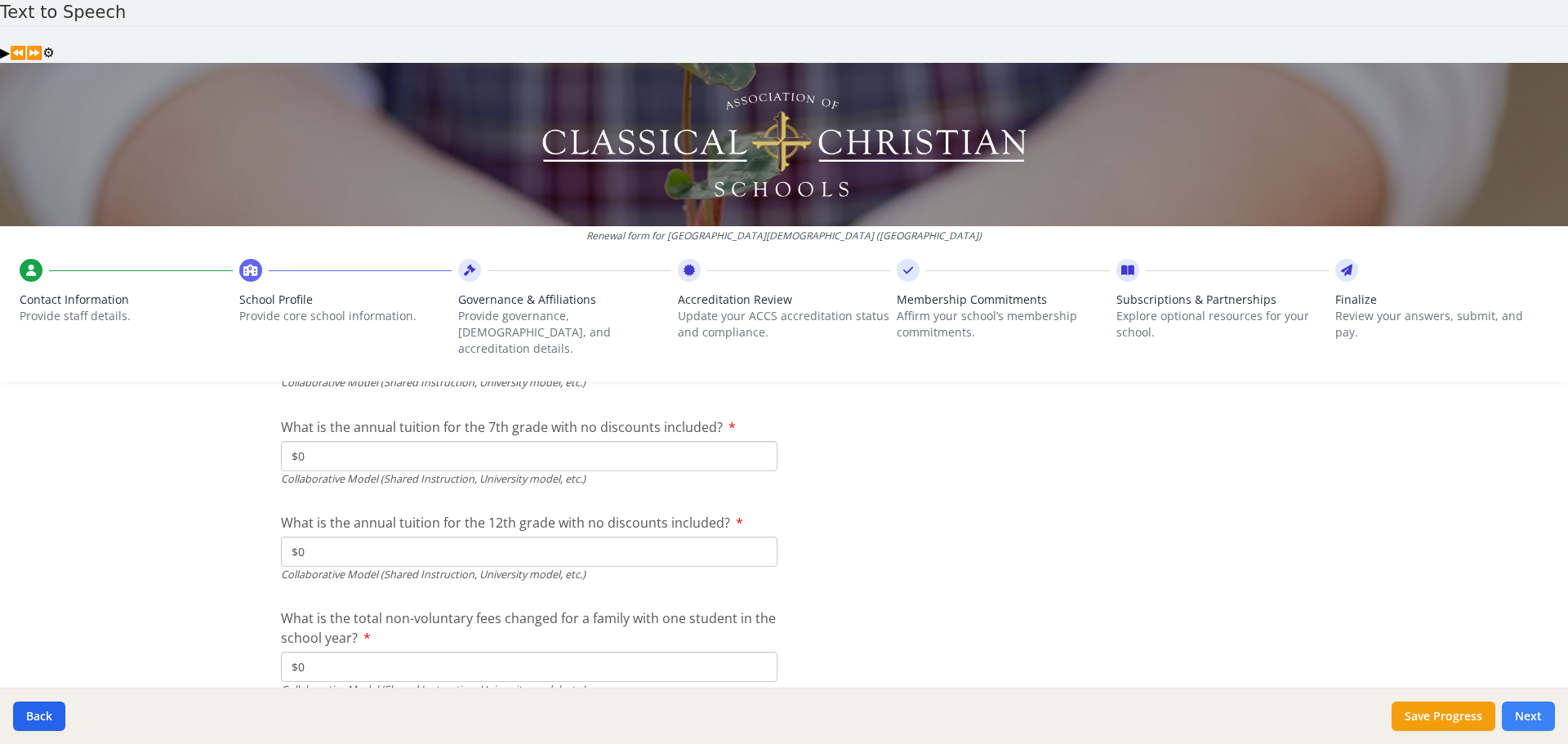
click at [1527, 720] on button "Next" at bounding box center [1528, 716] width 53 height 29
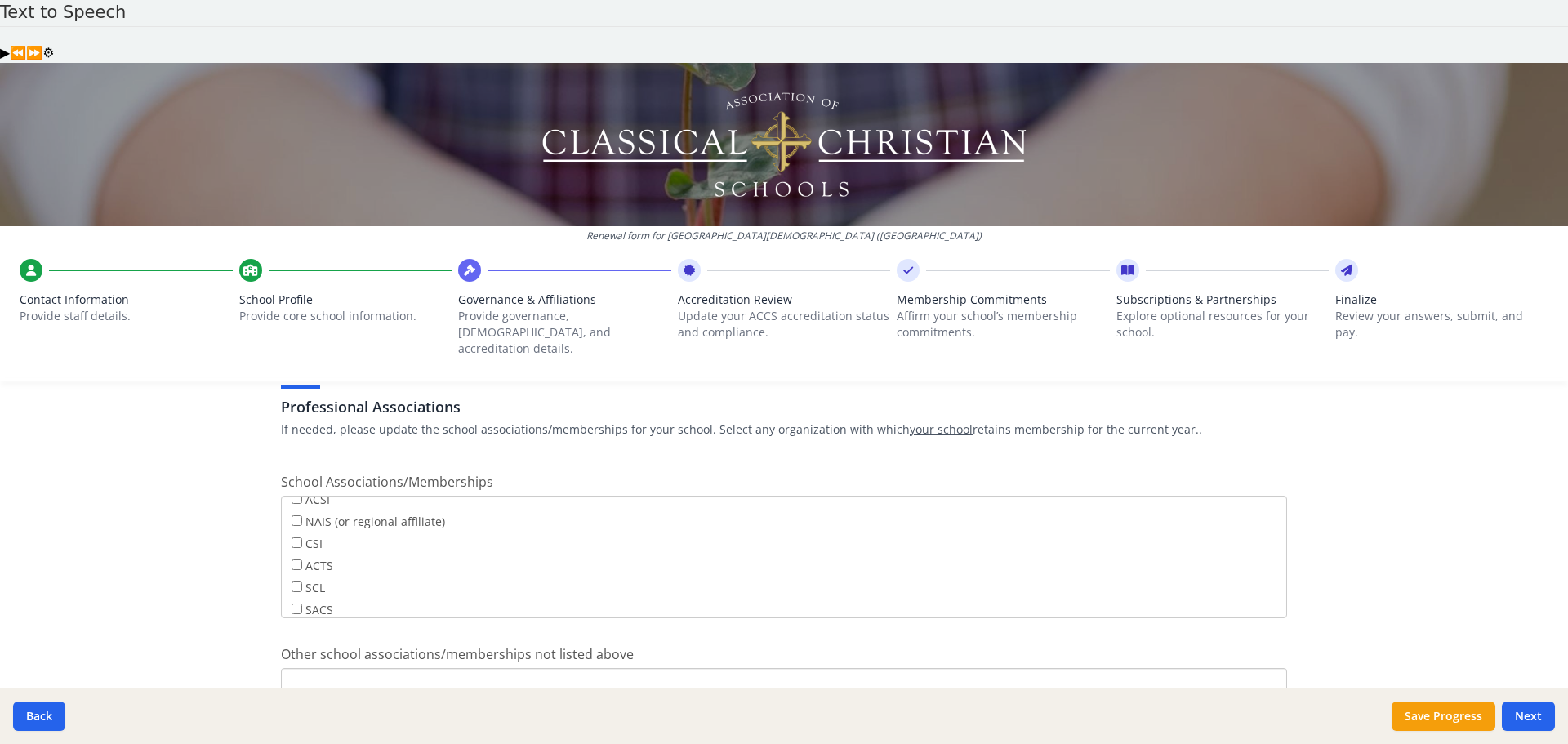
scroll to position [0, 0]
click at [1523, 714] on button "Next" at bounding box center [1528, 716] width 53 height 29
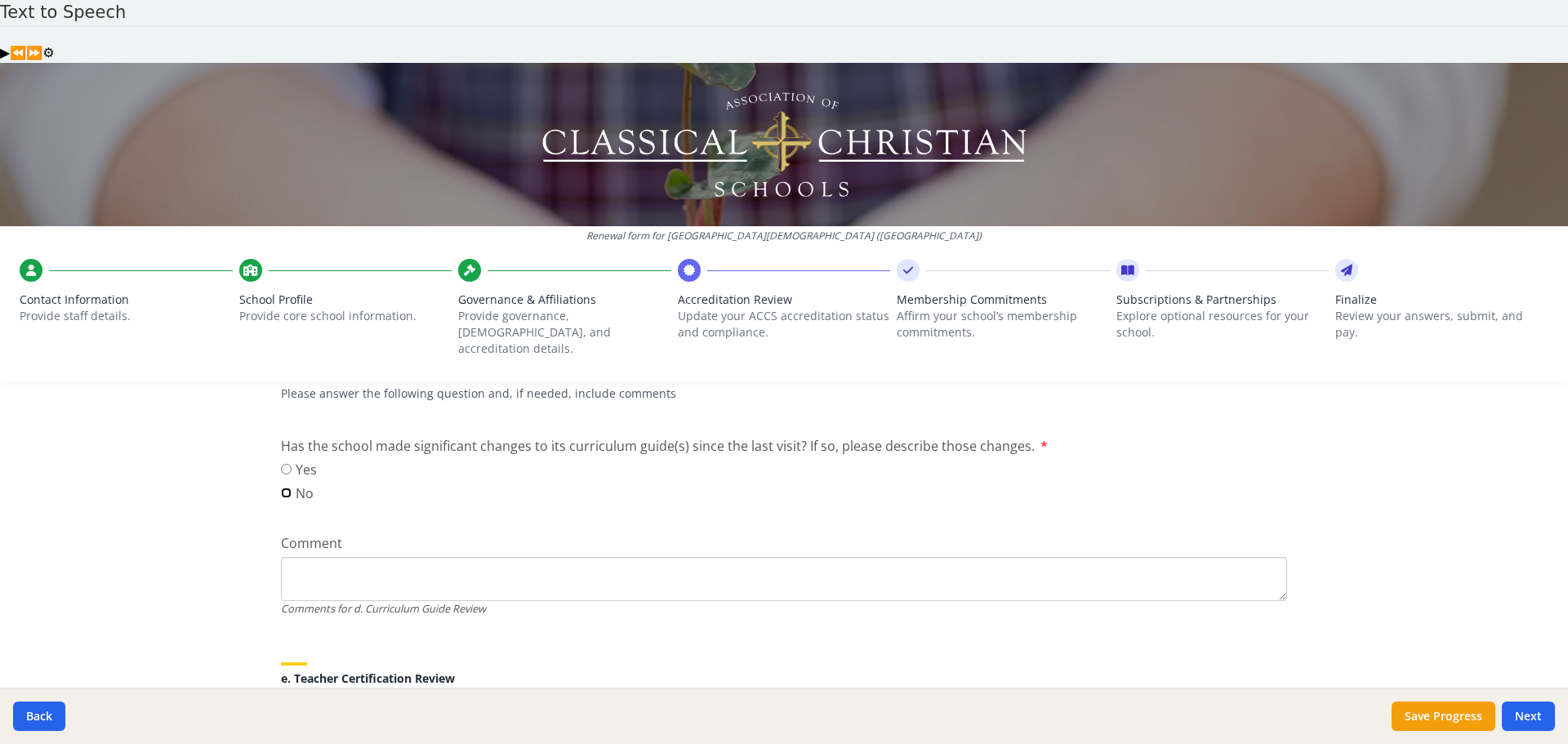
click at [281, 487] on input "No" at bounding box center [285, 492] width 10 height 10
radio input "true"
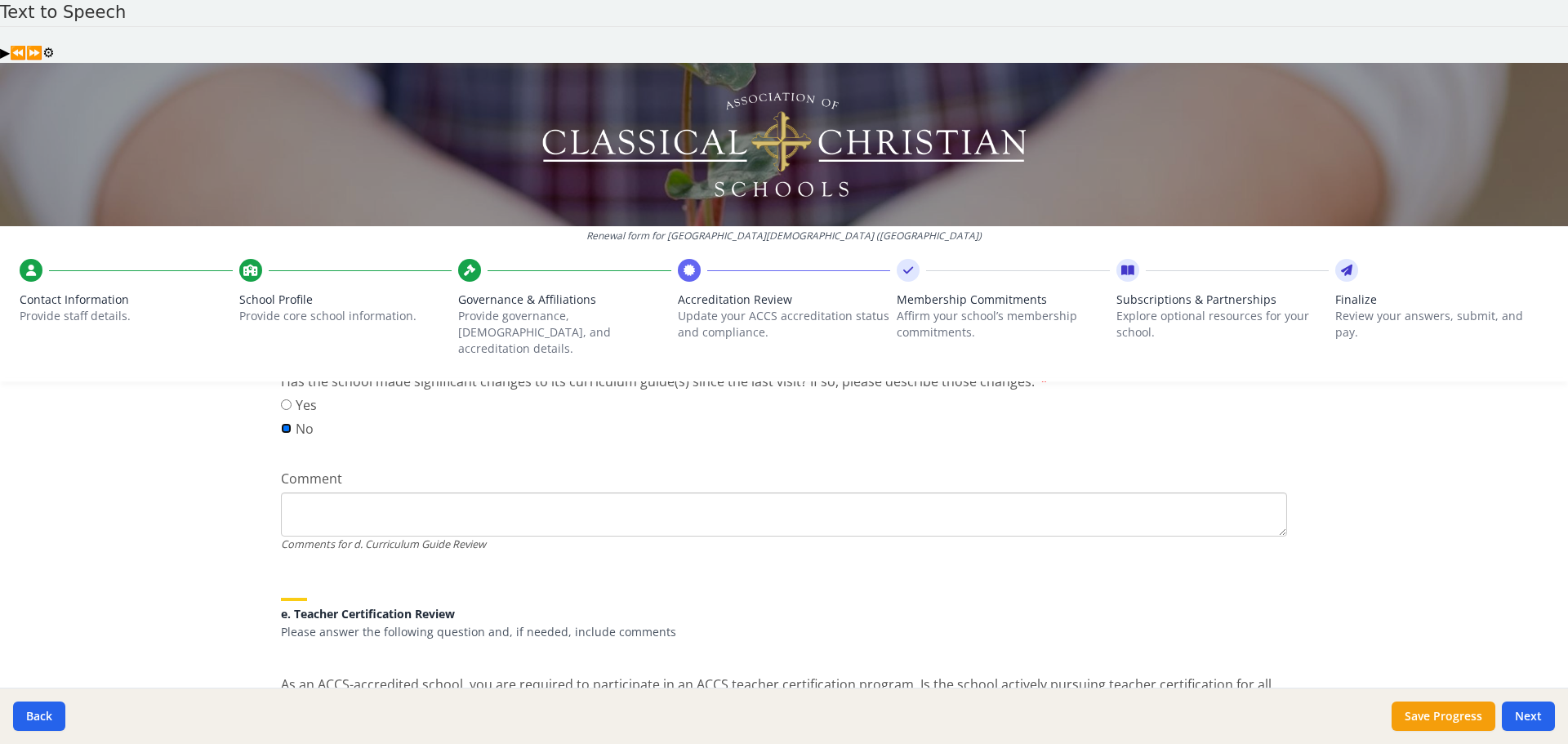
scroll to position [1349, 0]
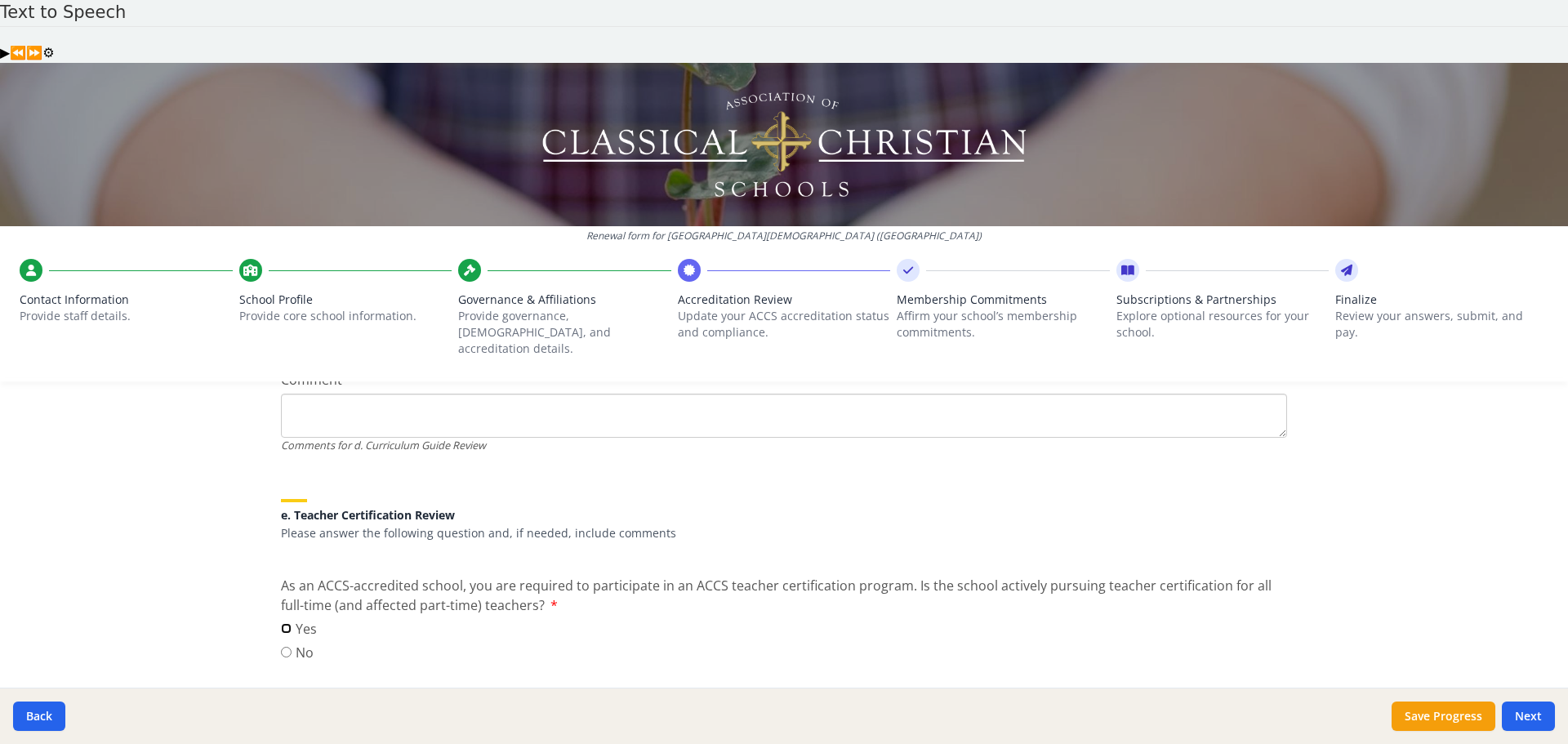
click at [281, 623] on input "Yes" at bounding box center [285, 627] width 10 height 10
radio input "true"
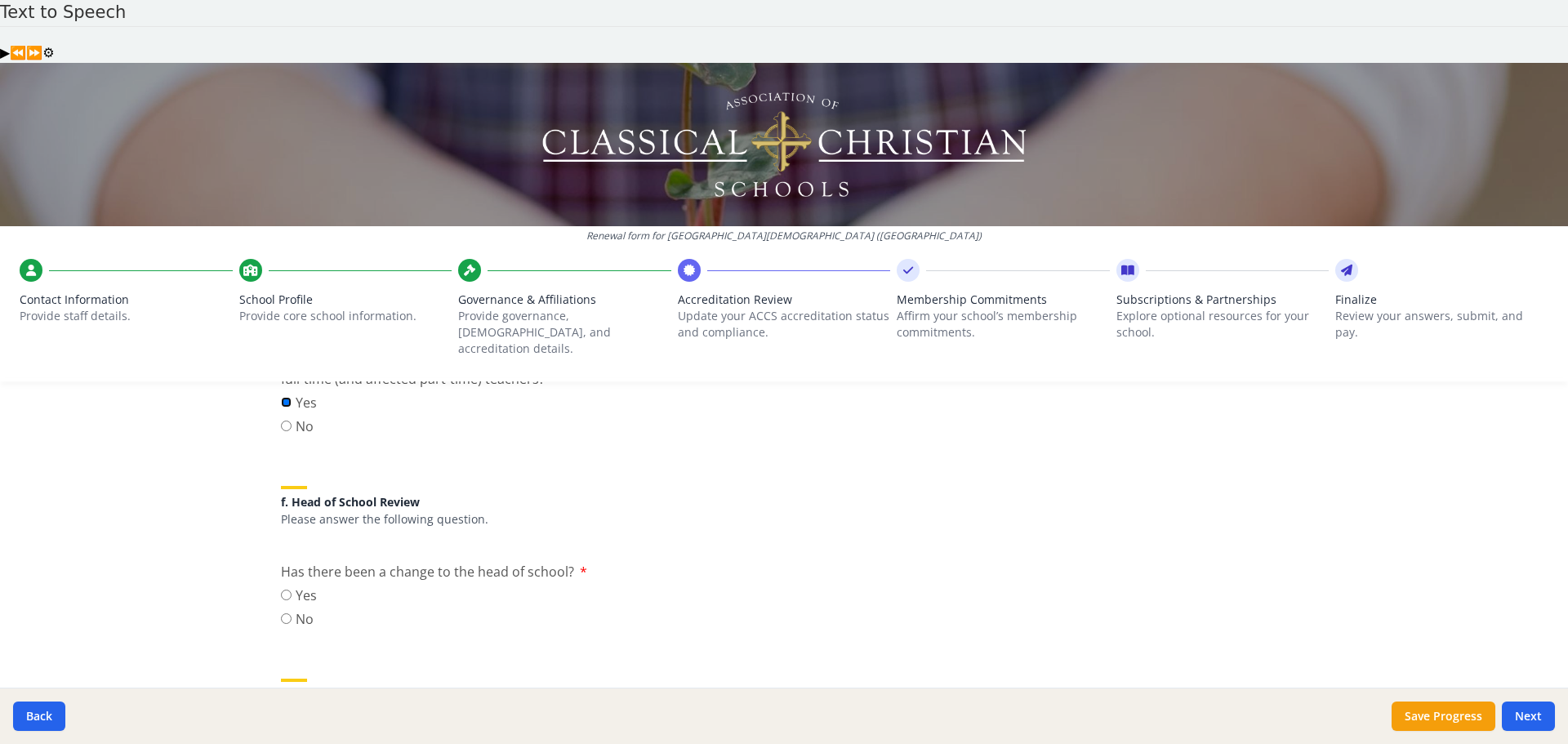
scroll to position [1593, 0]
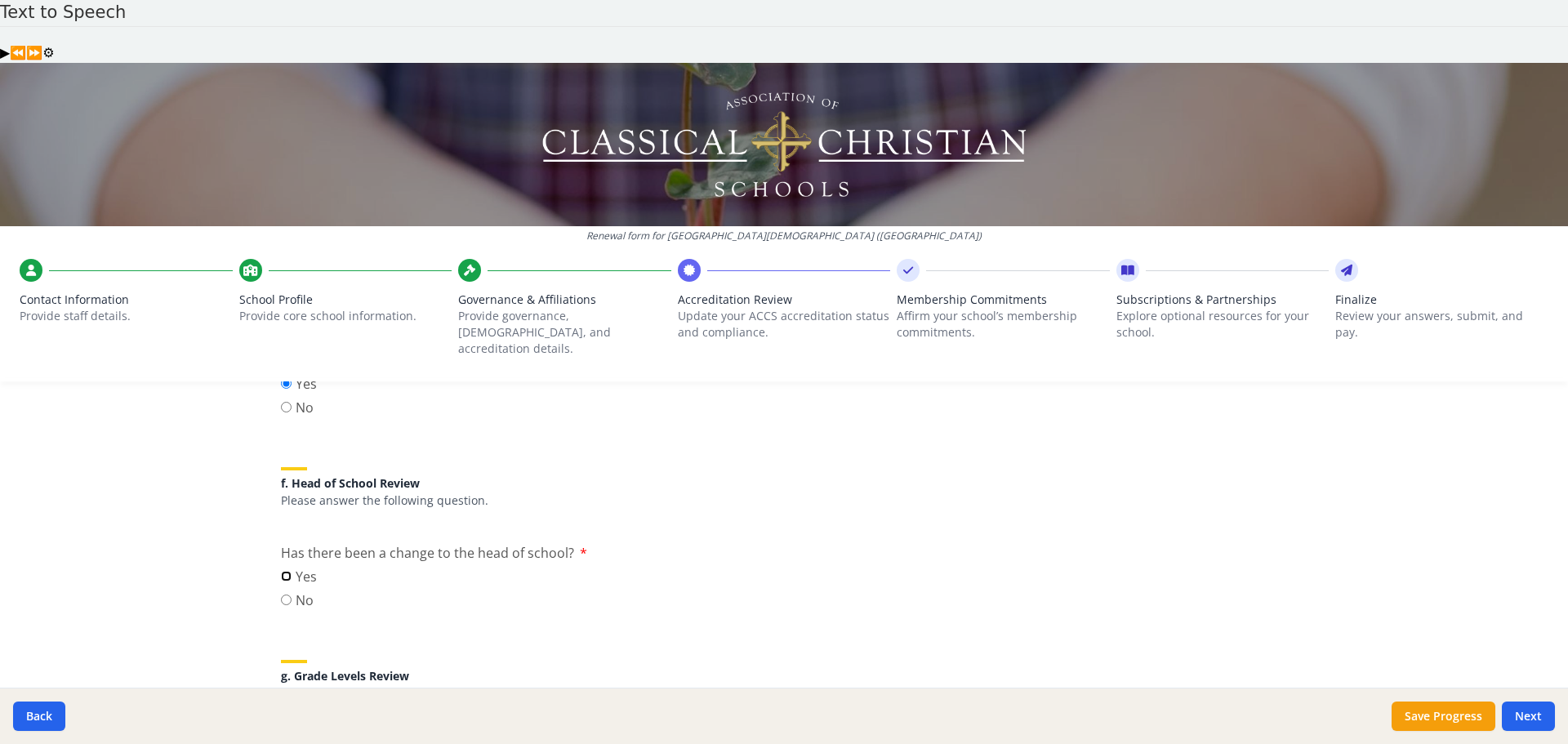
click at [282, 571] on input "Yes" at bounding box center [285, 575] width 10 height 10
radio input "true"
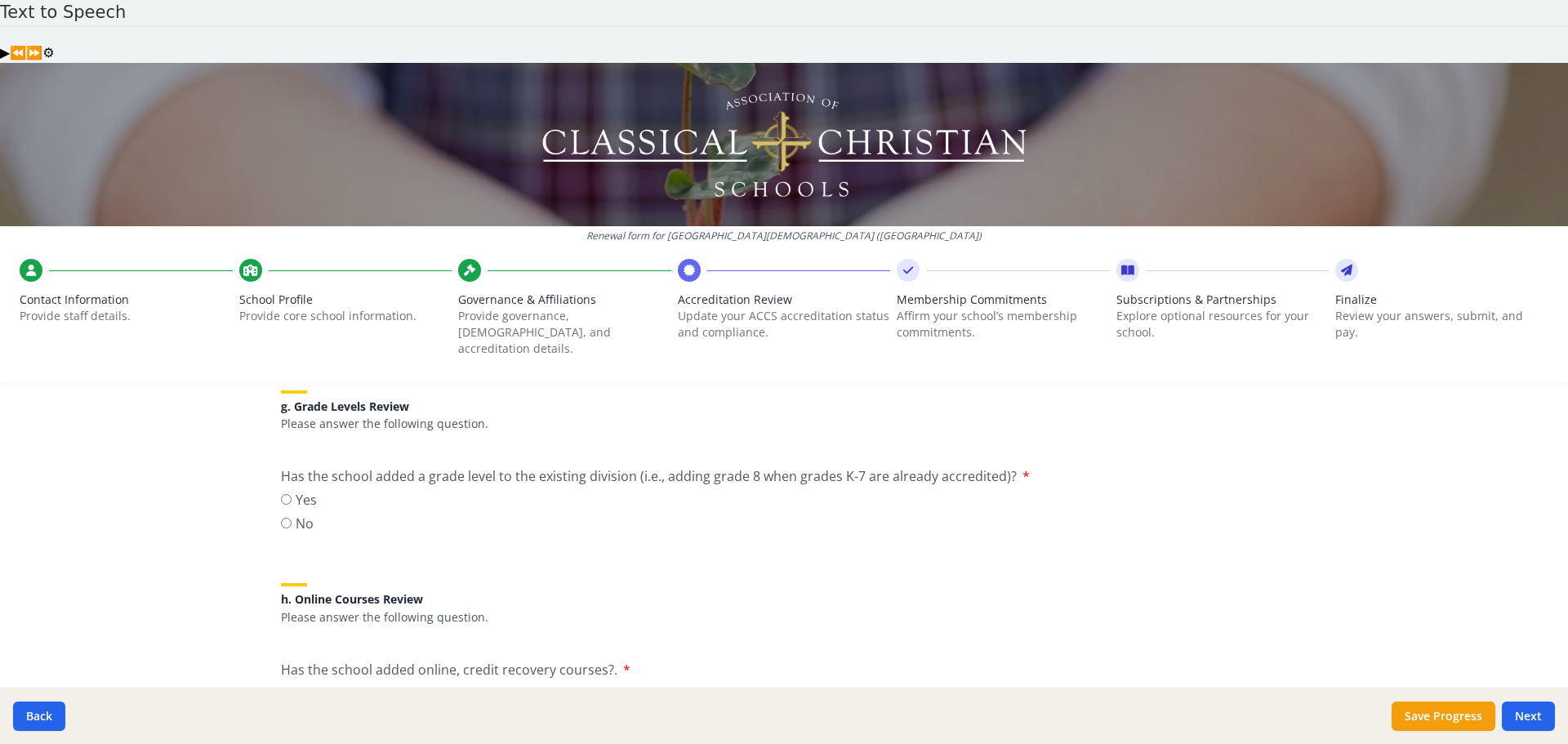
scroll to position [1920, 0]
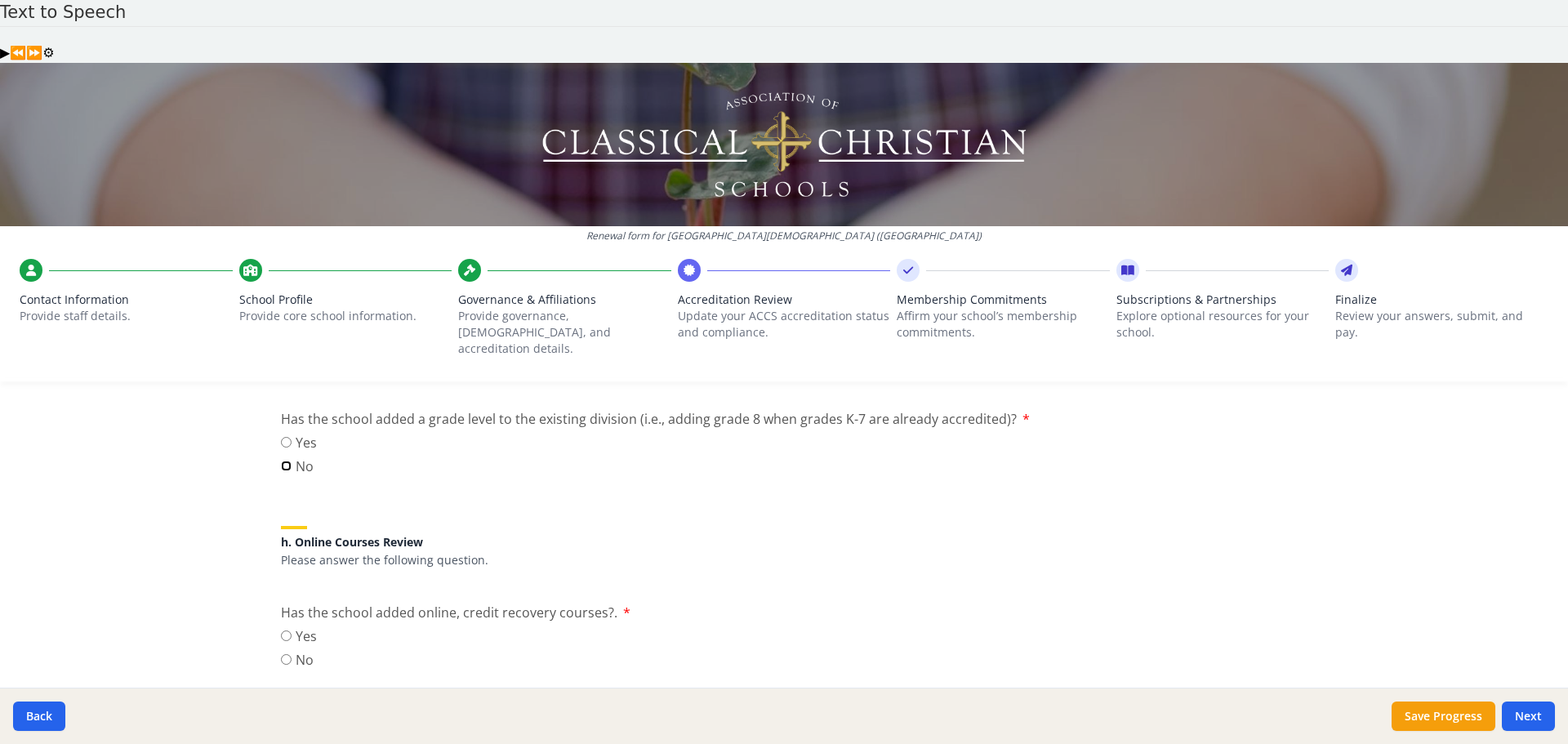
click at [281, 461] on input "No" at bounding box center [285, 465] width 10 height 10
radio input "true"
click at [283, 654] on input "No" at bounding box center [285, 659] width 10 height 10
radio input "true"
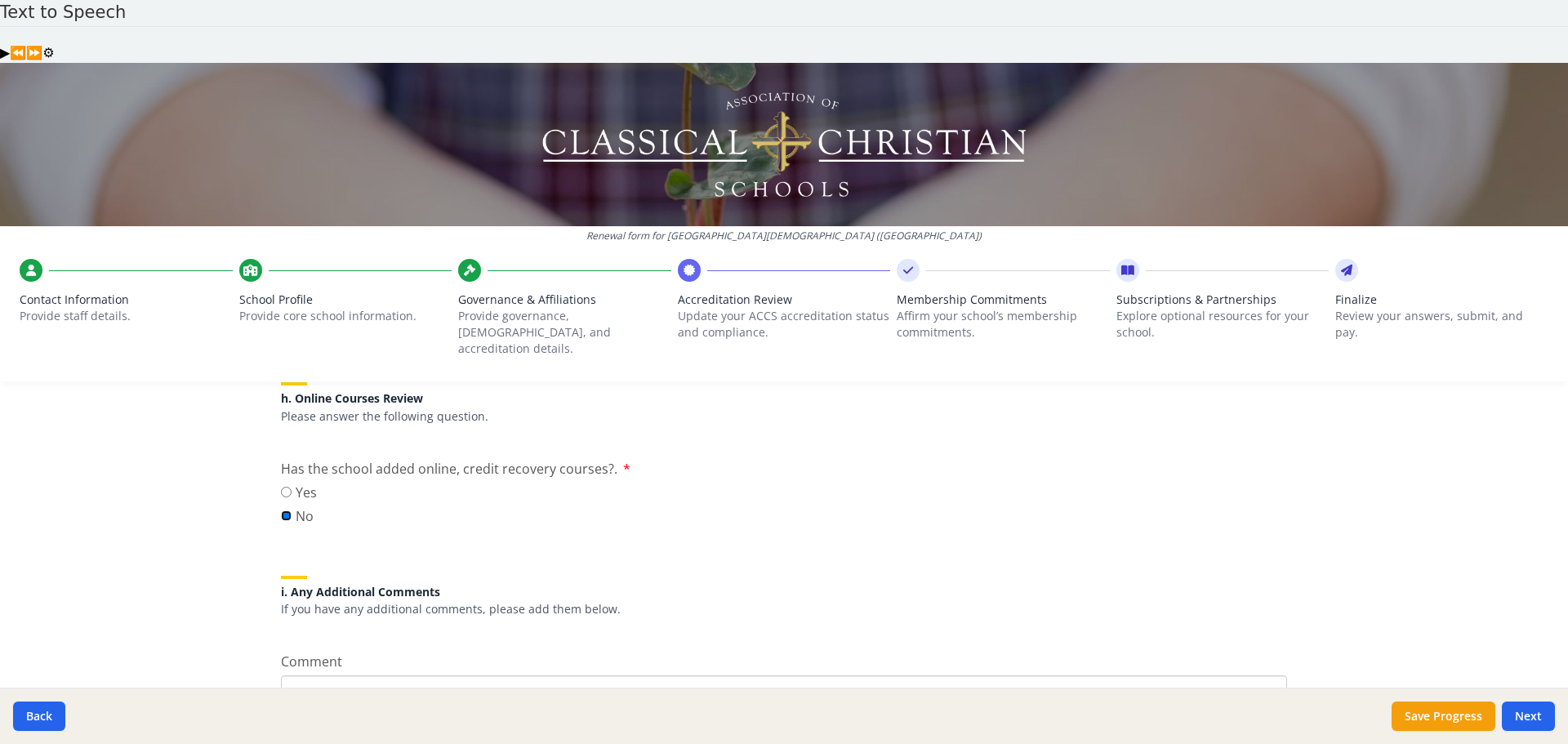
scroll to position [2101, 0]
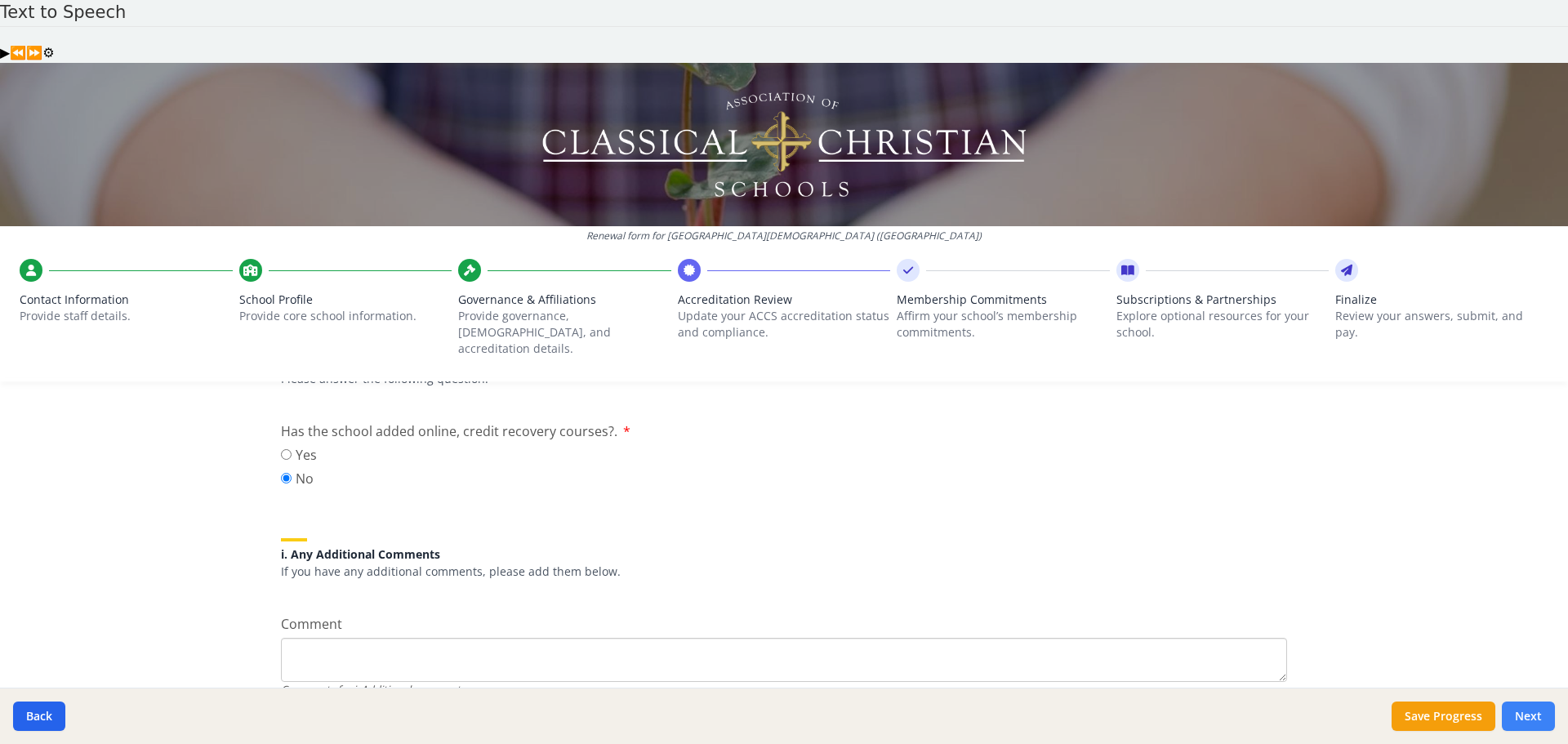
click at [1543, 717] on button "Next" at bounding box center [1528, 716] width 53 height 29
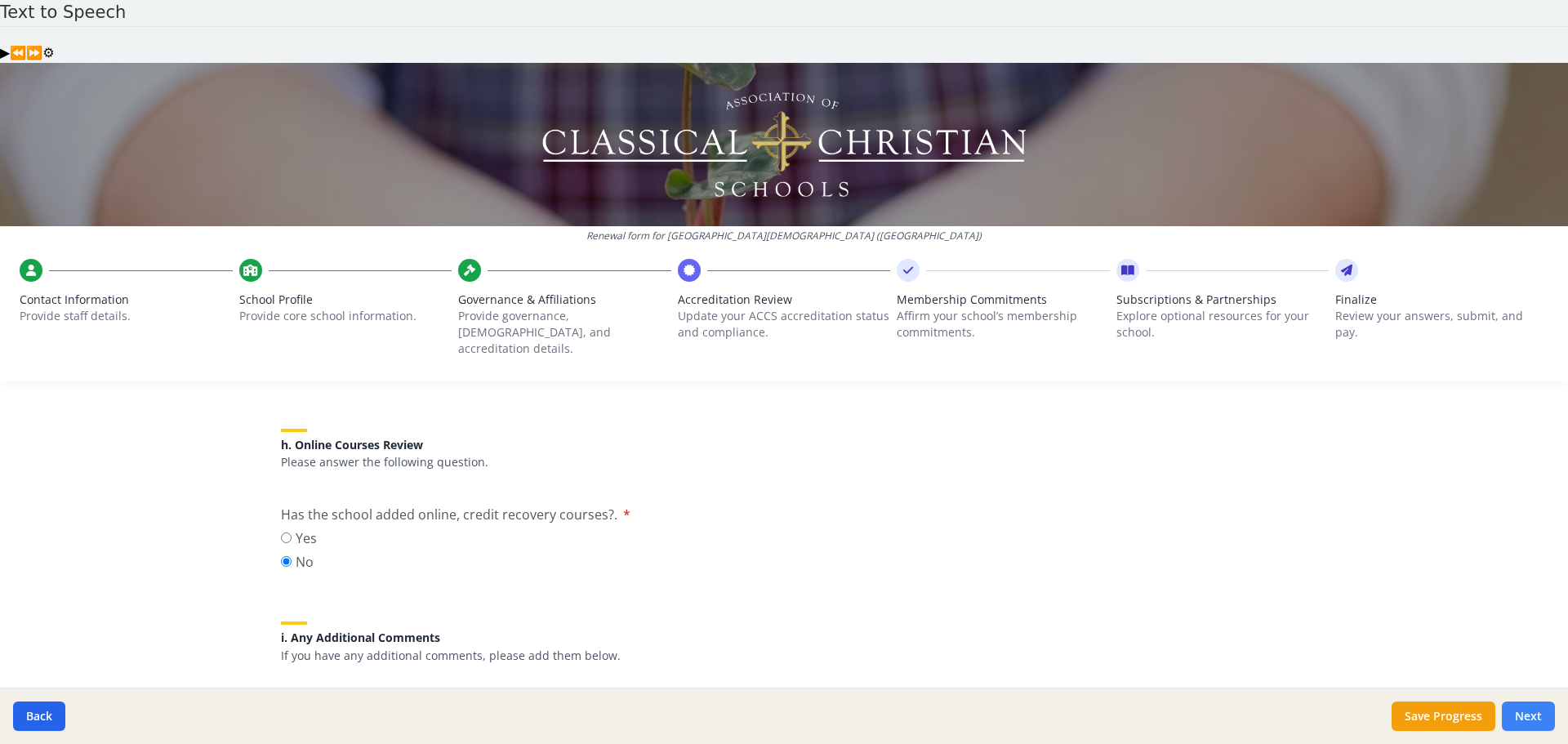
scroll to position [2185, 0]
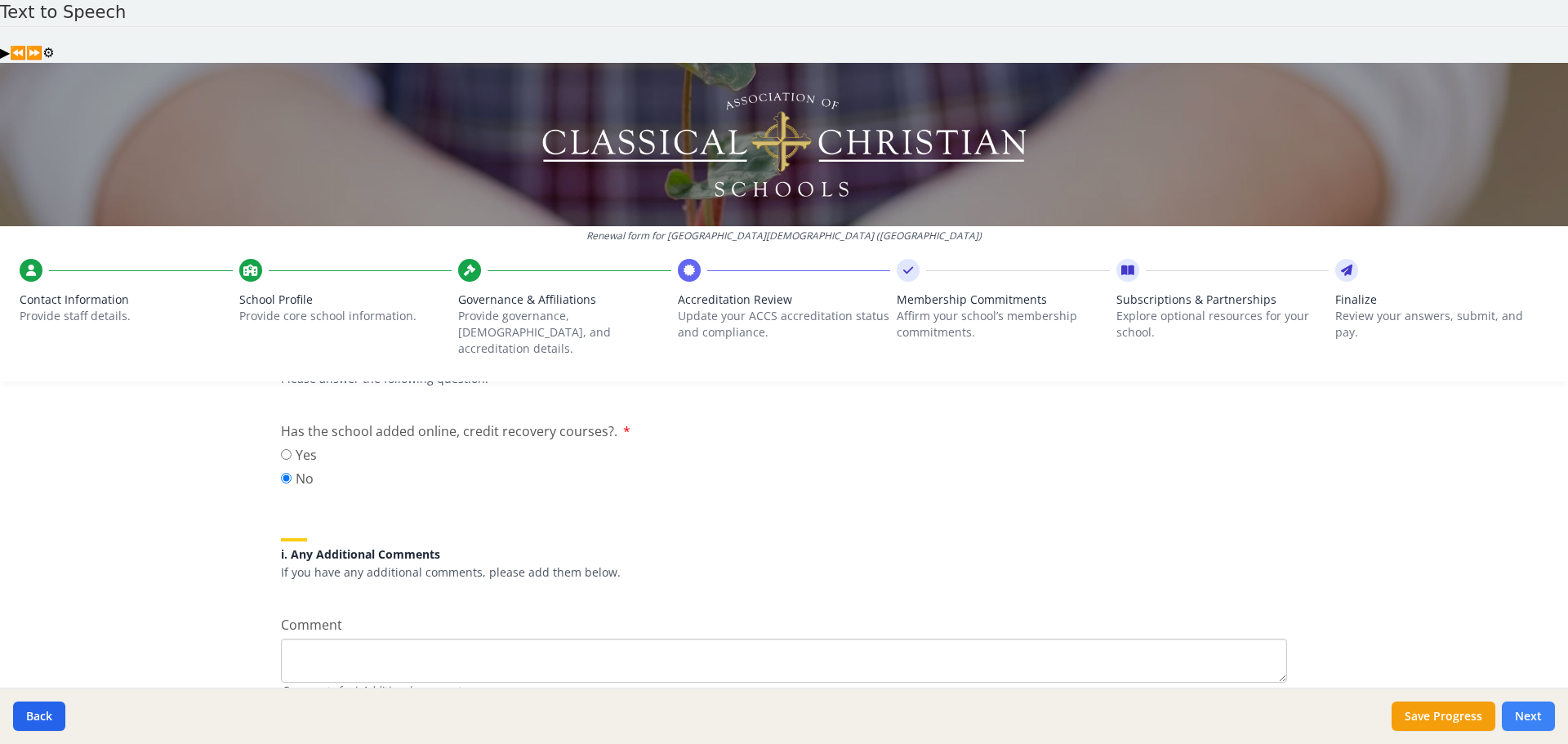
click at [1536, 716] on button "Next" at bounding box center [1528, 716] width 53 height 29
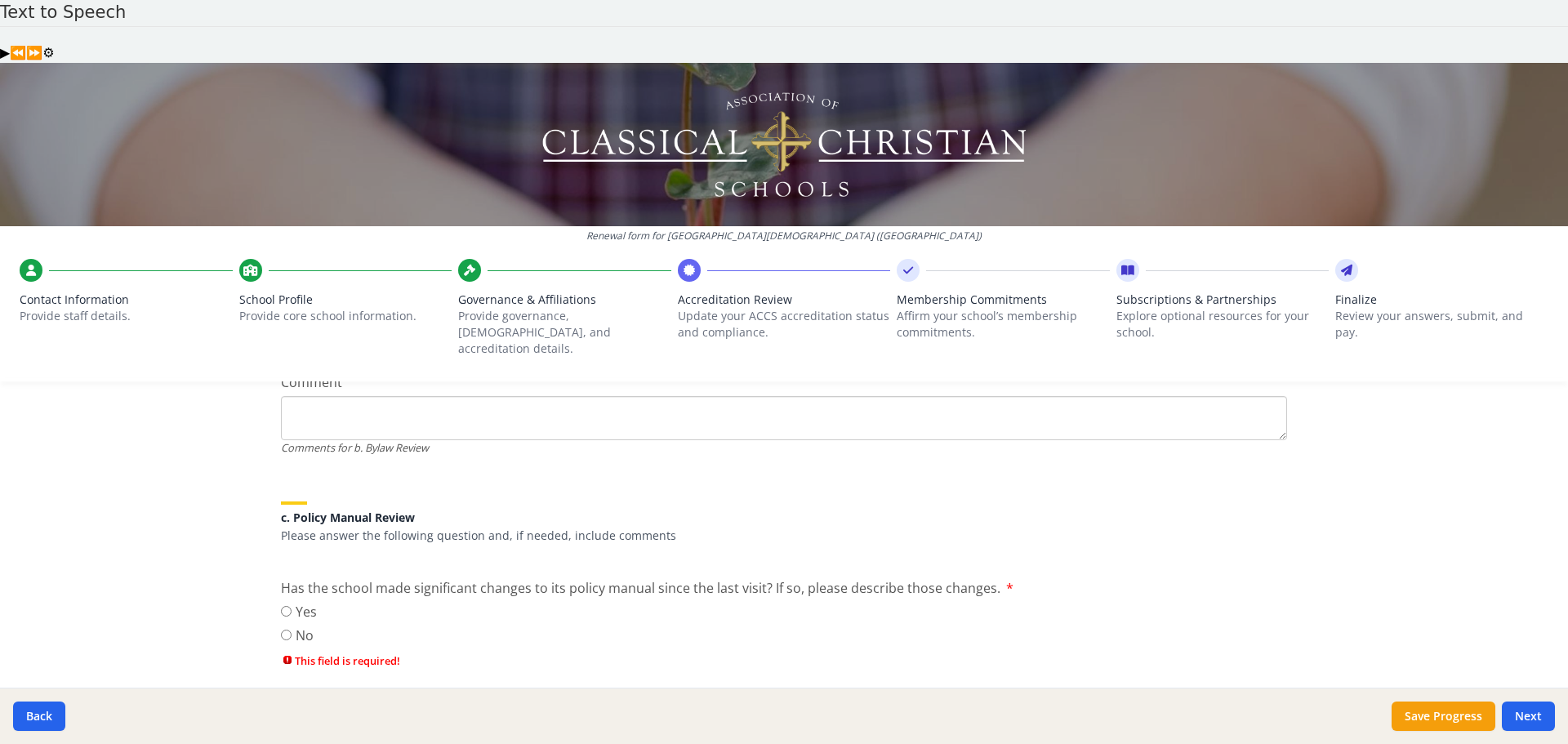
scroll to position [470, 0]
click at [283, 626] on input "No" at bounding box center [285, 630] width 10 height 10
radio input "true"
click at [1534, 717] on button "Next" at bounding box center [1528, 716] width 53 height 29
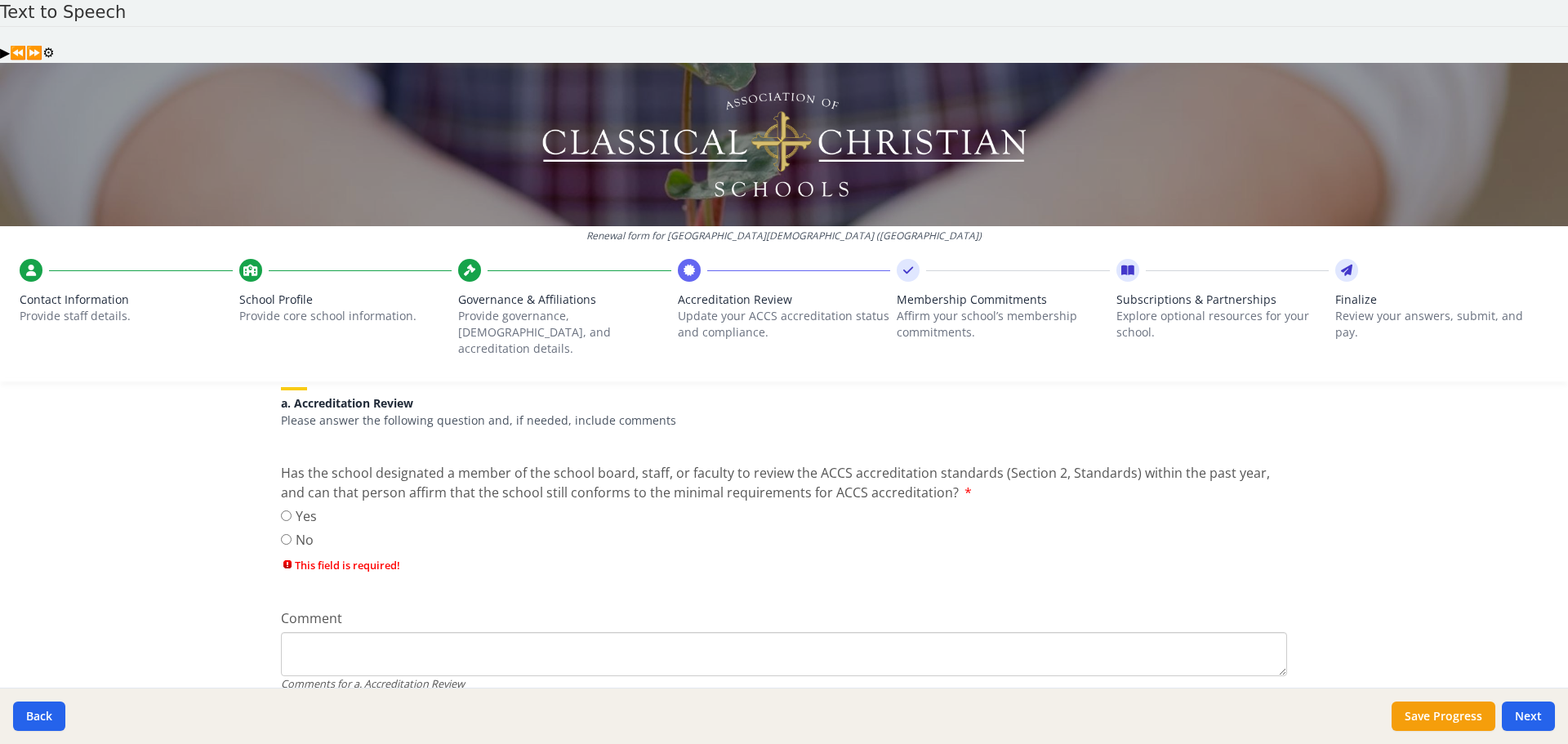
scroll to position [245, 0]
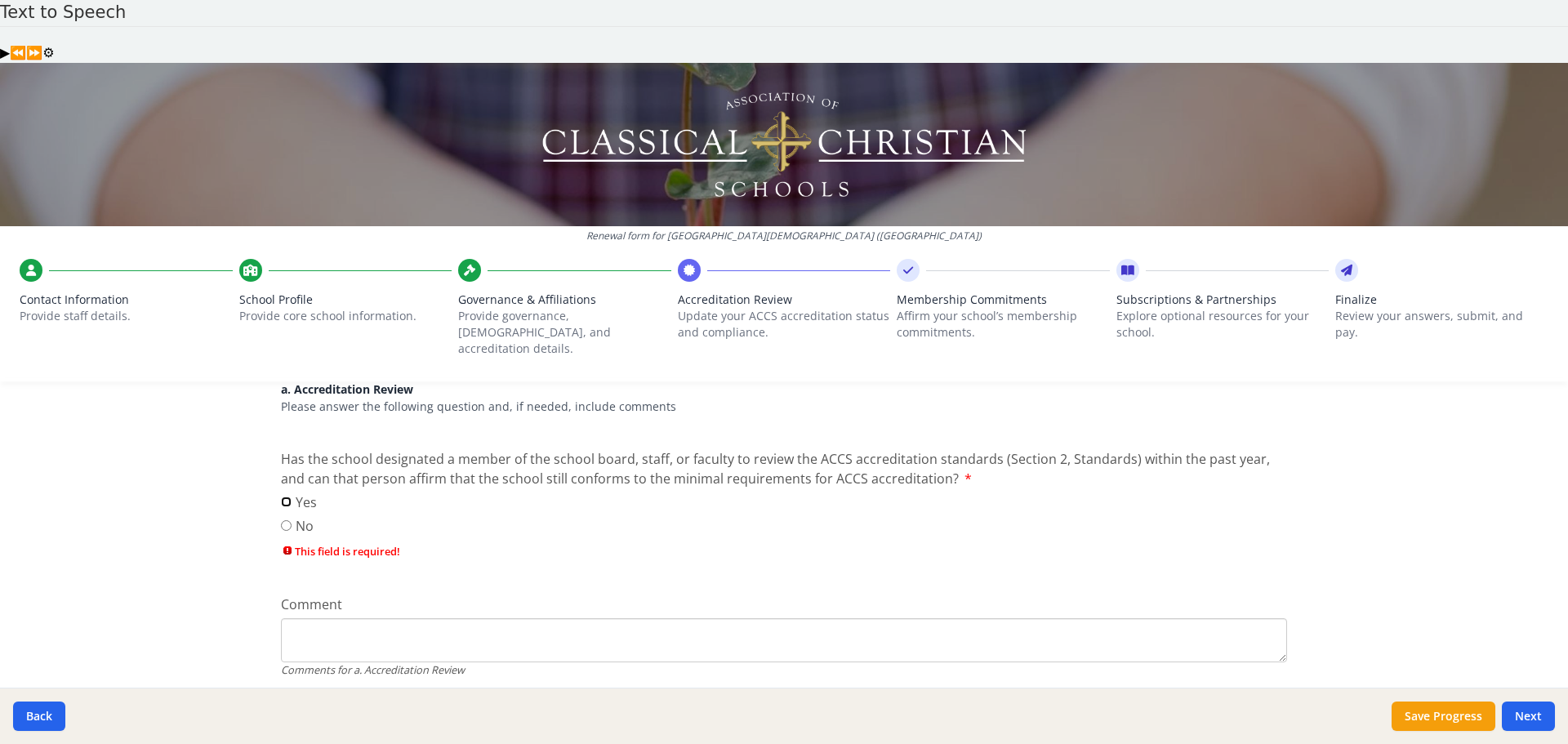
click at [284, 497] on input "Yes" at bounding box center [285, 501] width 10 height 10
radio input "true"
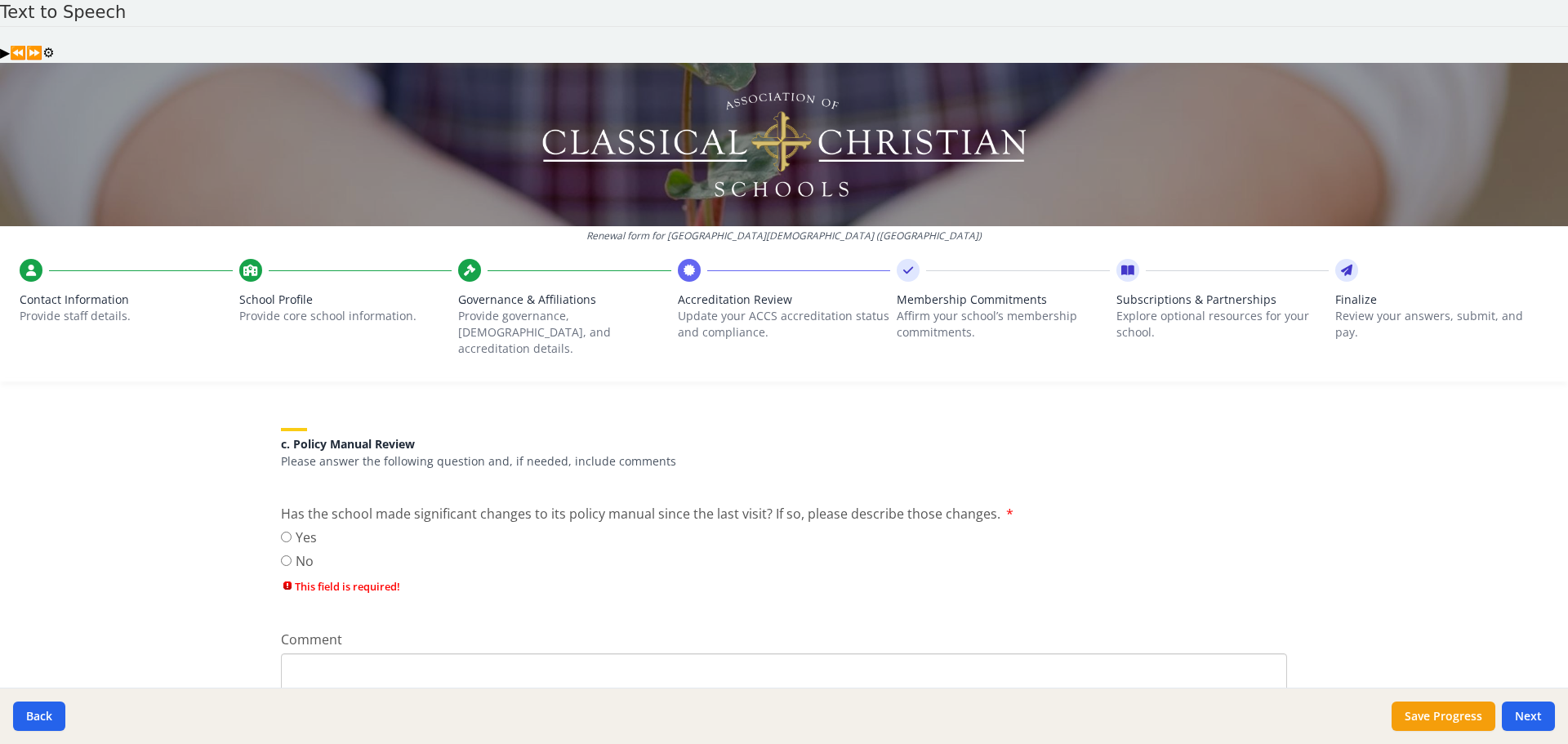
scroll to position [816, 0]
click at [282, 553] on input "No" at bounding box center [285, 558] width 10 height 10
radio input "true"
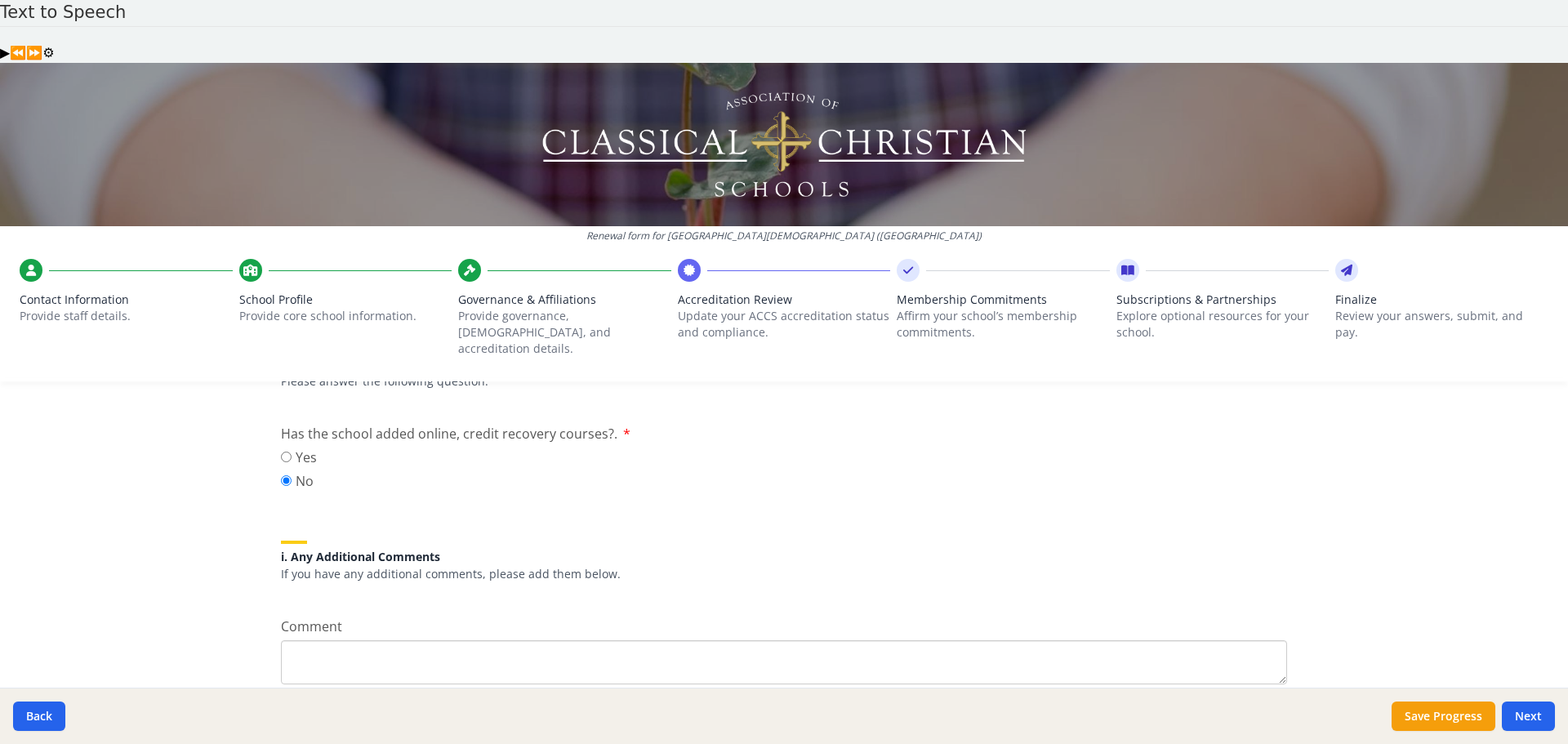
scroll to position [2101, 0]
click at [1534, 710] on button "Next" at bounding box center [1528, 716] width 53 height 29
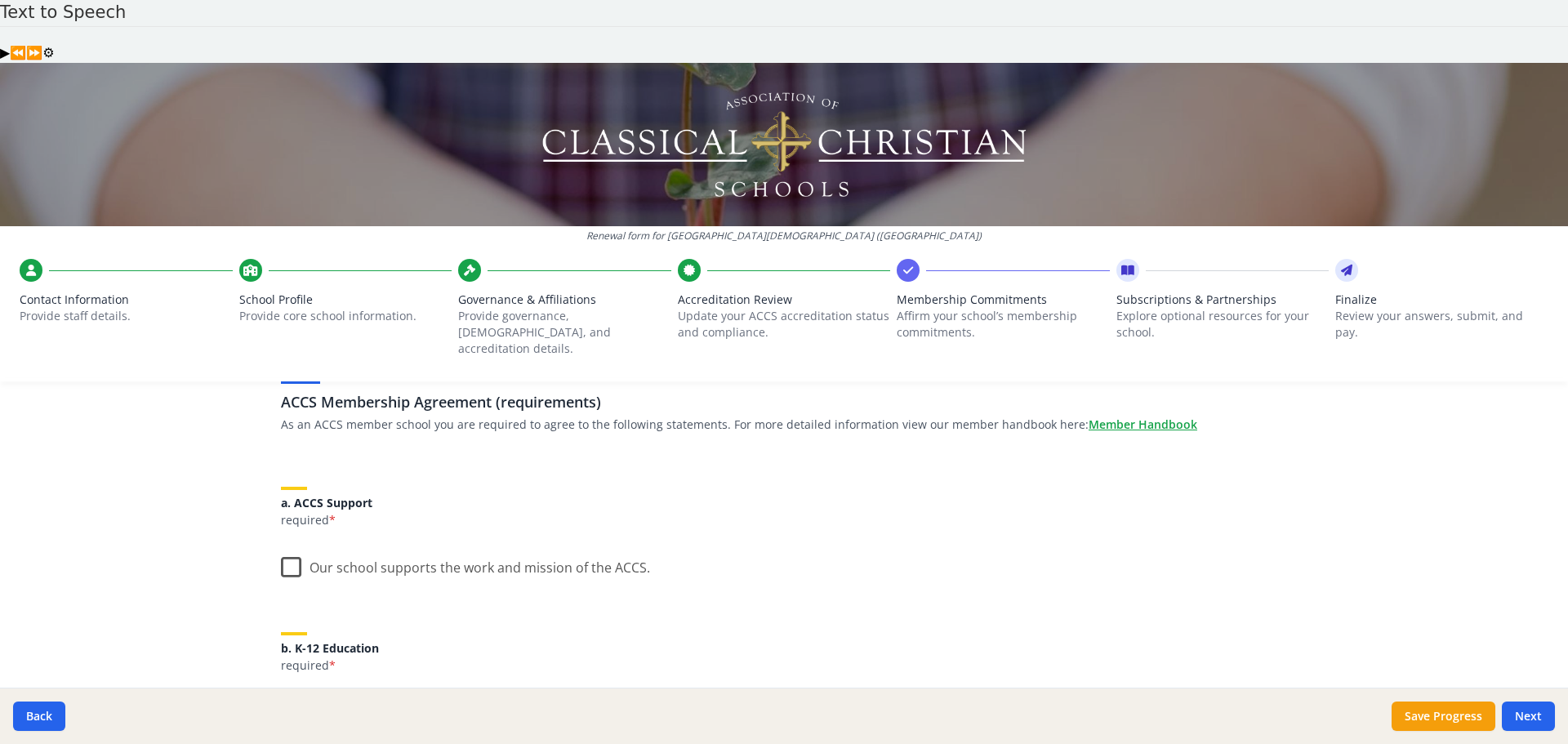
scroll to position [163, 0]
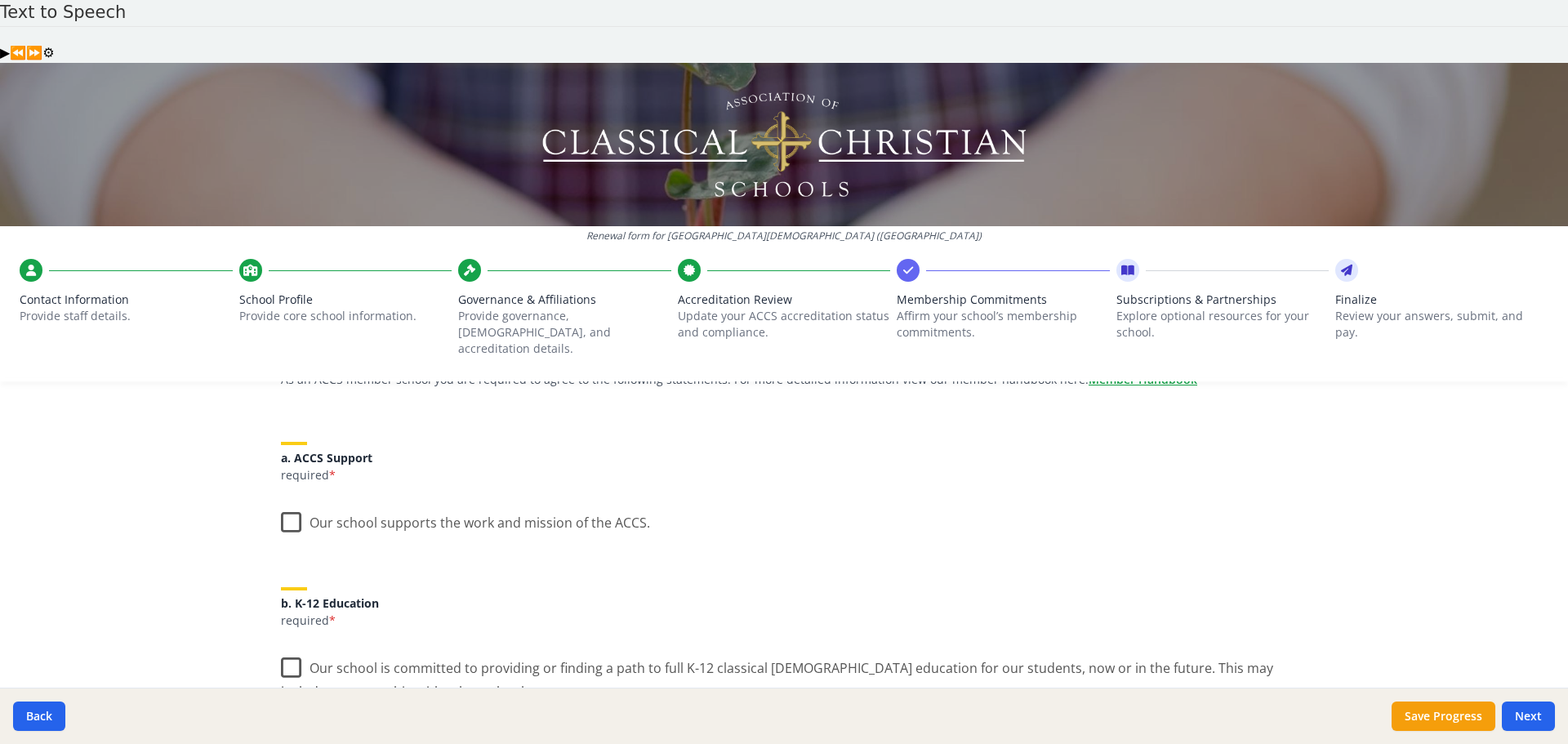
click at [281, 501] on label "Our school supports the work and mission of the ACCS." at bounding box center [465, 518] width 369 height 35
click at [0, 0] on input "Our school supports the work and mission of the ACCS." at bounding box center [0, 0] width 0 height 0
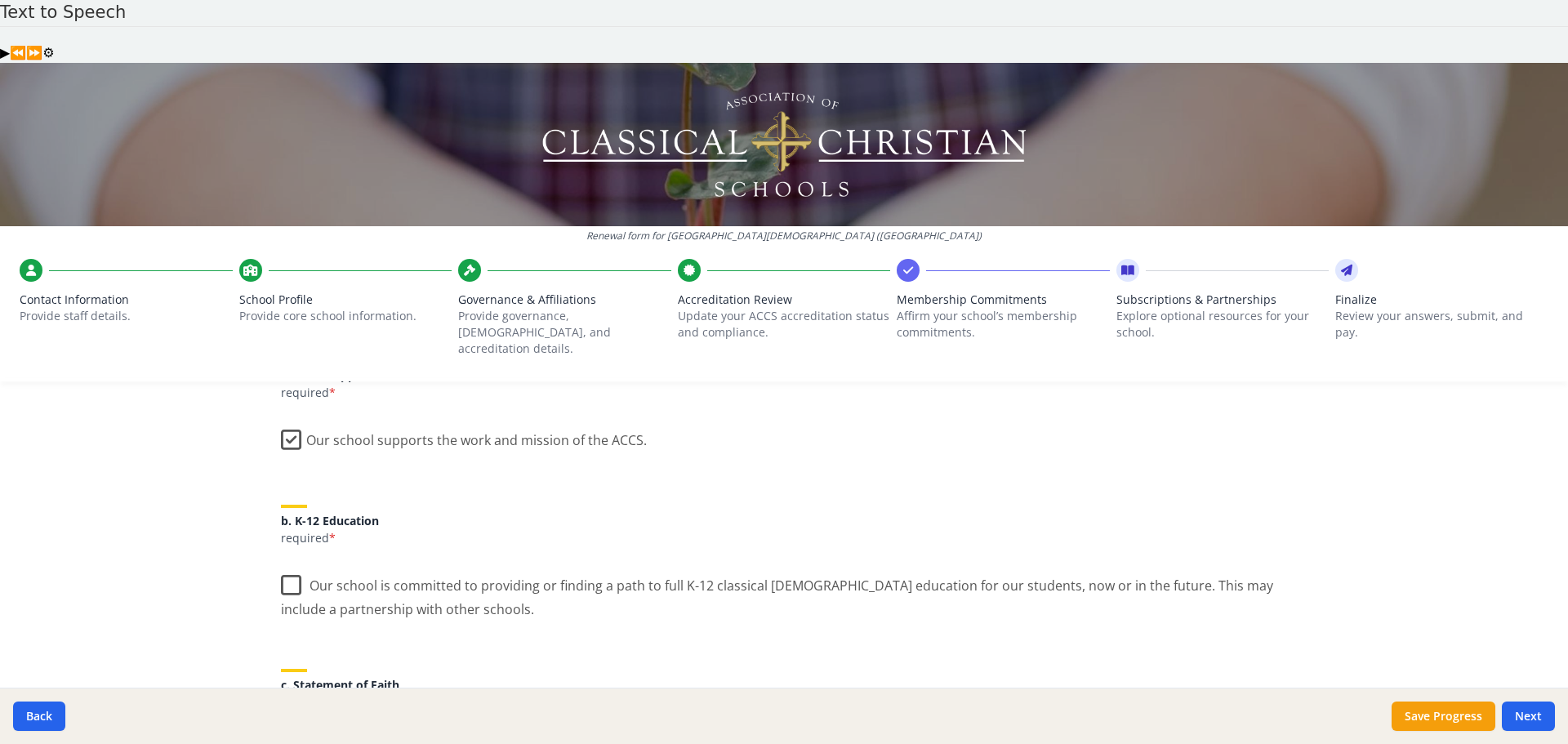
scroll to position [327, 0]
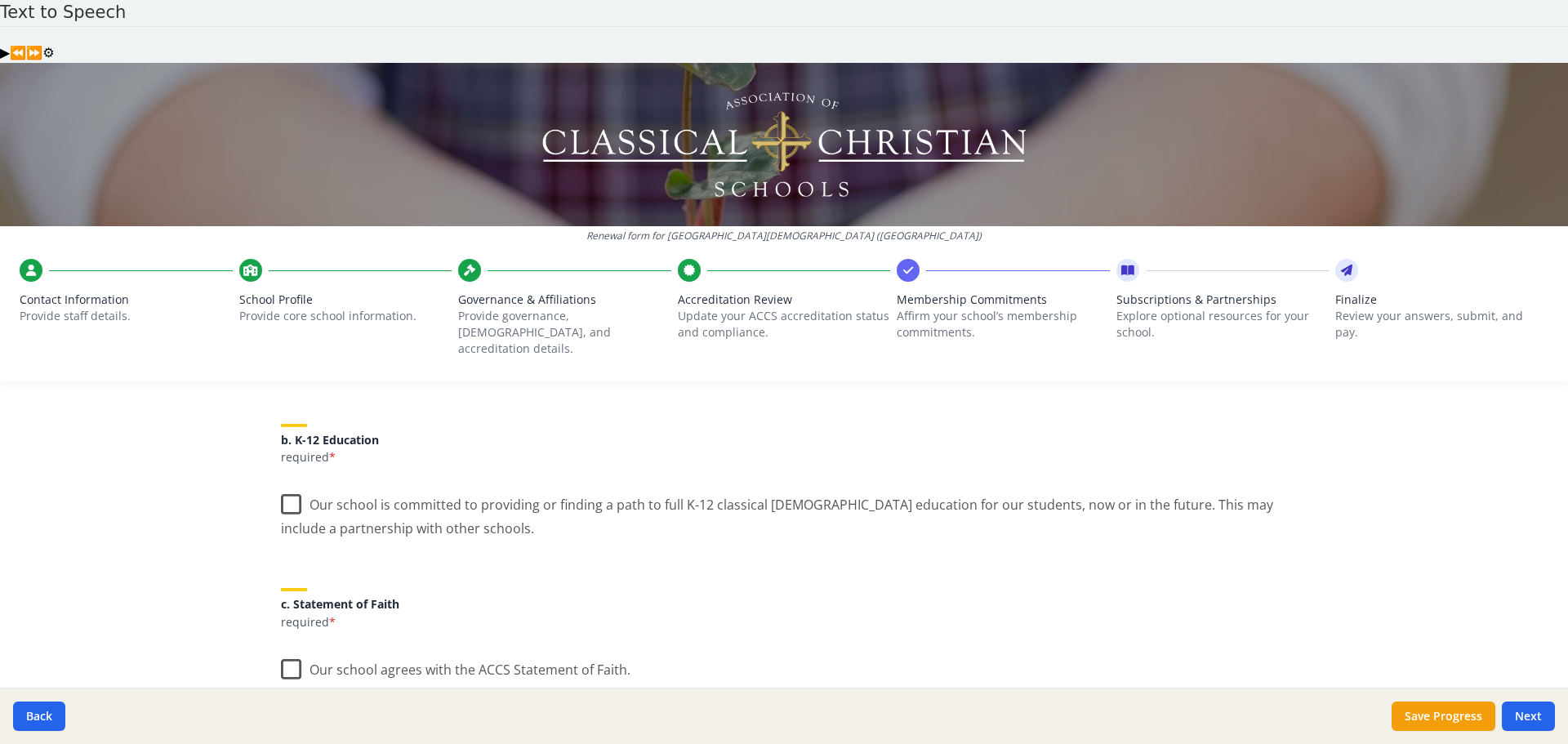
click at [290, 483] on label "Our school is committed to providing or finding a path to full K-12 classical C…" at bounding box center [783, 511] width 1006 height 55
click at [0, 0] on input "Our school is committed to providing or finding a path to full K-12 classical C…" at bounding box center [0, 0] width 0 height 0
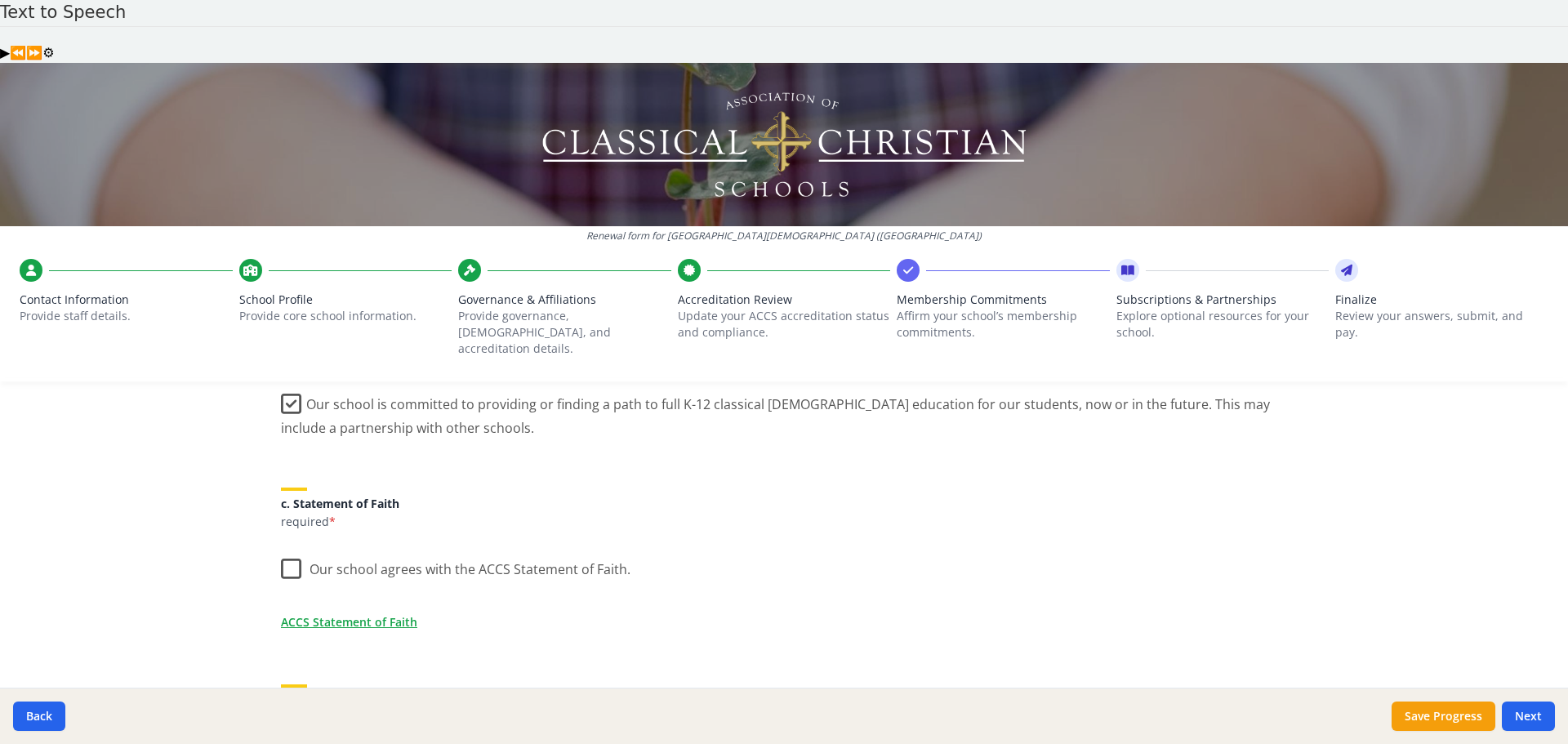
scroll to position [490, 0]
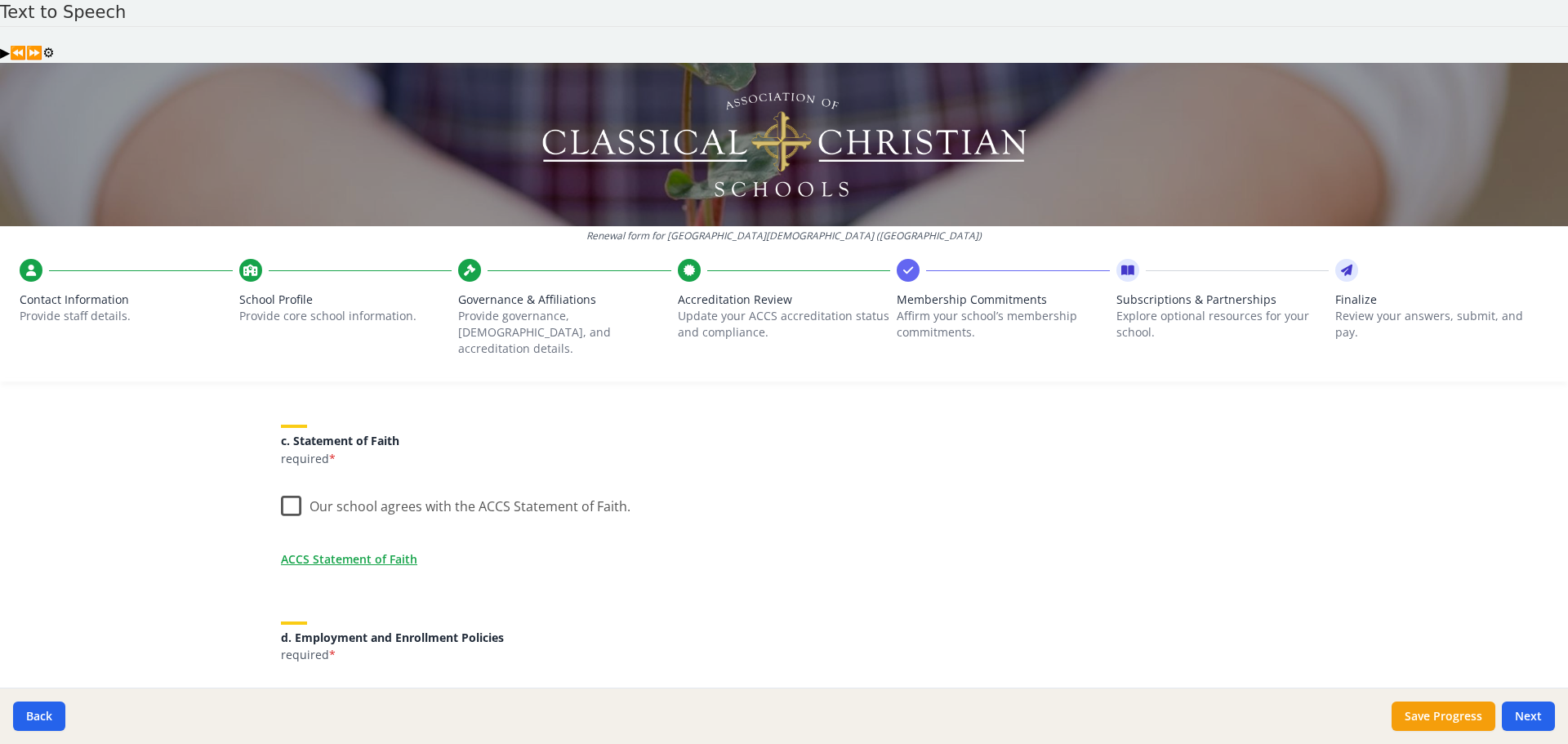
click at [286, 485] on label "Our school agrees with the ACCS Statement of Faith." at bounding box center [455, 502] width 350 height 35
click at [0, 0] on input "Our school agrees with the ACCS Statement of Faith." at bounding box center [0, 0] width 0 height 0
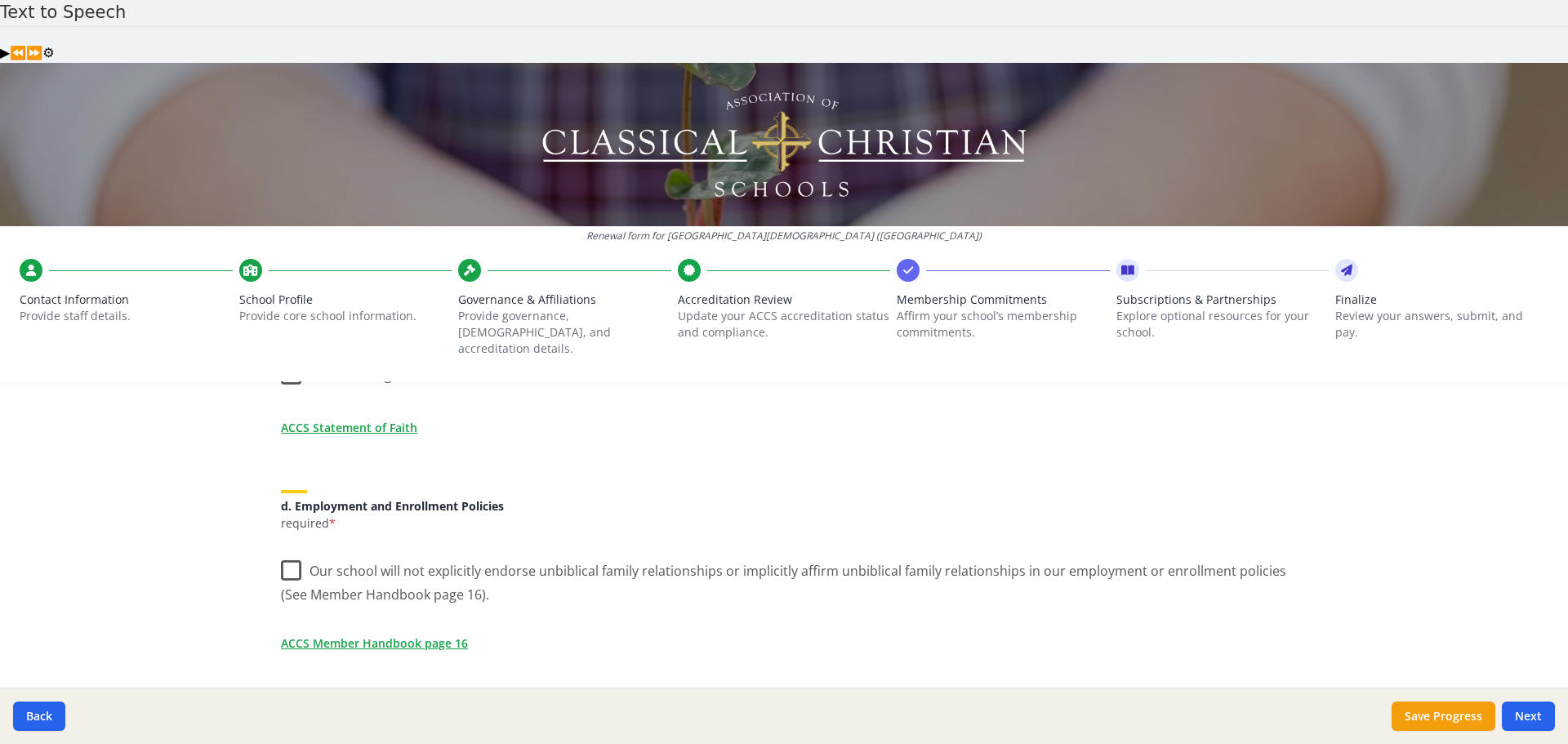
scroll to position [653, 0]
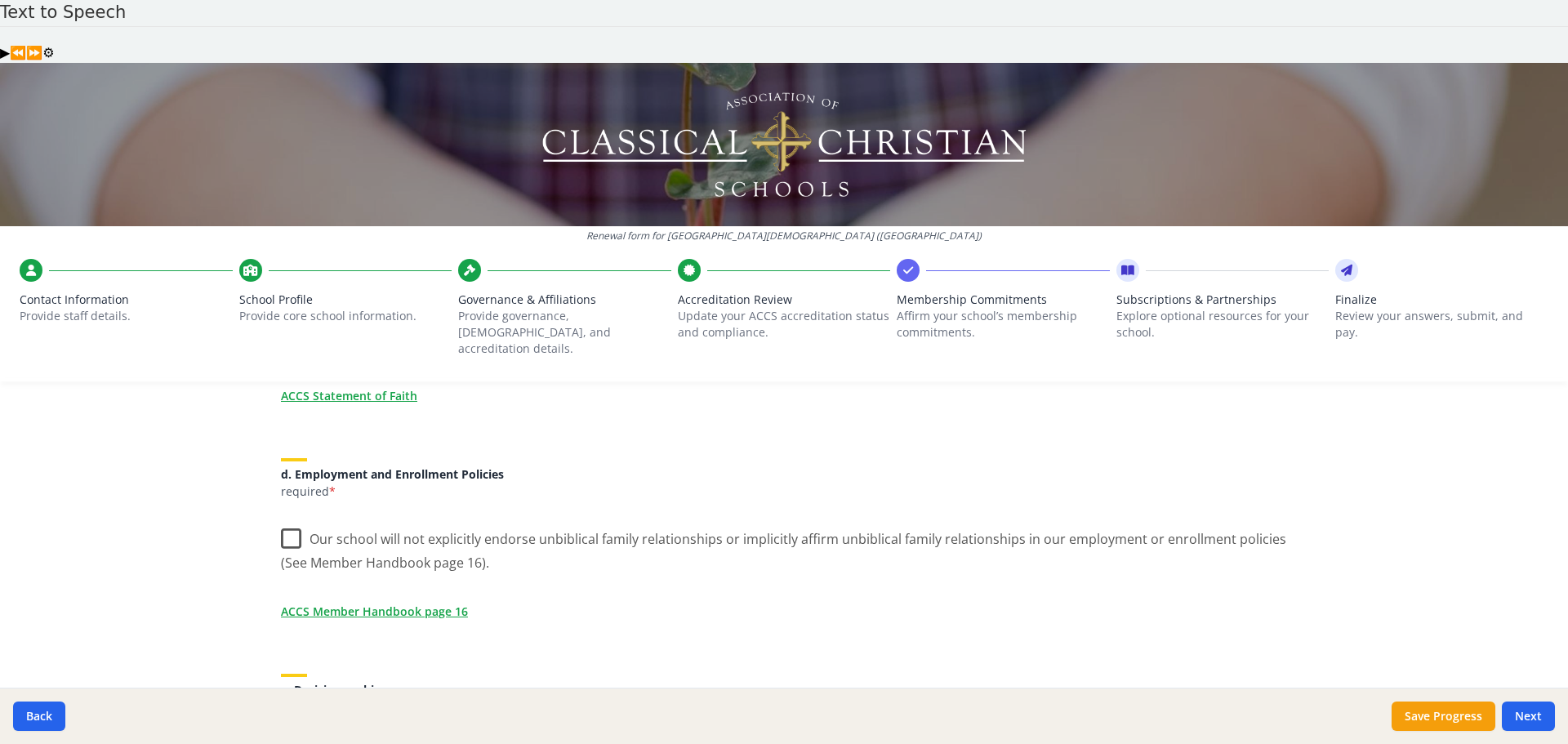
click at [285, 517] on label "Our school will not explicitly endorse unbiblical family relationships or impli…" at bounding box center [783, 545] width 1006 height 55
click at [0, 0] on input "Our school will not explicitly endorse unbiblical family relationships or impli…" at bounding box center [0, 0] width 0 height 0
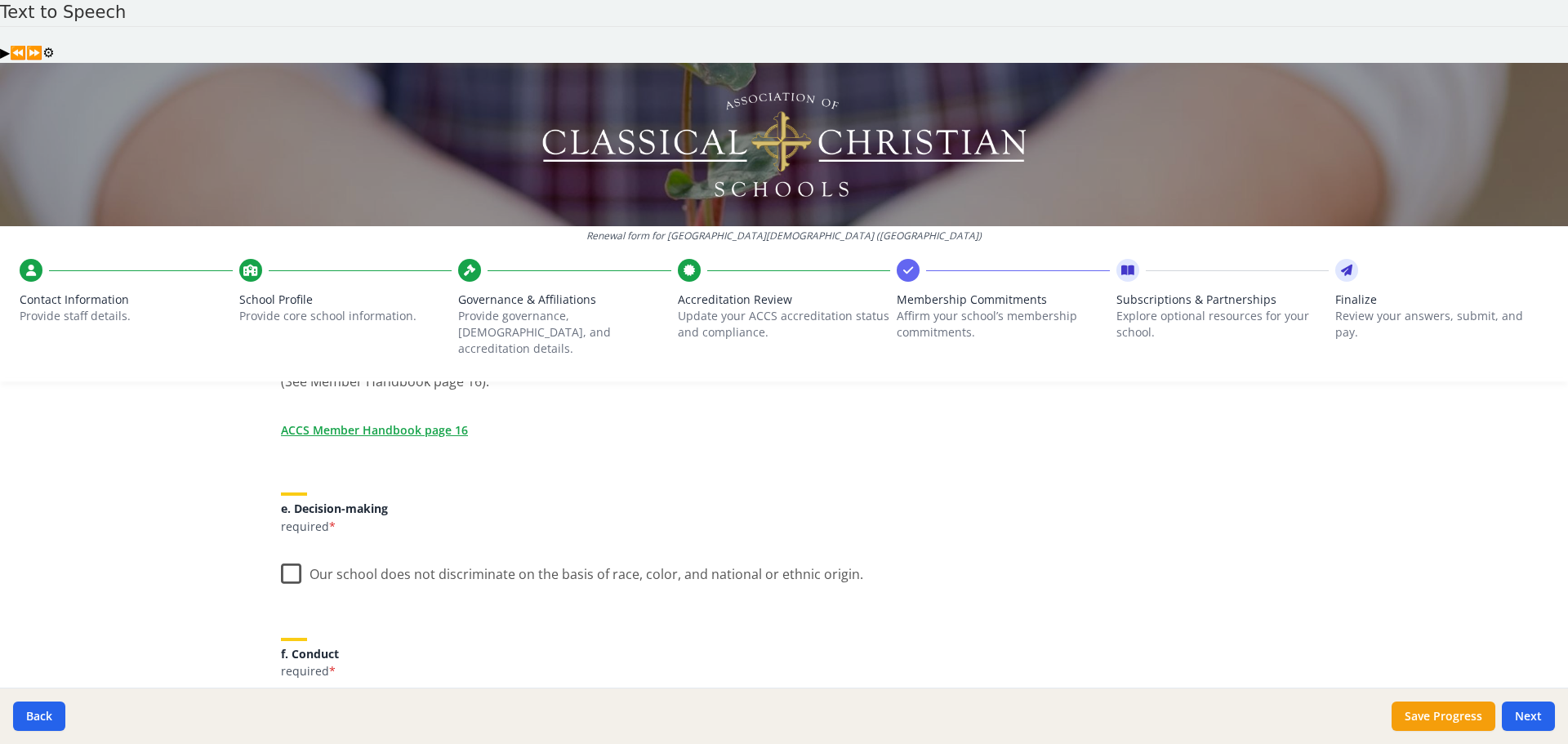
scroll to position [898, 0]
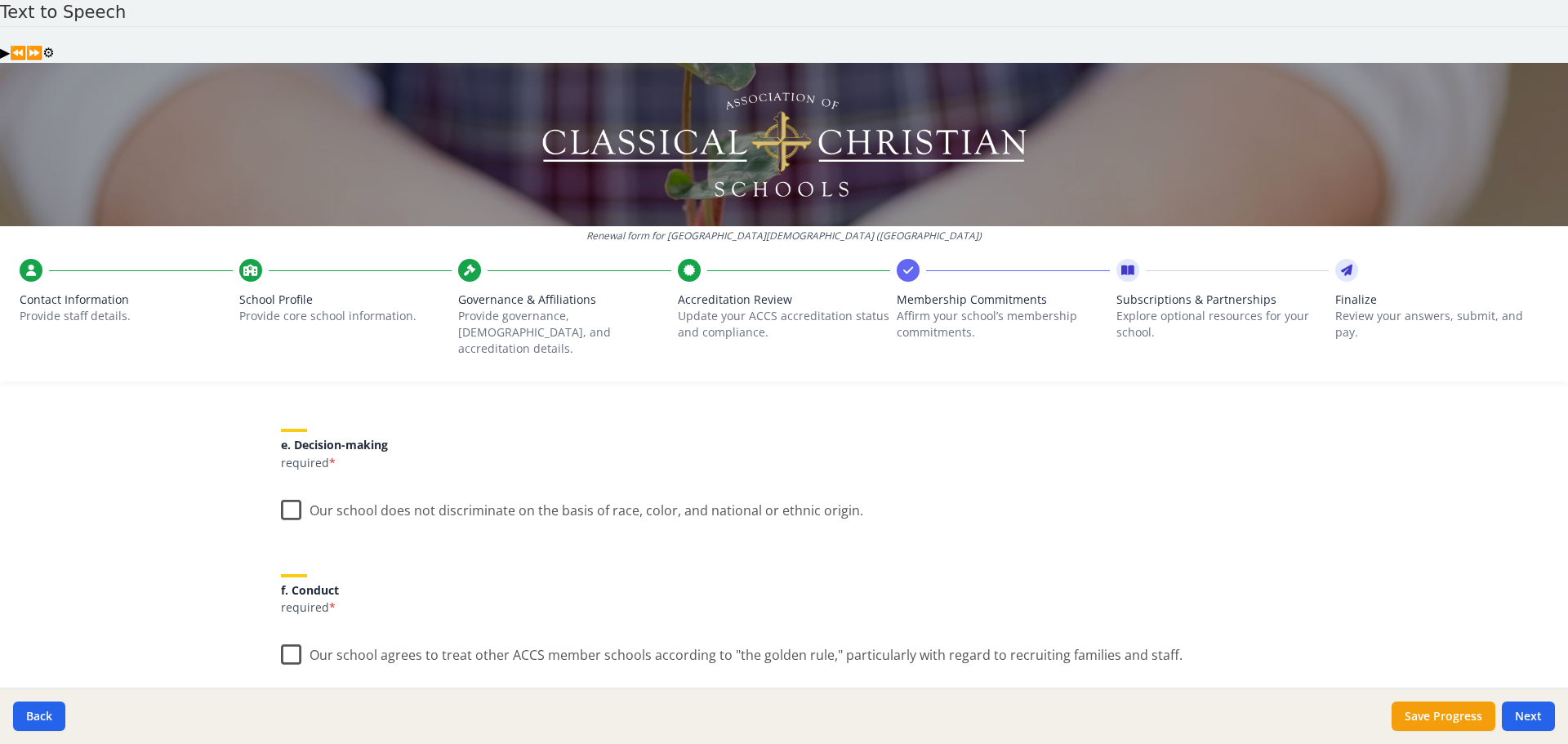
click at [287, 489] on label "Our school does not discriminate on the basis of race, color, and national or e…" at bounding box center [572, 506] width 582 height 35
click at [0, 0] on input "Our school does not discriminate on the basis of race, color, and national or e…" at bounding box center [0, 0] width 0 height 0
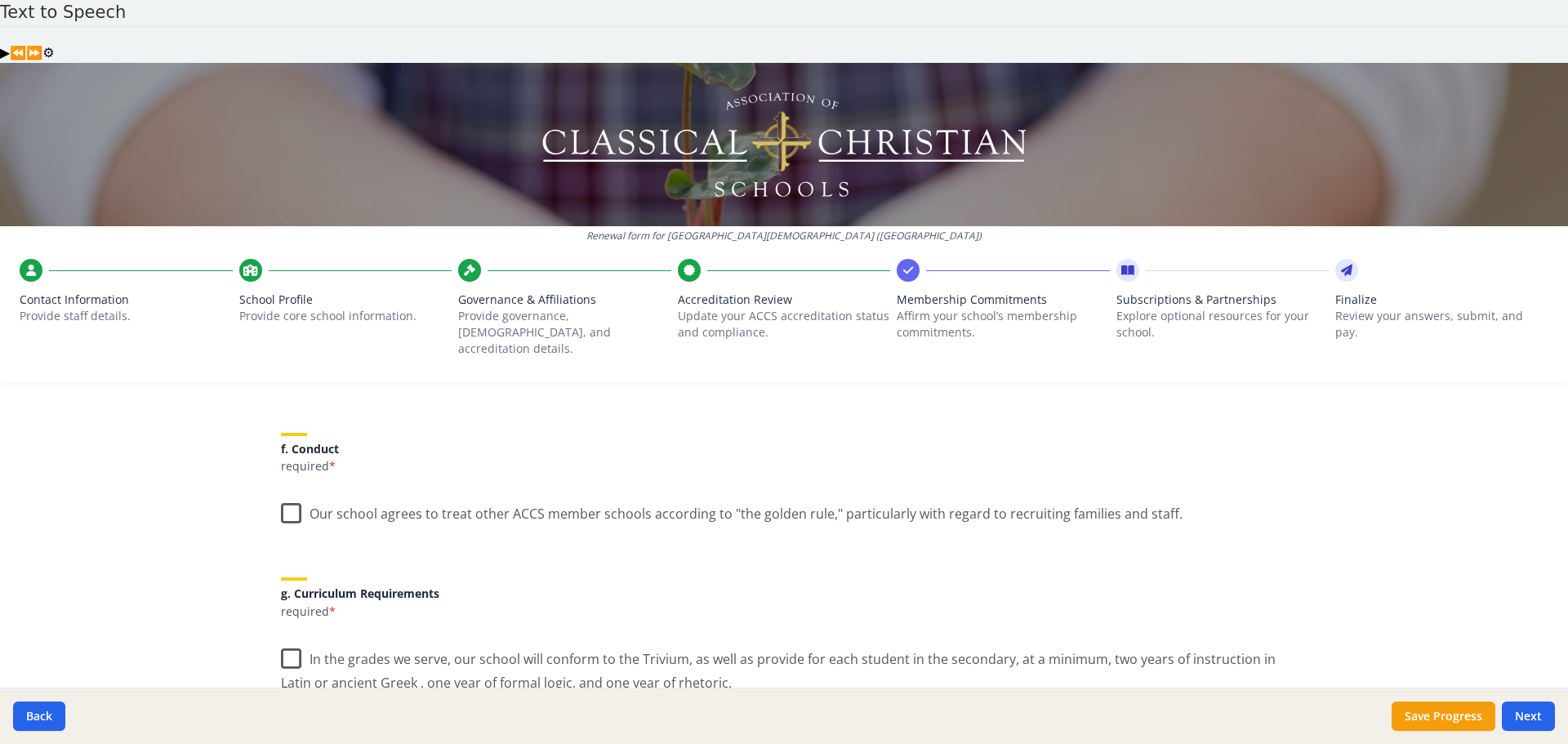
scroll to position [1062, 0]
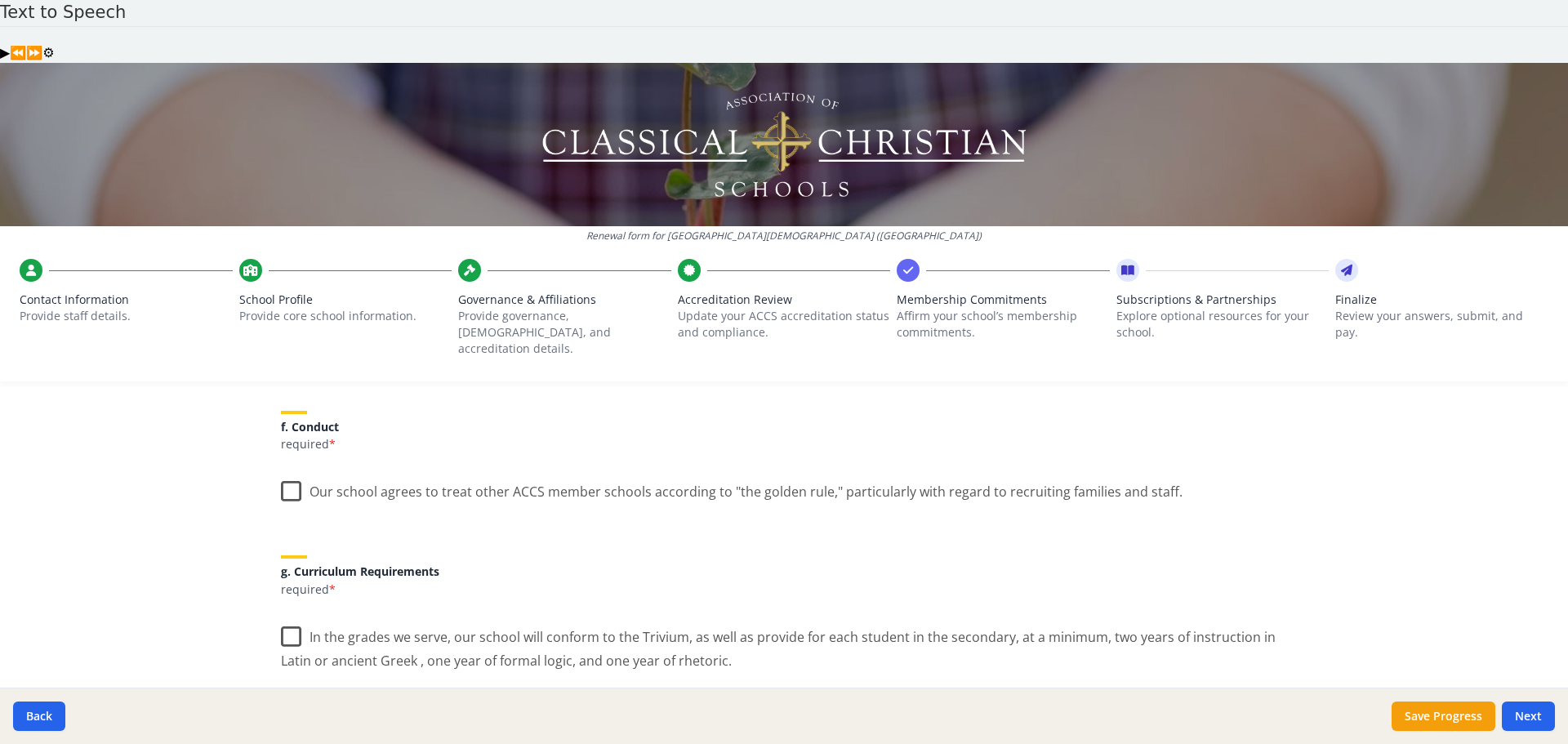
click at [285, 470] on label "Our school agrees to treat other ACCS member schools according to "the golden r…" at bounding box center [731, 487] width 902 height 35
click at [0, 0] on input "Our school agrees to treat other ACCS member schools according to "the golden r…" at bounding box center [0, 0] width 0 height 0
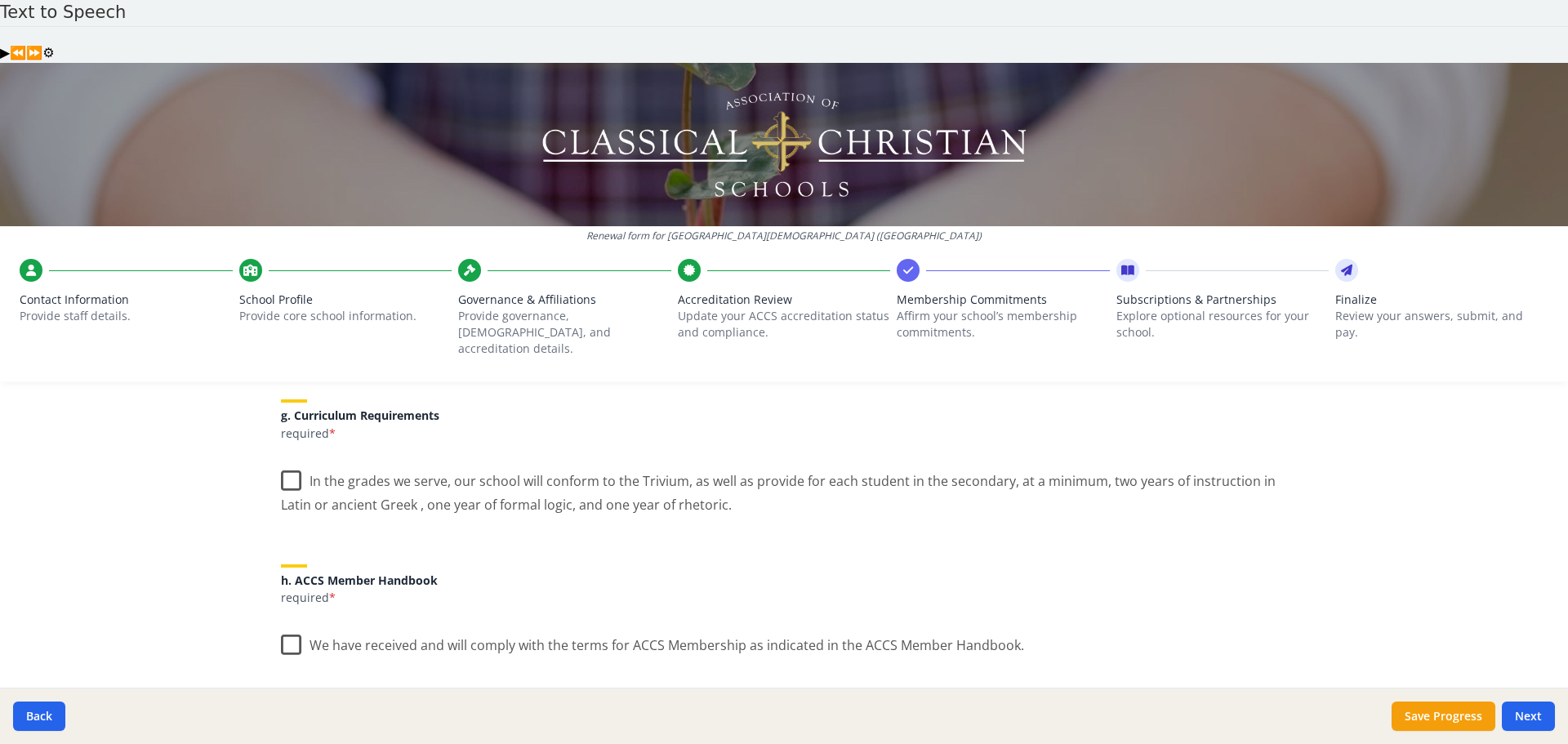
scroll to position [1225, 0]
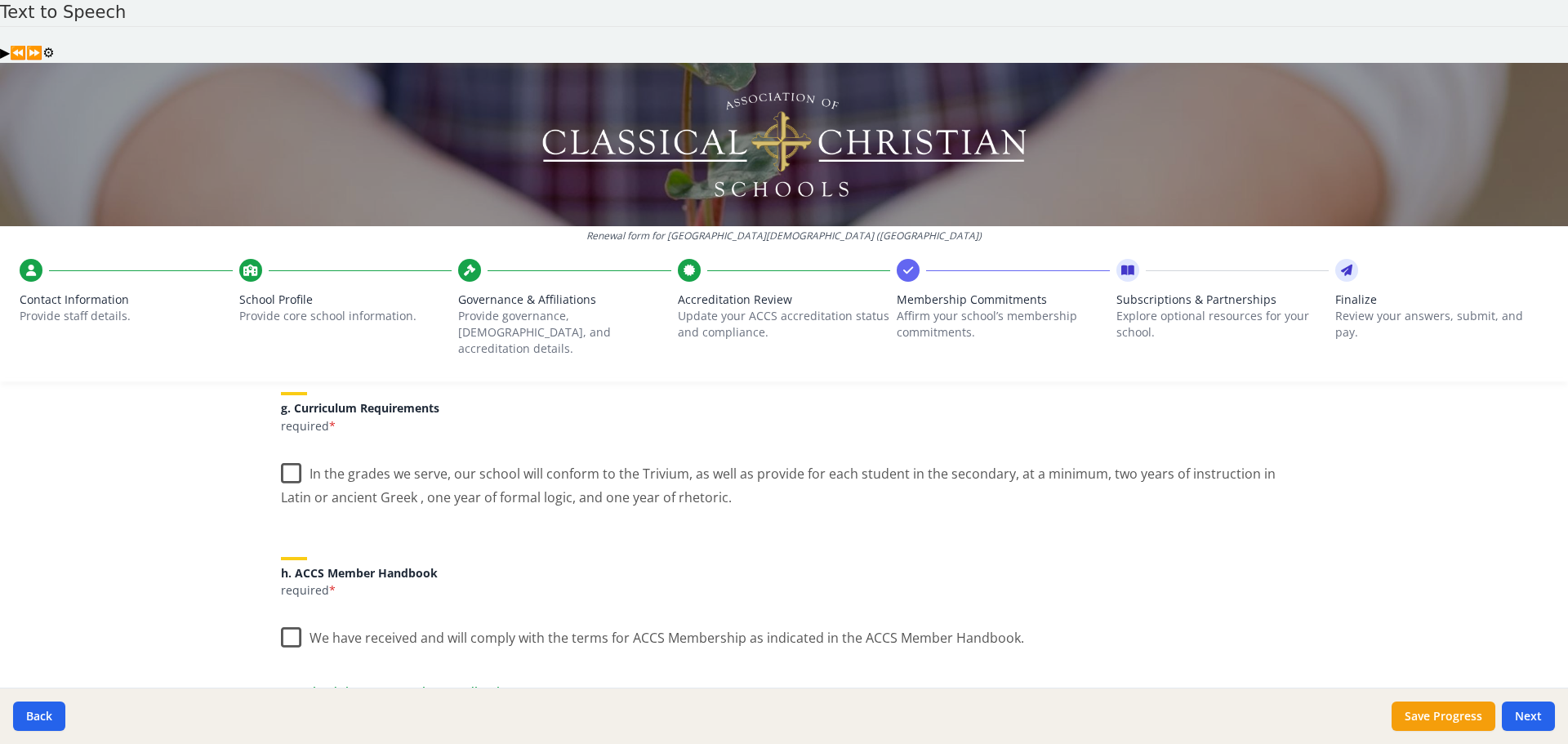
click at [290, 452] on label "In the grades we serve, our school will conform to the Trivium, as well as prov…" at bounding box center [783, 480] width 1006 height 55
click at [0, 0] on input "In the grades we serve, our school will conform to the Trivium, as well as prov…" at bounding box center [0, 0] width 0 height 0
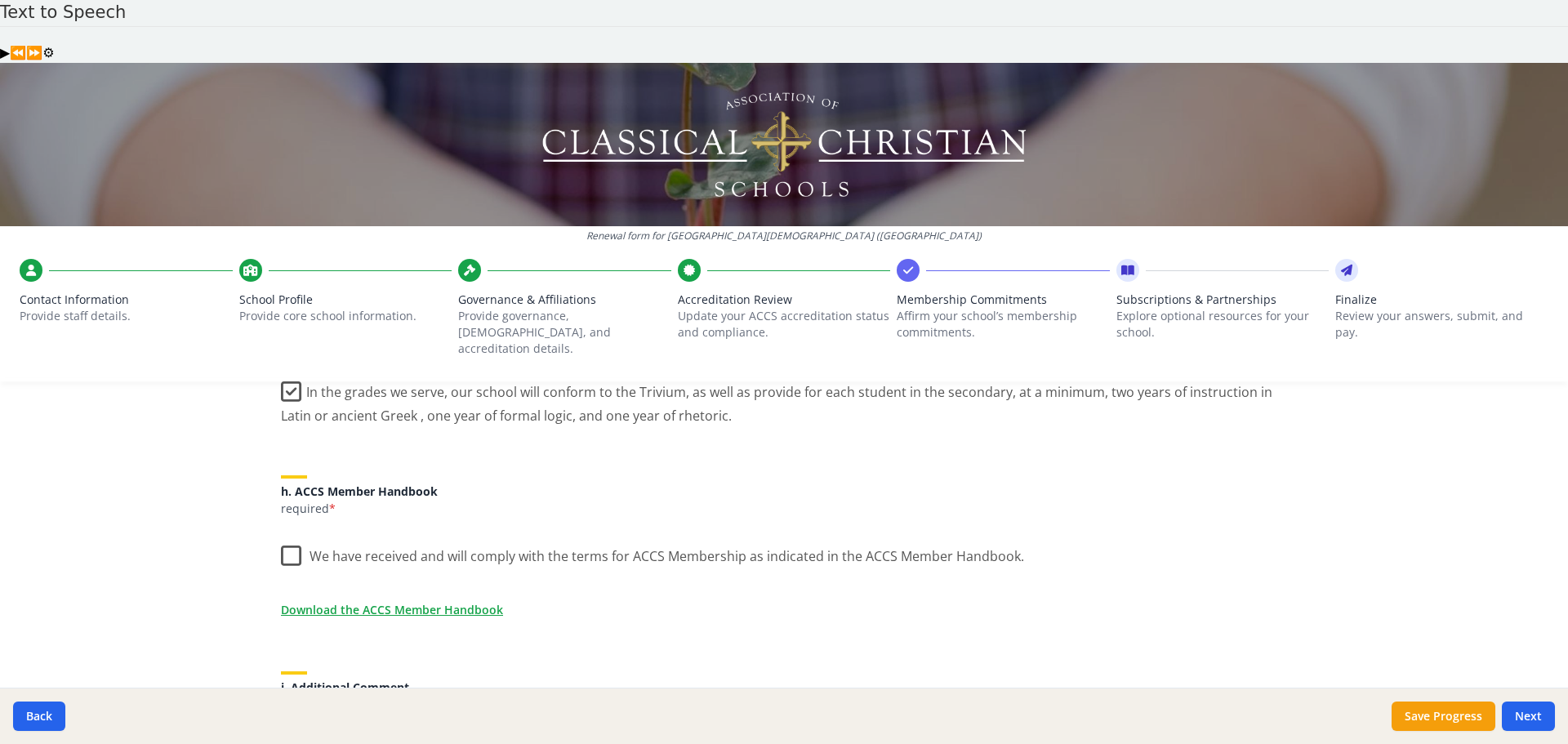
click at [290, 535] on label "We have received and will comply with the terms for ACCS Membership as indicate…" at bounding box center [652, 552] width 743 height 35
click at [0, 0] on input "We have received and will comply with the terms for ACCS Membership as indicate…" at bounding box center [0, 0] width 0 height 0
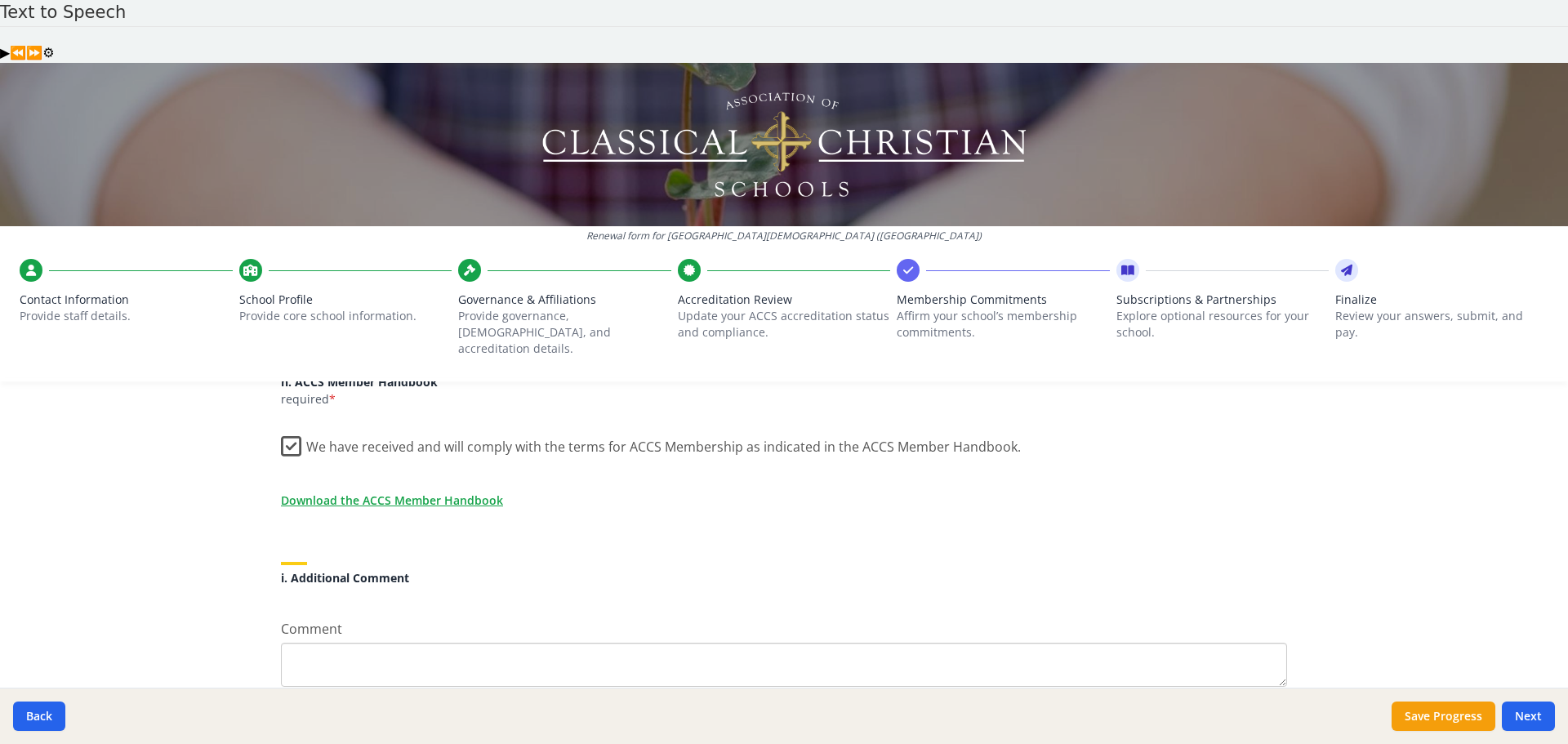
scroll to position [1421, 0]
click at [1532, 712] on button "Next" at bounding box center [1528, 716] width 53 height 29
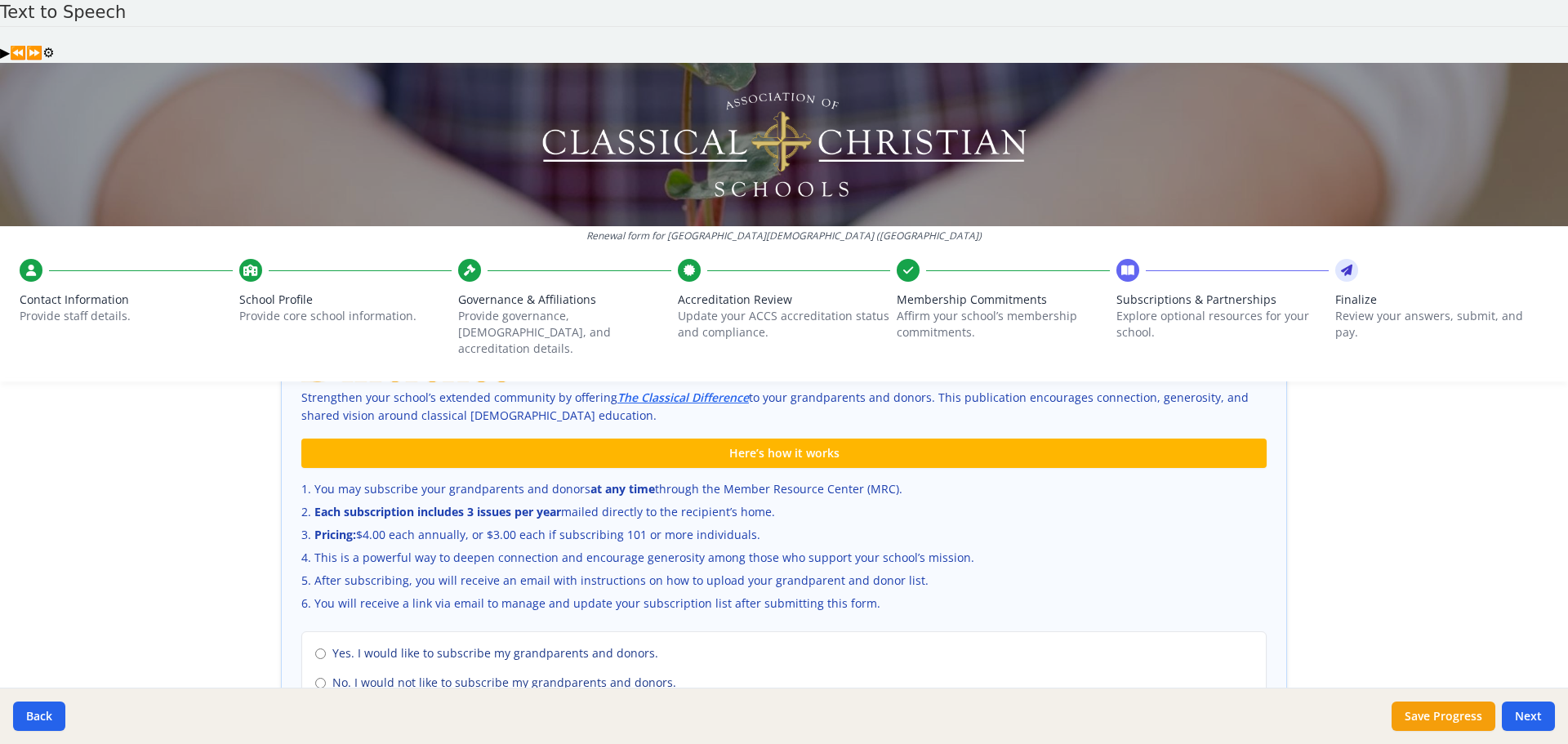
scroll to position [1041, 0]
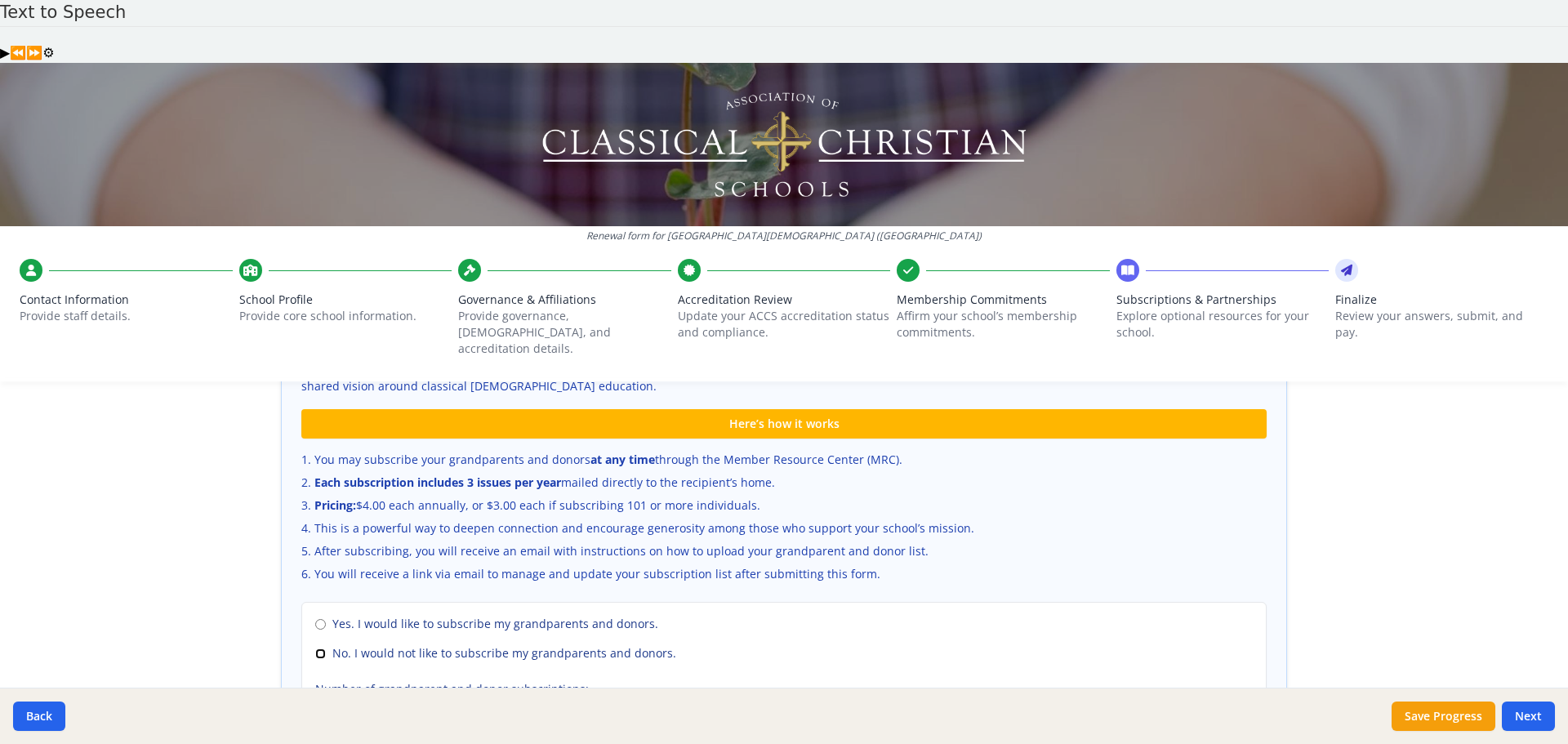
click at [315, 648] on input "No. I would not like to subscribe my grandparents and donors." at bounding box center [319, 653] width 10 height 10
radio input "true"
click at [1525, 710] on button "Next" at bounding box center [1528, 716] width 53 height 29
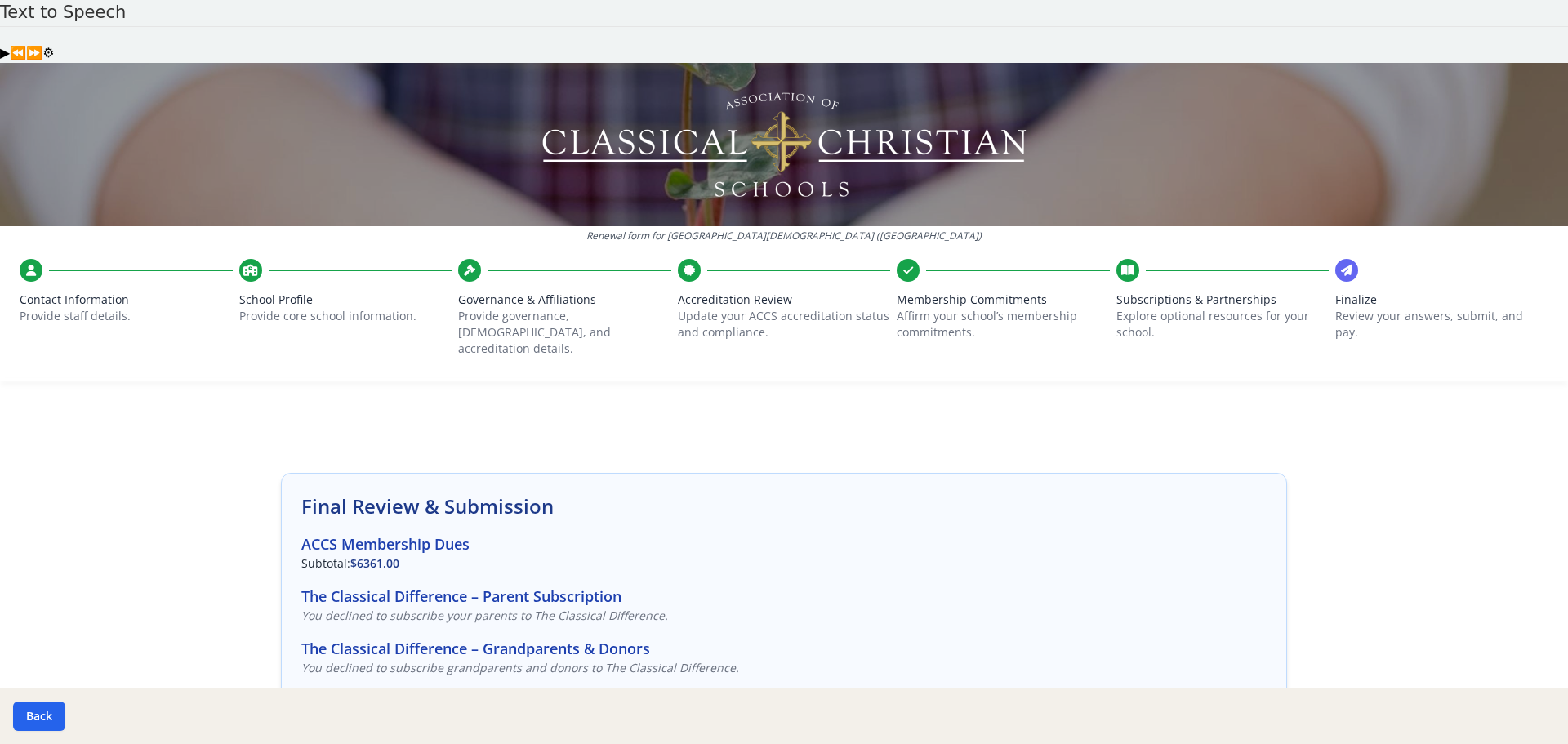
scroll to position [82, 0]
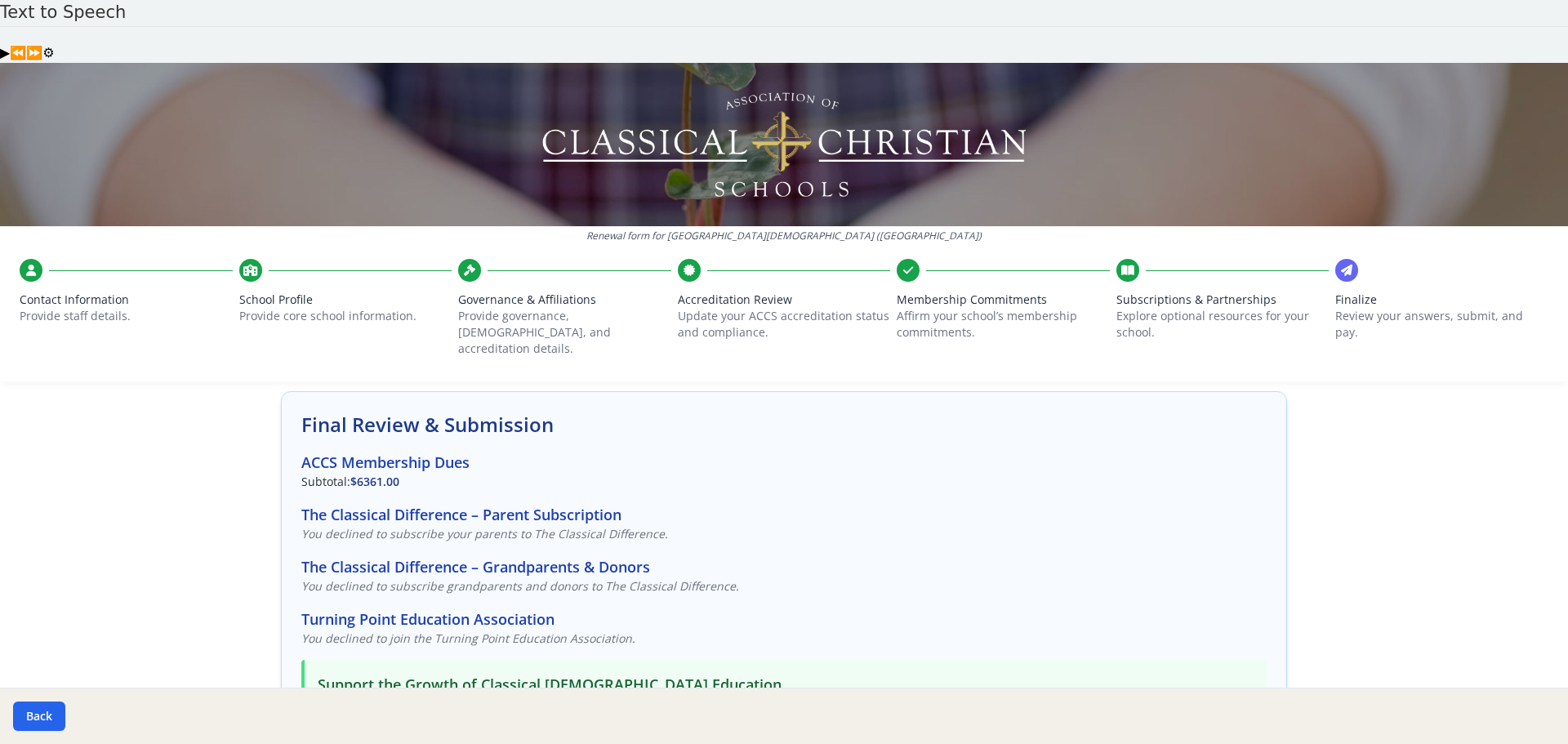
click at [1121, 262] on icon at bounding box center [1128, 269] width 13 height 16
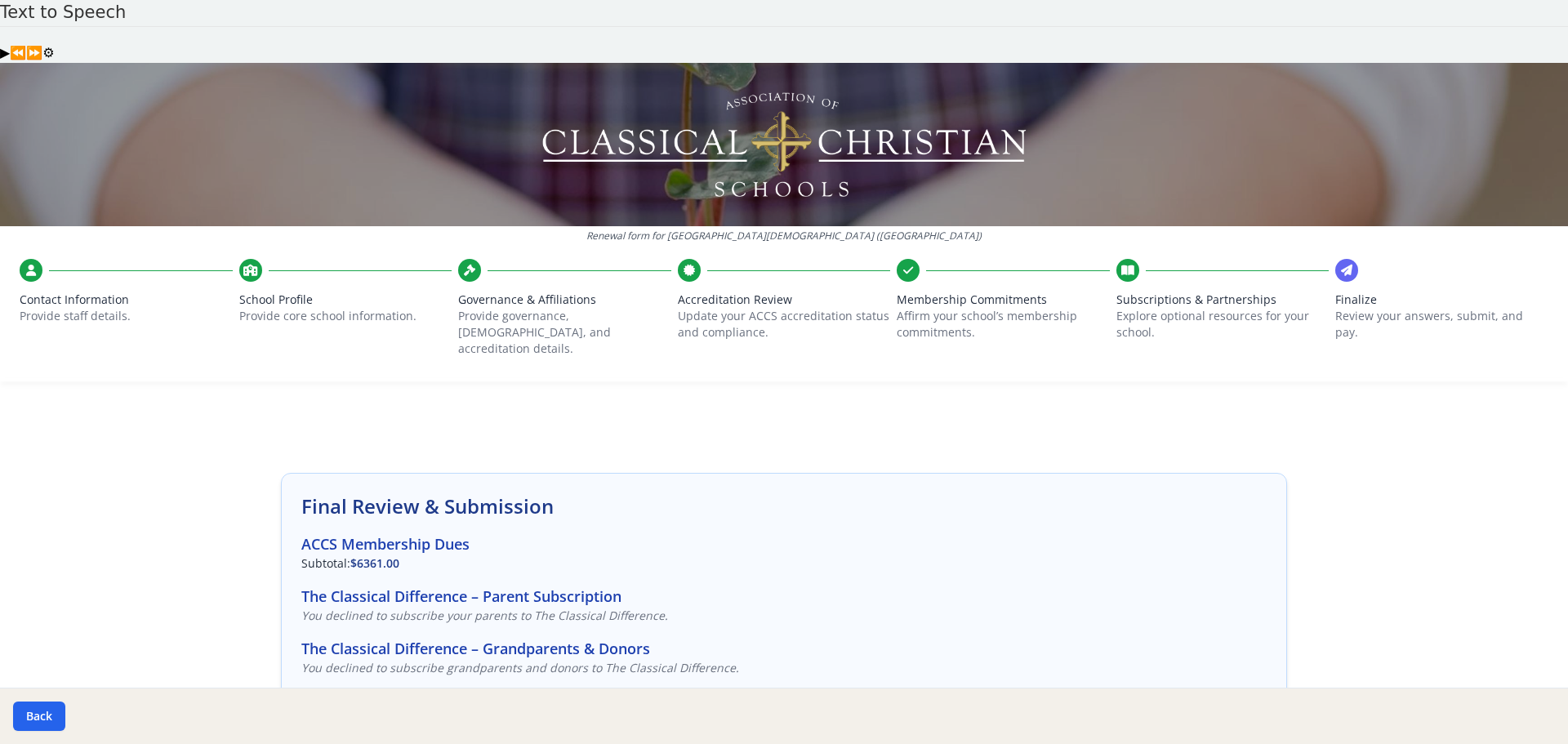
click at [1121, 262] on icon at bounding box center [1128, 269] width 13 height 16
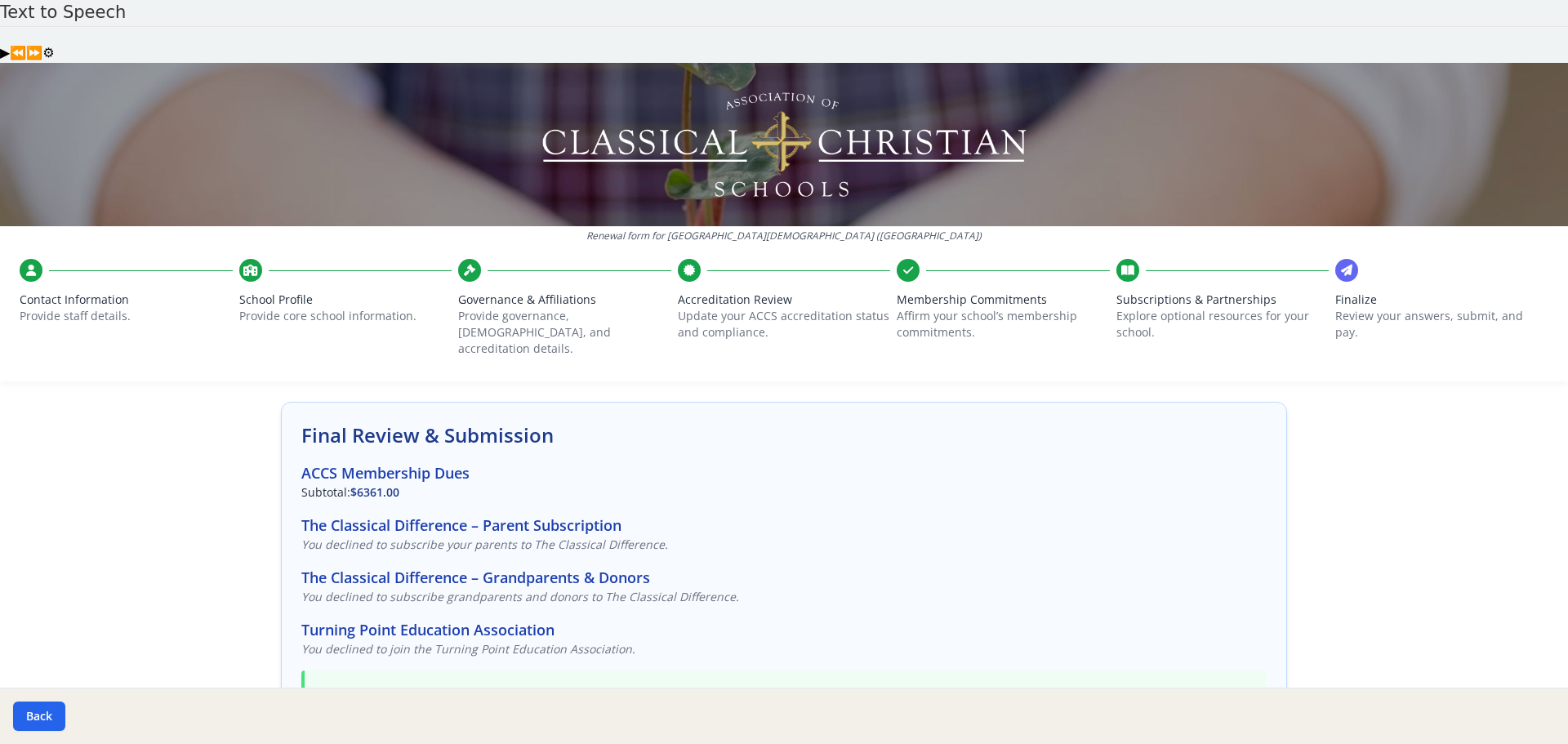
scroll to position [25, 0]
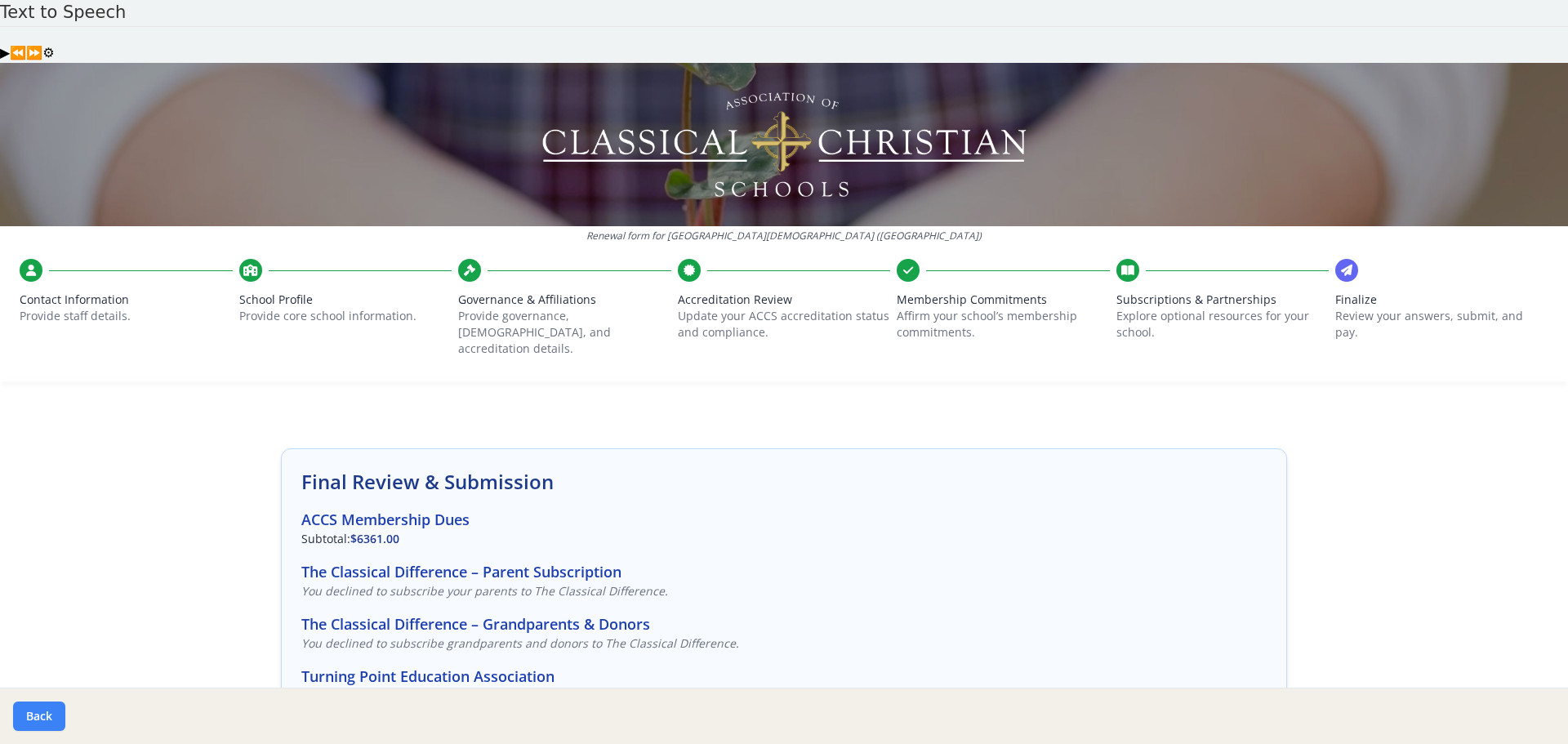
click at [32, 707] on button "Back" at bounding box center [39, 716] width 52 height 29
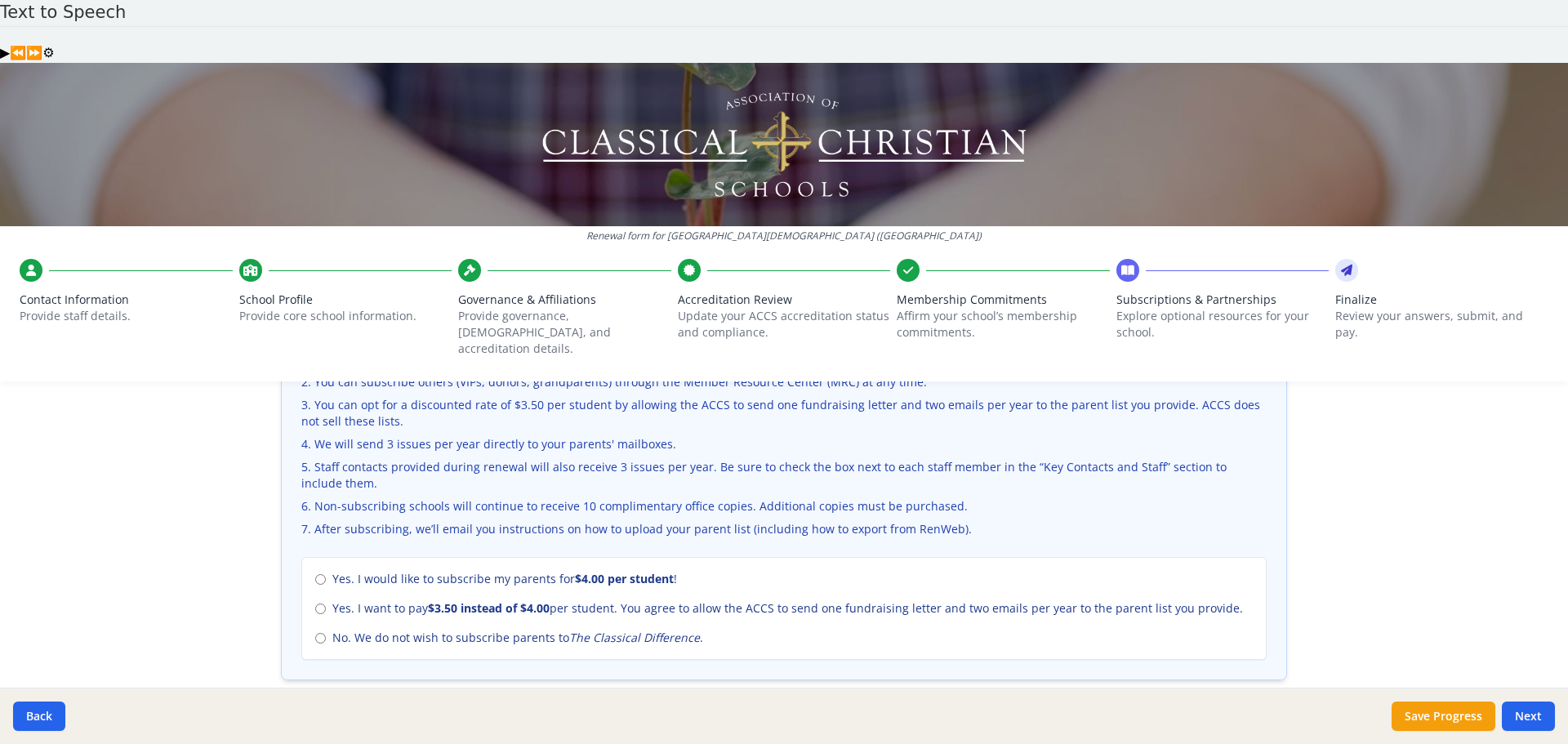
scroll to position [596, 0]
click at [316, 632] on input "No. We do not wish to subscribe parents to The Classical Difference ." at bounding box center [319, 637] width 10 height 10
radio input "true"
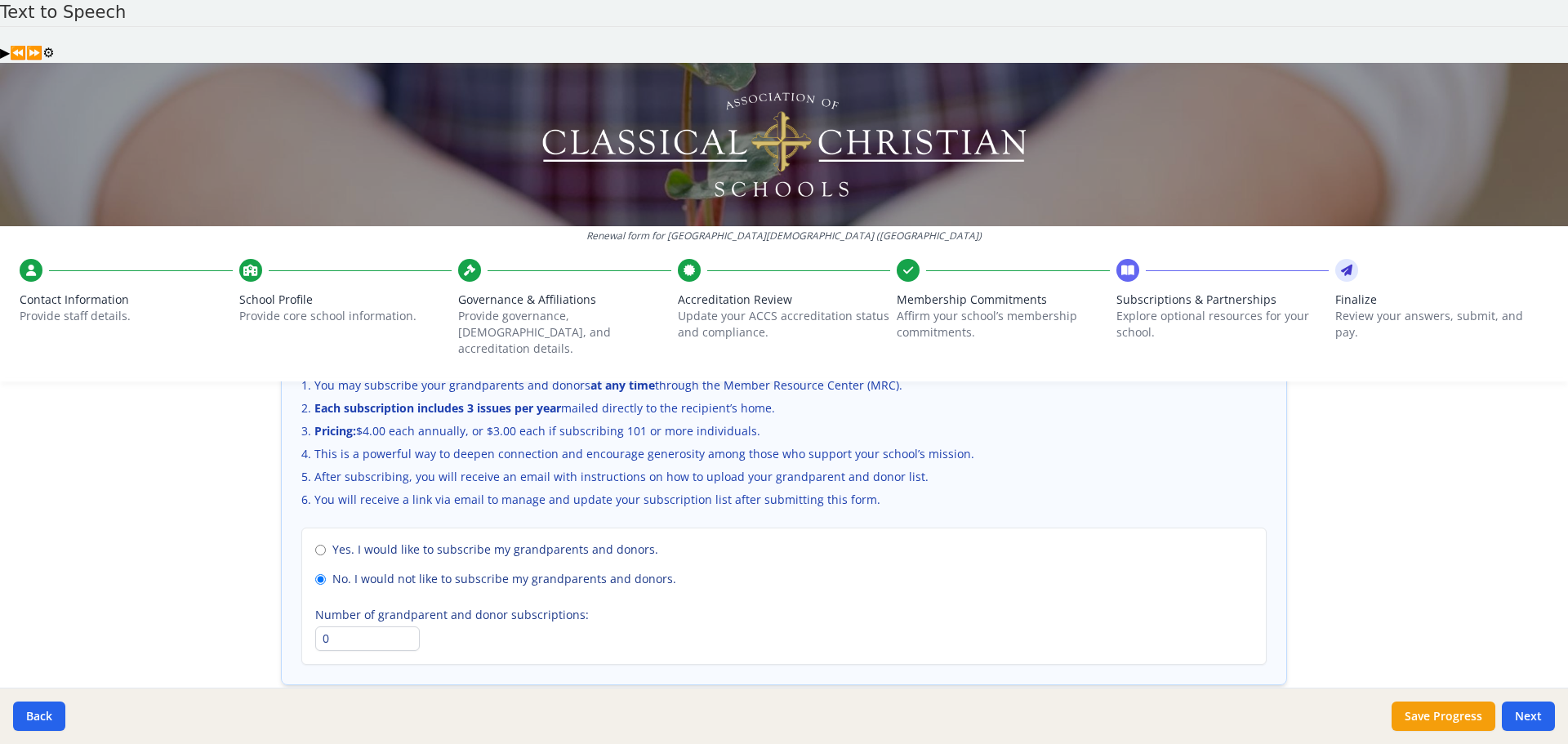
scroll to position [1122, 0]
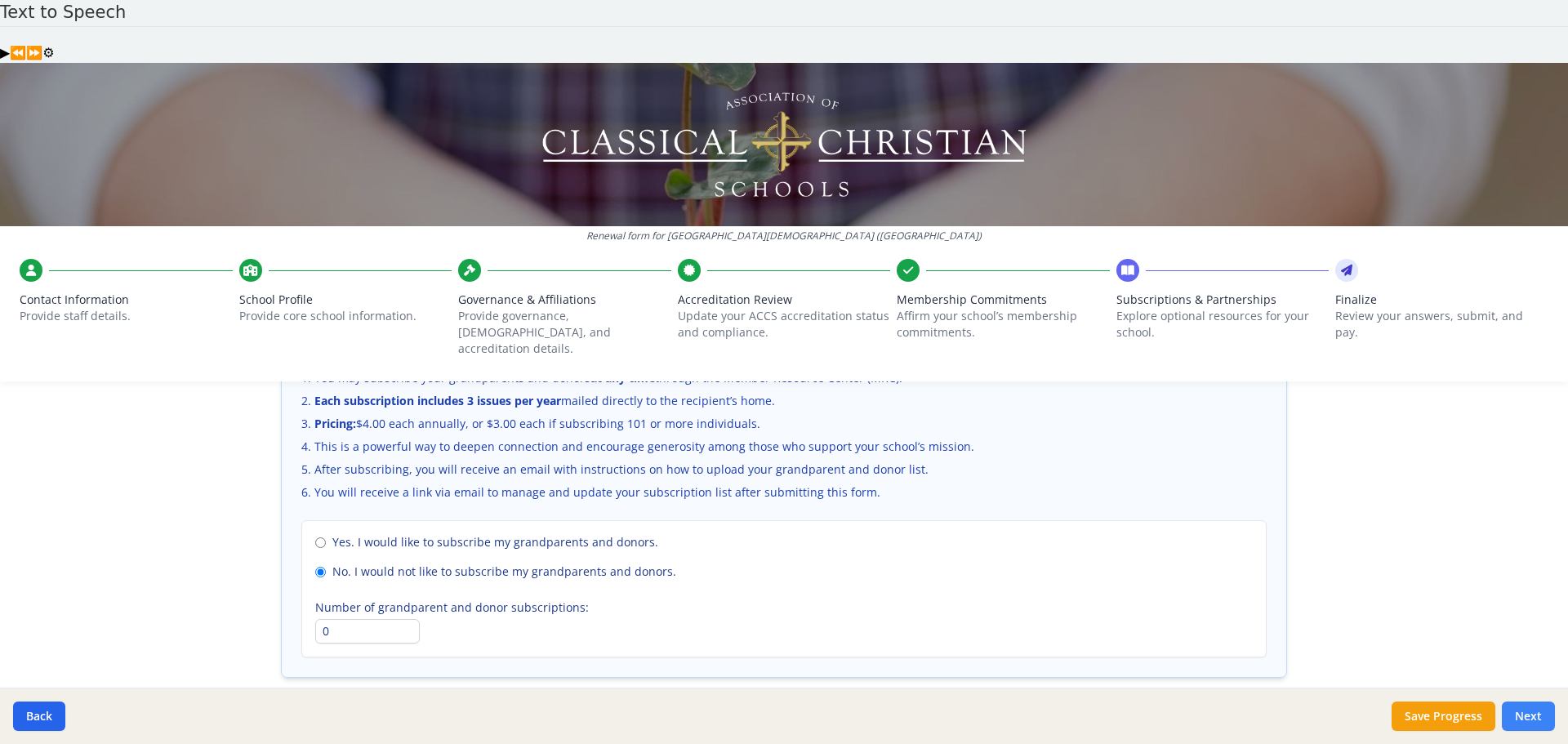
click at [1529, 716] on button "Next" at bounding box center [1528, 716] width 53 height 29
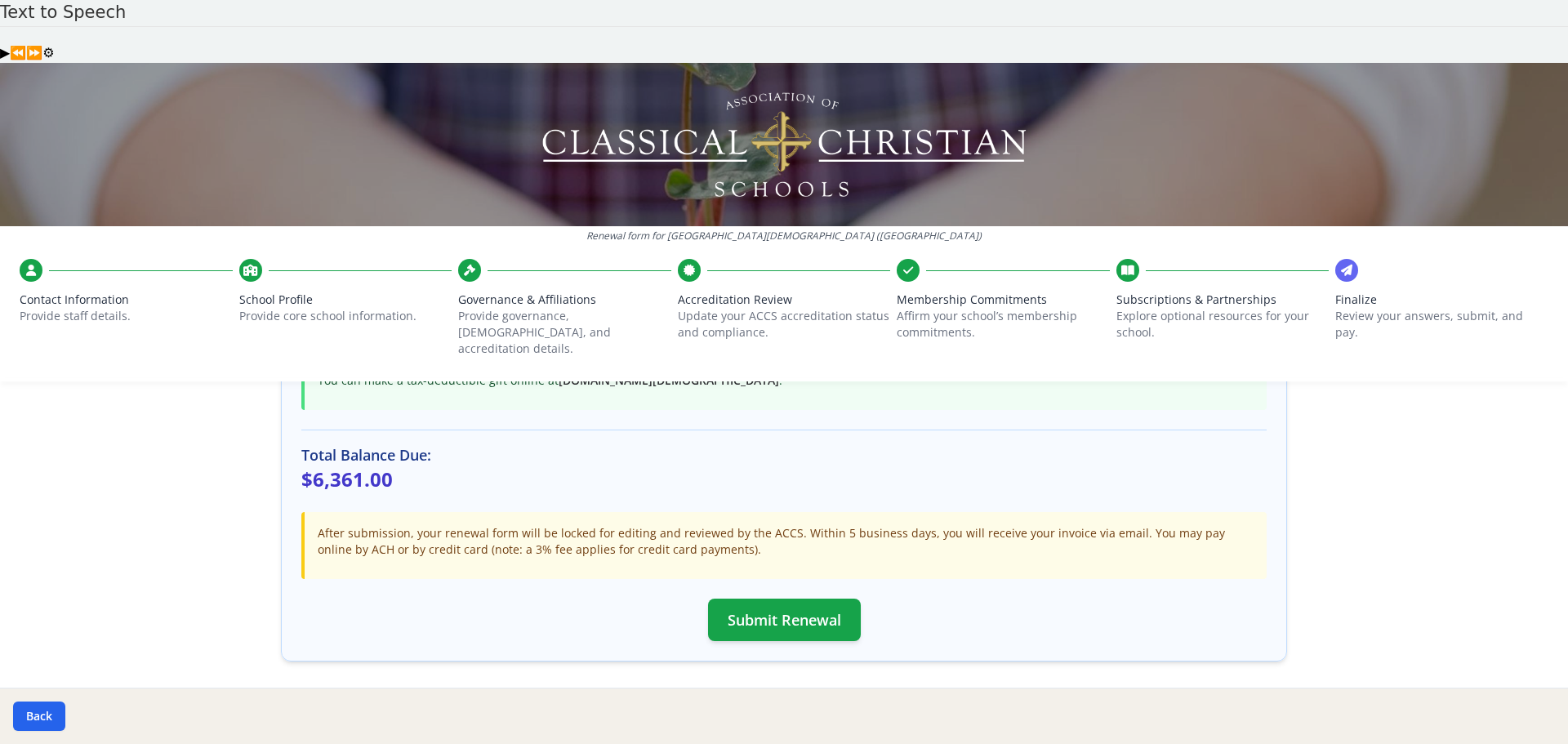
scroll to position [433, 0]
